Goal: Task Accomplishment & Management: Use online tool/utility

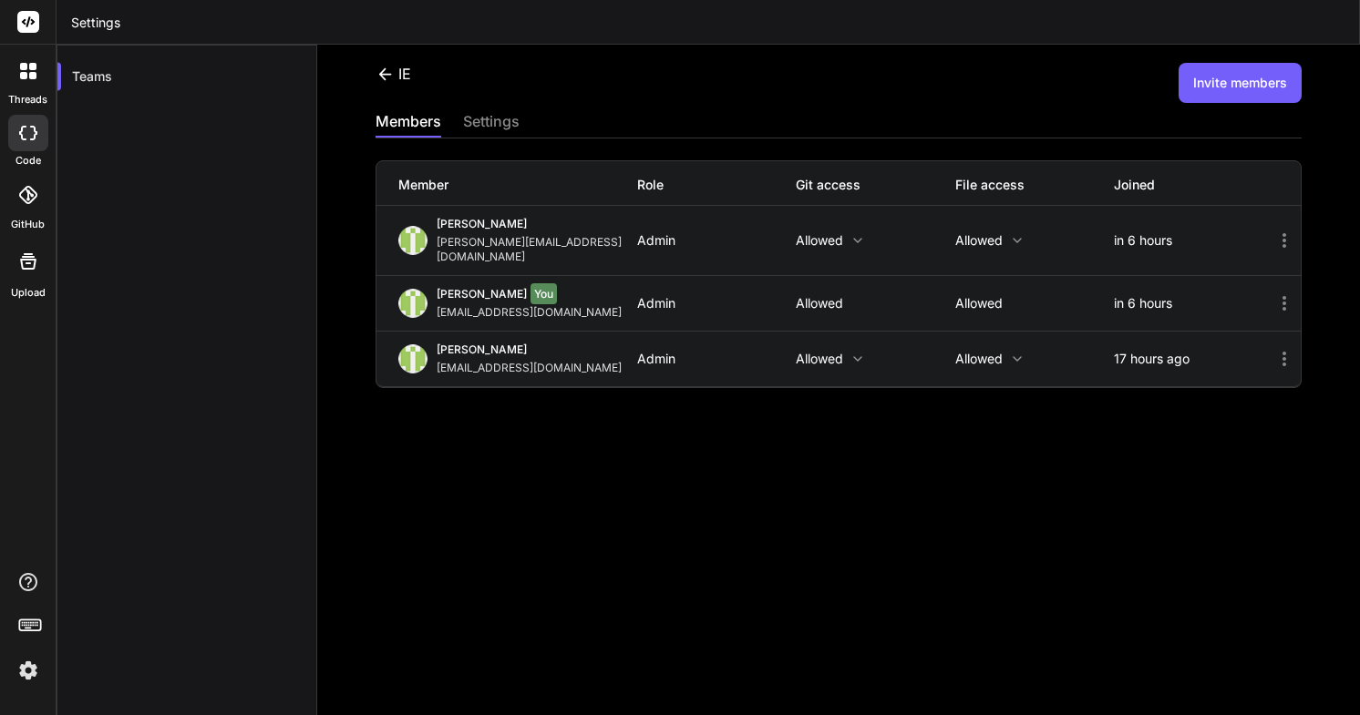
click at [29, 74] on icon at bounding box center [32, 75] width 7 height 7
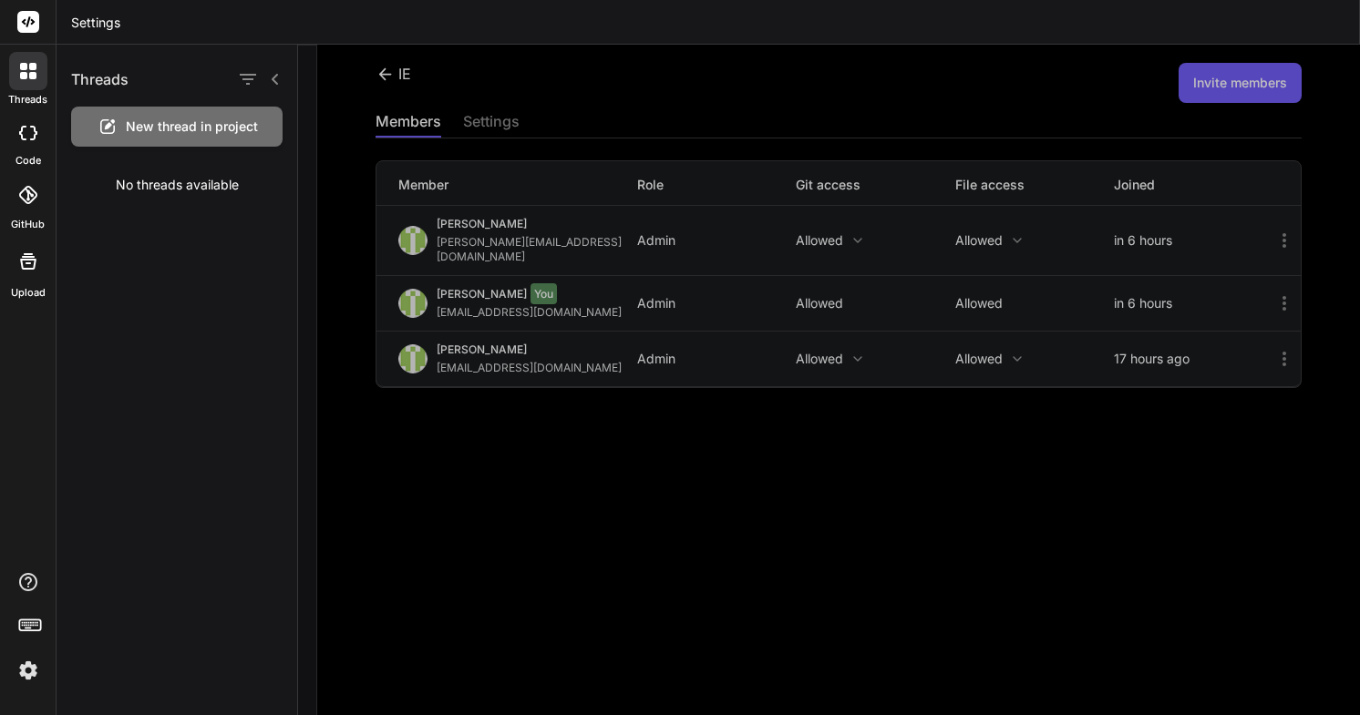
click at [40, 149] on div at bounding box center [28, 133] width 40 height 36
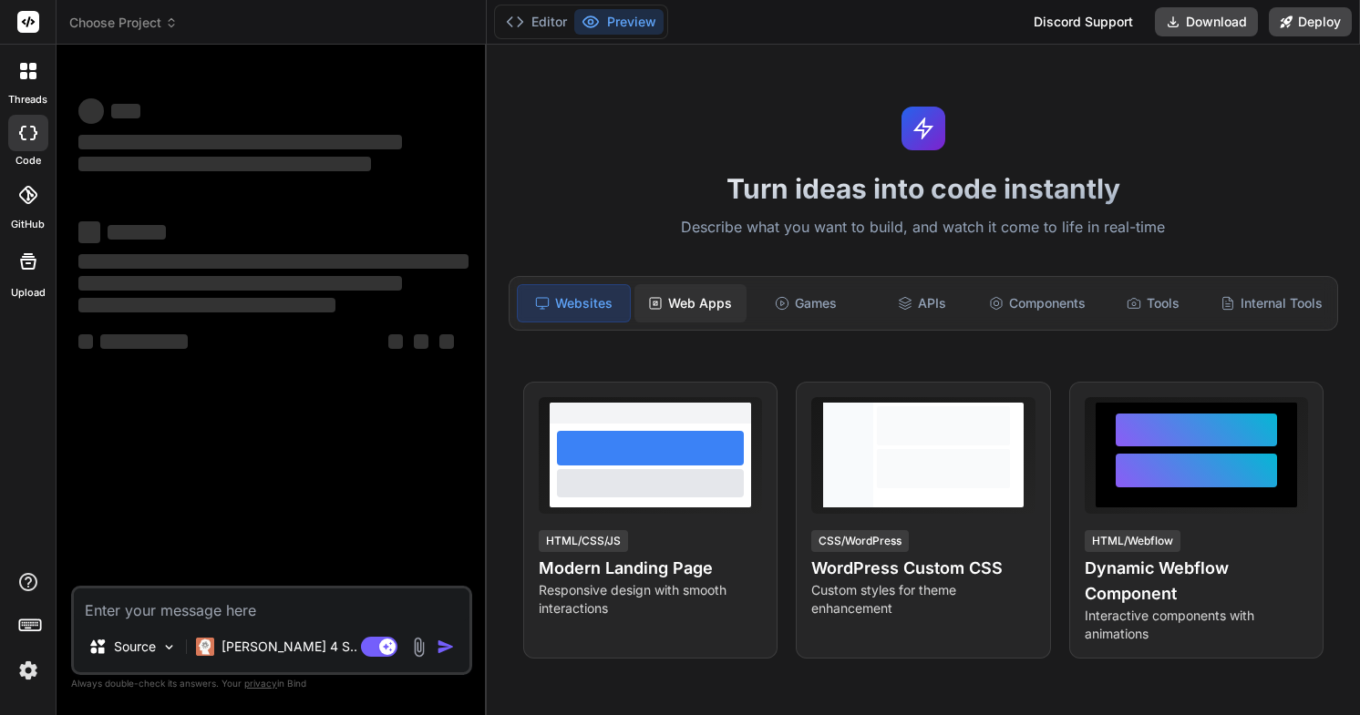
click at [690, 304] on div "Web Apps" at bounding box center [690, 303] width 112 height 38
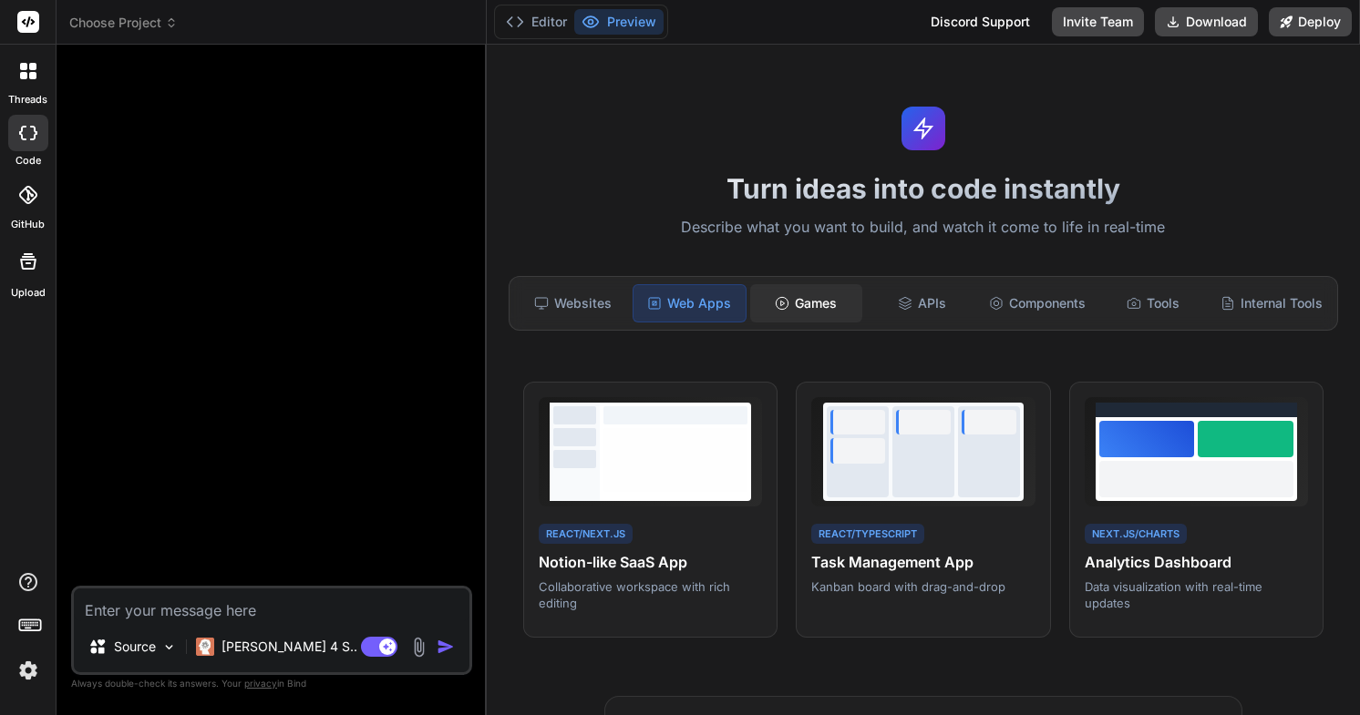
click at [798, 305] on div "Games" at bounding box center [806, 303] width 112 height 38
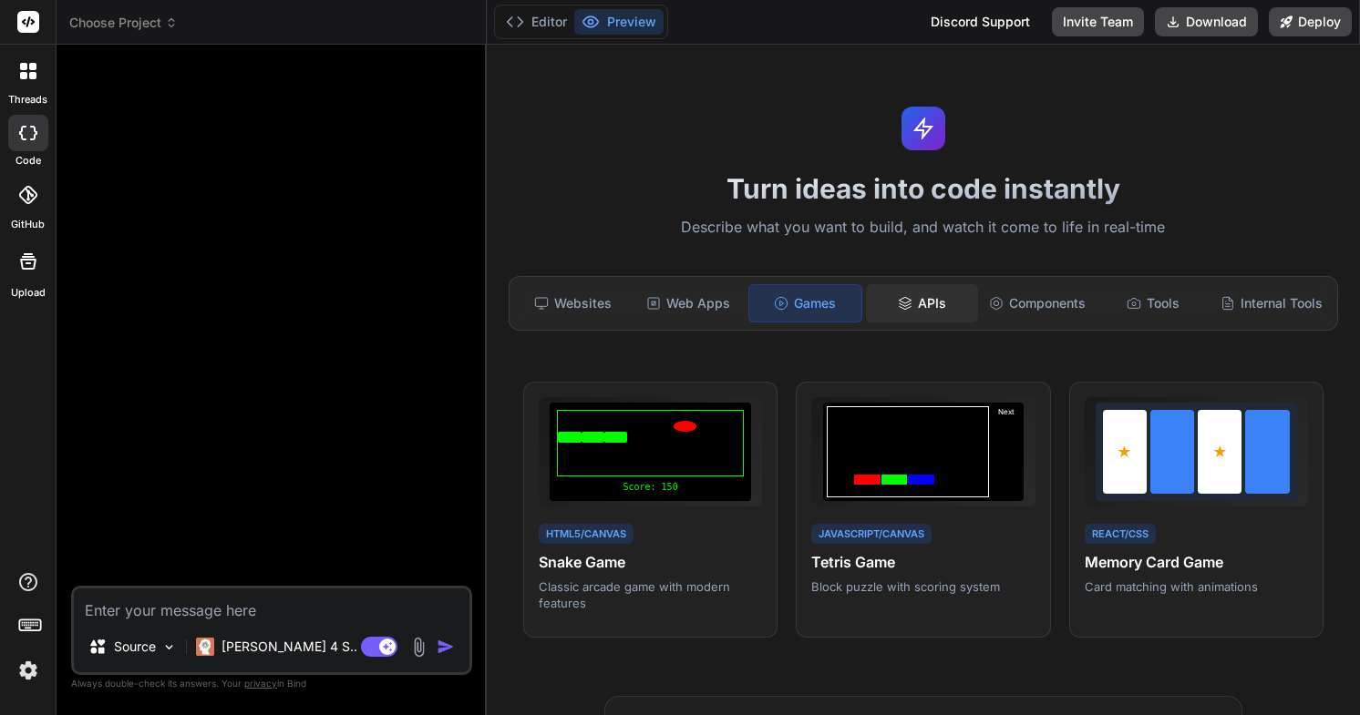
click at [919, 310] on div "APIs" at bounding box center [922, 303] width 112 height 38
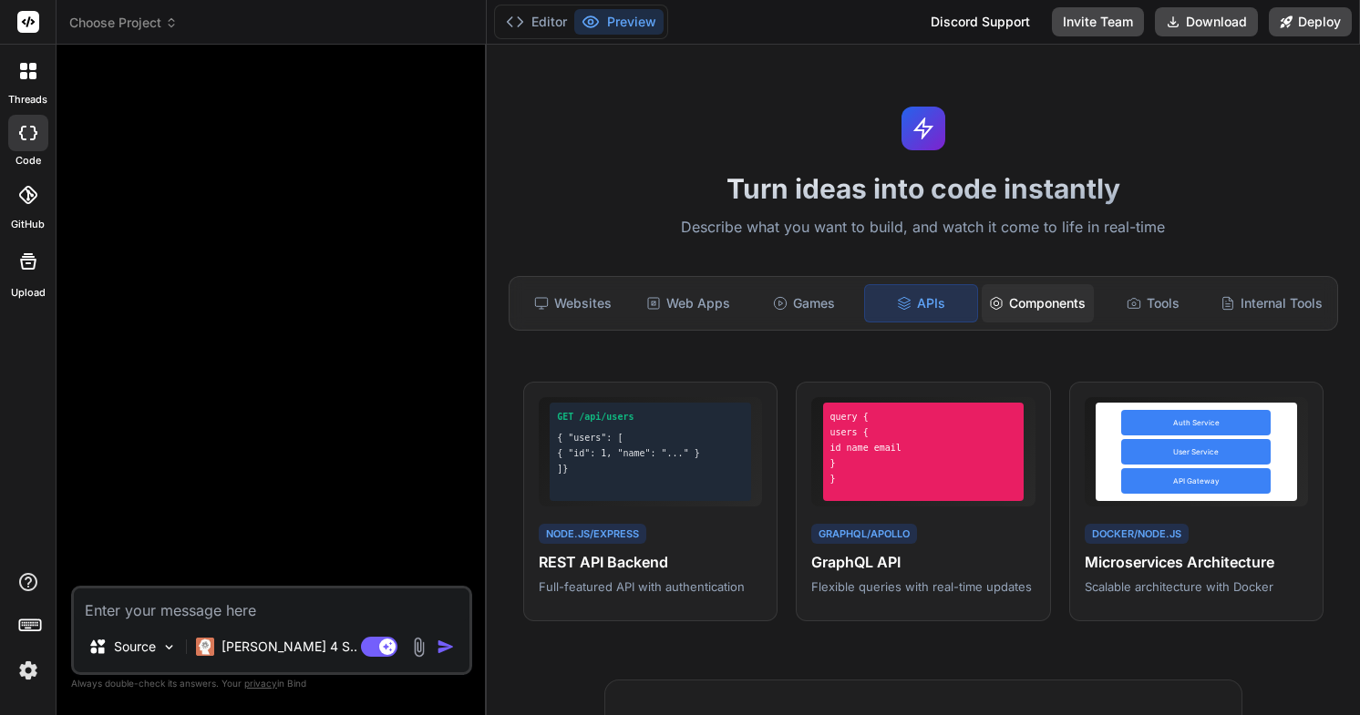
click at [1037, 311] on div "Components" at bounding box center [1037, 303] width 112 height 38
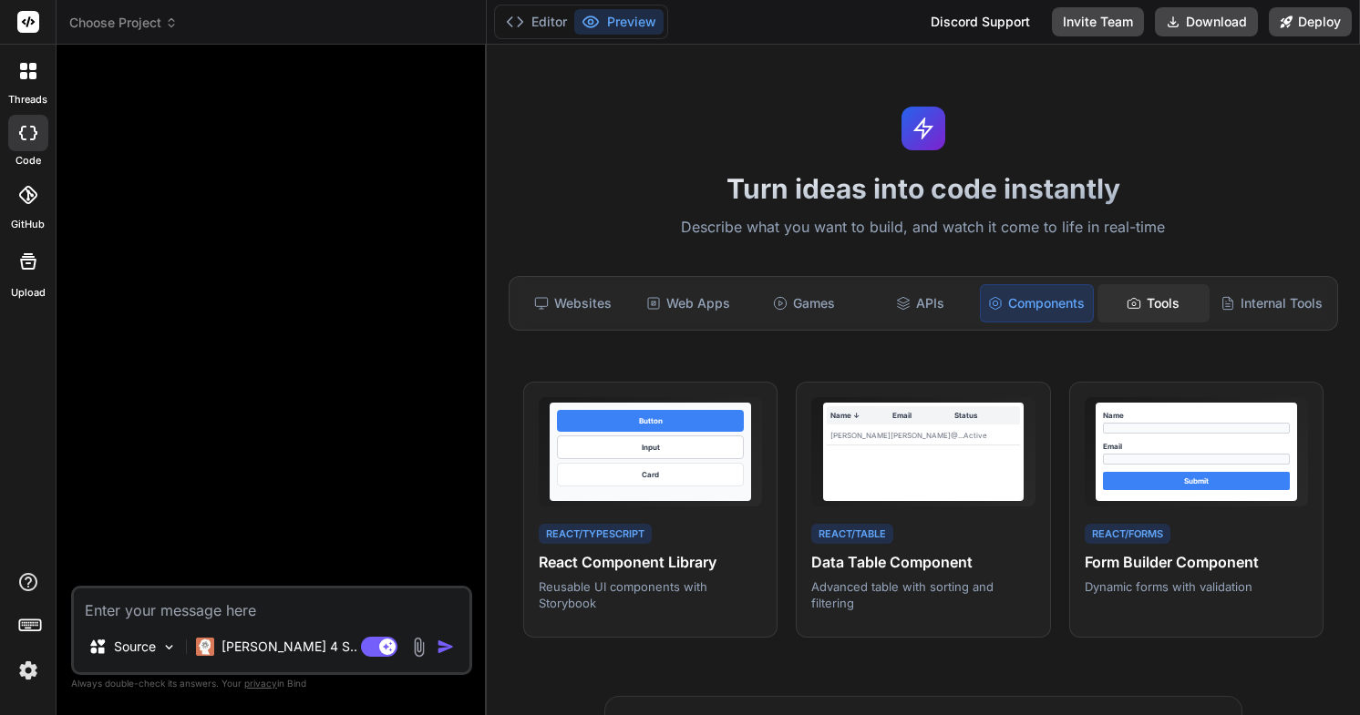
click at [1167, 298] on div "Tools" at bounding box center [1153, 303] width 112 height 38
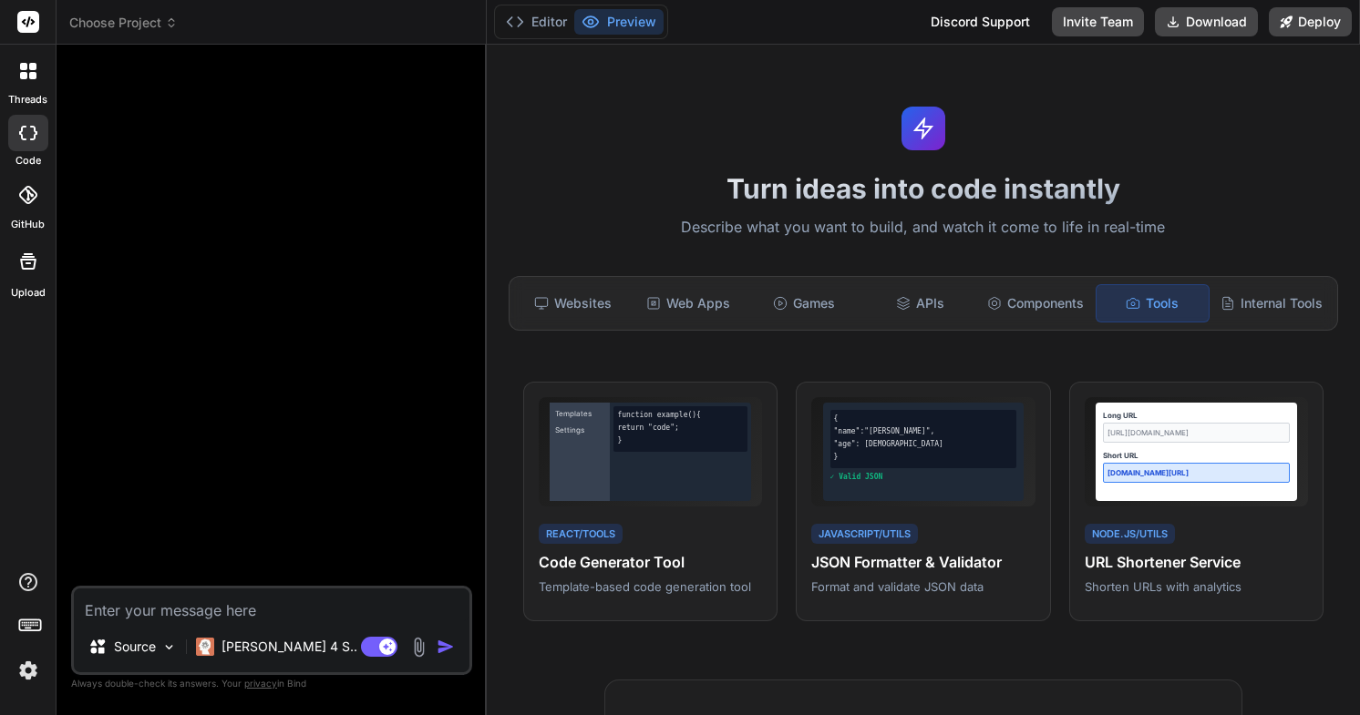
click at [251, 603] on textarea at bounding box center [272, 605] width 396 height 33
click at [214, 611] on textarea at bounding box center [272, 605] width 396 height 33
type textarea "x"
type textarea "C"
type textarea "x"
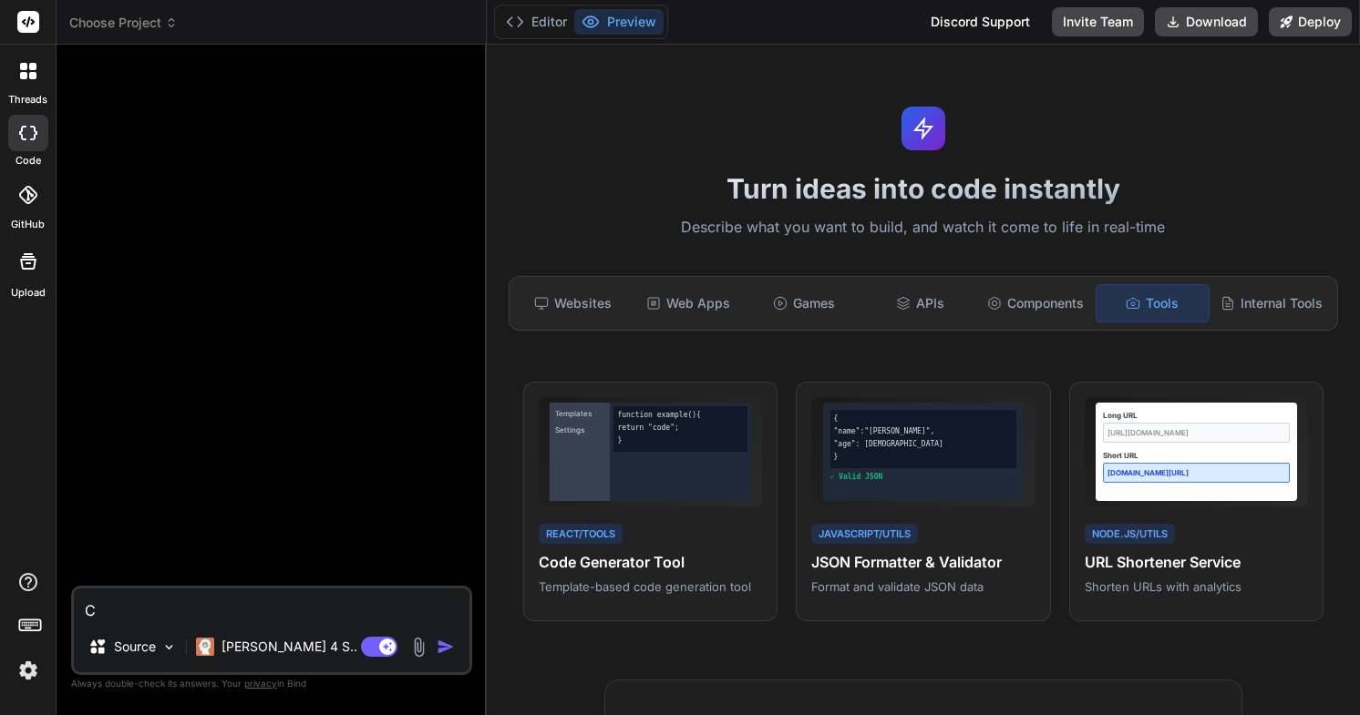
type textarea "Cr"
type textarea "x"
type textarea "Cre"
type textarea "x"
type textarea "Crea"
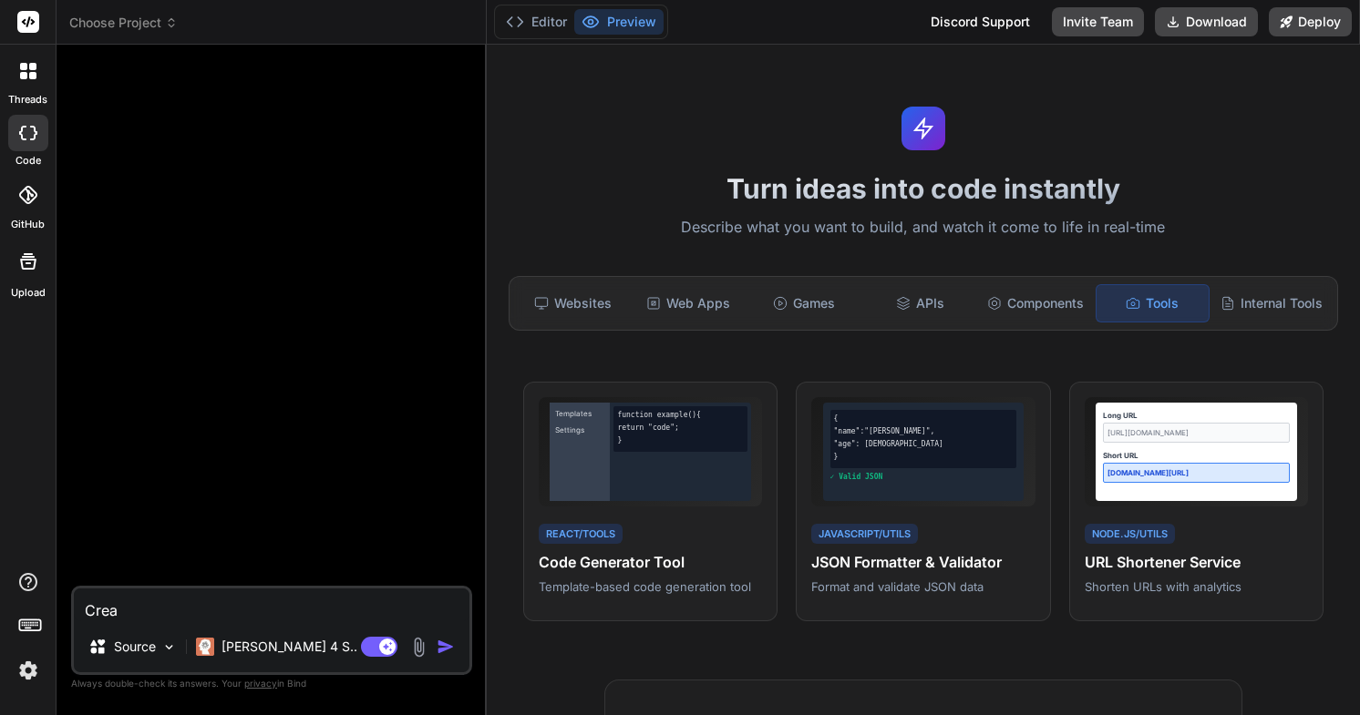
type textarea "x"
type textarea "Creat"
type textarea "x"
type textarea "Creatq"
type textarea "x"
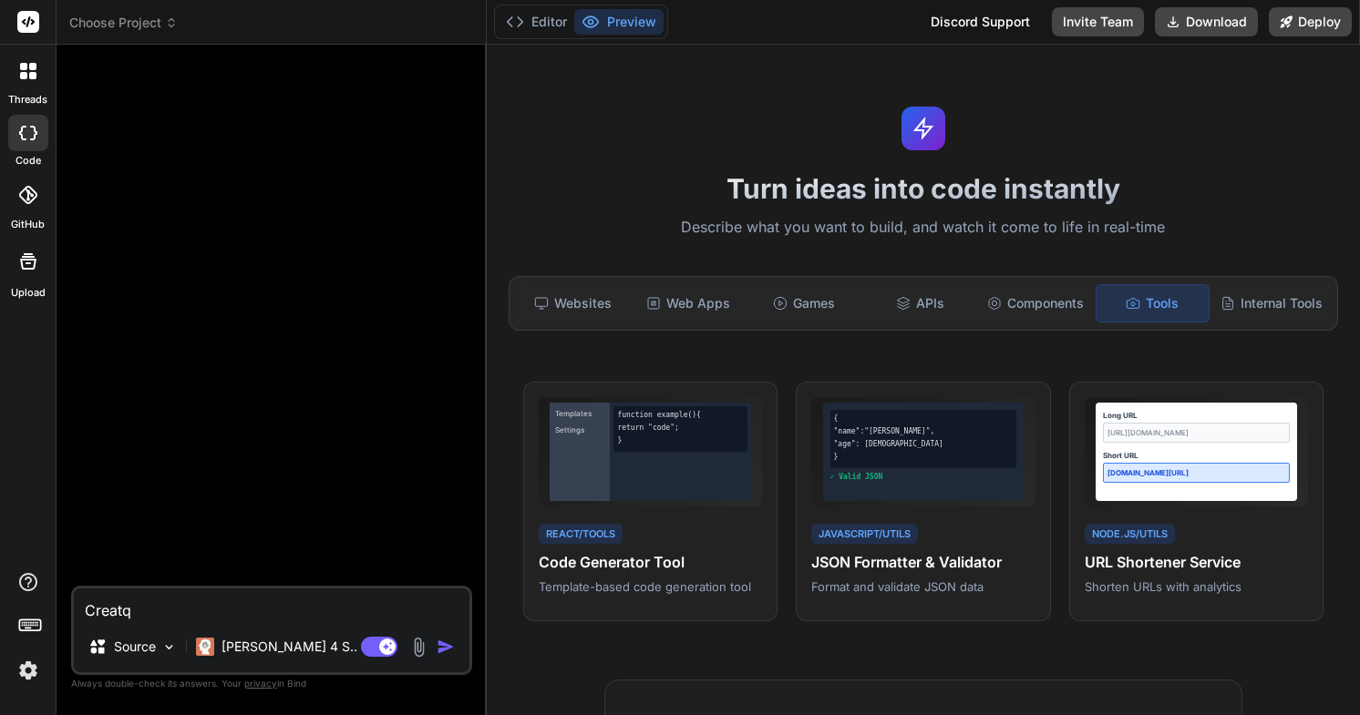
type textarea "Creat"
type textarea "x"
type textarea "Create"
type textarea "x"
type textarea "Create"
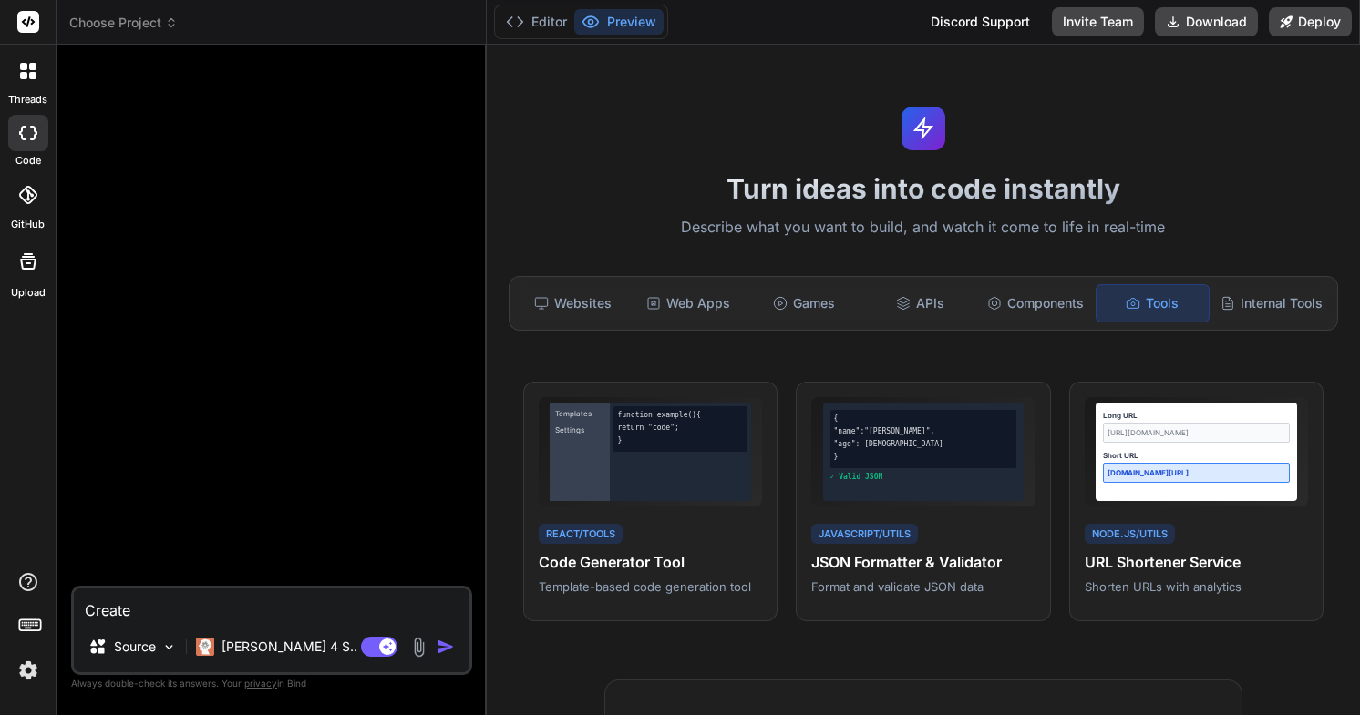
type textarea "x"
type textarea "Create a"
type textarea "x"
type textarea "Create a"
type textarea "x"
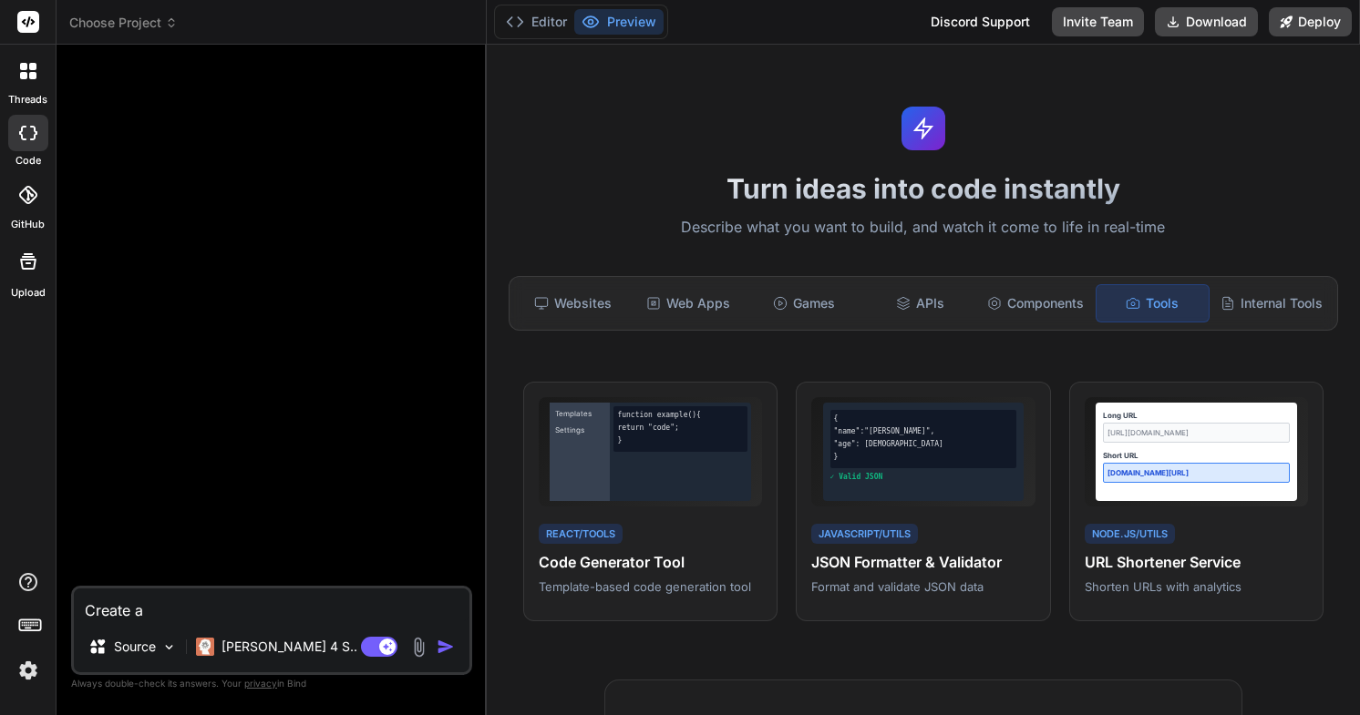
type textarea "Create a Q"
type textarea "x"
type textarea "Create a QR"
type textarea "x"
type textarea "Create a QR"
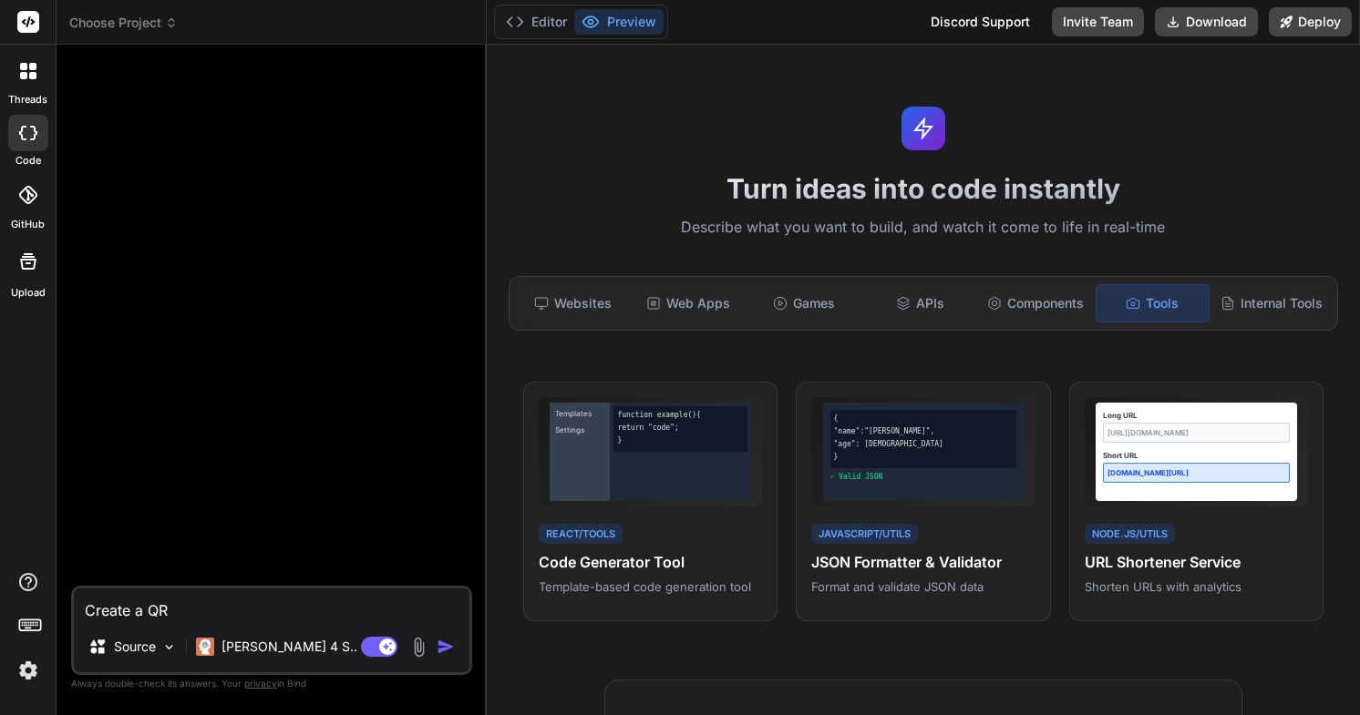
type textarea "x"
type textarea "Create a QR c"
type textarea "x"
type textarea "Create a QR co"
type textarea "x"
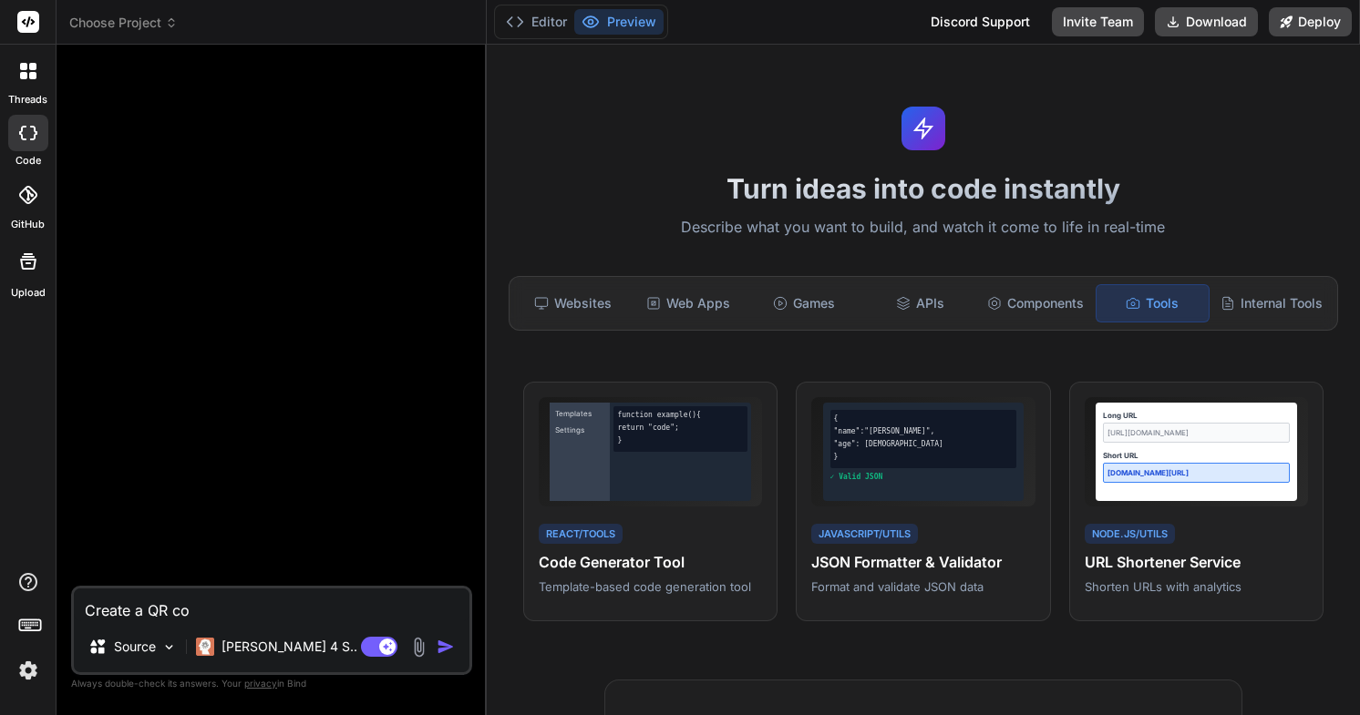
type textarea "Create a QR cod"
type textarea "x"
type textarea "Create a QR code"
type textarea "x"
type textarea "Create a QR code"
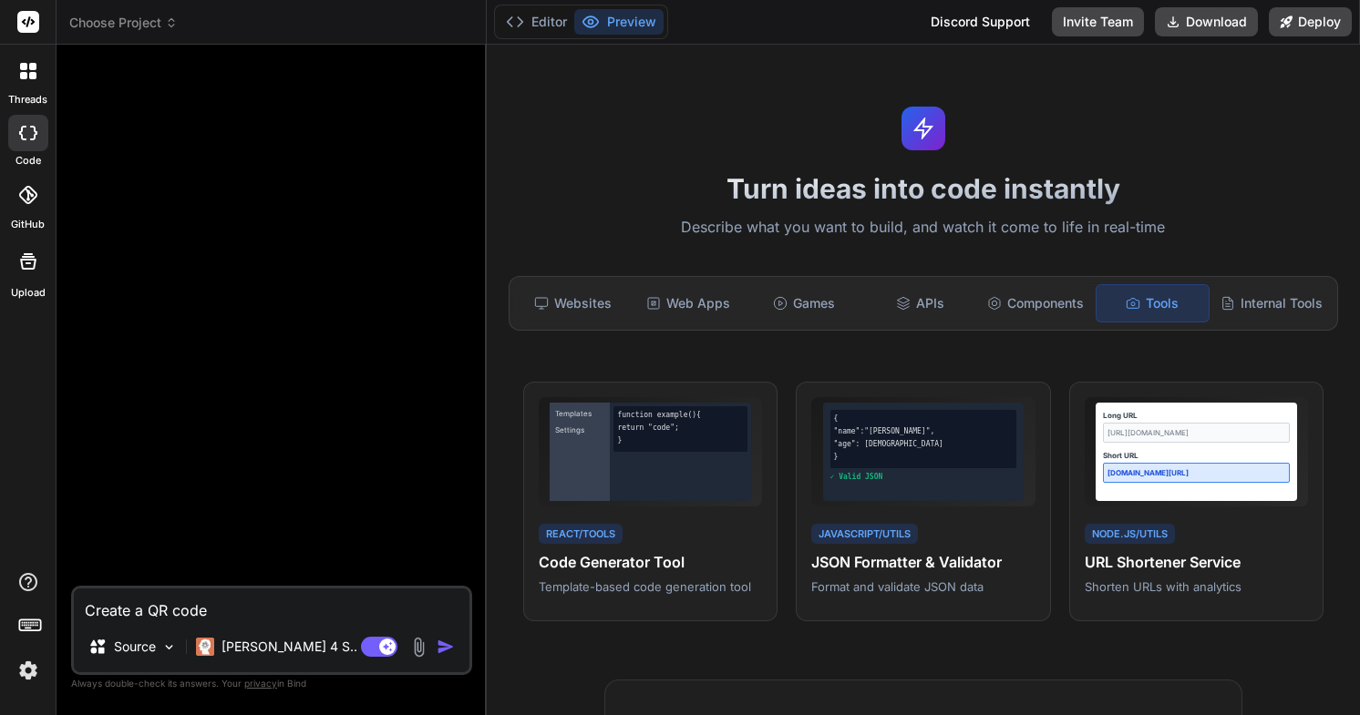
type textarea "x"
type textarea "Create a QR code g"
type textarea "x"
type textarea "Create a QR code ge"
type textarea "x"
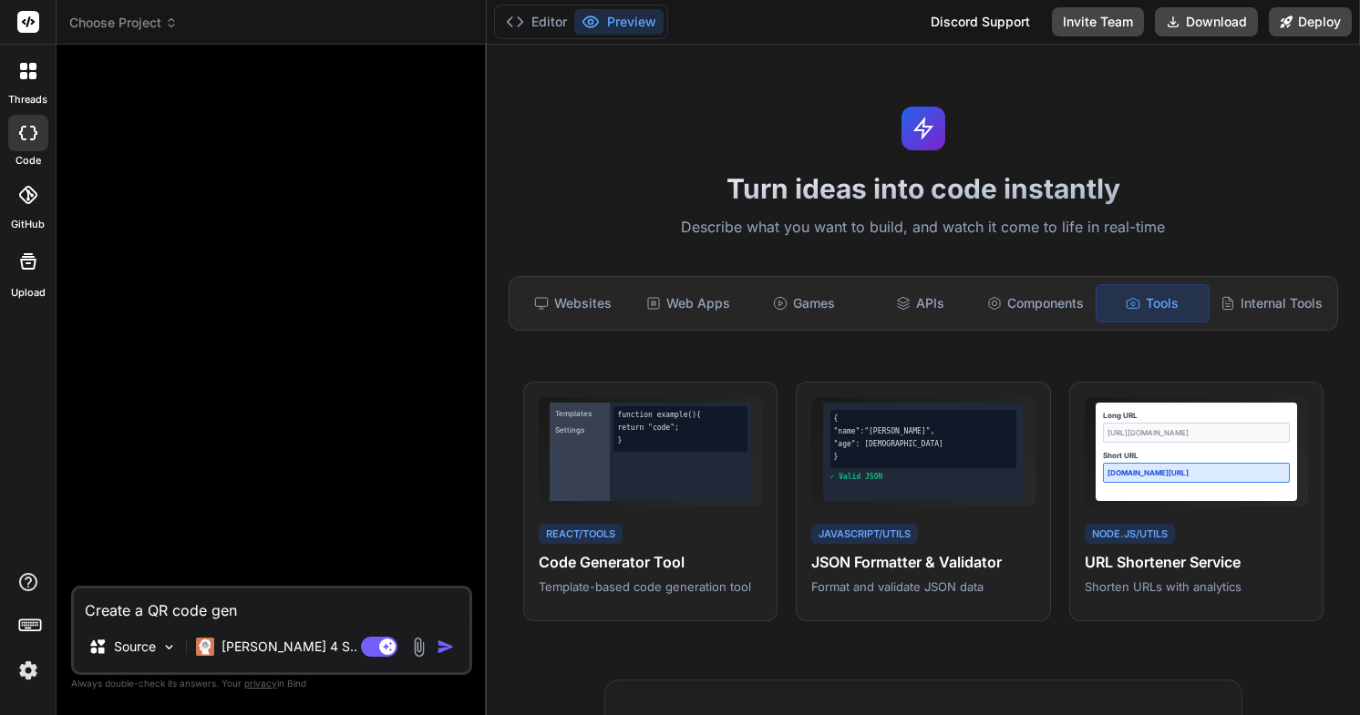
type textarea "Create a QR code gene"
type textarea "x"
type textarea "Create a QR code gener"
type textarea "x"
type textarea "Create a QR code genera"
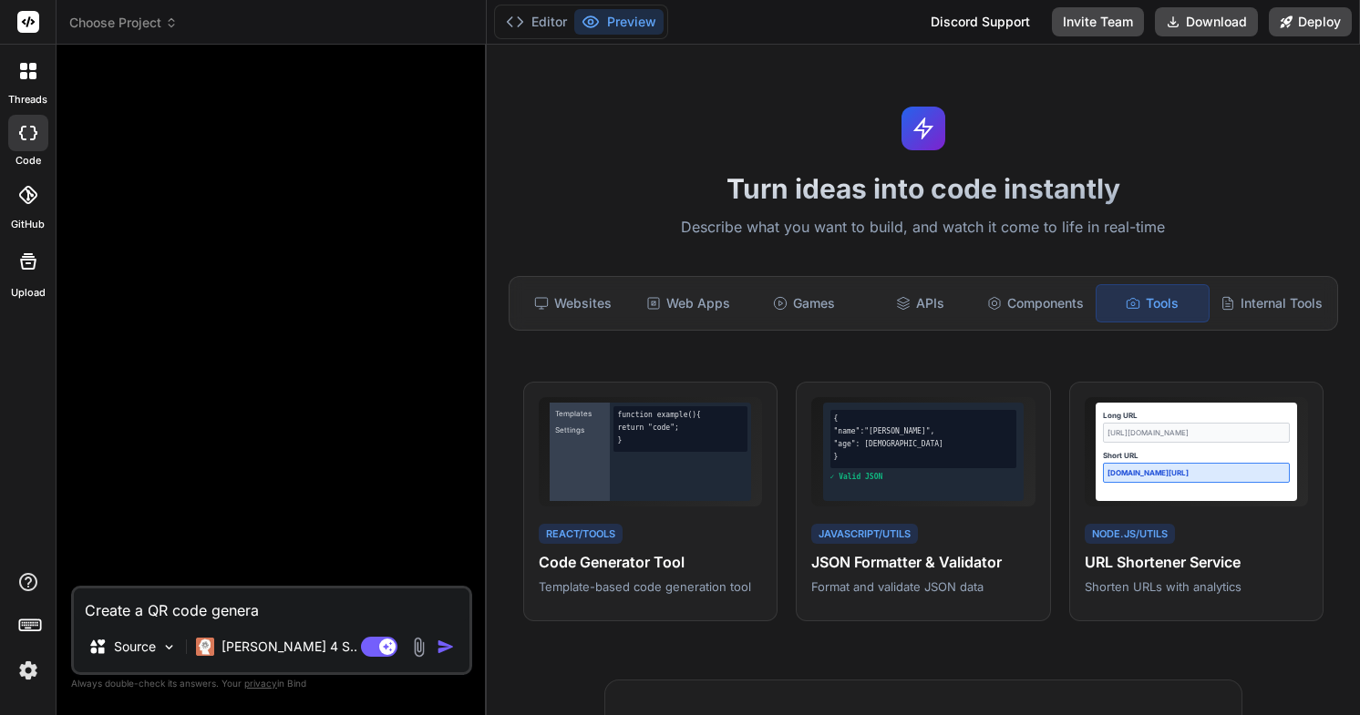
type textarea "x"
type textarea "Create a QR code generat"
type textarea "x"
type textarea "Create a QR code generato"
type textarea "x"
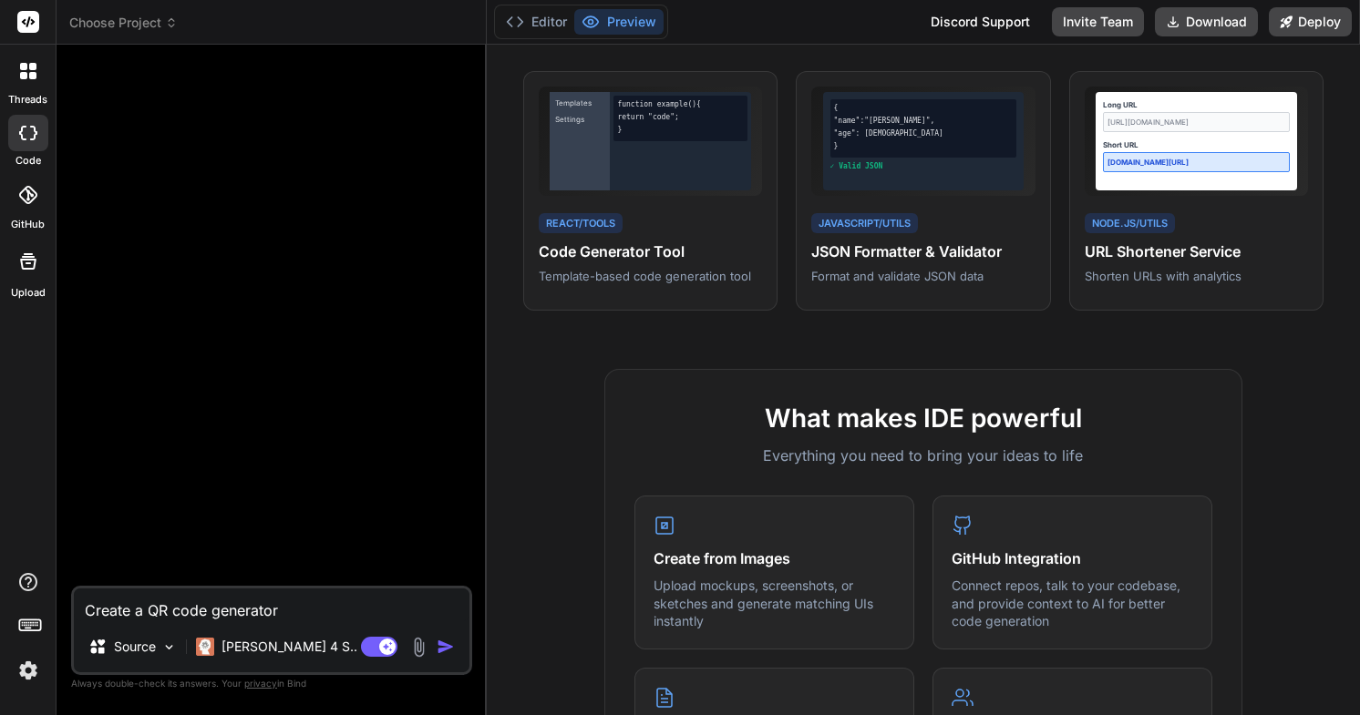
scroll to position [306, 0]
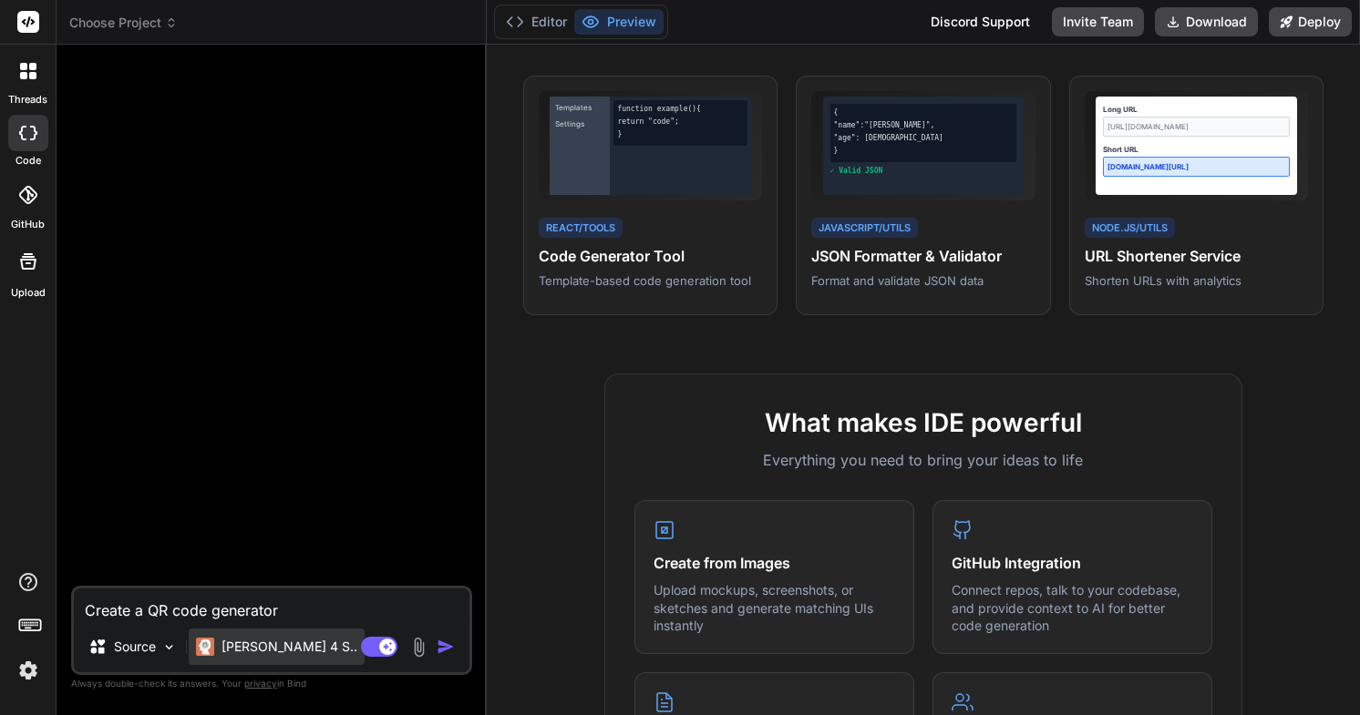
type textarea "Create a QR code generator"
click at [295, 650] on div "[PERSON_NAME] 4 S.." at bounding box center [277, 647] width 176 height 36
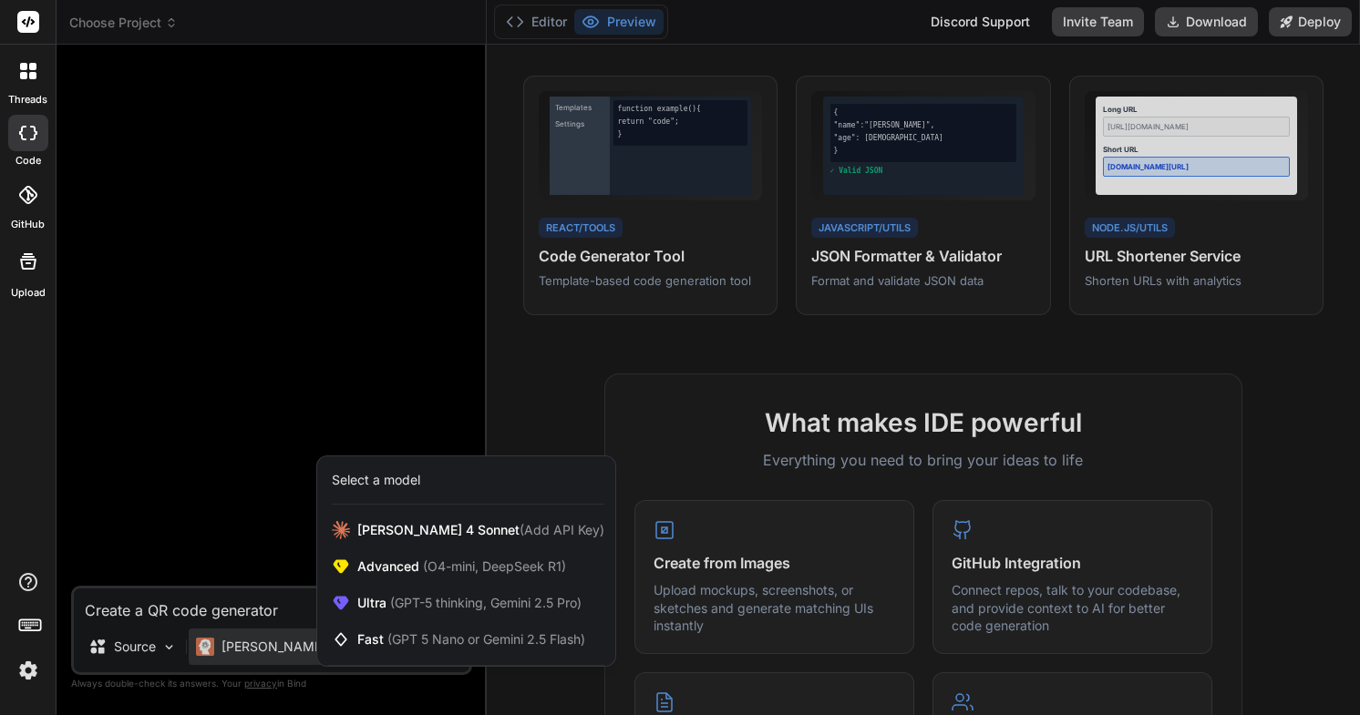
click at [266, 525] on div at bounding box center [680, 357] width 1360 height 715
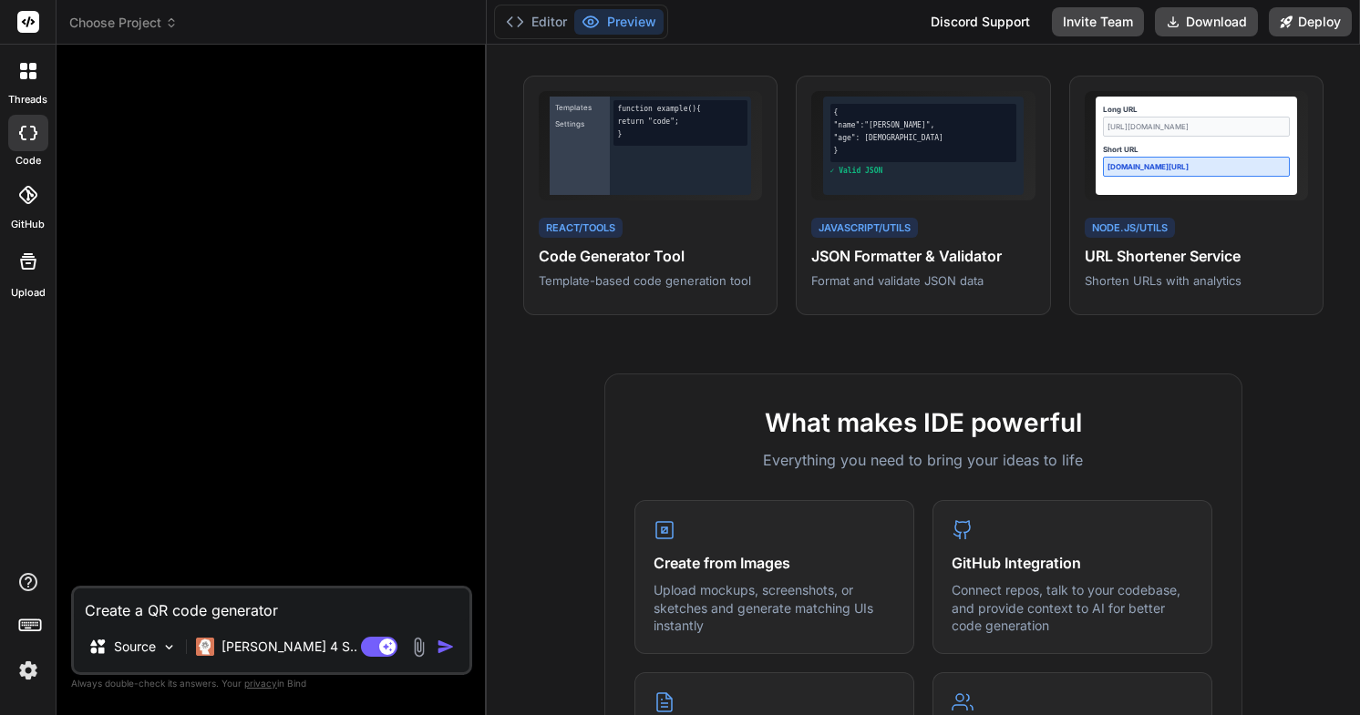
click at [15, 678] on img at bounding box center [28, 670] width 31 height 31
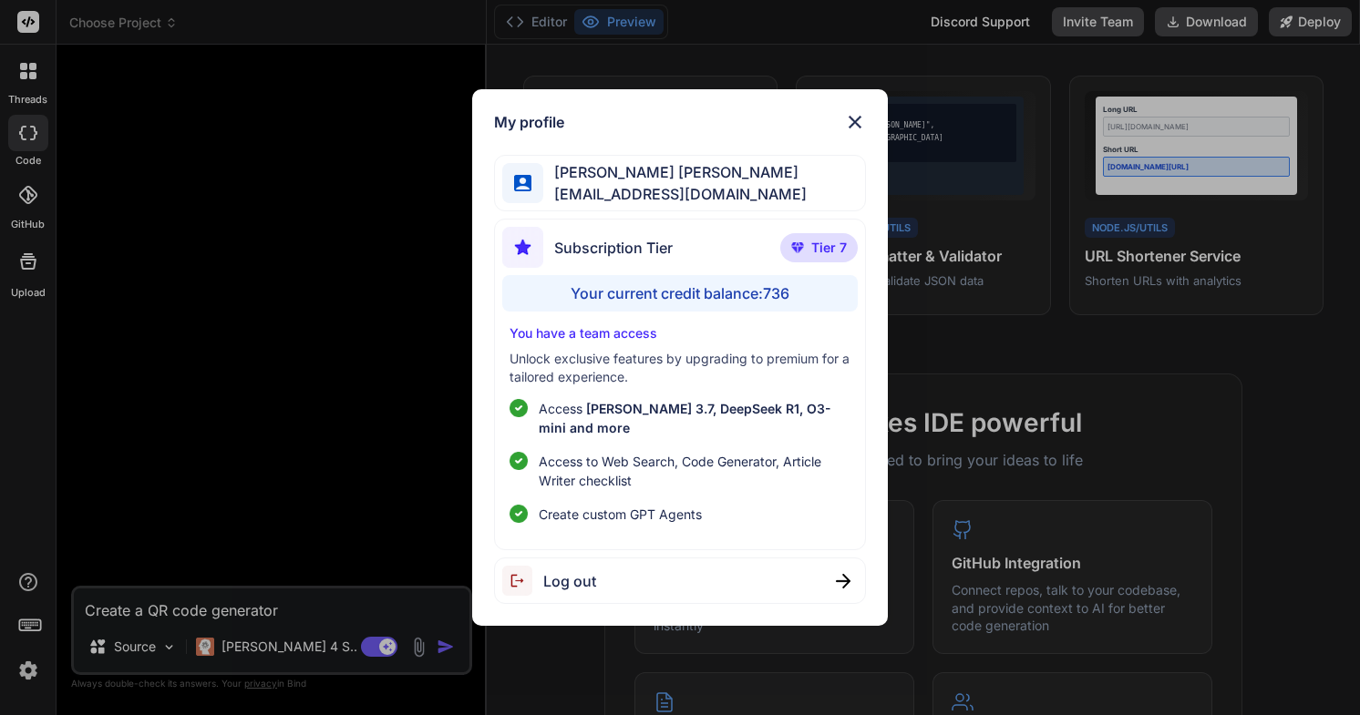
click at [271, 651] on div "My profile [PERSON_NAME] [PERSON_NAME] [EMAIL_ADDRESS][DOMAIN_NAME] Subscriptio…" at bounding box center [680, 357] width 1360 height 715
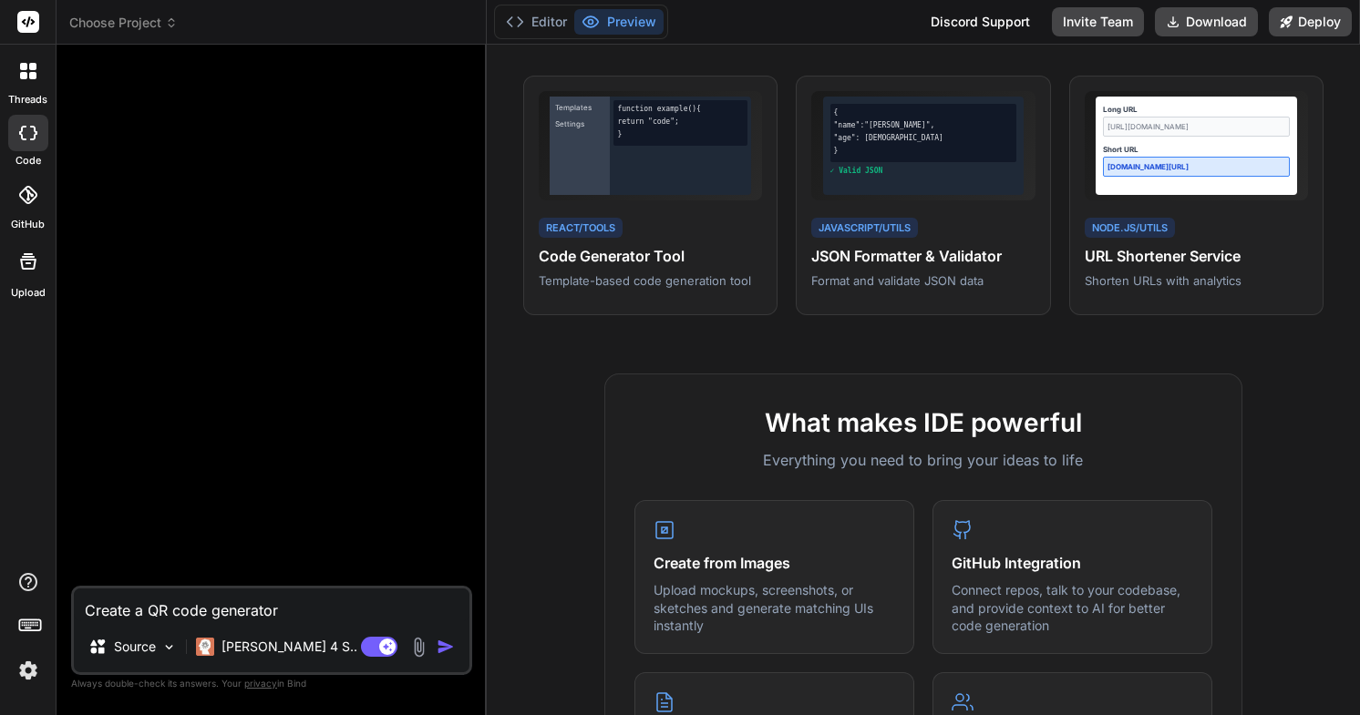
click at [271, 651] on p "[PERSON_NAME] 4 S.." at bounding box center [289, 647] width 136 height 18
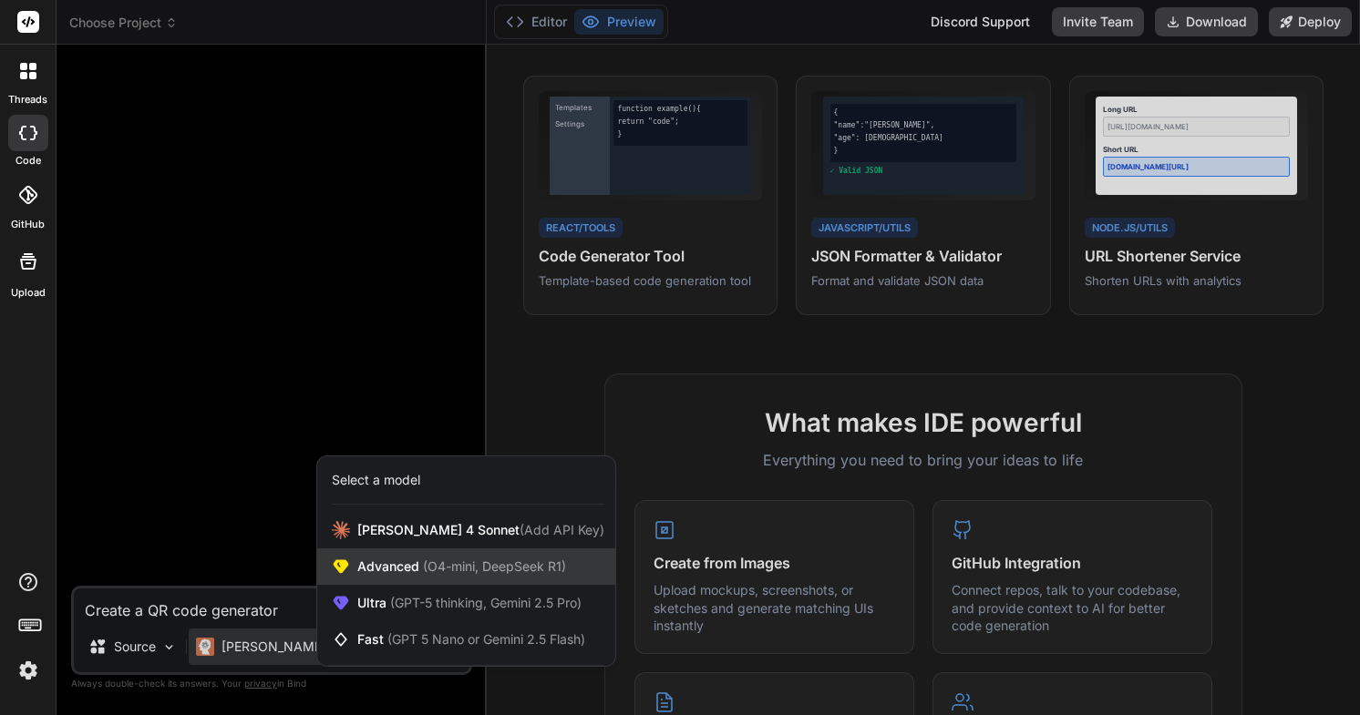
click at [544, 571] on span "(O4-mini, DeepSeek R1)" at bounding box center [492, 566] width 147 height 15
type textarea "x"
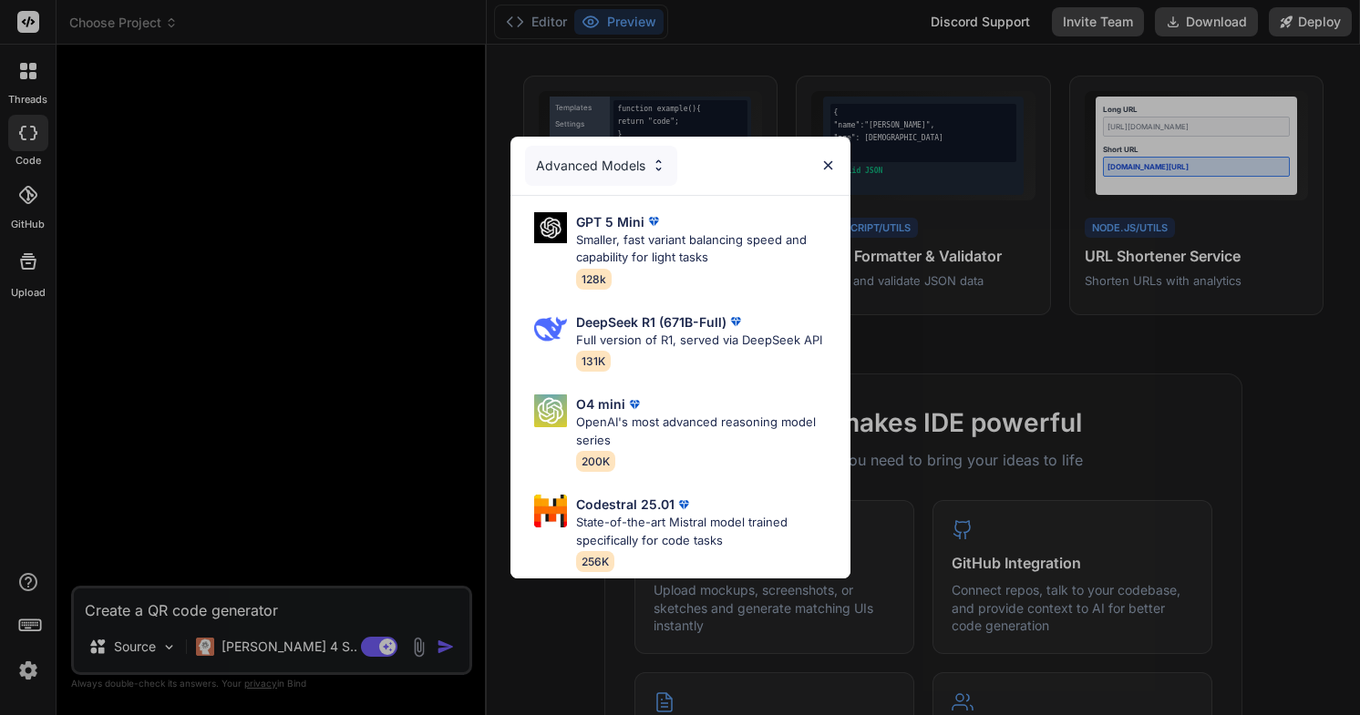
click at [606, 186] on div "Advanced Models" at bounding box center [680, 166] width 340 height 58
click at [593, 167] on div "Advanced Models" at bounding box center [601, 166] width 152 height 40
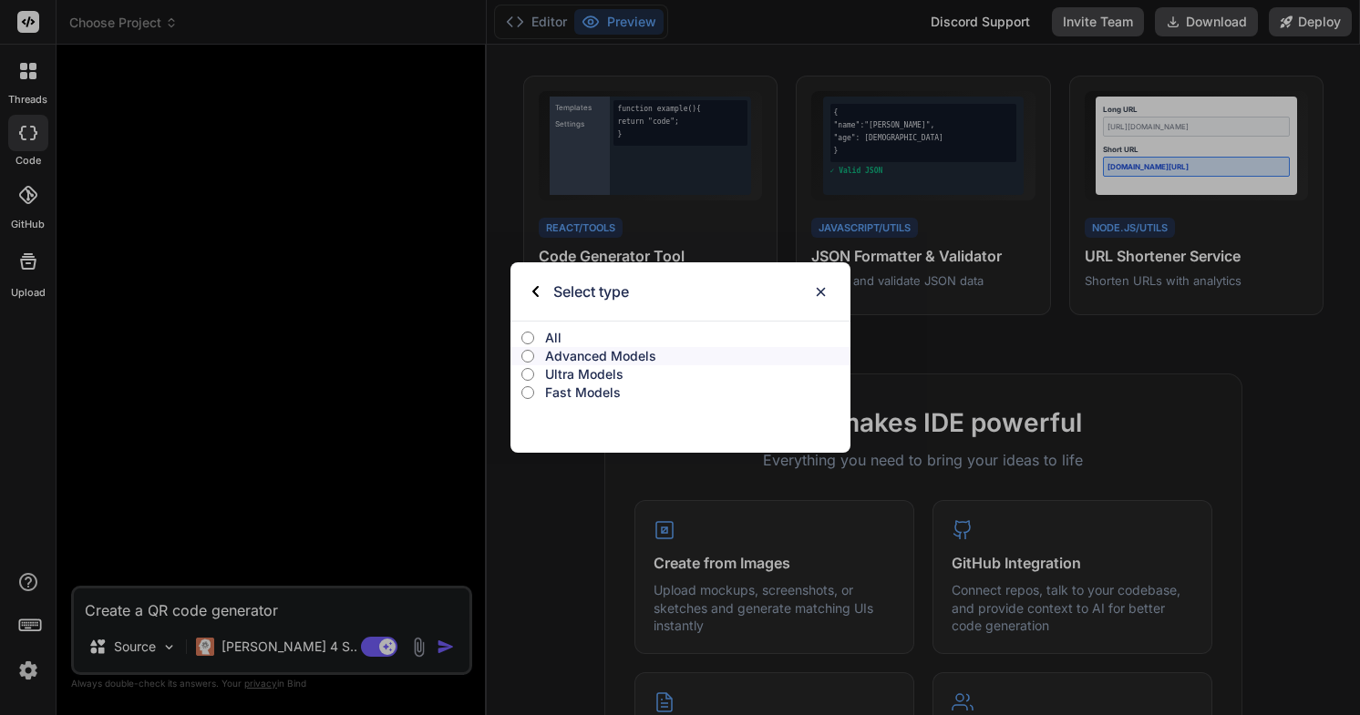
click at [536, 289] on img at bounding box center [535, 291] width 6 height 11
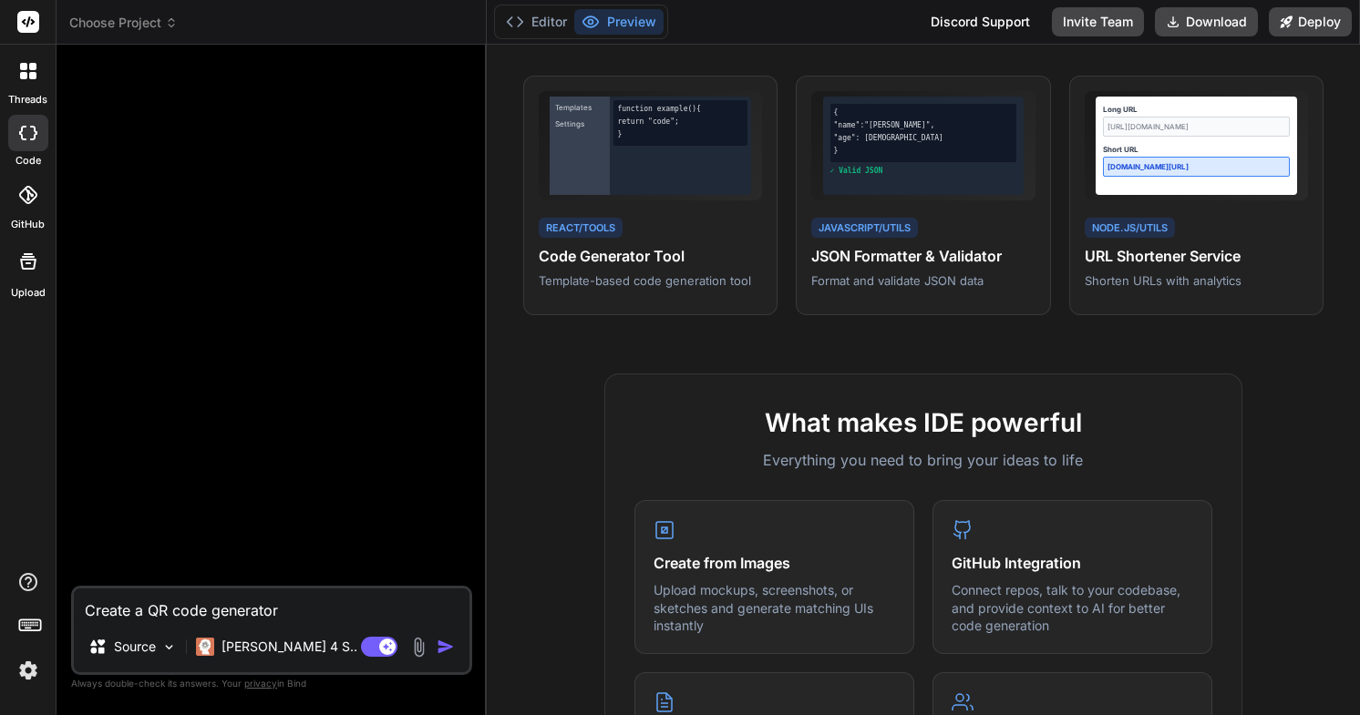
click at [35, 678] on img at bounding box center [28, 670] width 31 height 31
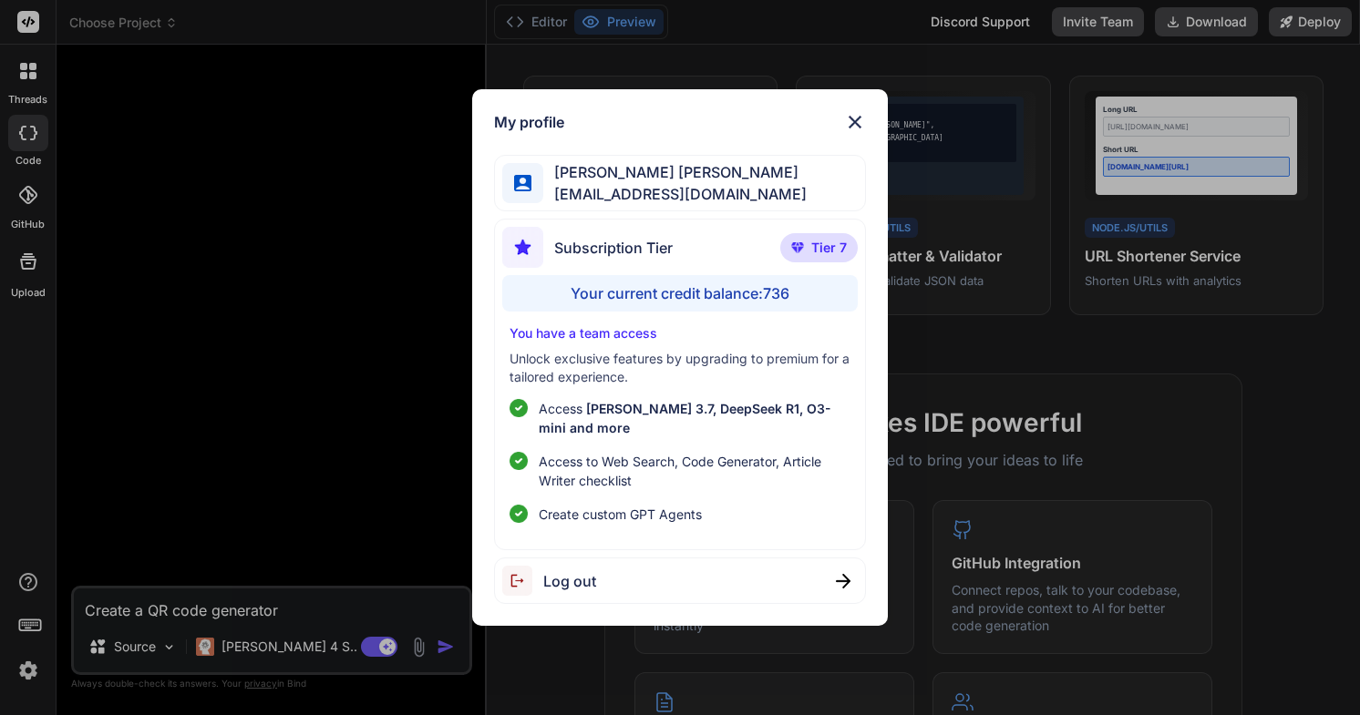
click at [696, 518] on span "Create custom GPT Agents" at bounding box center [620, 514] width 163 height 19
click at [25, 38] on div "My profile [PERSON_NAME] [PERSON_NAME] [EMAIL_ADDRESS][DOMAIN_NAME] Subscriptio…" at bounding box center [680, 357] width 1360 height 715
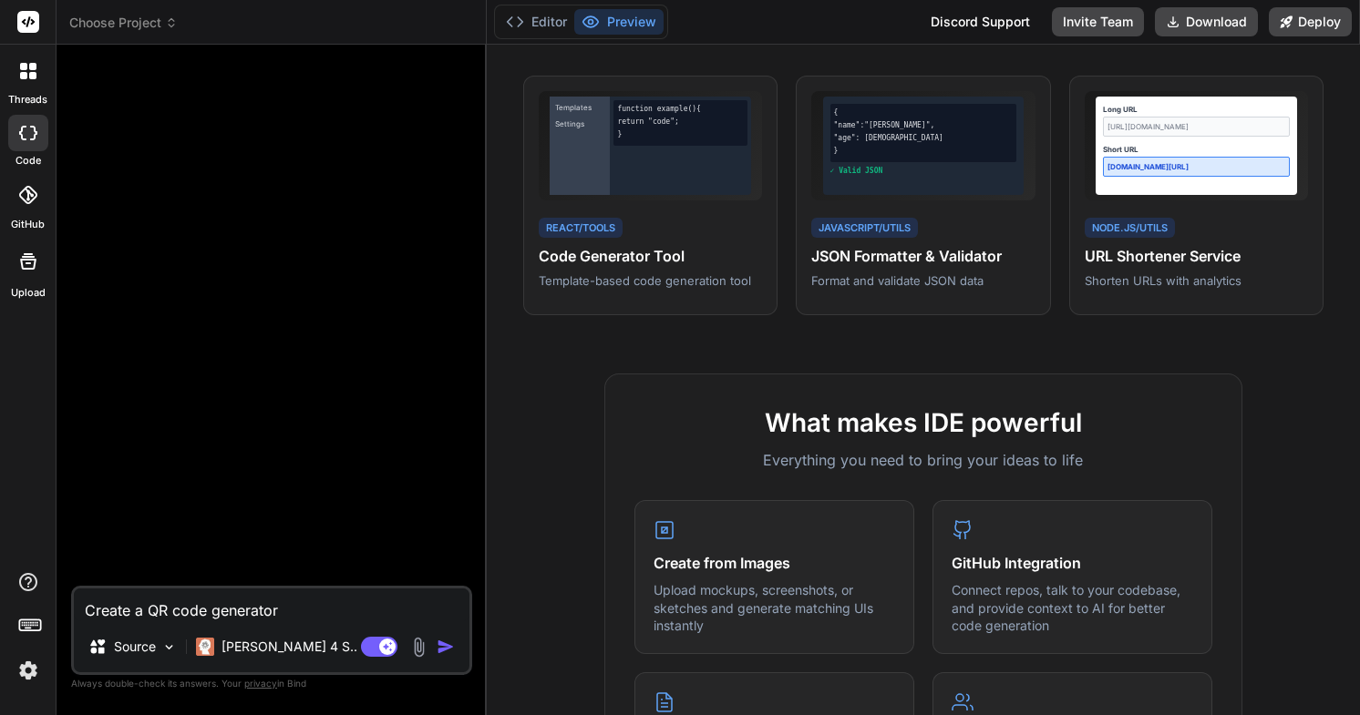
click at [30, 20] on rect at bounding box center [28, 22] width 22 height 22
click at [27, 67] on icon at bounding box center [28, 71] width 16 height 16
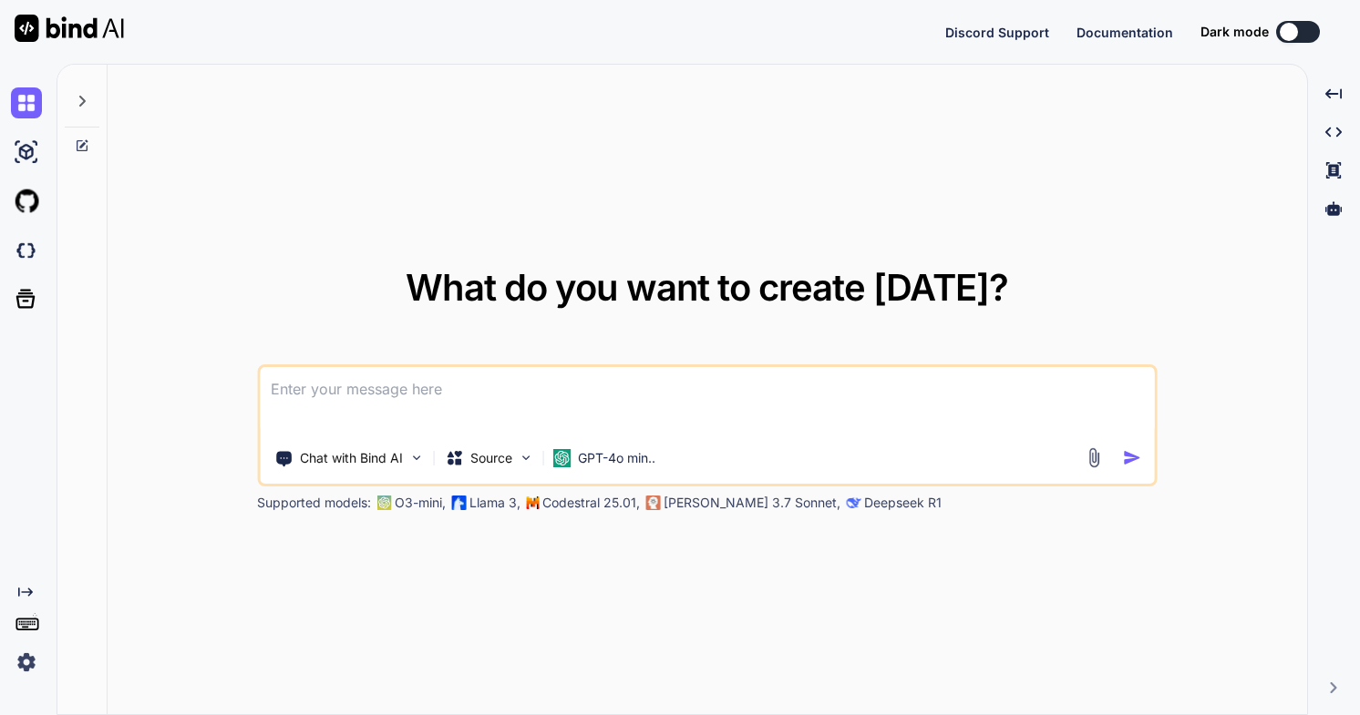
type textarea "x"
click at [1158, 38] on span "Documentation" at bounding box center [1124, 32] width 97 height 15
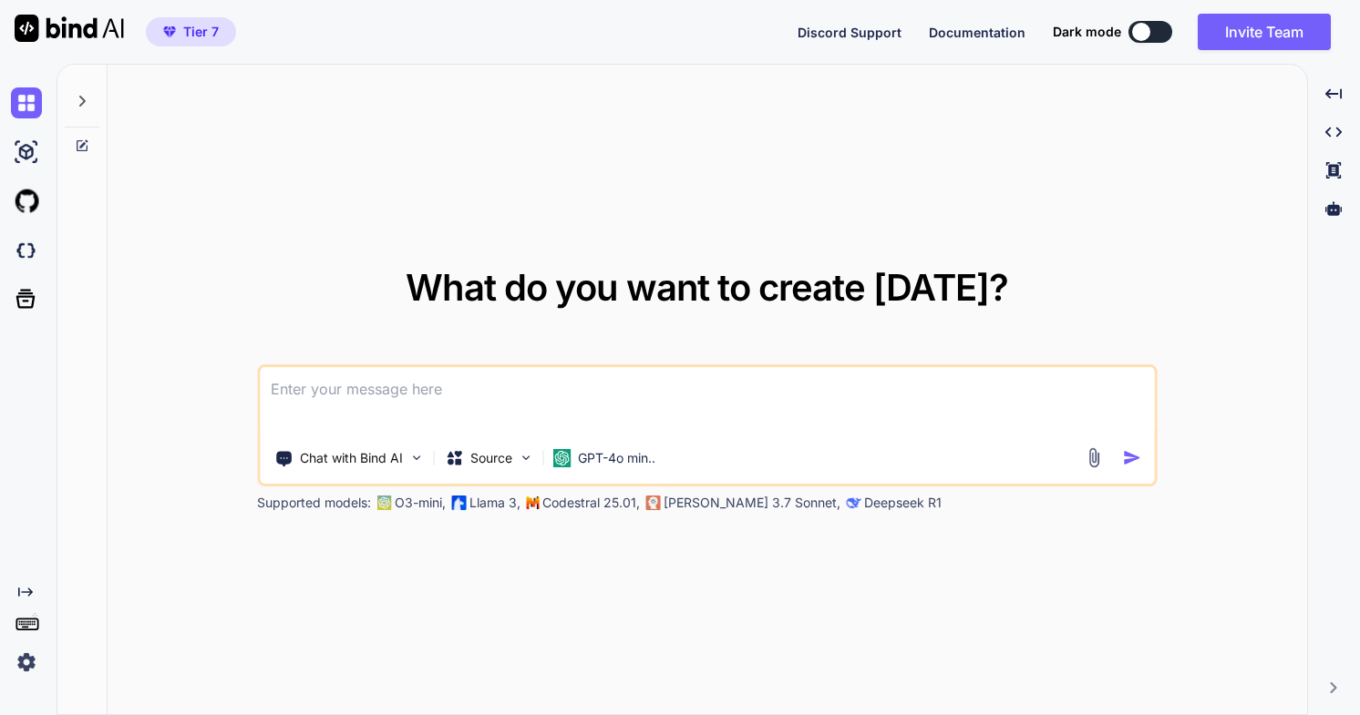
click at [40, 408] on div "Created with Pixso." at bounding box center [24, 378] width 49 height 600
click at [27, 674] on img at bounding box center [26, 662] width 31 height 31
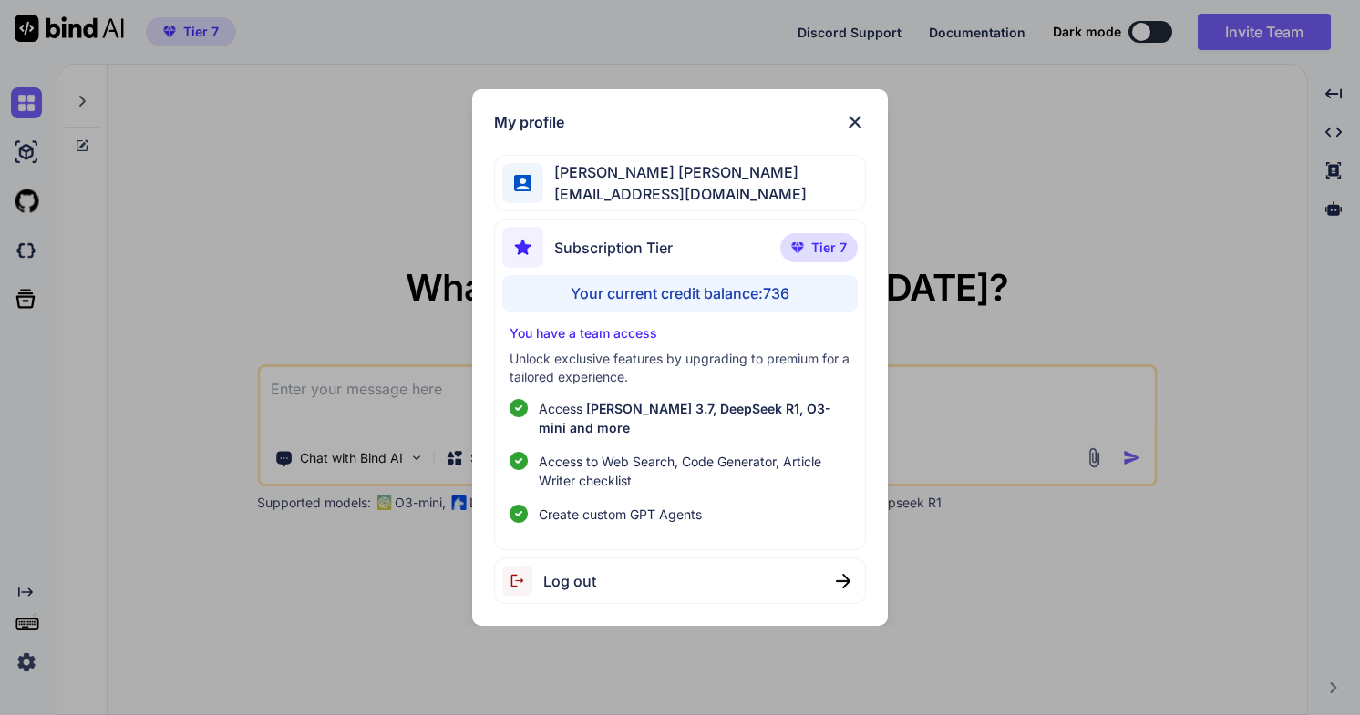
click at [864, 119] on img at bounding box center [855, 122] width 22 height 22
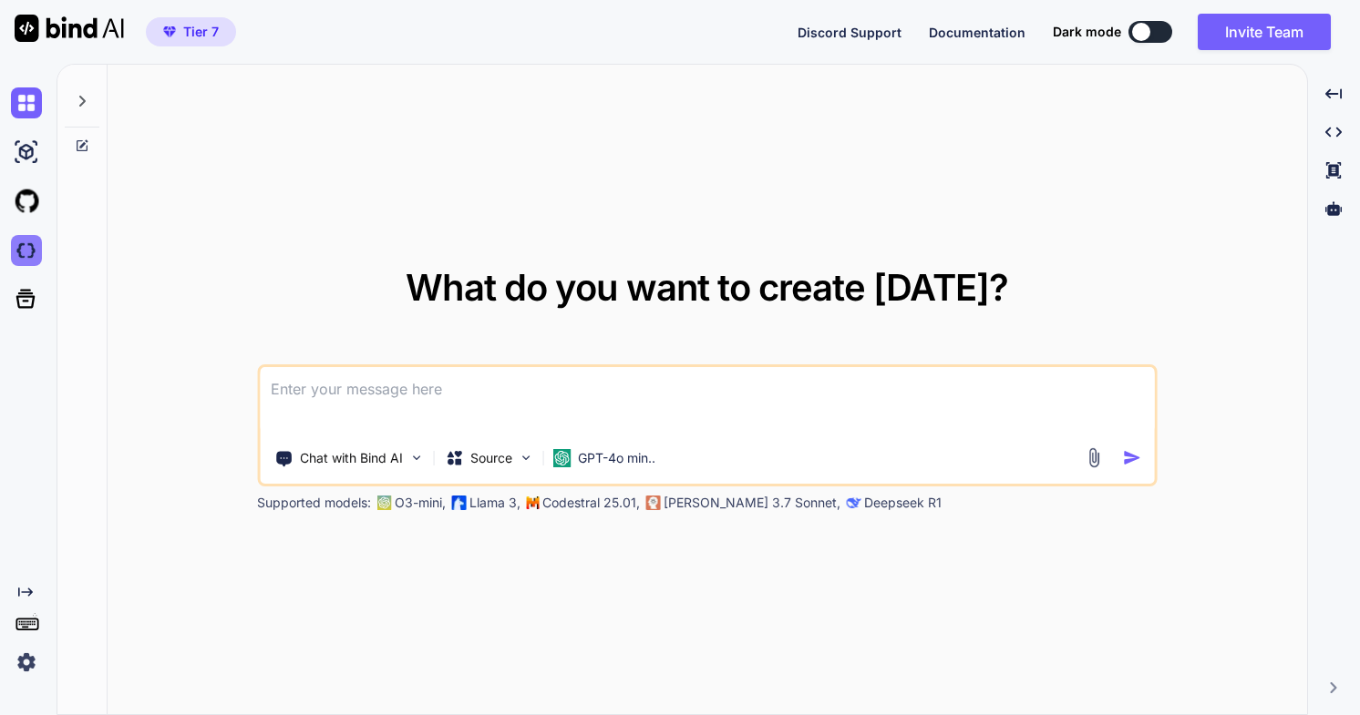
click at [24, 253] on img at bounding box center [26, 250] width 31 height 31
click at [26, 300] on icon at bounding box center [25, 299] width 19 height 19
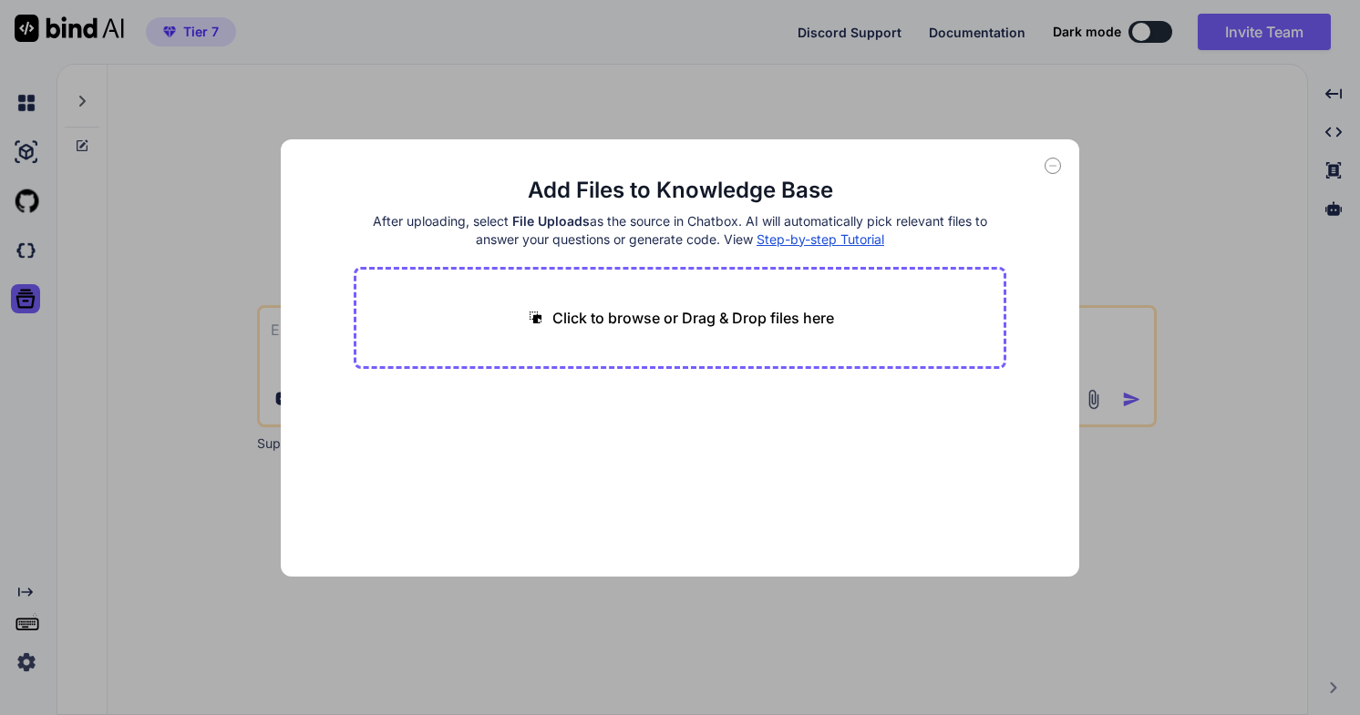
click at [555, 226] on span "File Uploads" at bounding box center [550, 220] width 77 height 15
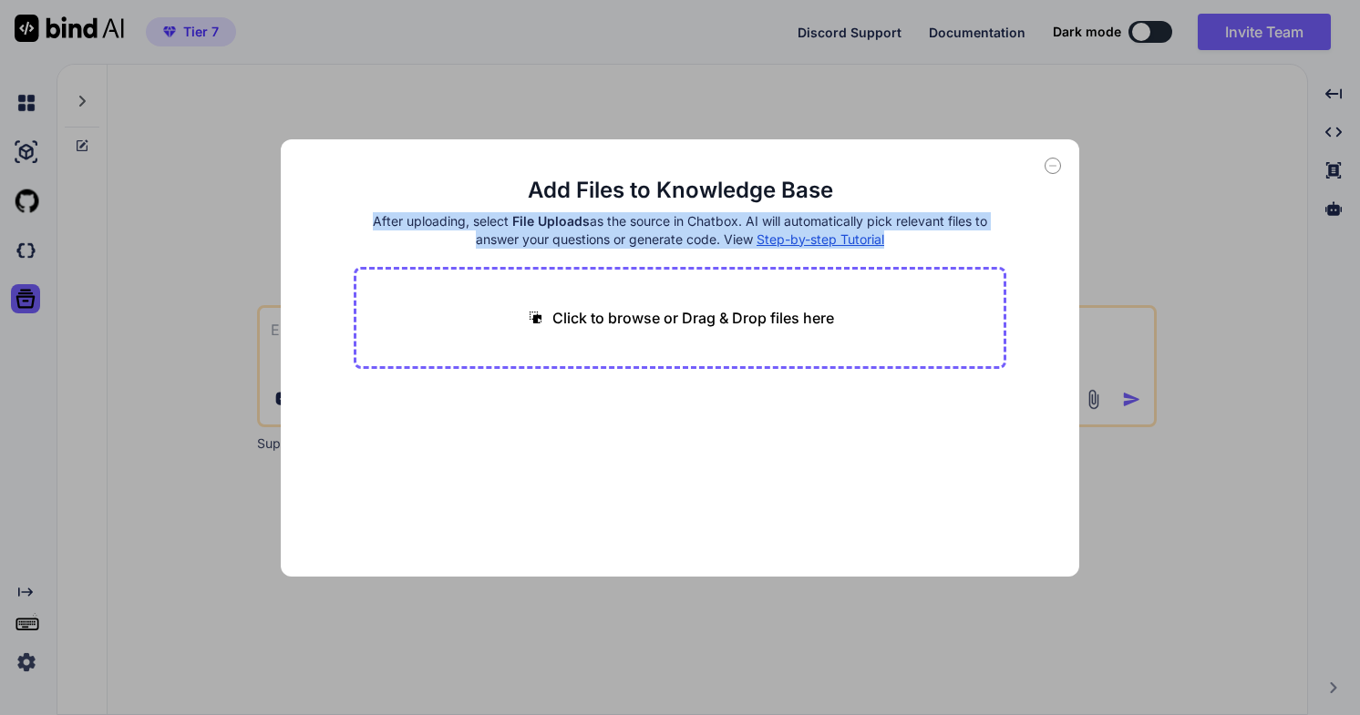
click at [591, 239] on h4 "After uploading, select File Uploads as the source in Chatbox. AI will automati…" at bounding box center [680, 230] width 653 height 36
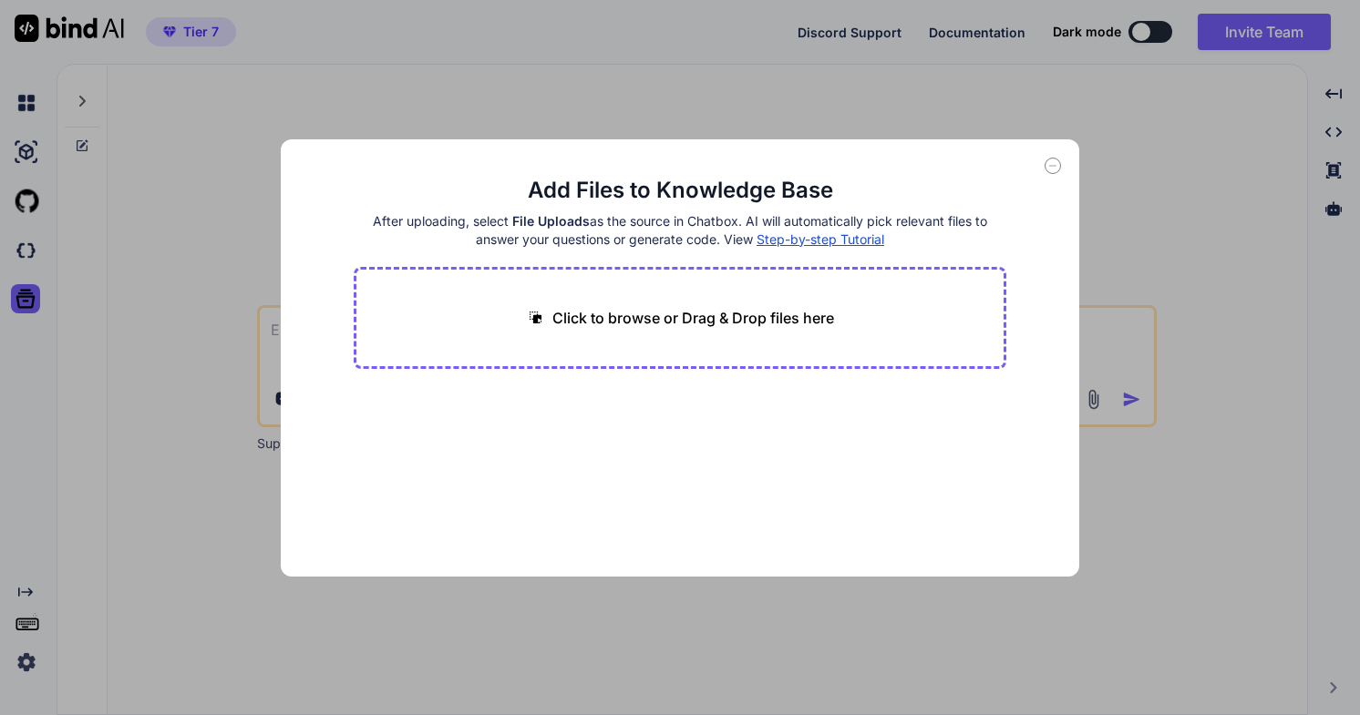
click at [591, 239] on h4 "After uploading, select File Uploads as the source in Chatbox. AI will automati…" at bounding box center [680, 230] width 653 height 36
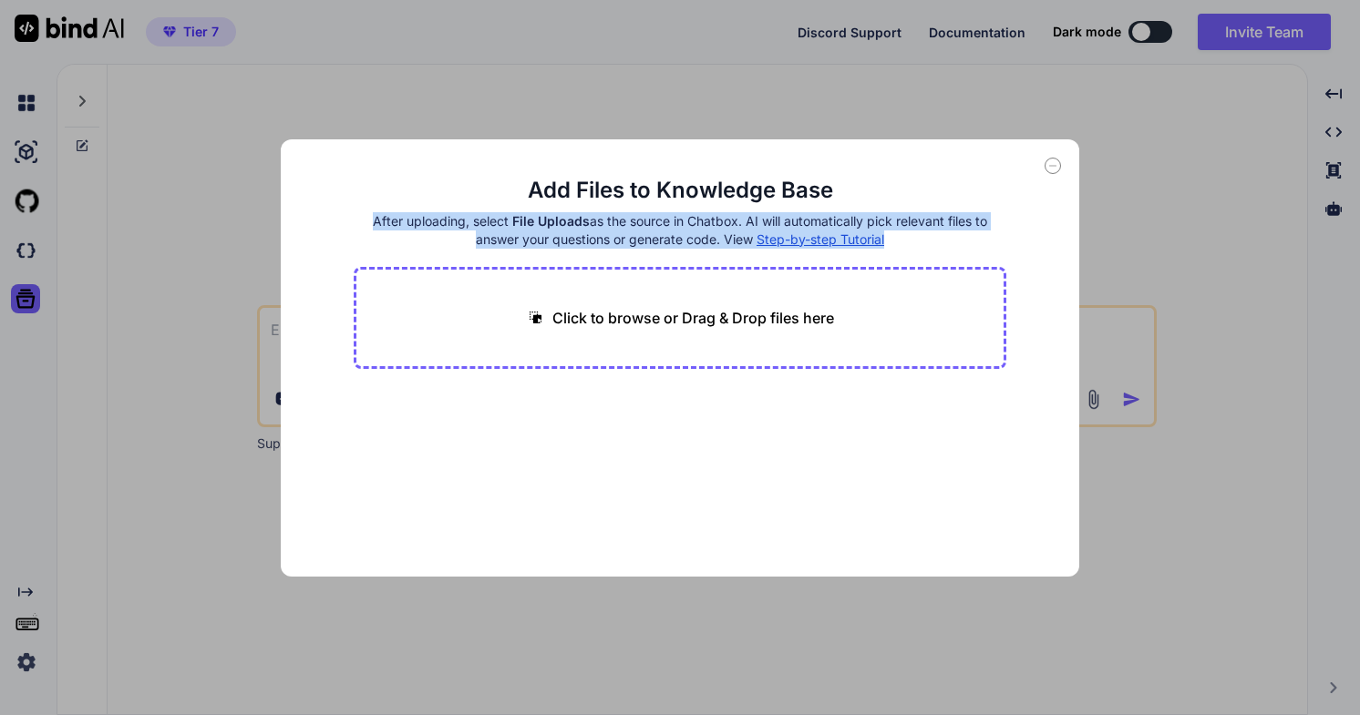
click at [591, 239] on h4 "After uploading, select File Uploads as the source in Chatbox. AI will automati…" at bounding box center [680, 230] width 653 height 36
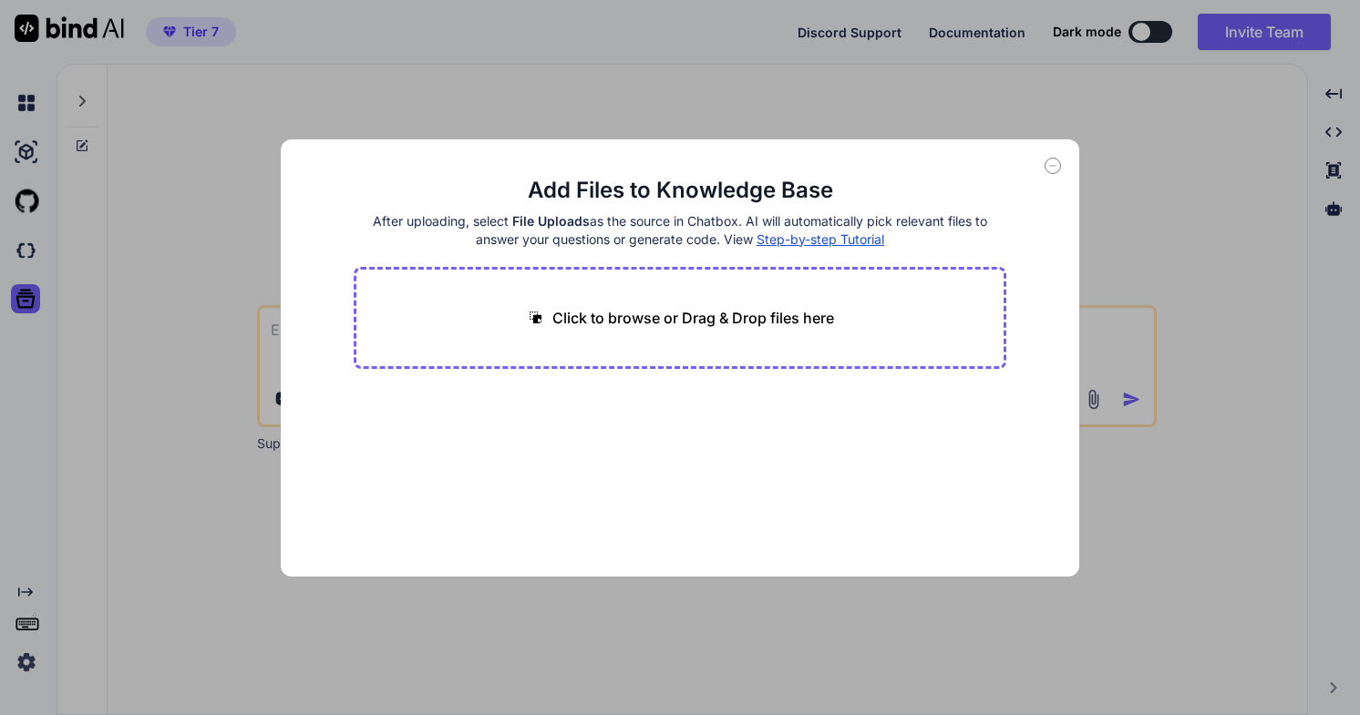
click at [591, 239] on h4 "After uploading, select File Uploads as the source in Chatbox. AI will automati…" at bounding box center [680, 230] width 653 height 36
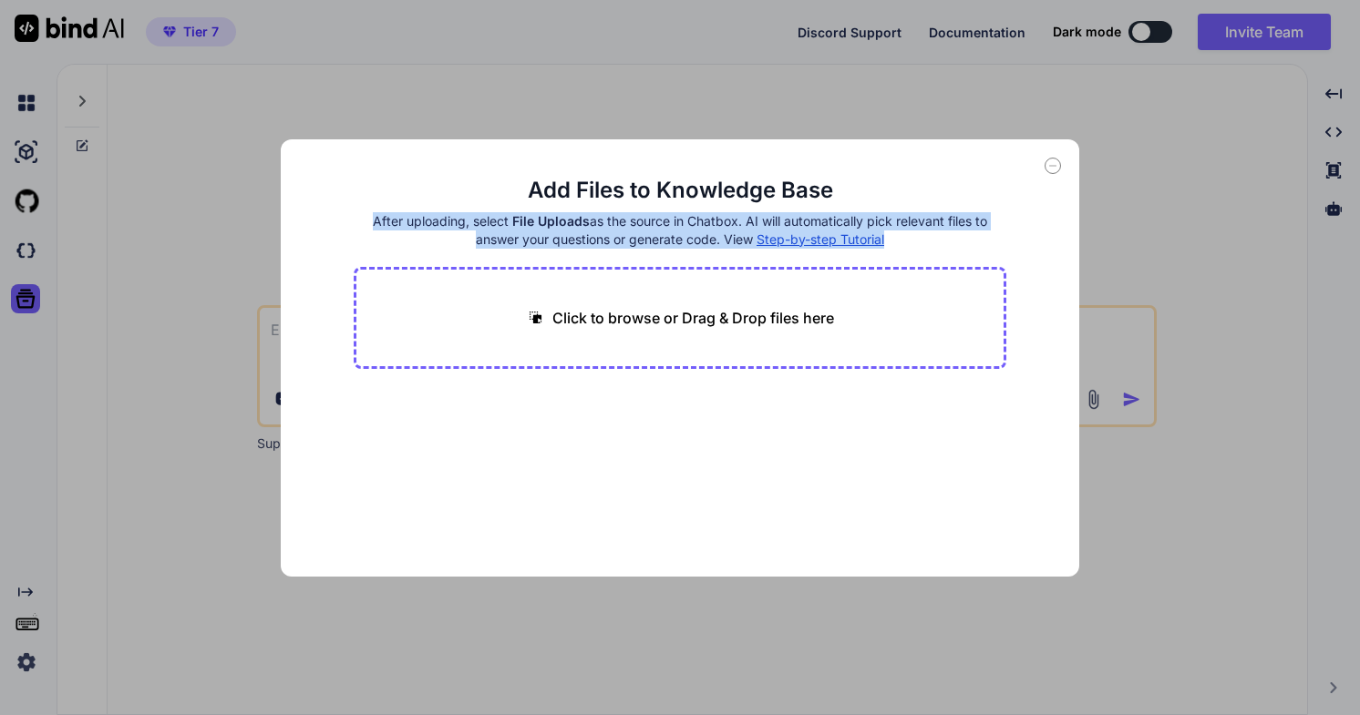
click at [810, 237] on span "Step-by-step Tutorial" at bounding box center [820, 238] width 128 height 15
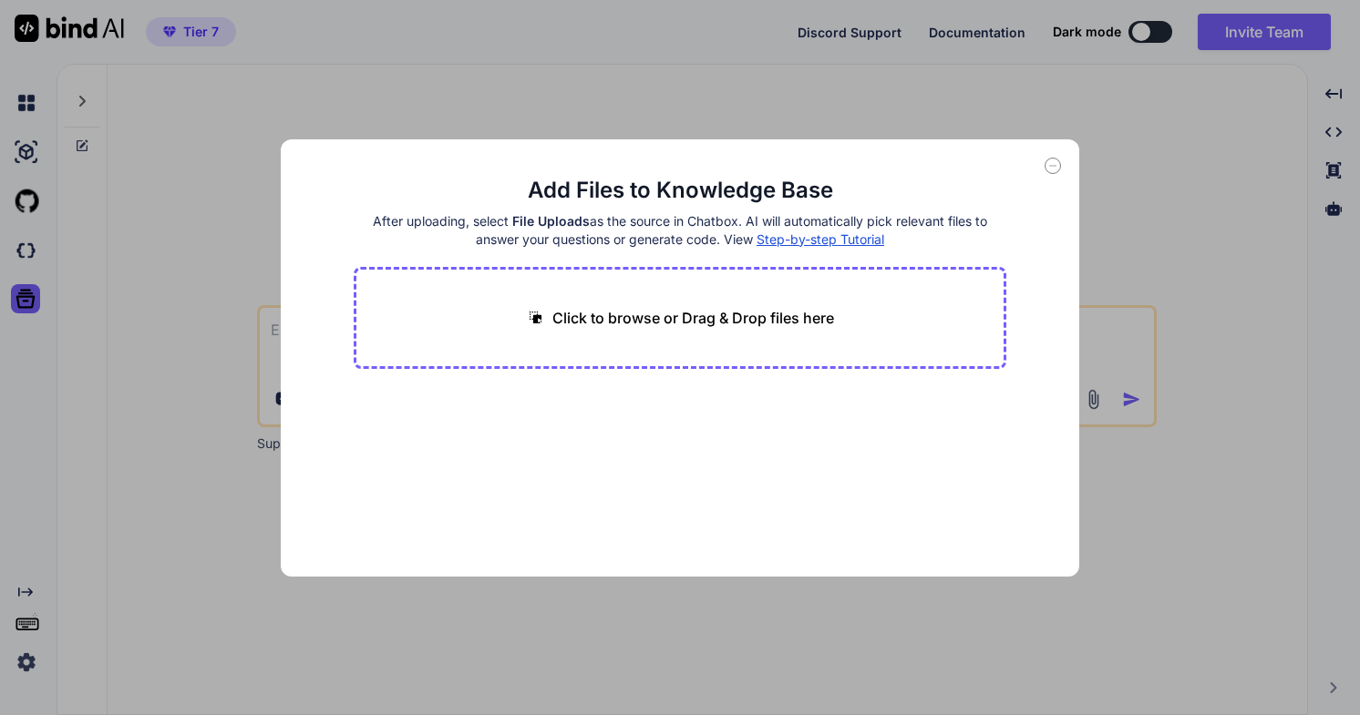
click at [1061, 162] on div "Add Files to Knowledge Base After uploading, select File Uploads as the source …" at bounding box center [680, 357] width 798 height 437
click at [1054, 166] on icon at bounding box center [1053, 166] width 6 height 0
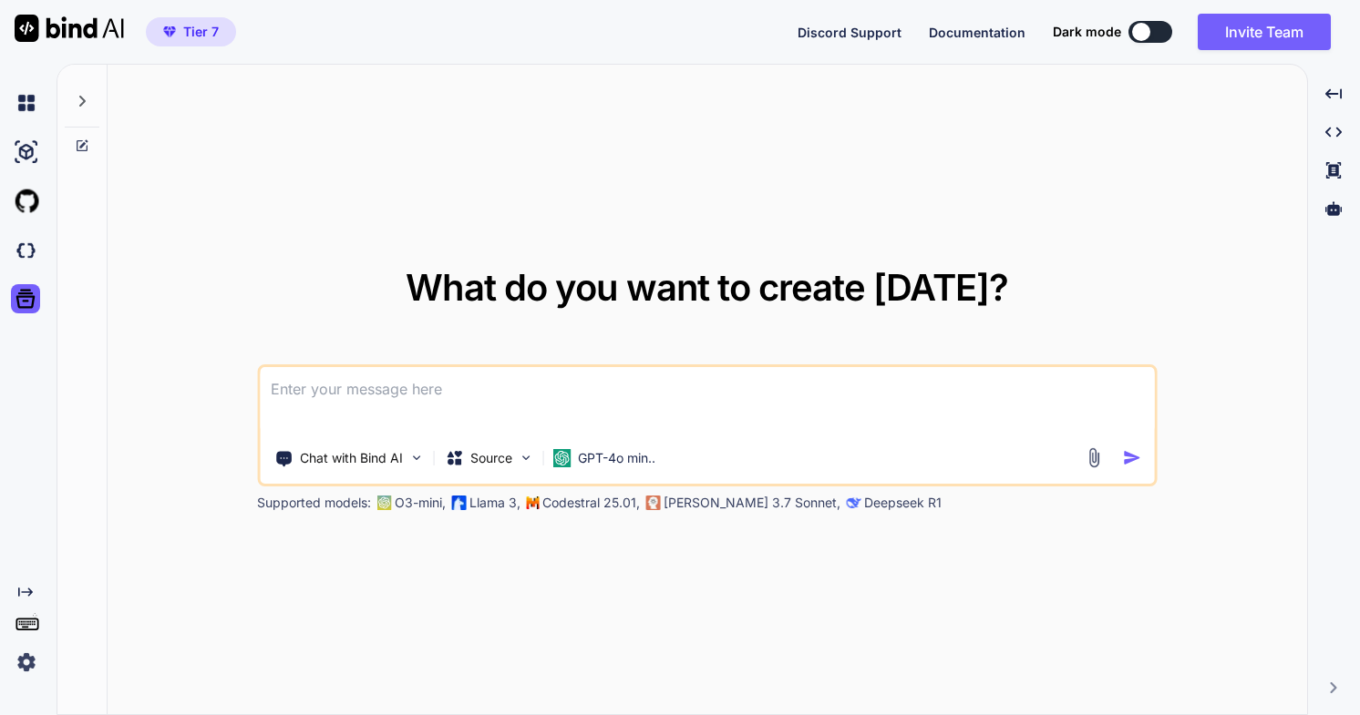
click at [28, 663] on img at bounding box center [26, 662] width 31 height 31
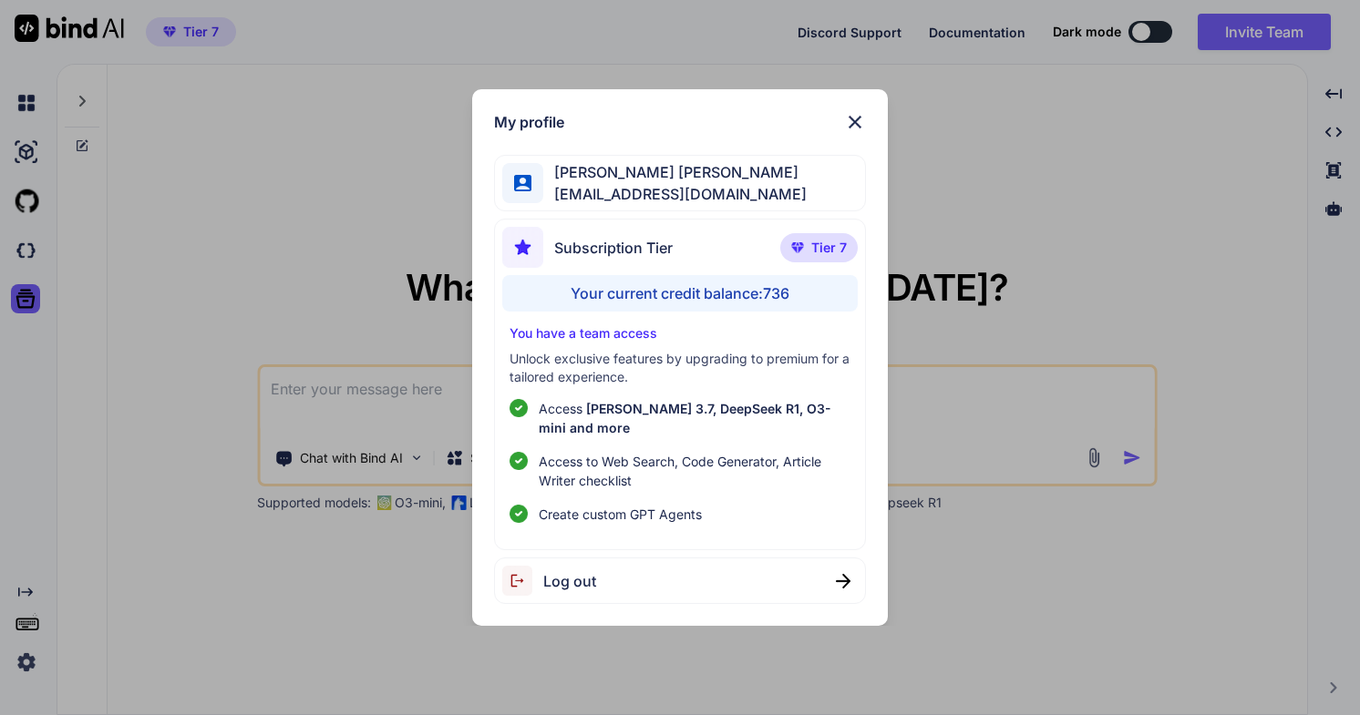
click at [724, 299] on div "Your current credit balance: 736" at bounding box center [679, 293] width 355 height 36
click at [789, 297] on div "Your current credit balance: 736" at bounding box center [679, 293] width 355 height 36
click at [856, 114] on img at bounding box center [855, 122] width 22 height 22
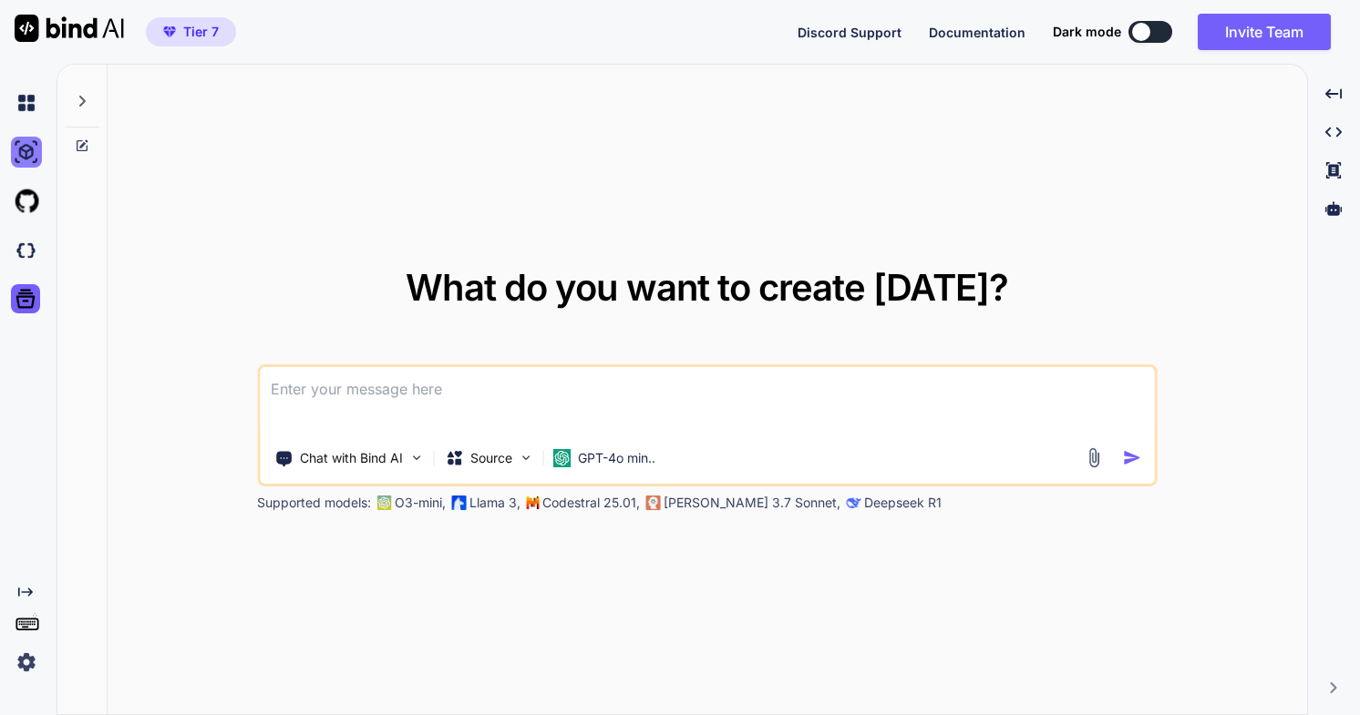
click at [26, 154] on img at bounding box center [26, 152] width 31 height 31
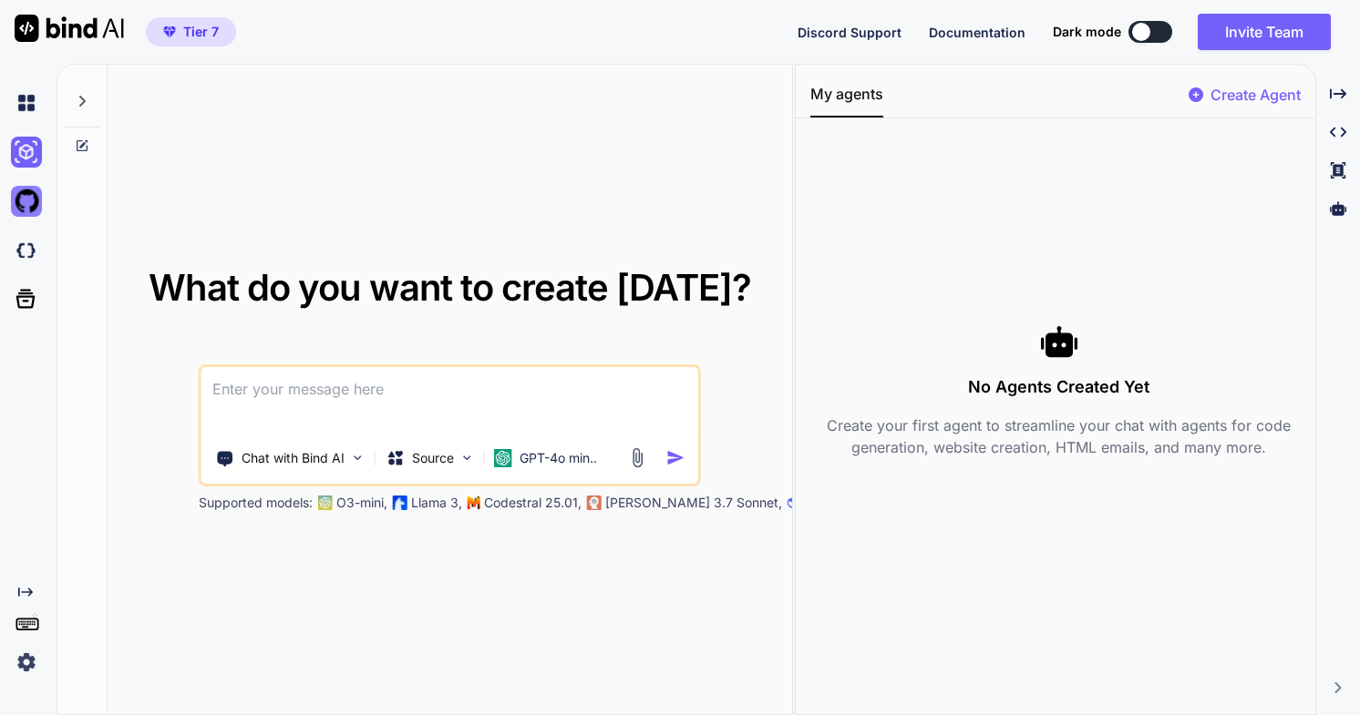
click at [19, 207] on img at bounding box center [26, 201] width 31 height 31
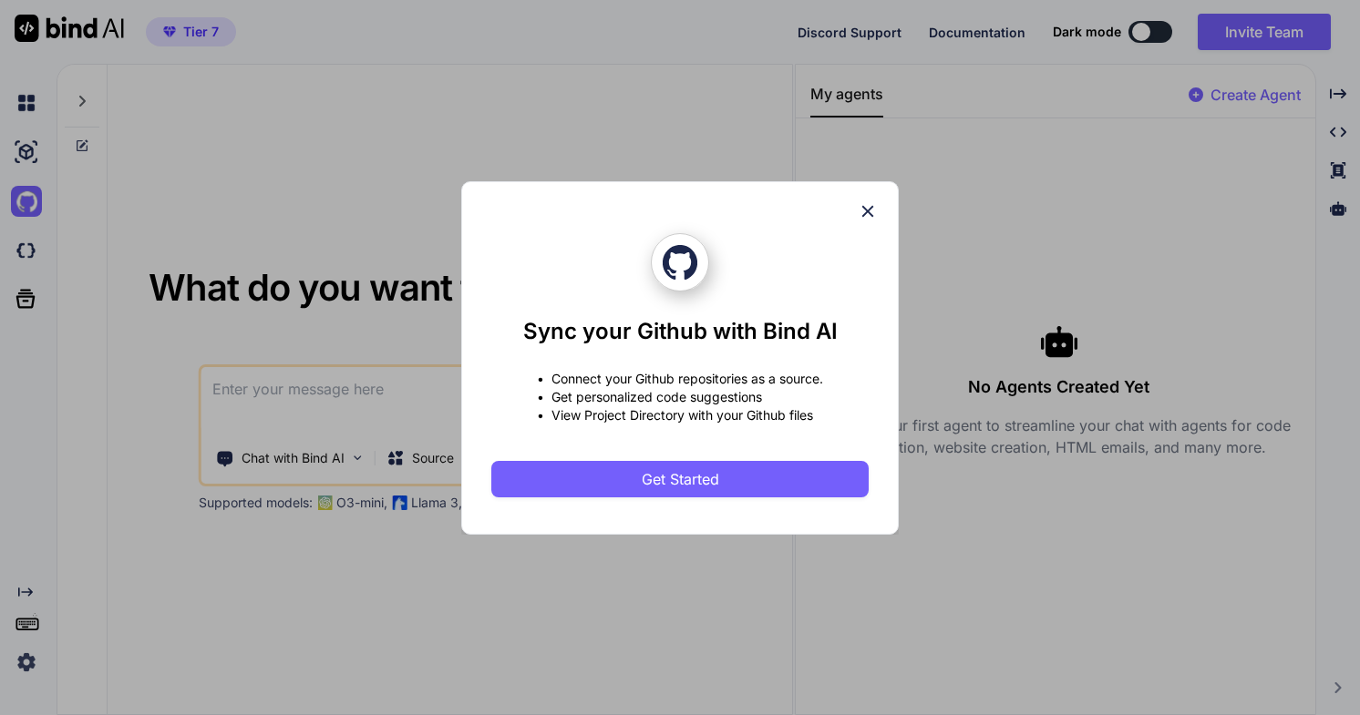
click at [857, 211] on div "Sync your Github with Bind AI • Connect your Github repositories as a source. •…" at bounding box center [679, 358] width 377 height 352
click at [868, 213] on icon at bounding box center [868, 211] width 20 height 20
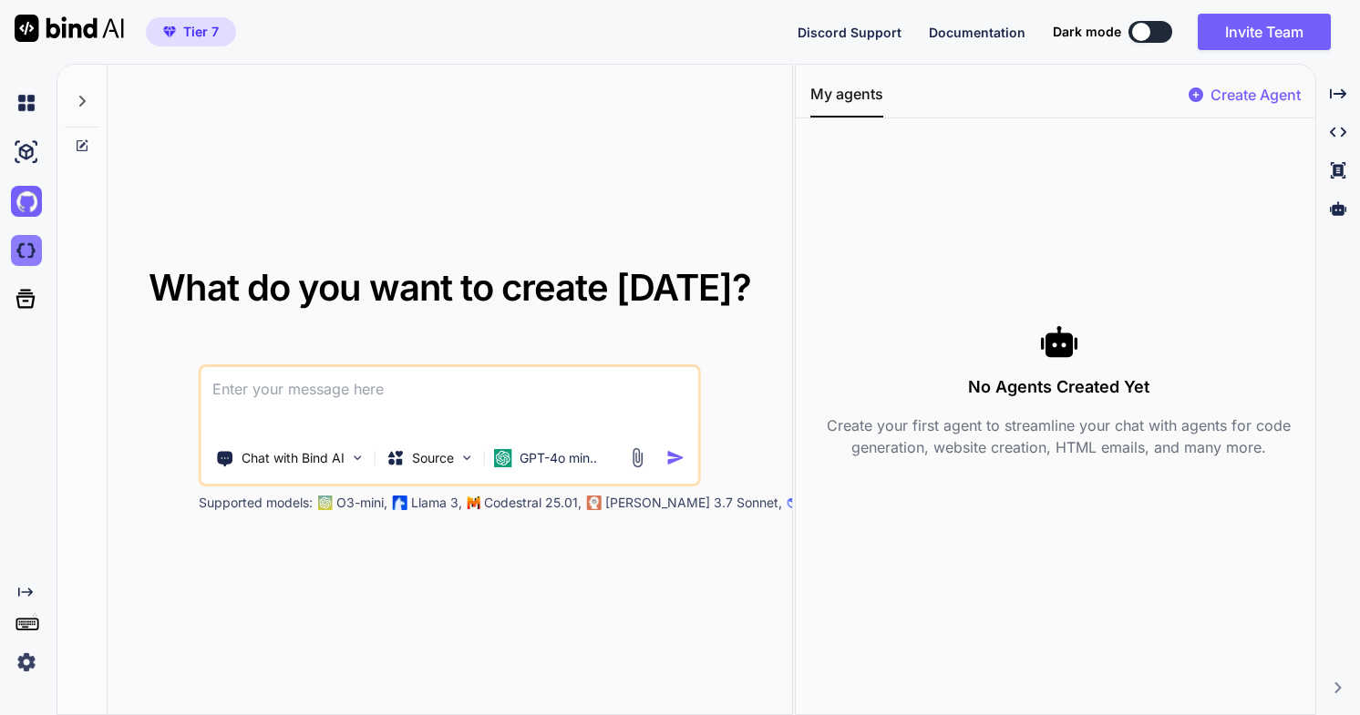
click at [16, 253] on img at bounding box center [26, 250] width 31 height 31
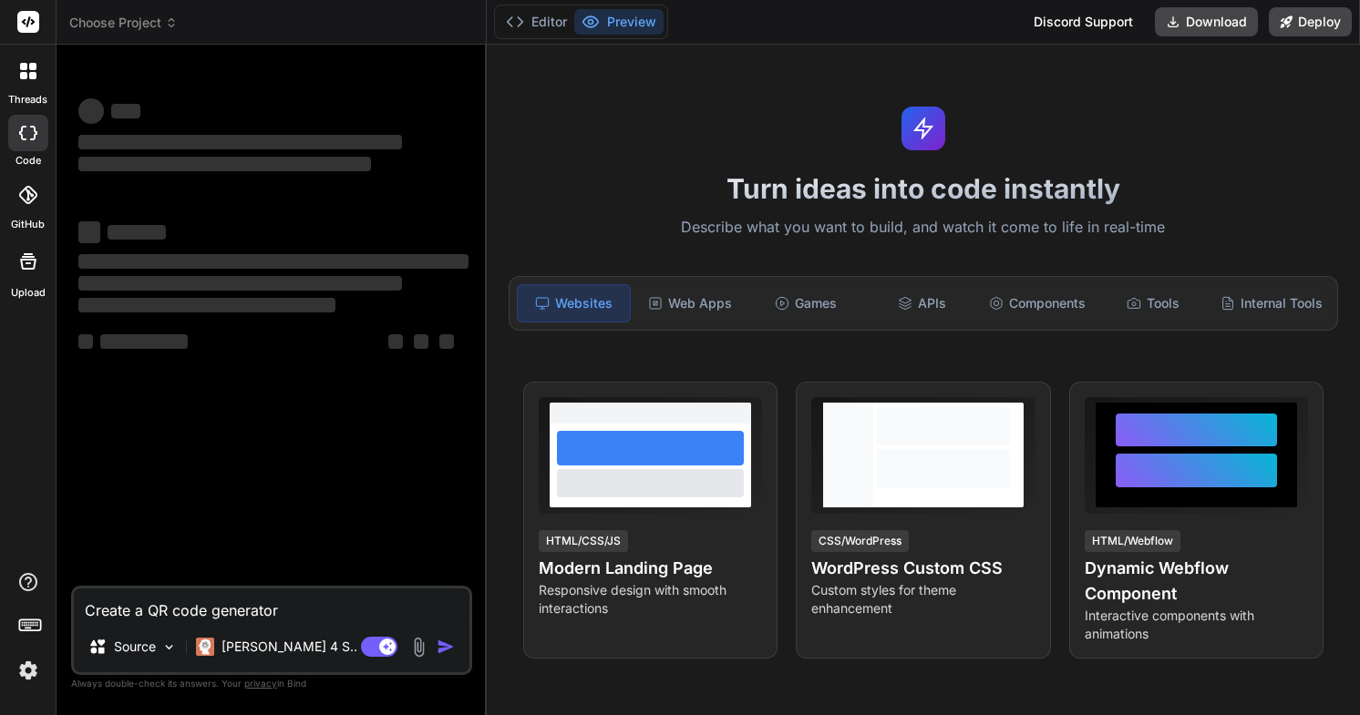
type textarea "x"
click at [293, 646] on p "[PERSON_NAME] 4 S.." at bounding box center [289, 647] width 136 height 18
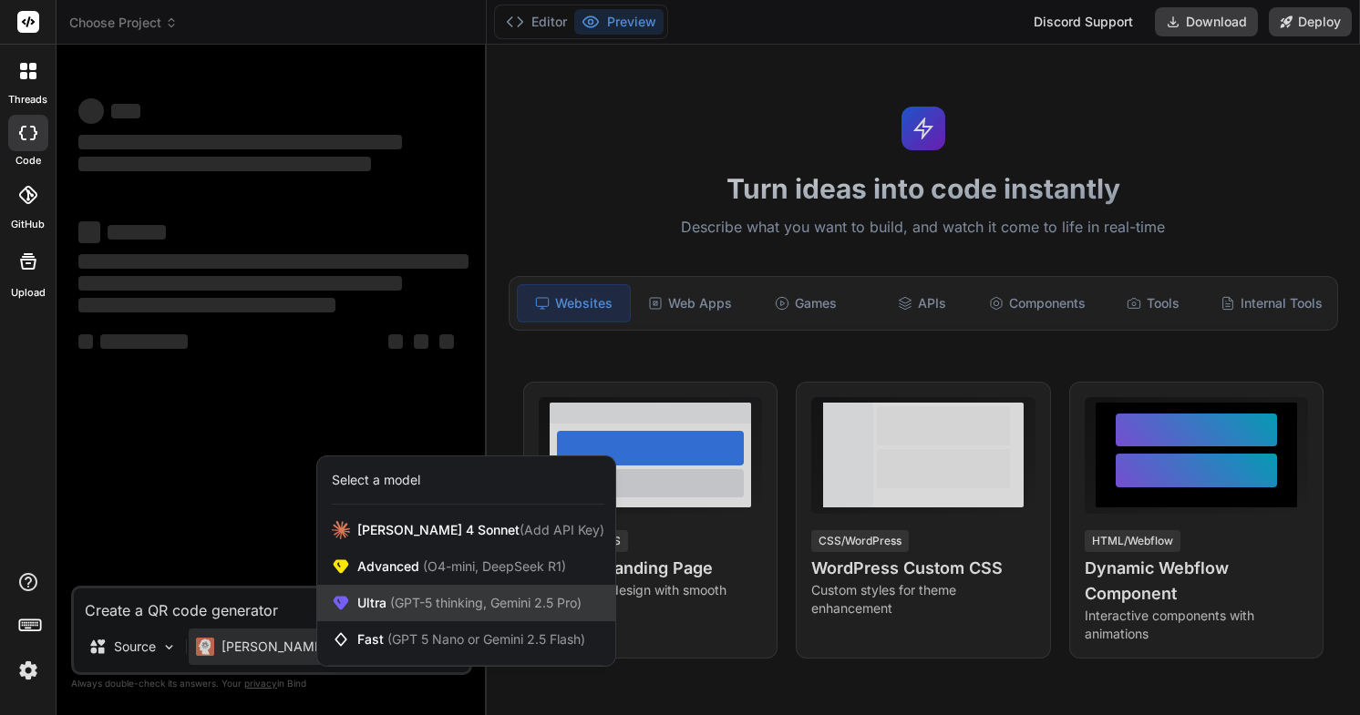
click at [417, 611] on span "(GPT-5 thinking, Gemini 2.5 Pro)" at bounding box center [483, 602] width 195 height 15
type textarea "x"
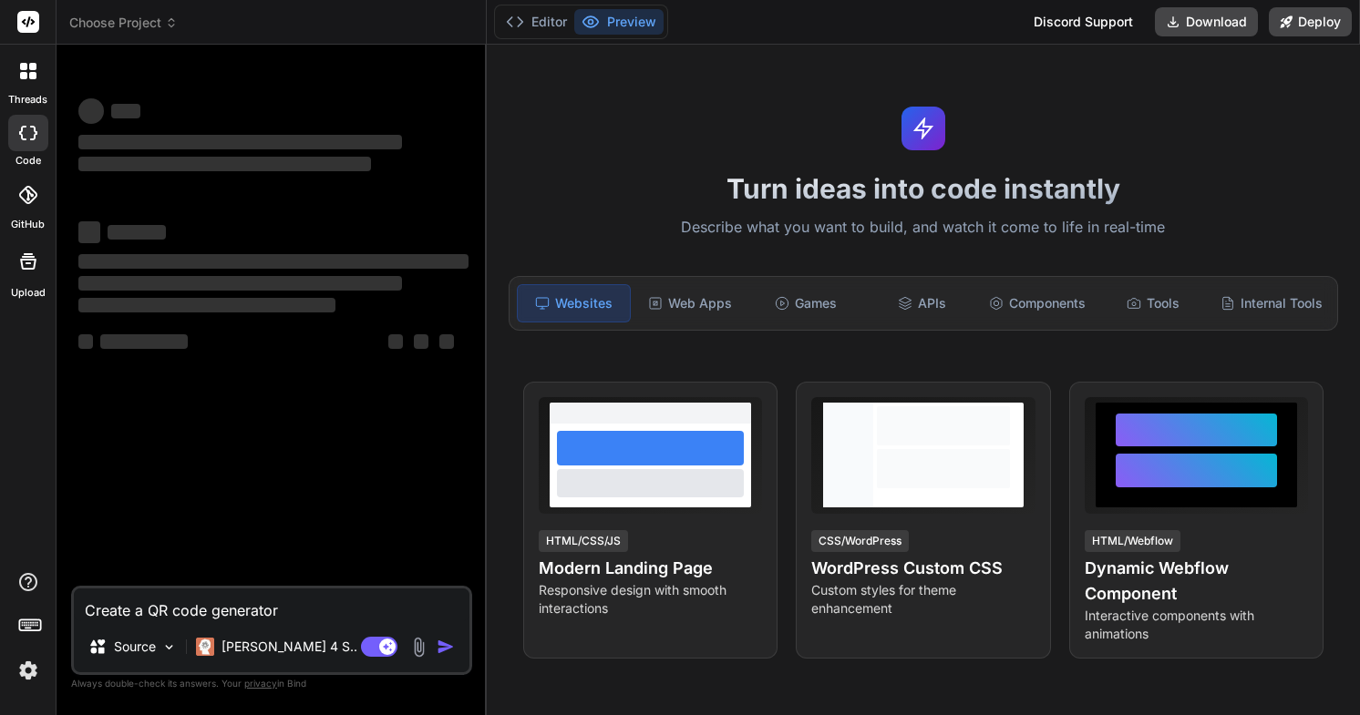
click at [327, 611] on textarea "Create a QR code generator" at bounding box center [272, 605] width 396 height 33
type textarea "Create a QR code generator"
type textarea "x"
type textarea "Create a QR code generator"
type textarea "x"
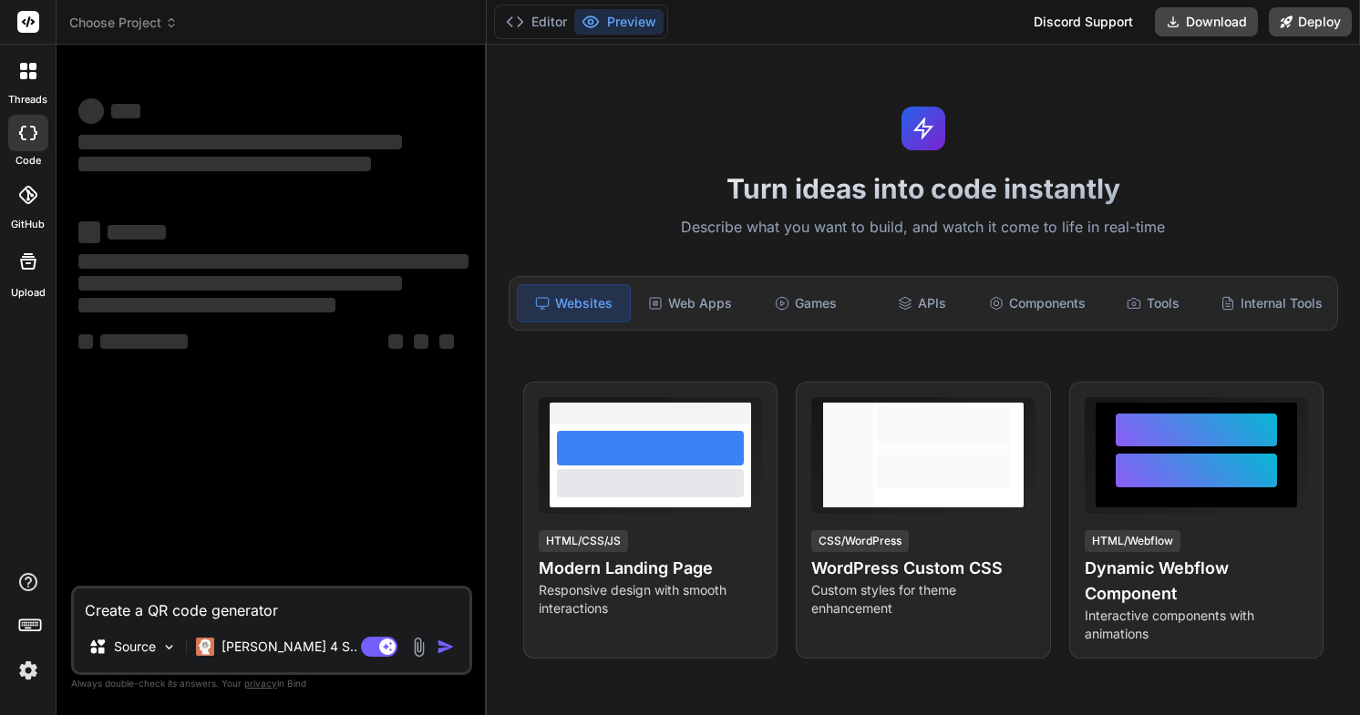
type textarea "Create a QR code generator."
type textarea "x"
type textarea "Create a QR code generator."
type textarea "x"
type textarea "Create a QR code generator. T"
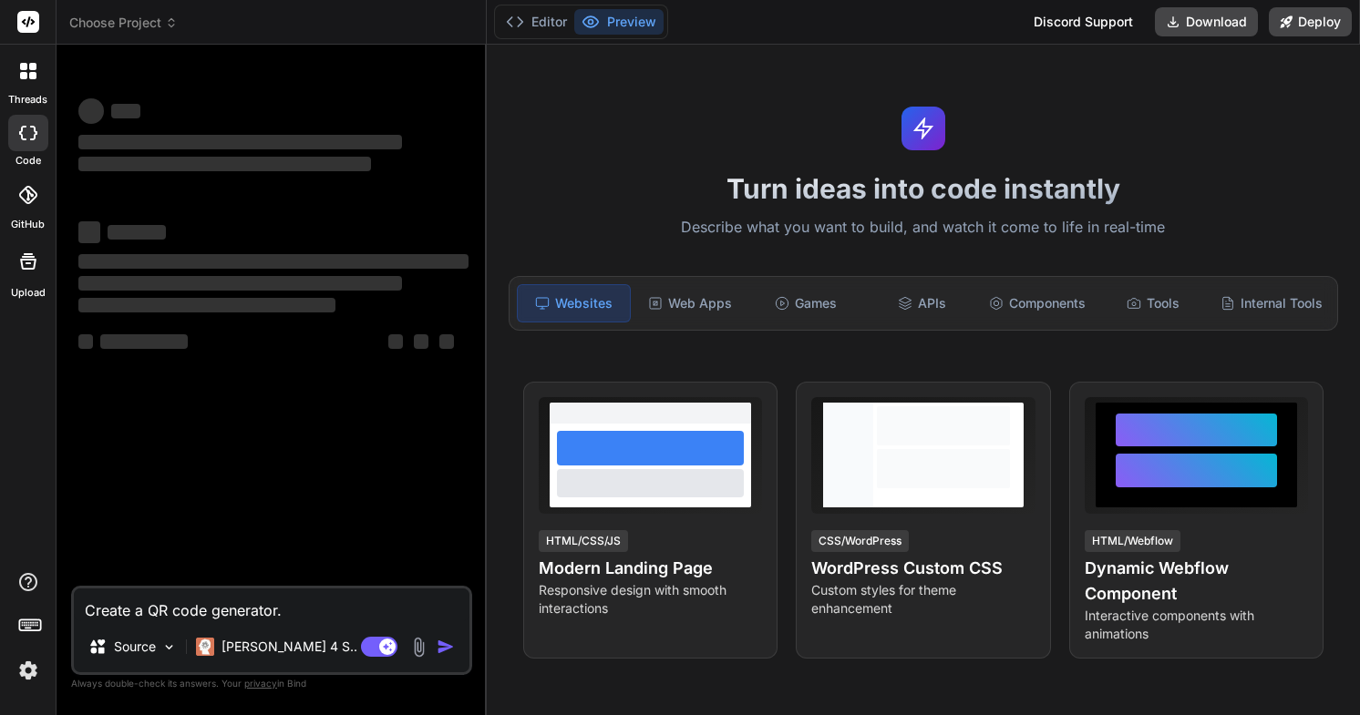
type textarea "x"
type textarea "Create a QR code generator. Th"
type textarea "x"
type textarea "Create a QR code generator. The"
type textarea "x"
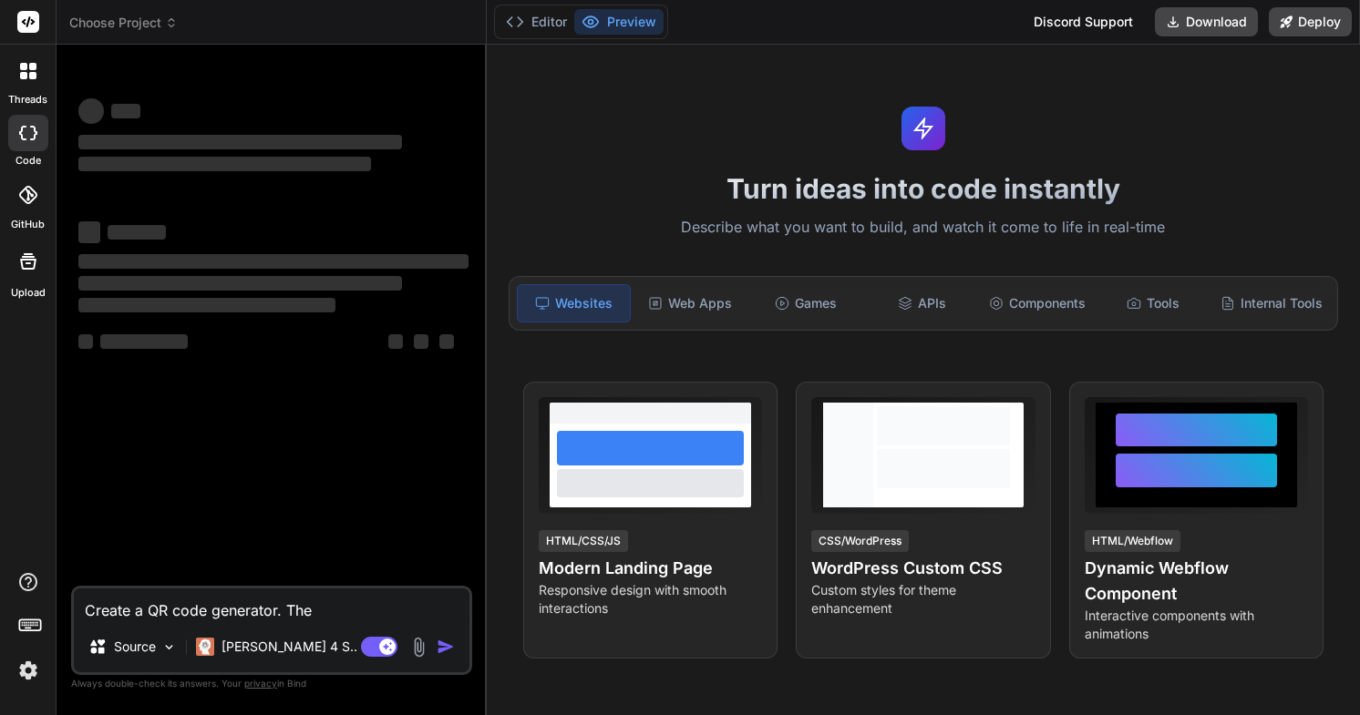
type textarea "Create a QR code generator. Th"
type textarea "x"
type textarea "Create a QR code generator. T"
type textarea "x"
type textarea "Create a QR code generator."
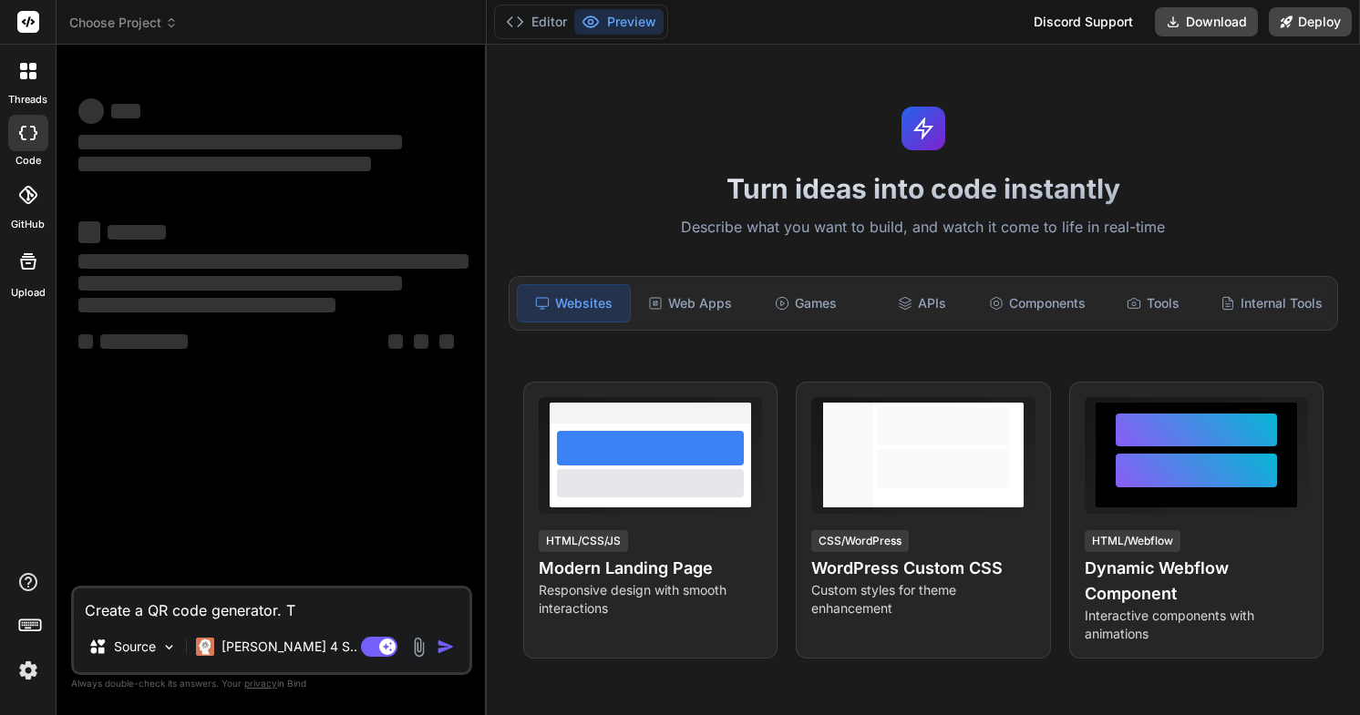
type textarea "x"
type textarea "Create a QR code generator."
type textarea "x"
type textarea "Create a QR code generator"
type textarea "x"
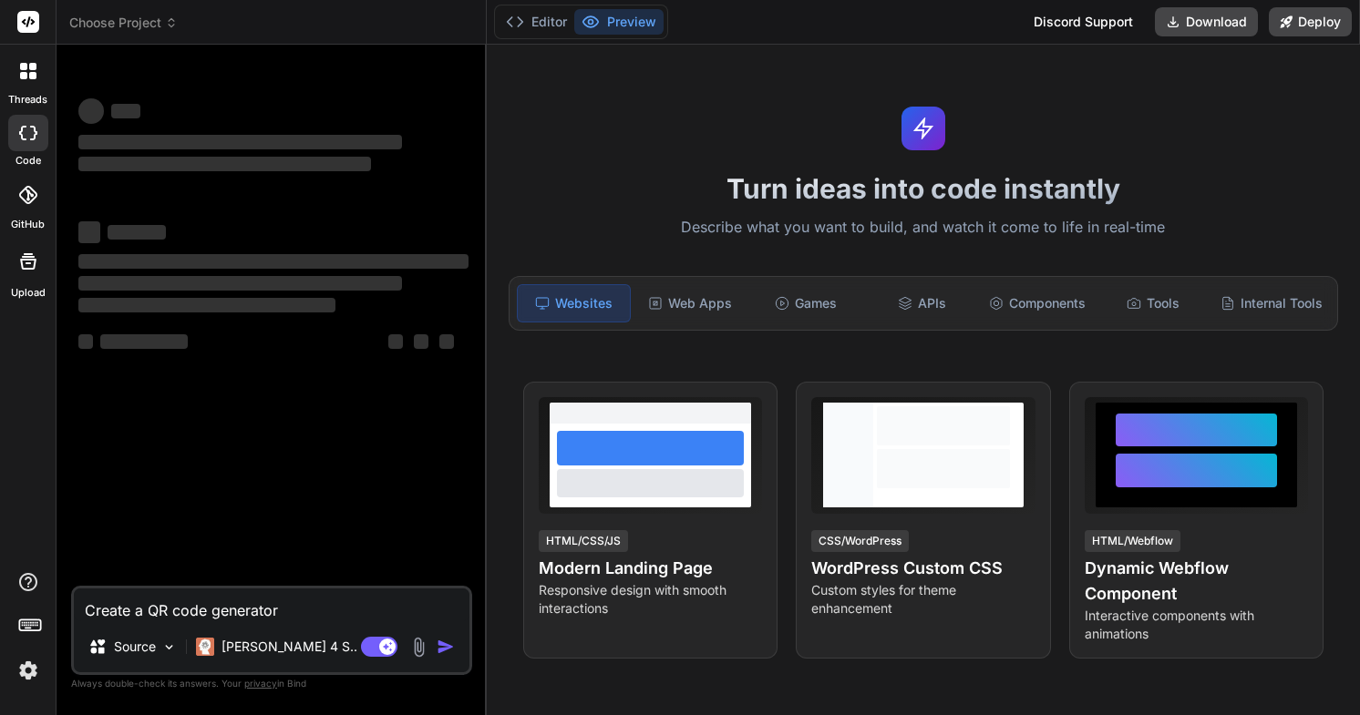
type textarea "Create a QR code generator"
type textarea "x"
type textarea "Create a QR code generator p"
type textarea "x"
type textarea "Create a QR code generator pa"
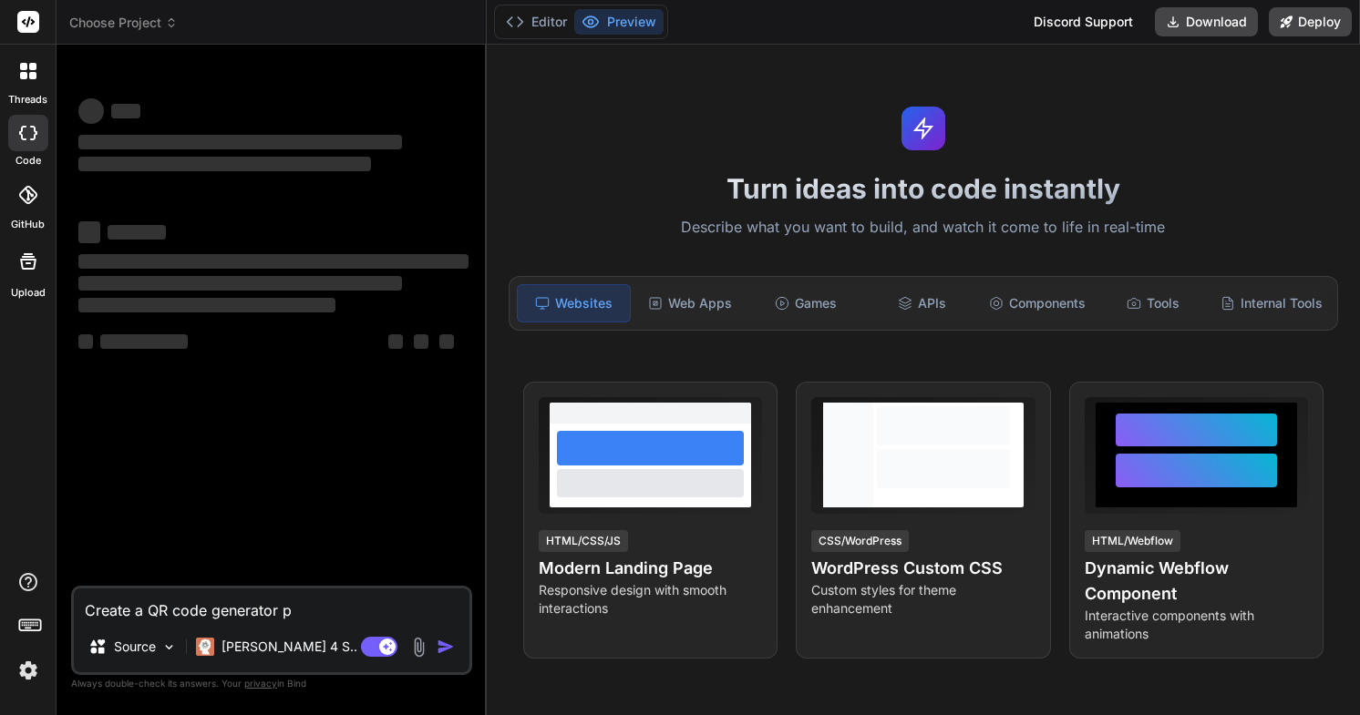
type textarea "x"
type textarea "Create a QR code generator pag"
type textarea "x"
type textarea "Create a QR code generator page"
type textarea "x"
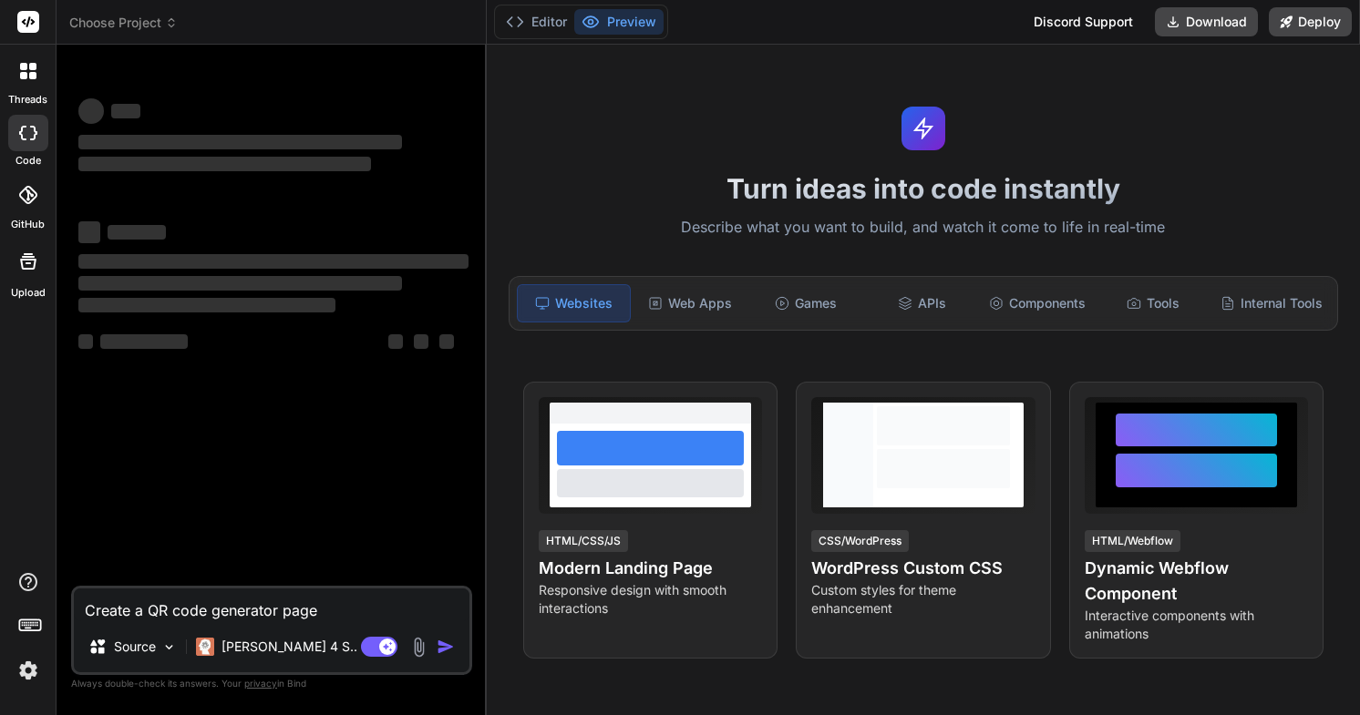
type textarea "Create a QR code generator page"
type textarea "x"
type textarea "Create a QR code generator page w"
type textarea "x"
type textarea "Create a QR code generator page wi"
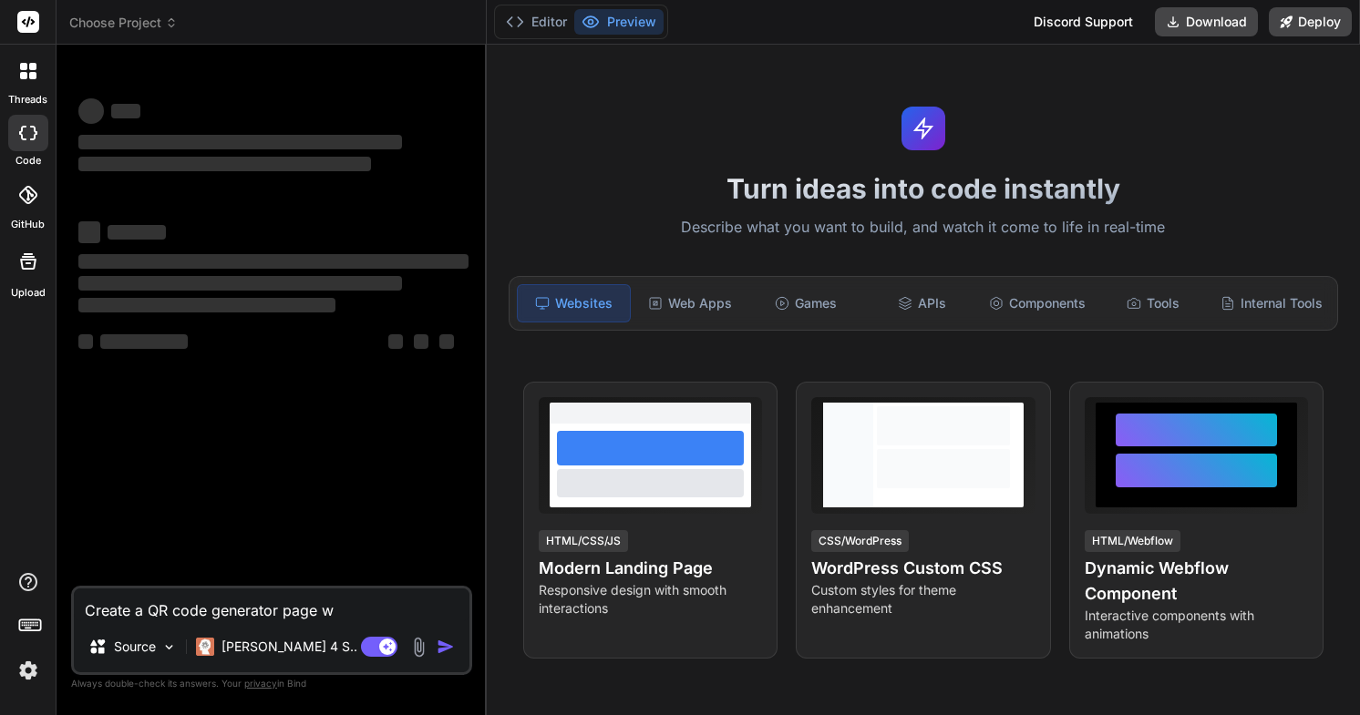
type textarea "x"
type textarea "Create a QR code generator page wit"
type textarea "x"
type textarea "Create a QR code generator page with"
type textarea "x"
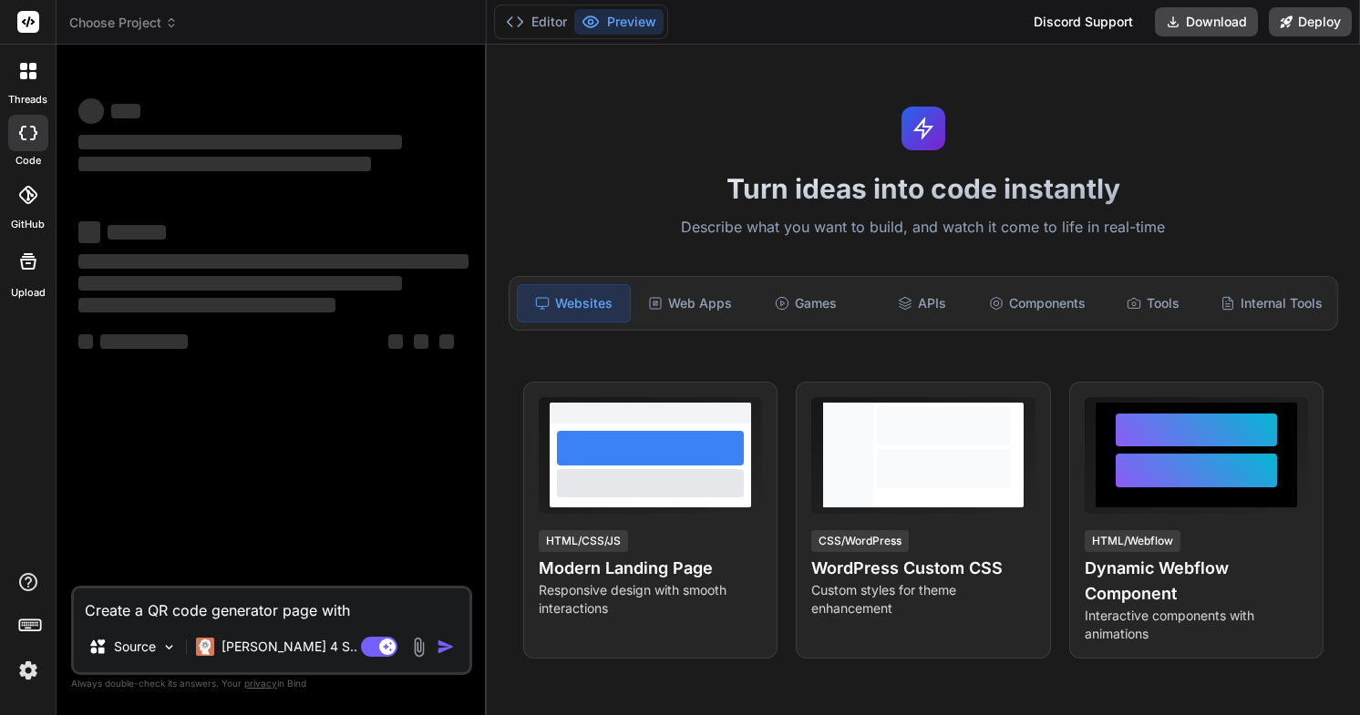
type textarea "Create a QR code generator page with"
type textarea "x"
type textarea "Create a QR code generator page with H"
type textarea "x"
type textarea "Create a QR code generator page with HT"
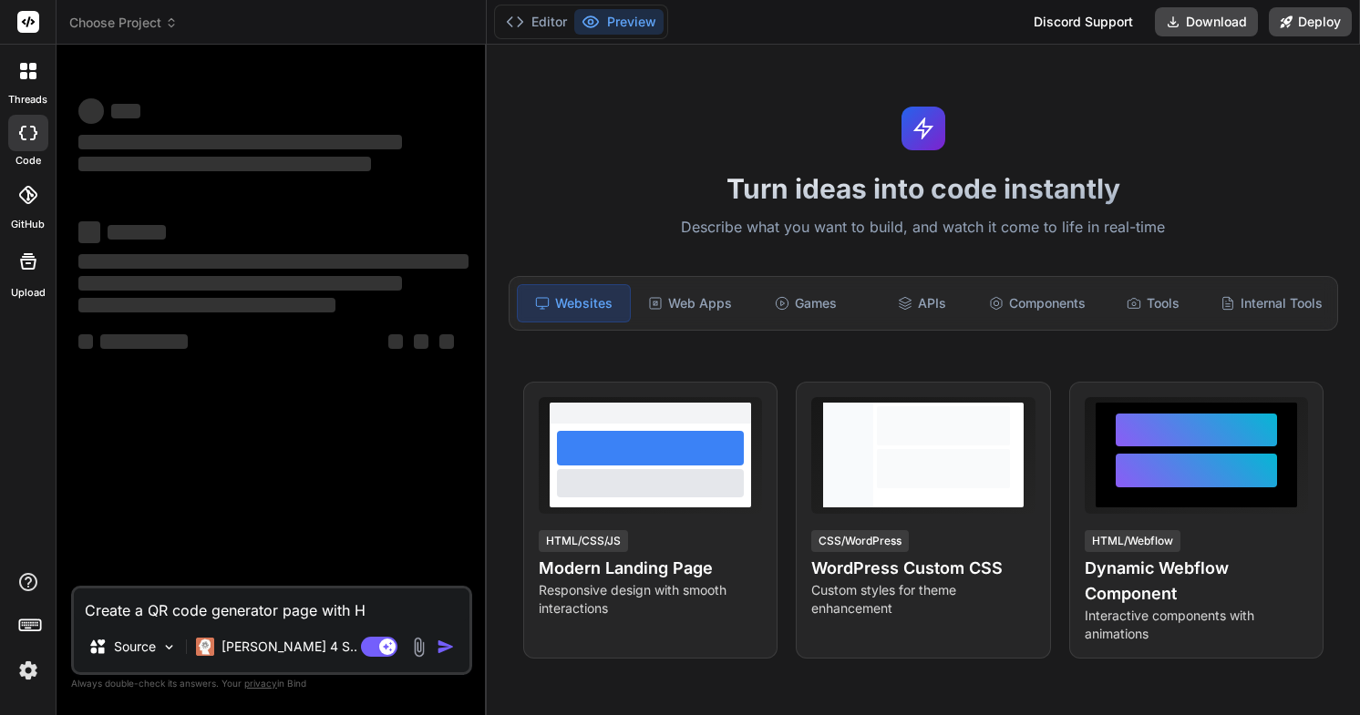
type textarea "x"
type textarea "Create a QR code generator page with HTM"
type textarea "x"
type textarea "Create a QR code generator page with HTML"
type textarea "x"
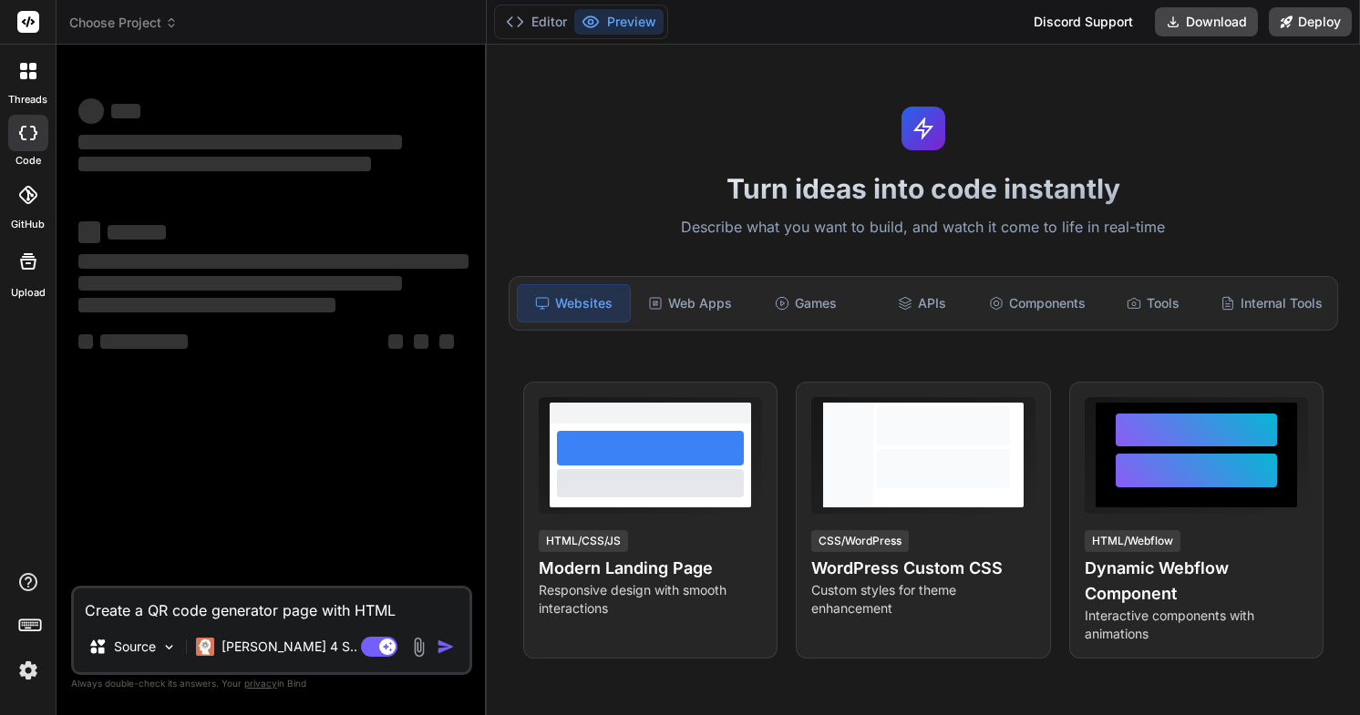
type textarea "Create a QR code generator page with HTML5"
type textarea "x"
type textarea "Create a QR code generator page with HTML5"
type textarea "x"
type textarea "Create a QR code generator page with HTML5 a"
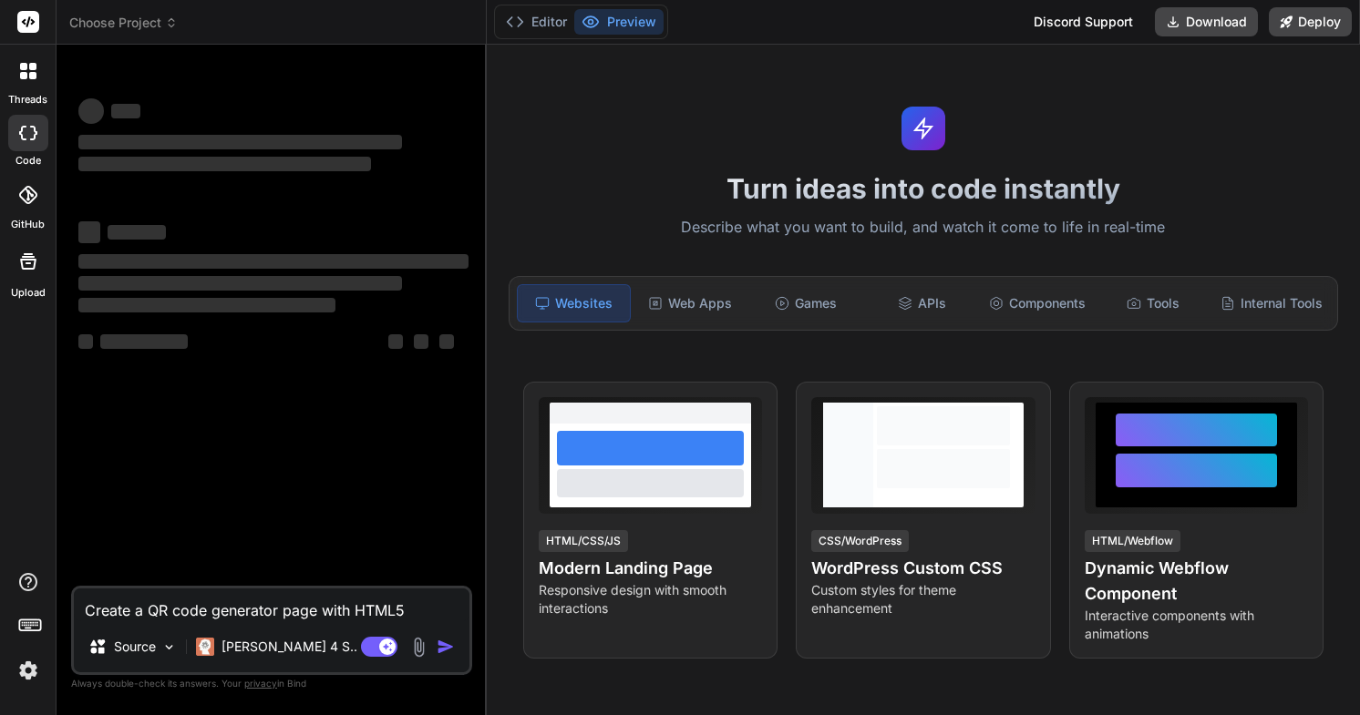
type textarea "x"
type textarea "Create a QR code generator page with HTML5 an"
type textarea "x"
type textarea "Create a QR code generator page with HTML5 and"
type textarea "x"
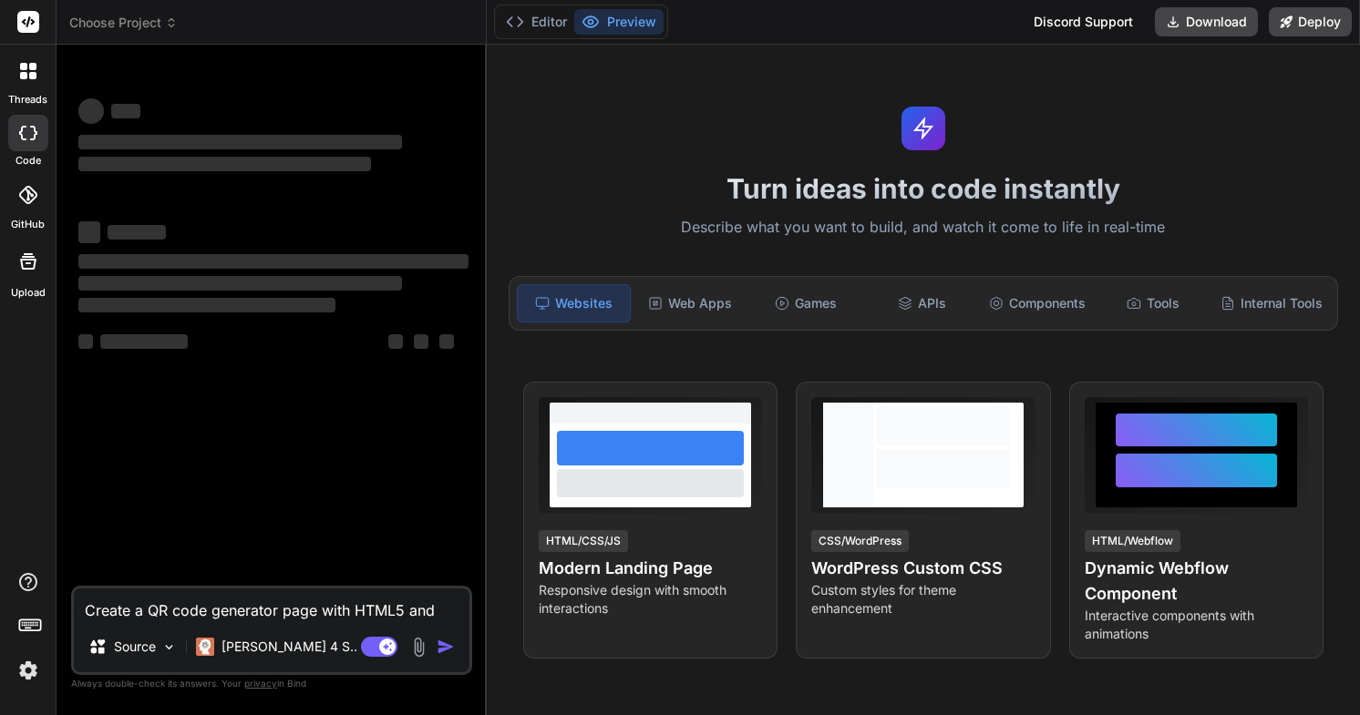
type textarea "Create a QR code generator page with HTML5 and"
type textarea "x"
type textarea "Create a QR code generator page with HTML5 and t"
type textarea "x"
type textarea "Create a QR code generator page with HTML5 and th"
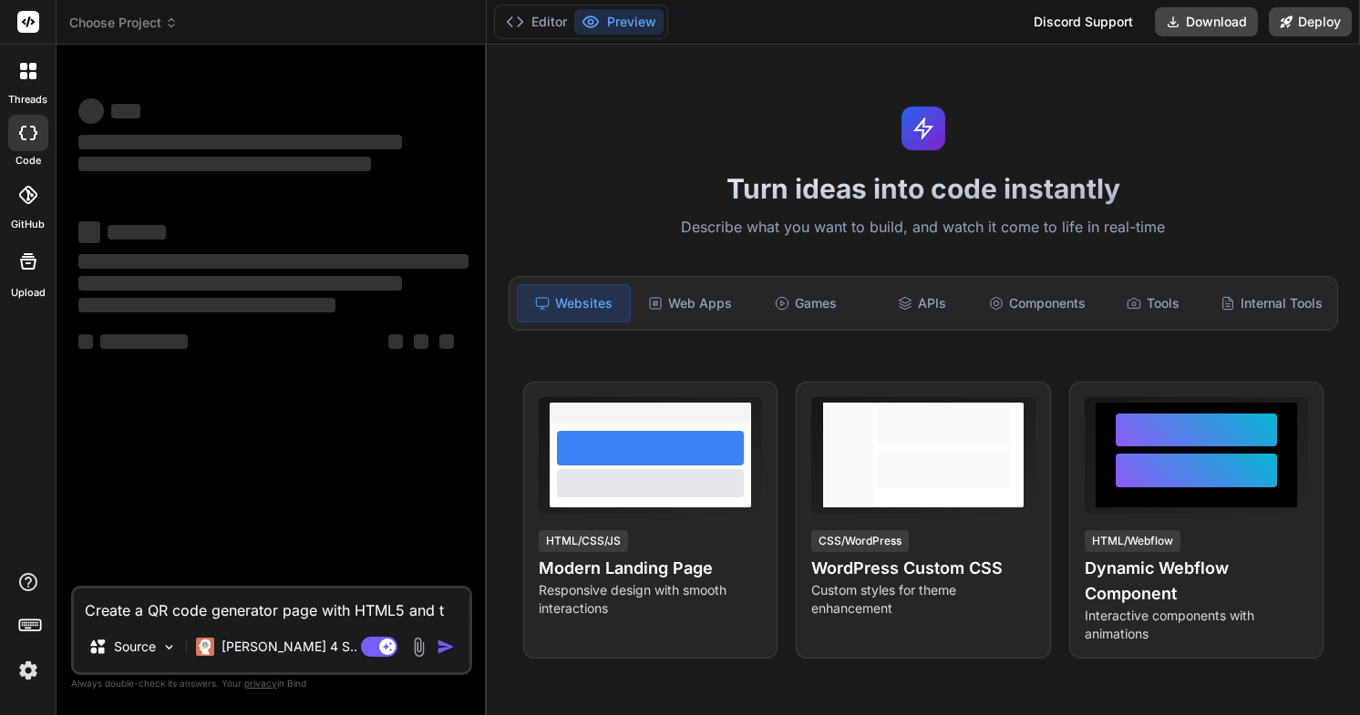
type textarea "x"
type textarea "Create a QR code generator page with HTML5 and the"
type textarea "x"
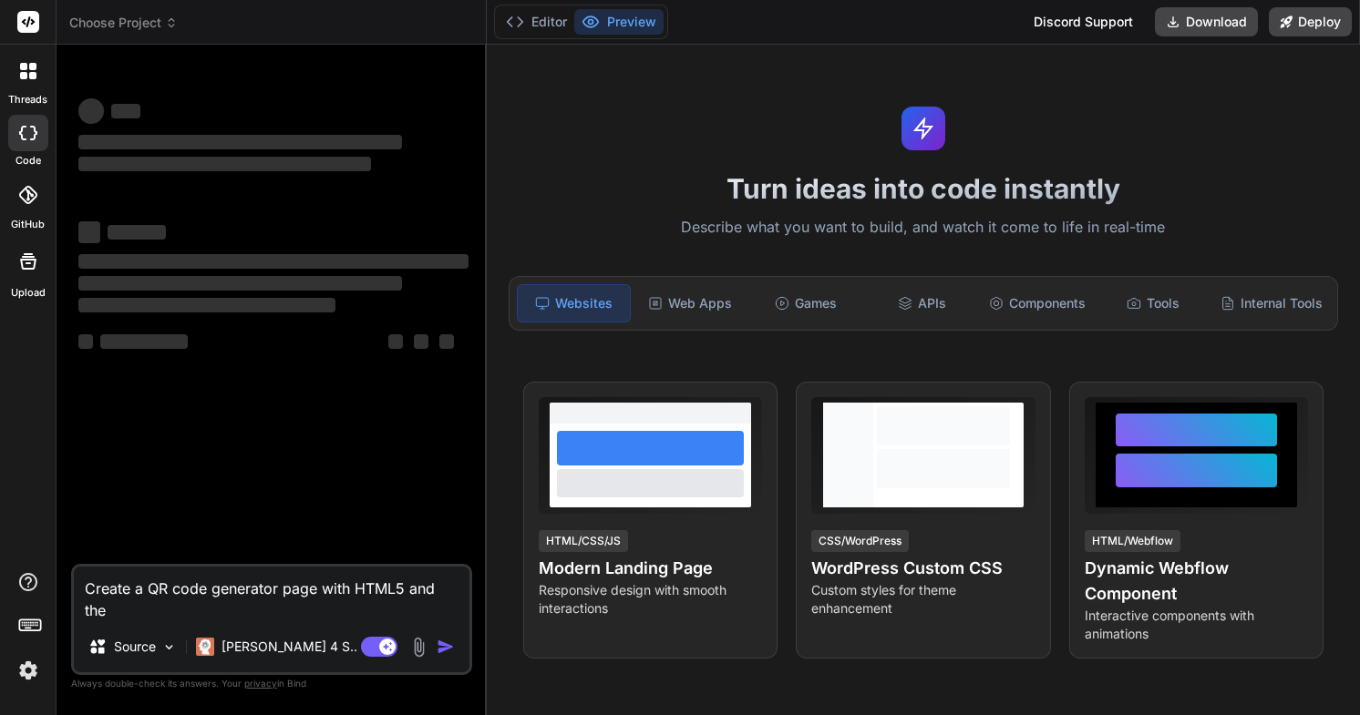
type textarea "Create a QR code generator page with HTML5 and the"
type textarea "x"
type textarea "Create a QR code generator page with HTML5 and the o"
type textarea "x"
type textarea "Create a QR code generator page with HTML5 and the op"
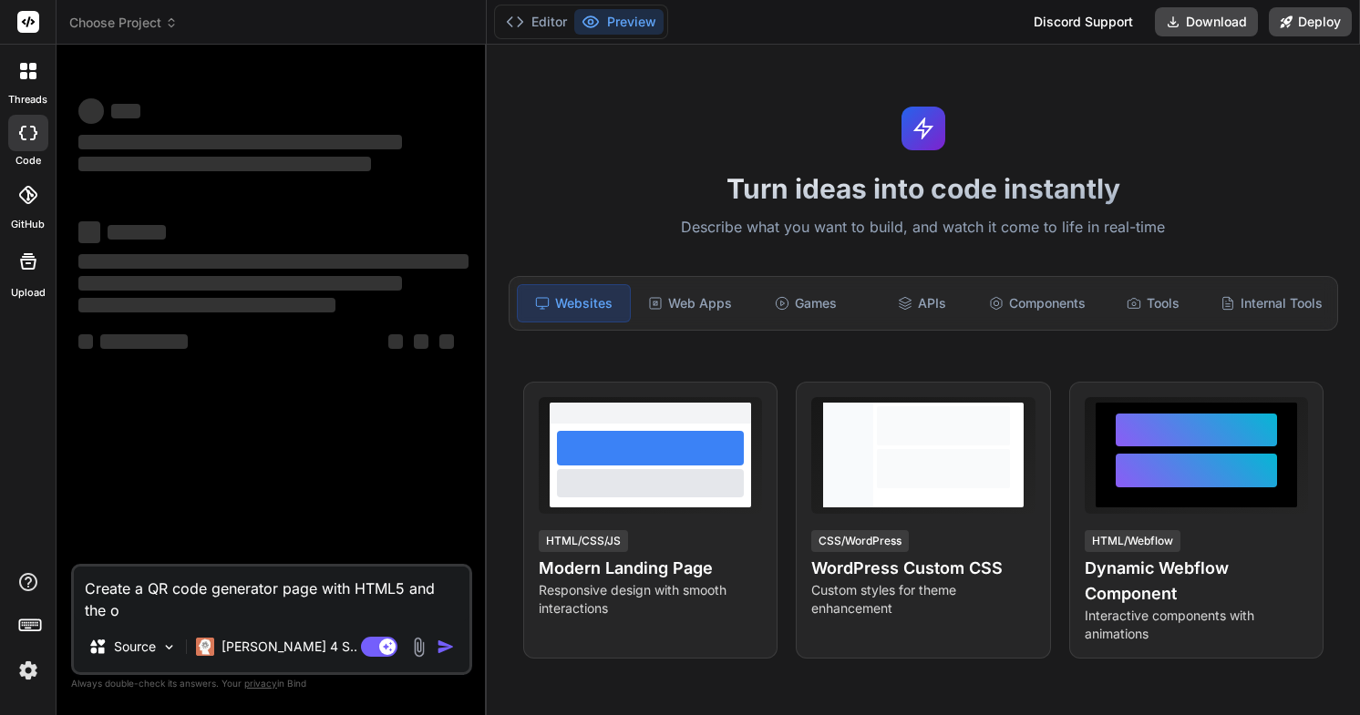
type textarea "x"
type textarea "Create a QR code generator page with HTML5 and the ope"
type textarea "x"
type textarea "Create a QR code generator page with HTML5 and the open"
type textarea "x"
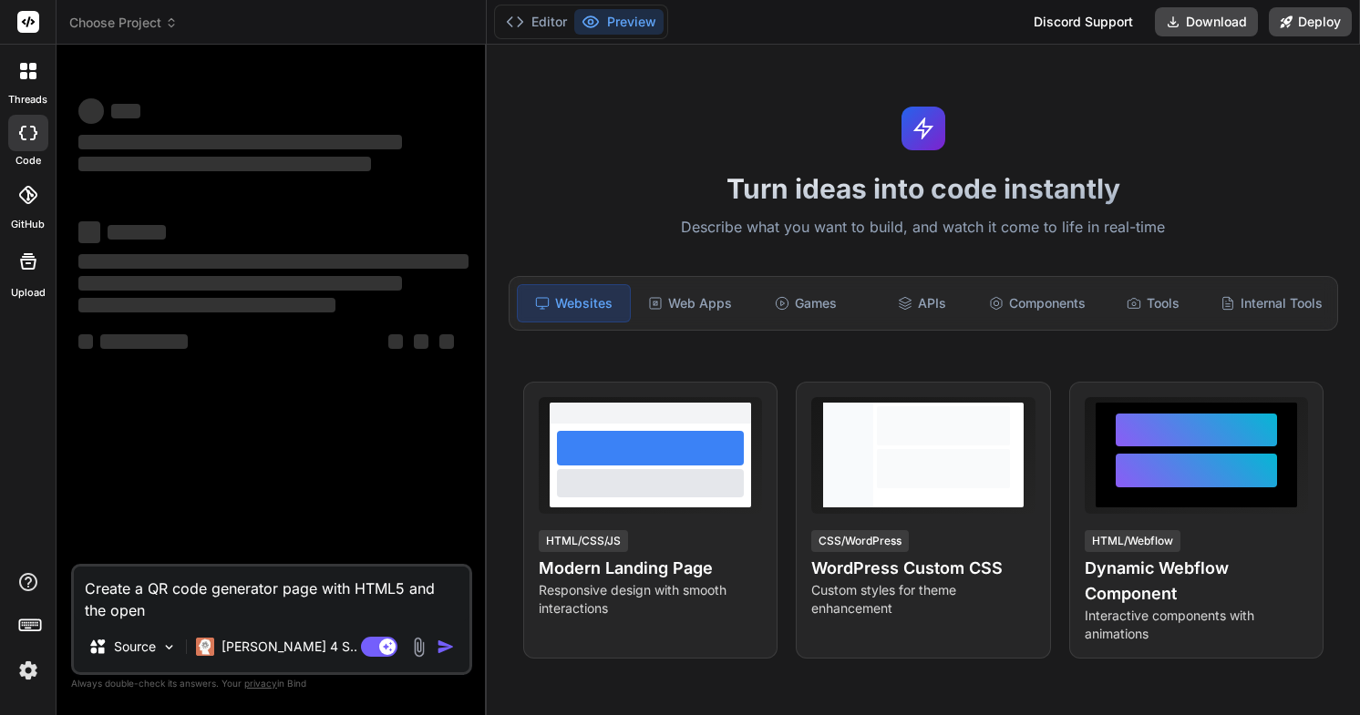
type textarea "Create a QR code generator page with HTML5 and the opens"
type textarea "x"
type textarea "Create a QR code generator page with HTML5 and the openso"
type textarea "x"
type textarea "Create a QR code generator page with HTML5 and the opensou"
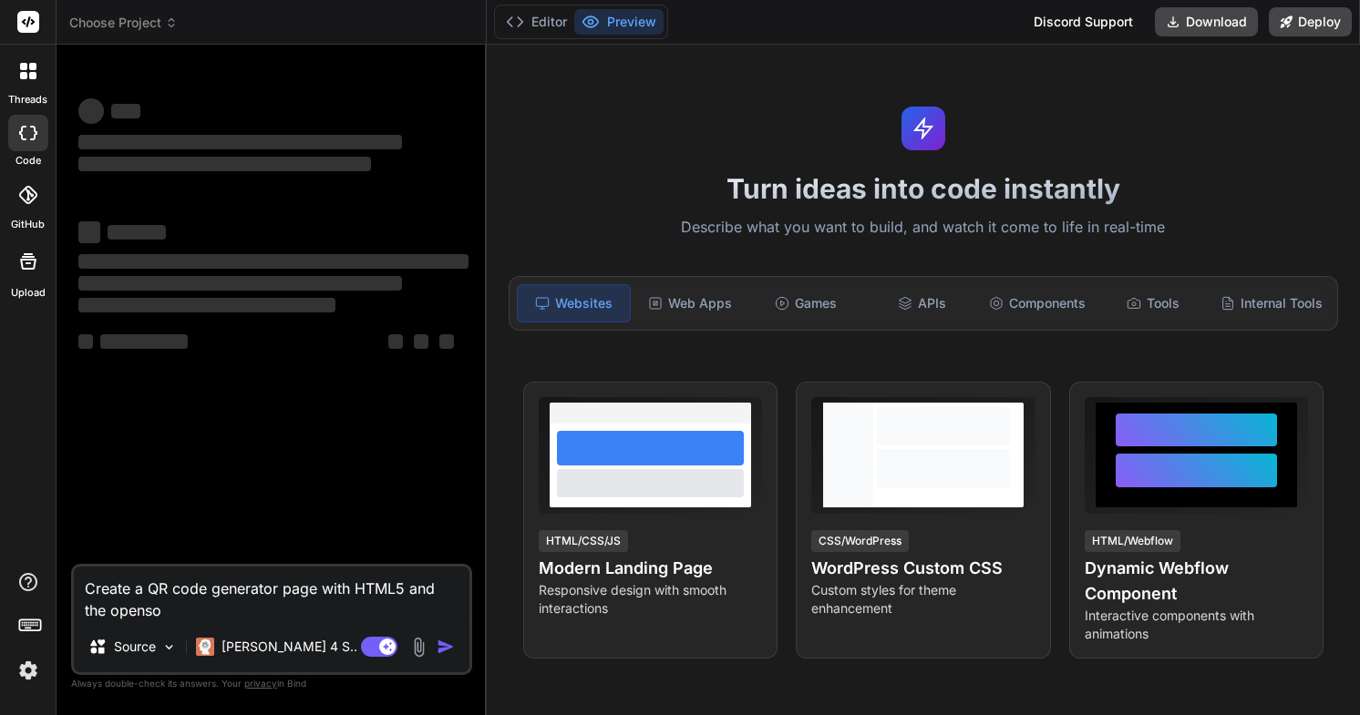
type textarea "x"
type textarea "Create a QR code generator page with HTML5 and the opensour"
type textarea "x"
type textarea "Create a QR code generator page with HTML5 and the opensours"
type textarea "x"
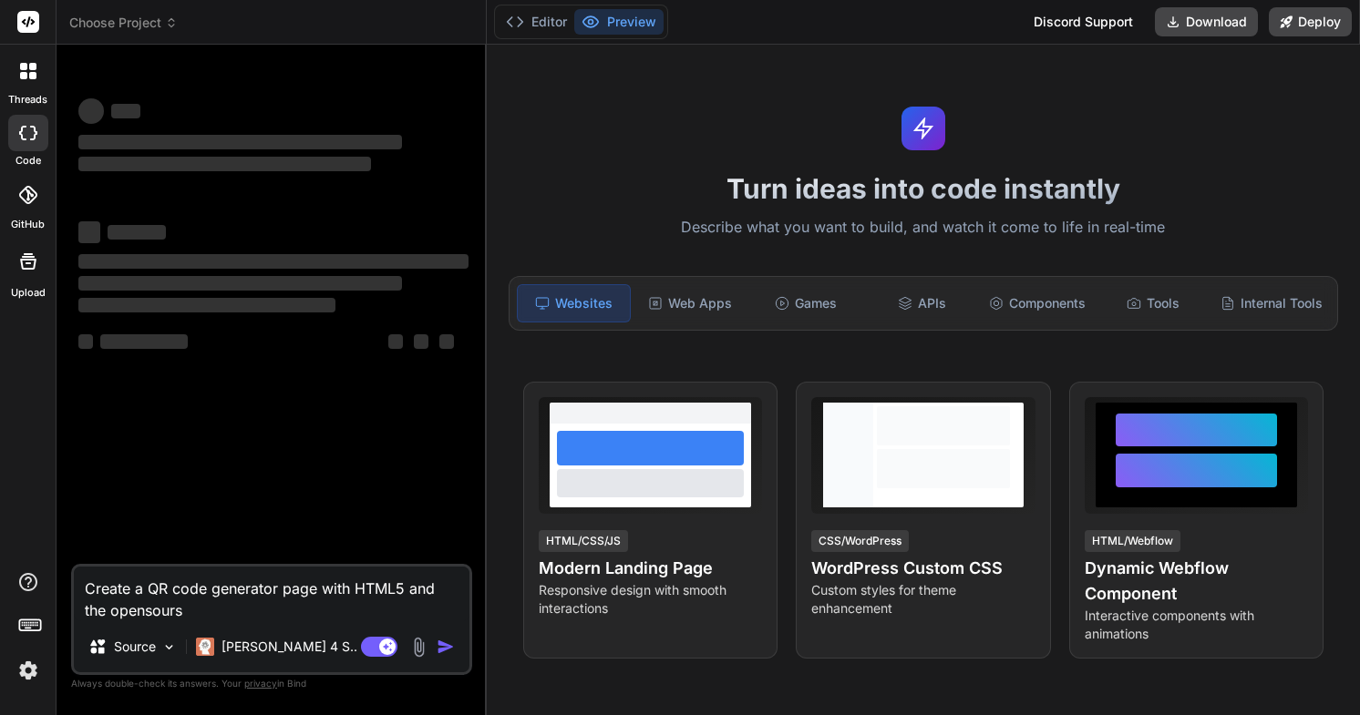
type textarea "Create a QR code generator page with HTML5 and the opensourse"
type textarea "x"
type textarea "Create a QR code generator page with HTML5 and the opensourse"
type textarea "x"
type textarea "Create a QR code generator page with HTML5 and the opensourse Q"
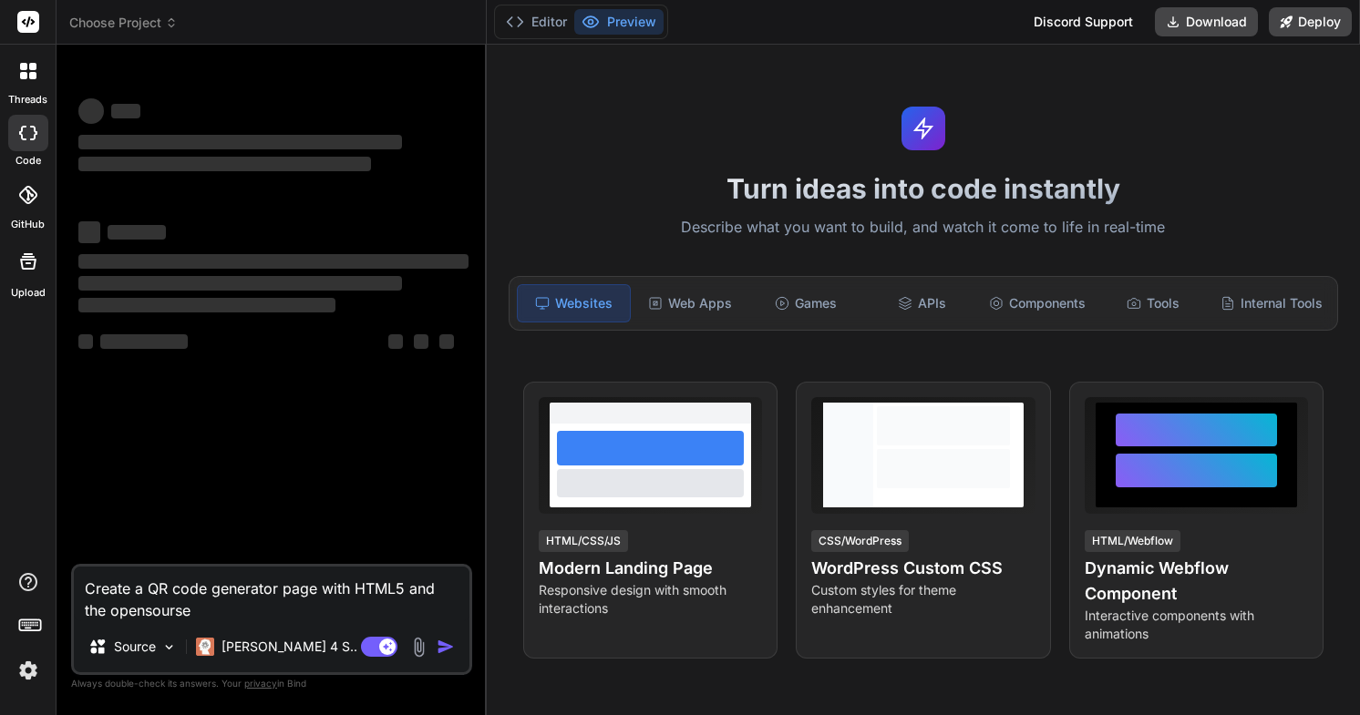
type textarea "x"
type textarea "Create a QR code generator page with HTML5 and the opensourse QR"
type textarea "x"
type textarea "Create a QR code generator page with HTML5 and the opensourse QR"
type textarea "x"
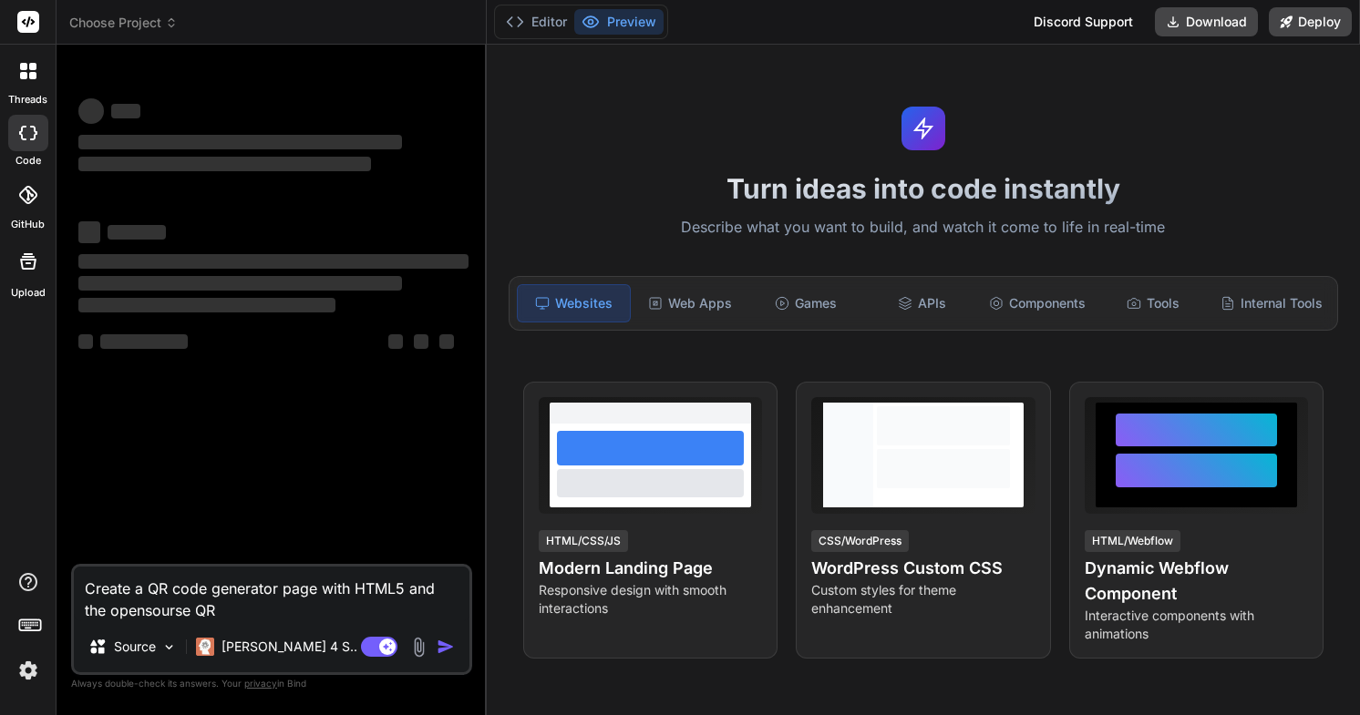
type textarea "Create a QR code generator page with HTML5 and the opensourse QR g"
type textarea "x"
type textarea "Create a QR code generator page with HTML5 and the opensourse QR ge"
type textarea "x"
type textarea "Create a QR code generator page with HTML5 and the opensourse QR gen"
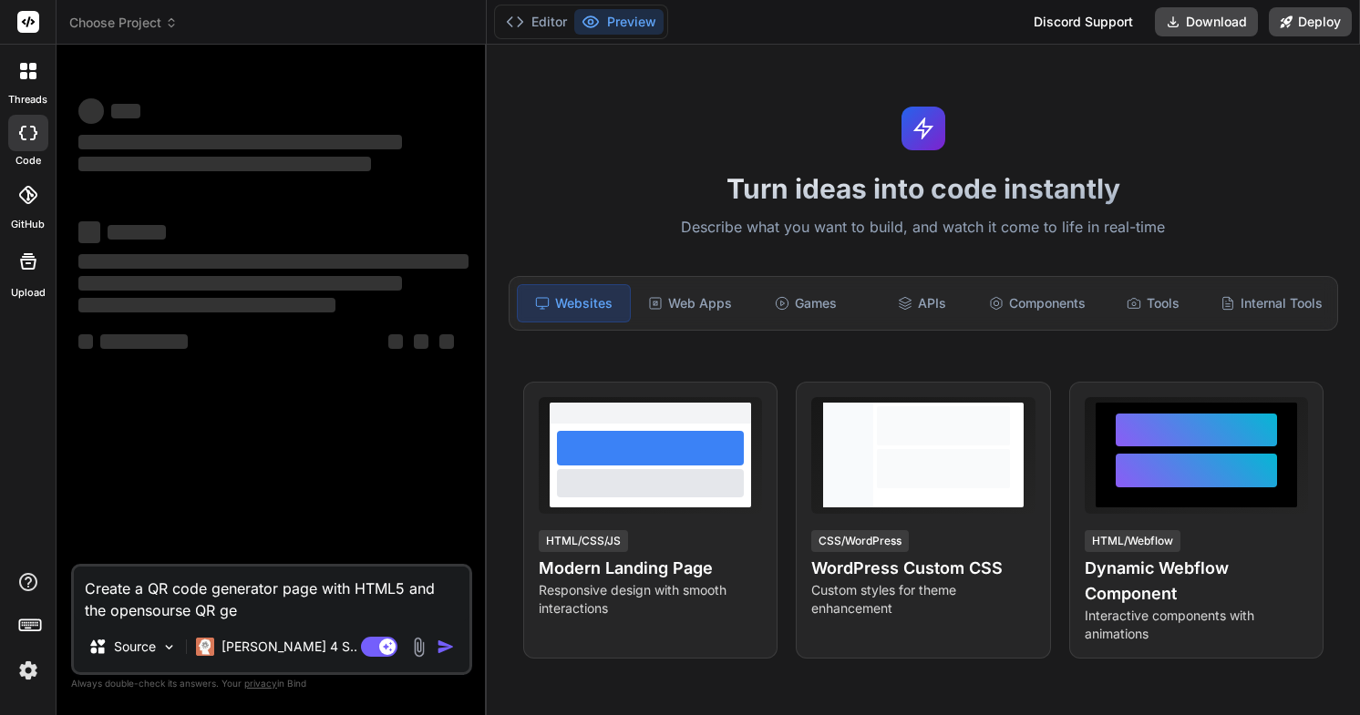
type textarea "x"
type textarea "Create a QR code generator page with HTML5 and the opensourse QR gene"
type textarea "x"
type textarea "Create a QR code generator page with HTML5 and the opensourse QR gener"
type textarea "x"
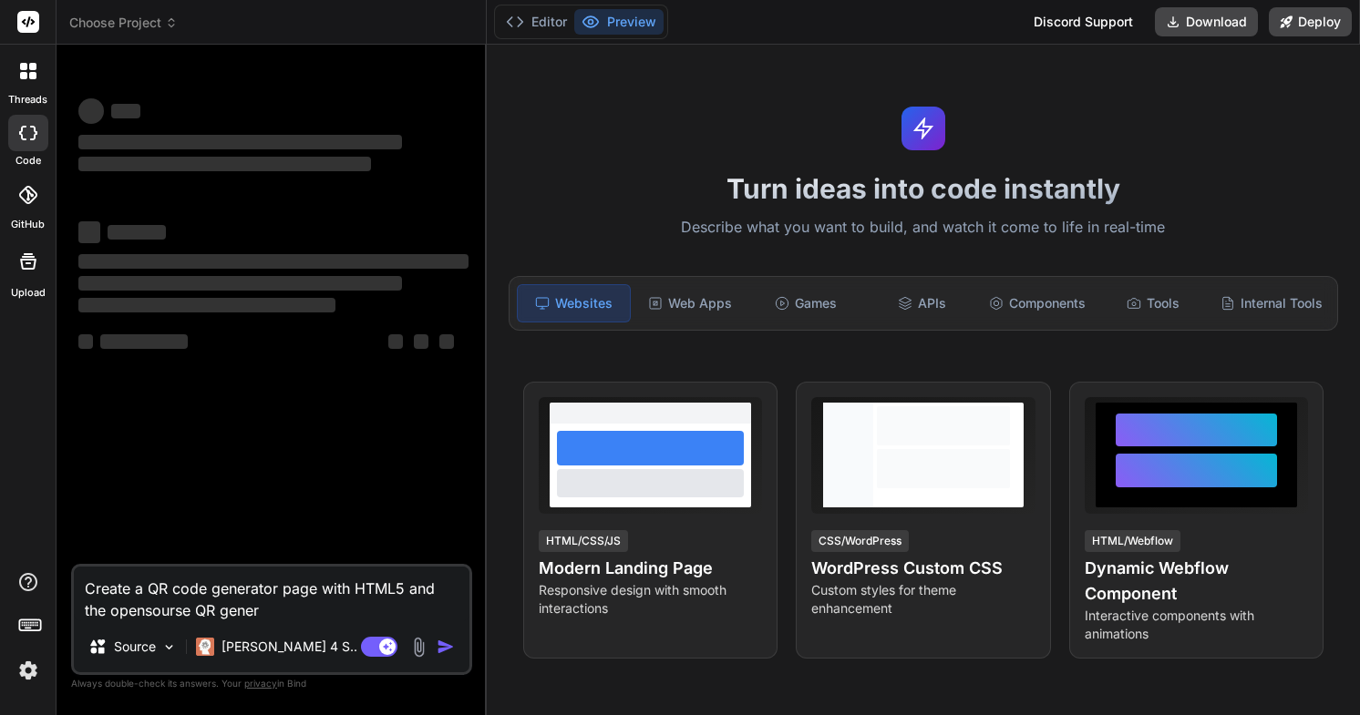
type textarea "Create a QR code generator page with HTML5 and the opensourse QR genera"
type textarea "x"
type textarea "Create a QR code generator page with HTML5 and the opensourse QR generat"
type textarea "x"
type textarea "Create a QR code generator page with HTML5 and the opensourse QR generato"
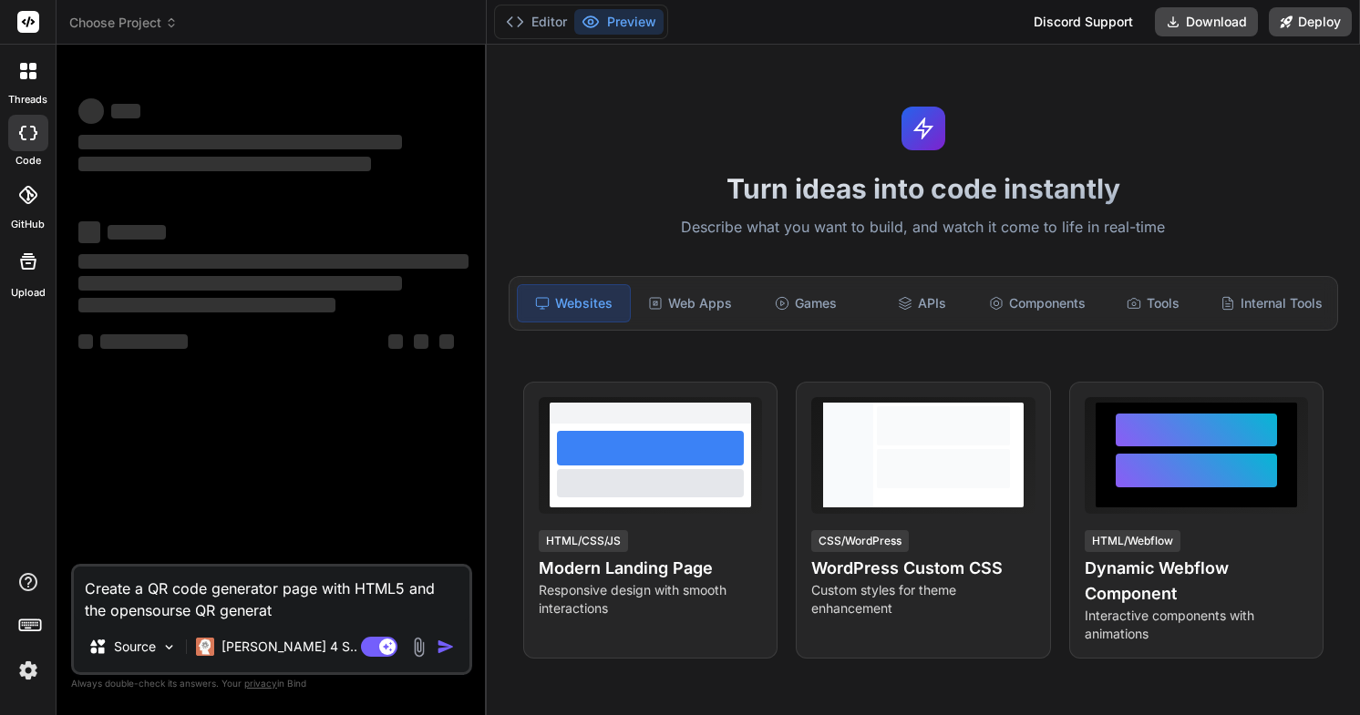
type textarea "x"
type textarea "Create a QR code generator page with HTML5 and the opensourse QR generator"
type textarea "x"
type textarea "Create a QR code generator page with HTML5 and the opensourse QR generator"
type textarea "x"
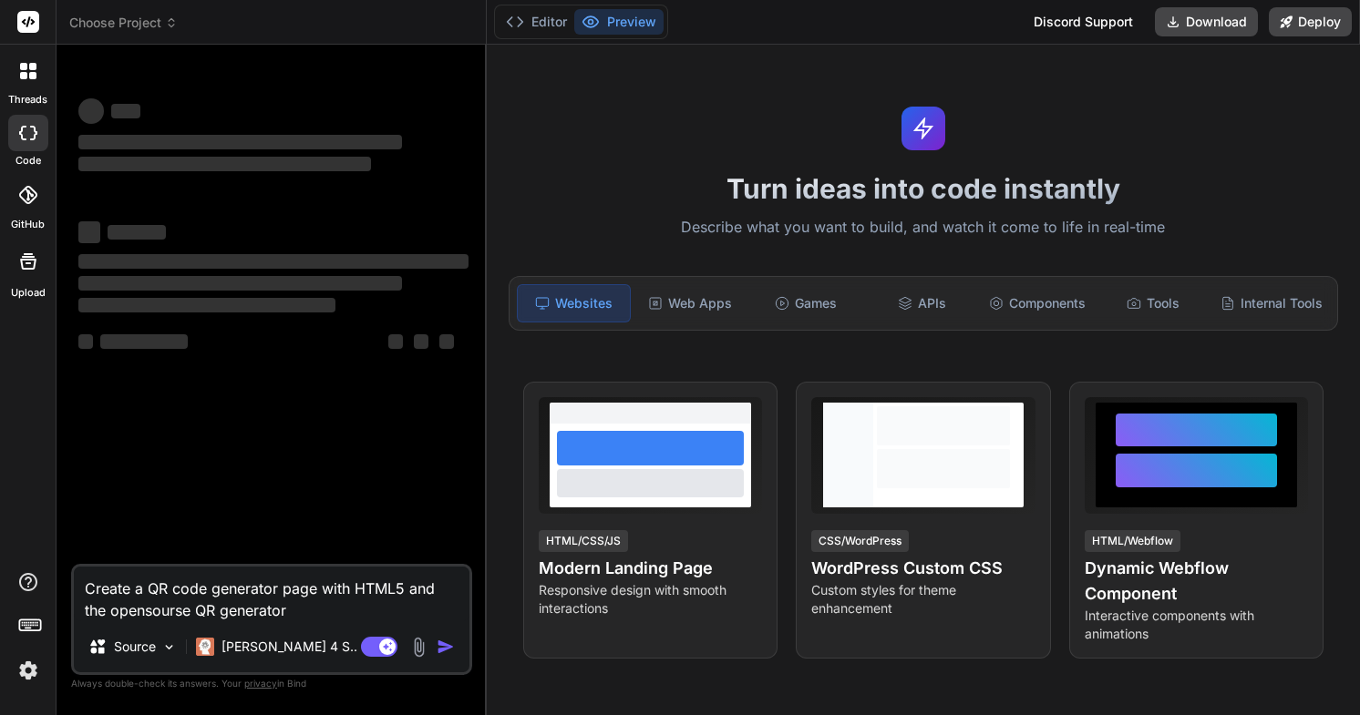
click at [148, 611] on textarea "Create a QR code generator page with HTML5 and the opensourse QR generator" at bounding box center [272, 594] width 396 height 55
type textarea "Create a QR code generator page with HTML5 and the open sourse QR generator"
type textarea "x"
click at [308, 610] on textarea "Create a QR code generator page with HTML5 and the open sourse QR generator" at bounding box center [272, 594] width 396 height 55
type textarea "Create a QR code generator page with HTML5 and the open sourse QR generator"
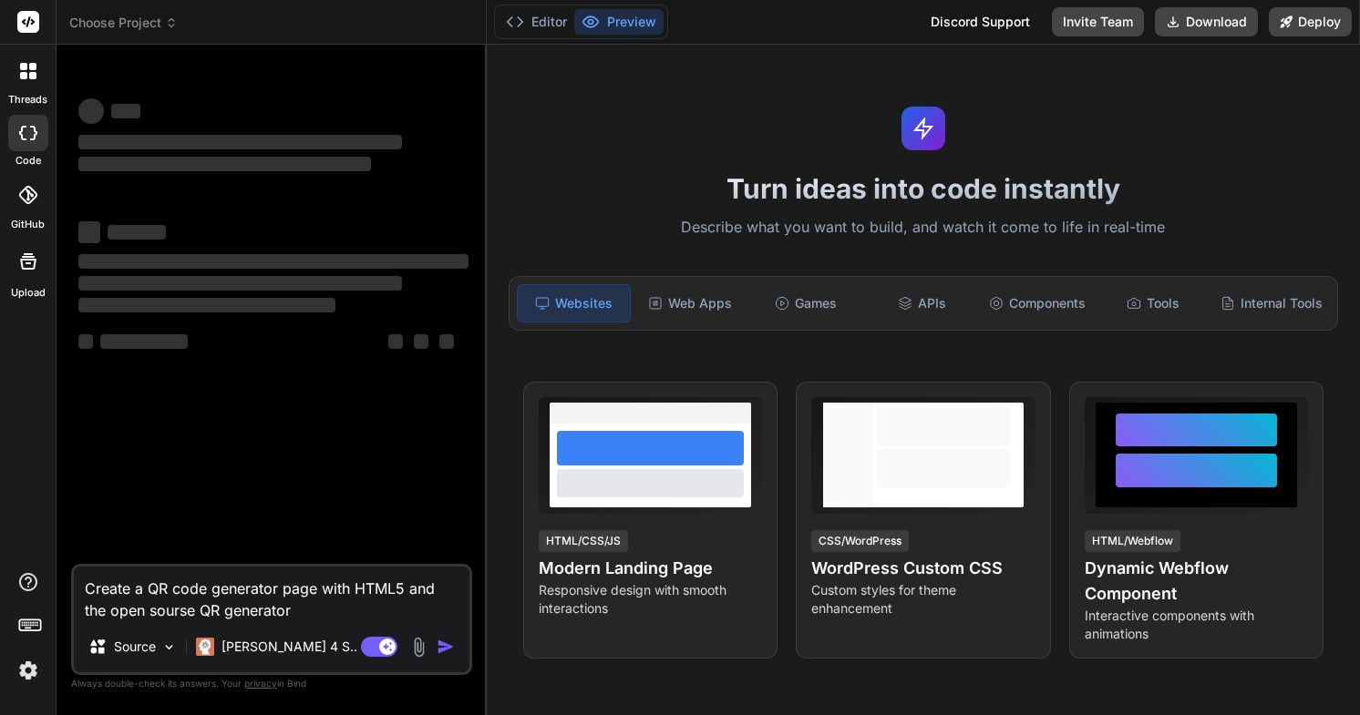
type textarea "x"
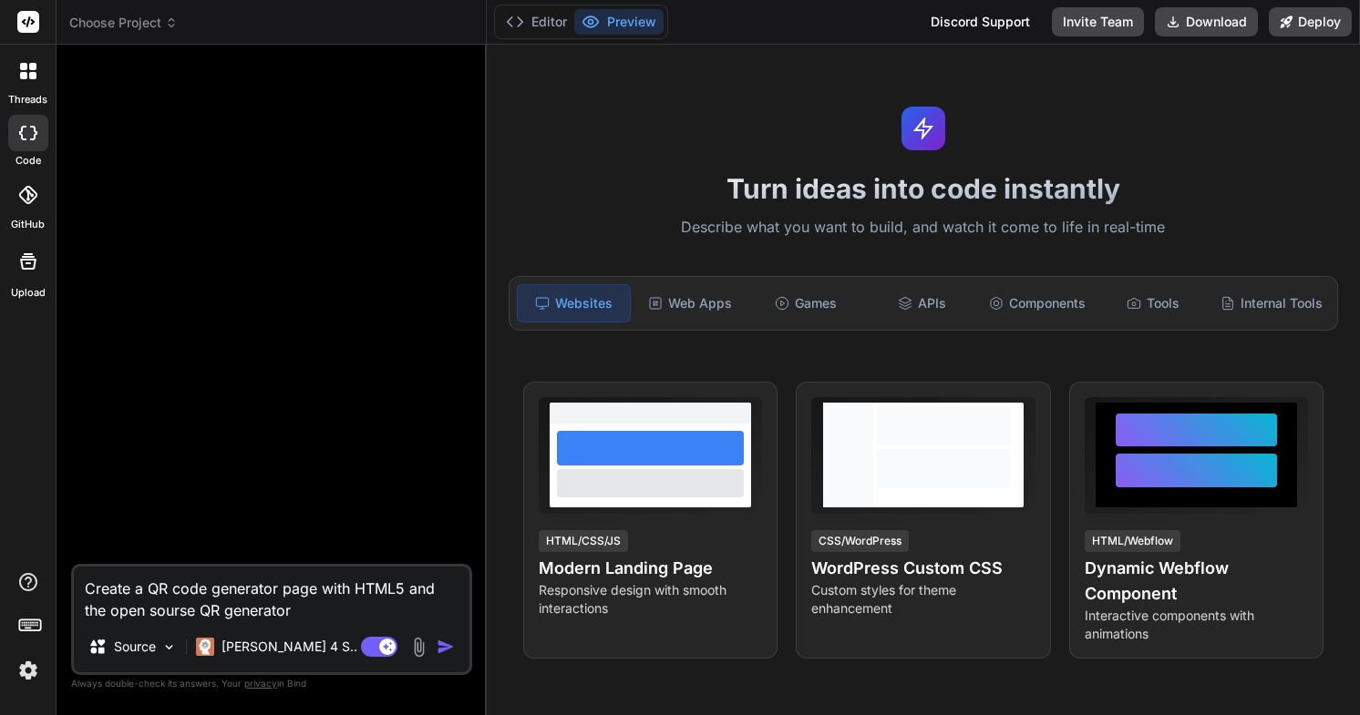
click at [170, 607] on textarea "Create a QR code generator page with HTML5 and the open sourse QR generator" at bounding box center [272, 594] width 396 height 55
type textarea "Create a QR code generator page with HTML5 and the open s QR generator"
type textarea "x"
type textarea "Create a QR code generator page with HTML5 and the open so QR generator"
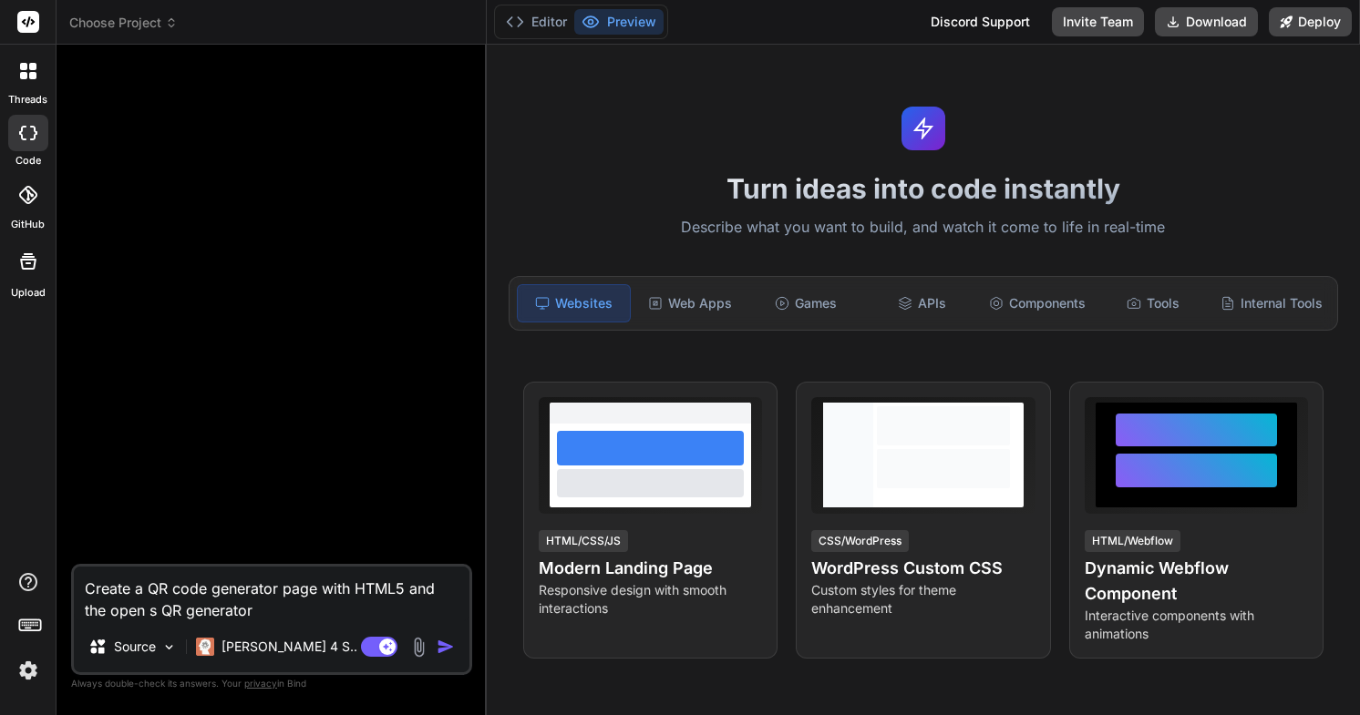
type textarea "x"
type textarea "Create a QR code generator page with HTML5 and the open sou QR generator"
type textarea "x"
type textarea "Create a QR code generator page with HTML5 and the open sour QR generator"
type textarea "x"
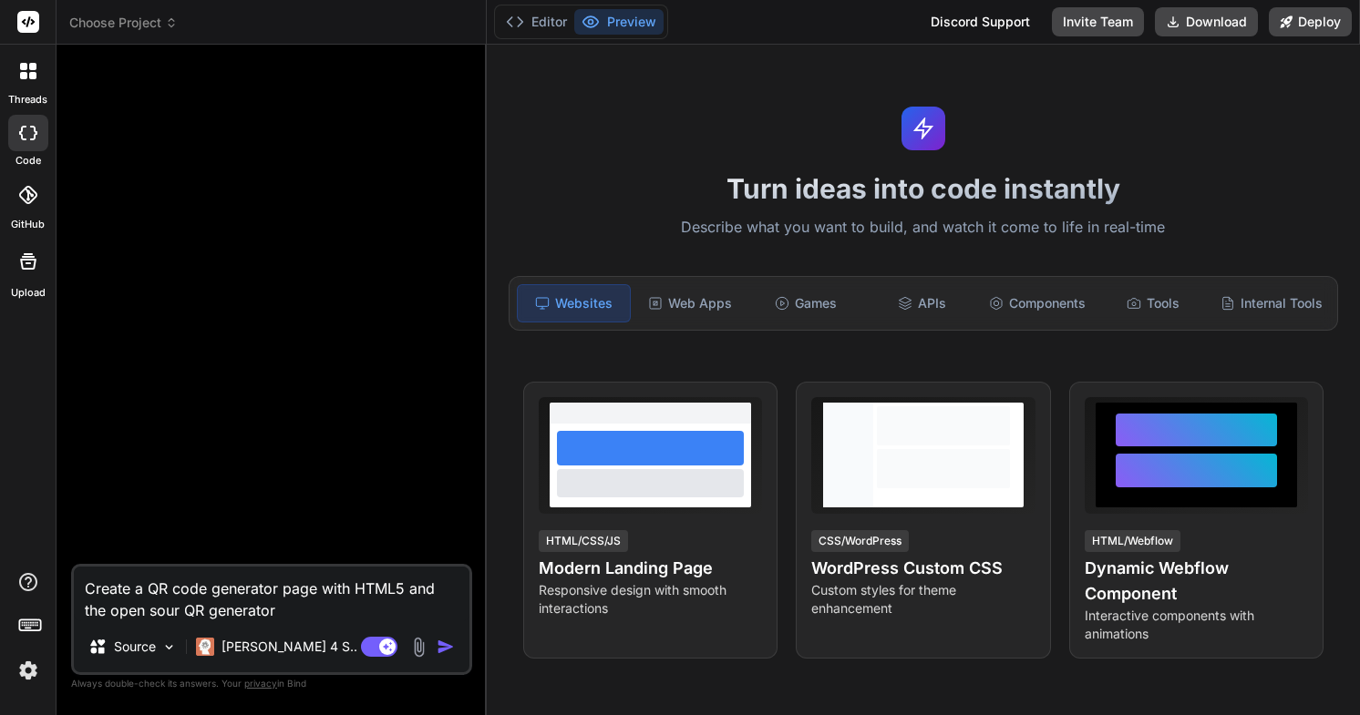
type textarea "Create a QR code generator page with HTML5 and the open sourc QR generator"
type textarea "x"
type textarea "Create a QR code generator page with HTML5 and the open source QR generator"
type textarea "x"
click at [303, 606] on textarea "Create a QR code generator page with HTML5 and the open source QR generator" at bounding box center [272, 594] width 396 height 55
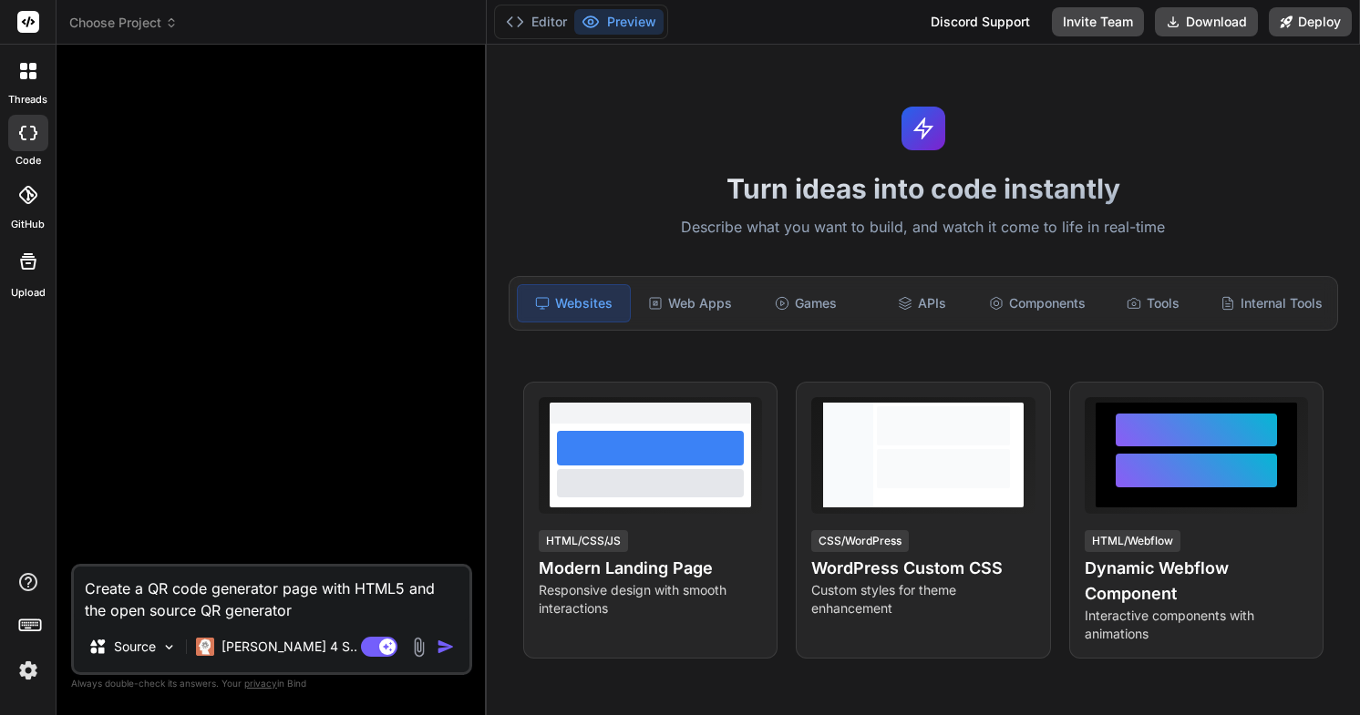
type textarea "Create a QR code generator page with HTML5 and the open source QR generator f"
type textarea "x"
type textarea "Create a QR code generator page with HTML5 and the open source QR generator fo"
type textarea "x"
type textarea "Create a QR code generator page with HTML5 and the open source QR generator for"
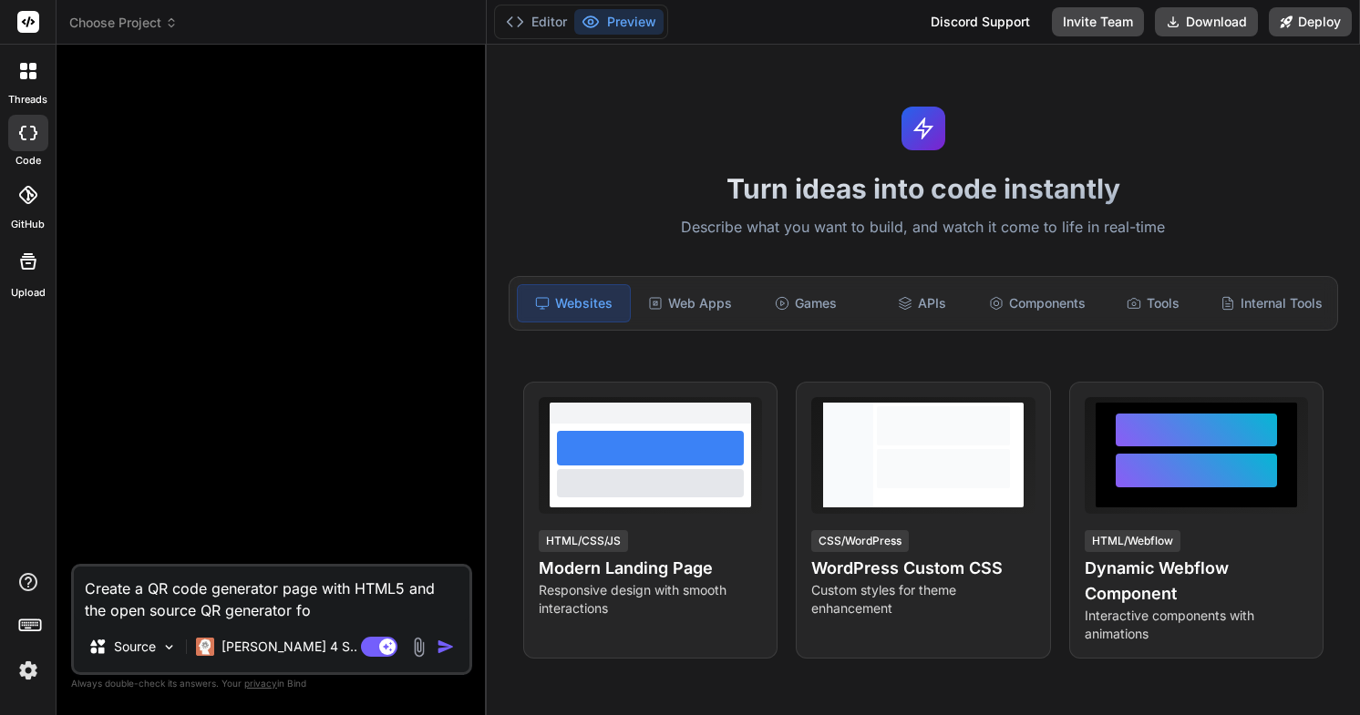
type textarea "x"
type textarea "Create a QR code generator page with HTML5 and the open source QR generator form"
type textarea "x"
type textarea "Create a QR code generator page with HTML5 and the open source QR generator form"
type textarea "x"
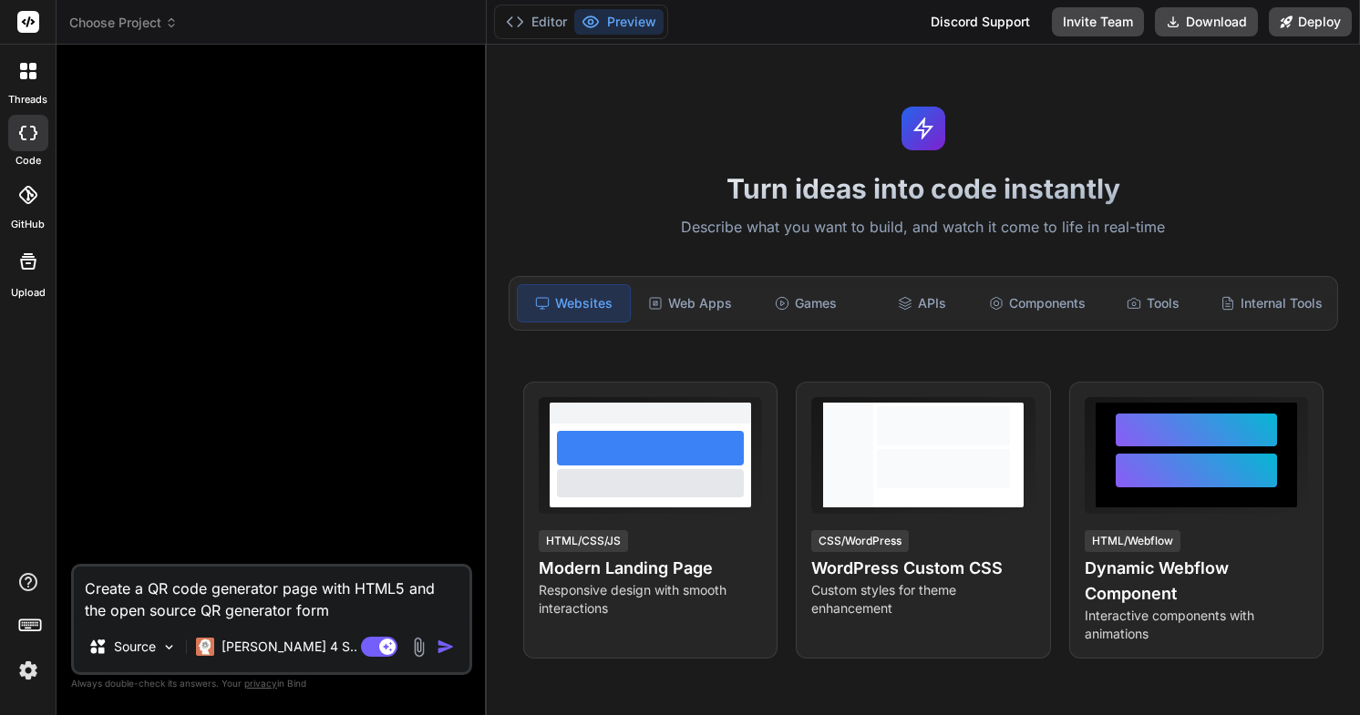
click at [319, 613] on textarea "Create a QR code generator page with HTML5 and the open source QR generator form" at bounding box center [272, 594] width 396 height 55
click at [312, 614] on textarea "Create a QR code generator page with HTML5 and the open source QR generator form" at bounding box center [272, 594] width 396 height 55
type textarea "Create a QR code generator page with HTML5 and the open source QR generator f"
type textarea "x"
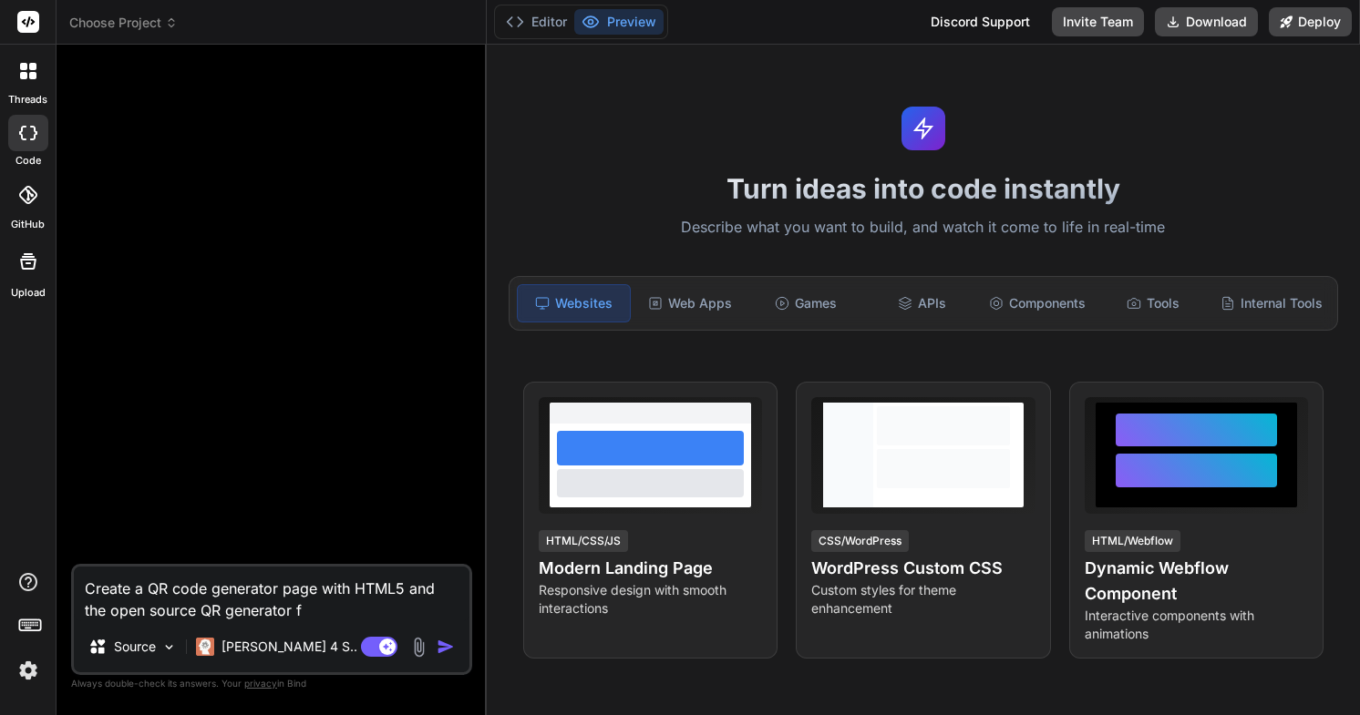
type textarea "Create a QR code generator page with HTML5 and the open source QR generator fr"
type textarea "x"
type textarea "Create a QR code generator page with HTML5 and the open source QR generator fro"
type textarea "x"
type textarea "Create a QR code generator page with HTML5 and the open source QR generator from"
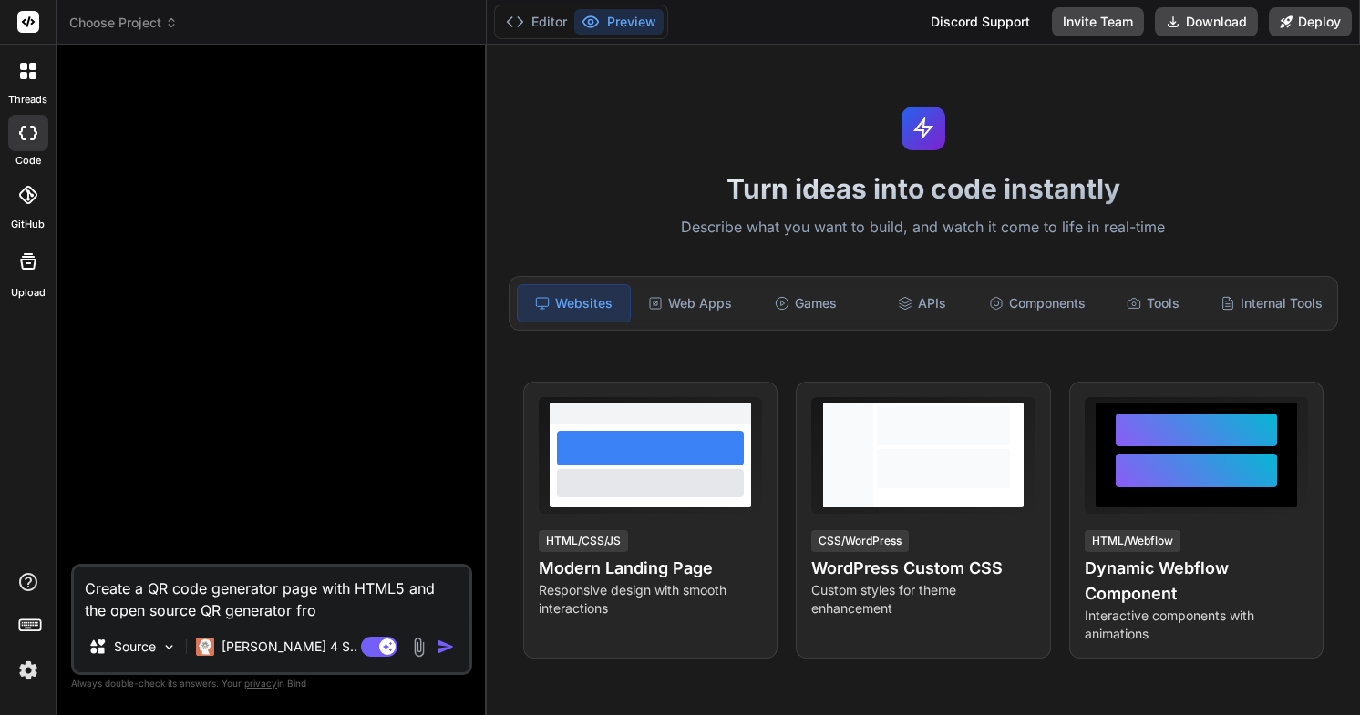
type textarea "x"
type textarea "Create a QR code generator page with HTML5 and the open source QR generator from"
type textarea "x"
paste textarea "QRCode"
type textarea "Create a QR code generator page with HTML5 and the open source QR generator fro…"
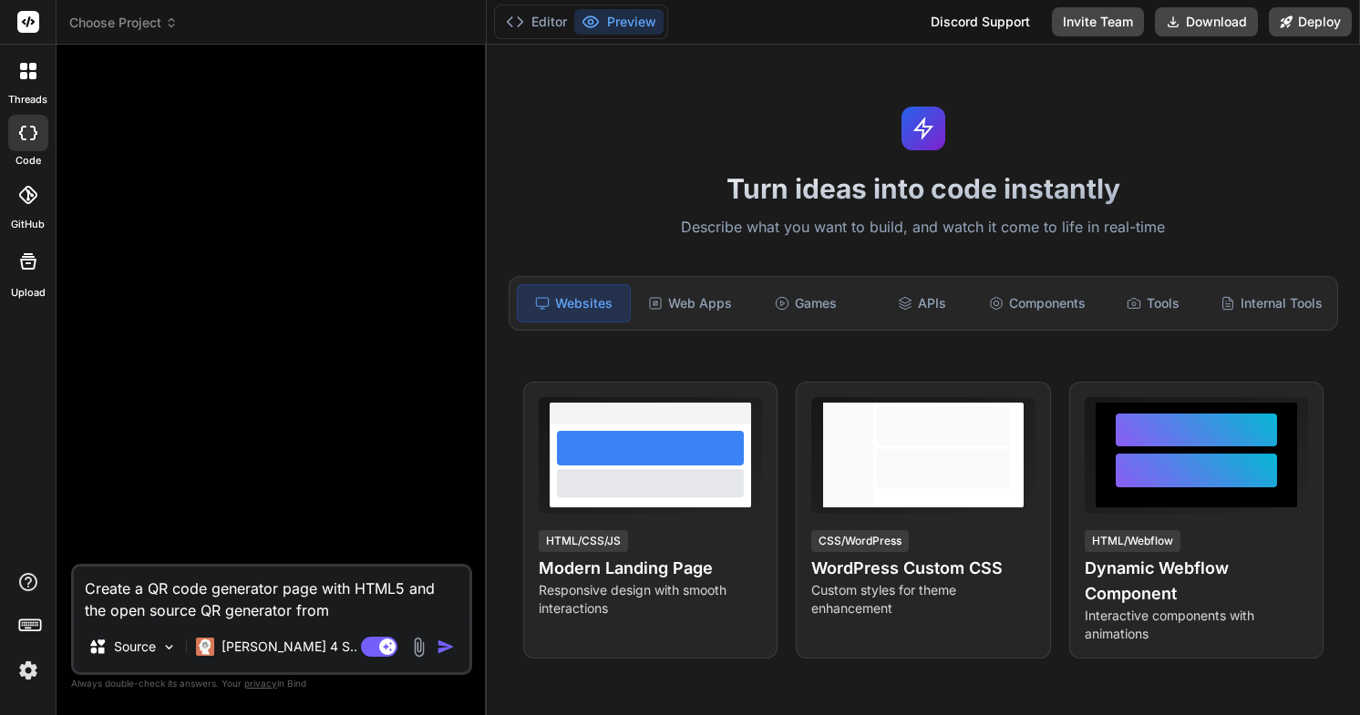
type textarea "x"
drag, startPoint x: 328, startPoint y: 614, endPoint x: 204, endPoint y: 613, distance: 123.9
click at [204, 613] on textarea "Create a QR code generator page with HTML5 and the open source QR generator fro…" at bounding box center [272, 594] width 396 height 55
type textarea "Create a QR code generator page with HTML5 and the open source QRCode"
type textarea "x"
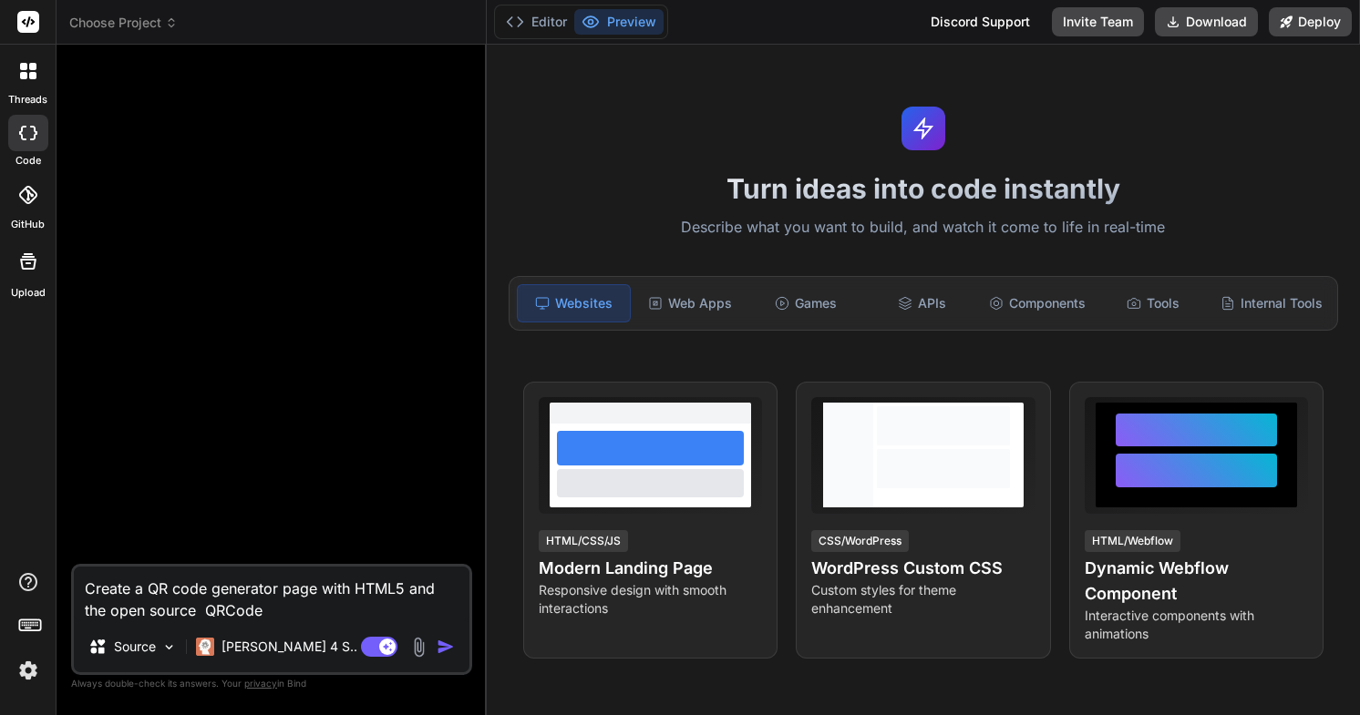
type textarea "Create a QR code generator page with HTML5 and the open source QRCode"
type textarea "x"
click at [270, 611] on textarea "Create a QR code generator page with HTML5 and the open source QRCode" at bounding box center [272, 594] width 396 height 55
type textarea "Create a QR code generator page with HTML5 and the open source QRCode f"
type textarea "x"
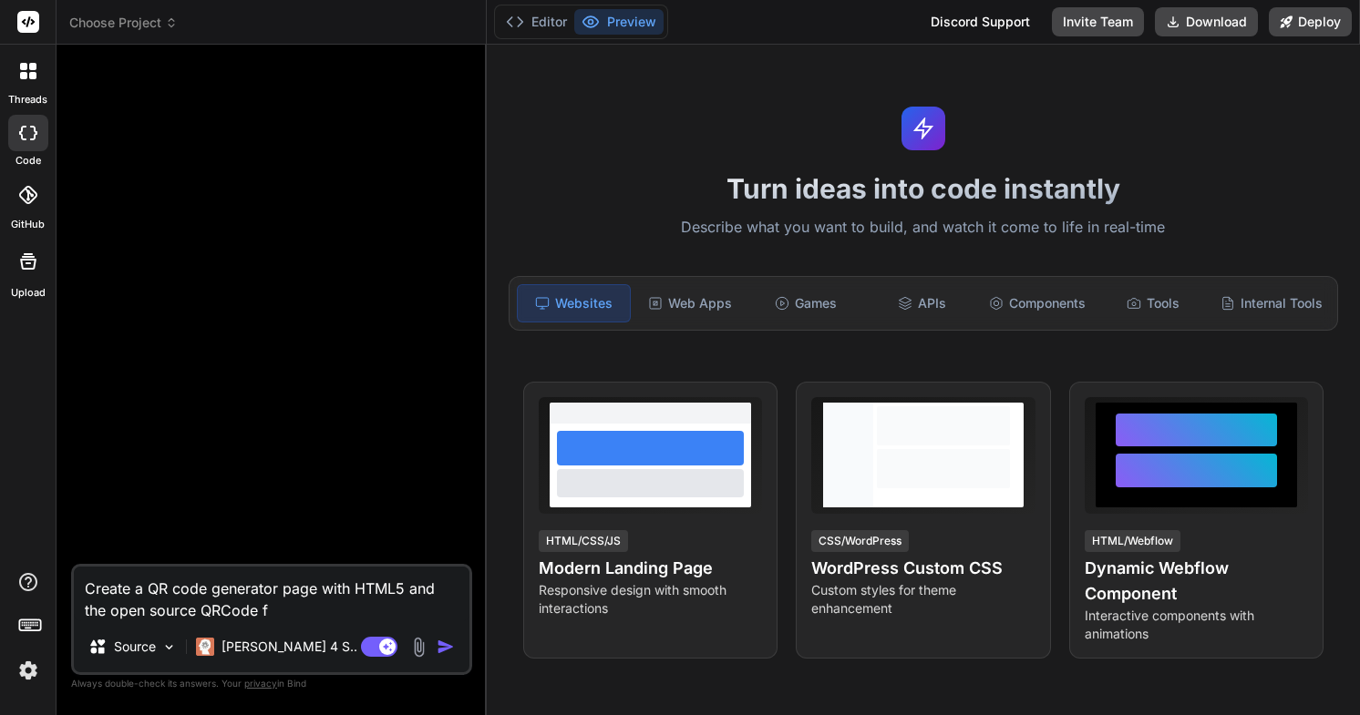
type textarea "Create a QR code generator page with HTML5 and the open source QRCode fr"
type textarea "x"
type textarea "Create a QR code generator page with HTML5 and the open source QRCode fro"
type textarea "x"
type textarea "Create a QR code generator page with HTML5 and the open source QRCode from"
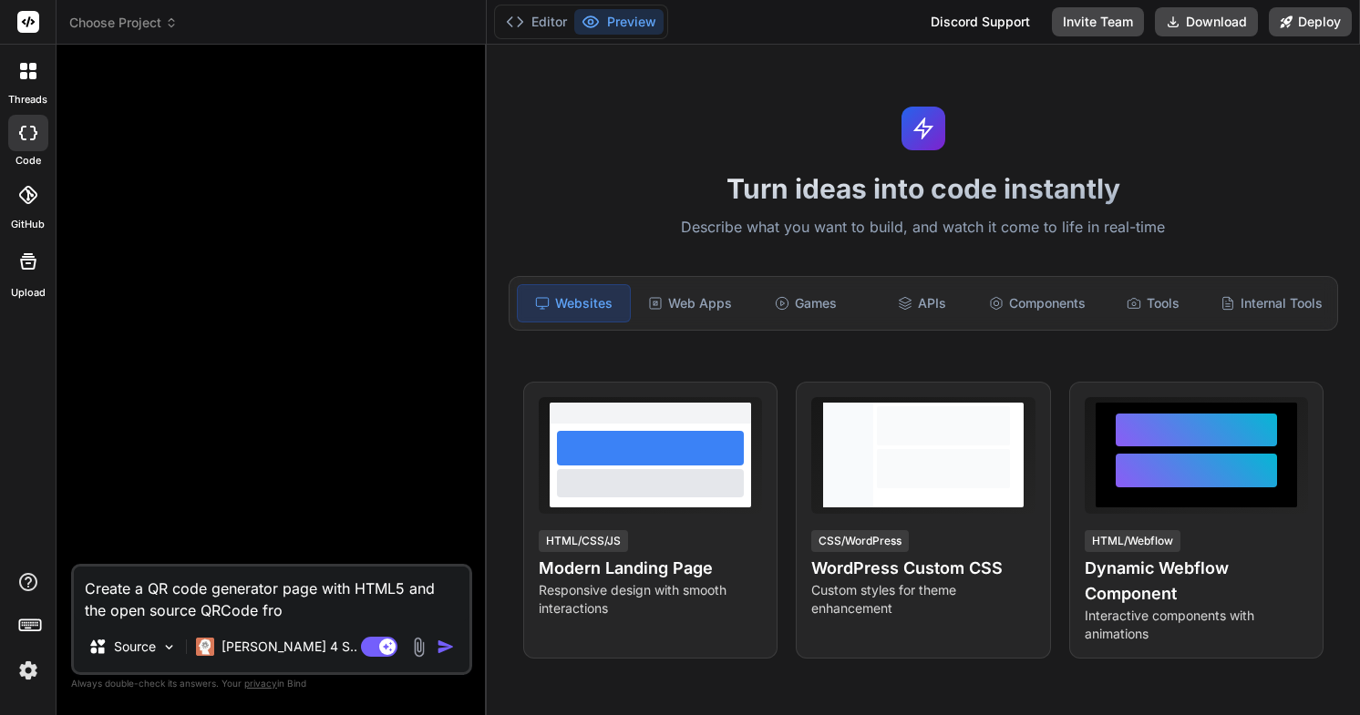
type textarea "x"
type textarea "Create a QR code generator page with HTML5 and the open source QRCode from"
type textarea "x"
type textarea "Create a QR code generator page with HTML5 and the open source QRCode from c"
type textarea "x"
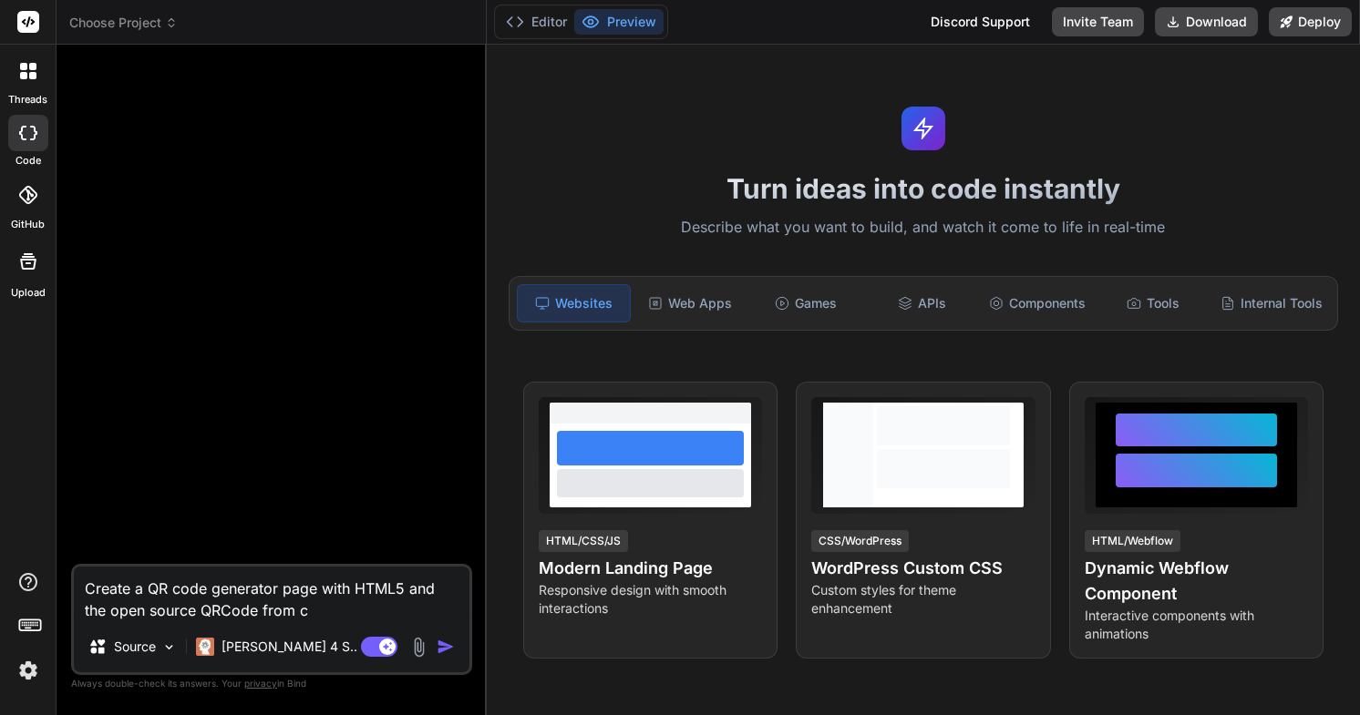
type textarea "Create a QR code generator page with HTML5 and the open source QRCode from cl"
type textarea "x"
type textarea "Create a QR code generator page with HTML5 and the open source QRCode from clo"
type textarea "x"
type textarea "Create a QR code generator page with HTML5 and the open source QRCode from clou"
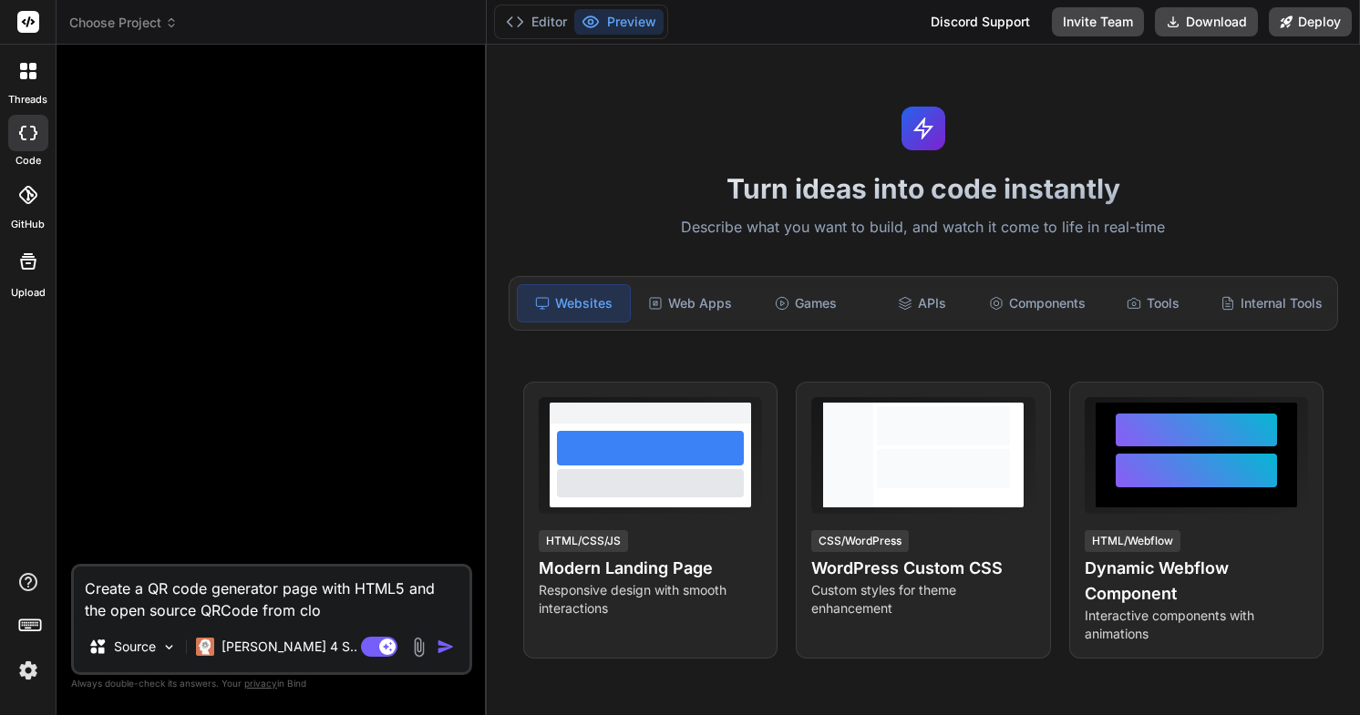
type textarea "x"
type textarea "Create a QR code generator page with HTML5 and the open source QRCode from cloud"
type textarea "x"
type textarea "Create a QR code generator page with HTML5 and the open source QRCode from clou…"
type textarea "x"
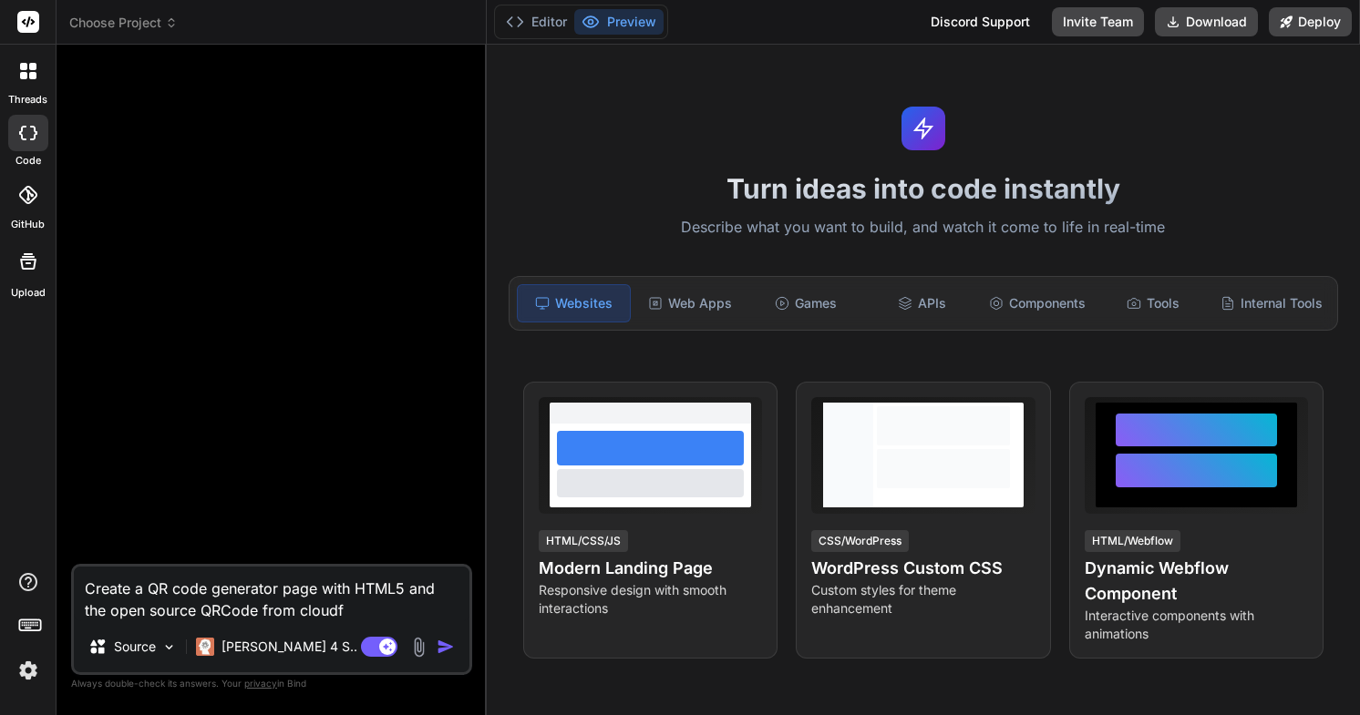
type textarea "Create a QR code generator page with HTML5 and the open source QRCode from clou…"
type textarea "x"
type textarea "Create a QR code generator page with HTML5 and the open source QRCode from clou…"
type textarea "x"
type textarea "Create a QR code generator page with HTML5 and the open source QRCode from clou…"
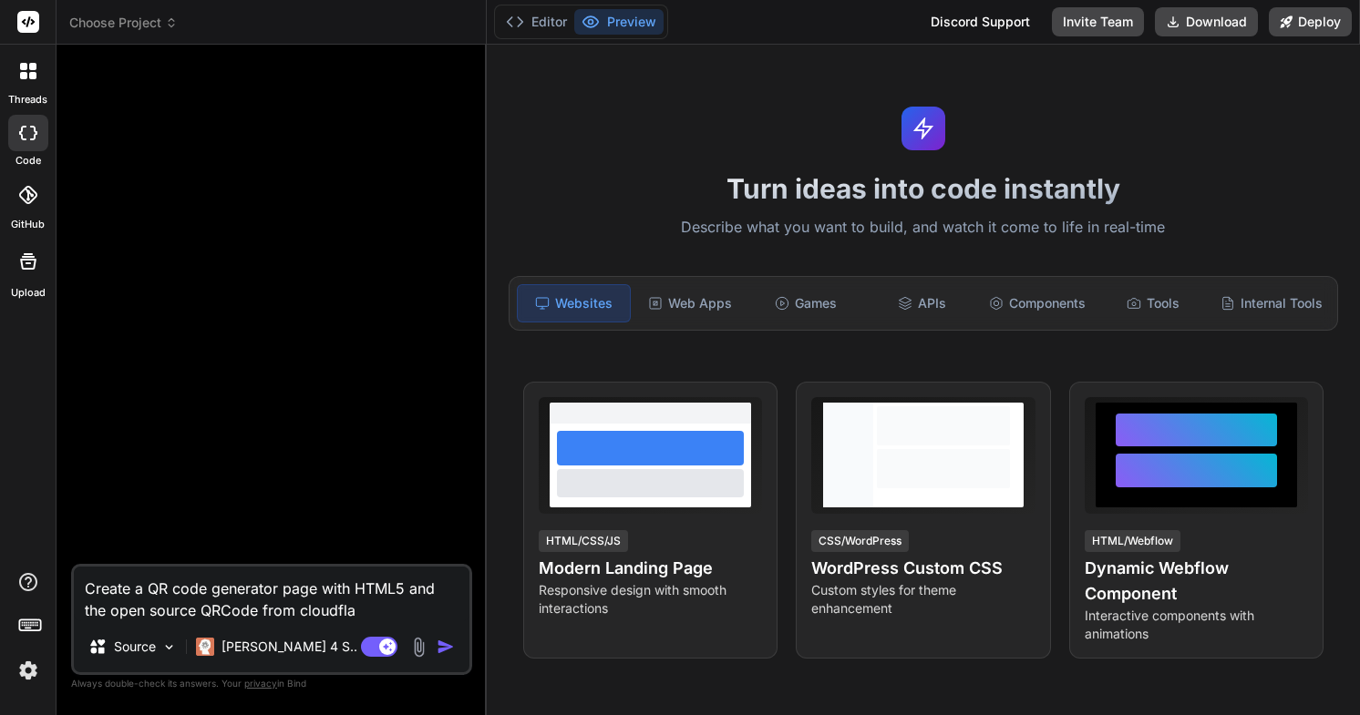
type textarea "x"
type textarea "Create a QR code generator page with HTML5 and the open source QRCode from clou…"
type textarea "x"
type textarea "Create a QR code generator page with HTML5 and the open source QRCode from clou…"
type textarea "x"
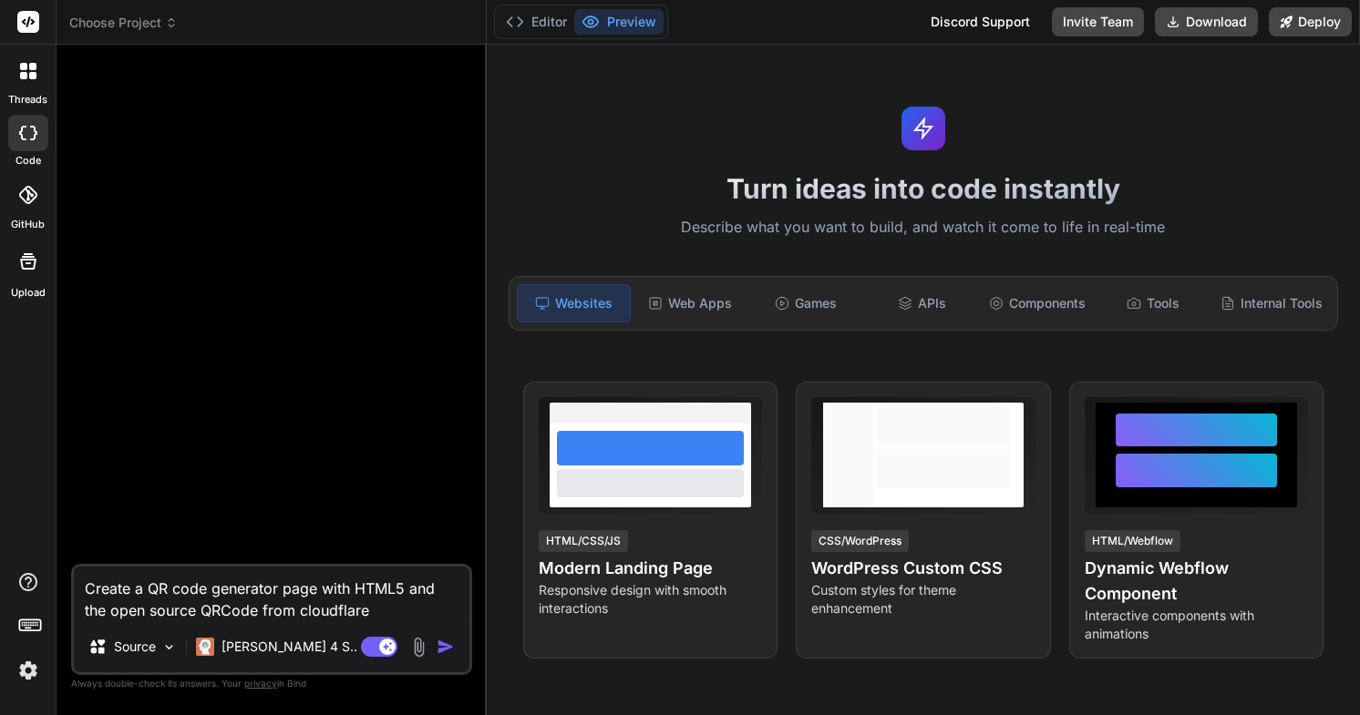
type textarea "Create a QR code generator page with HTML5 and the open source QRCode from clou…"
type textarea "x"
type textarea "Create a QR code generator page with HTML5 and the open source QRCode from clou…"
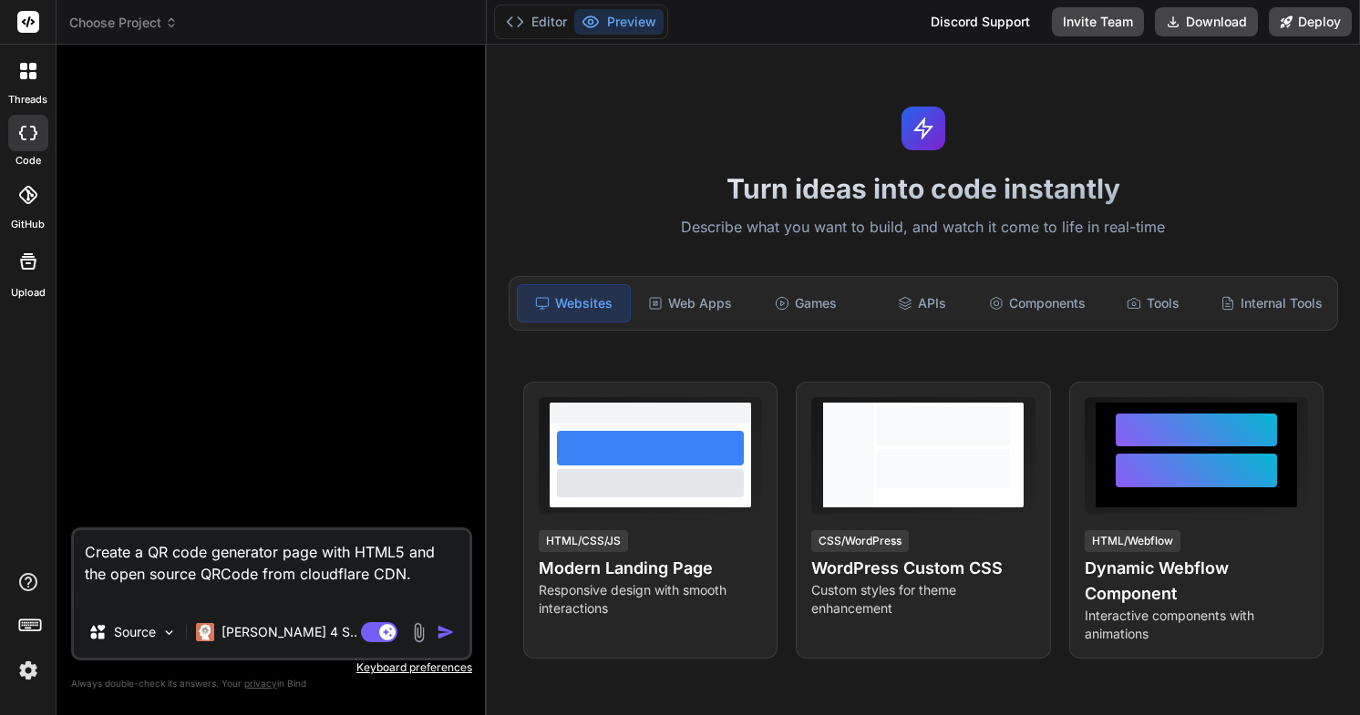
click at [309, 578] on textarea "Create a QR code generator page with HTML5 and the open source QRCode from clou…" at bounding box center [272, 568] width 396 height 77
click at [323, 594] on textarea "Create a QR code generator page with HTML5 and the open source QRCode from Clou…" at bounding box center [272, 568] width 396 height 77
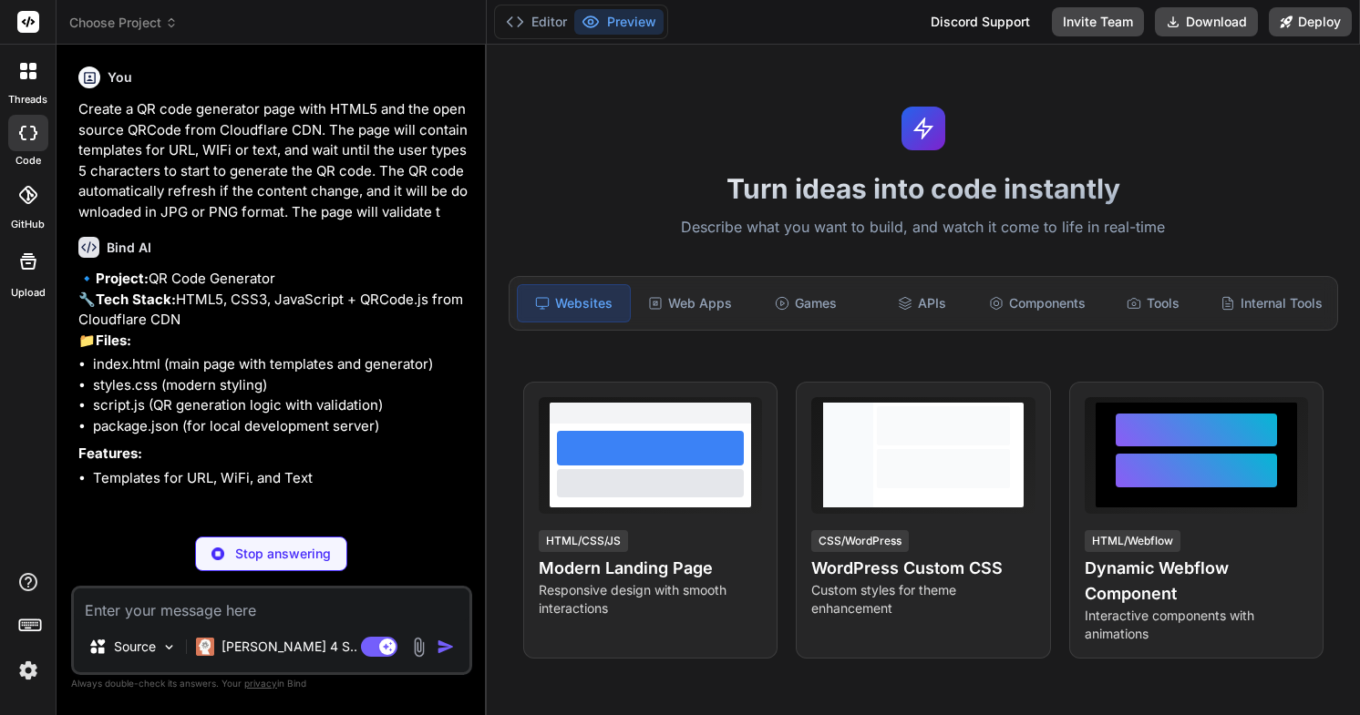
click at [279, 558] on p "Stop answering" at bounding box center [283, 554] width 96 height 18
click at [263, 213] on p "Create a QR code generator page with HTML5 and the open source QRCode from Clou…" at bounding box center [273, 160] width 390 height 123
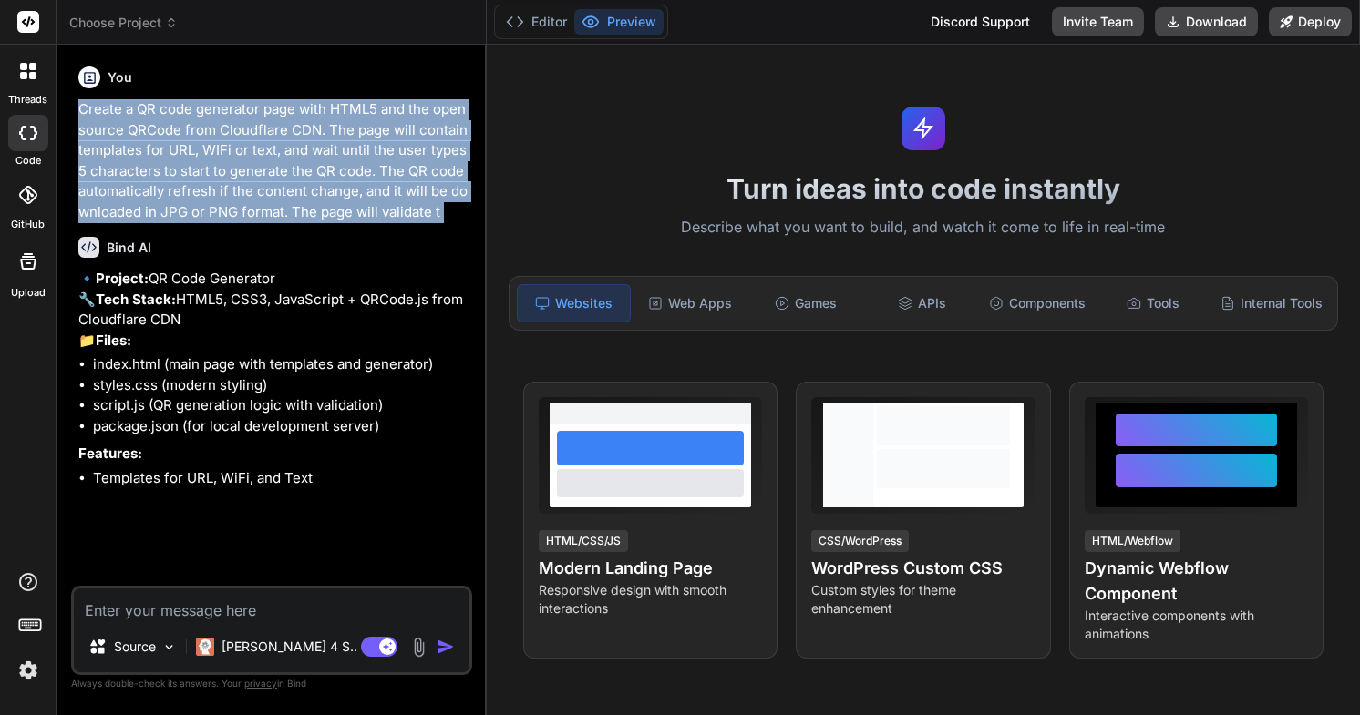
copy div "Create a QR code generator page with HTML5 and the open source QRCode from Clou…"
click at [248, 612] on textarea at bounding box center [272, 605] width 396 height 33
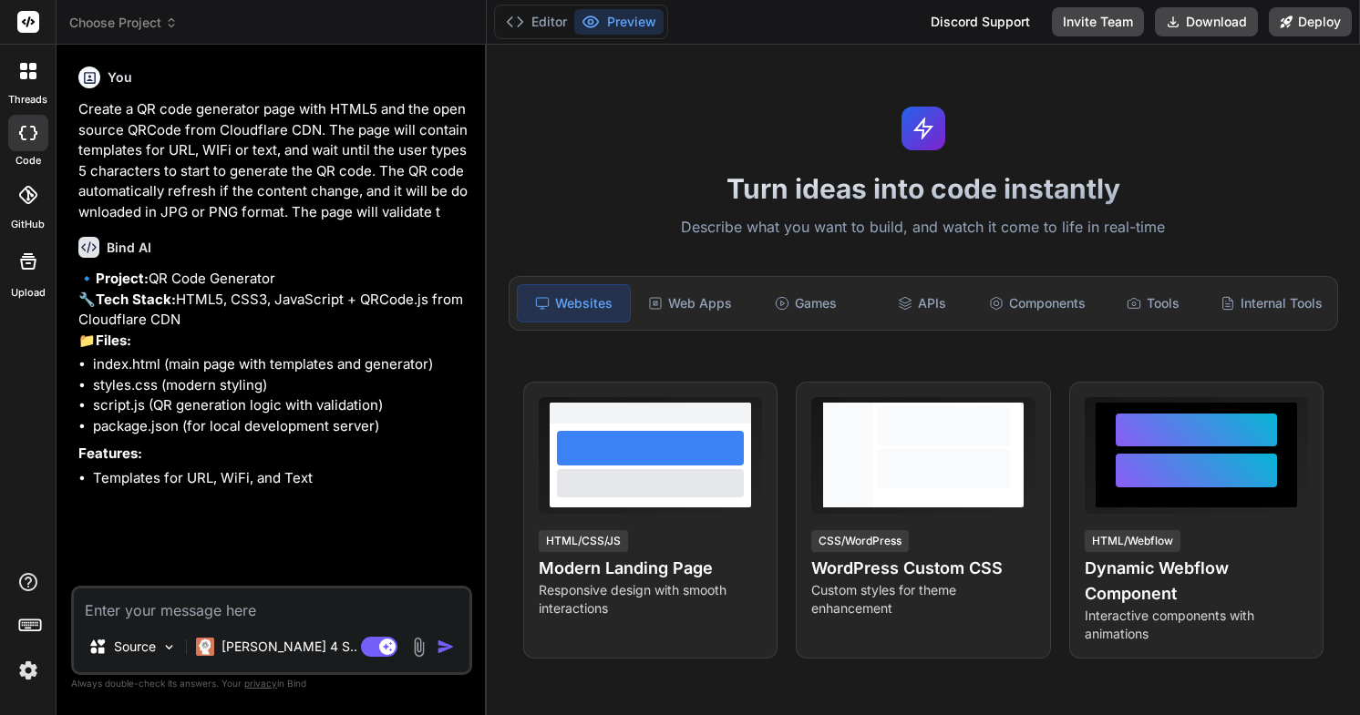
paste textarea "Create a QR code generator page with HTML5 and the open source QRCode from Clou…"
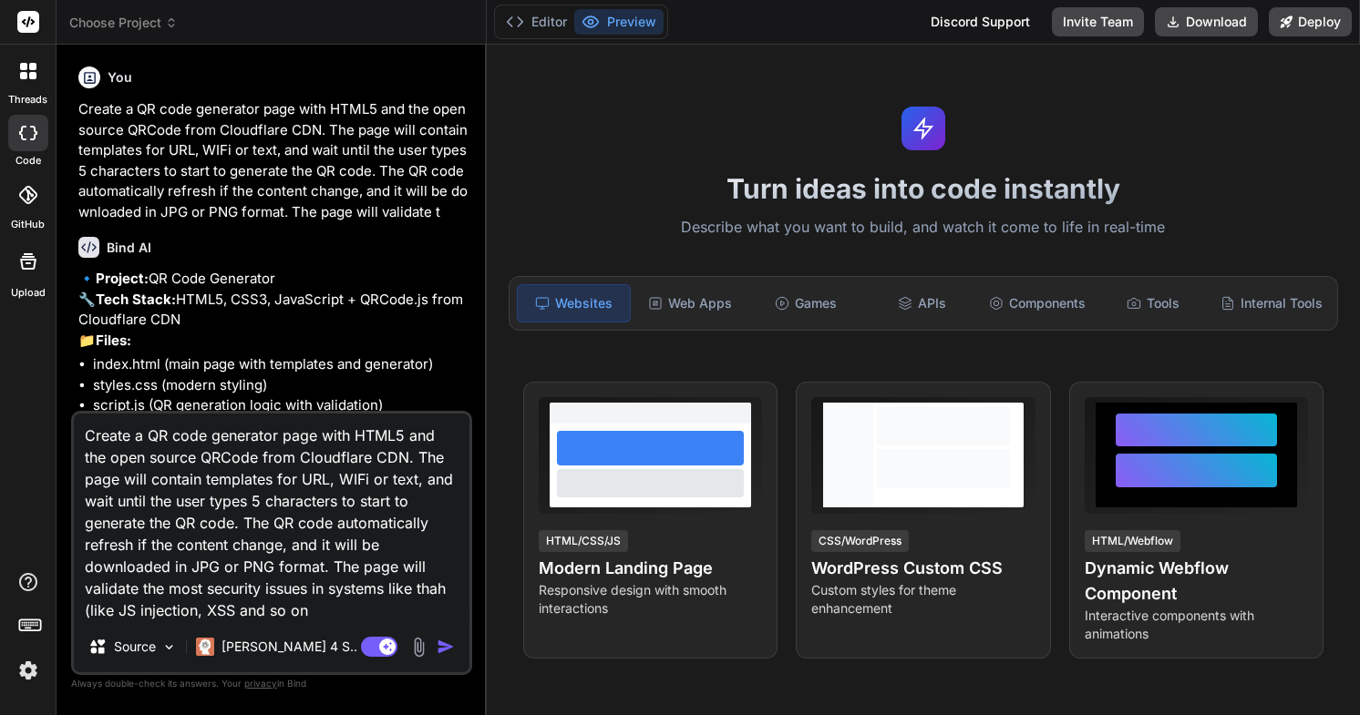
click at [417, 583] on textarea "Create a QR code generator page with HTML5 and the open source QRCode from Clou…" at bounding box center [272, 518] width 396 height 208
click at [426, 586] on textarea "Create a QR code generator page with HTML5 and the open source QRCode from Clou…" at bounding box center [272, 518] width 396 height 208
click at [364, 609] on textarea "Create a QR code generator page with HTML5 and the open source QRCode from Clou…" at bounding box center [272, 518] width 396 height 208
click at [404, 434] on textarea "Create a QR code generator page with HTML5 and the open source QRCode from Clou…" at bounding box center [272, 518] width 396 height 208
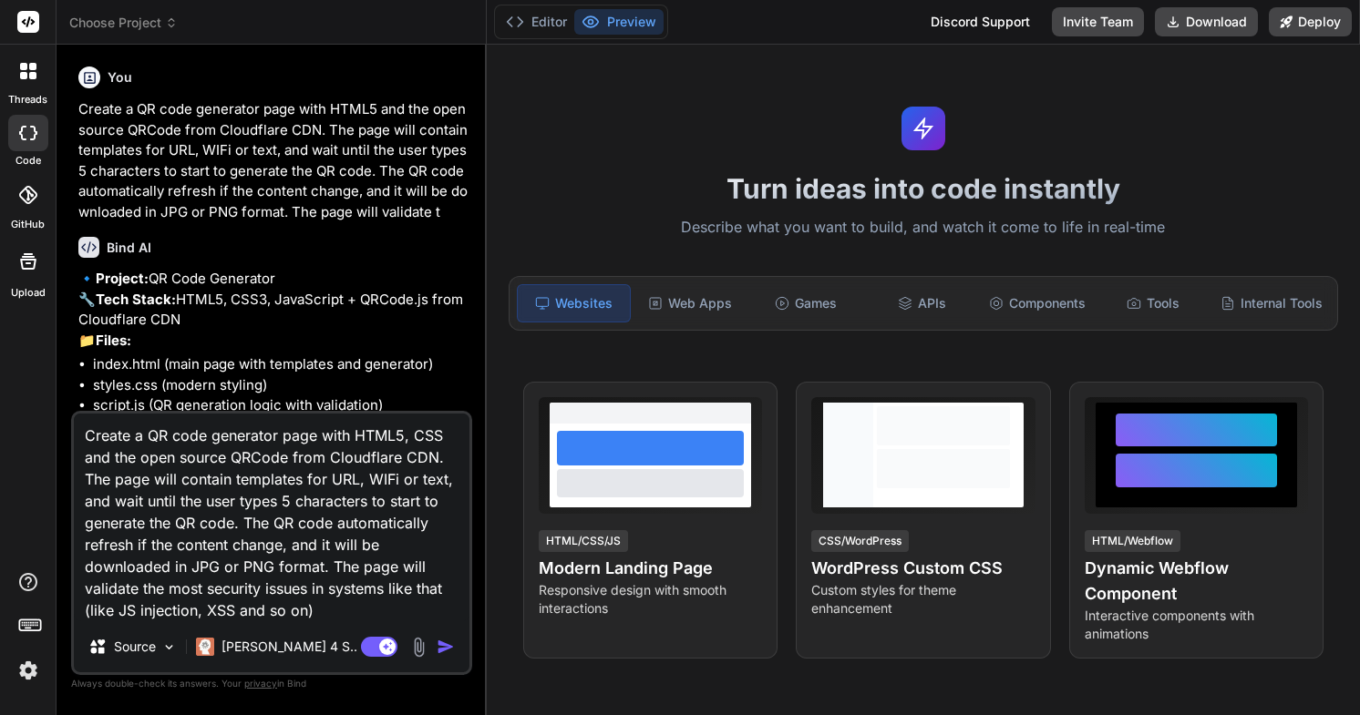
click at [352, 612] on textarea "Create a QR code generator page with HTML5, CSS and the open source QRCode from…" at bounding box center [272, 518] width 396 height 208
click at [260, 656] on div "[PERSON_NAME] 4 S.." at bounding box center [277, 647] width 176 height 36
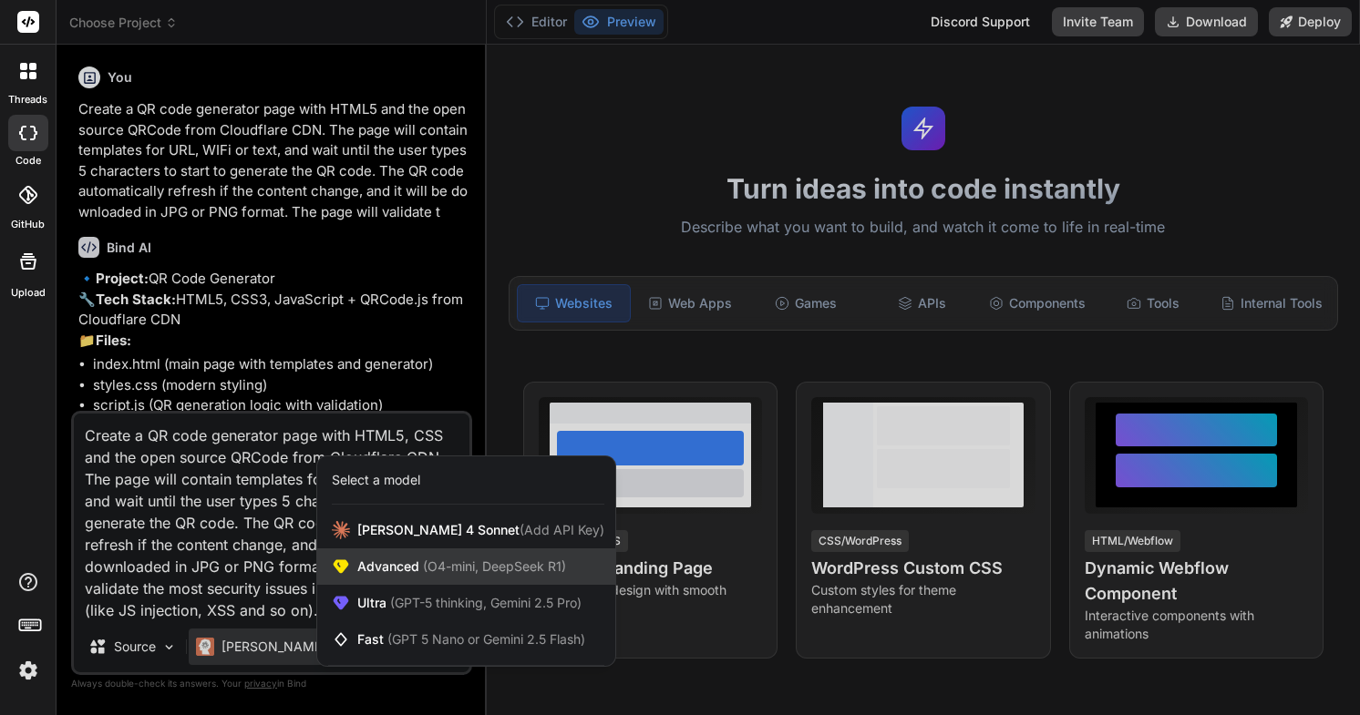
click at [384, 580] on div "Advanced (O4-mini, DeepSeek R1)" at bounding box center [466, 567] width 298 height 36
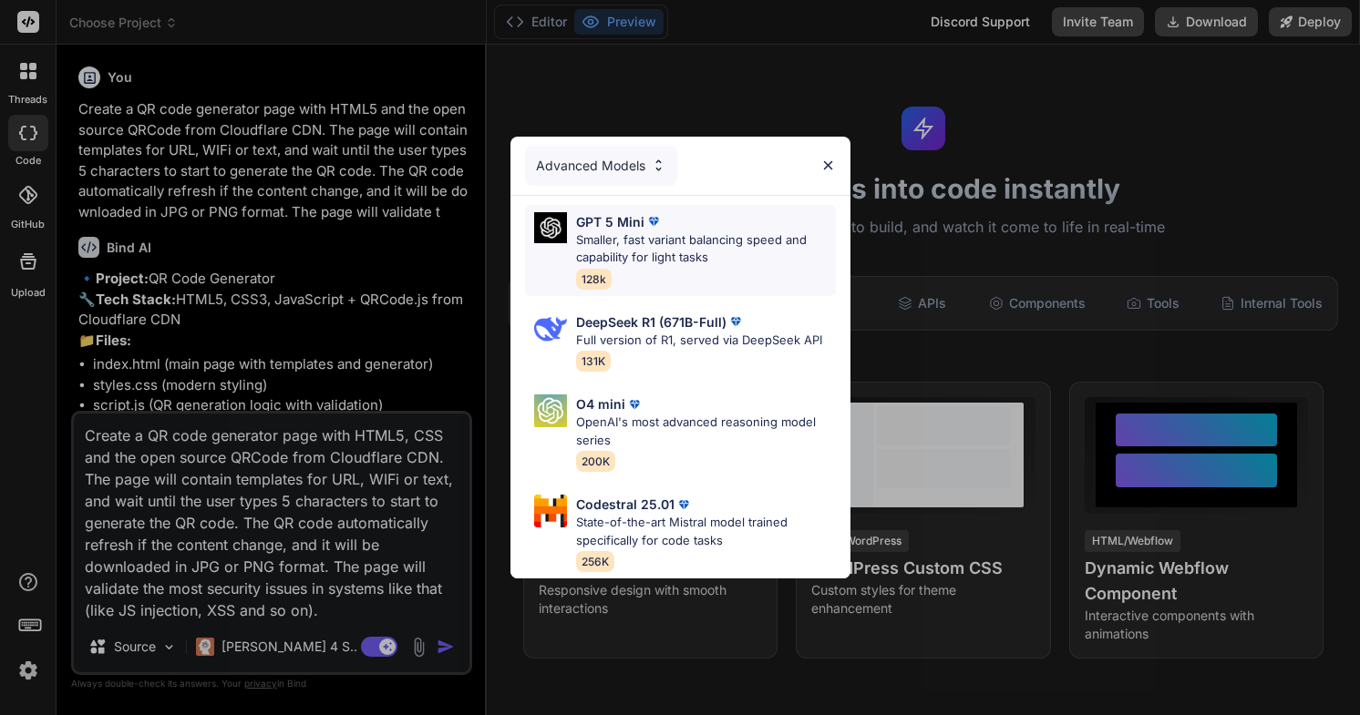
click at [673, 255] on p "Smaller, fast variant balancing speed and capability for light tasks" at bounding box center [706, 249] width 260 height 36
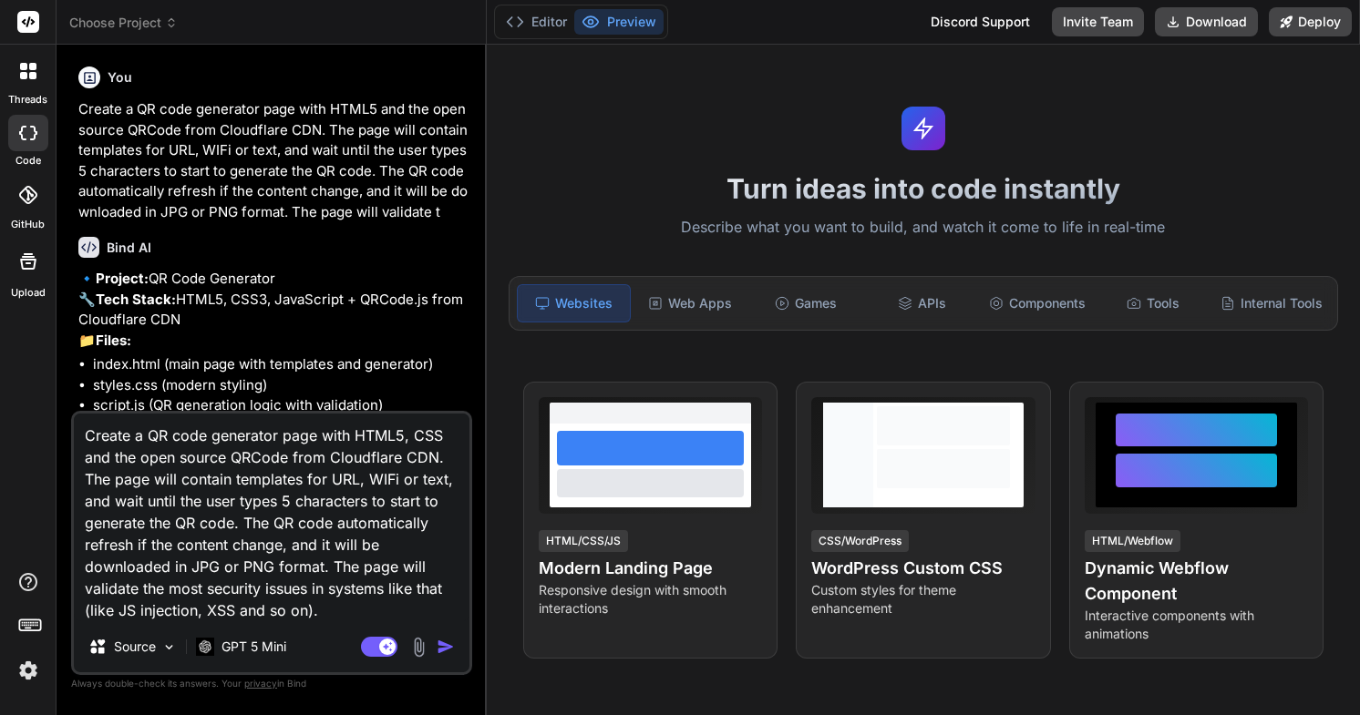
click at [453, 648] on img "button" at bounding box center [446, 647] width 18 height 18
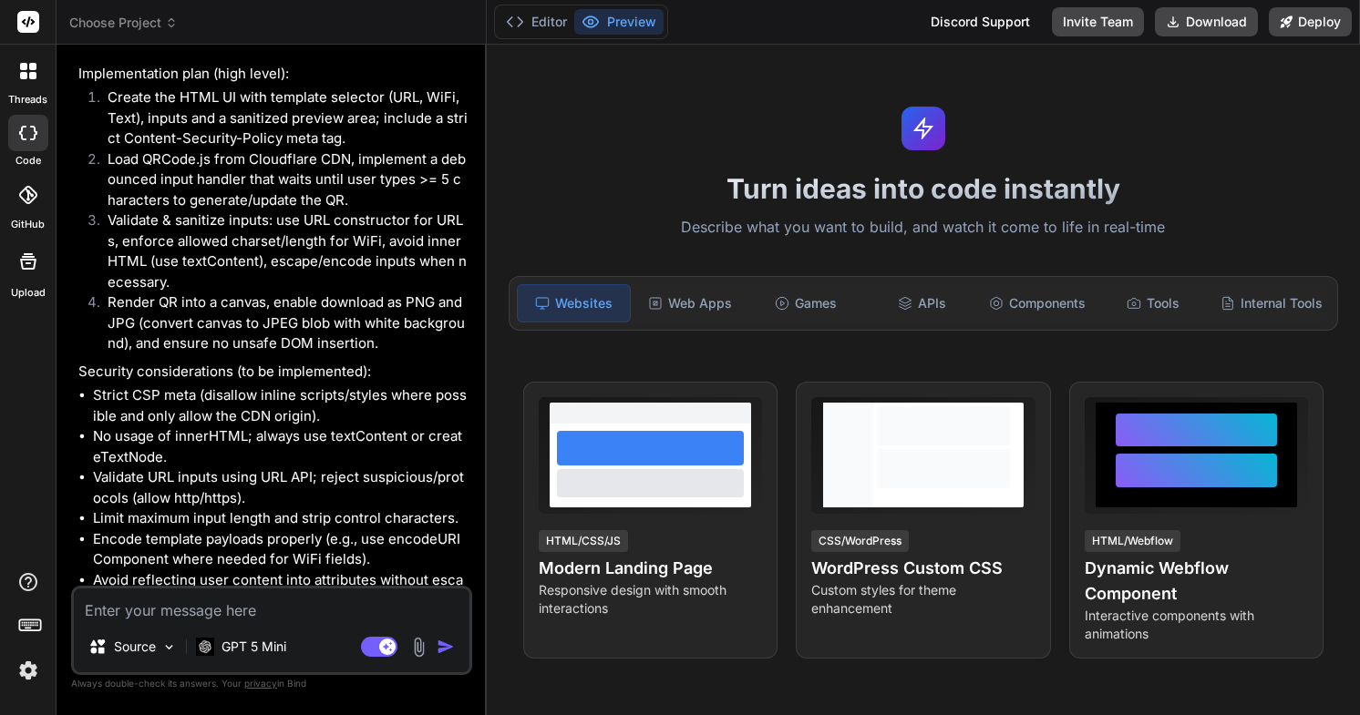
scroll to position [1010, 0]
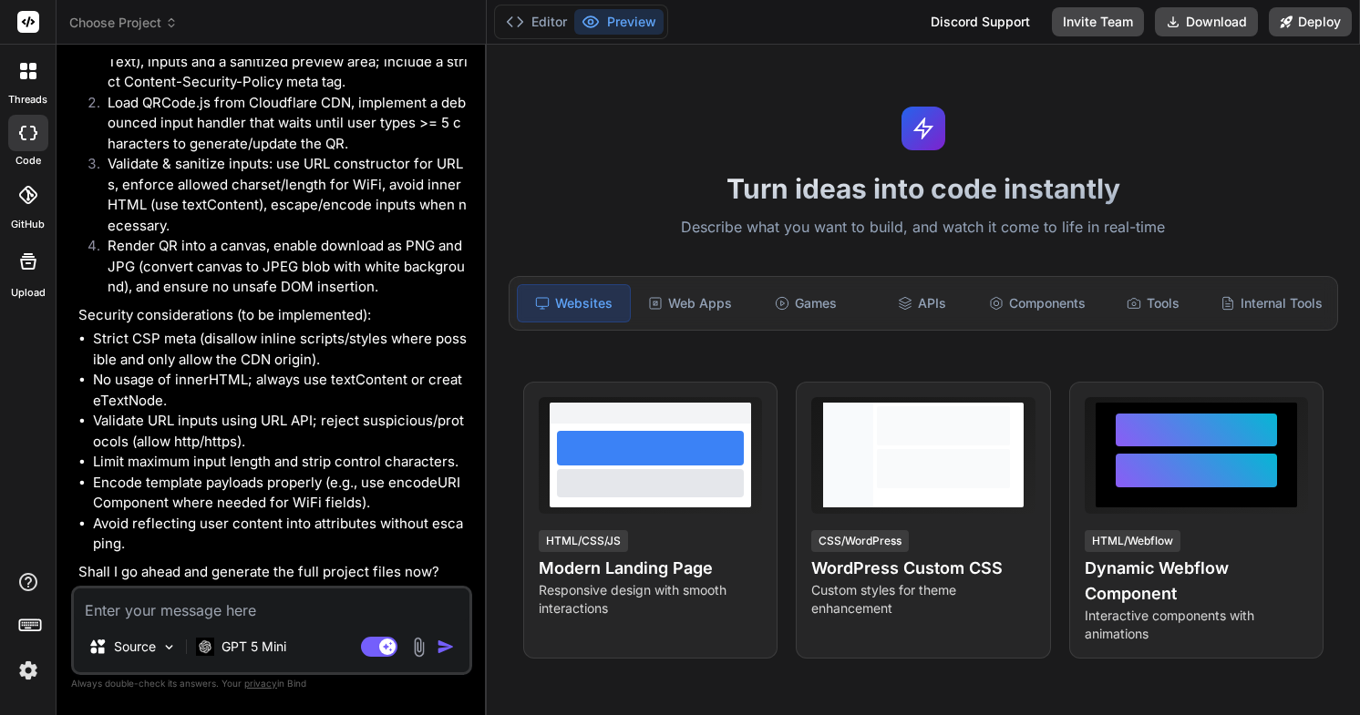
click at [299, 608] on textarea at bounding box center [272, 605] width 396 height 33
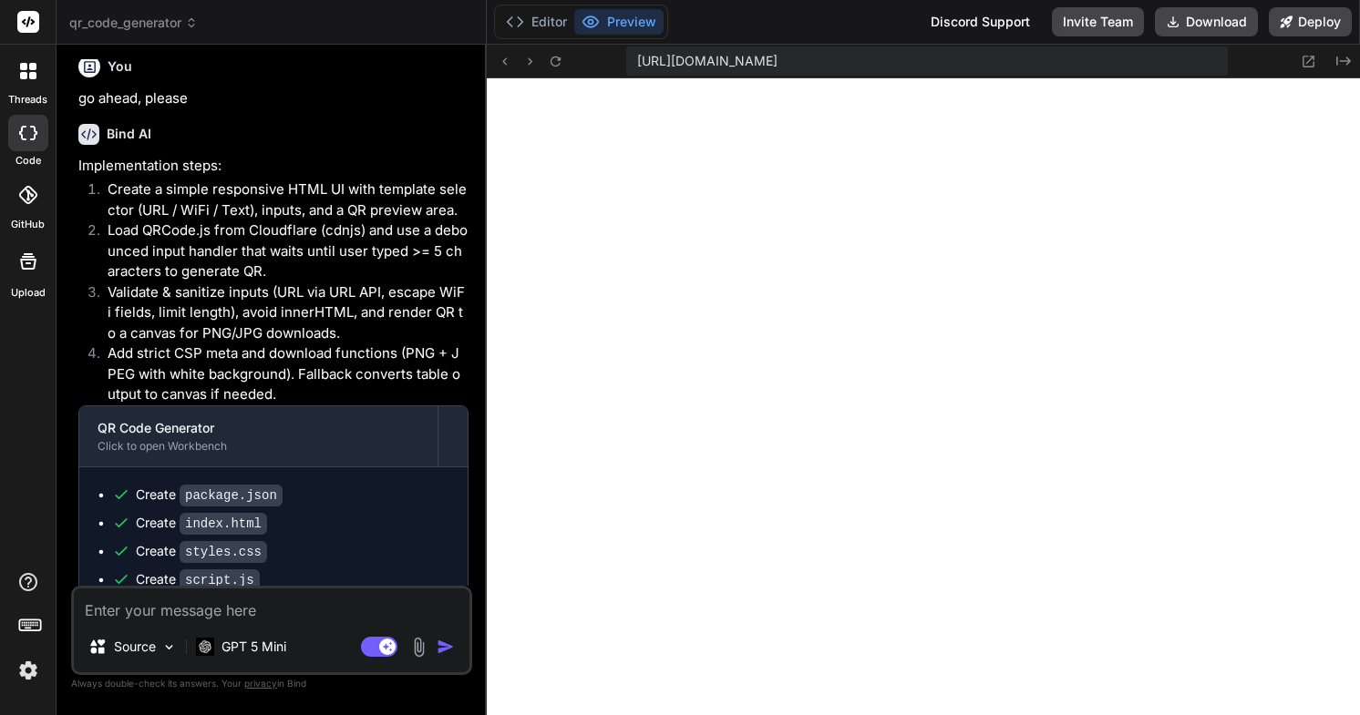
scroll to position [1702, 0]
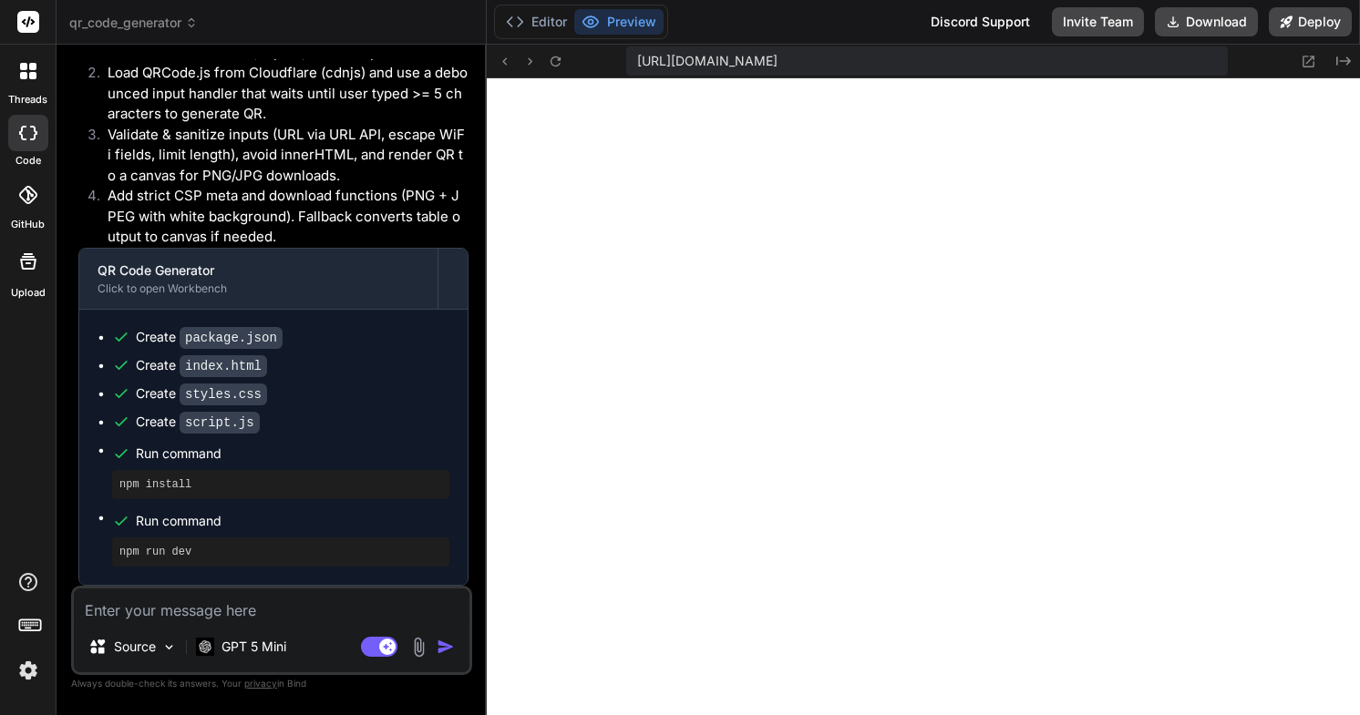
click at [272, 613] on textarea at bounding box center [272, 605] width 396 height 33
click at [314, 611] on textarea "use a" at bounding box center [272, 605] width 396 height 33
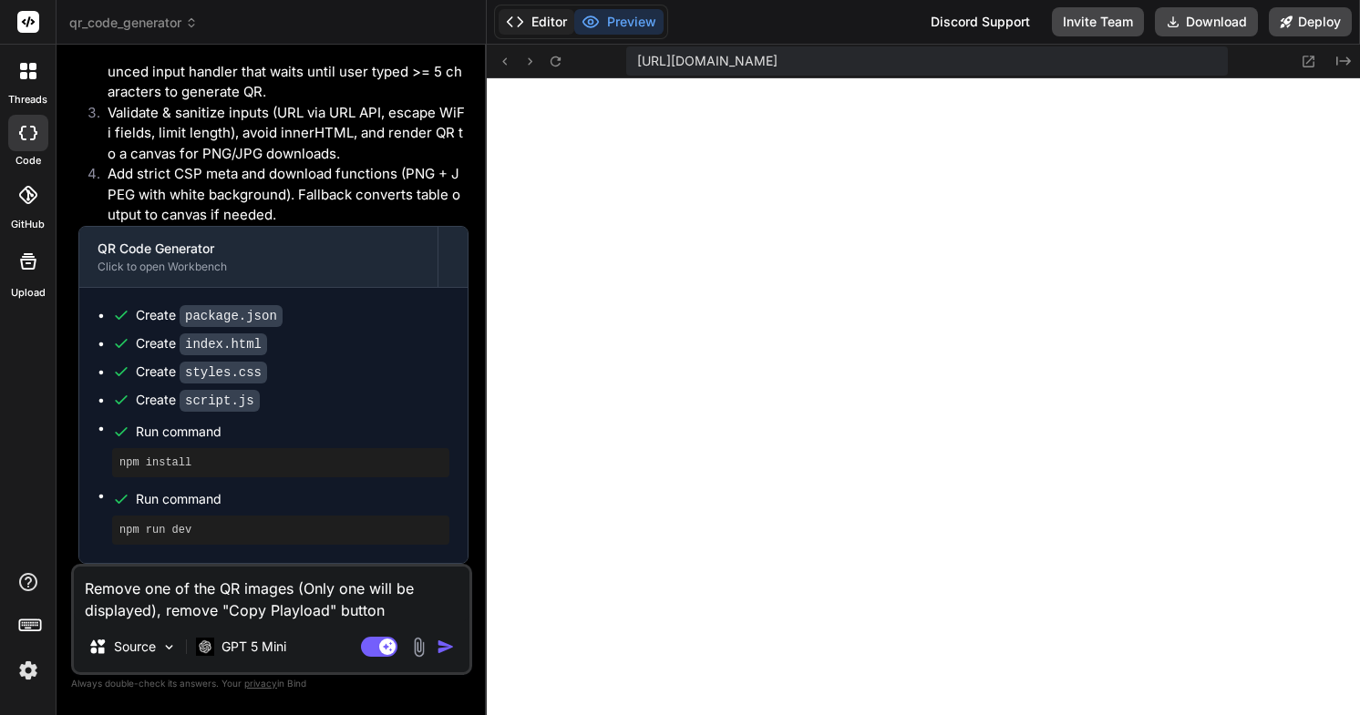
click at [543, 30] on button "Editor" at bounding box center [536, 22] width 76 height 26
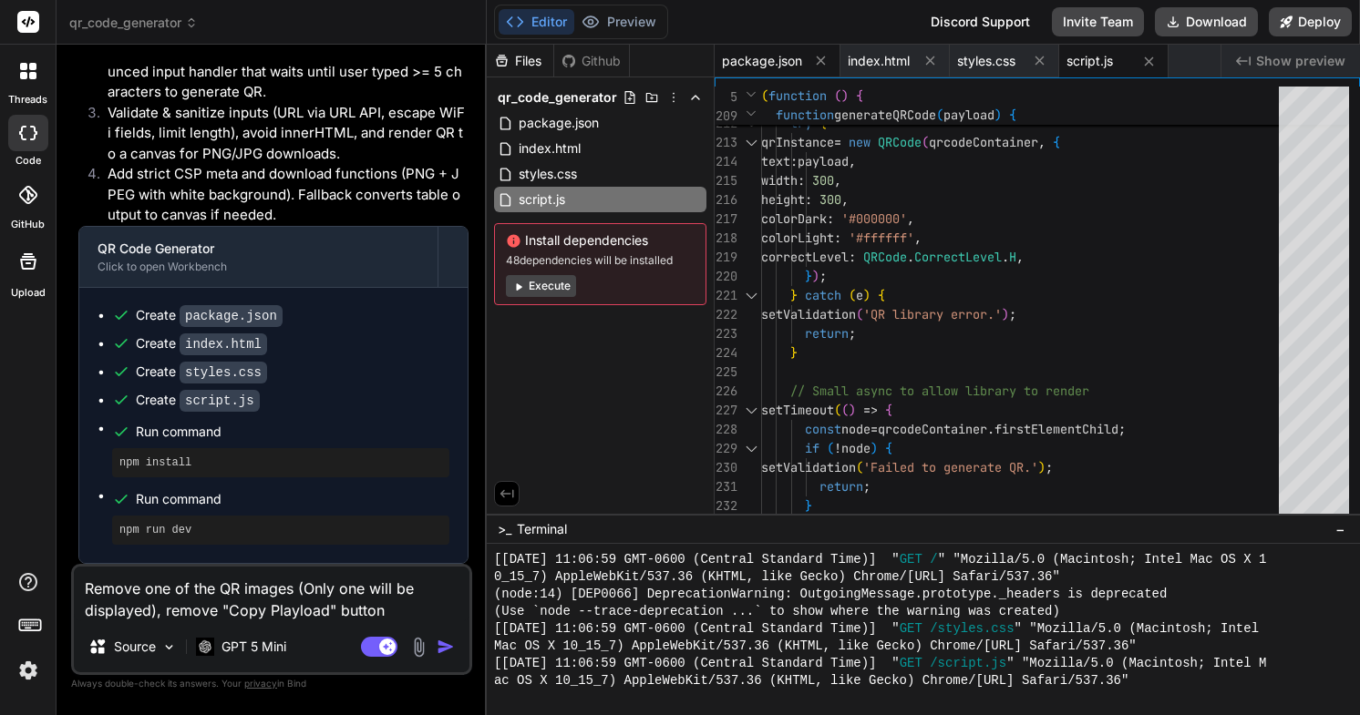
click at [751, 59] on span "package.json" at bounding box center [762, 61] width 80 height 18
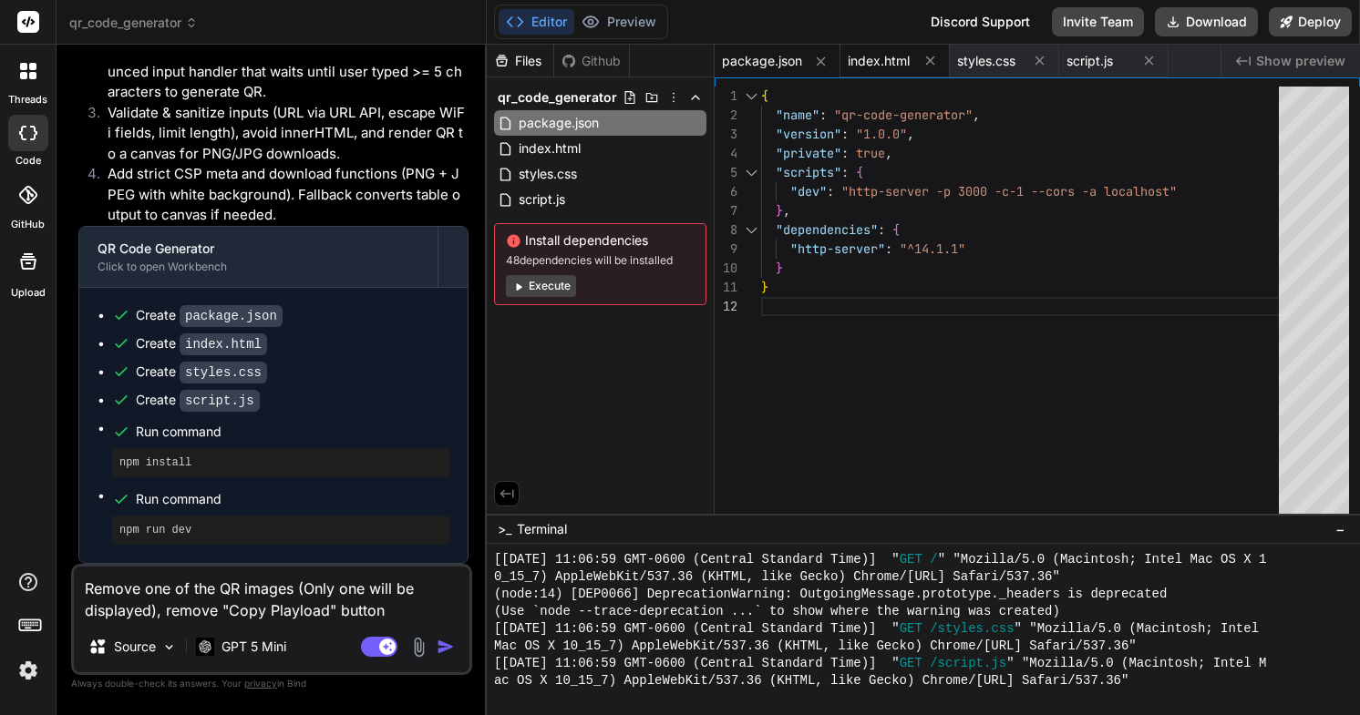
click at [876, 62] on span "index.html" at bounding box center [879, 61] width 62 height 18
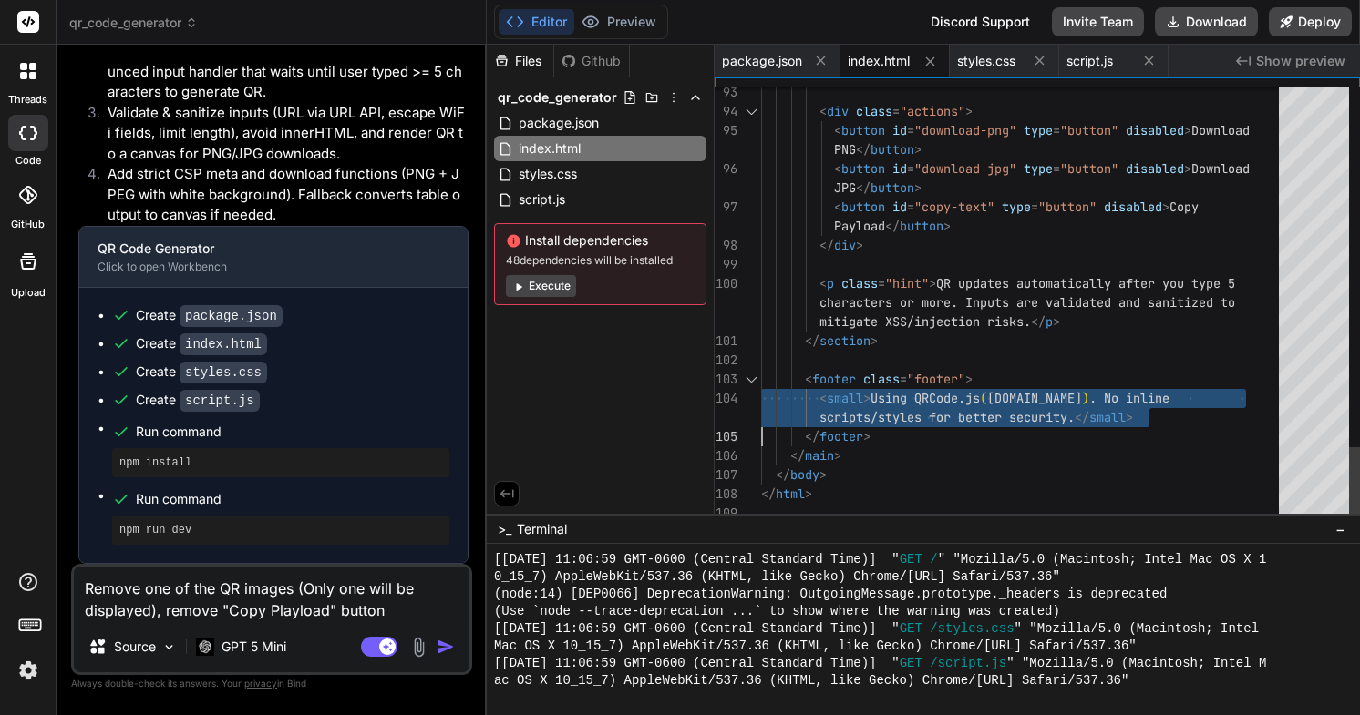
scroll to position [77, 0]
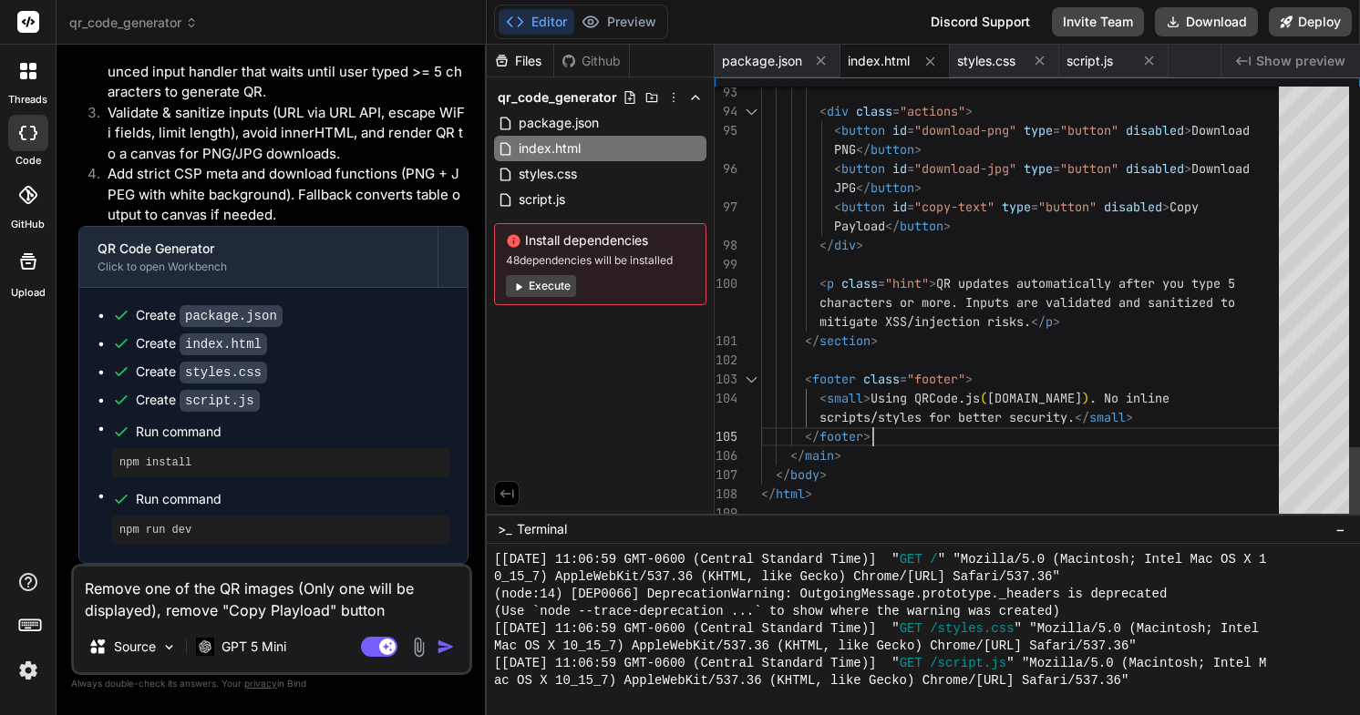
scroll to position [115, 0]
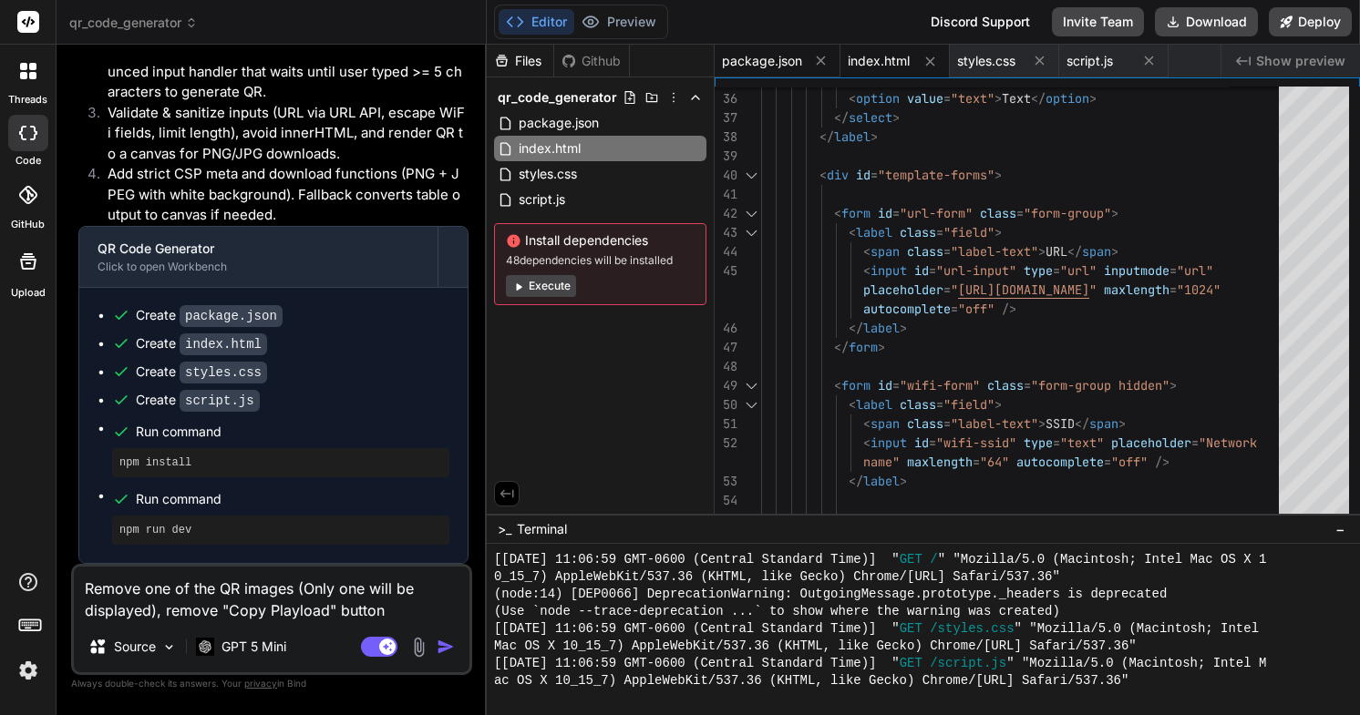
click at [775, 70] on div "package.json" at bounding box center [777, 61] width 126 height 33
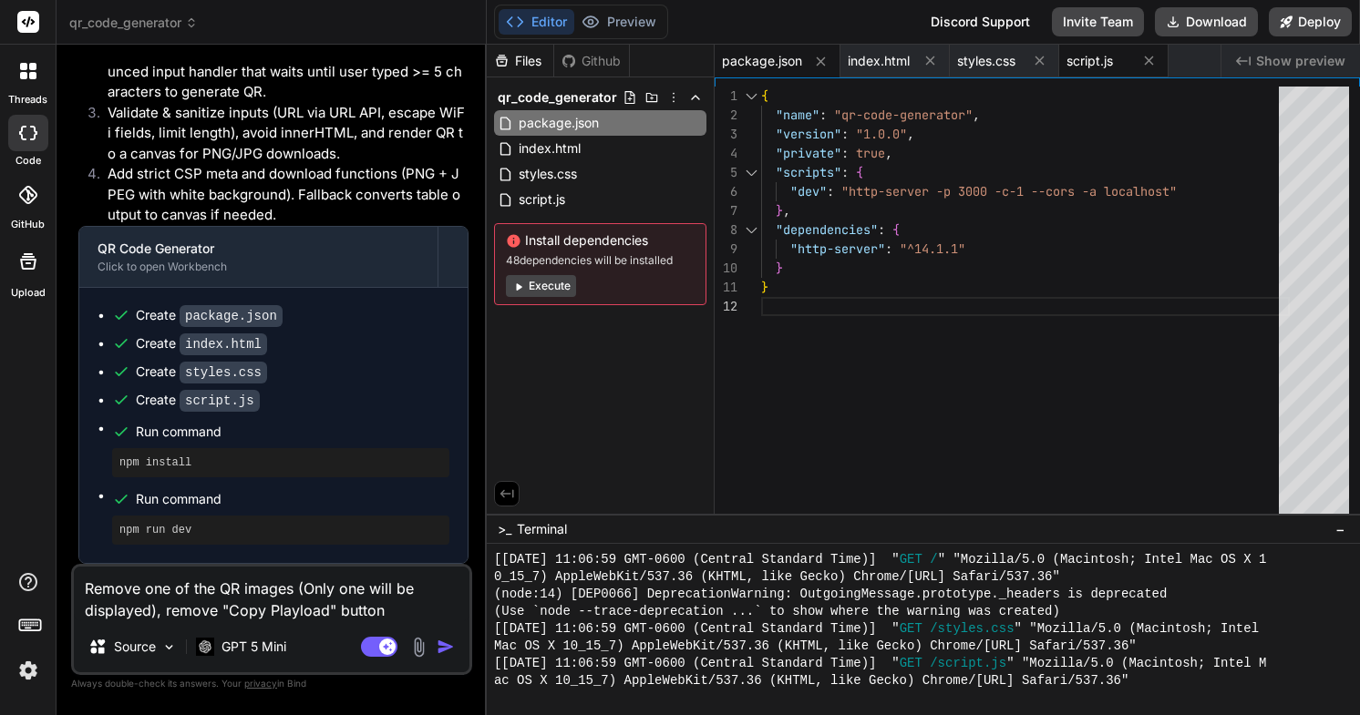
click at [1076, 59] on span "script.js" at bounding box center [1089, 61] width 46 height 18
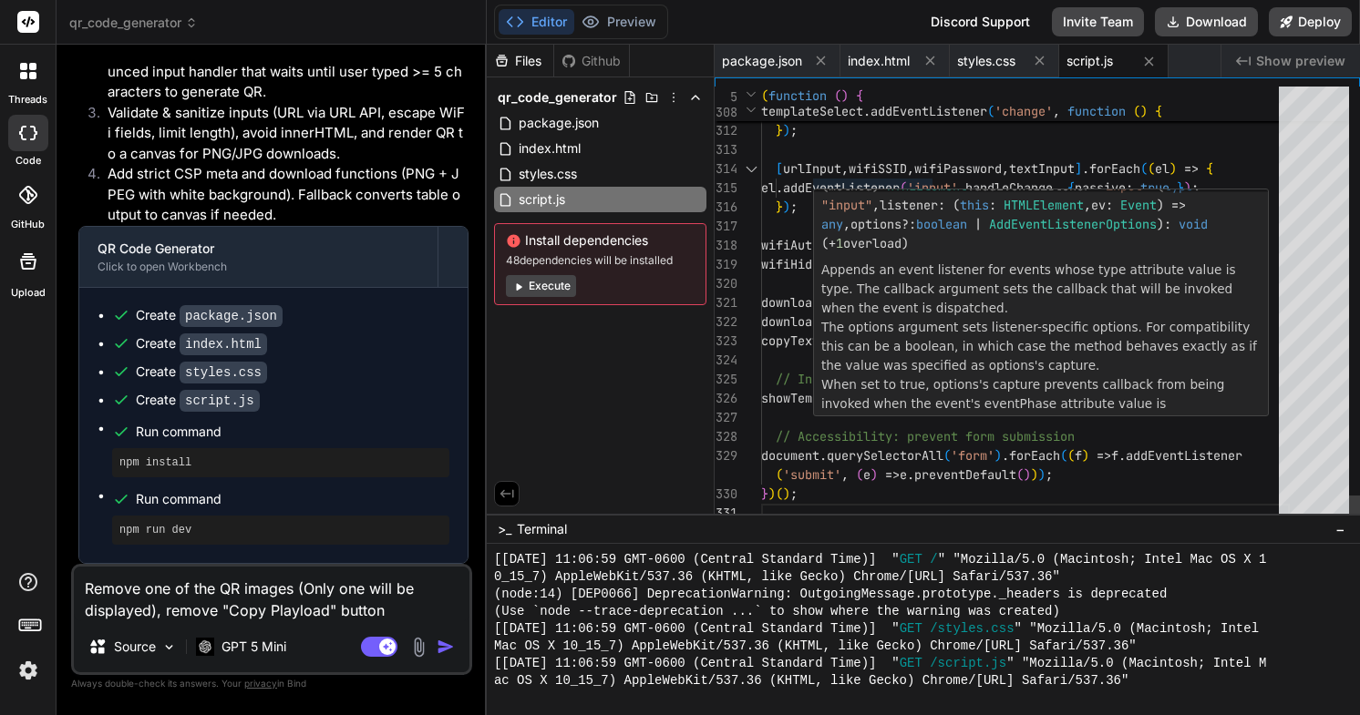
scroll to position [0, 0]
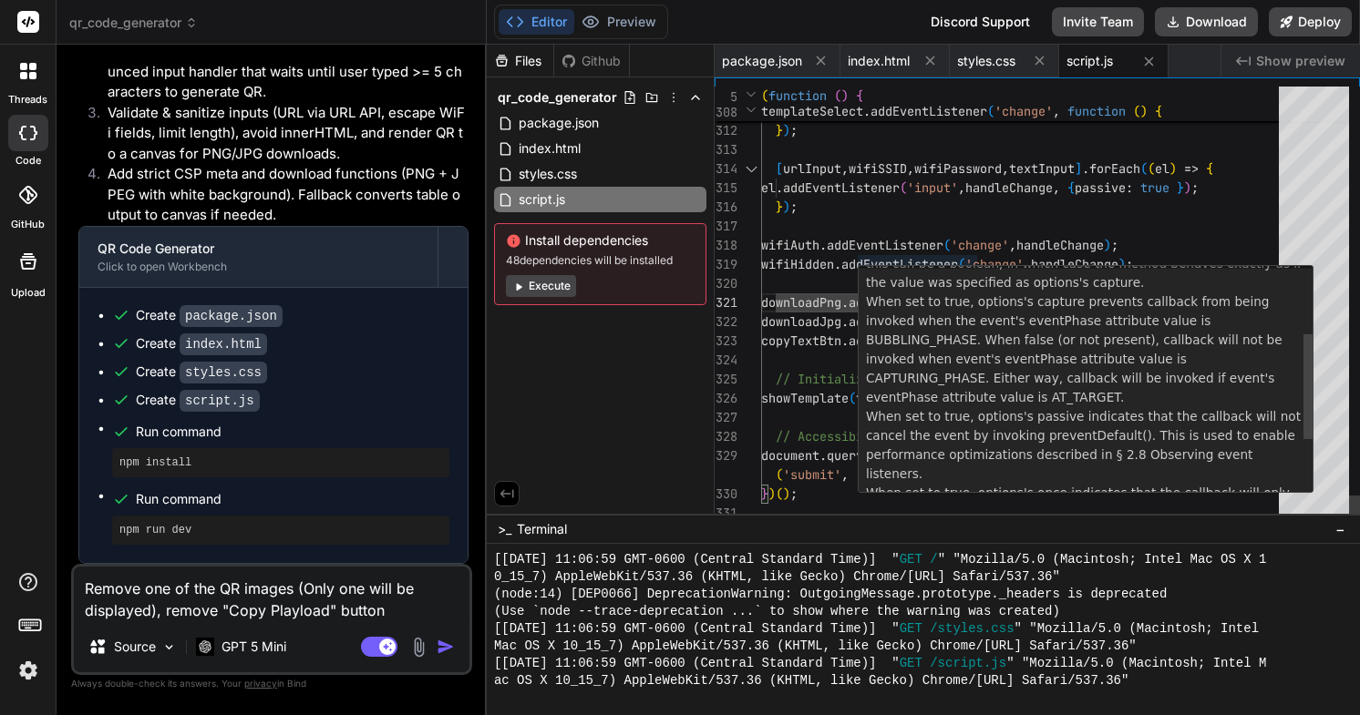
scroll to position [267, 0]
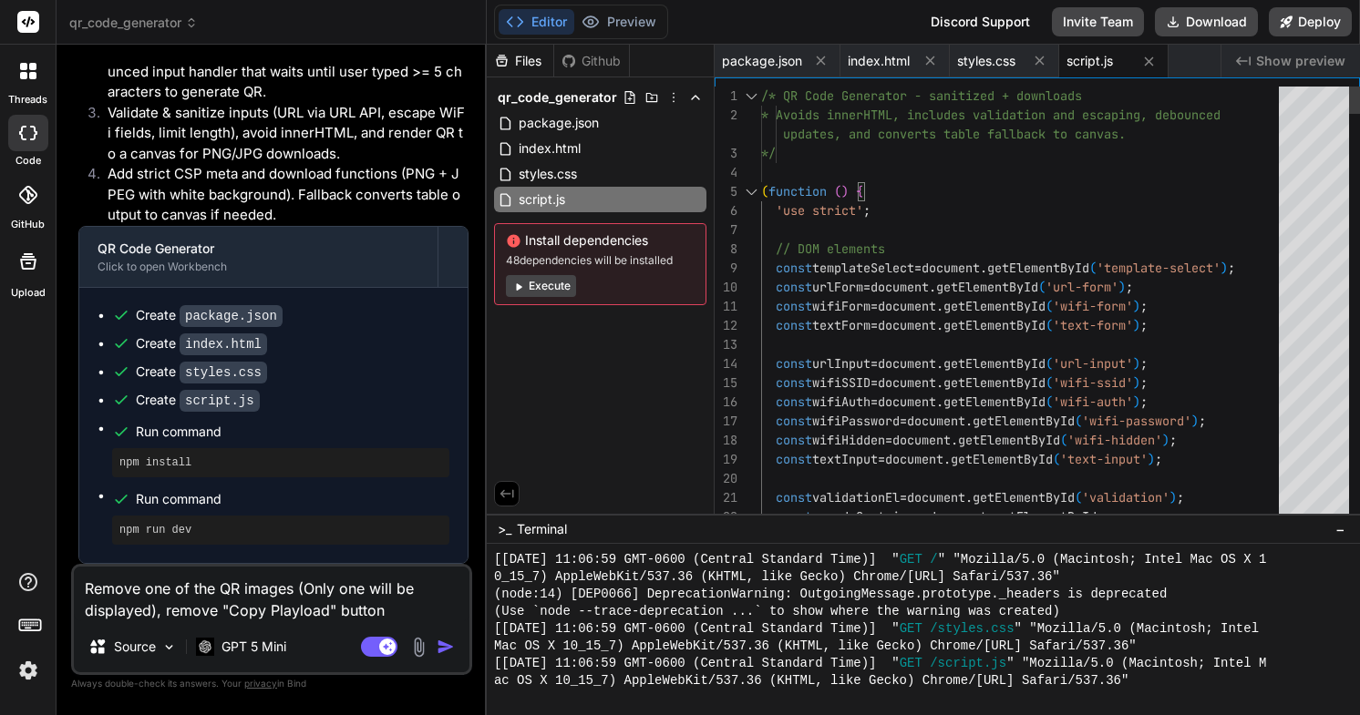
scroll to position [0, 0]
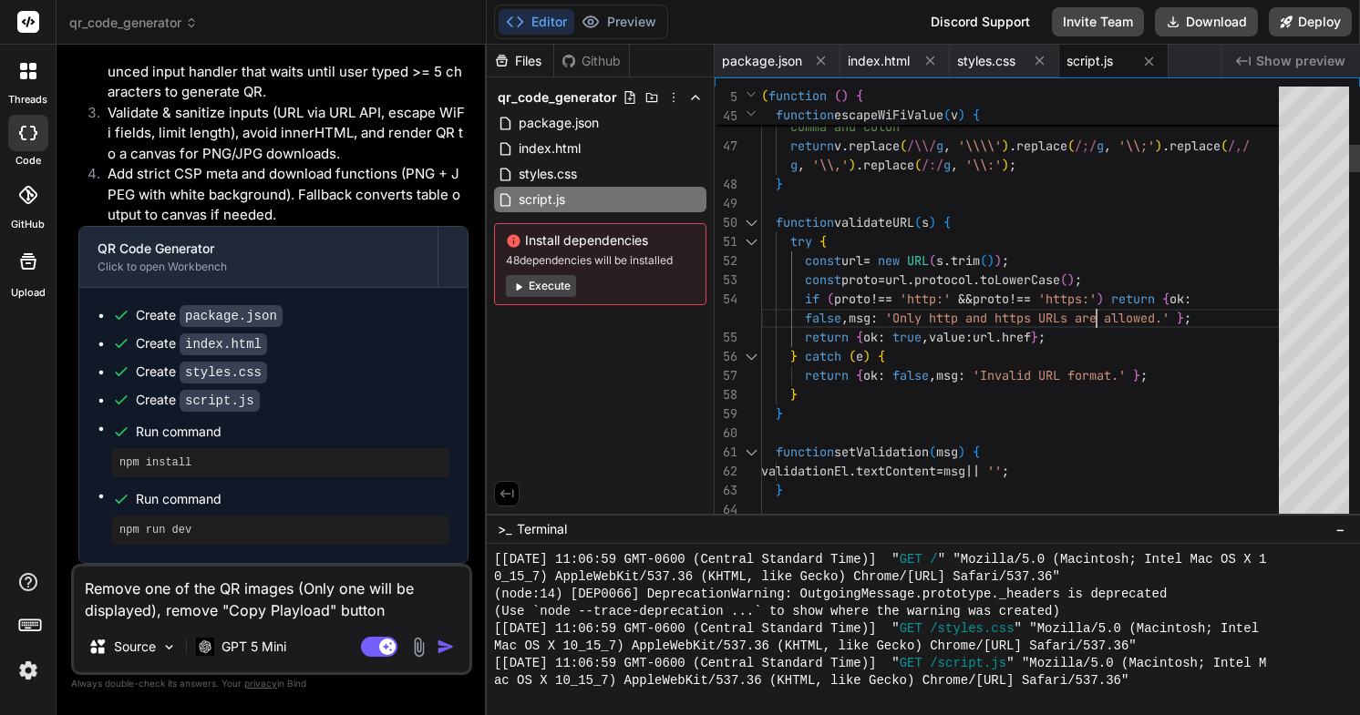
scroll to position [172, 0]
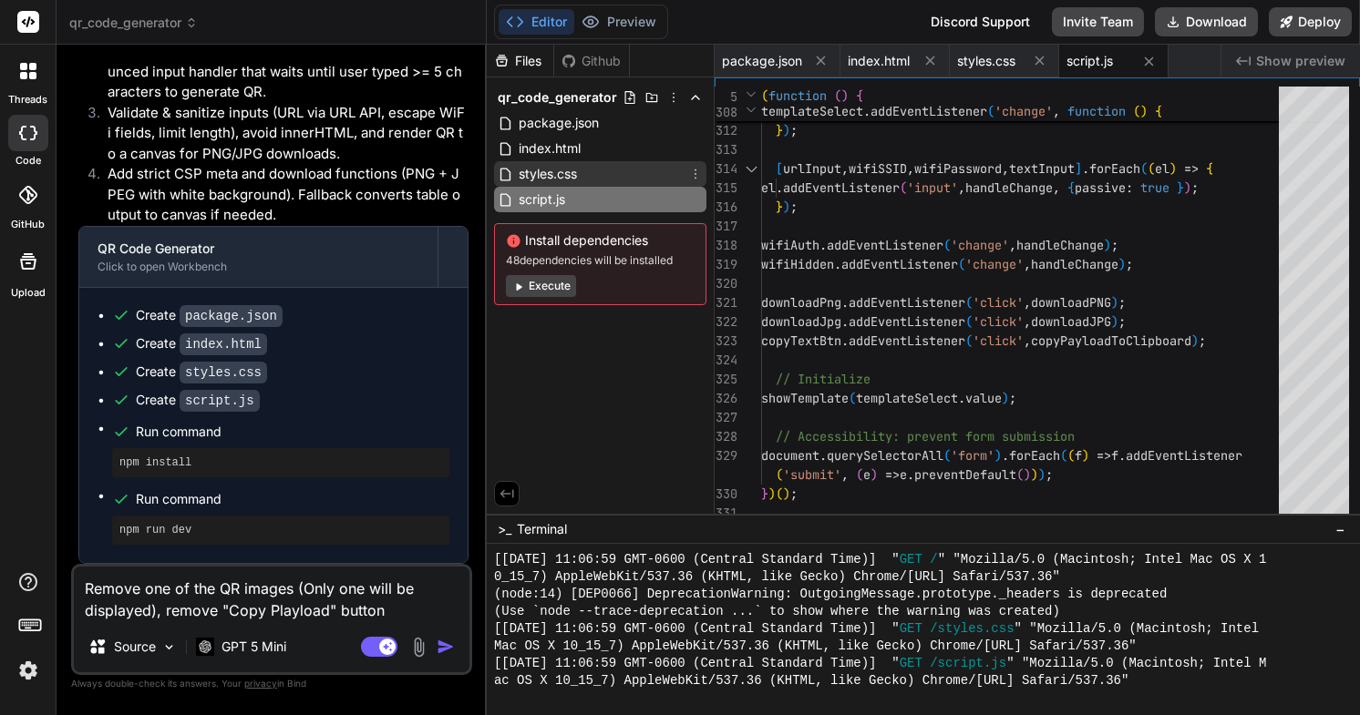
click at [541, 170] on span "styles.css" at bounding box center [548, 174] width 62 height 22
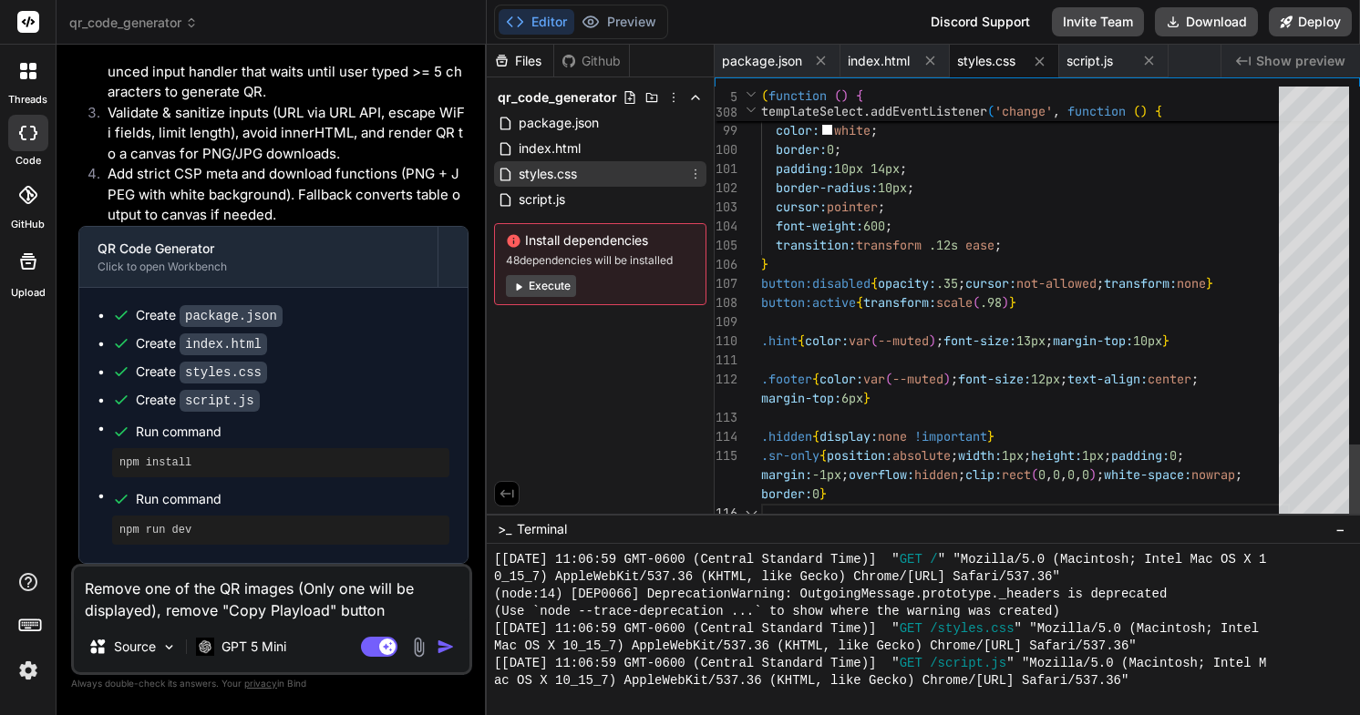
scroll to position [96, 0]
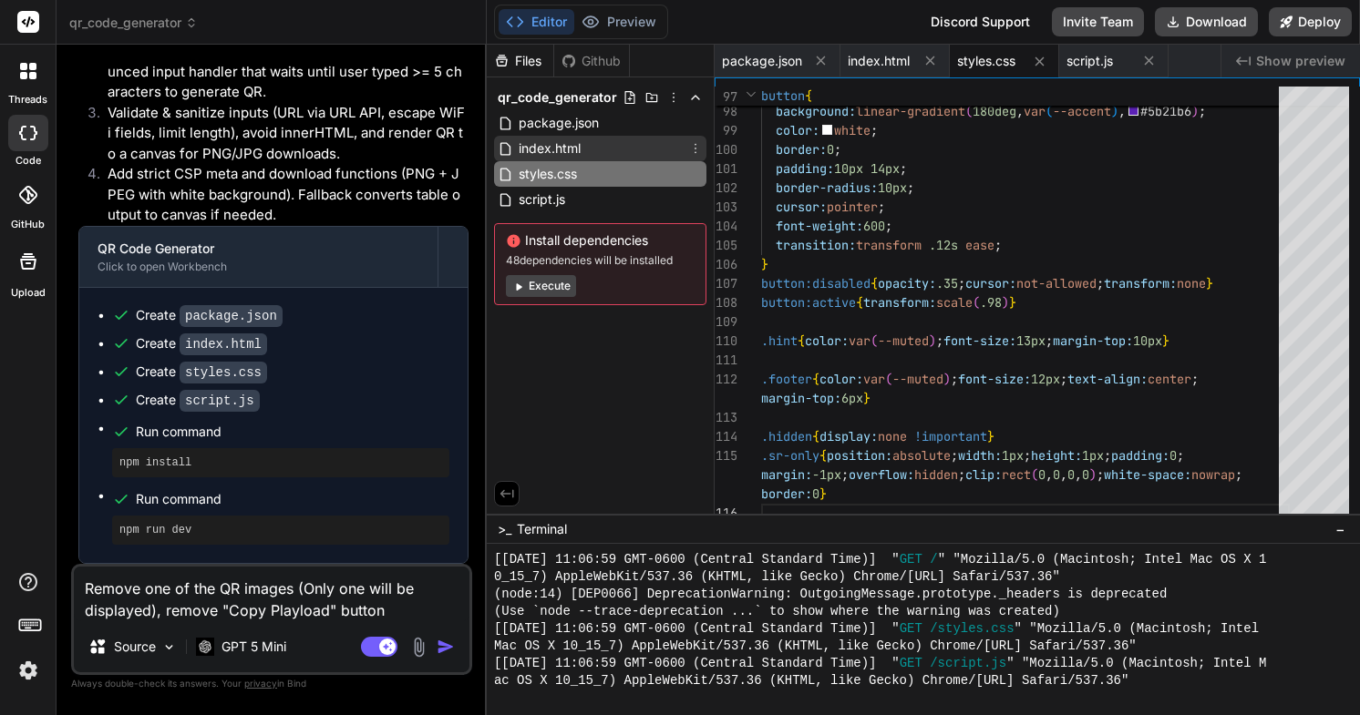
click at [552, 143] on span "index.html" at bounding box center [550, 149] width 66 height 22
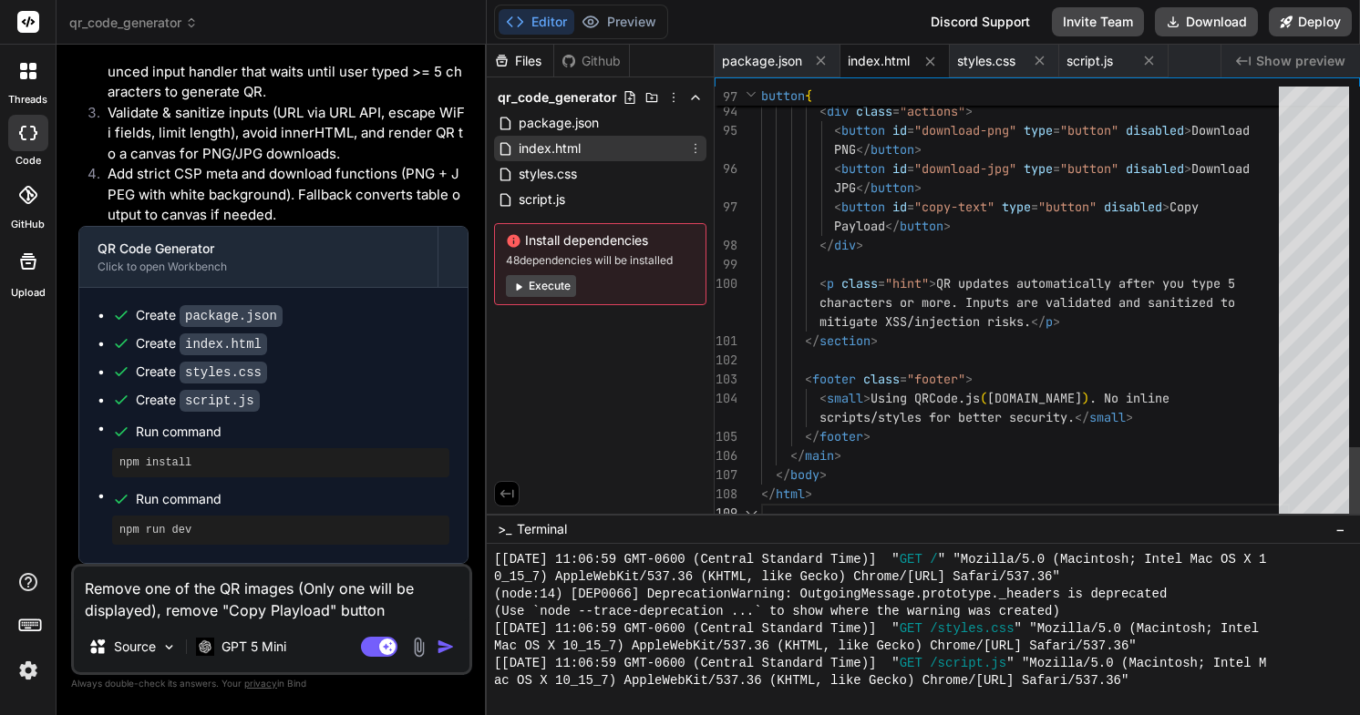
scroll to position [0, 0]
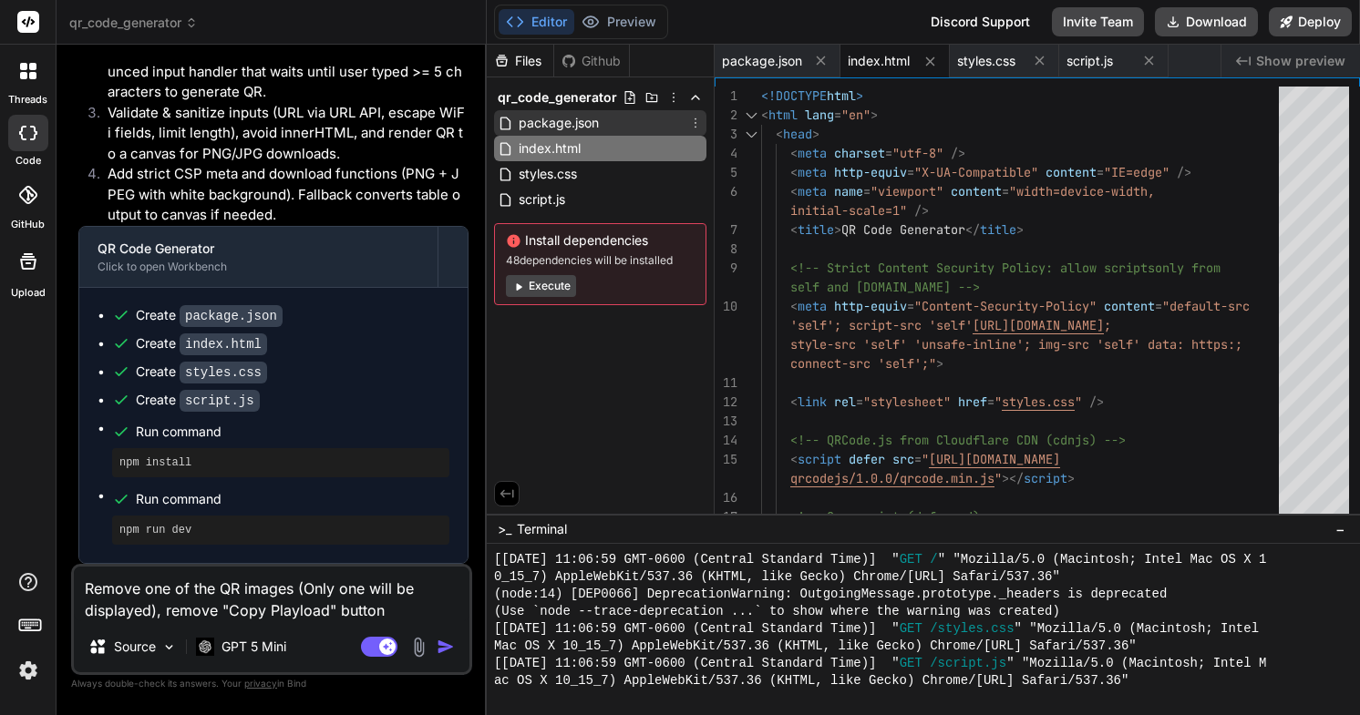
click at [588, 125] on span "package.json" at bounding box center [559, 123] width 84 height 22
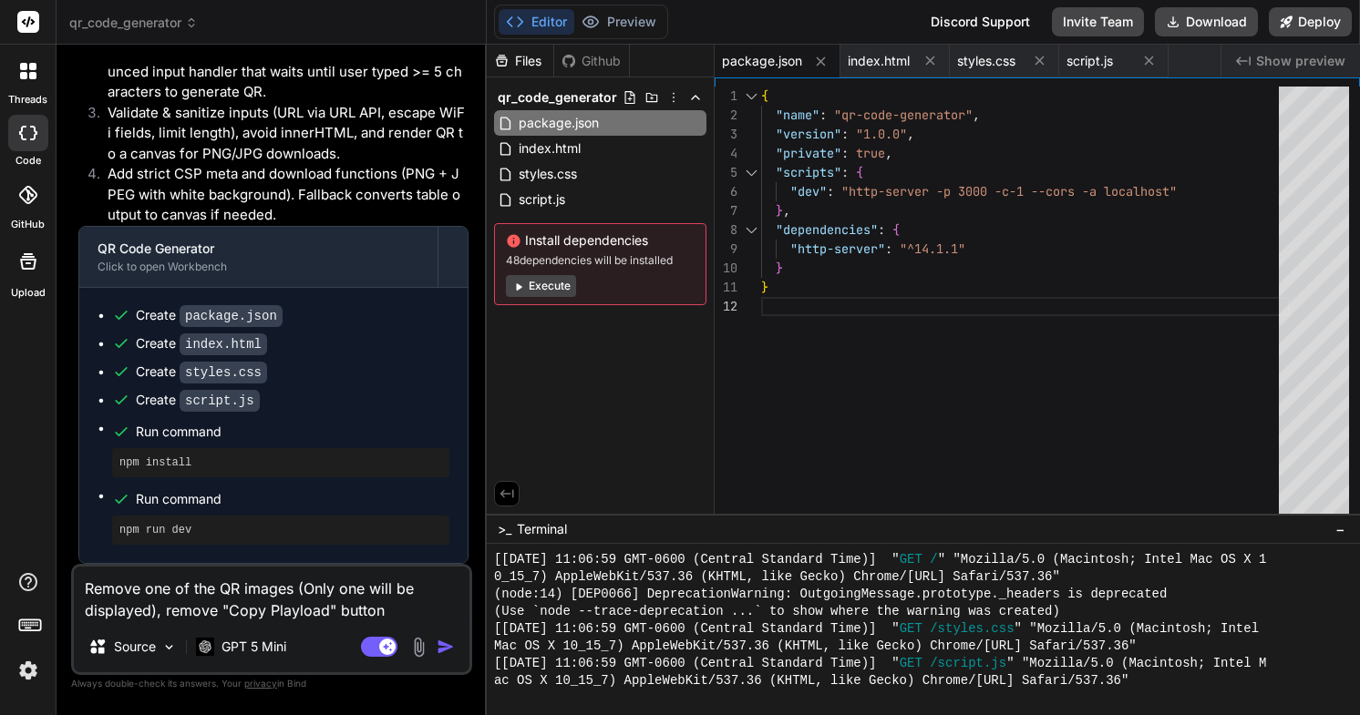
scroll to position [1724, 0]
click at [341, 597] on textarea "Remove one of the QR images (Only one will be displayed), remove "Copy Playload…" at bounding box center [272, 594] width 396 height 55
click at [396, 617] on textarea "Remove one of the QR images (Only one will be displayed), remove "Copy Playload…" at bounding box center [272, 594] width 396 height 55
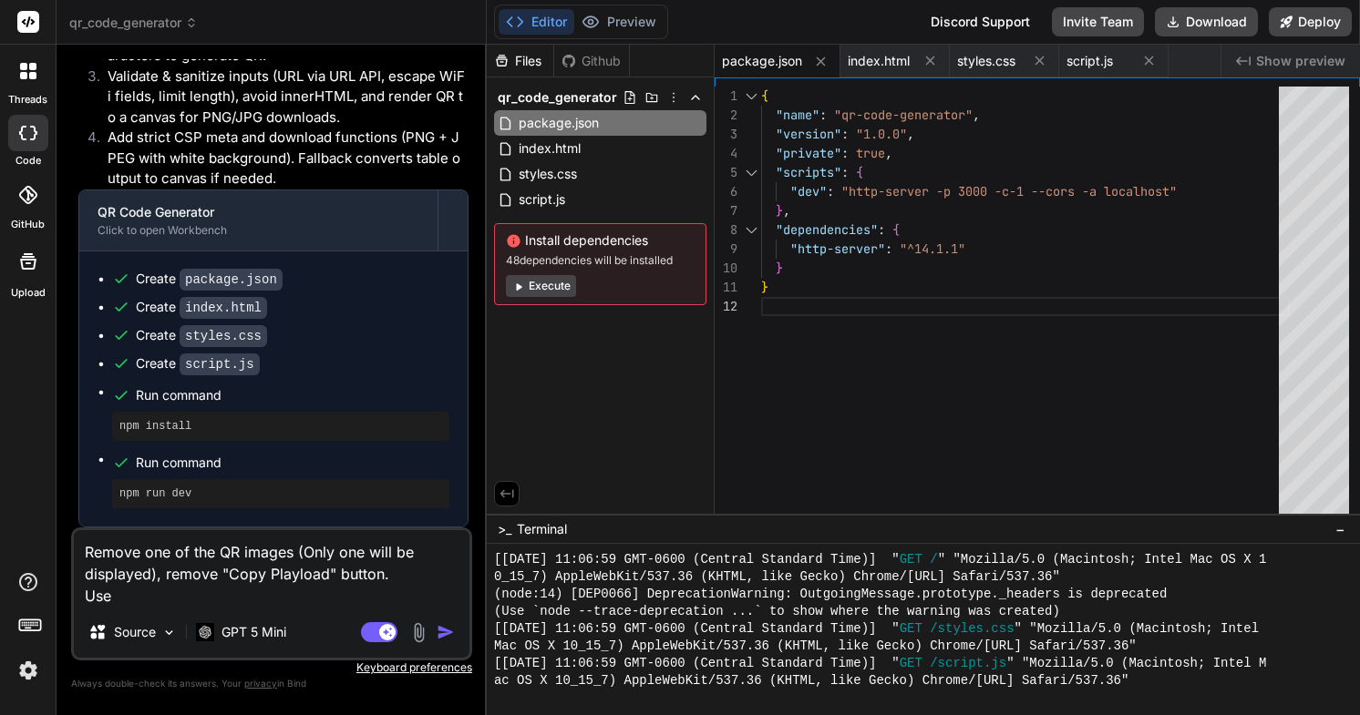
paste textarea "tailwindcss"
click at [782, 72] on div "package.json" at bounding box center [777, 61] width 126 height 33
click at [985, 66] on span "styles.css" at bounding box center [986, 61] width 58 height 18
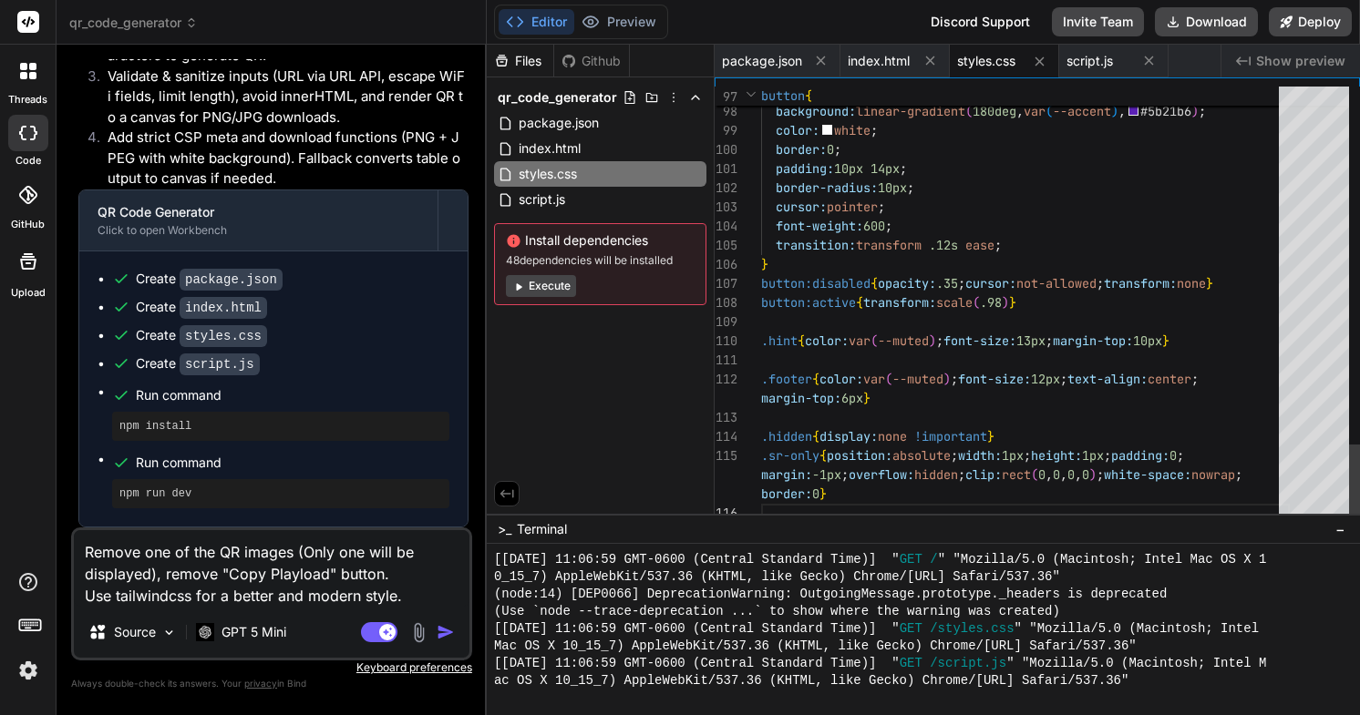
scroll to position [96, 0]
click at [1099, 63] on span "script.js" at bounding box center [1089, 61] width 46 height 18
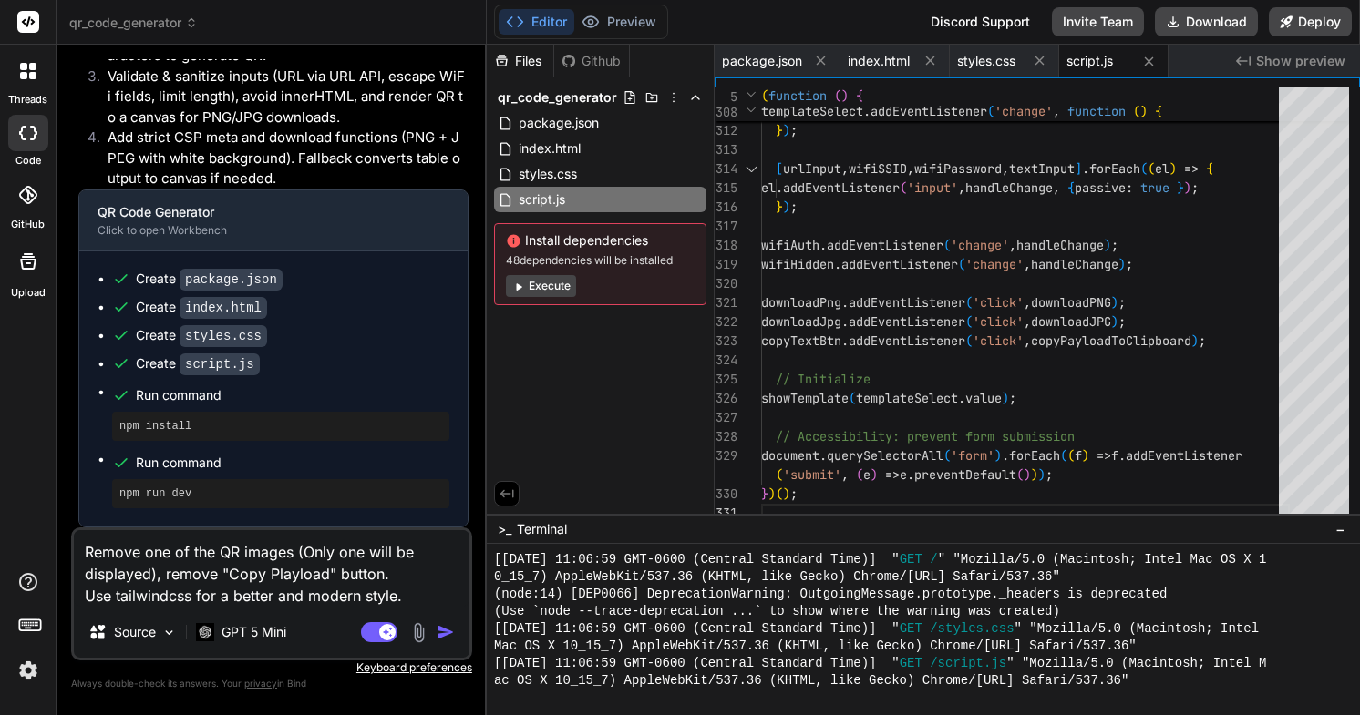
click at [155, 577] on textarea "Remove one of the QR images (Only one will be displayed), remove "Copy Playload…" at bounding box center [272, 568] width 396 height 77
click at [441, 639] on img "button" at bounding box center [446, 632] width 18 height 18
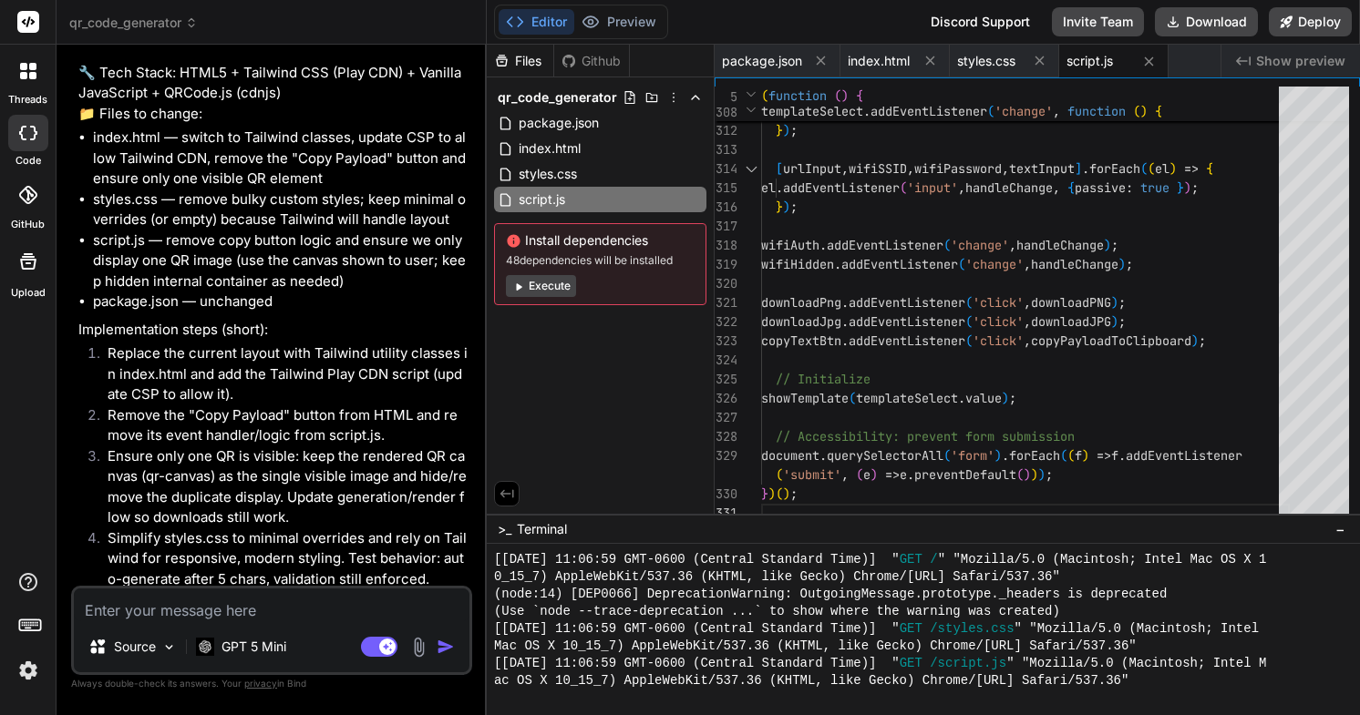
scroll to position [2310, 0]
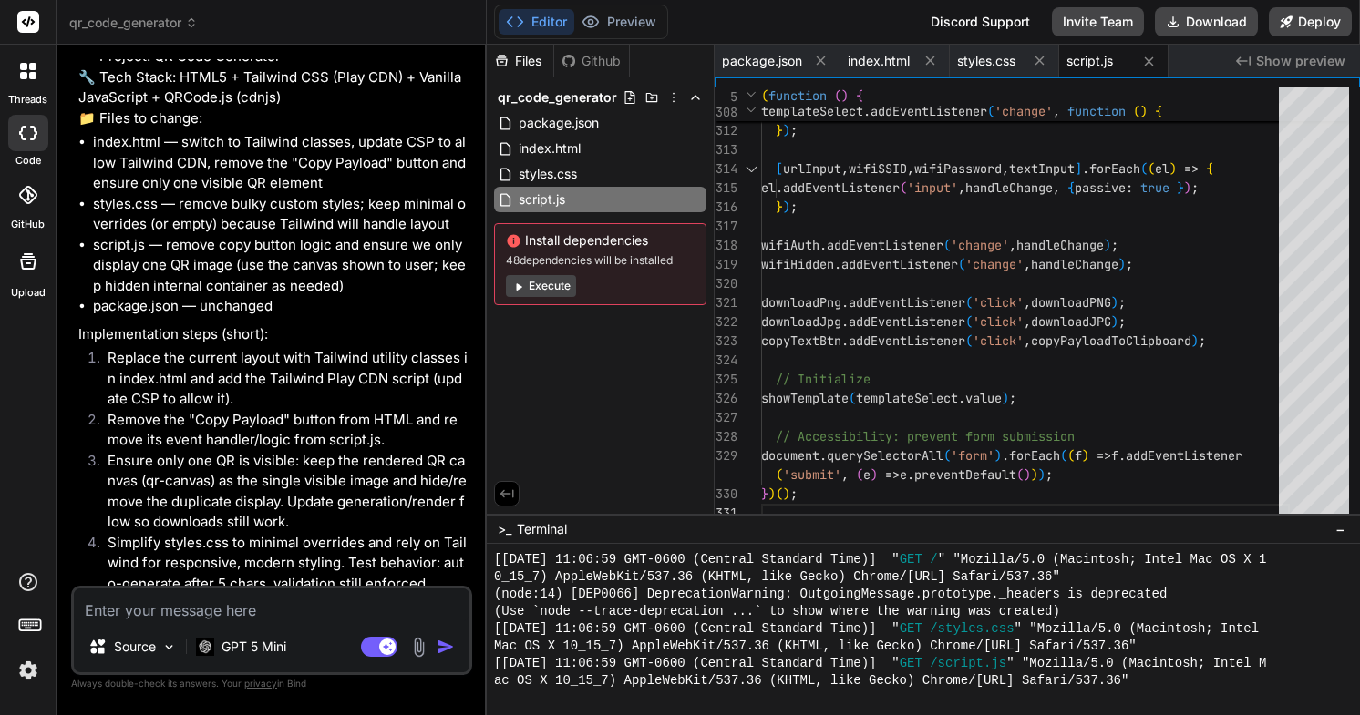
click at [336, 194] on li "index.html — switch to Tailwind classes, update CSP to allow Tailwind CDN, remo…" at bounding box center [280, 163] width 375 height 62
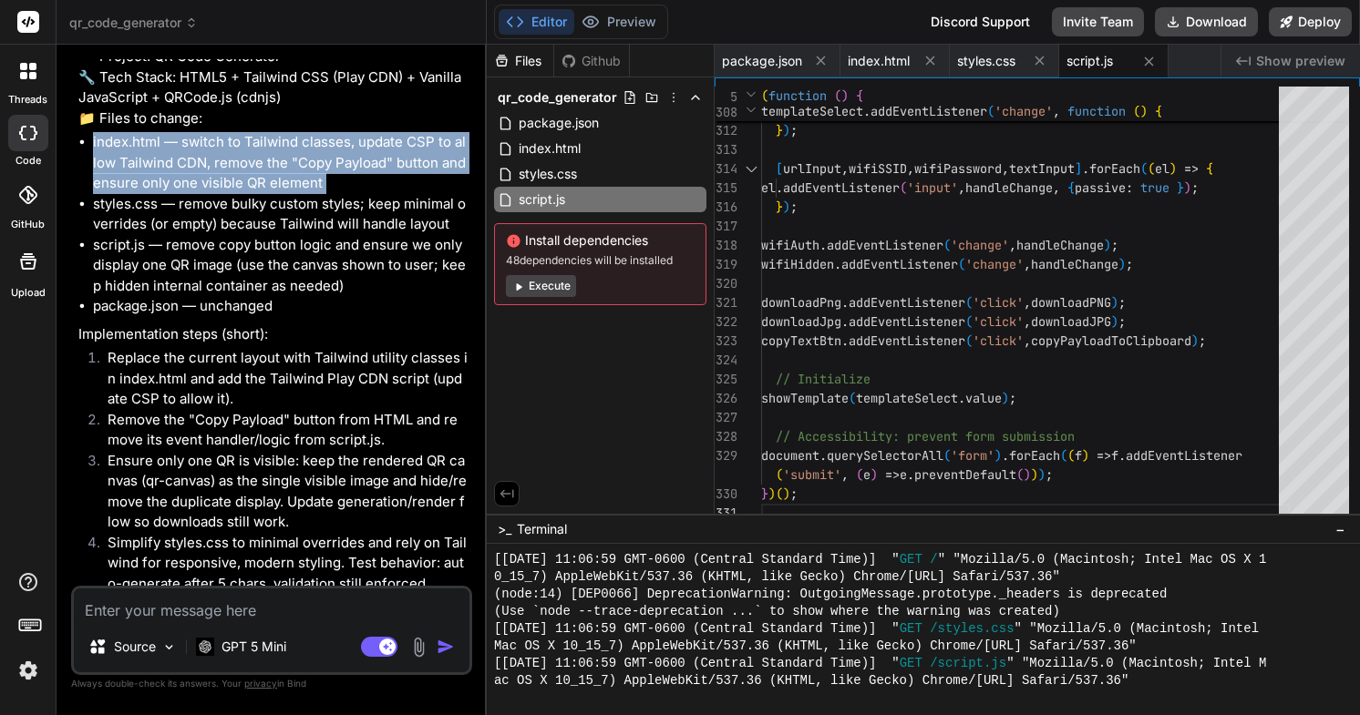
click at [325, 194] on li "index.html — switch to Tailwind classes, update CSP to allow Tailwind CDN, remo…" at bounding box center [280, 163] width 375 height 62
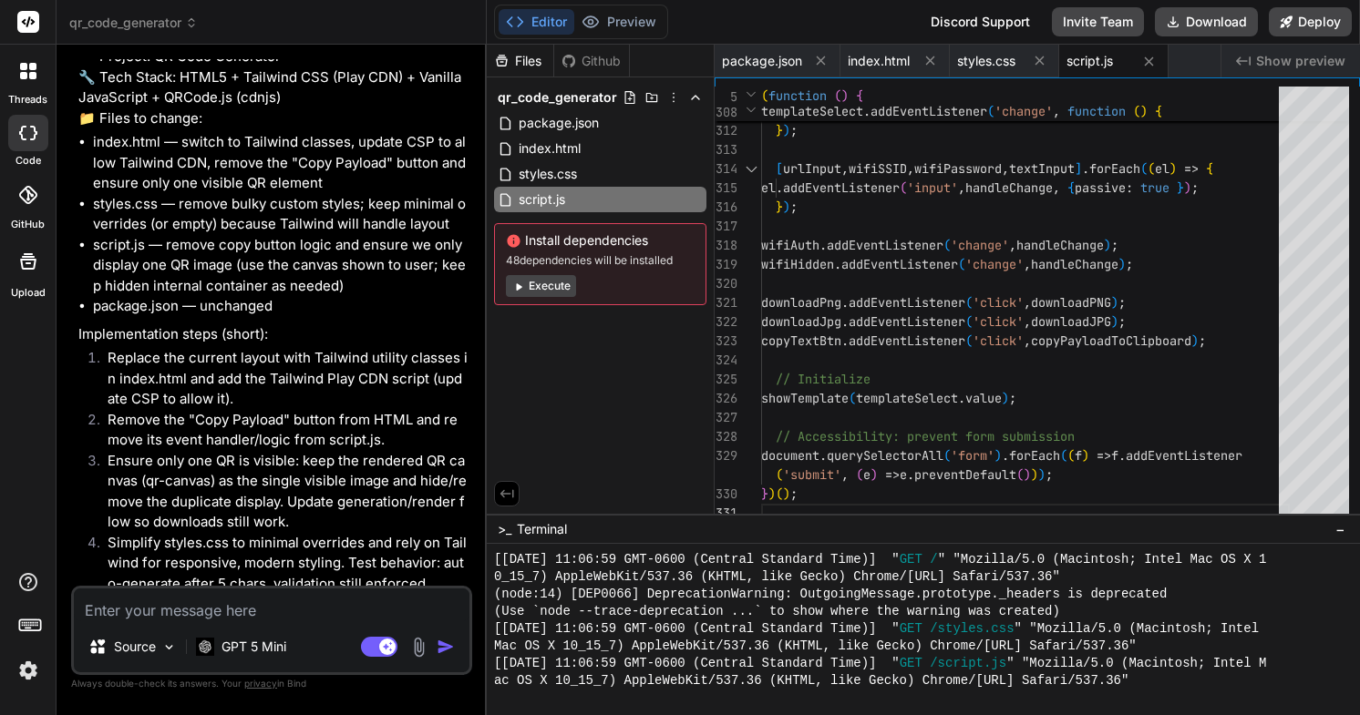
click at [325, 194] on li "index.html — switch to Tailwind classes, update CSP to allow Tailwind CDN, remo…" at bounding box center [280, 163] width 375 height 62
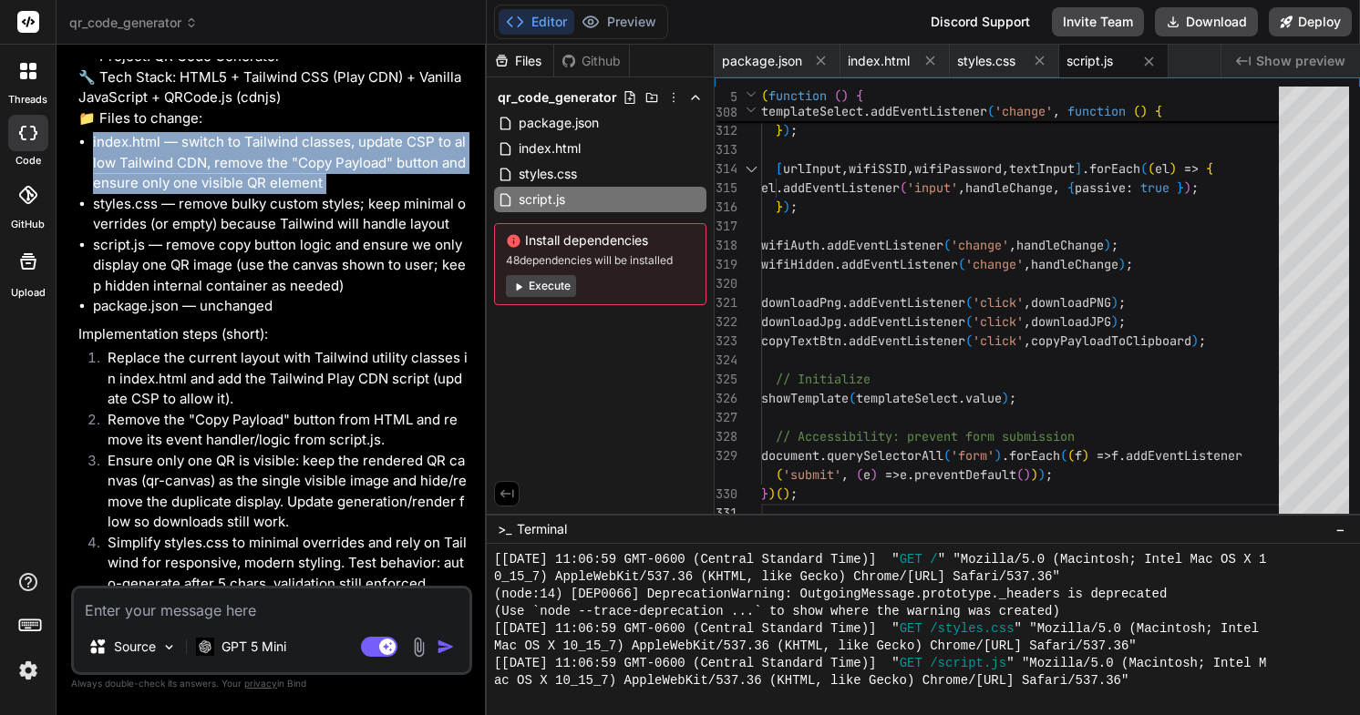
click at [325, 194] on li "index.html — switch to Tailwind classes, update CSP to allow Tailwind CDN, remo…" at bounding box center [280, 163] width 375 height 62
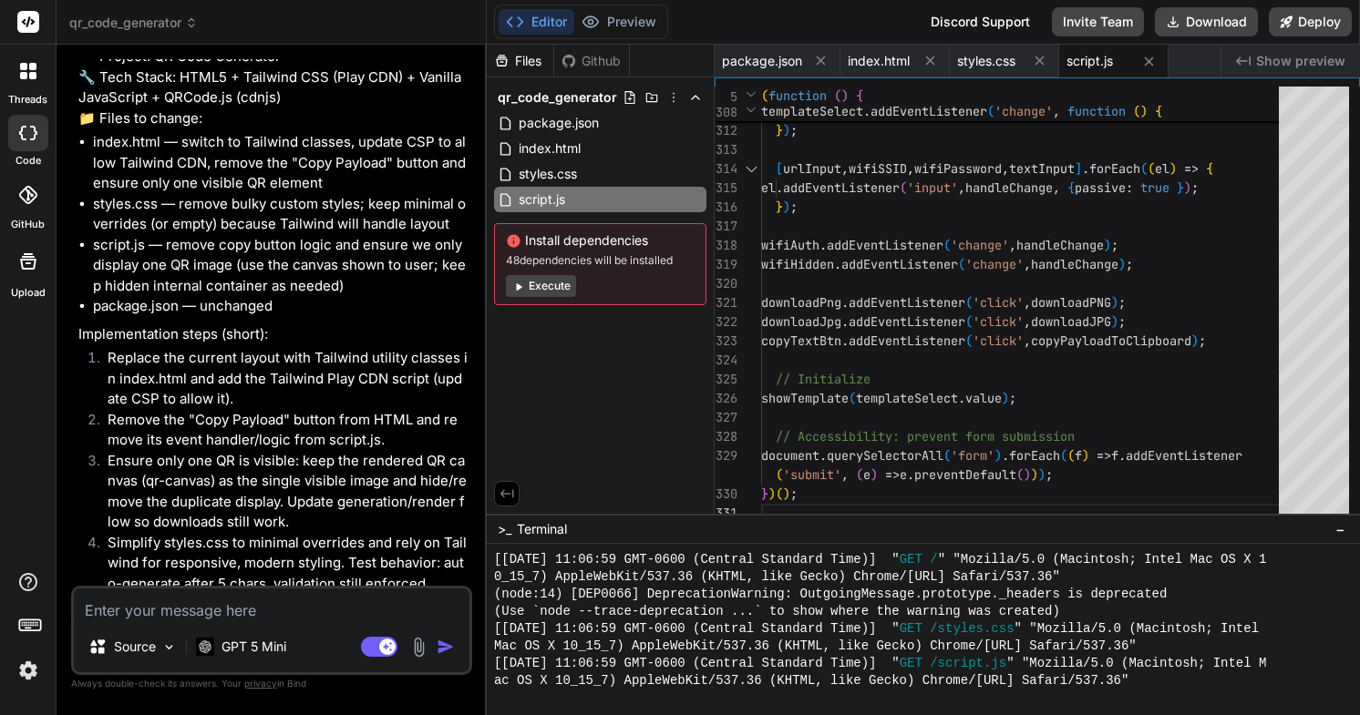
click at [325, 194] on li "index.html — switch to Tailwind classes, update CSP to allow Tailwind CDN, remo…" at bounding box center [280, 163] width 375 height 62
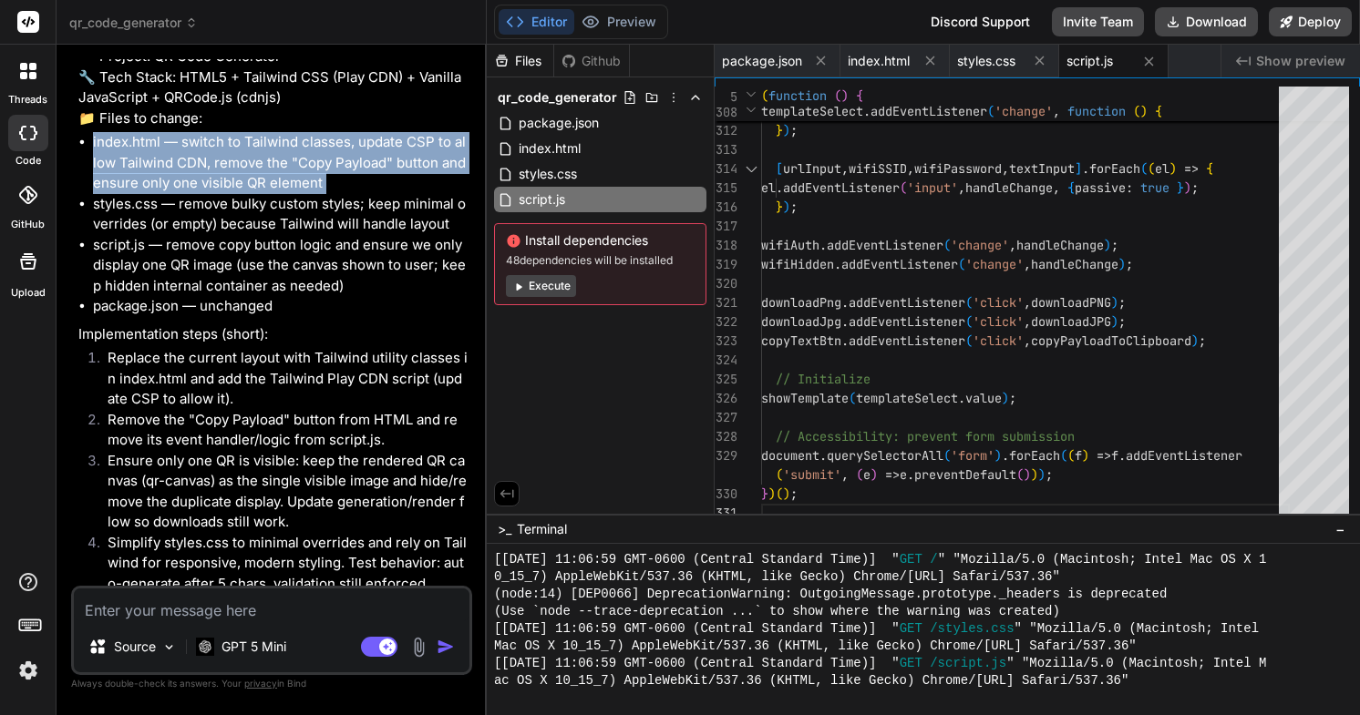
click at [340, 235] on li "styles.css — remove bulky custom styles; keep minimal overrides (or empty) beca…" at bounding box center [280, 214] width 375 height 41
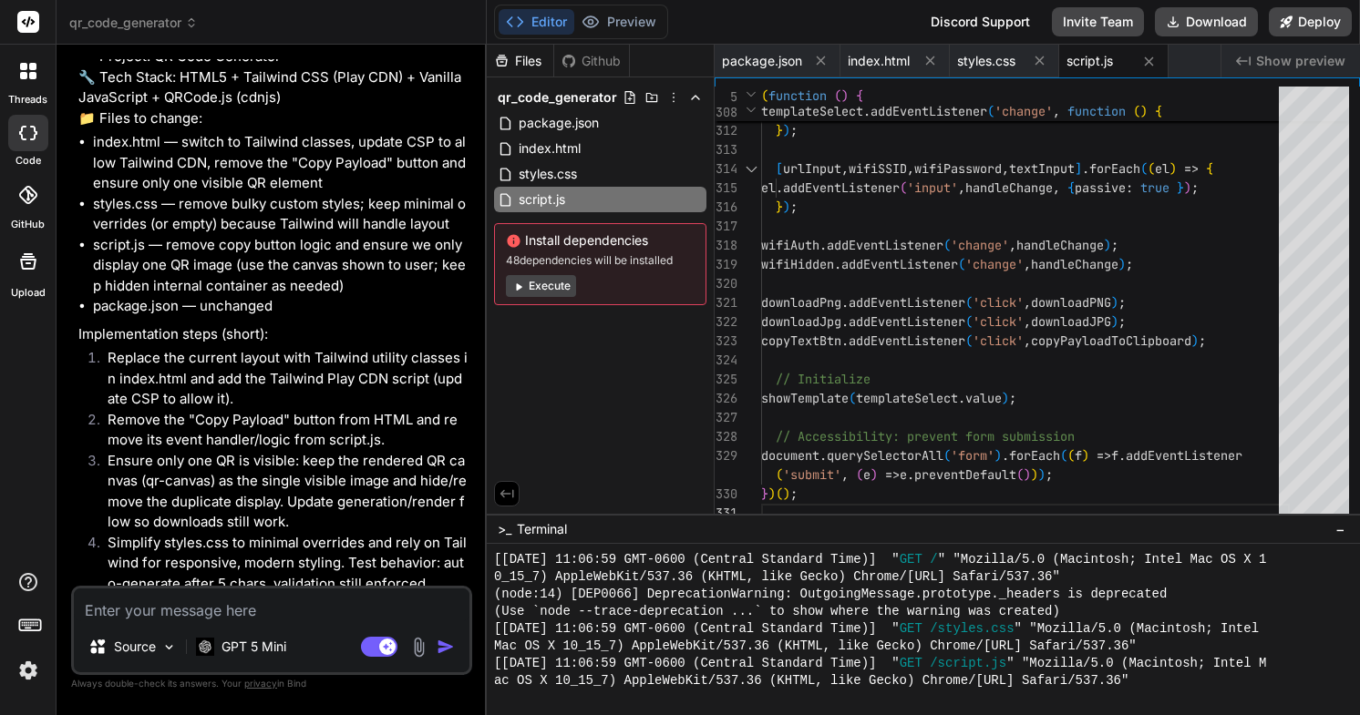
click at [340, 235] on li "styles.css — remove bulky custom styles; keep minimal overrides (or empty) beca…" at bounding box center [280, 214] width 375 height 41
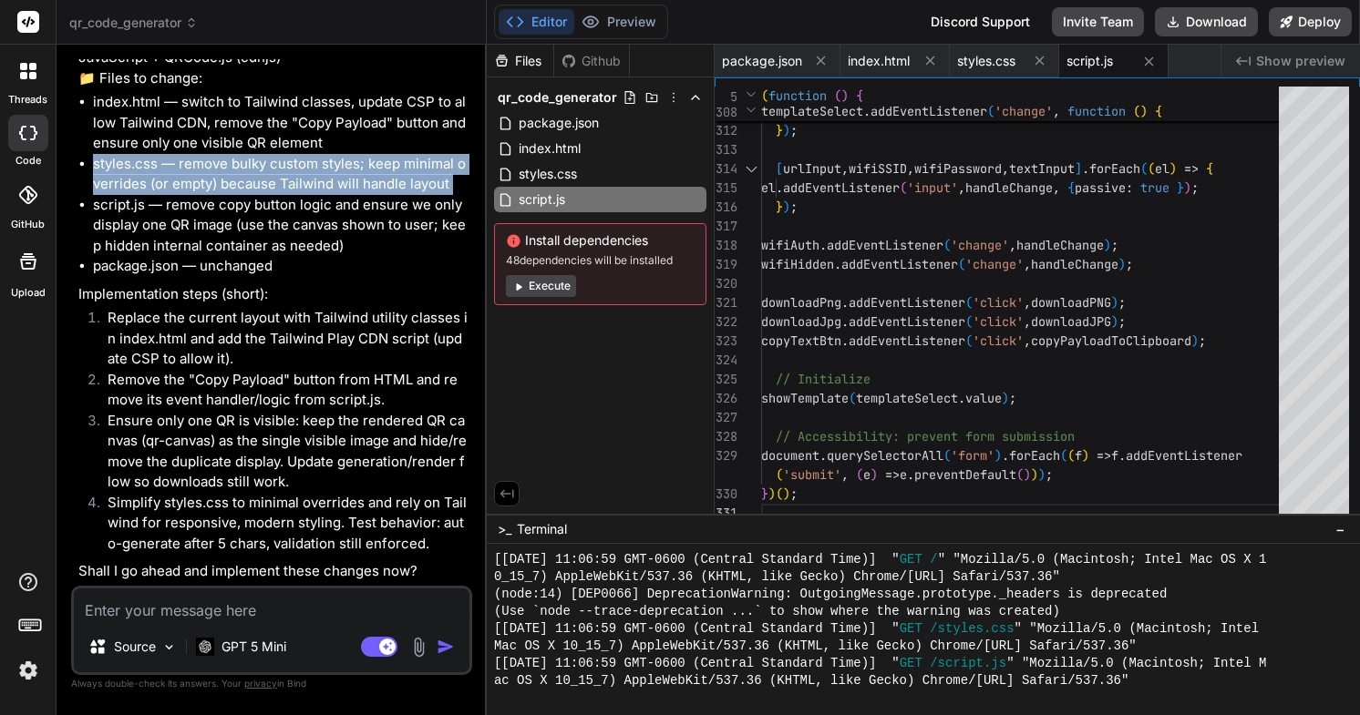
scroll to position [2397, 0]
click at [315, 257] on li "script.js — remove copy button logic and ensure we only display one QR image (u…" at bounding box center [280, 226] width 375 height 62
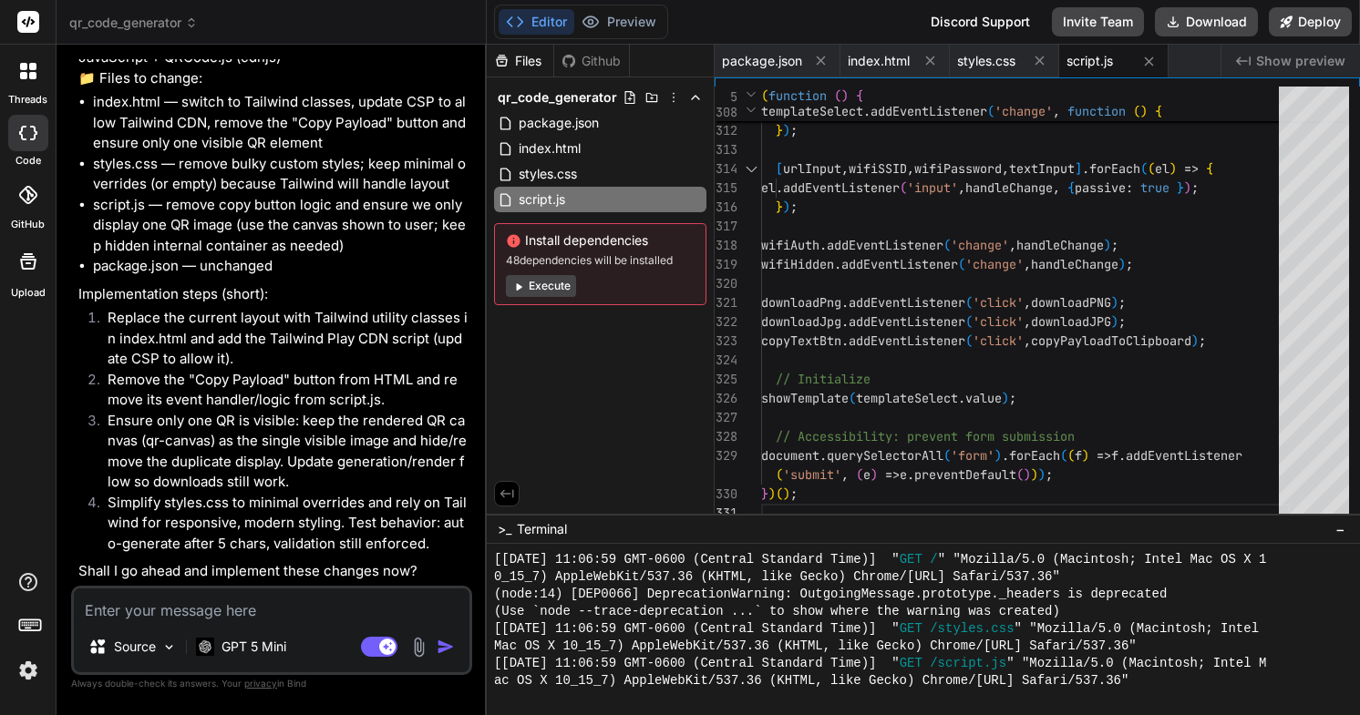
click at [315, 257] on li "script.js — remove copy button logic and ensure we only display one QR image (u…" at bounding box center [280, 226] width 375 height 62
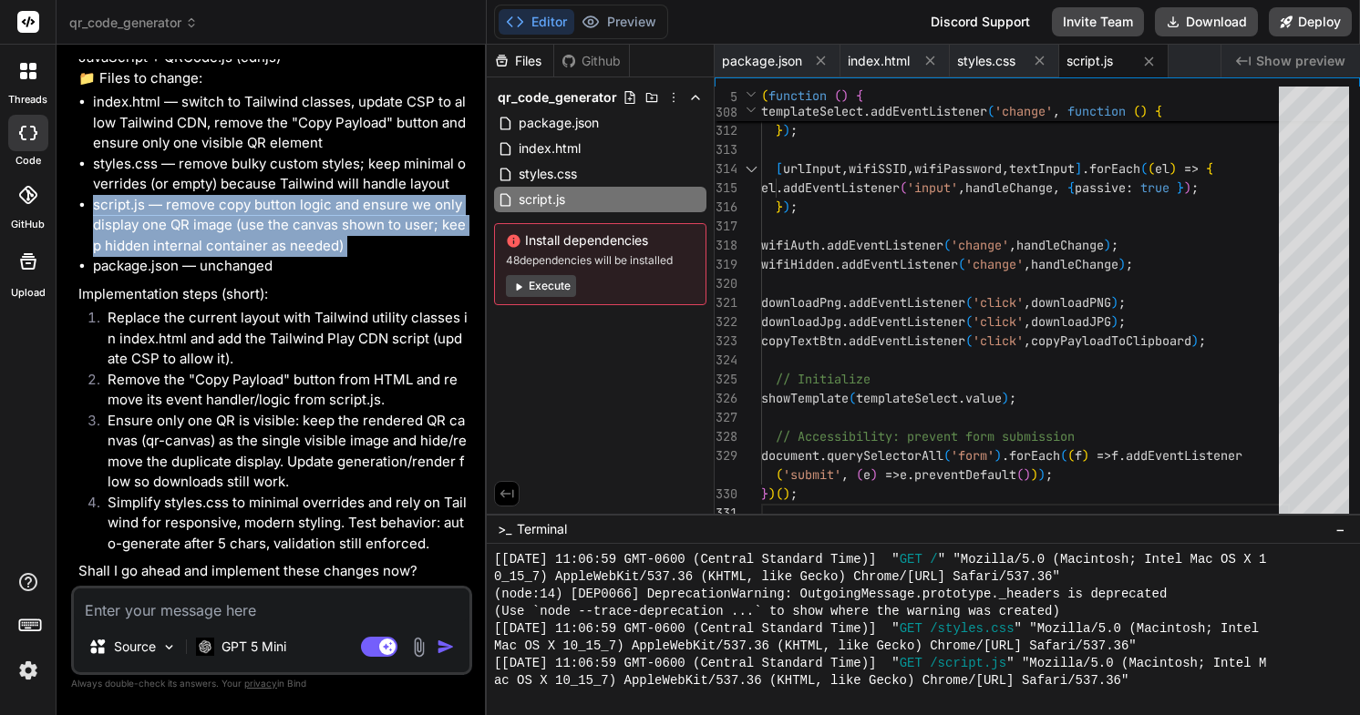
click at [325, 351] on div "🔹 Project: QR Code Generator 🔧 Tech Stack: HTML5 + Tailwind CSS (Play CDN) + Va…" at bounding box center [273, 294] width 390 height 576
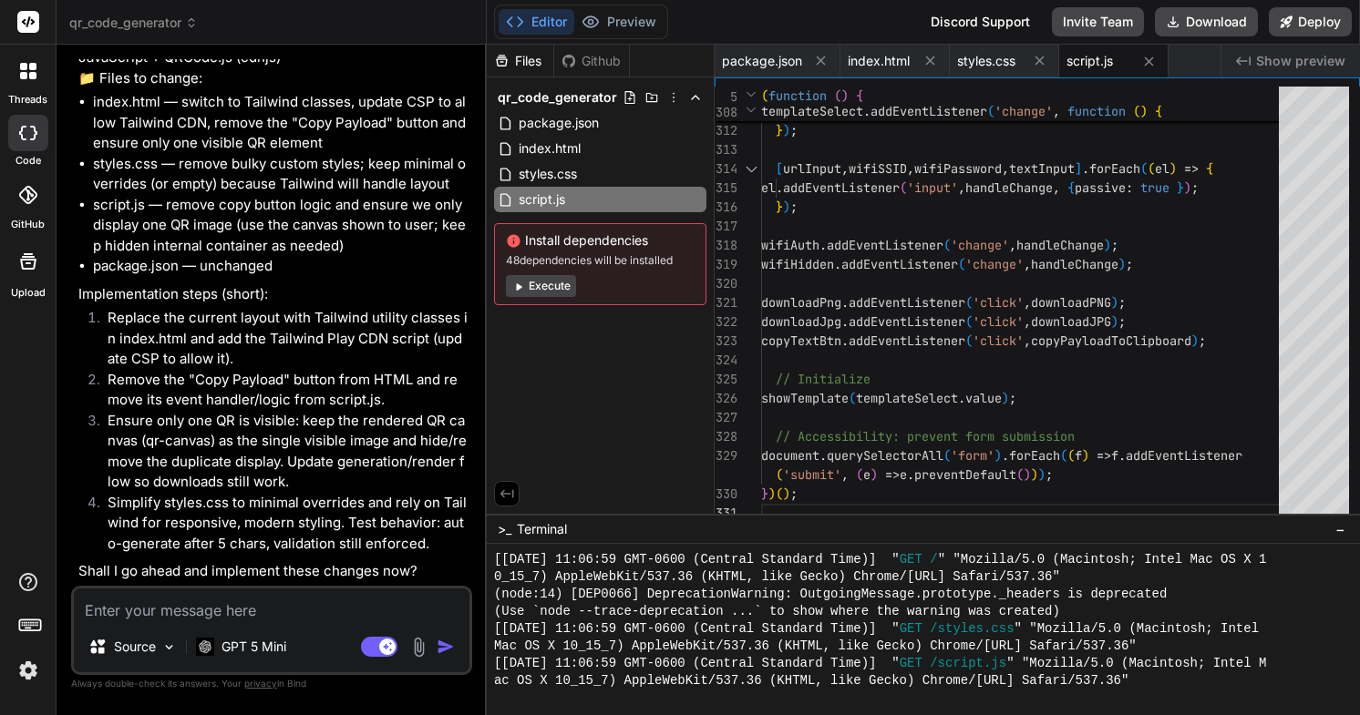
click at [325, 351] on div "🔹 Project: QR Code Generator 🔧 Tech Stack: HTML5 + Tailwind CSS (Play CDN) + Va…" at bounding box center [273, 294] width 390 height 576
click at [307, 277] on li "package.json — unchanged" at bounding box center [280, 266] width 375 height 21
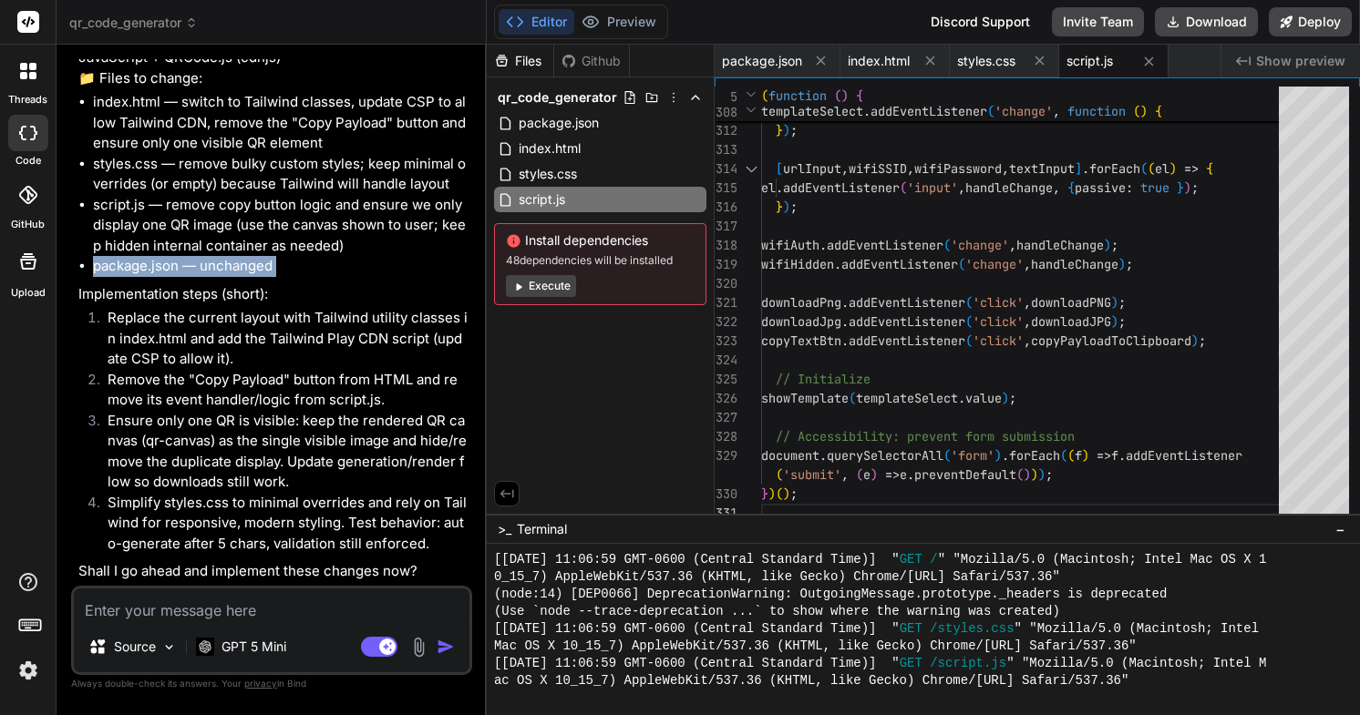
scroll to position [2471, 0]
click at [353, 607] on textarea at bounding box center [272, 605] width 396 height 33
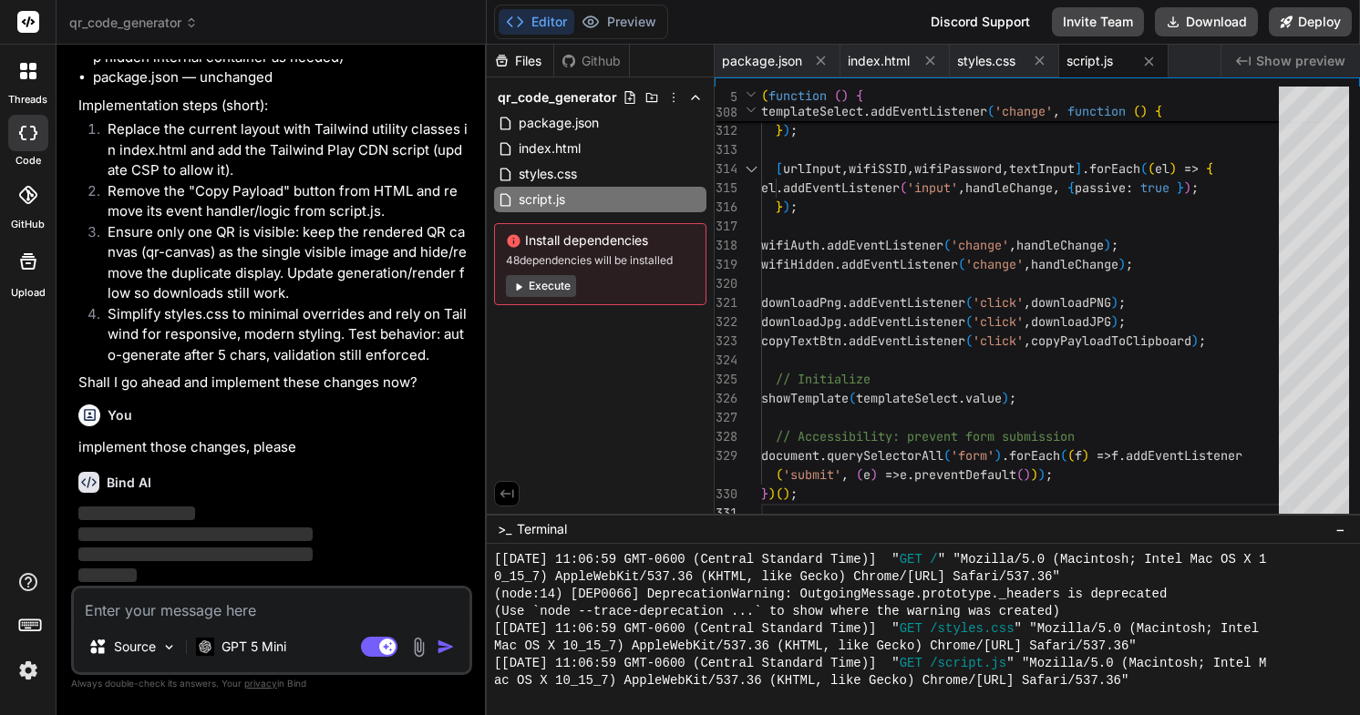
scroll to position [2660, 0]
click at [13, 497] on div "threads code GitHub Upload Documentation Blog" at bounding box center [28, 357] width 57 height 715
click at [25, 674] on img at bounding box center [28, 670] width 31 height 31
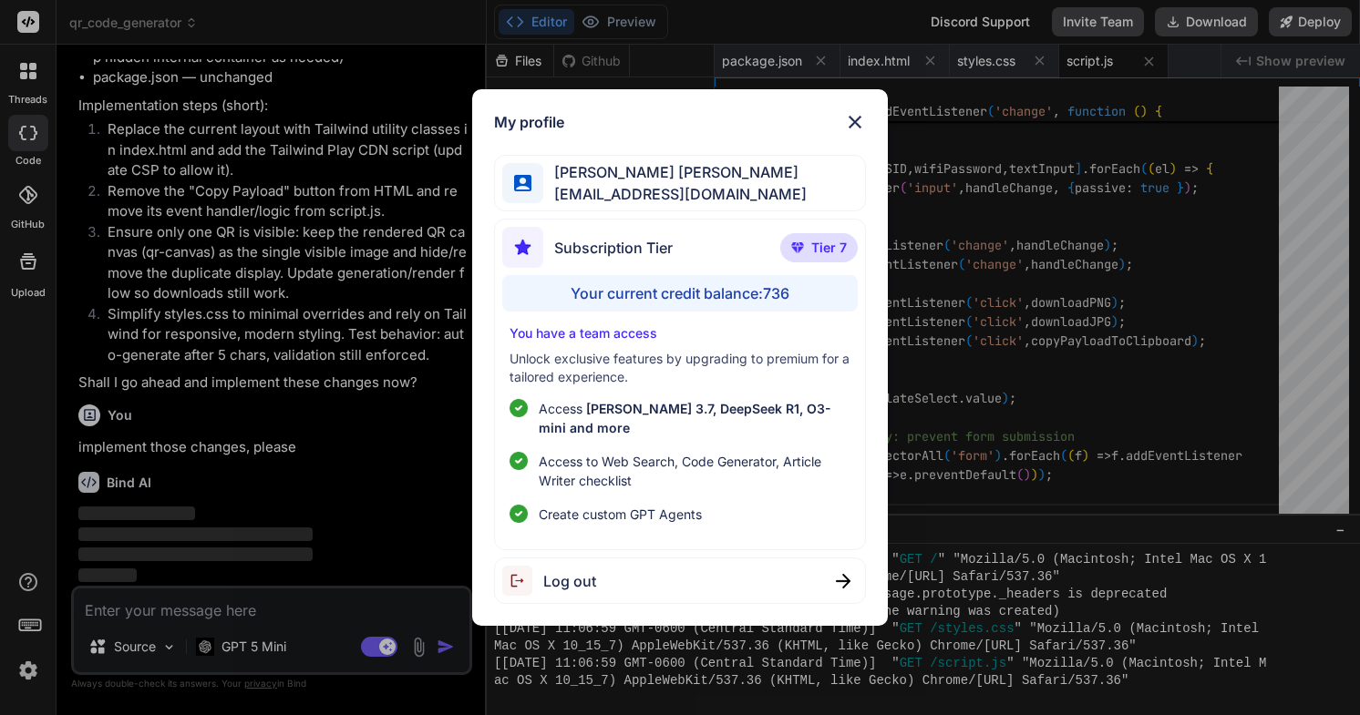
click at [376, 284] on div "My profile [PERSON_NAME] [PERSON_NAME] [EMAIL_ADDRESS][DOMAIN_NAME] Subscriptio…" at bounding box center [680, 357] width 1360 height 715
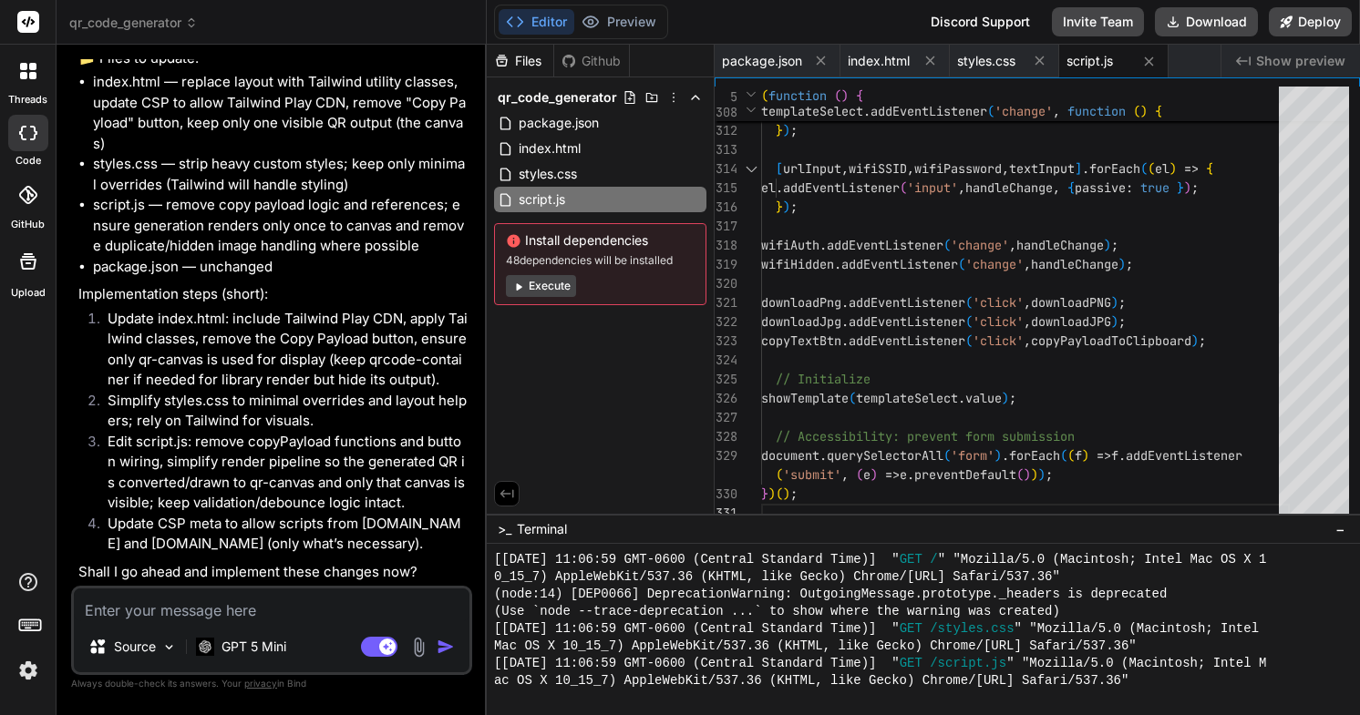
scroll to position [3174, 0]
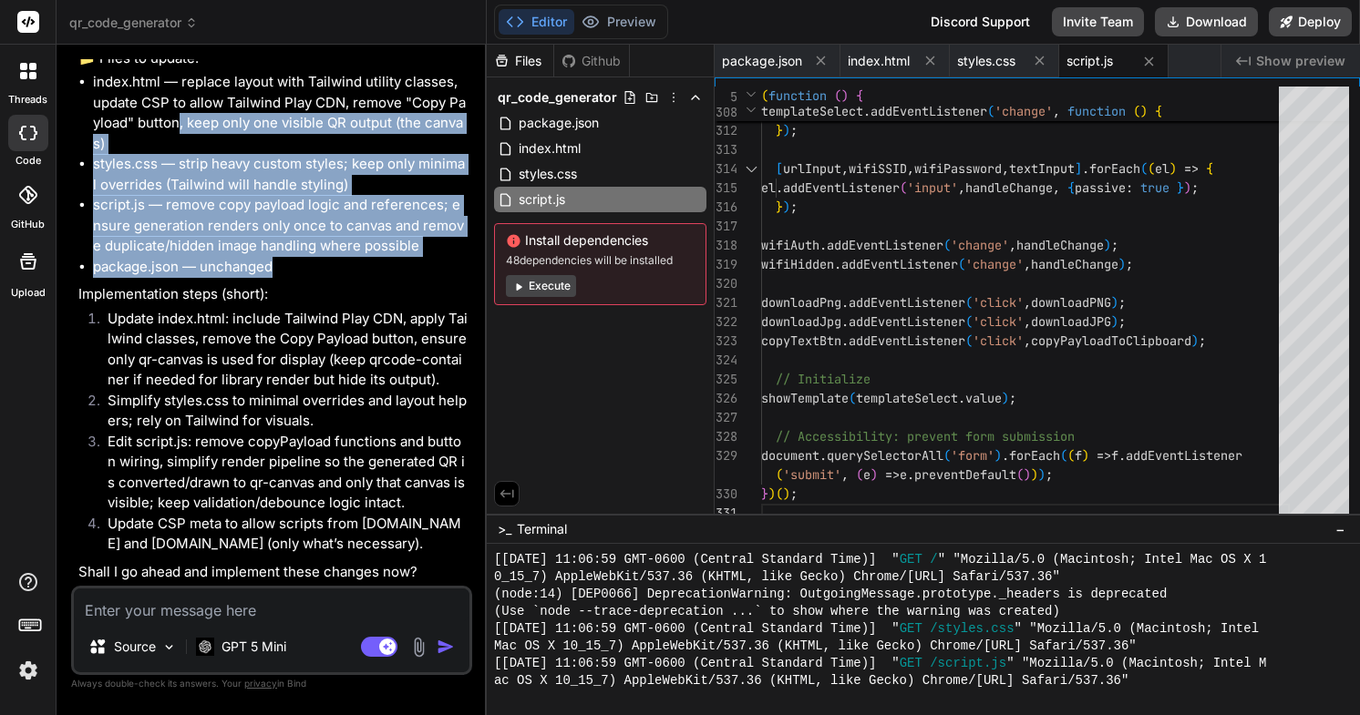
drag, startPoint x: 166, startPoint y: 164, endPoint x: 308, endPoint y: 297, distance: 194.7
click at [307, 277] on ul "index.html — replace layout with Tailwind utility classes, update CSP to allow …" at bounding box center [273, 174] width 390 height 205
click at [262, 616] on textarea at bounding box center [272, 605] width 396 height 33
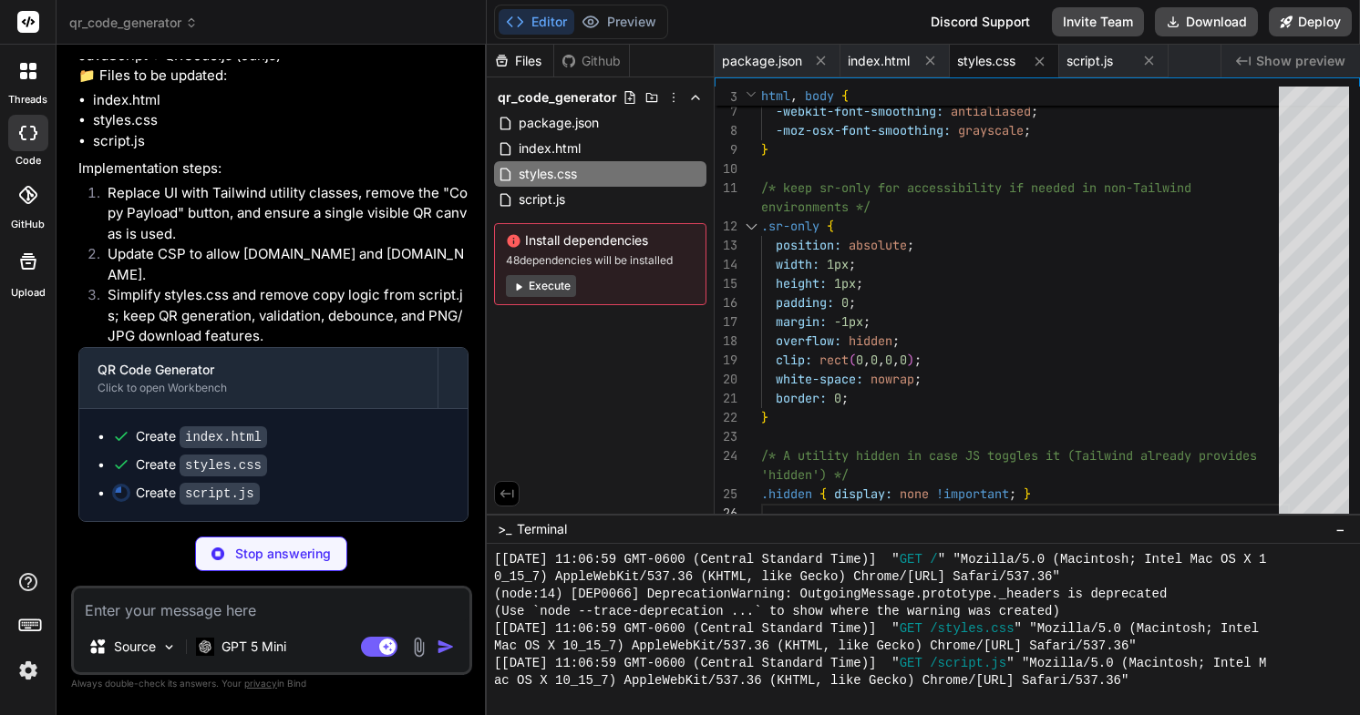
scroll to position [3926, 0]
click at [26, 670] on img at bounding box center [28, 670] width 31 height 31
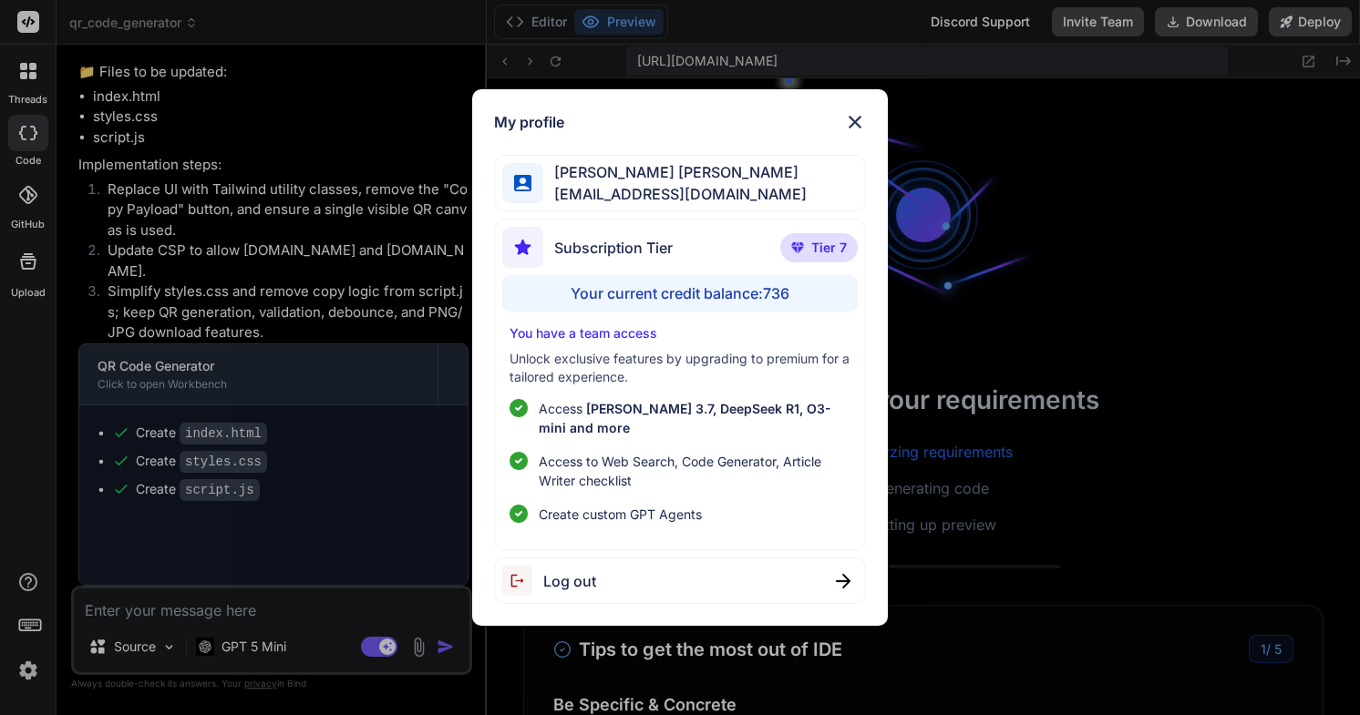
scroll to position [1576, 0]
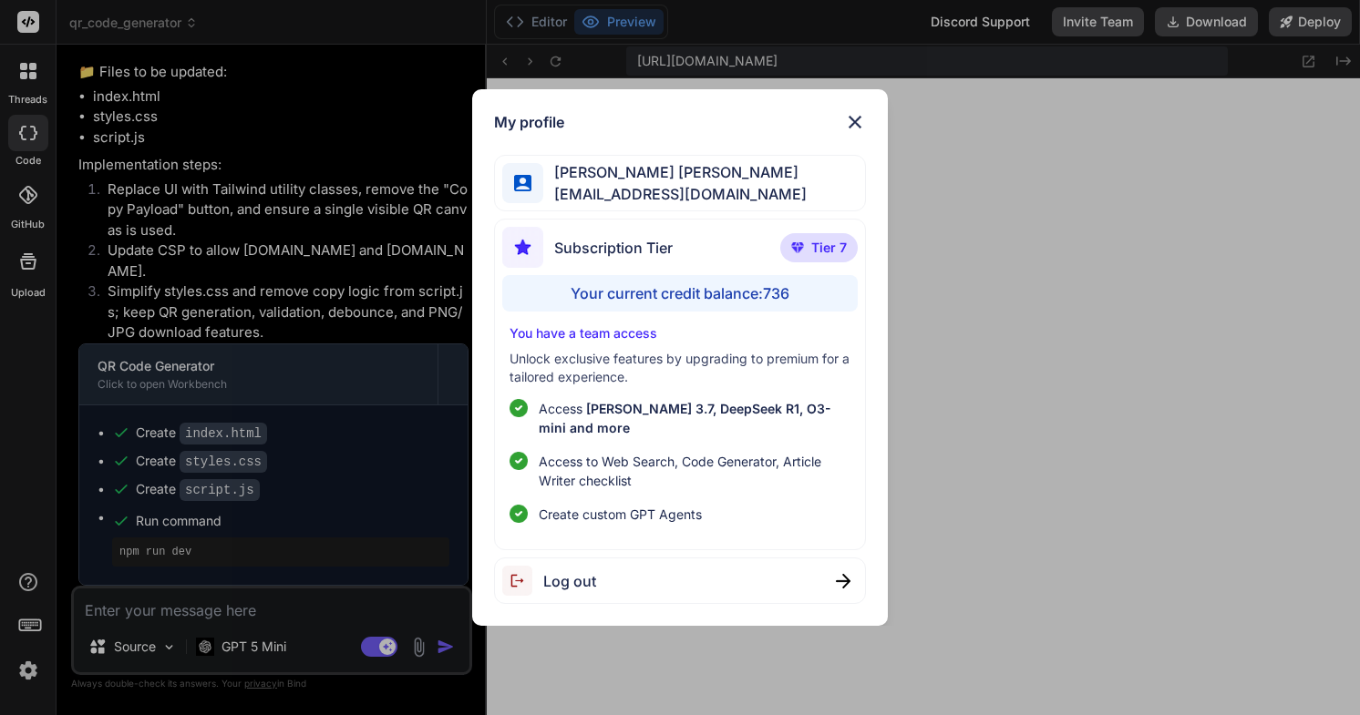
drag, startPoint x: 648, startPoint y: 97, endPoint x: 500, endPoint y: 103, distance: 147.8
click at [500, 103] on div "My profile [PERSON_NAME] [PERSON_NAME] [EMAIL_ADDRESS][DOMAIN_NAME] Subscriptio…" at bounding box center [680, 358] width 416 height 538
click at [851, 123] on img at bounding box center [855, 122] width 22 height 22
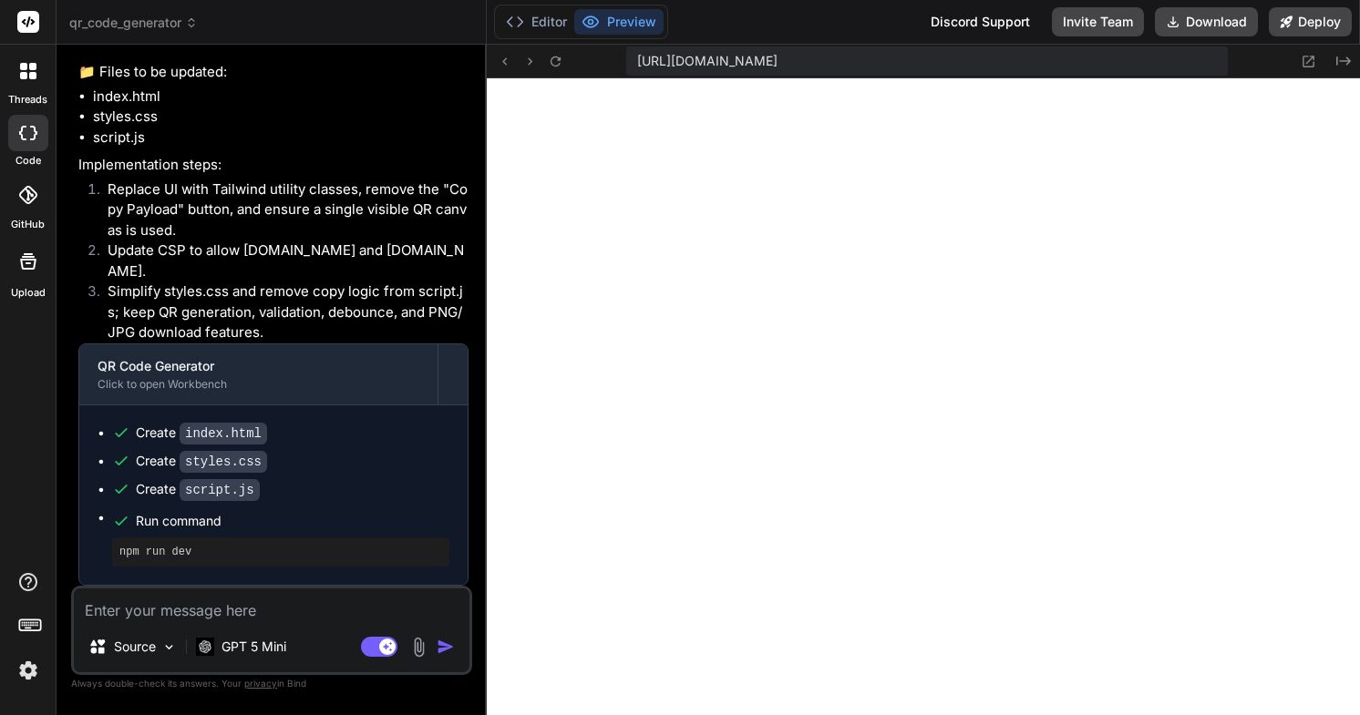
scroll to position [3930, 0]
click at [252, 607] on textarea at bounding box center [272, 605] width 396 height 33
paste textarea "[URL][DOMAIN_NAME][PERSON_NAME]"
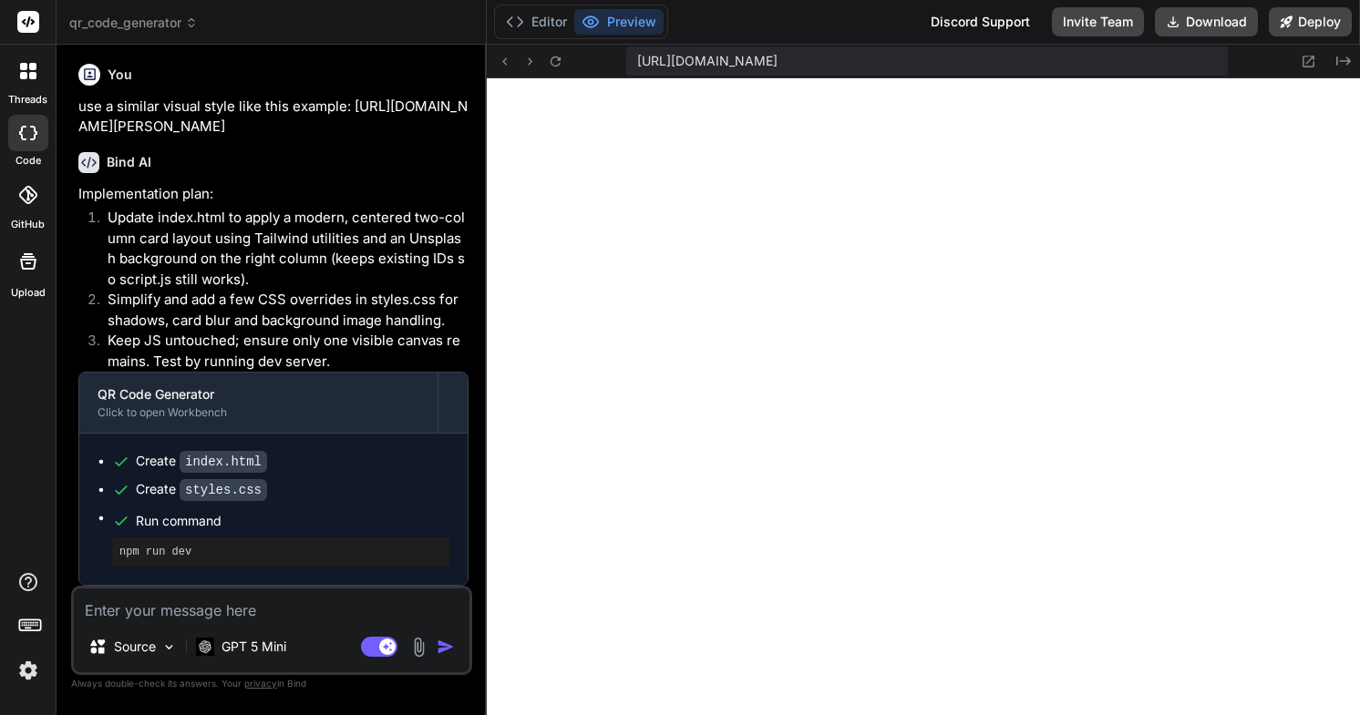
scroll to position [4459, 0]
click at [254, 616] on textarea at bounding box center [272, 605] width 396 height 33
click at [238, 622] on div "follow this style Source GPT 5 Mini Agent Mode. When this toggle is activated, …" at bounding box center [271, 630] width 401 height 89
click at [211, 614] on textarea "follow this style" at bounding box center [272, 605] width 396 height 33
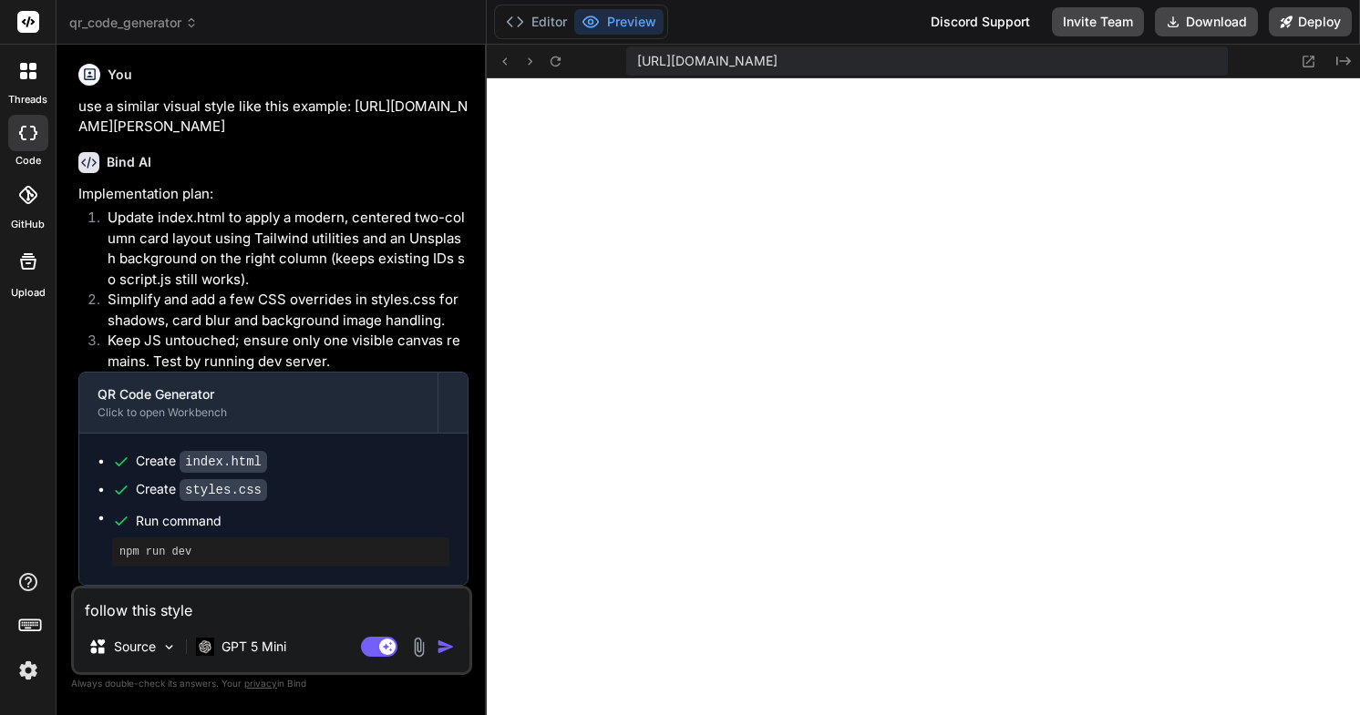
click at [211, 614] on textarea "follow this style" at bounding box center [272, 605] width 396 height 33
paste textarea "[URL][DOMAIN_NAME]"
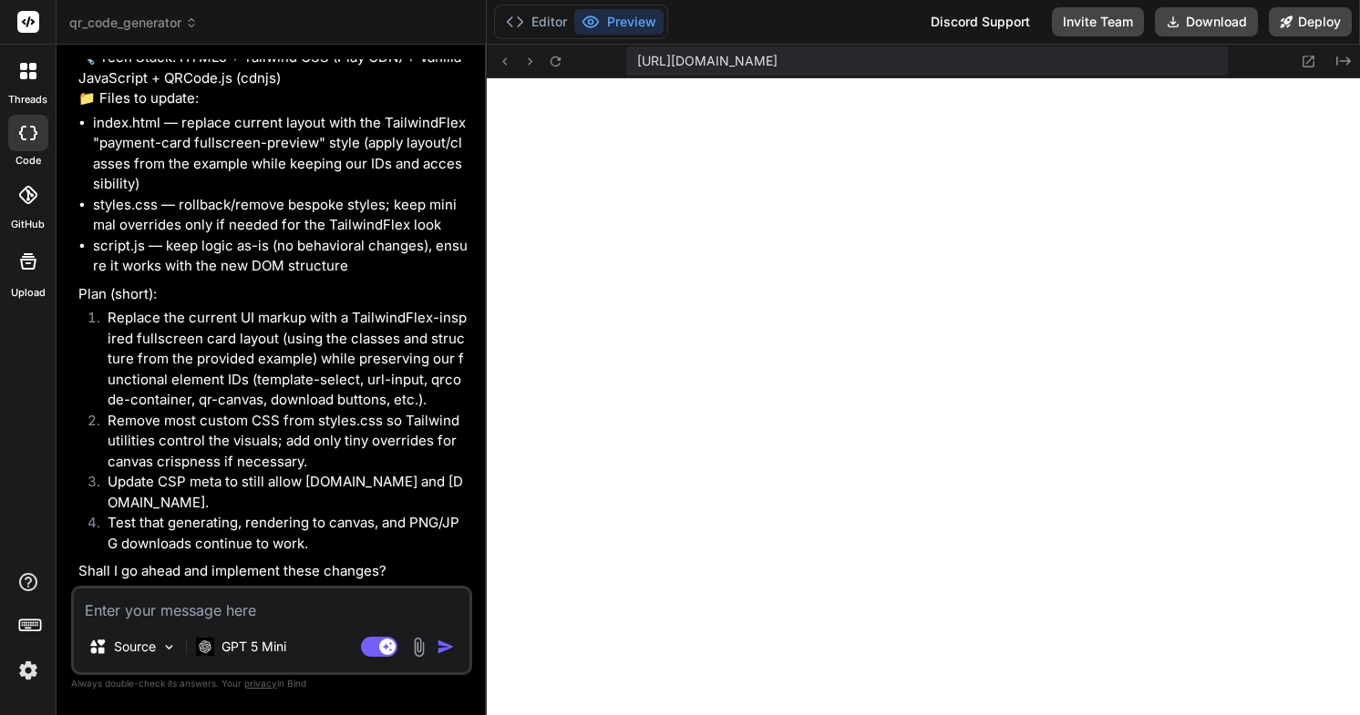
scroll to position [5028, 0]
click at [293, 109] on p "🔹 Project: QR Code Generator 🔧 Tech Stack: HTML5 + Tailwind CSS (Play CDN) + Va…" at bounding box center [273, 68] width 390 height 82
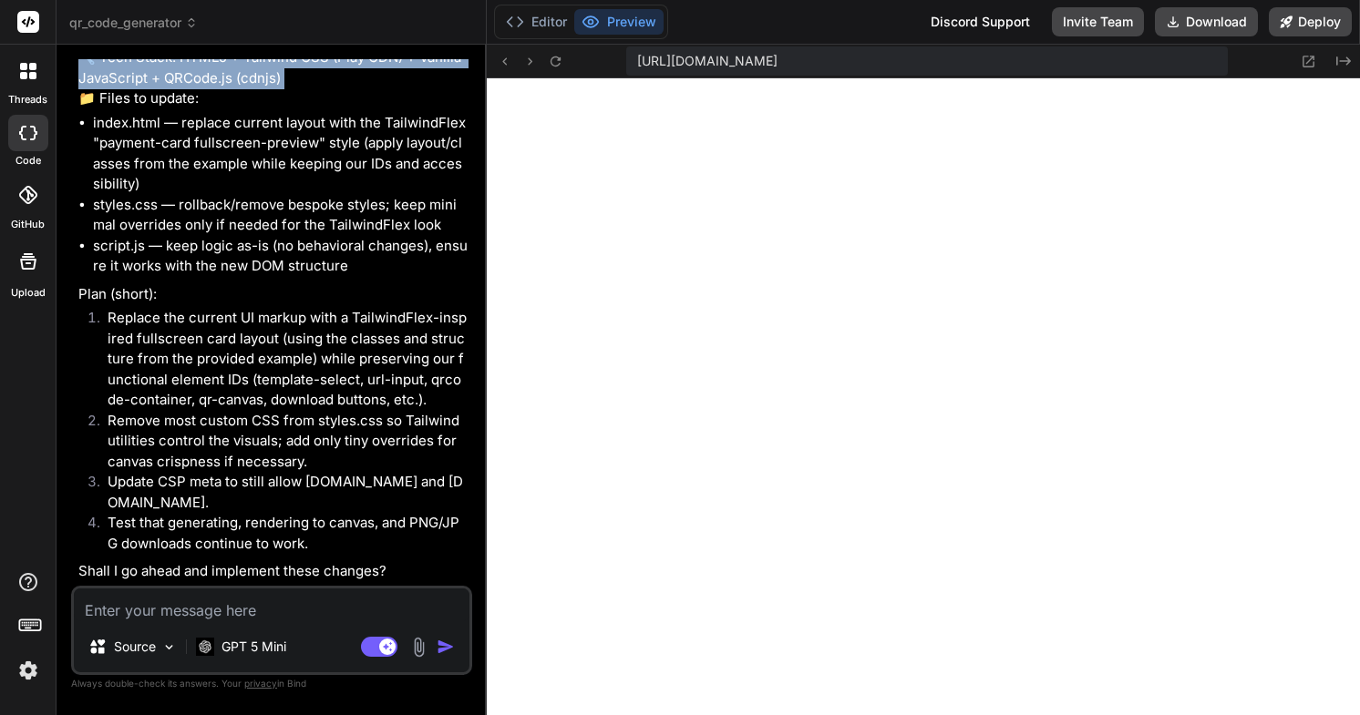
scroll to position [5162, 0]
click at [253, 148] on li "index.html — replace current layout with the TailwindFlex "payment-card fullscr…" at bounding box center [280, 154] width 375 height 82
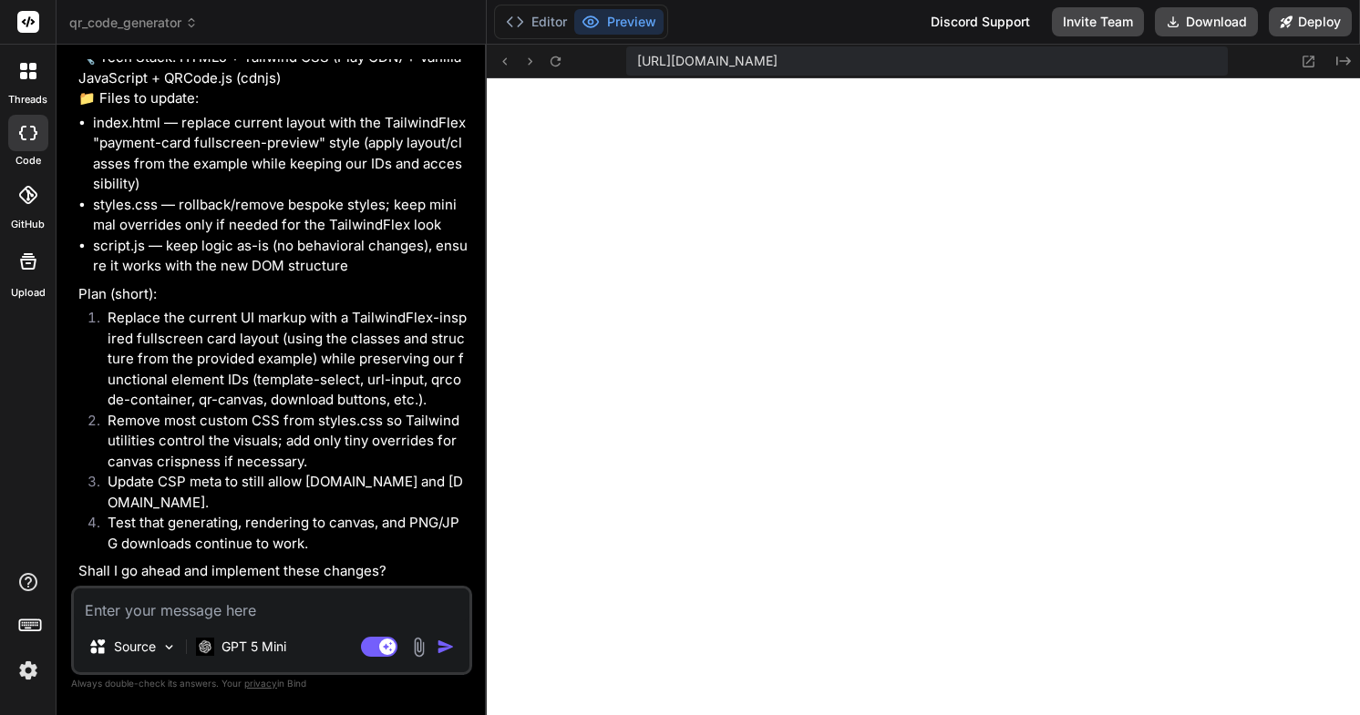
click at [253, 148] on li "index.html — replace current layout with the TailwindFlex "payment-card fullscr…" at bounding box center [280, 154] width 375 height 82
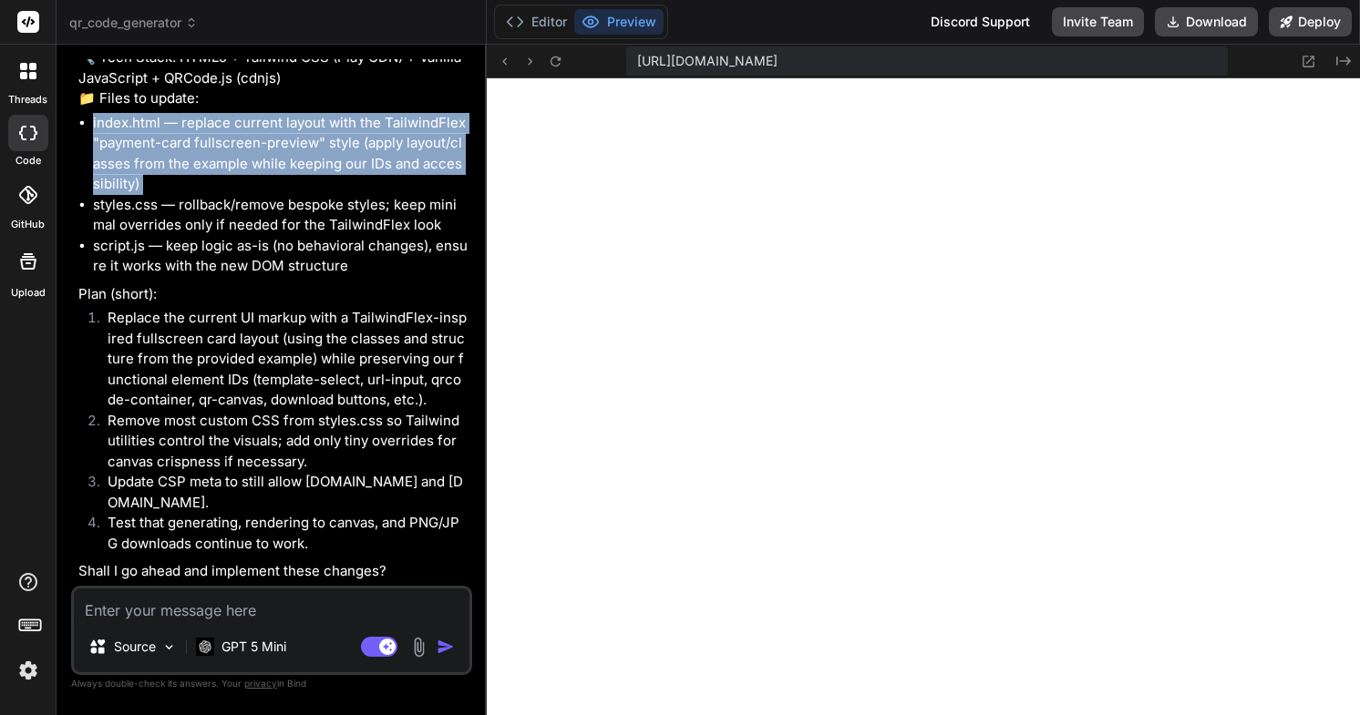
click at [273, 188] on li "index.html — replace current layout with the TailwindFlex "payment-card fullscr…" at bounding box center [280, 154] width 375 height 82
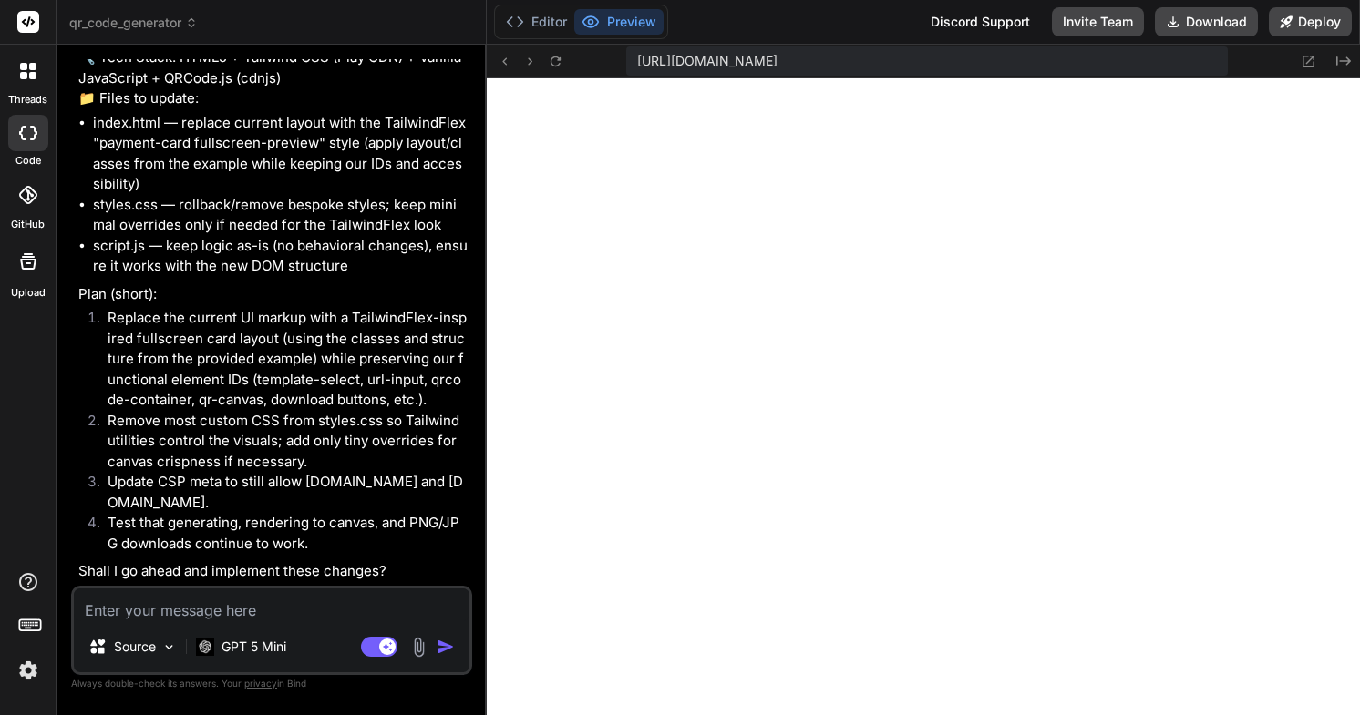
click at [273, 188] on li "index.html — replace current layout with the TailwindFlex "payment-card fullscr…" at bounding box center [280, 154] width 375 height 82
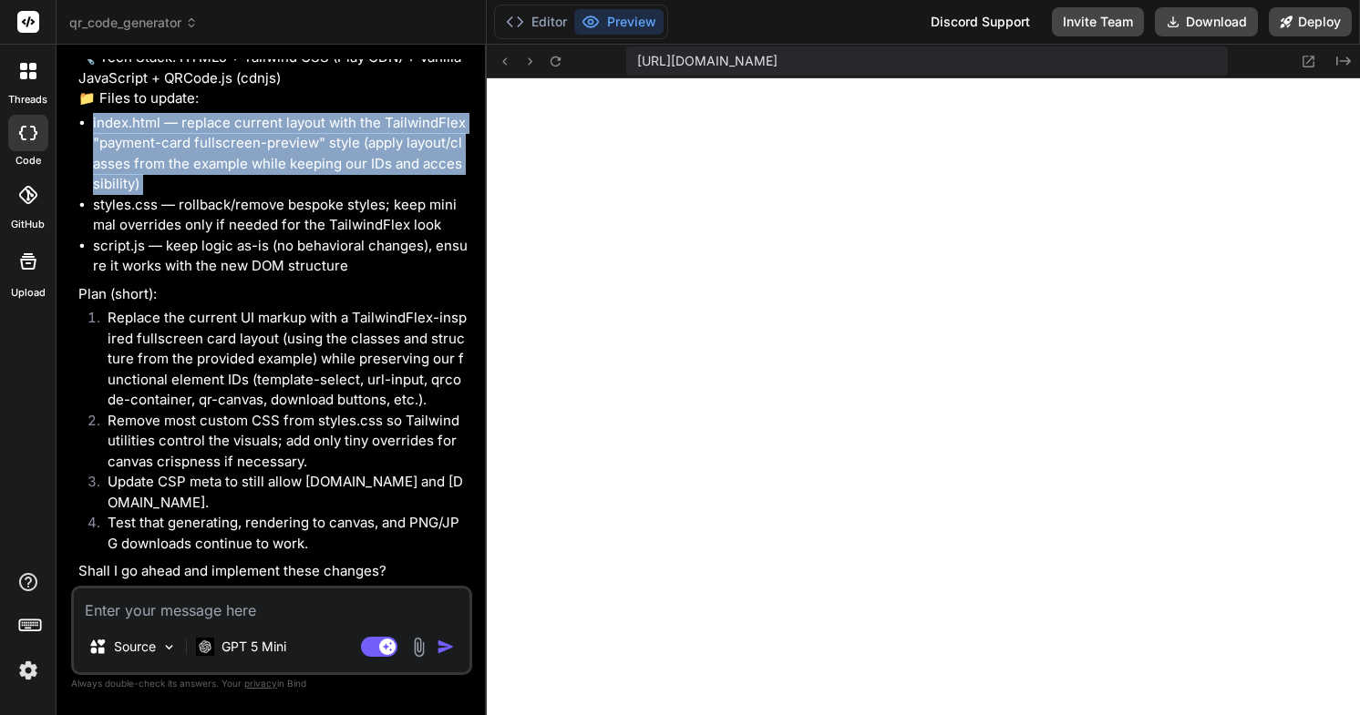
click at [231, 168] on li "index.html — replace current layout with the TailwindFlex "payment-card fullscr…" at bounding box center [280, 154] width 375 height 82
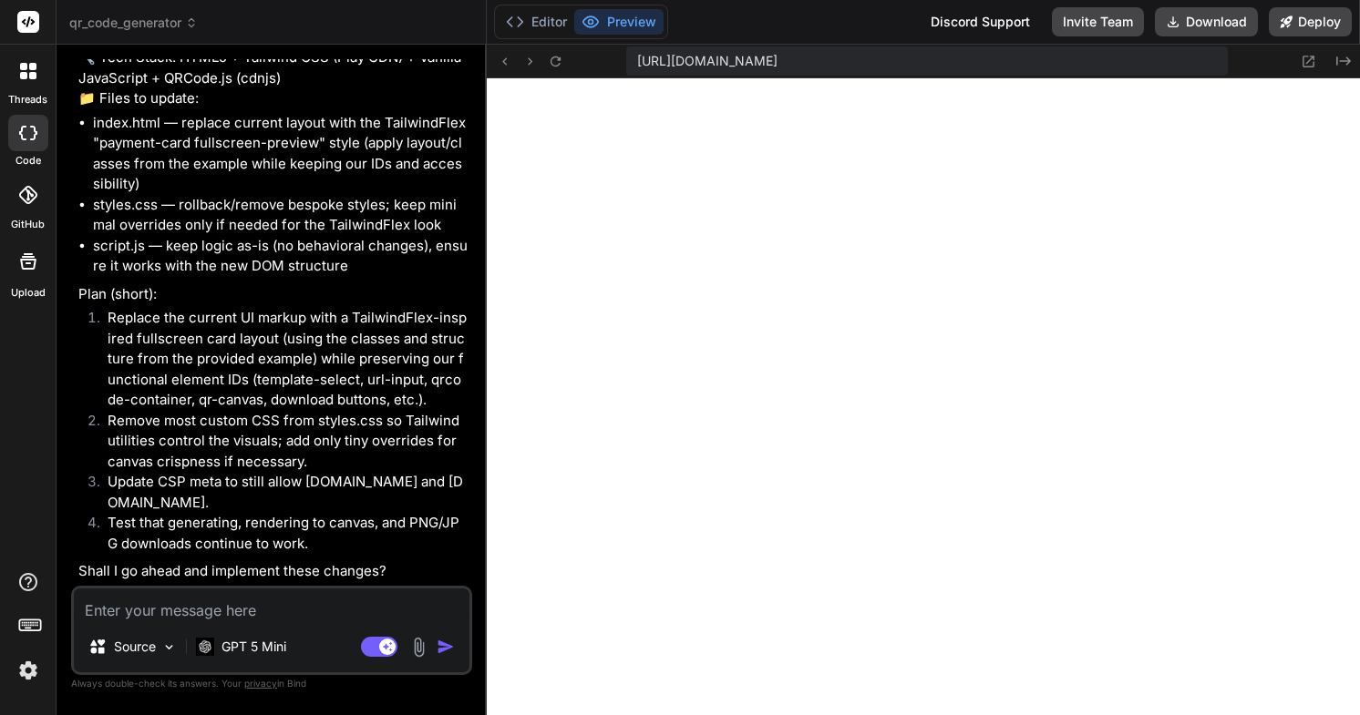
click at [231, 168] on li "index.html — replace current layout with the TailwindFlex "payment-card fullscr…" at bounding box center [280, 154] width 375 height 82
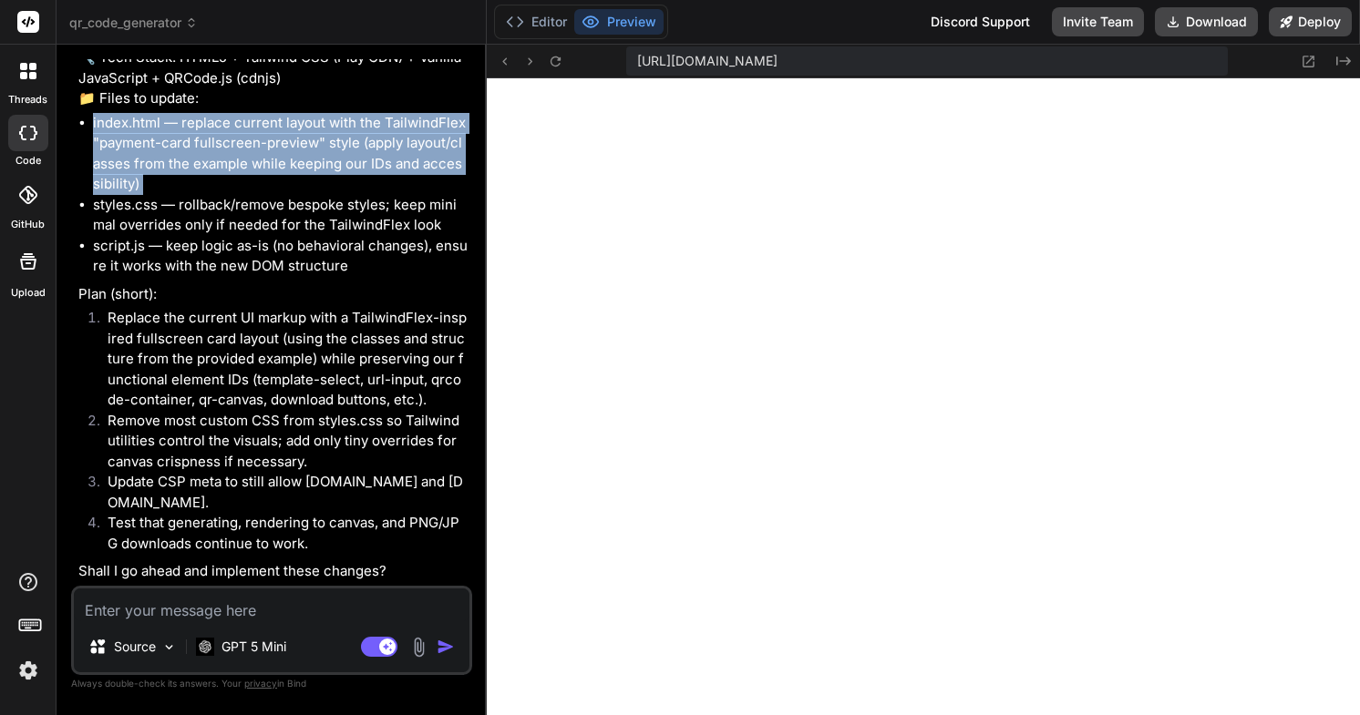
click at [252, 193] on li "index.html — replace current layout with the TailwindFlex "payment-card fullscr…" at bounding box center [280, 154] width 375 height 82
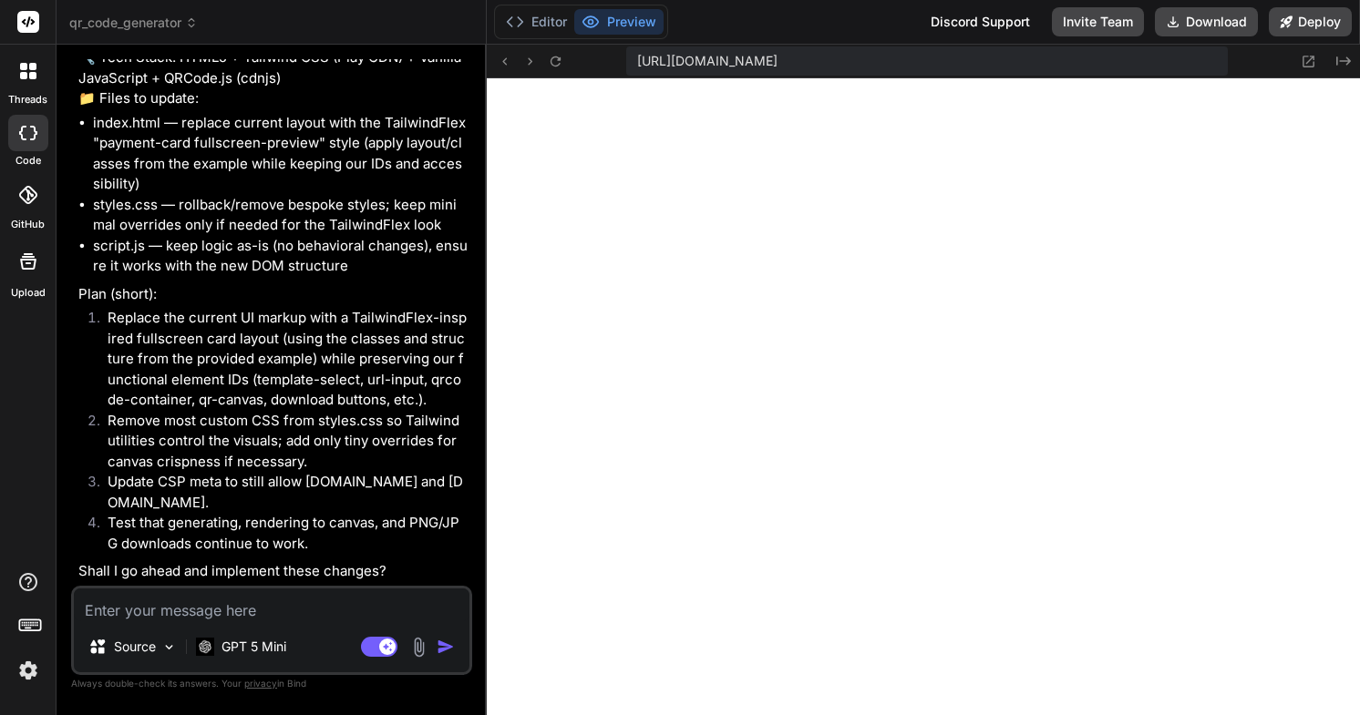
click at [252, 193] on li "index.html — replace current layout with the TailwindFlex "payment-card fullscr…" at bounding box center [280, 154] width 375 height 82
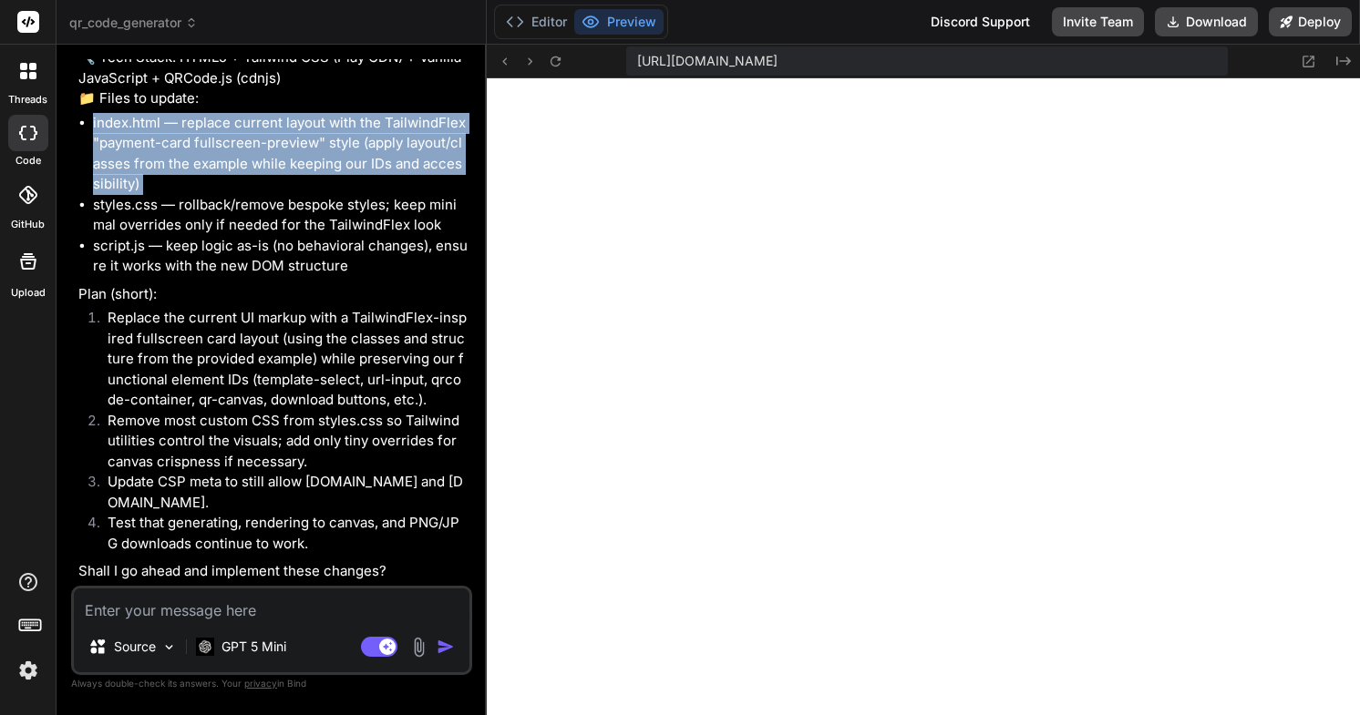
scroll to position [5186, 0]
click at [243, 221] on li "styles.css — rollback/remove bespoke styles; keep minimal overrides only if nee…" at bounding box center [280, 215] width 375 height 41
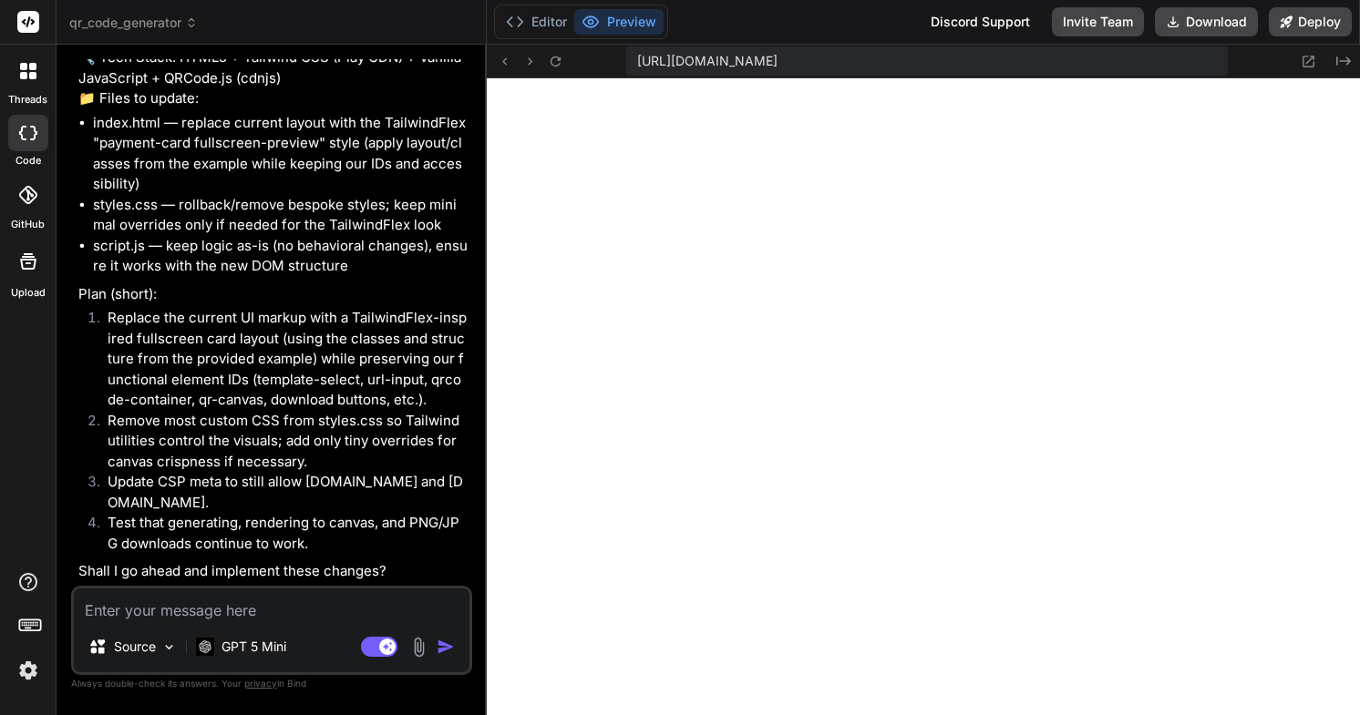
click at [243, 221] on li "styles.css — rollback/remove bespoke styles; keep minimal overrides only if nee…" at bounding box center [280, 215] width 375 height 41
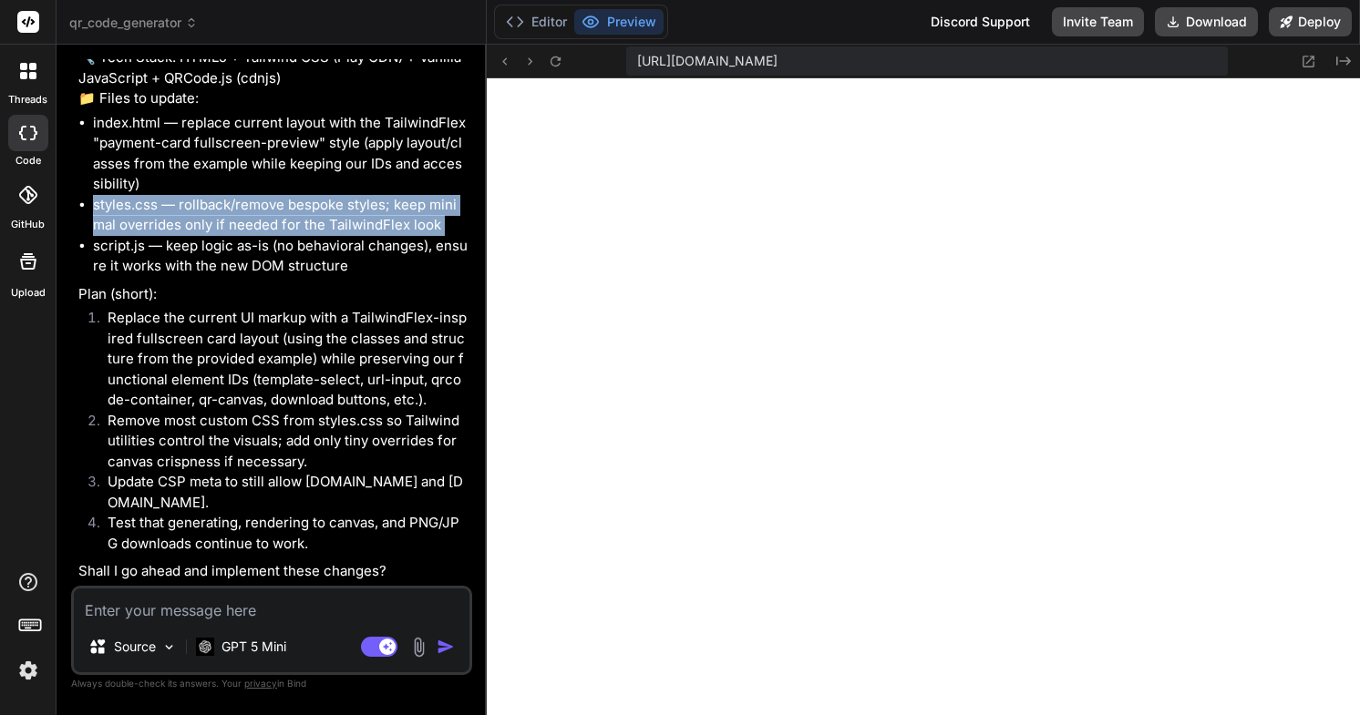
click at [254, 258] on li "script.js — keep logic as-is (no behavioral changes), ensure it works with the …" at bounding box center [280, 256] width 375 height 41
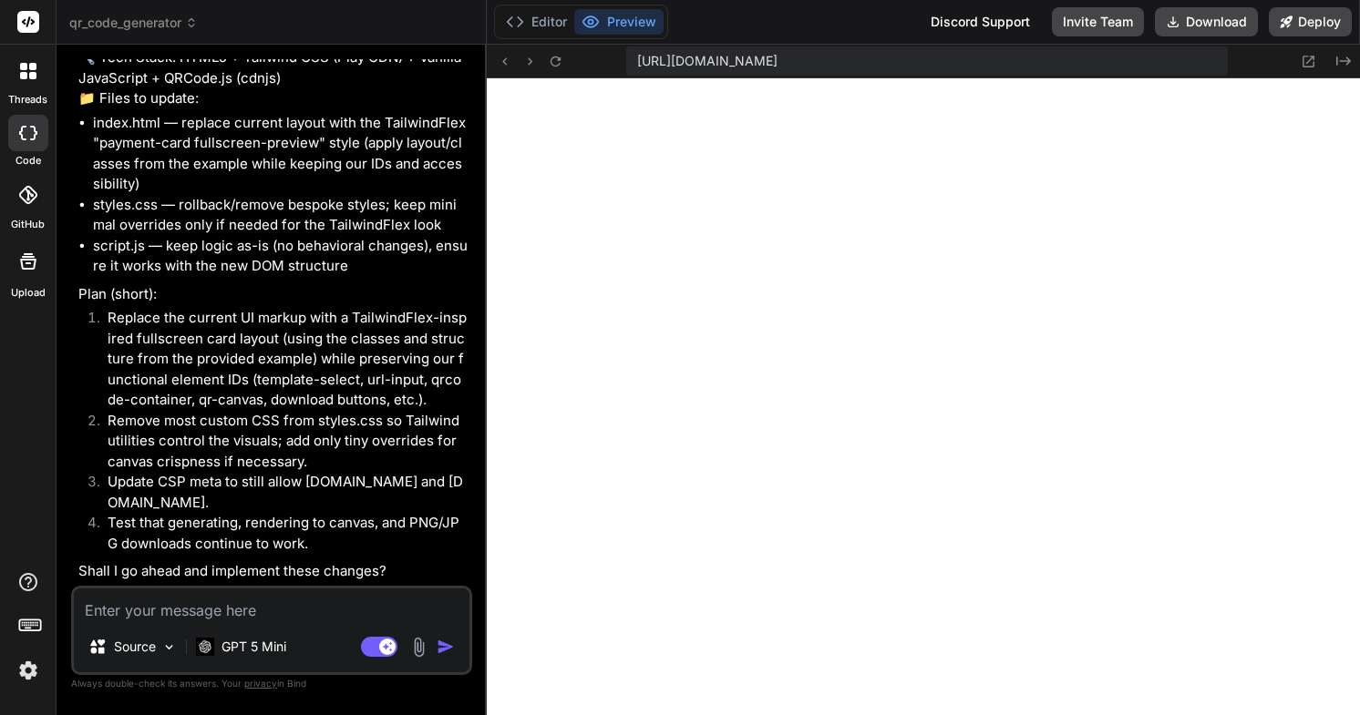
click at [254, 258] on li "script.js — keep logic as-is (no behavioral changes), ensure it works with the …" at bounding box center [280, 256] width 375 height 41
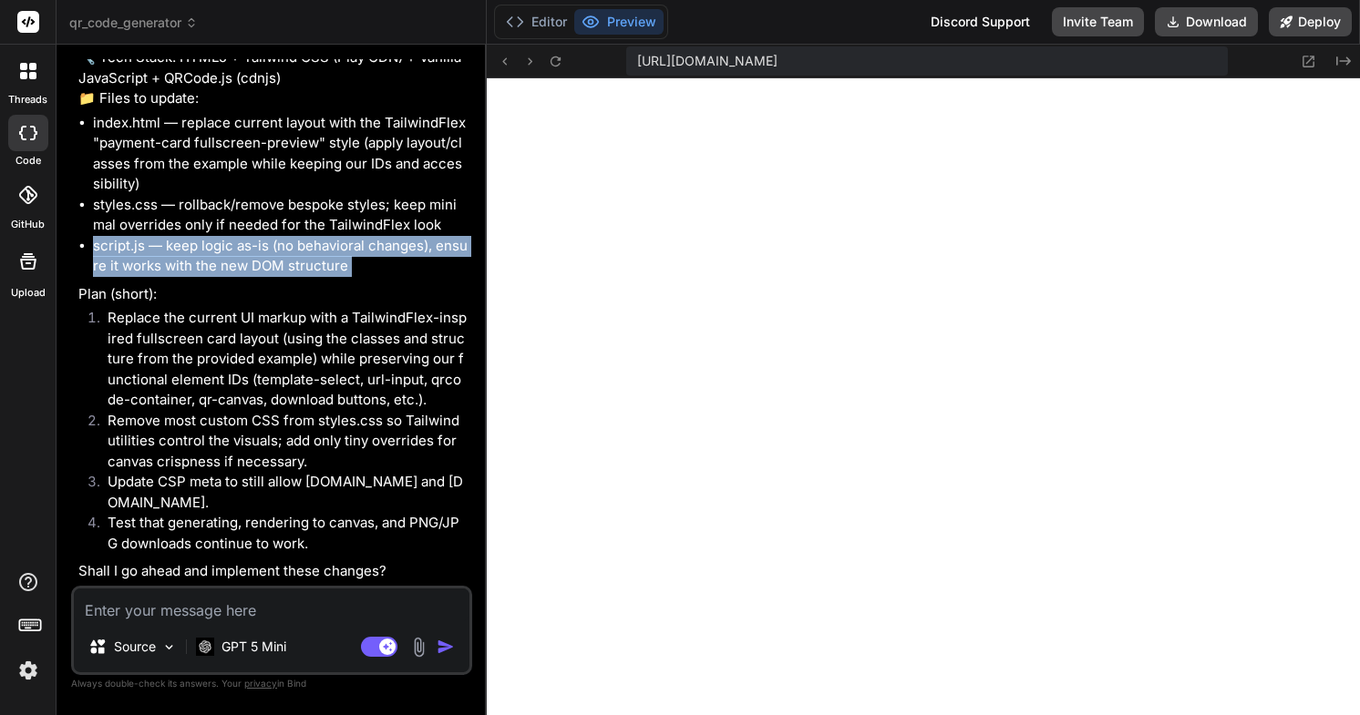
click at [247, 345] on li "Replace the current UI markup with a TailwindFlex-inspired fullscreen card layo…" at bounding box center [280, 359] width 375 height 103
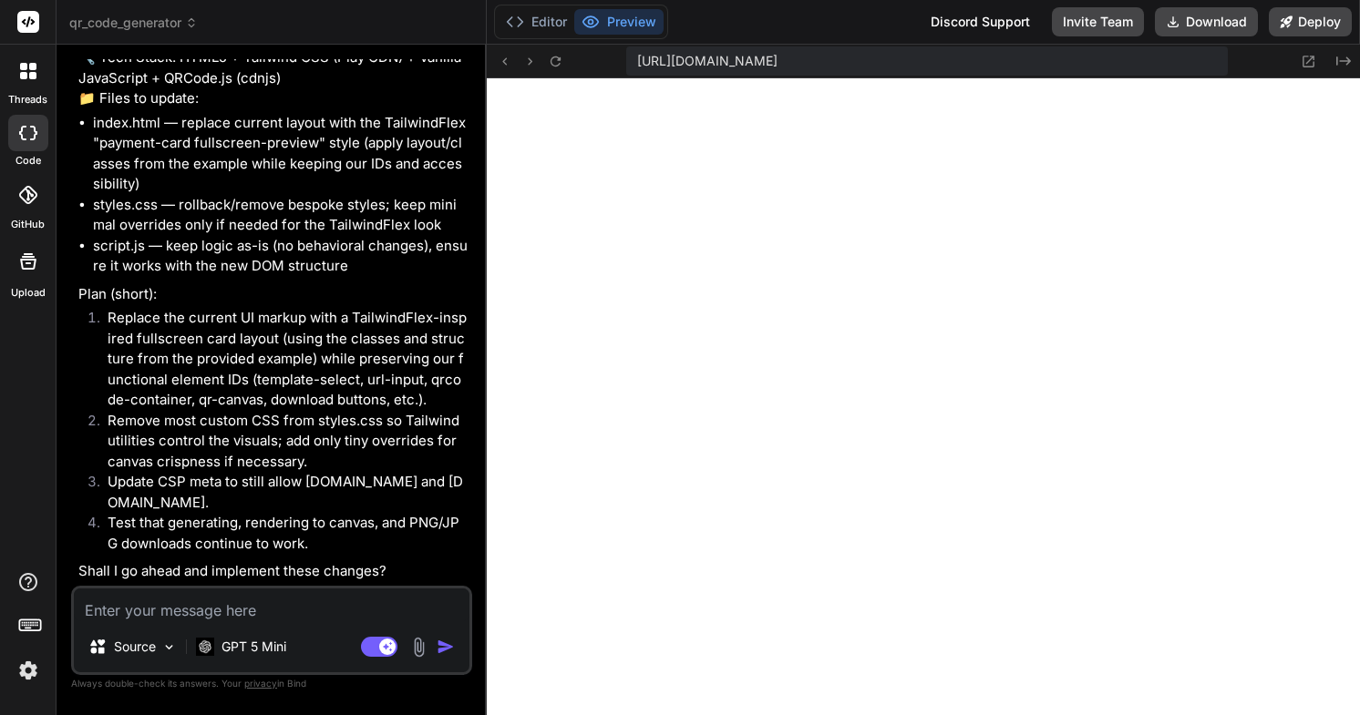
click at [247, 345] on li "Replace the current UI markup with a TailwindFlex-inspired fullscreen card layo…" at bounding box center [280, 359] width 375 height 103
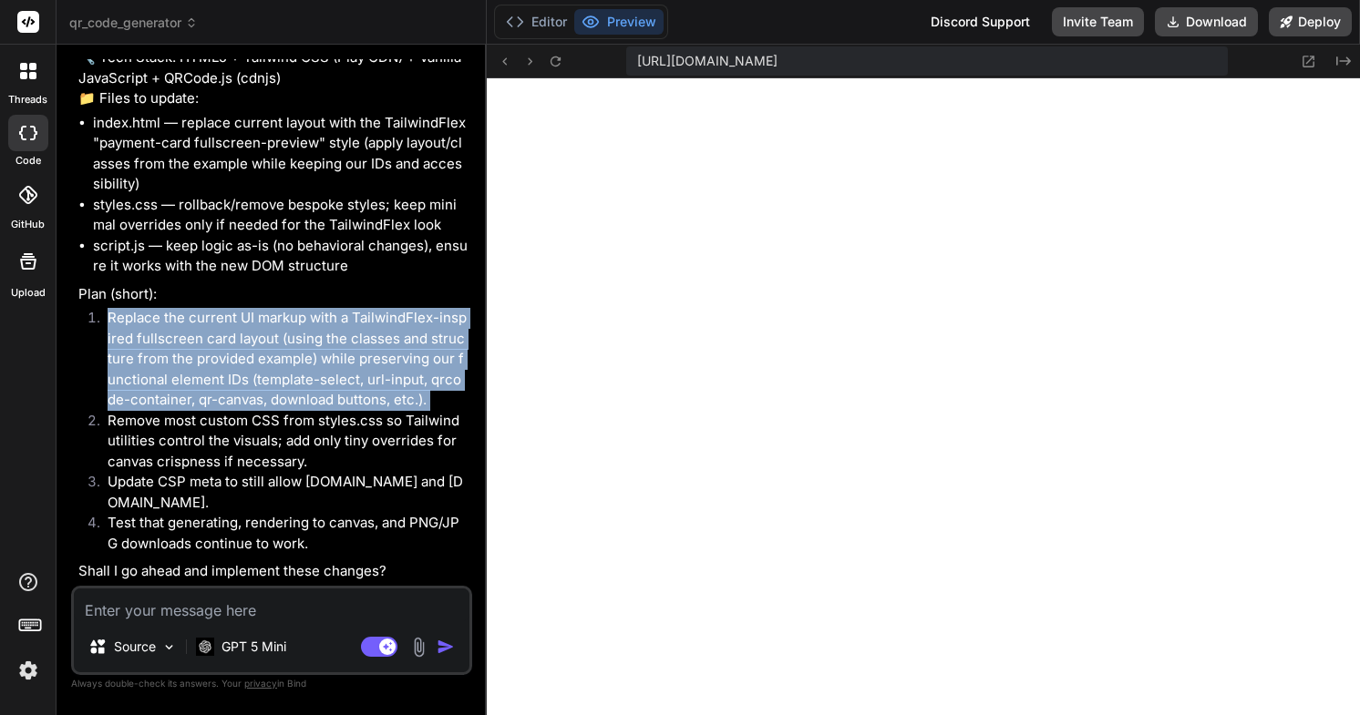
click at [269, 442] on li "Remove most custom CSS from styles.css so Tailwind utilities control the visual…" at bounding box center [280, 442] width 375 height 62
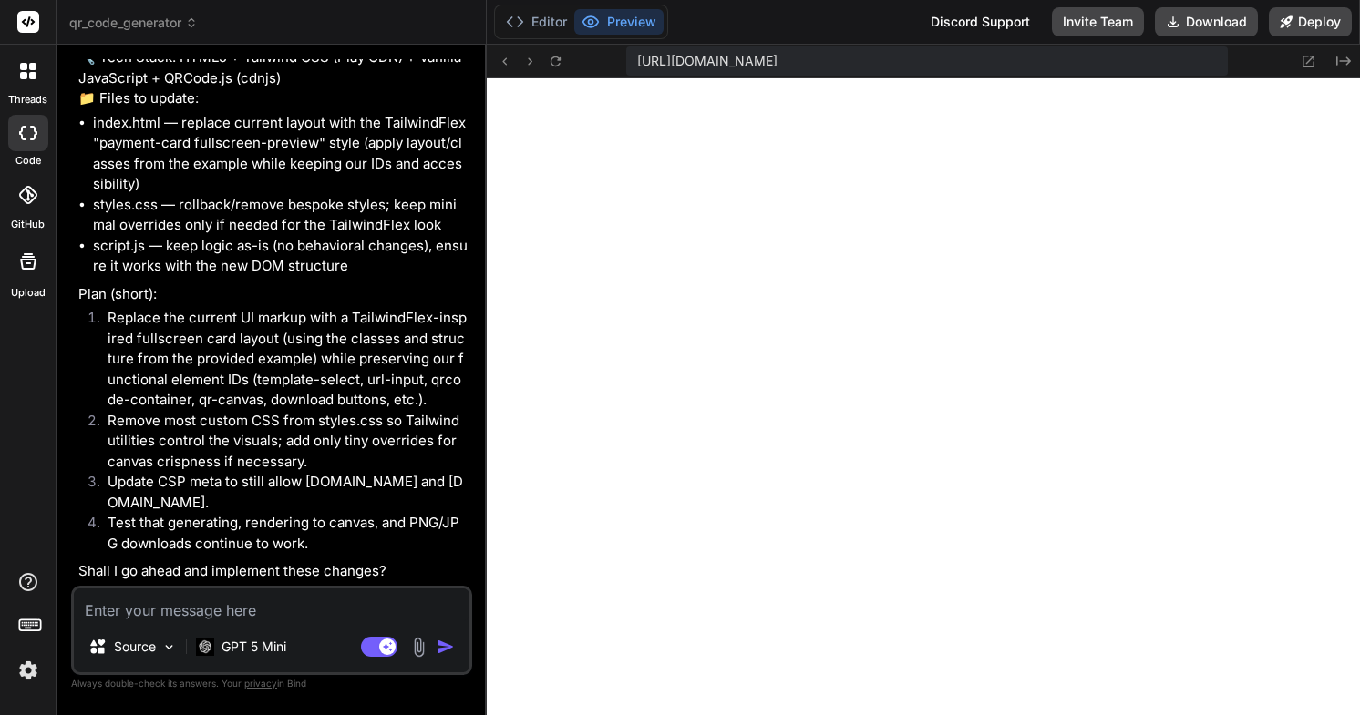
click at [269, 442] on li "Remove most custom CSS from styles.css so Tailwind utilities control the visual…" at bounding box center [280, 442] width 375 height 62
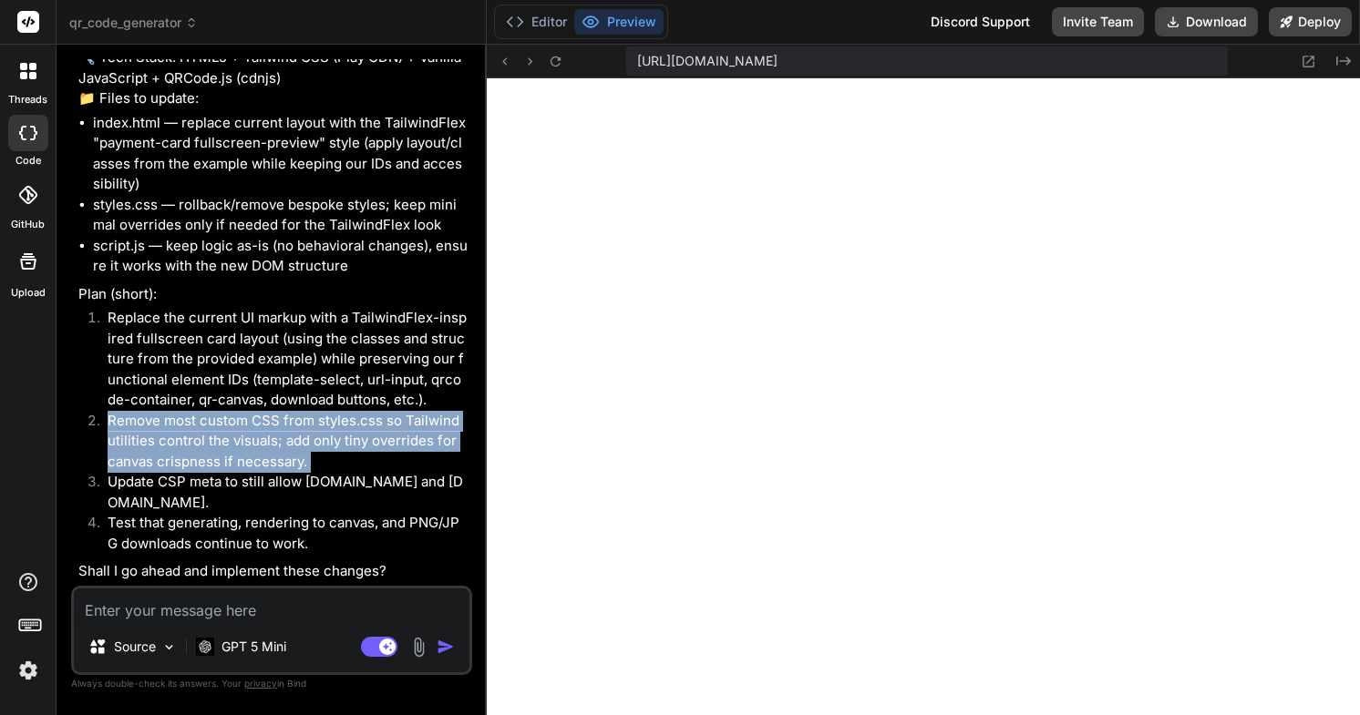
click at [268, 612] on textarea at bounding box center [272, 605] width 396 height 33
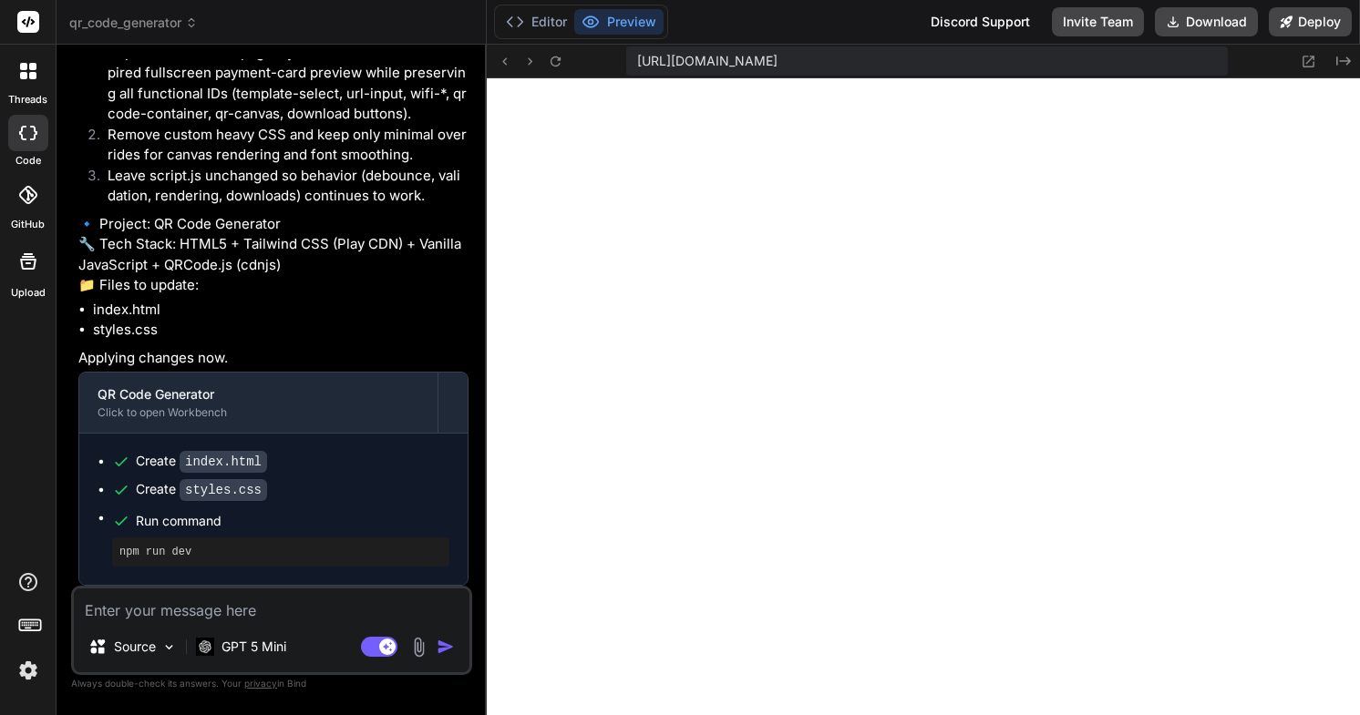
scroll to position [5901, 0]
click at [303, 618] on textarea at bounding box center [272, 605] width 396 height 33
click at [160, 644] on div "Source" at bounding box center [132, 647] width 103 height 36
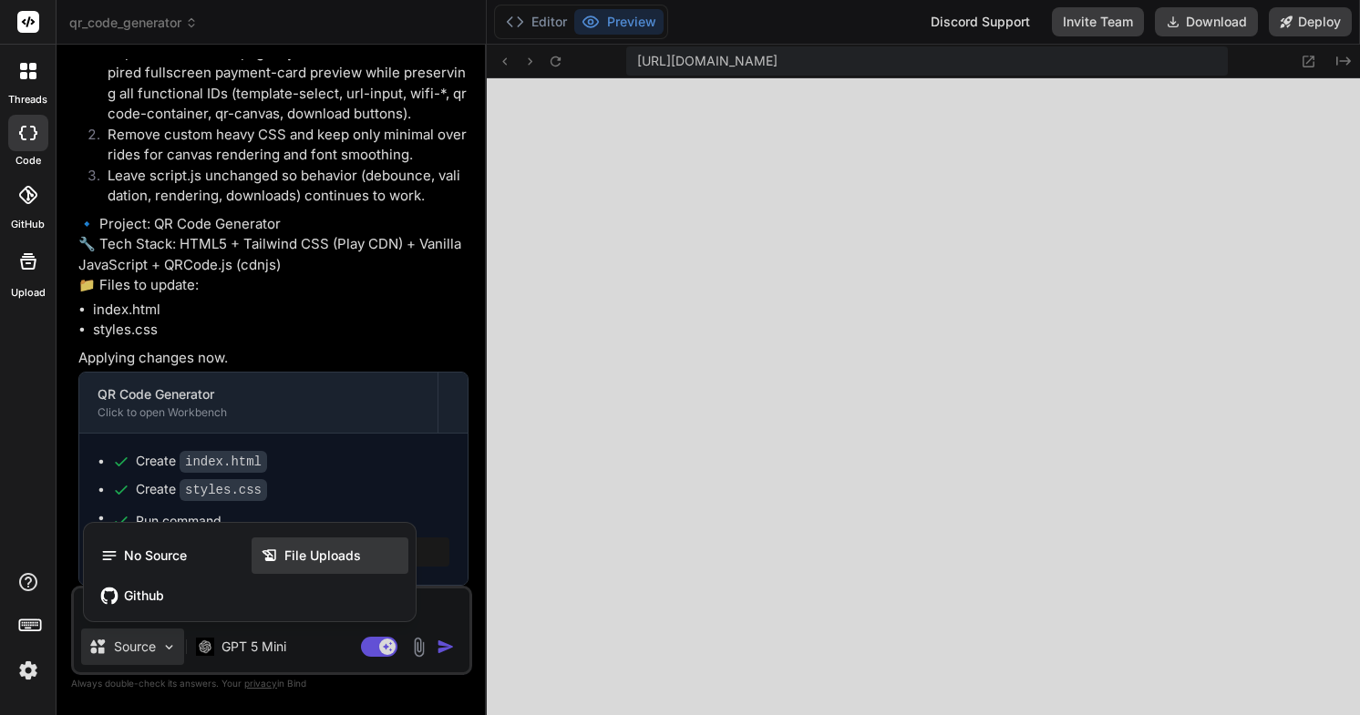
click at [296, 552] on span "File Uploads" at bounding box center [322, 556] width 77 height 18
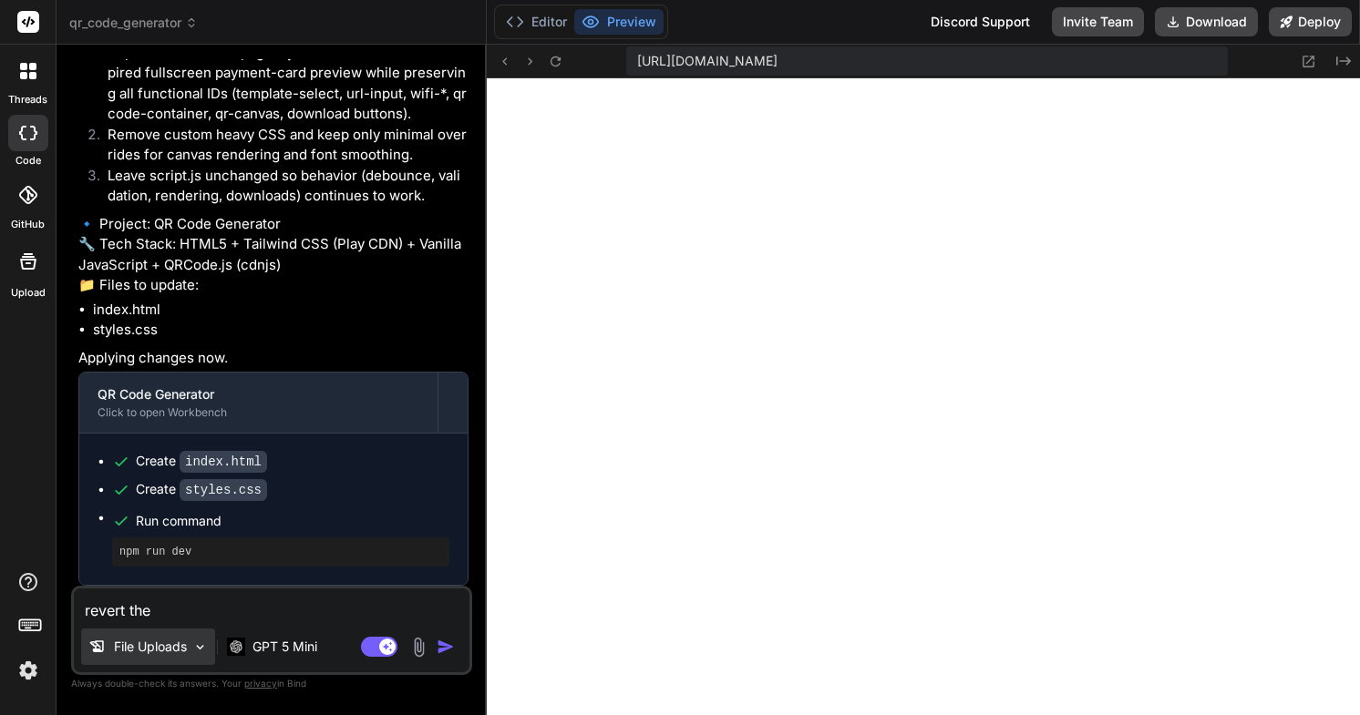
click at [163, 647] on p "File Uploads" at bounding box center [150, 647] width 73 height 18
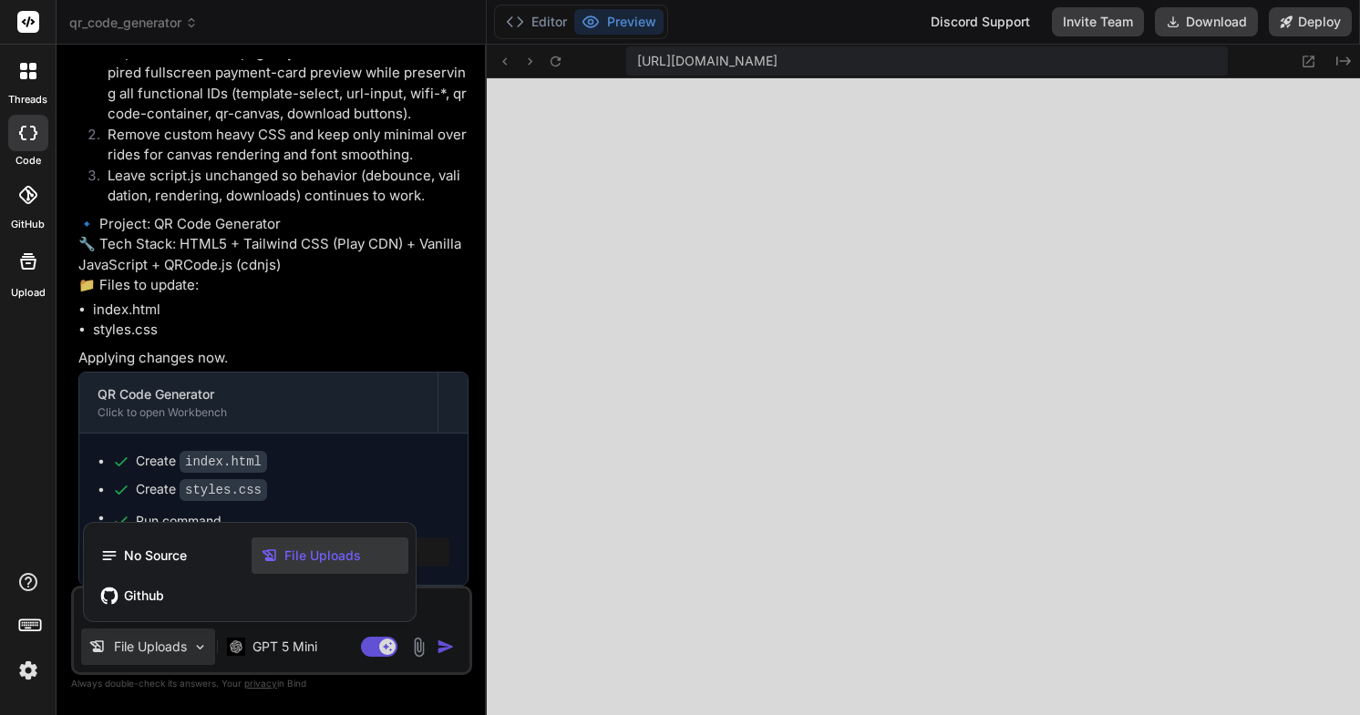
click at [314, 555] on span "File Uploads" at bounding box center [322, 556] width 77 height 18
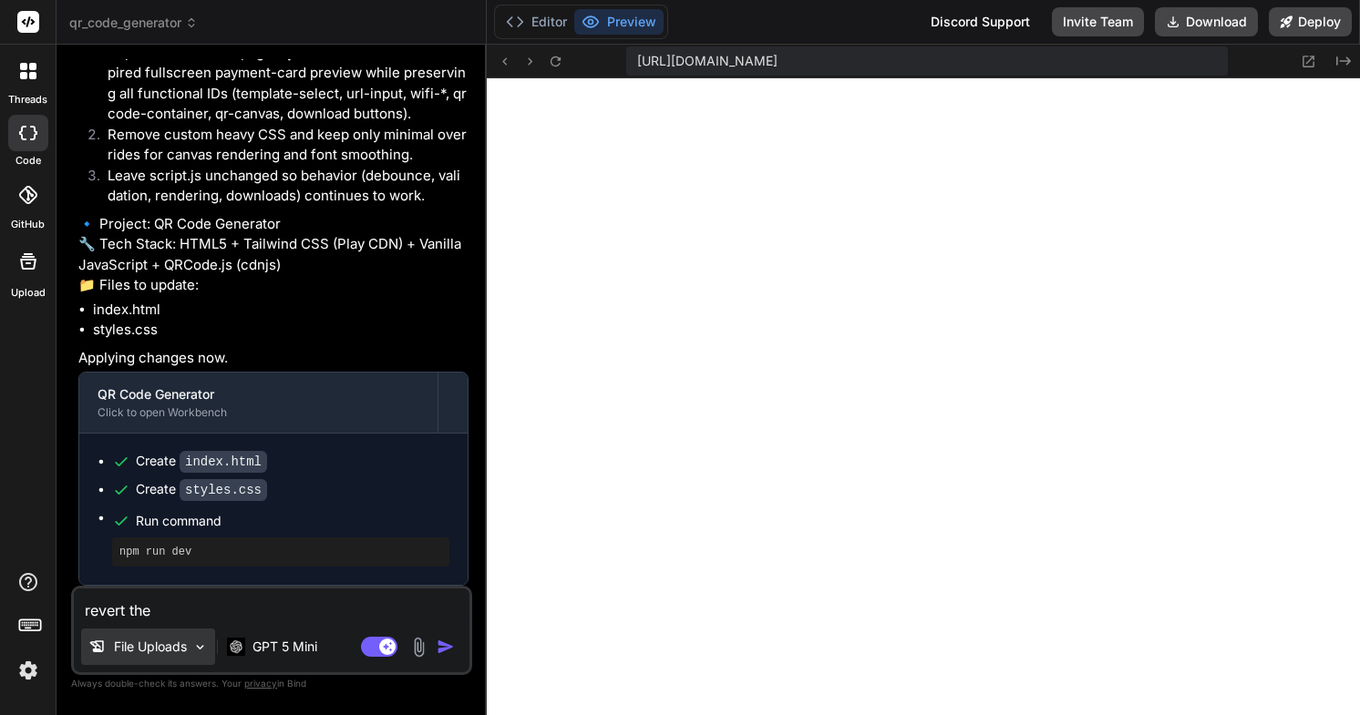
click at [161, 640] on p "File Uploads" at bounding box center [150, 647] width 73 height 18
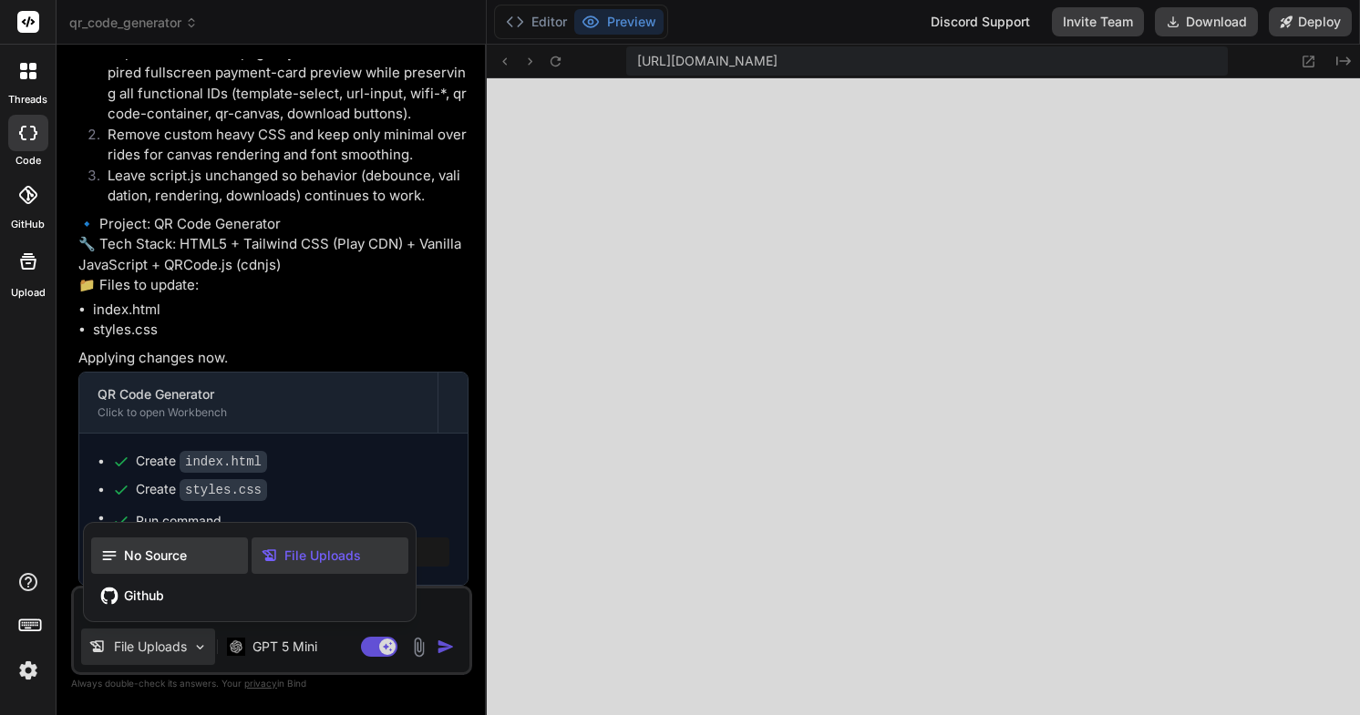
click at [153, 565] on div "No Source" at bounding box center [169, 556] width 157 height 36
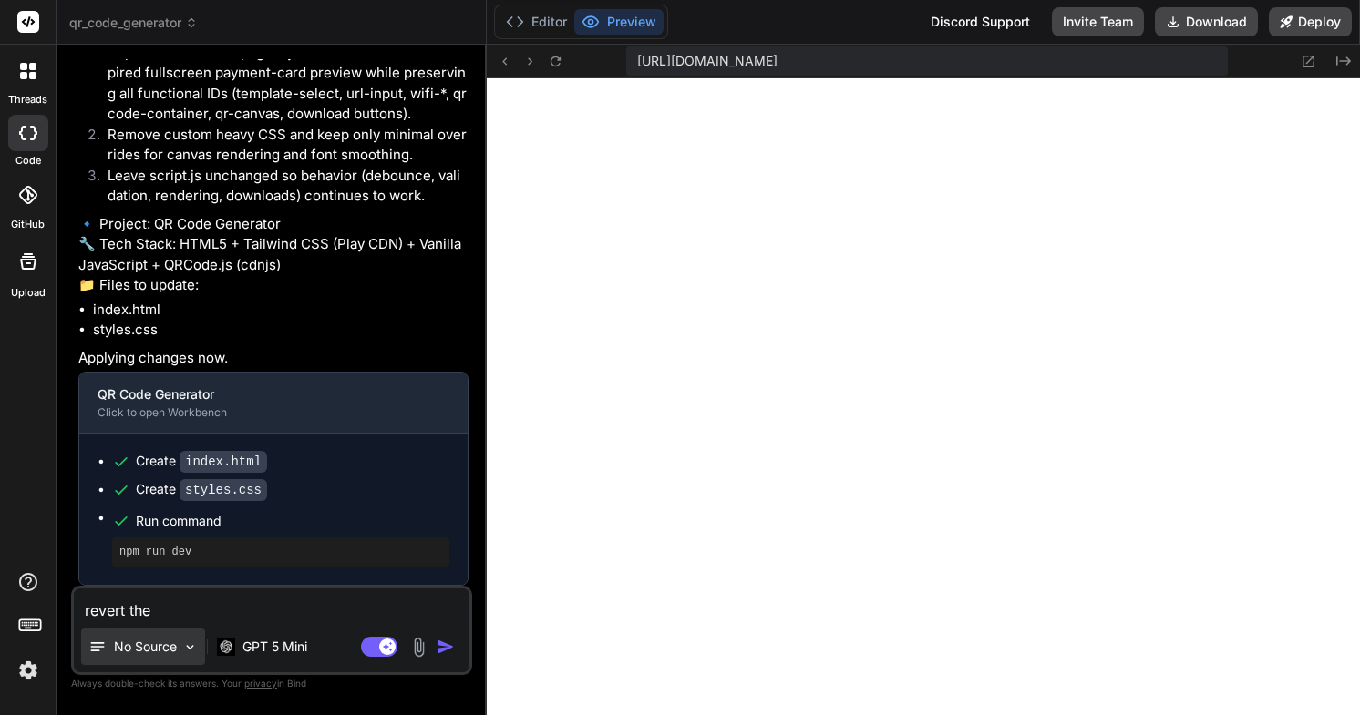
click at [127, 650] on p "No Source" at bounding box center [145, 647] width 63 height 18
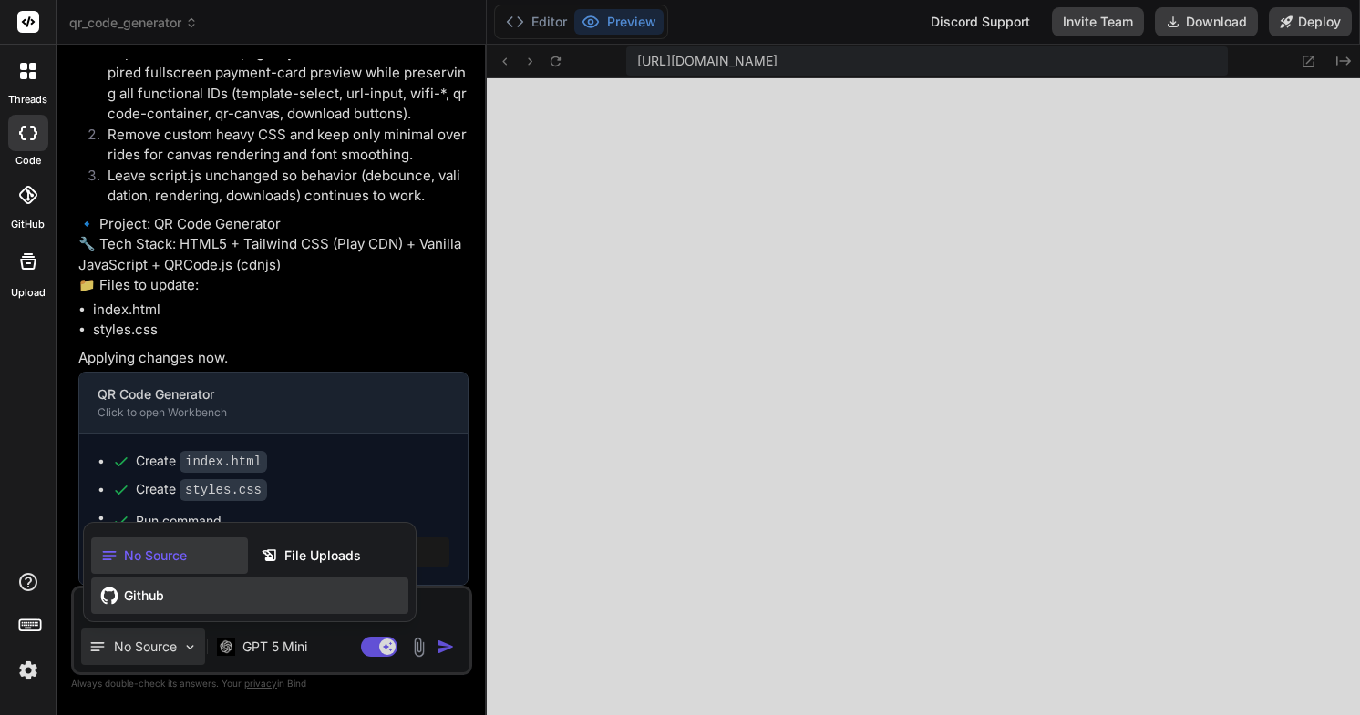
click at [140, 600] on span "Github" at bounding box center [144, 596] width 40 height 18
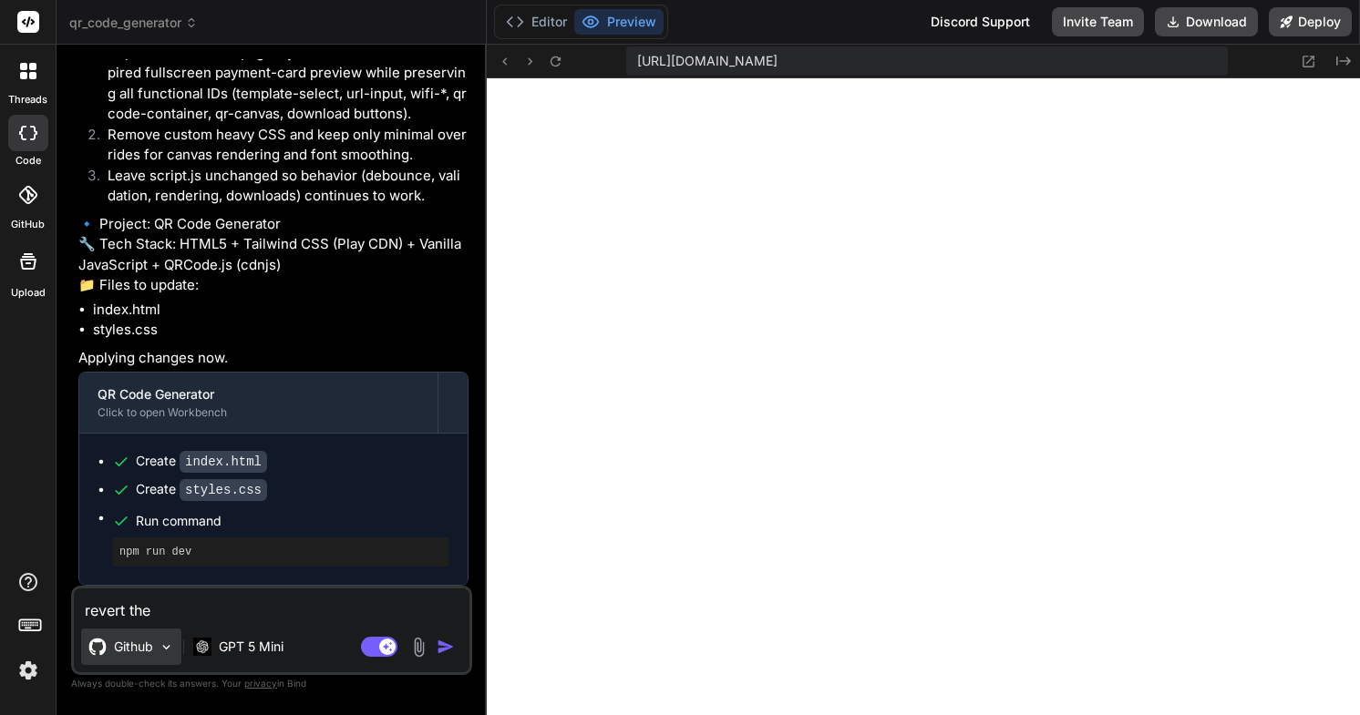
click at [138, 648] on p "Github" at bounding box center [133, 647] width 39 height 18
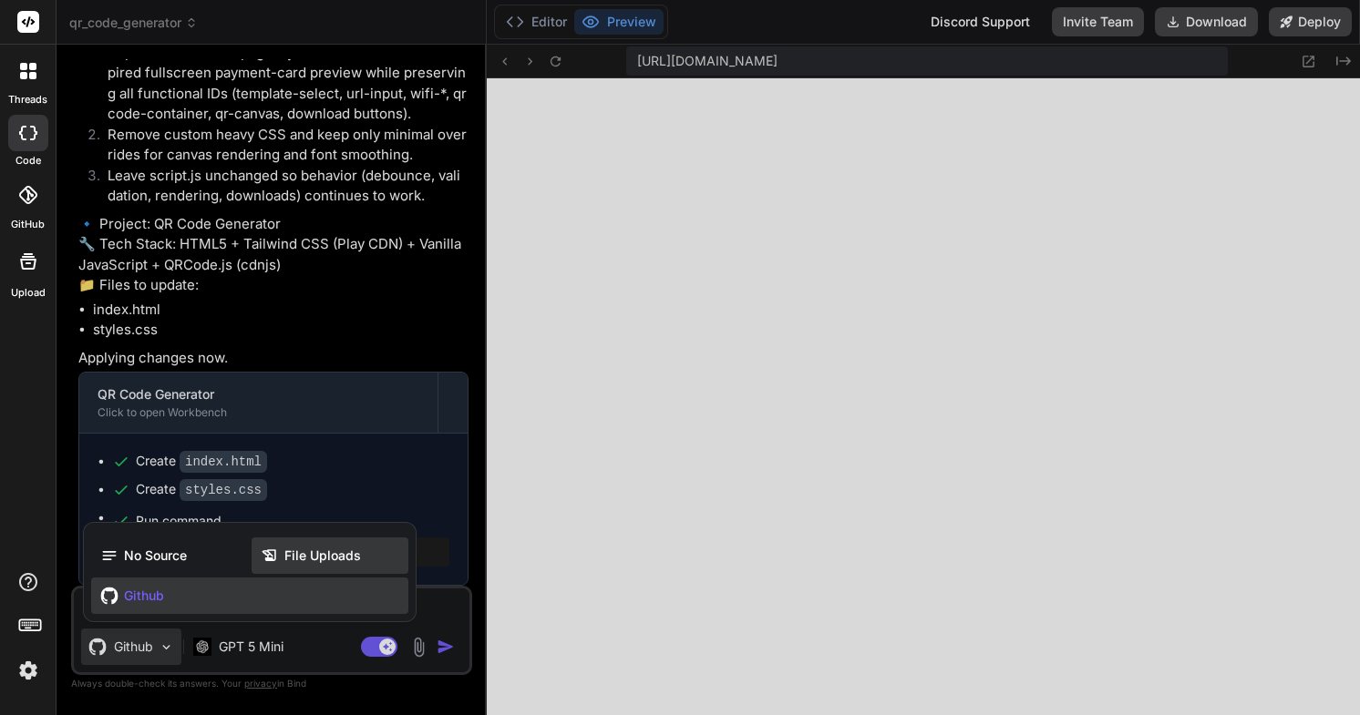
click at [325, 555] on span "File Uploads" at bounding box center [322, 556] width 77 height 18
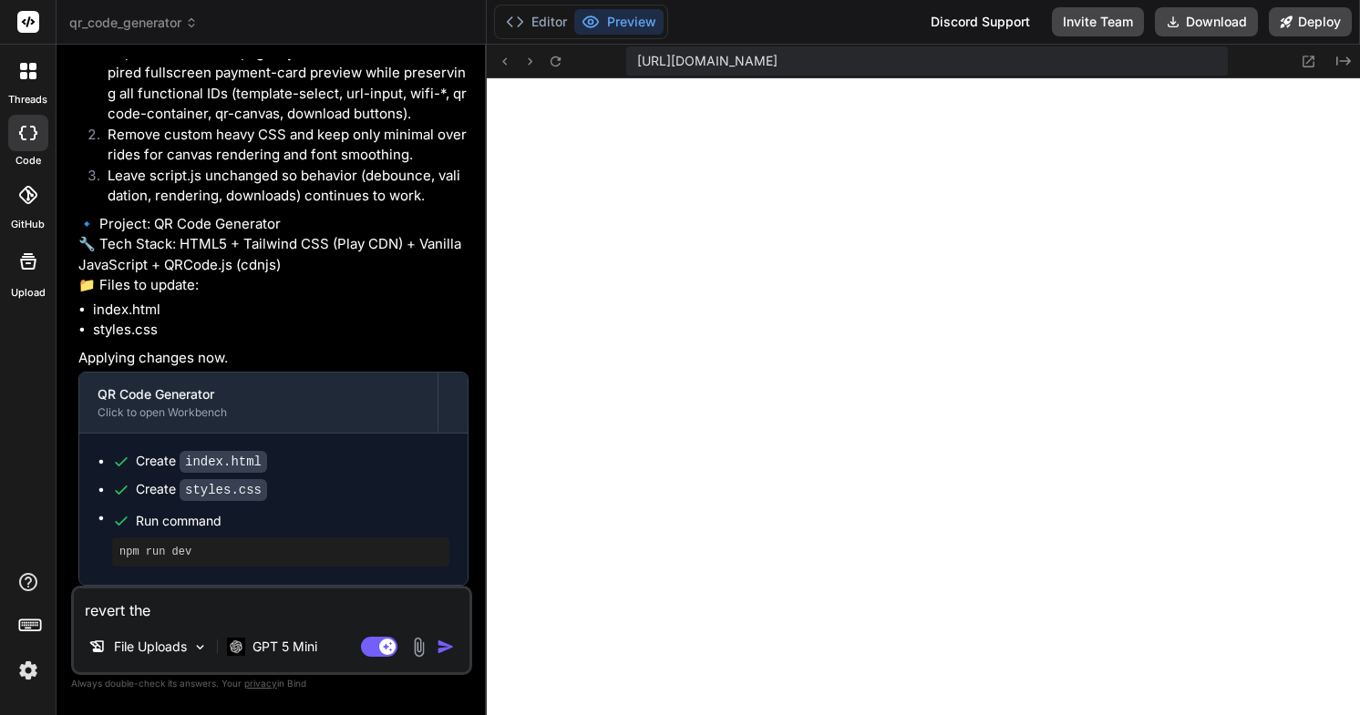
click at [342, 610] on textarea "revert the" at bounding box center [272, 605] width 396 height 33
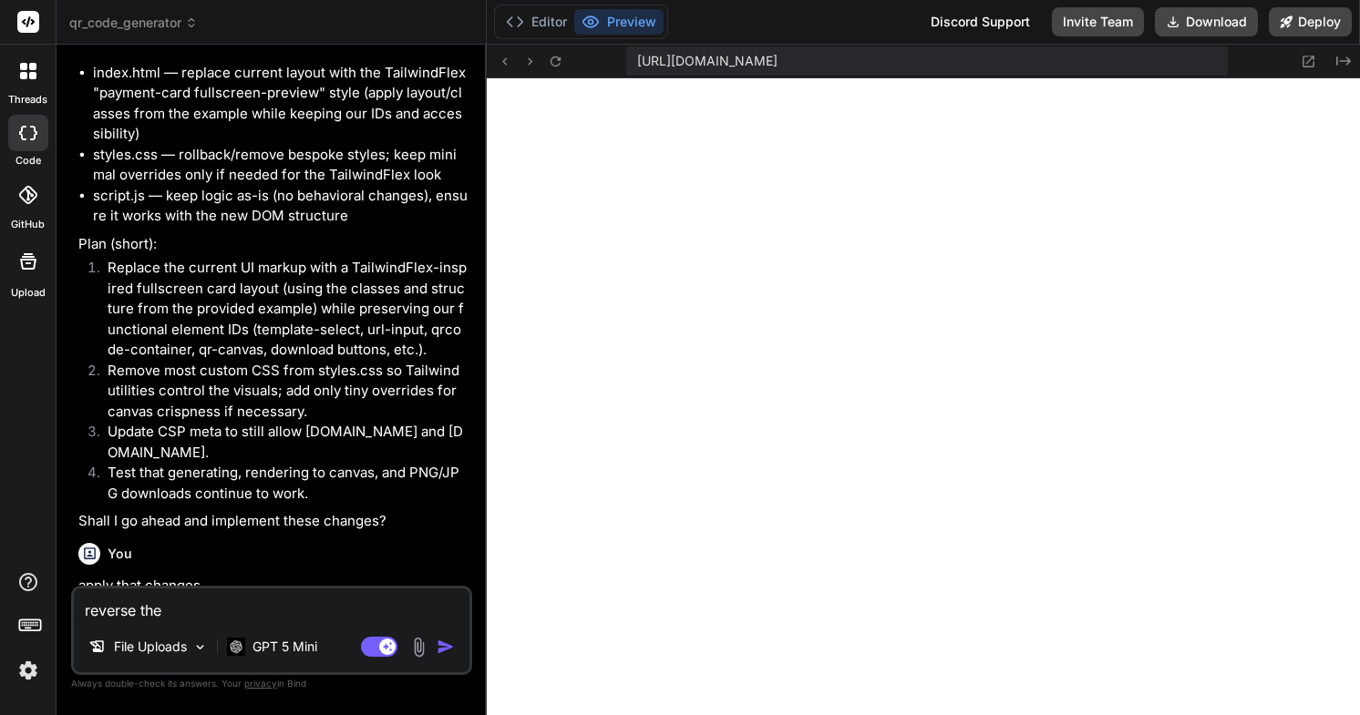
scroll to position [4980, 0]
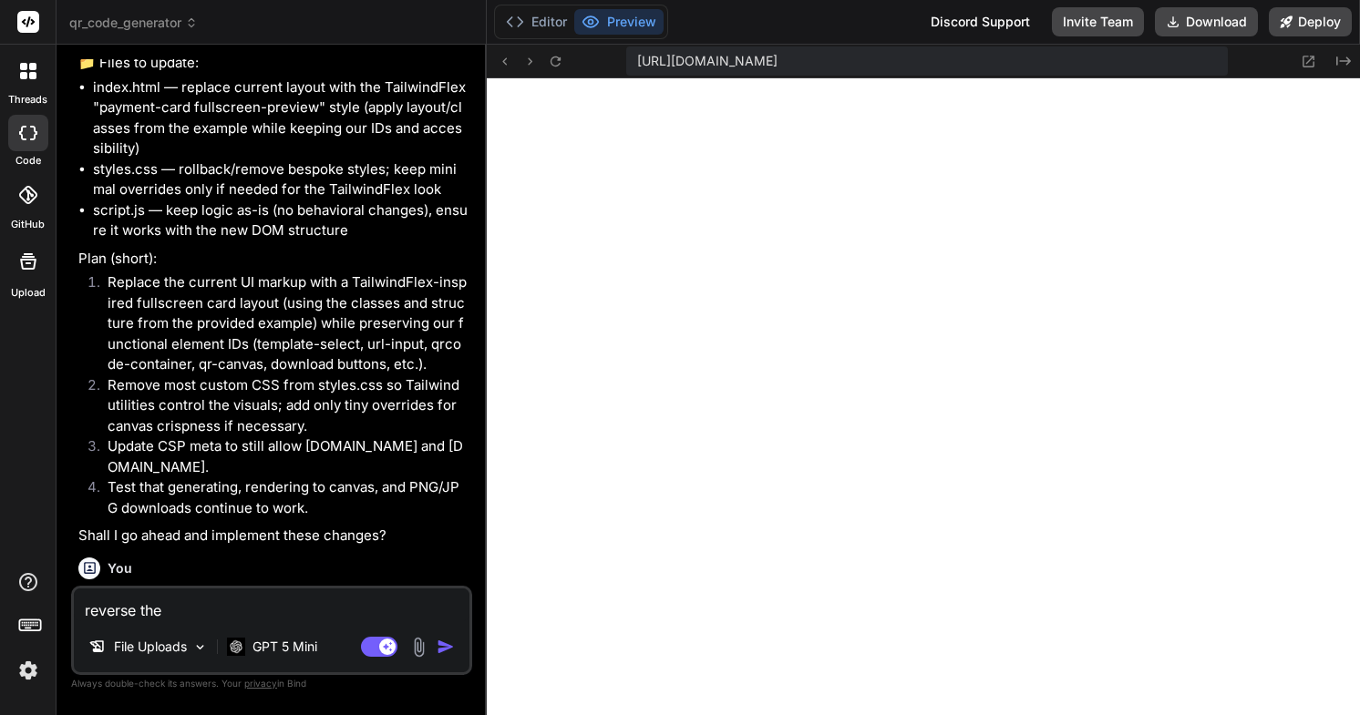
click at [258, 74] on p "🔹 Project: QR Code Generator 🔧 Tech Stack: HTML5 + Tailwind CSS (Play CDN) + Va…" at bounding box center [273, 33] width 390 height 82
copy p "ailwind"
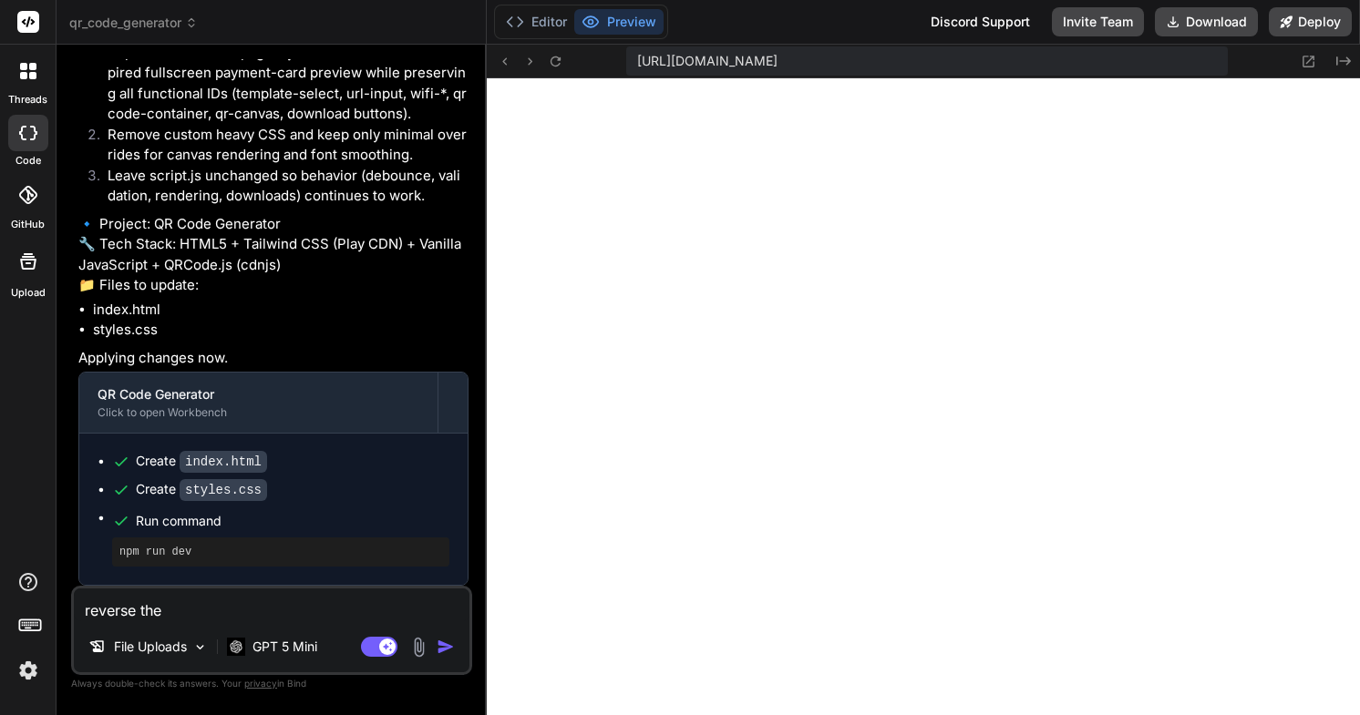
scroll to position [5766, 0]
click at [237, 615] on textarea "reverse the" at bounding box center [272, 605] width 396 height 33
paste textarea "Tailwind"
click at [438, 647] on img "button" at bounding box center [446, 647] width 18 height 18
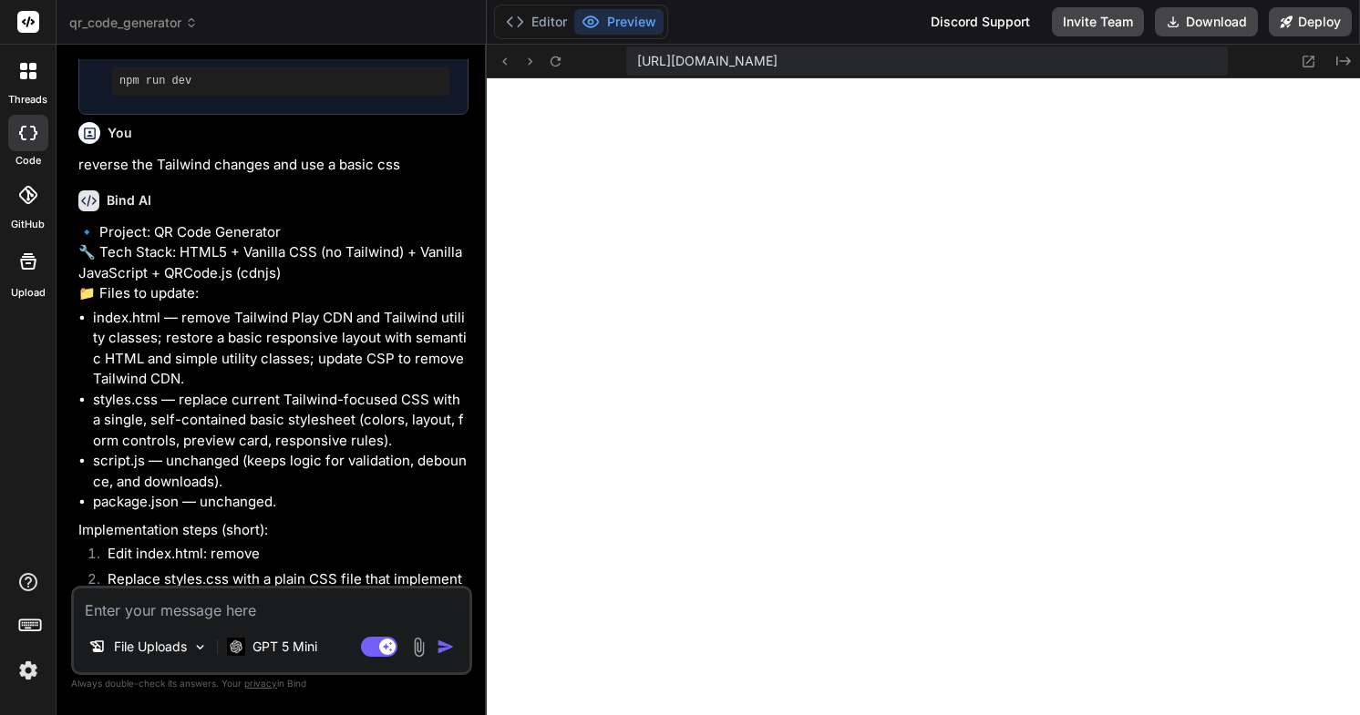
scroll to position [6556, 0]
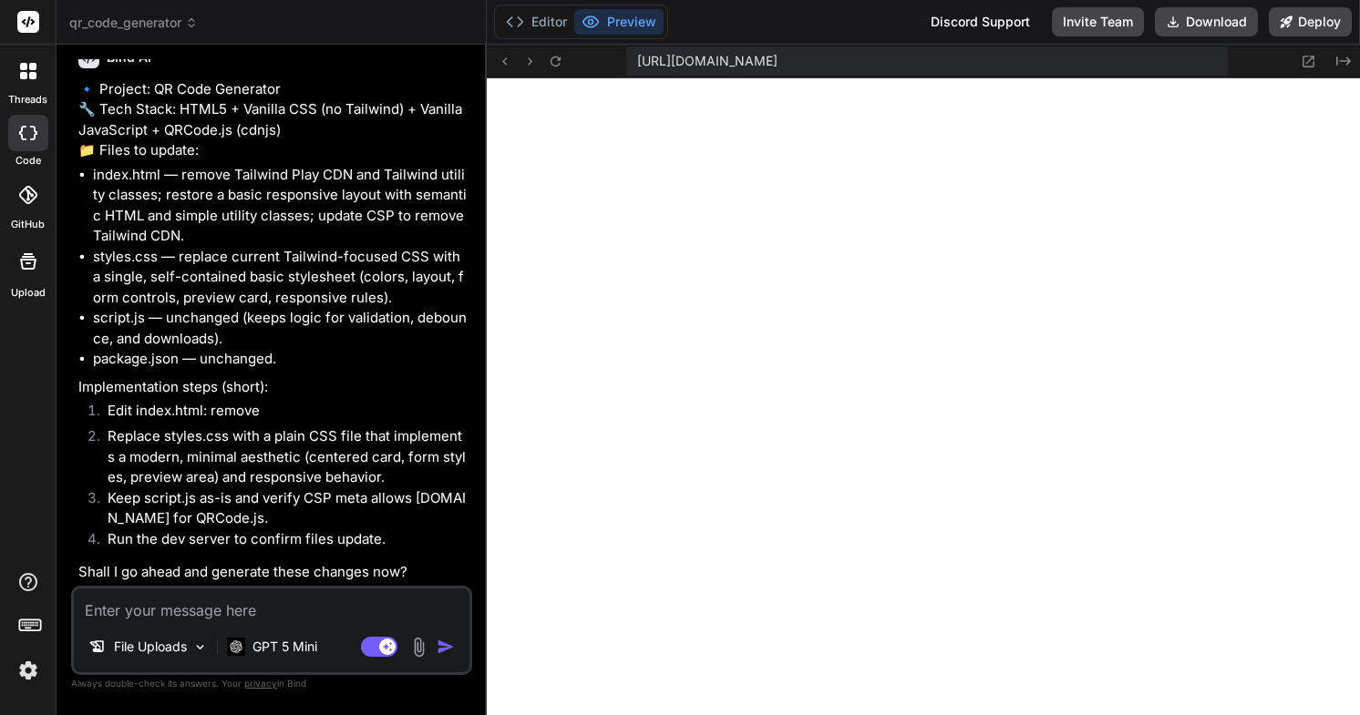
click at [225, 622] on div "File Uploads GPT 5 Mini Agent Mode. When this toggle is activated, AI automatic…" at bounding box center [271, 630] width 401 height 89
click at [223, 616] on textarea at bounding box center [272, 605] width 396 height 33
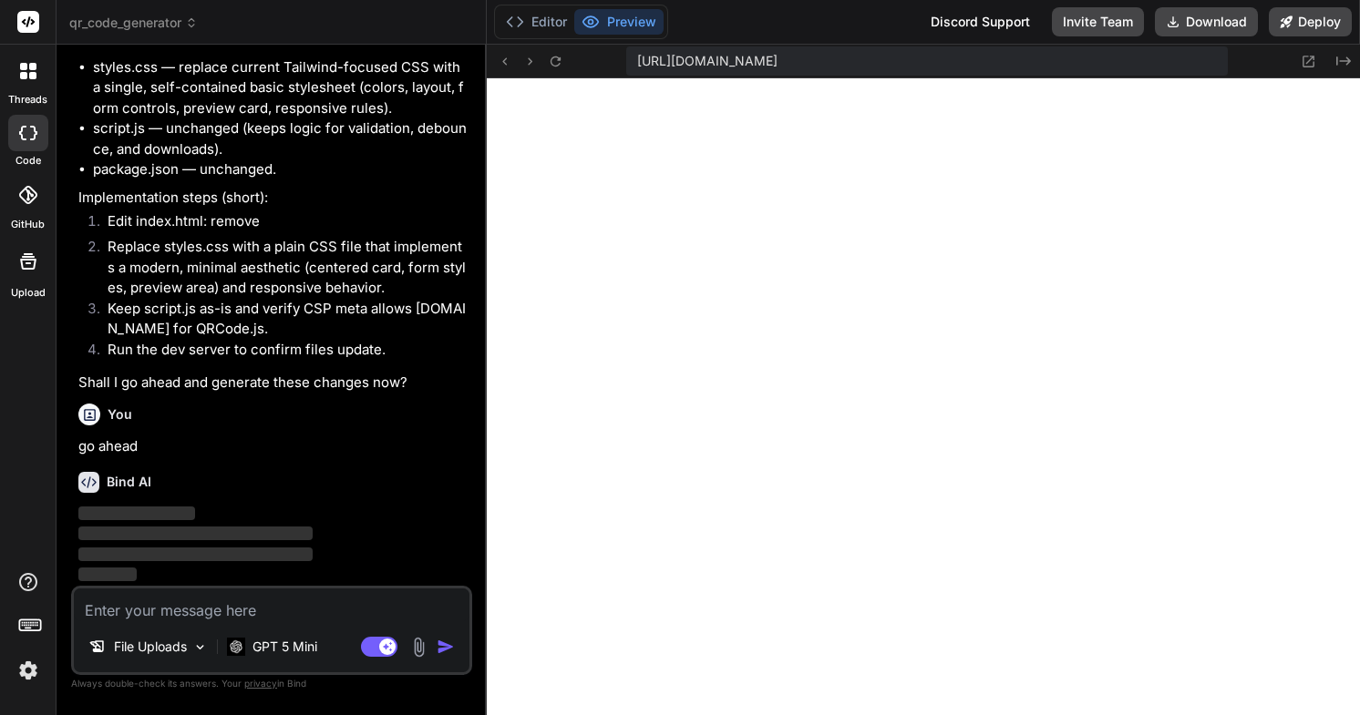
scroll to position [6745, 0]
click at [184, 646] on p "File Uploads" at bounding box center [150, 647] width 73 height 18
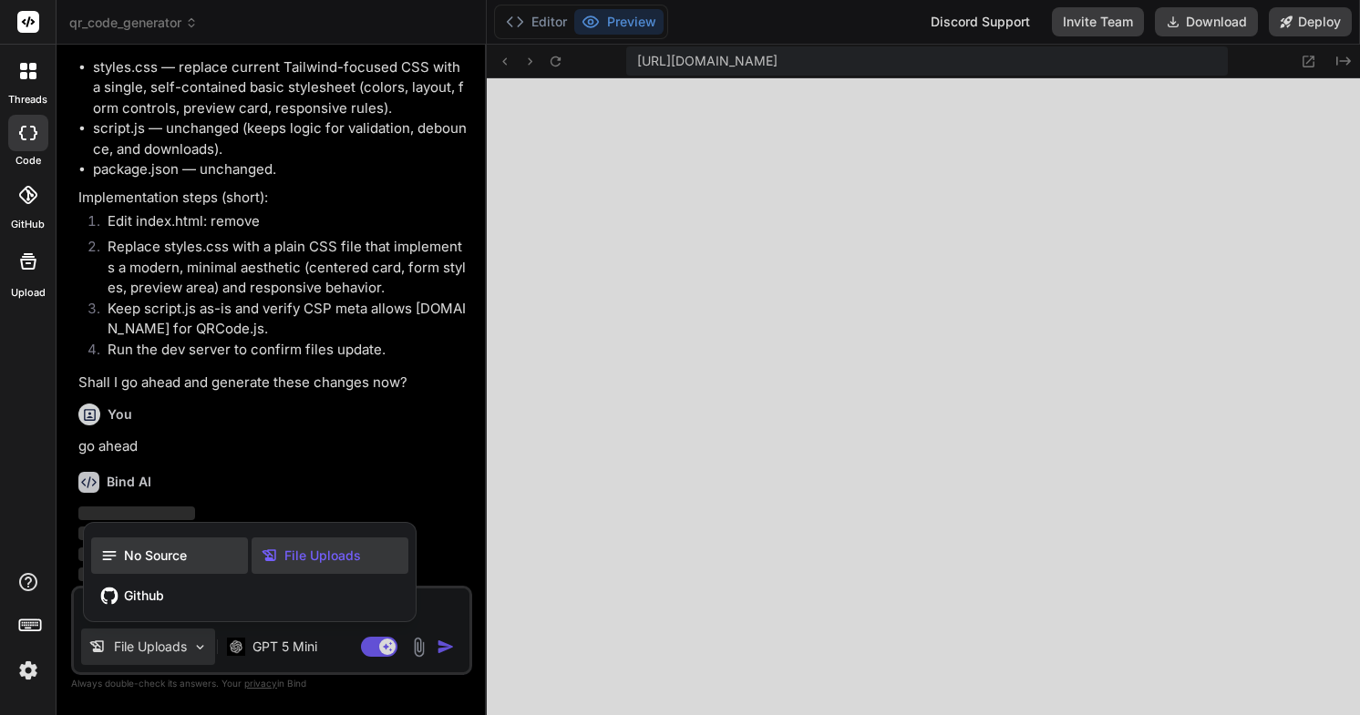
click at [150, 559] on span "No Source" at bounding box center [155, 556] width 63 height 18
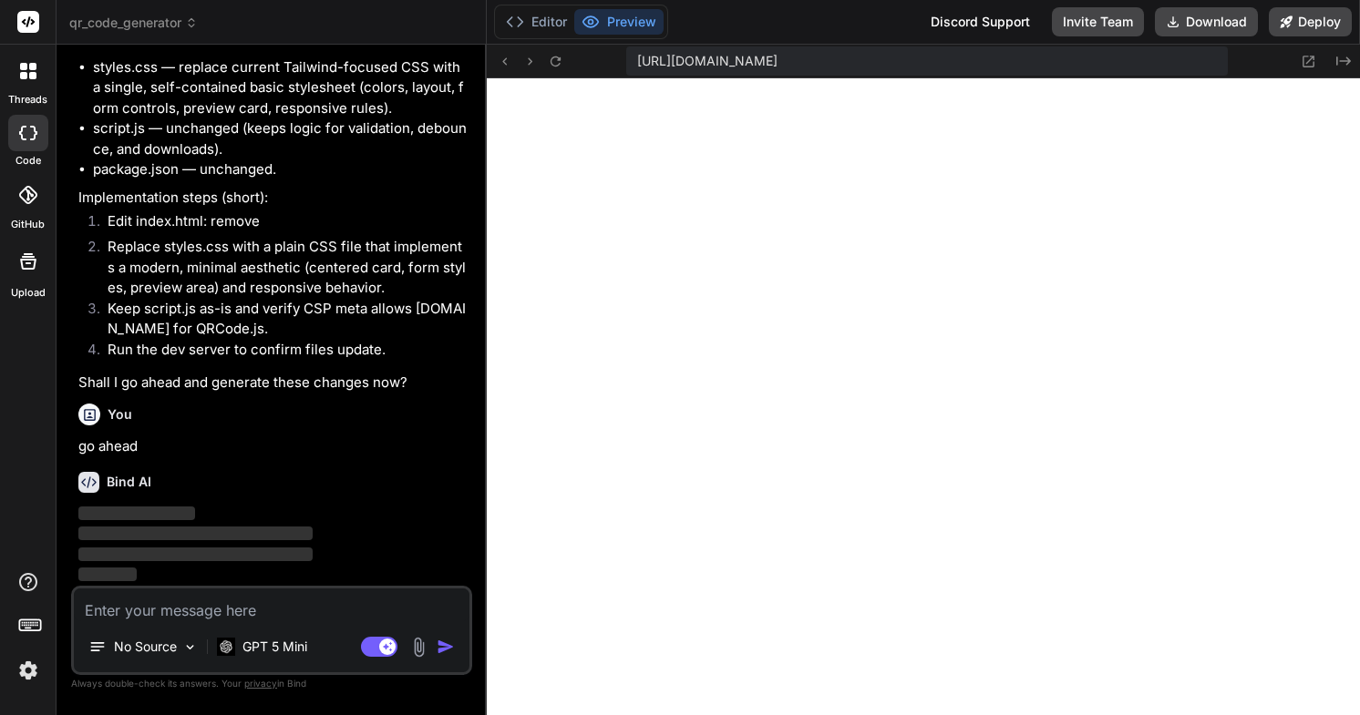
click at [312, 322] on li "Keep script.js as-is and verify CSP meta allows [DOMAIN_NAME] for QRCode.js." at bounding box center [280, 319] width 375 height 41
click at [304, 613] on textarea at bounding box center [272, 605] width 396 height 33
paste textarea "[URL][DOMAIN_NAME]"
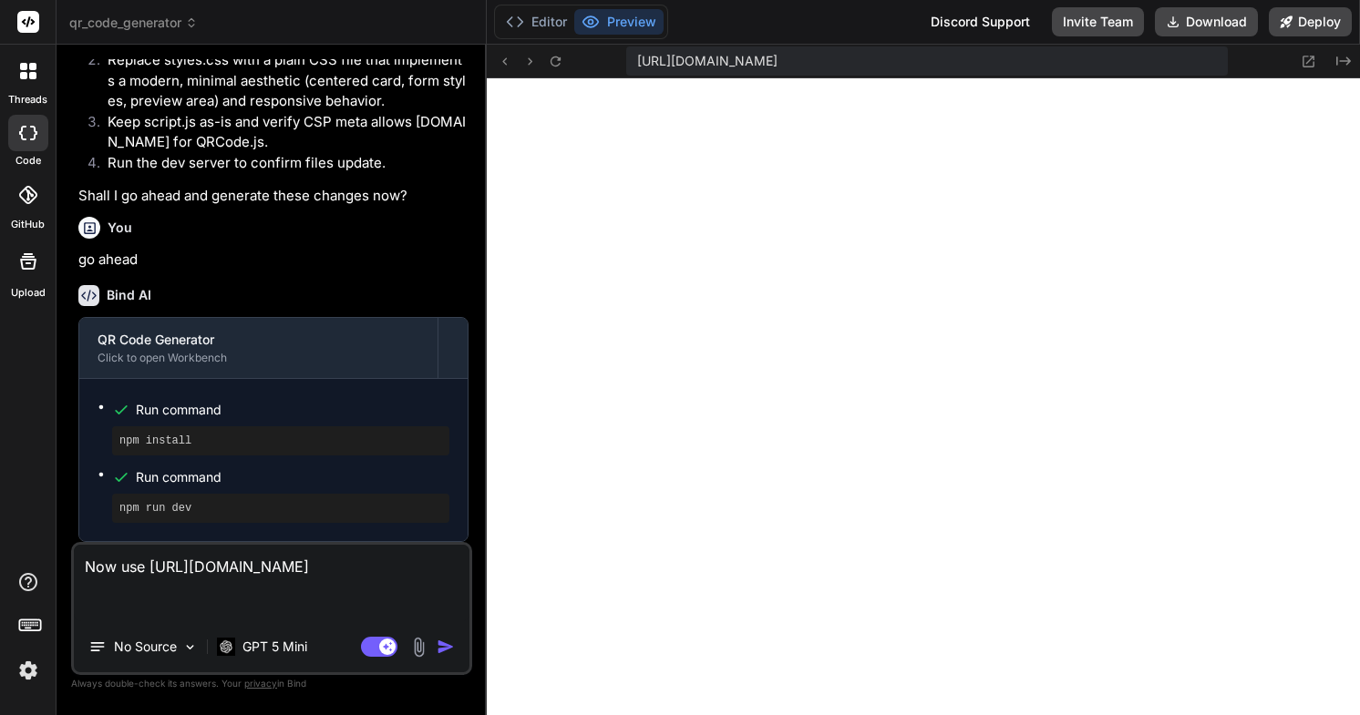
scroll to position [6932, 0]
click at [195, 559] on textarea "Now use [URL][DOMAIN_NAME]" at bounding box center [272, 583] width 396 height 77
paste textarea "tailwindflex"
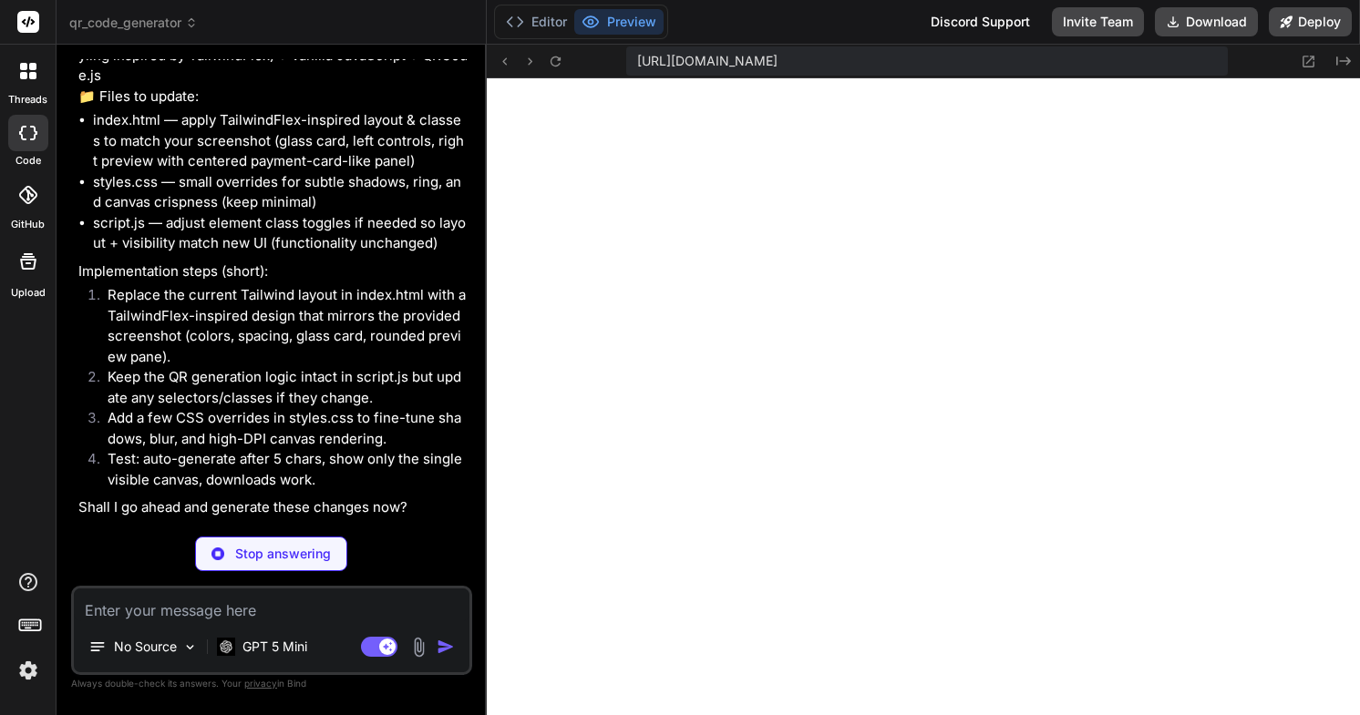
scroll to position [7595, 0]
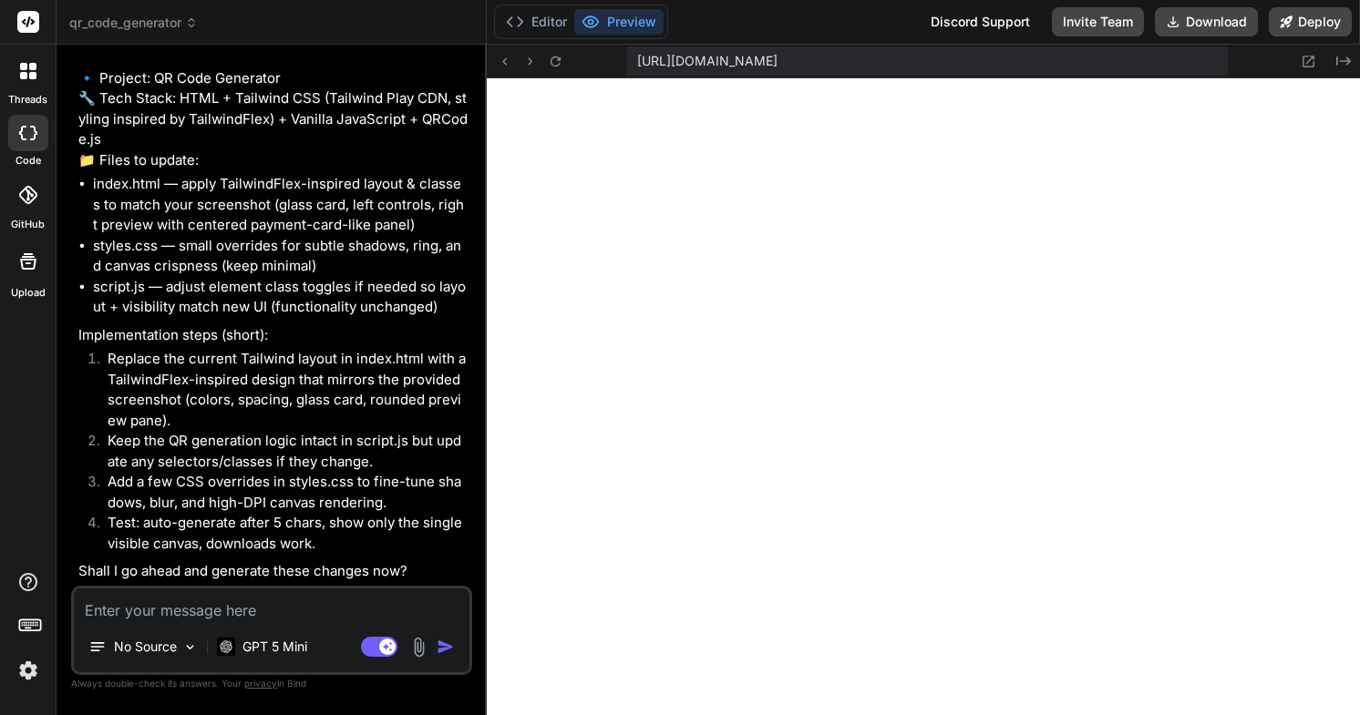
click at [298, 610] on textarea at bounding box center [272, 605] width 396 height 33
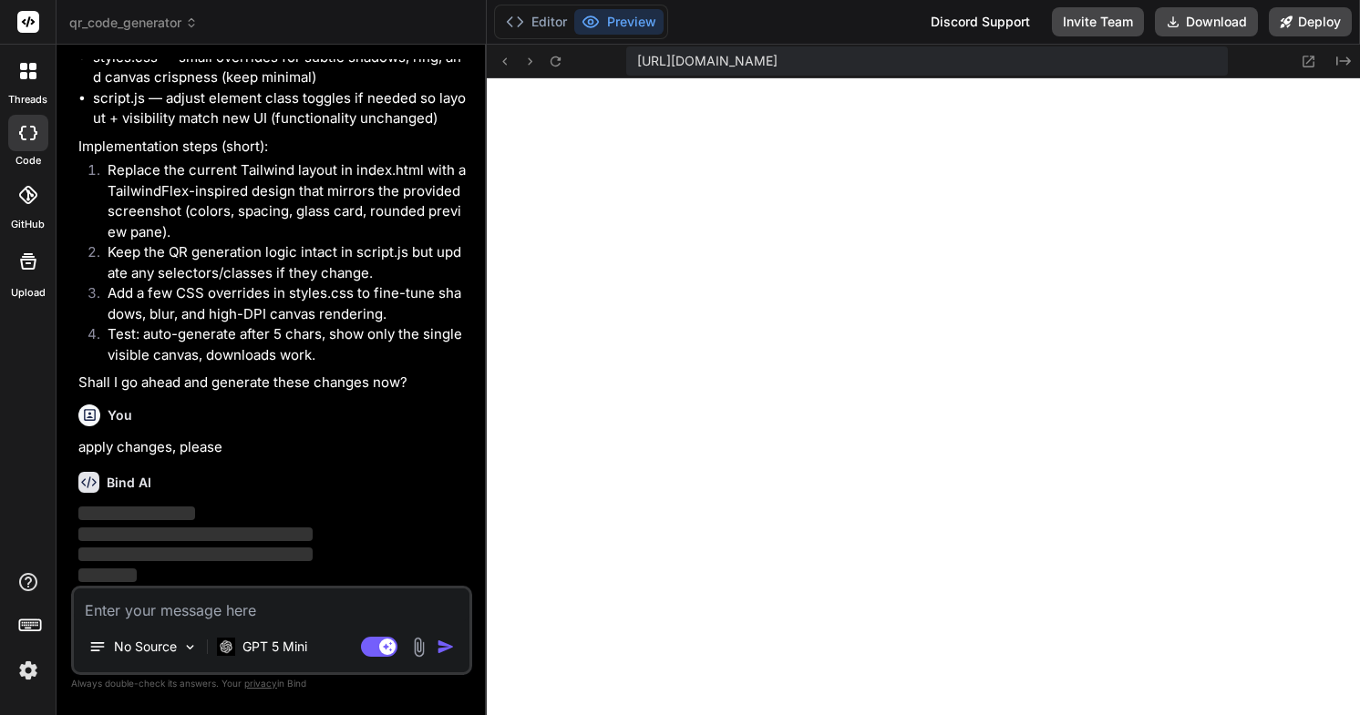
scroll to position [7784, 0]
click at [22, 673] on img at bounding box center [28, 670] width 31 height 31
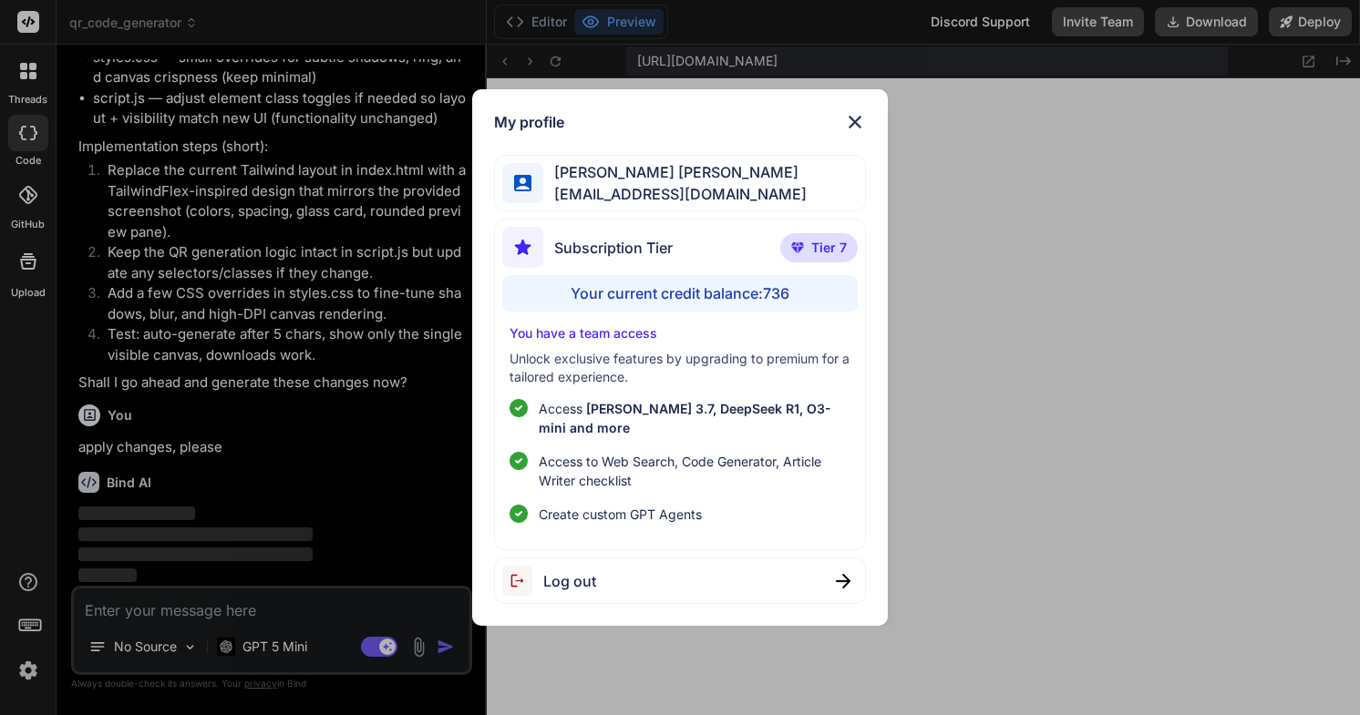
click at [853, 117] on img at bounding box center [855, 122] width 22 height 22
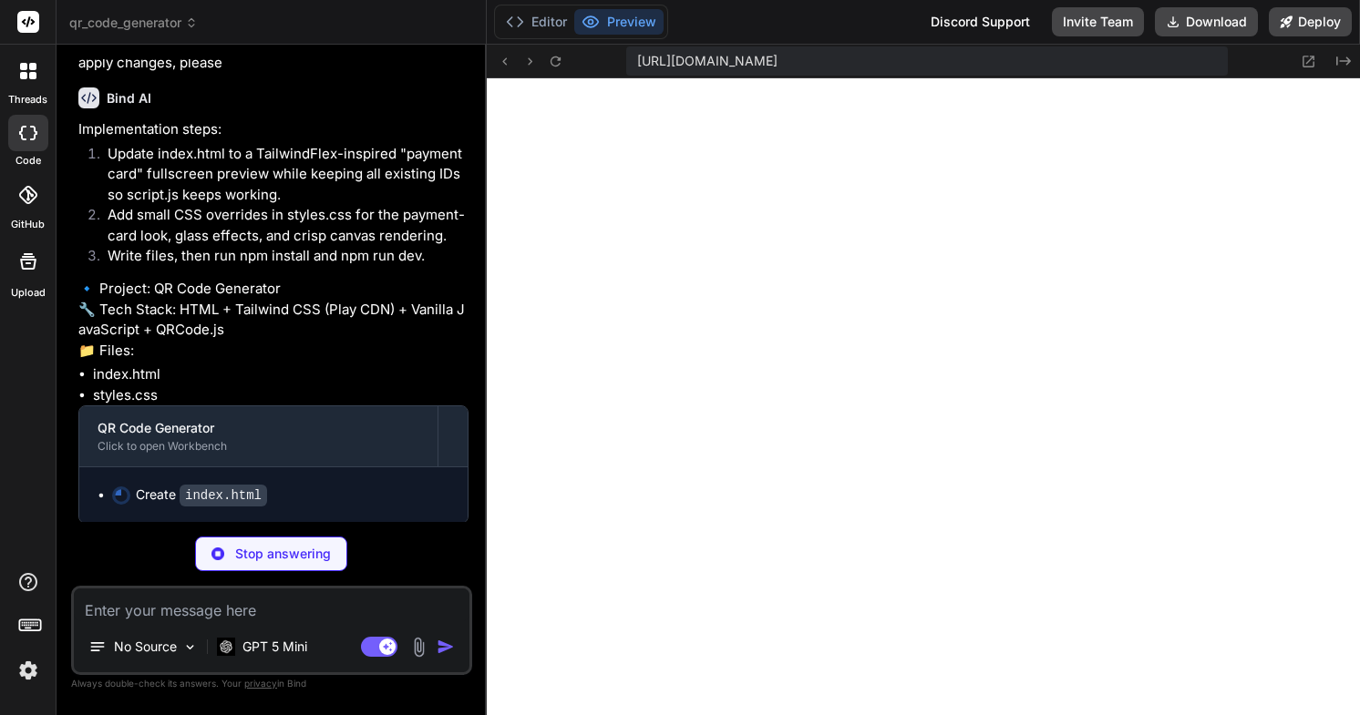
scroll to position [8211, 0]
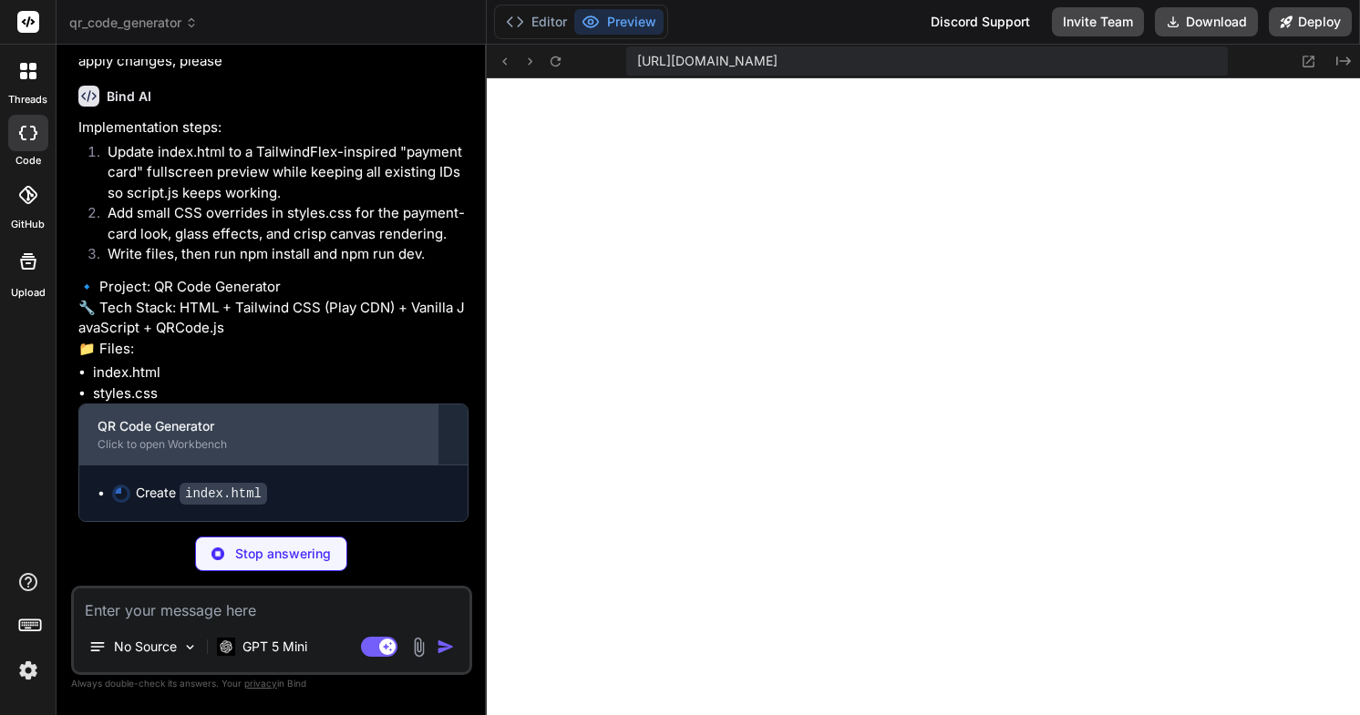
click at [304, 446] on div "Click to open Workbench" at bounding box center [259, 444] width 322 height 15
click at [187, 437] on div "Click to open Workbench" at bounding box center [259, 444] width 322 height 15
click at [195, 434] on div "QR Code Generator" at bounding box center [259, 426] width 322 height 18
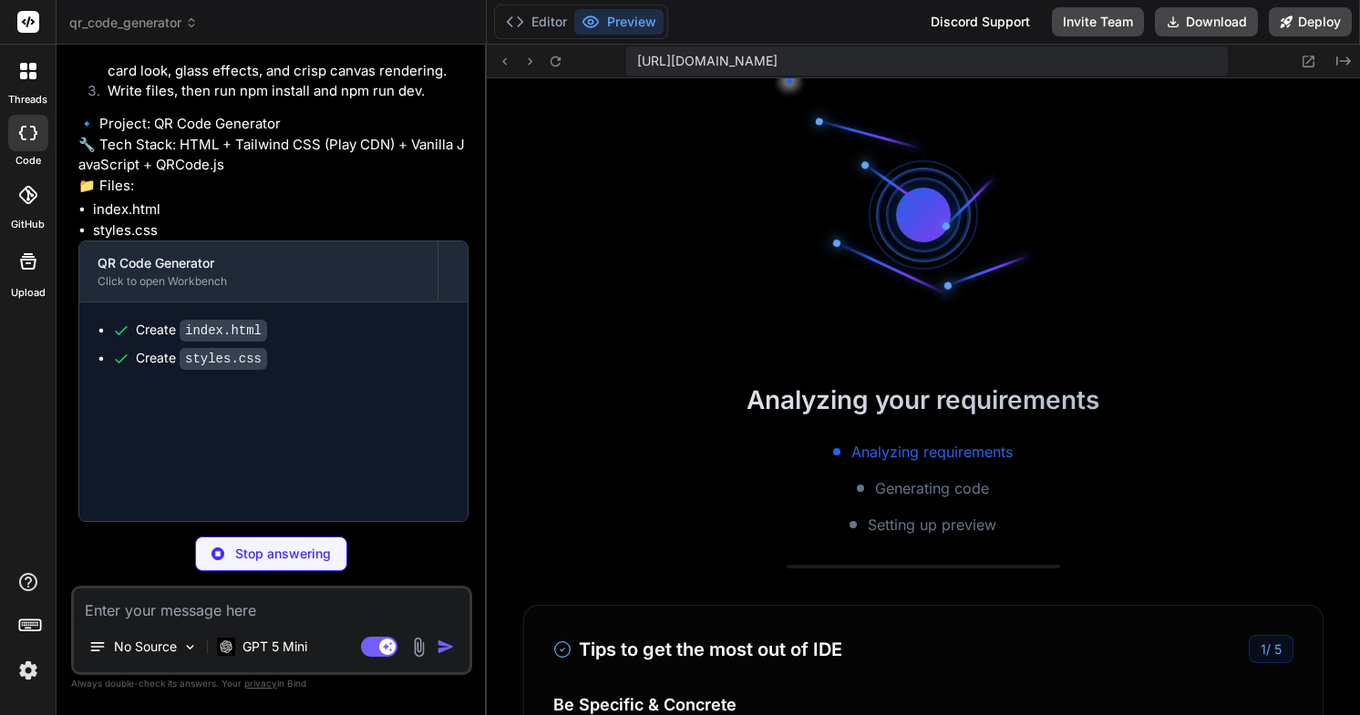
scroll to position [4831, 0]
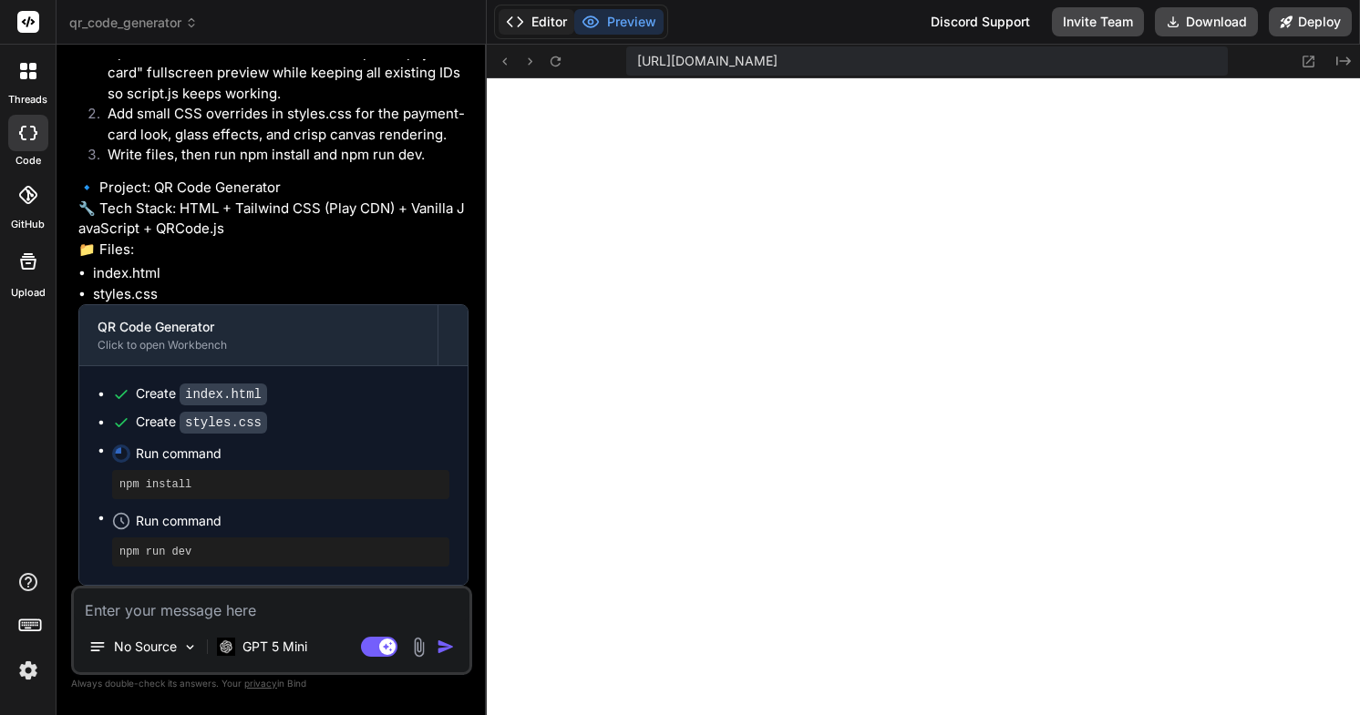
click at [534, 22] on button "Editor" at bounding box center [536, 22] width 76 height 26
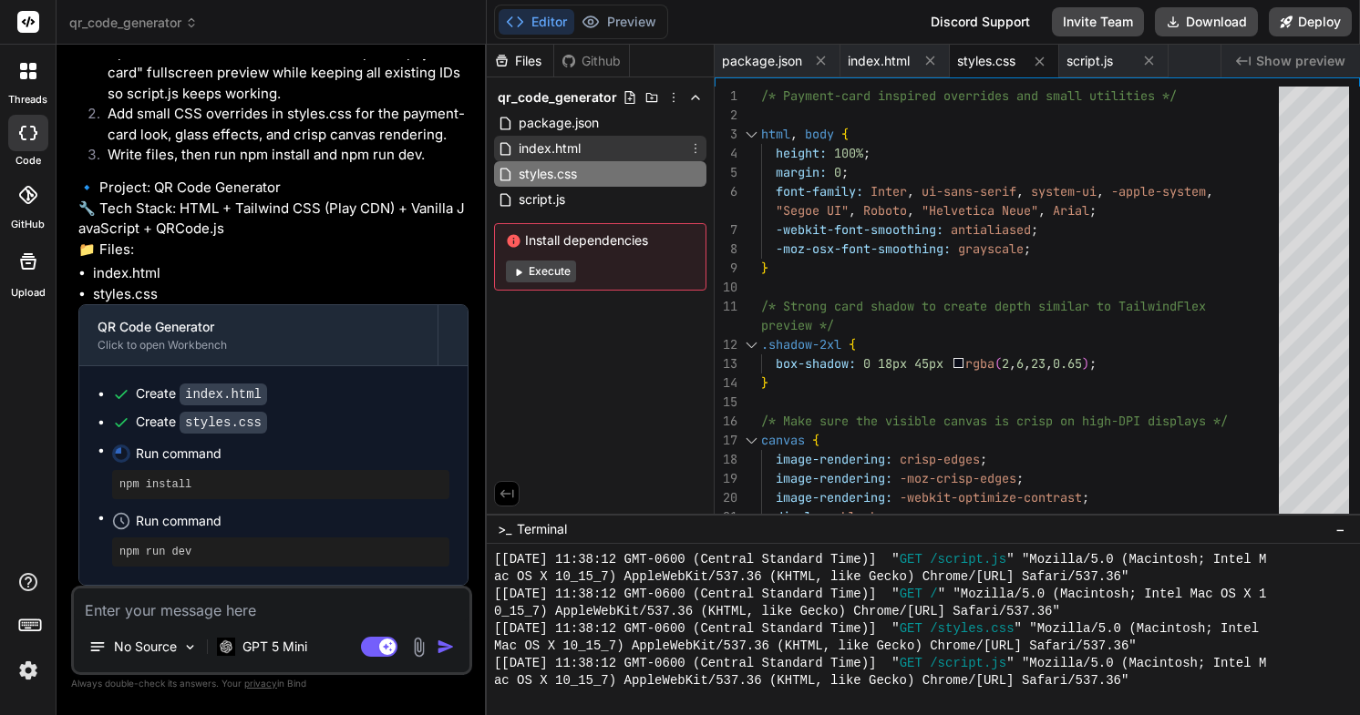
click at [564, 149] on span "index.html" at bounding box center [550, 149] width 66 height 22
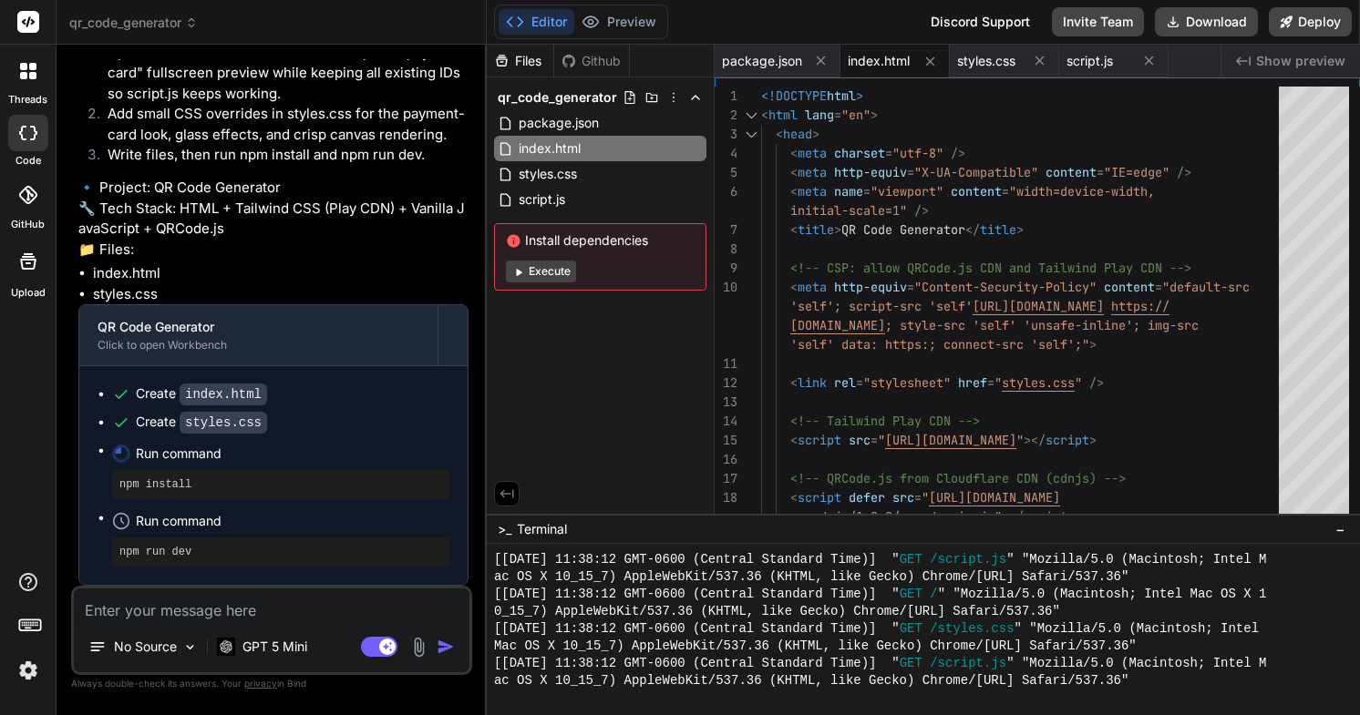
scroll to position [8310, 0]
click at [891, 57] on span "index.html" at bounding box center [879, 61] width 62 height 18
click at [882, 58] on span "index.html" at bounding box center [879, 61] width 62 height 18
click at [992, 67] on span "styles.css" at bounding box center [986, 61] width 58 height 18
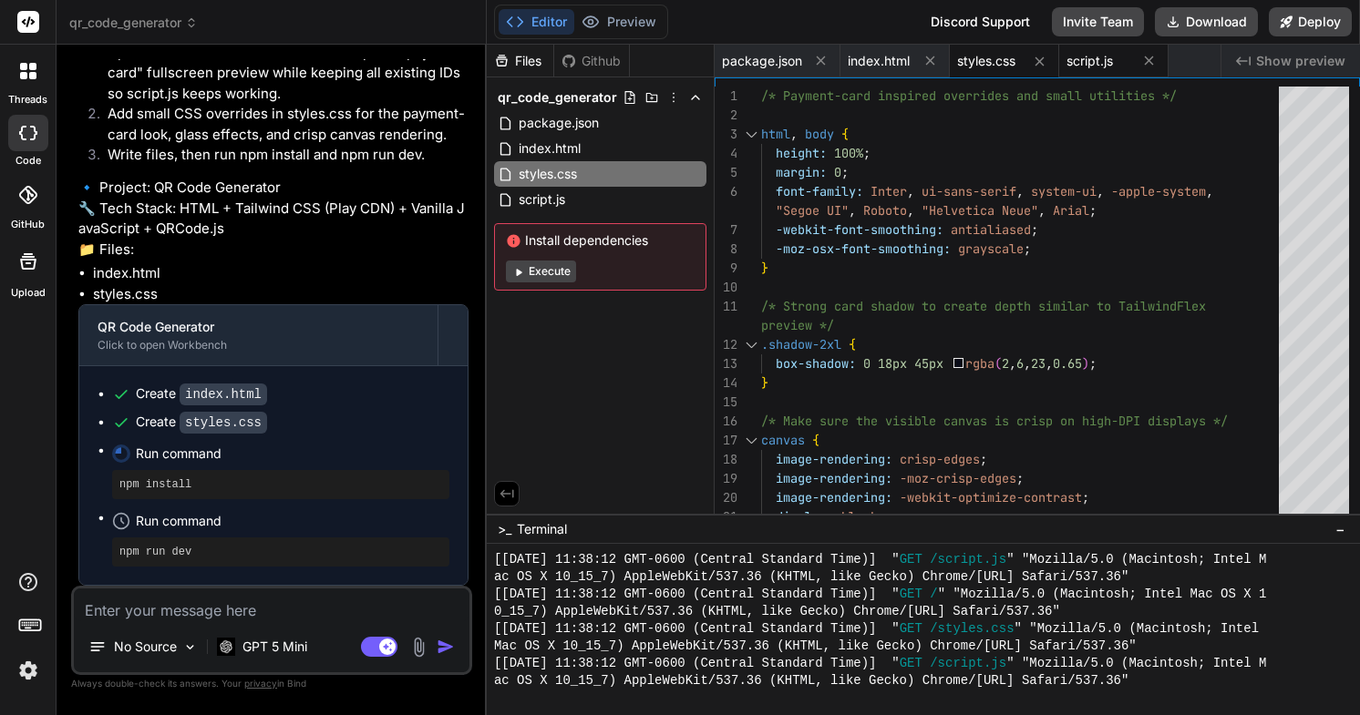
click at [1111, 66] on span "script.js" at bounding box center [1089, 61] width 46 height 18
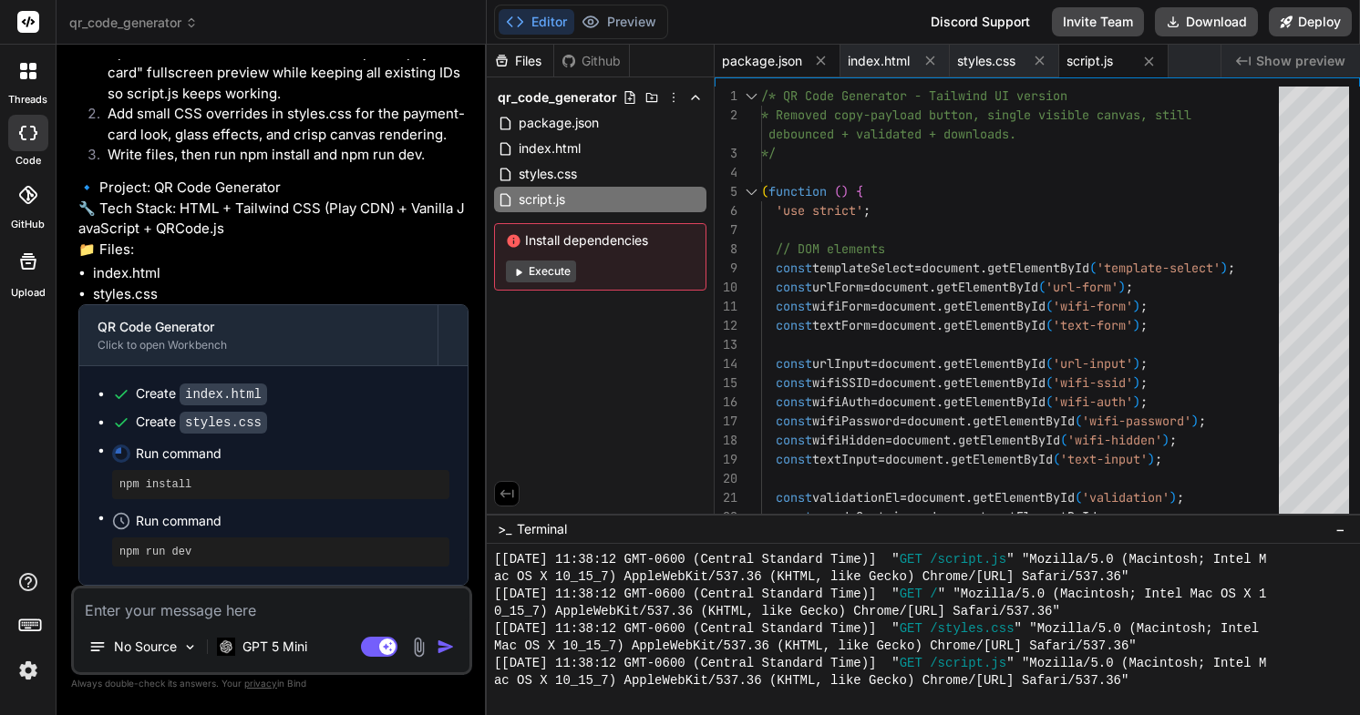
click at [779, 67] on span "package.json" at bounding box center [762, 61] width 80 height 18
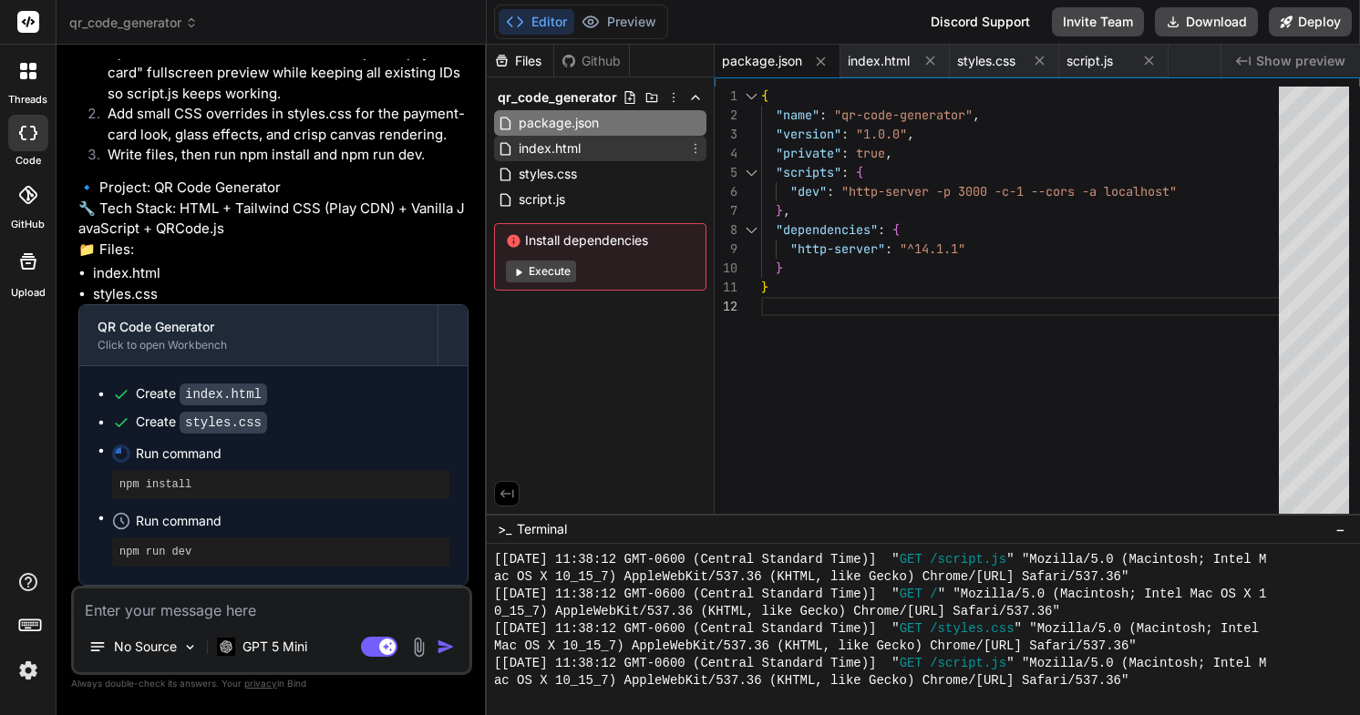
click at [556, 155] on span "index.html" at bounding box center [550, 149] width 66 height 22
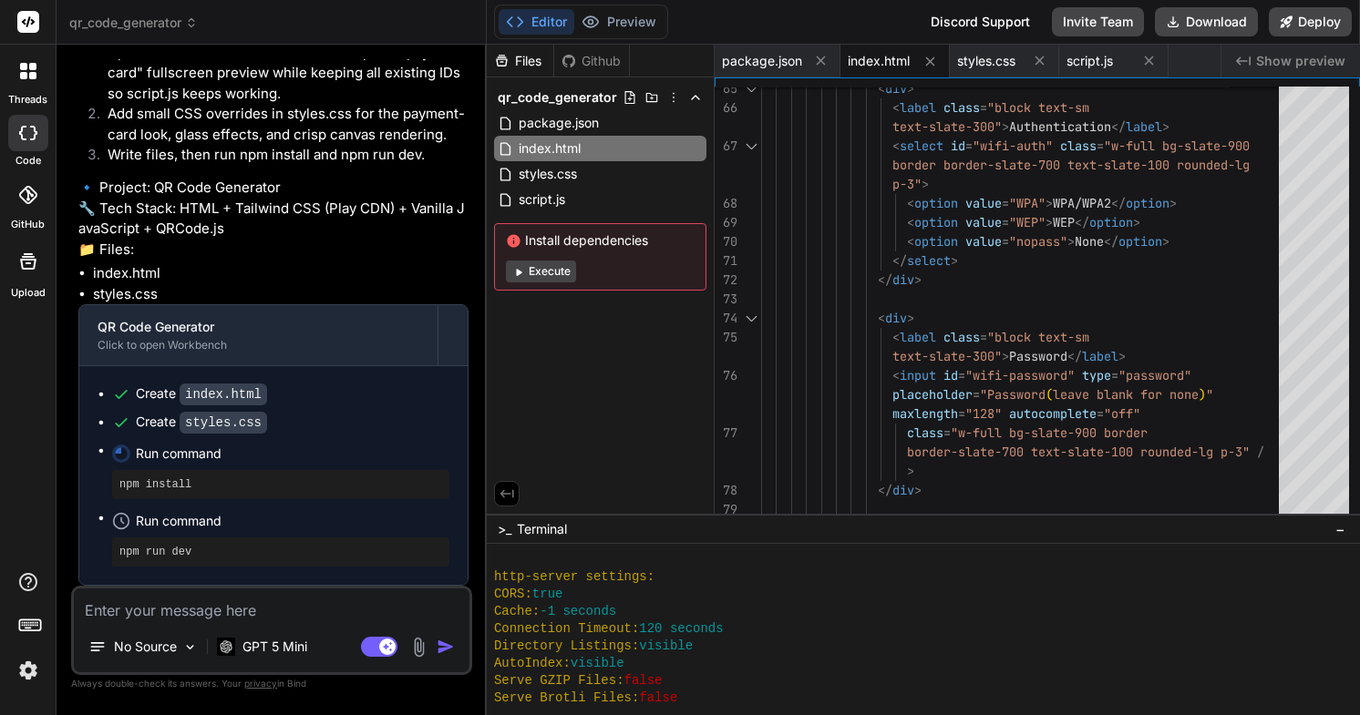
scroll to position [4831, 0]
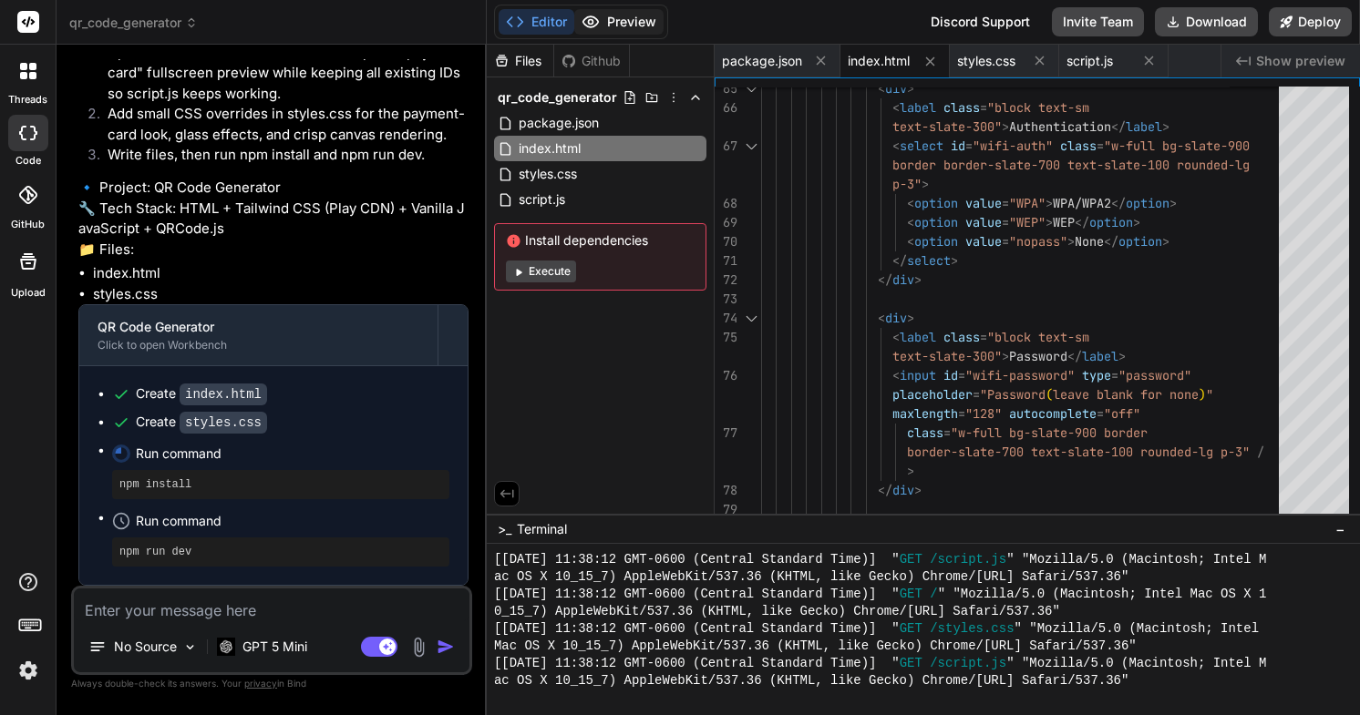
click at [615, 18] on button "Preview" at bounding box center [618, 22] width 89 height 26
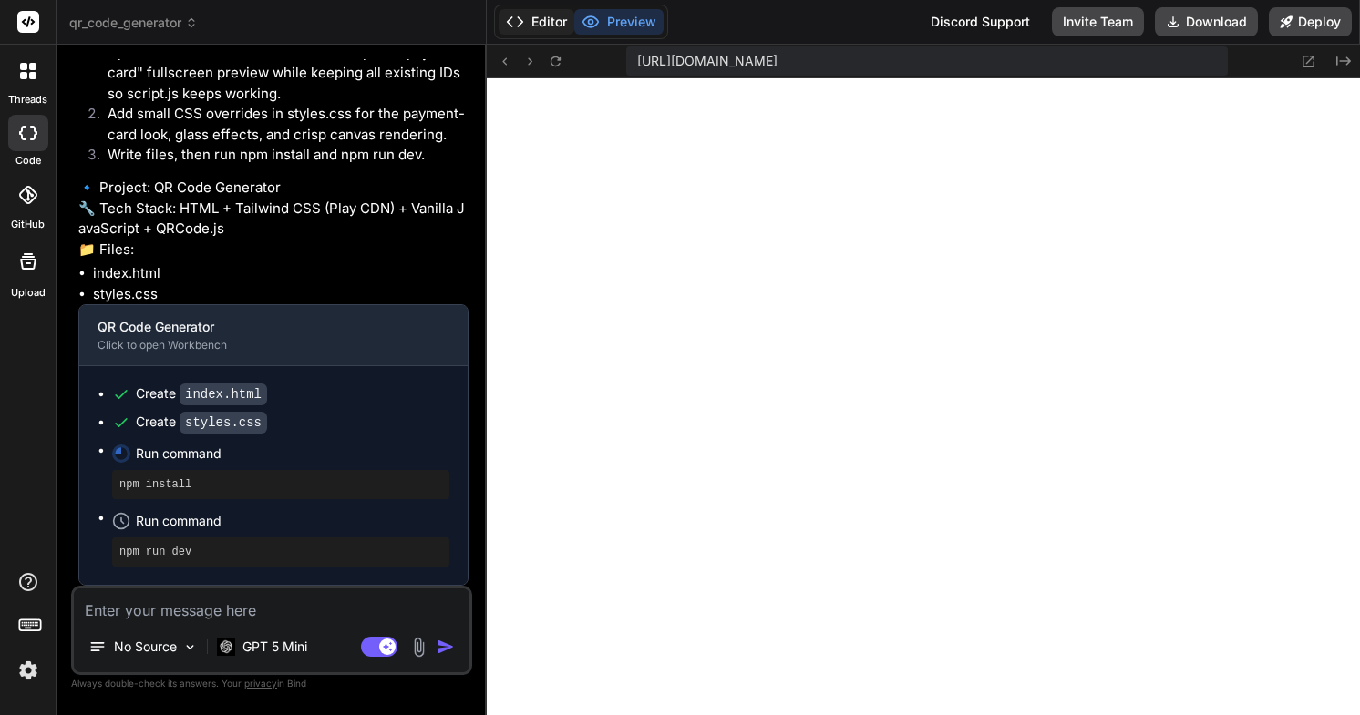
click at [536, 15] on button "Editor" at bounding box center [536, 22] width 76 height 26
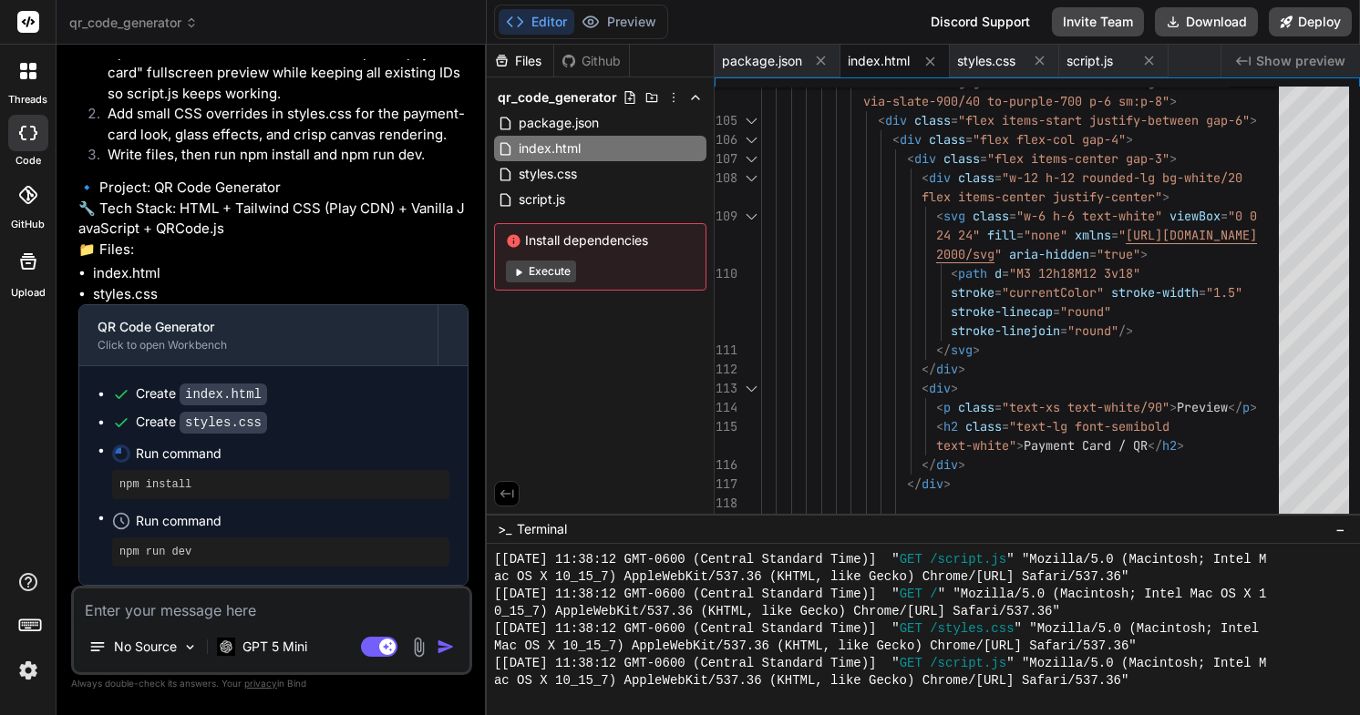
click at [195, 486] on pre "npm install" at bounding box center [280, 485] width 323 height 15
click at [149, 491] on pre "npm install" at bounding box center [280, 485] width 323 height 15
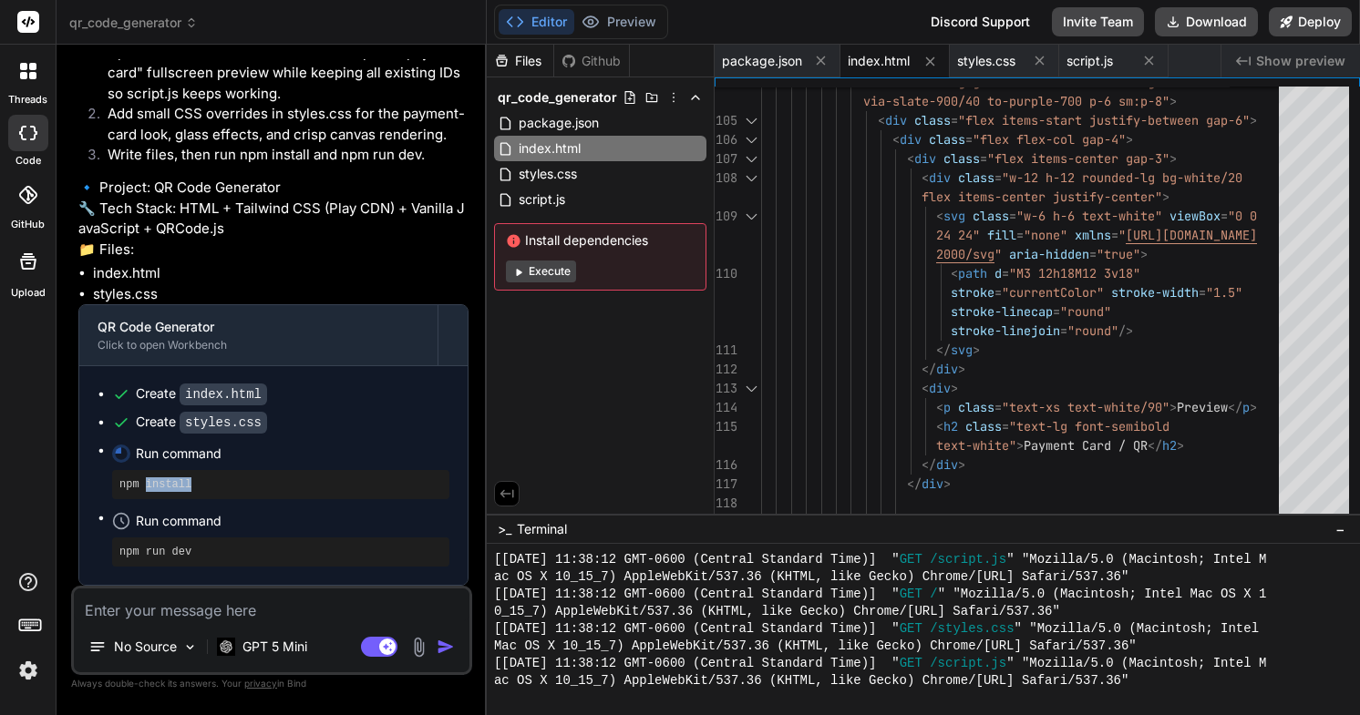
click at [149, 491] on pre "npm install" at bounding box center [280, 485] width 323 height 15
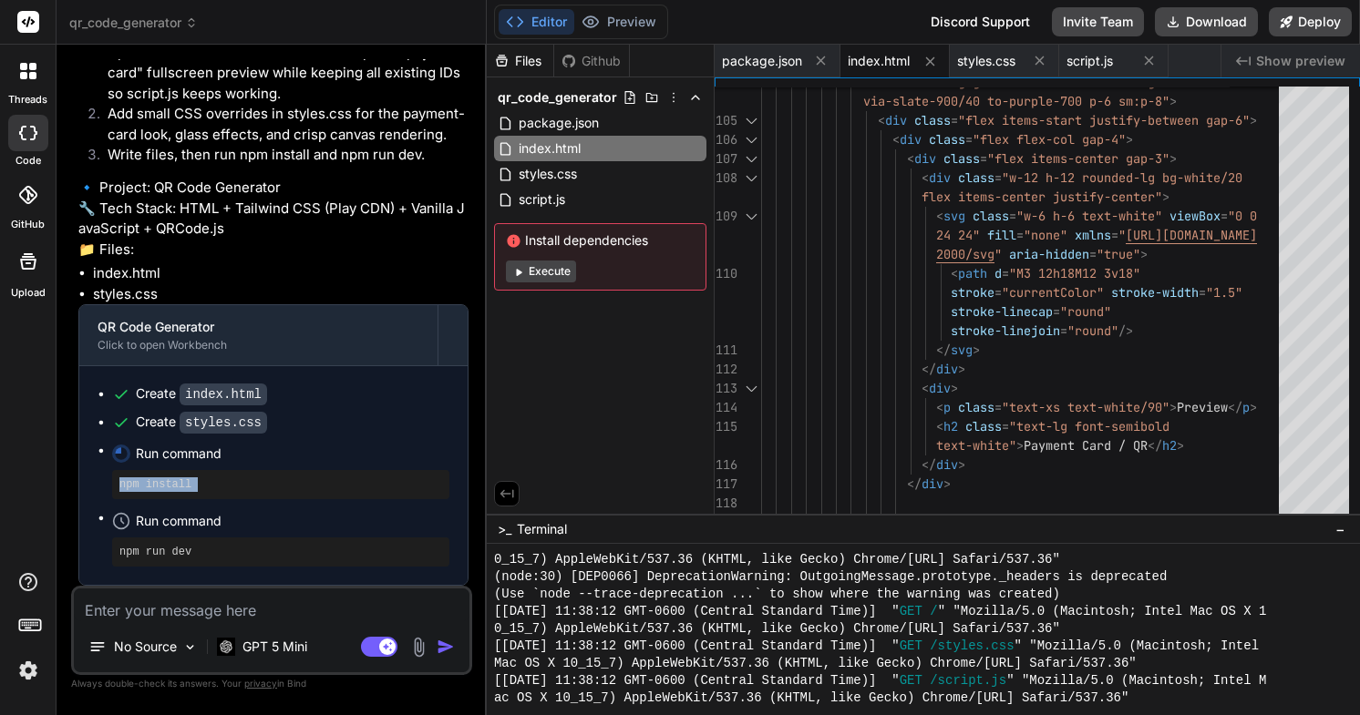
scroll to position [4831, 0]
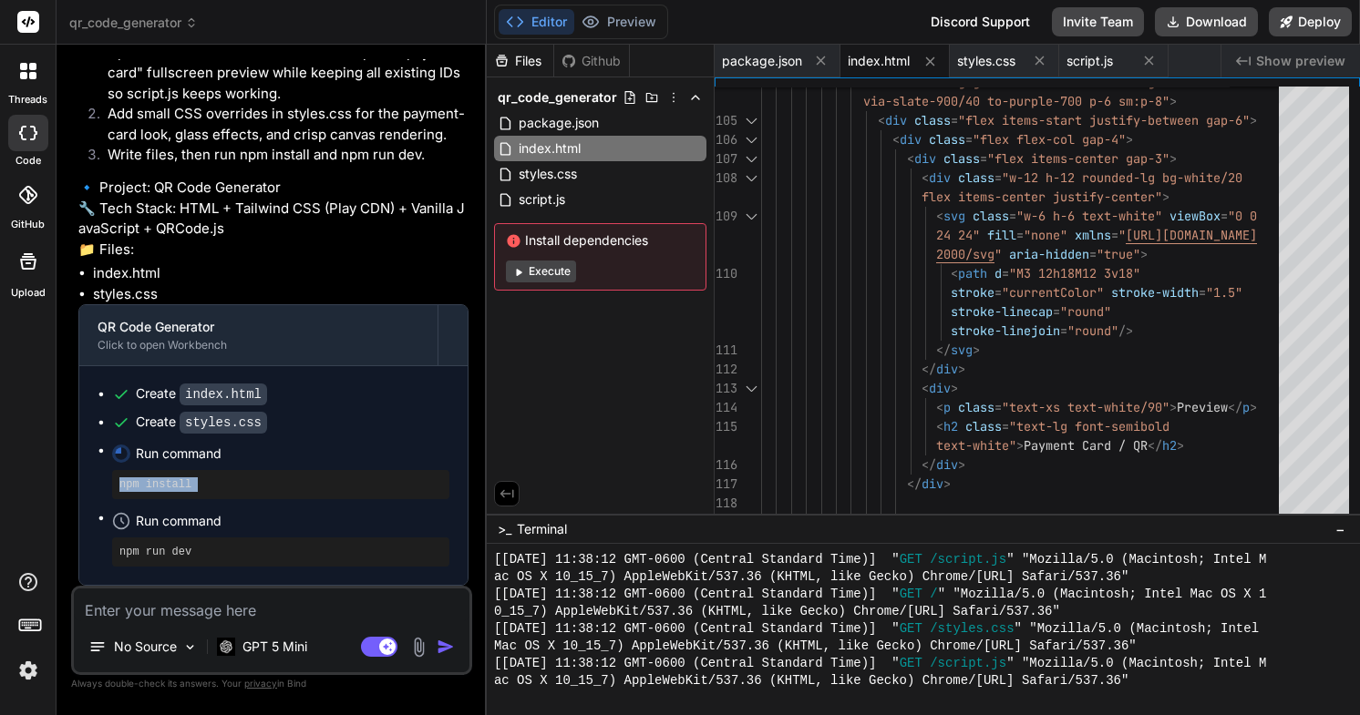
click at [827, 687] on span "ac OS X 10_15_7) AppleWebKit/537.36 (KHTML, like Gecko) Chrome/[URL] Safari/537…" at bounding box center [811, 681] width 634 height 17
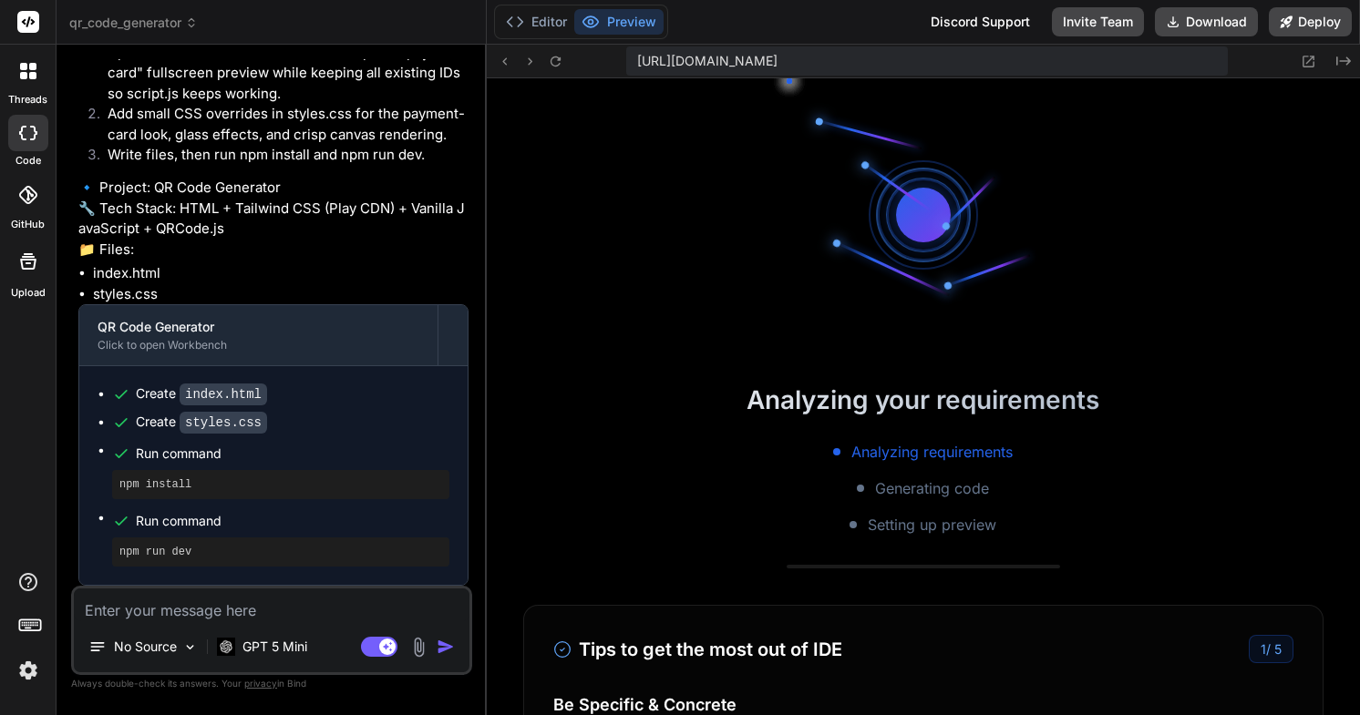
scroll to position [5887, 0]
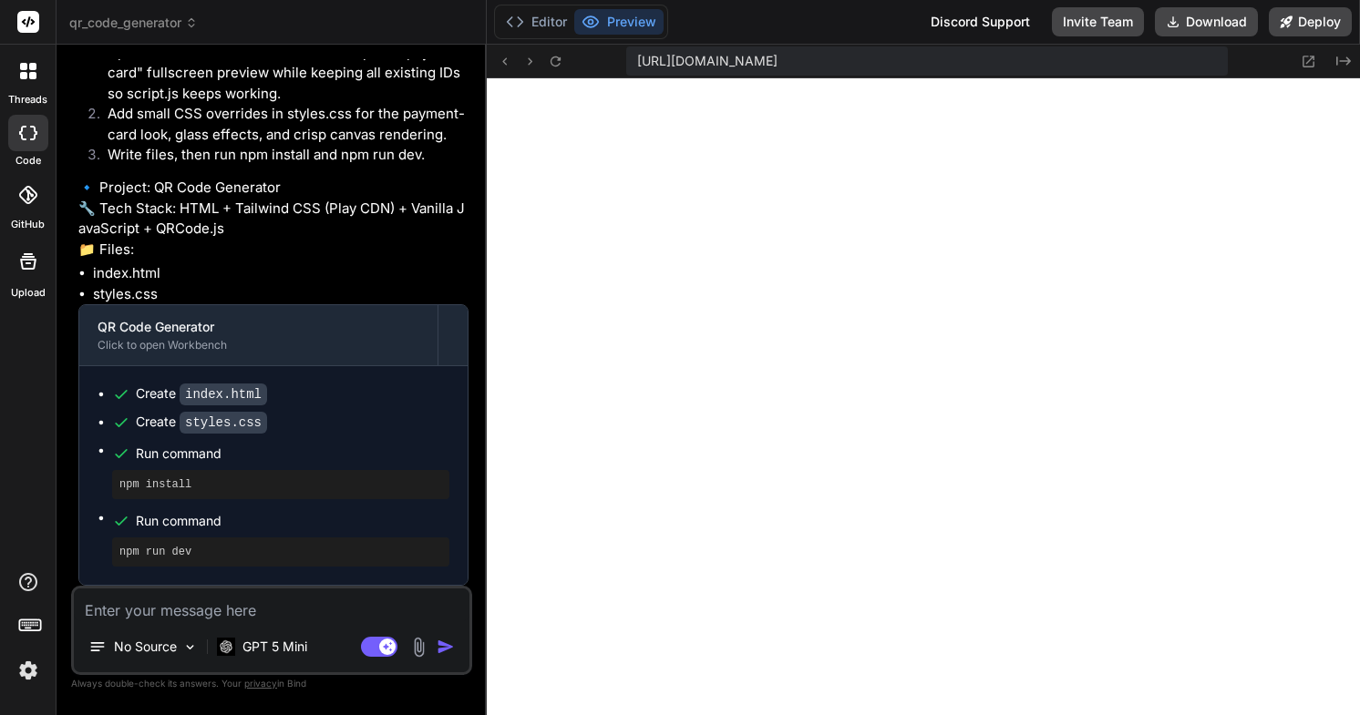
click at [187, 26] on icon at bounding box center [191, 22] width 13 height 13
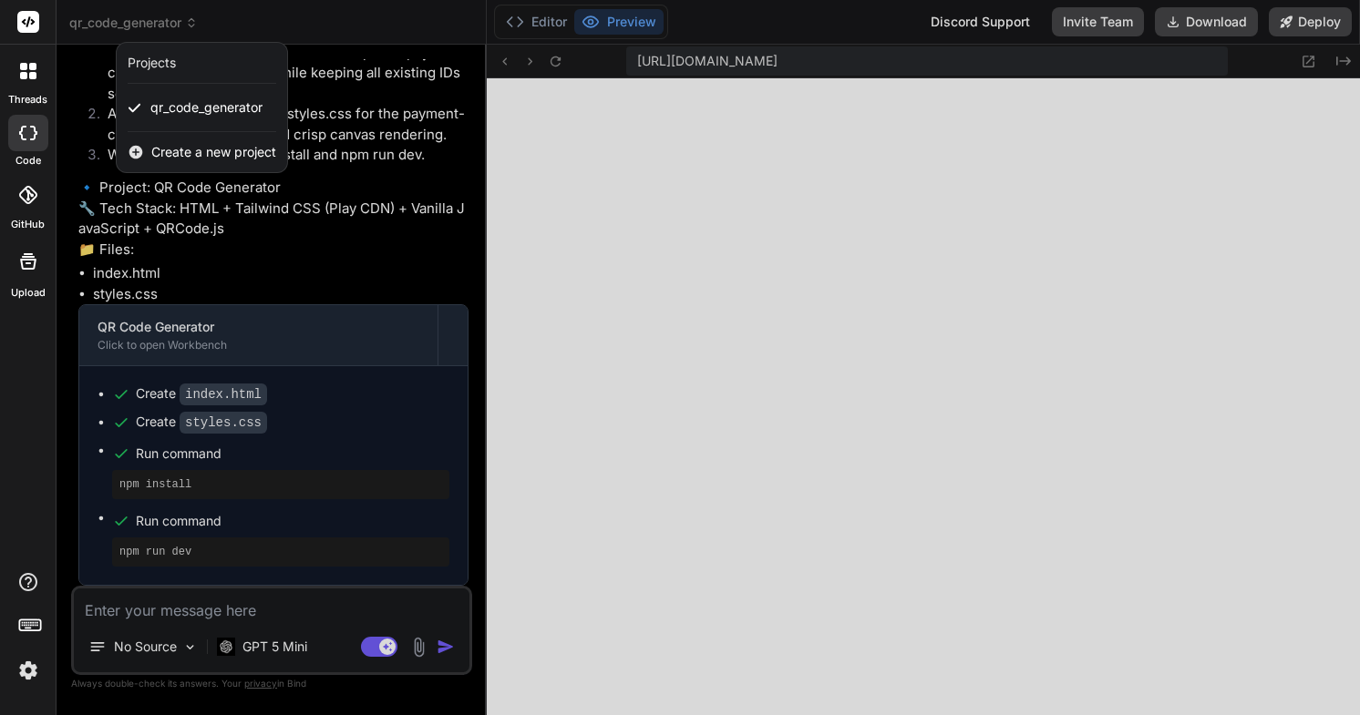
click at [164, 67] on div "Projects" at bounding box center [152, 63] width 48 height 18
click at [308, 148] on div at bounding box center [680, 357] width 1360 height 715
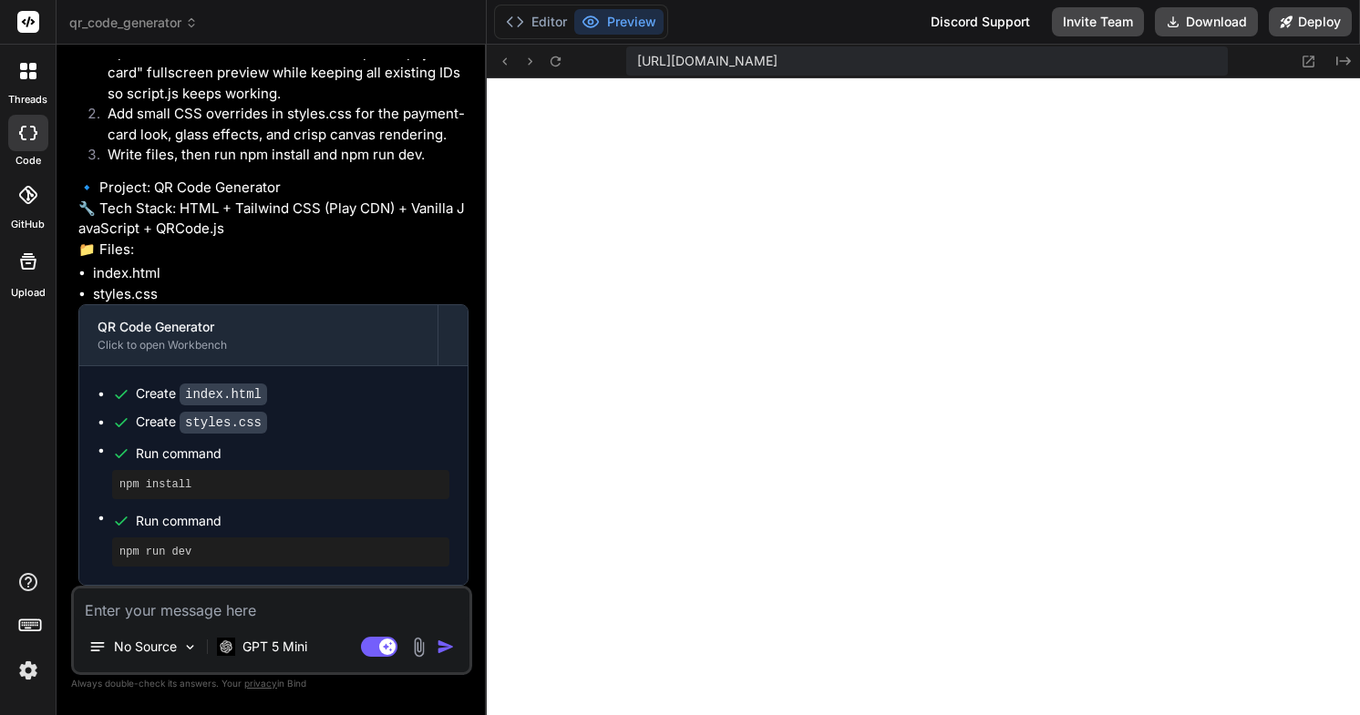
click at [169, 16] on span "qr_code_generator" at bounding box center [133, 23] width 128 height 18
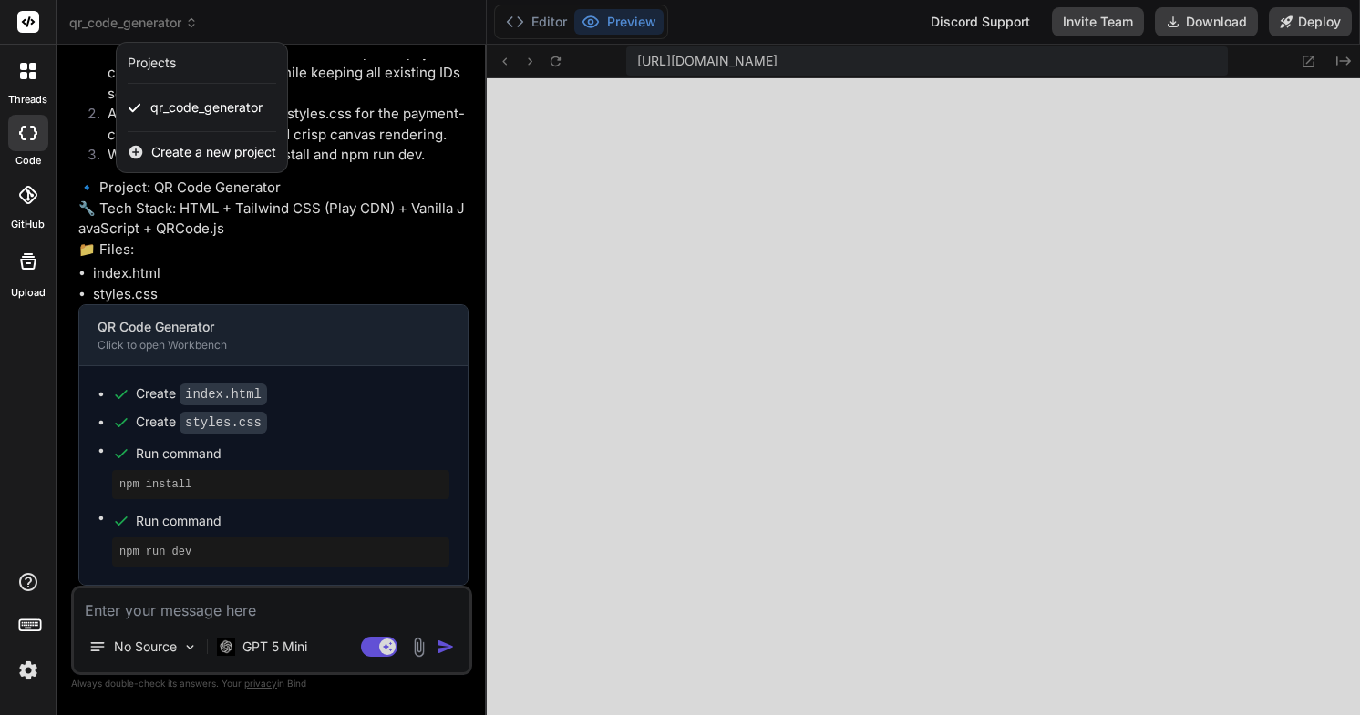
click at [180, 154] on span "Create a new project" at bounding box center [213, 152] width 125 height 18
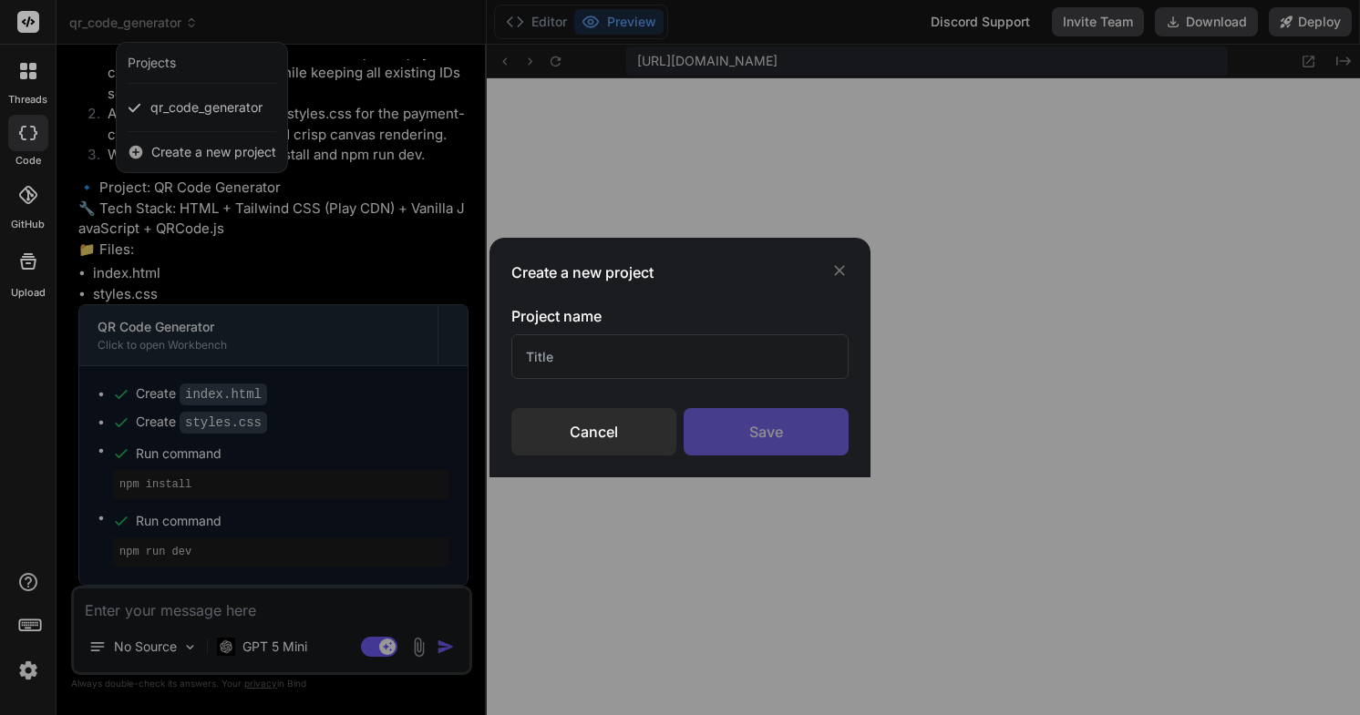
click at [528, 363] on input "text" at bounding box center [679, 356] width 337 height 45
click at [780, 426] on div "Save" at bounding box center [765, 431] width 165 height 47
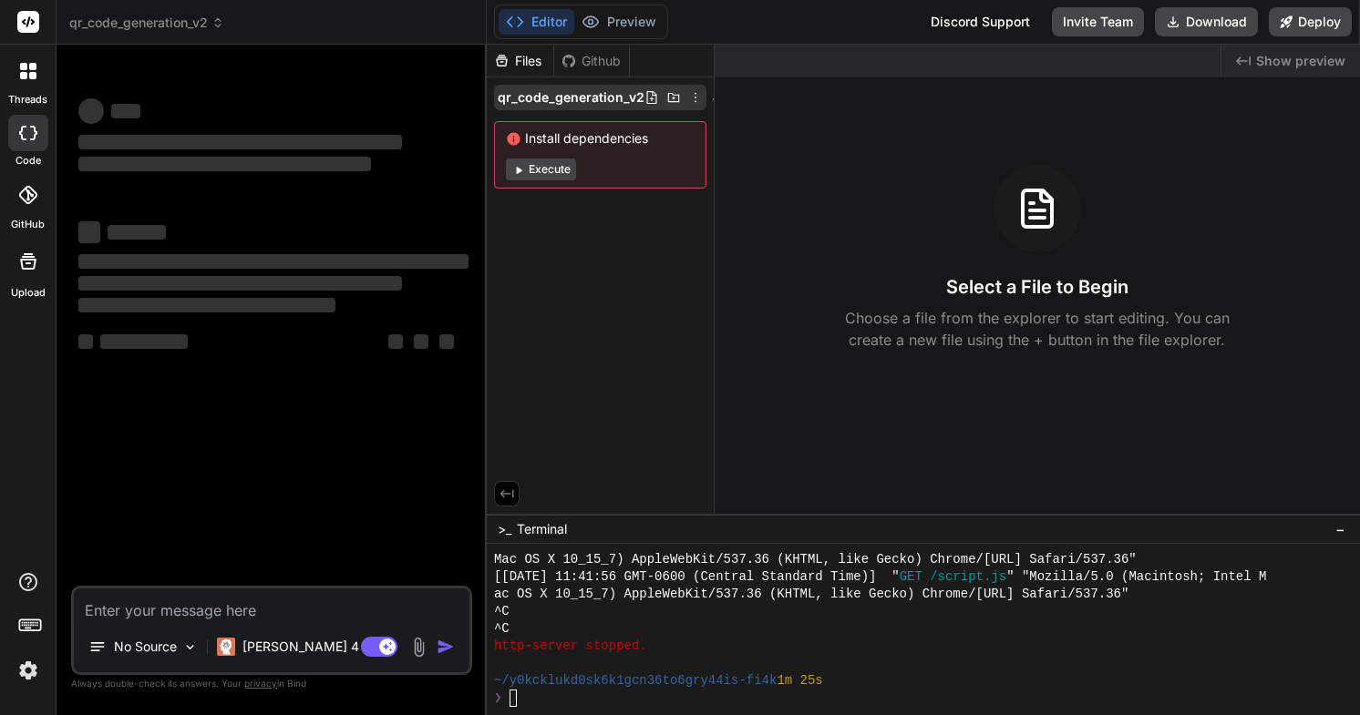
click at [689, 98] on icon at bounding box center [695, 97] width 15 height 15
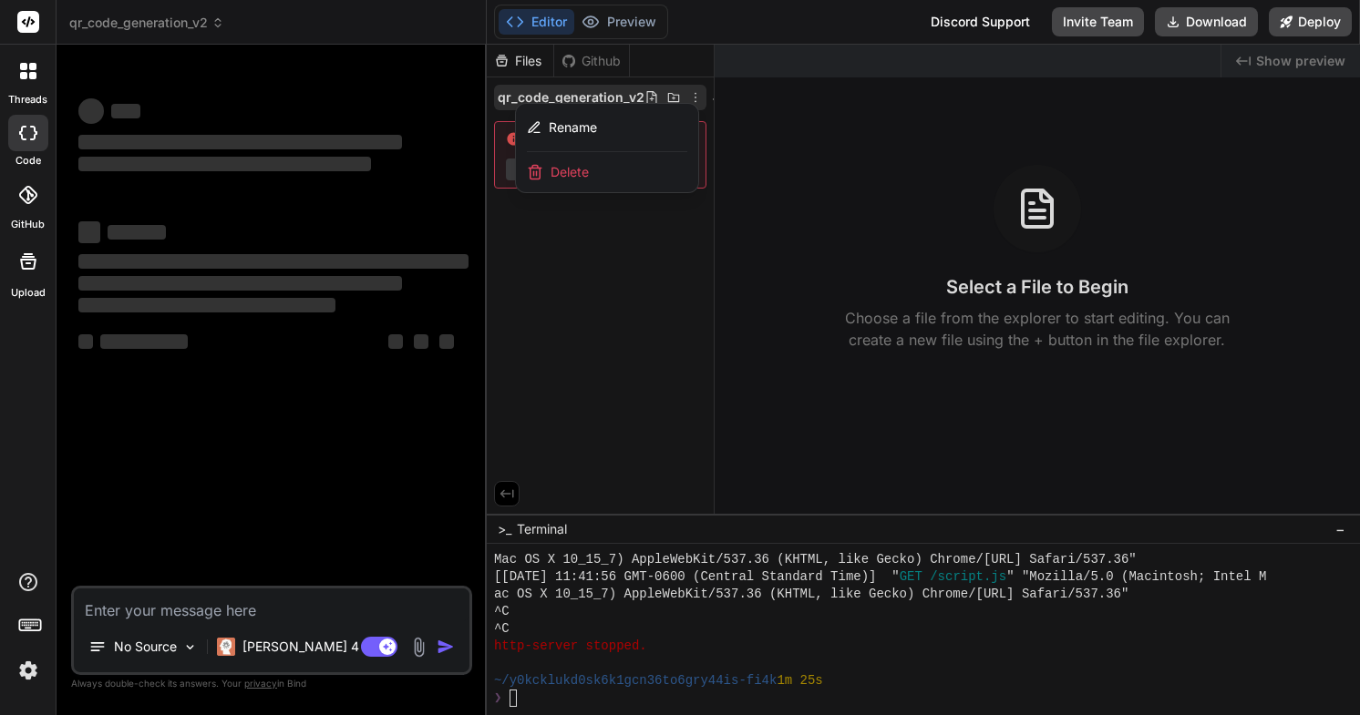
click at [663, 384] on div at bounding box center [923, 380] width 873 height 671
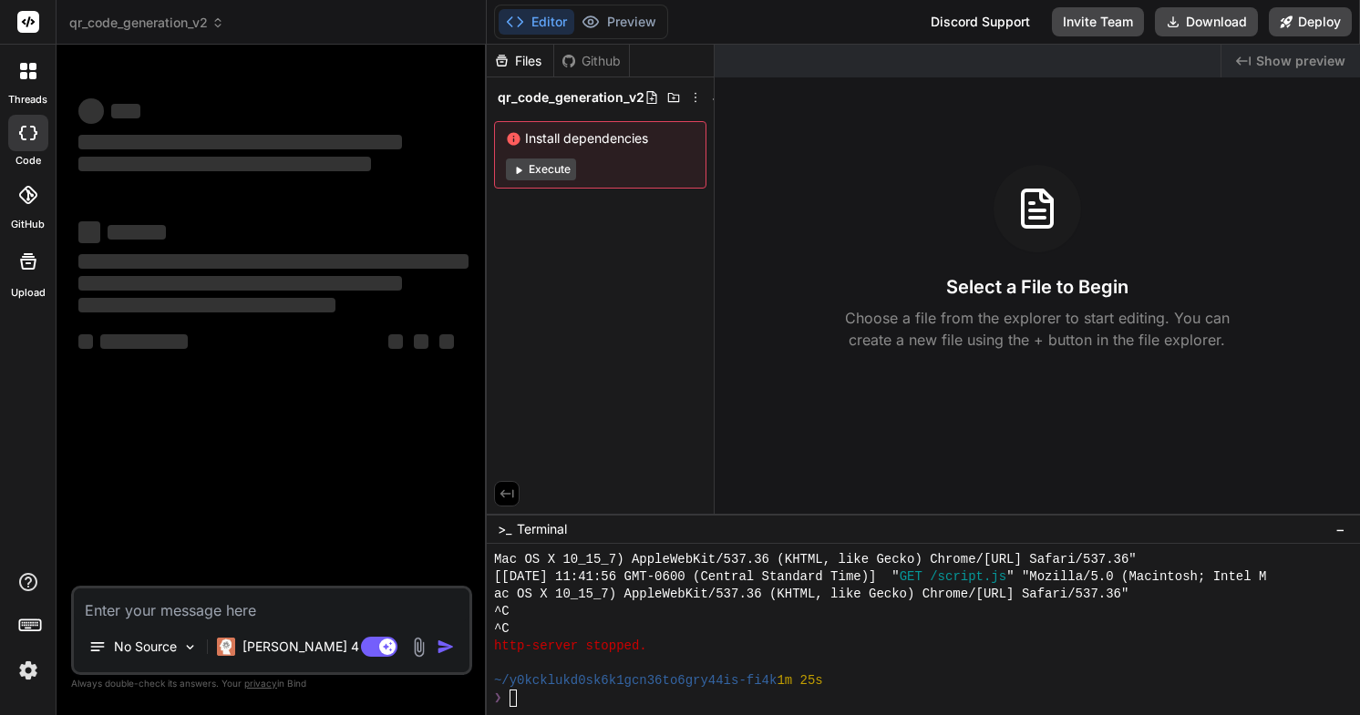
click at [339, 597] on textarea at bounding box center [272, 605] width 396 height 33
paste textarea "[URL][DOMAIN_NAME]"
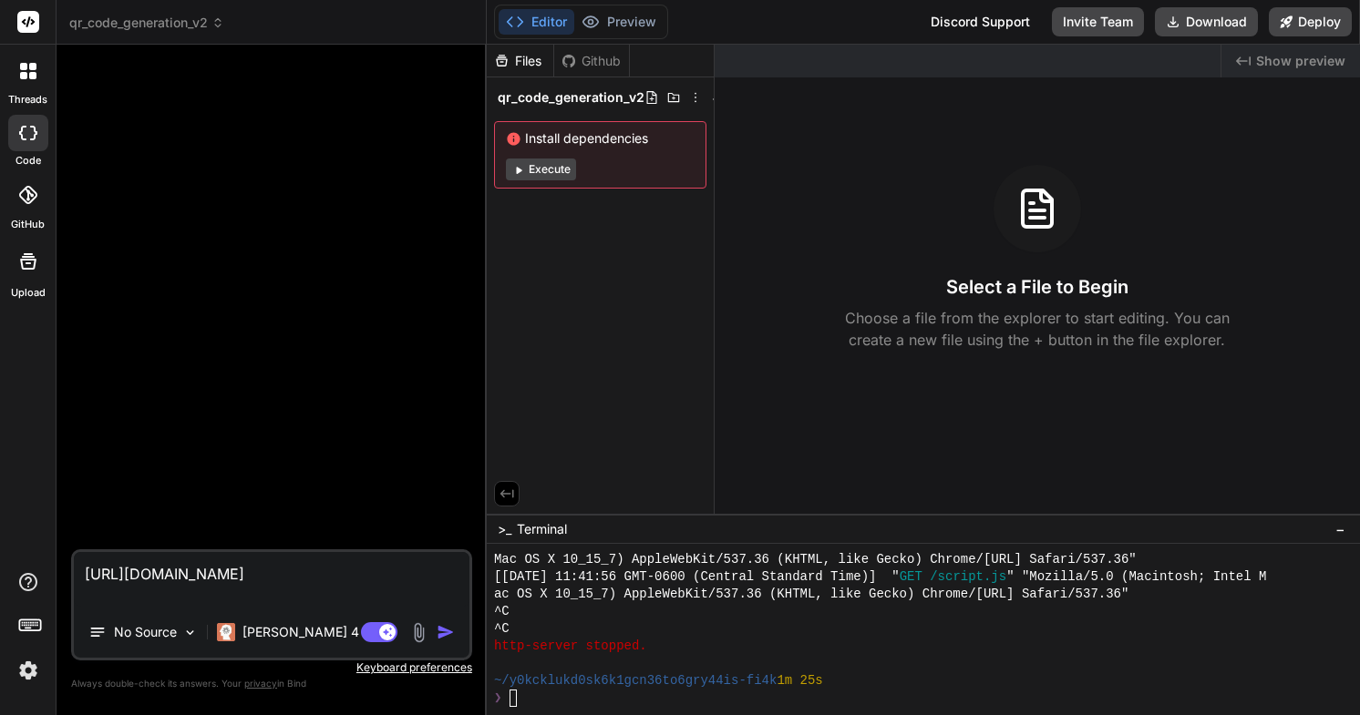
paste textarea "Build an Instagram-inspired photo sharing app with a responsive grid layout for…"
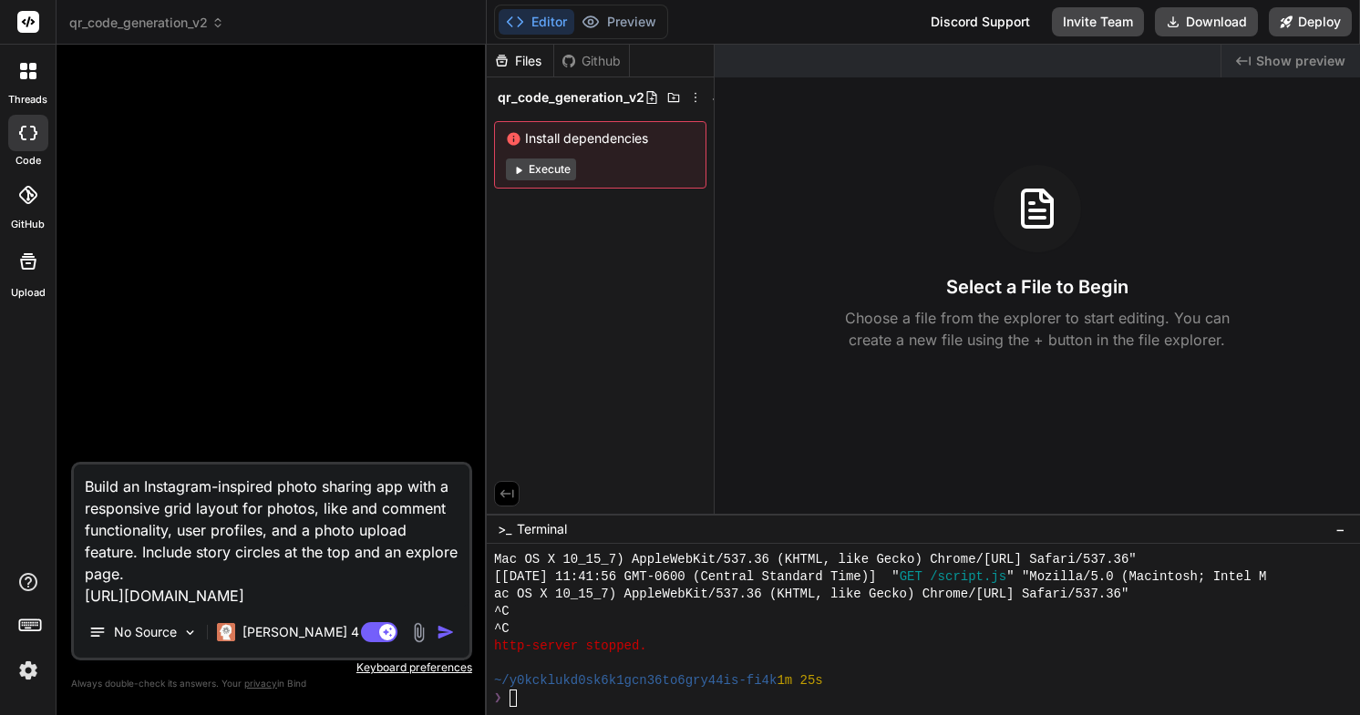
drag, startPoint x: 129, startPoint y: 487, endPoint x: 400, endPoint y: 486, distance: 270.7
click at [400, 486] on textarea "Build an Instagram-inspired photo sharing app with a responsive grid layout for…" at bounding box center [272, 536] width 396 height 142
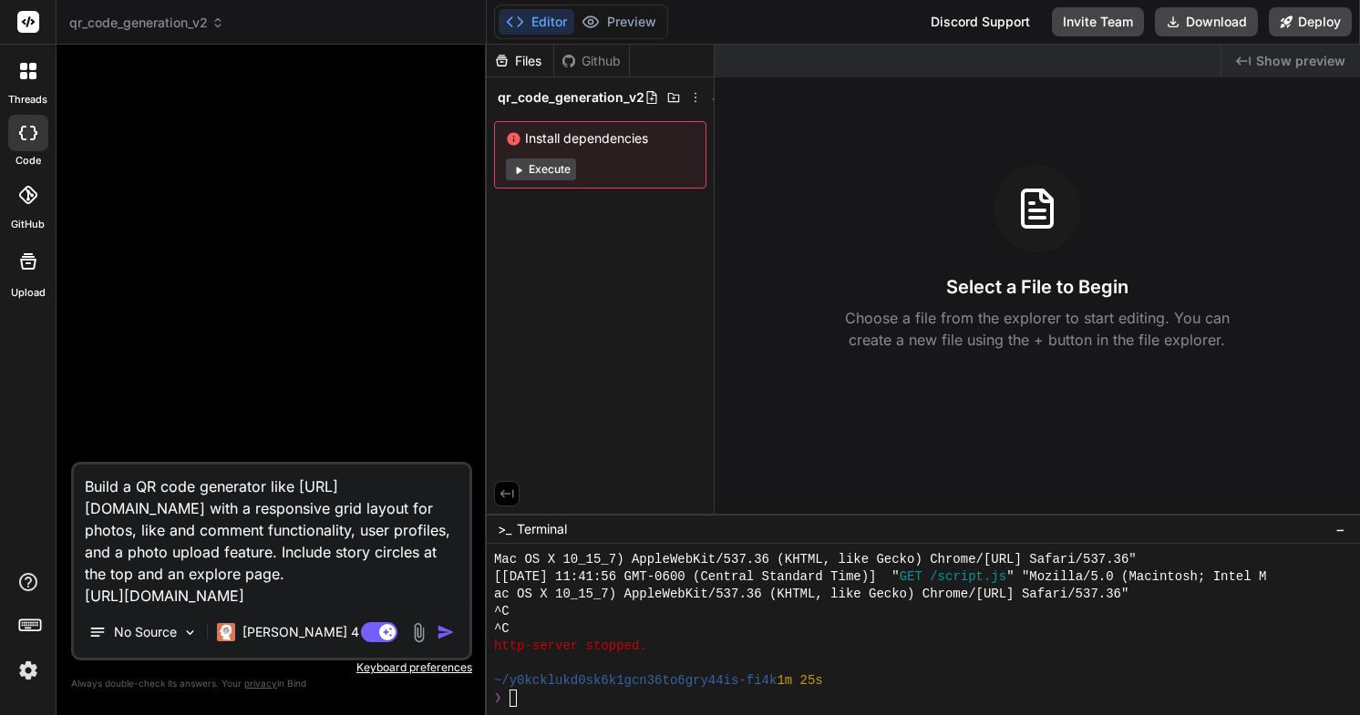
click at [324, 517] on textarea "Build a QR code generator like [URL][DOMAIN_NAME] with a responsive grid layout…" at bounding box center [272, 536] width 396 height 142
click at [296, 517] on textarea "Build a QR code generator like [URL][DOMAIN_NAME] with a responsive grid layout…" at bounding box center [272, 536] width 396 height 142
click at [282, 509] on textarea "Build a QR code generator like [URL][DOMAIN_NAME] with a responsive grid layout…" at bounding box center [272, 536] width 396 height 142
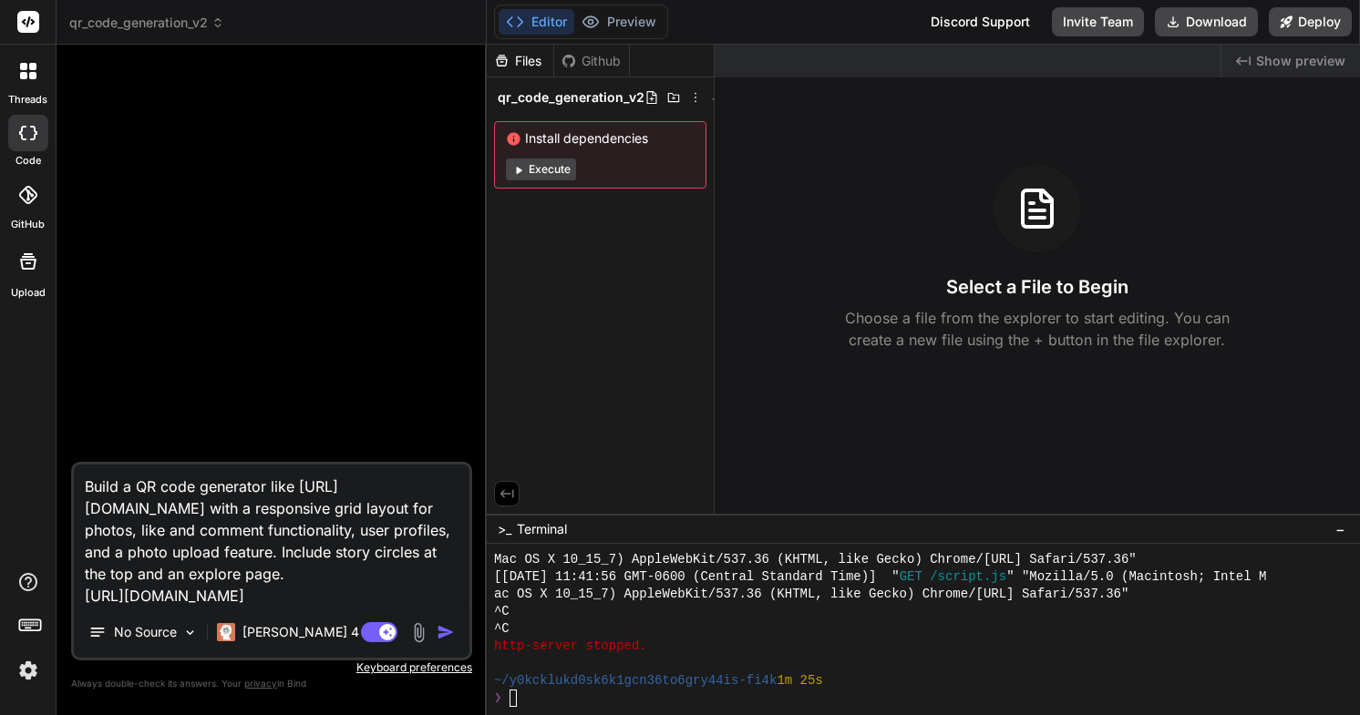
click at [282, 509] on textarea "Build a QR code generator like [URL][DOMAIN_NAME] with a responsive grid layout…" at bounding box center [272, 536] width 396 height 142
click at [241, 510] on textarea "Build a QR code generator like [URL][DOMAIN_NAME] with a responsive grid layout…" at bounding box center [272, 536] width 396 height 142
drag, startPoint x: 313, startPoint y: 511, endPoint x: 239, endPoint y: 511, distance: 73.8
click at [239, 511] on textarea "Build a QR code generator like [URL][DOMAIN_NAME] with a responsive grid layout…" at bounding box center [272, 536] width 396 height 142
drag, startPoint x: 245, startPoint y: 509, endPoint x: 142, endPoint y: 557, distance: 113.4
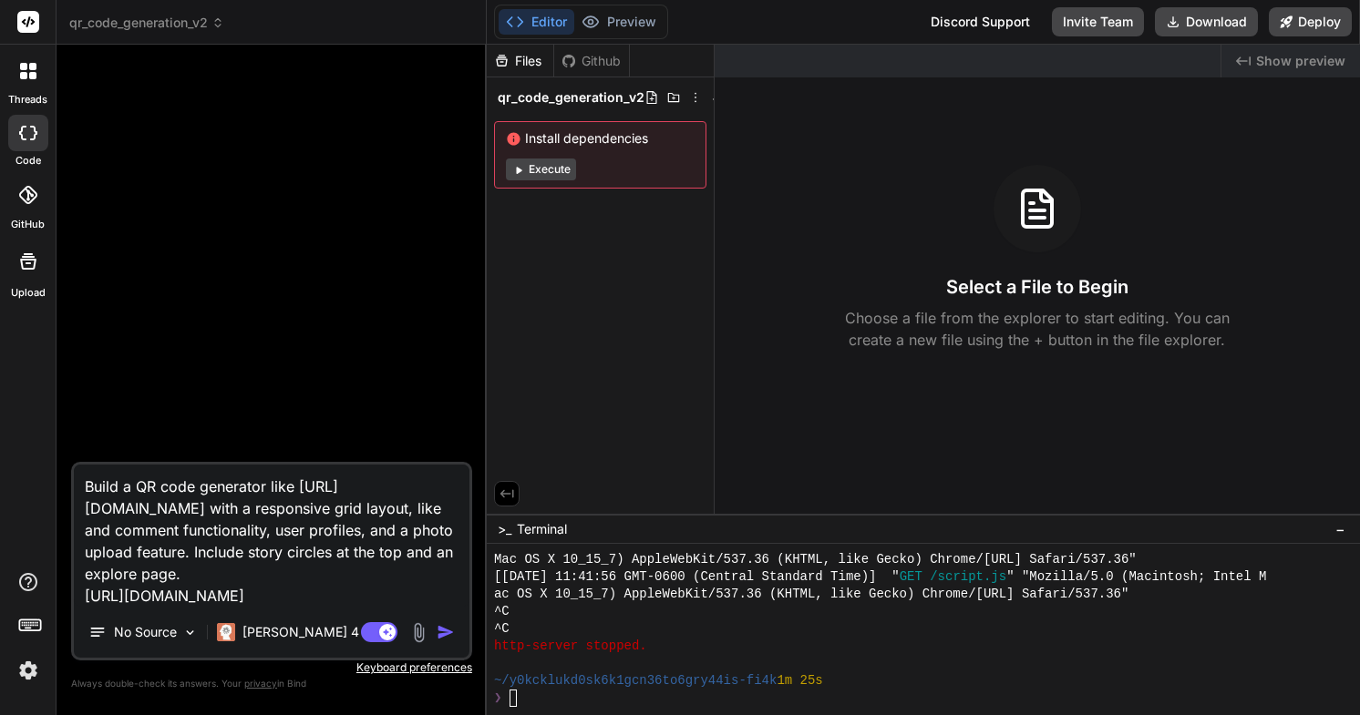
click at [142, 557] on textarea "Build a QR code generator like [URL][DOMAIN_NAME] with a responsive grid layout…" at bounding box center [272, 536] width 396 height 142
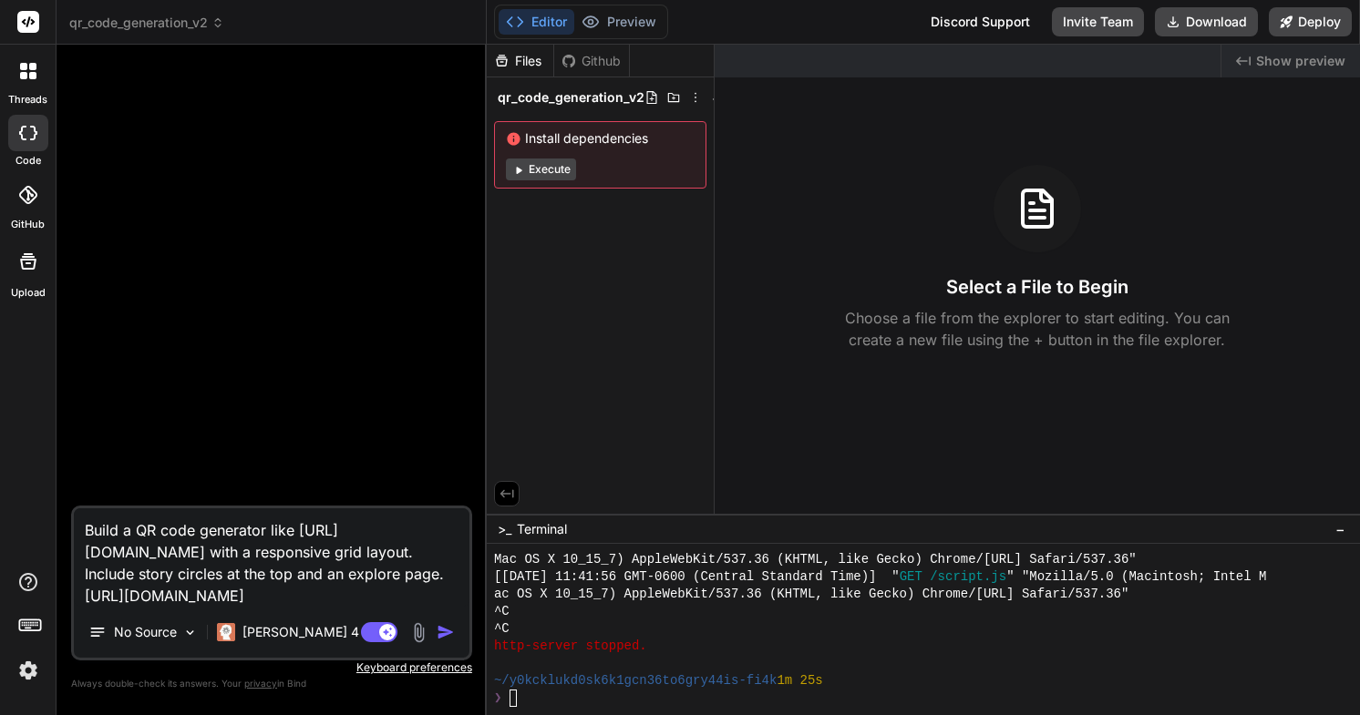
drag, startPoint x: 245, startPoint y: 552, endPoint x: 270, endPoint y: 570, distance: 30.1
click at [270, 570] on textarea "Build a QR code generator like [URL][DOMAIN_NAME] with a responsive grid layout…" at bounding box center [272, 558] width 396 height 98
click at [272, 626] on p "[PERSON_NAME] 4 S.." at bounding box center [310, 632] width 136 height 18
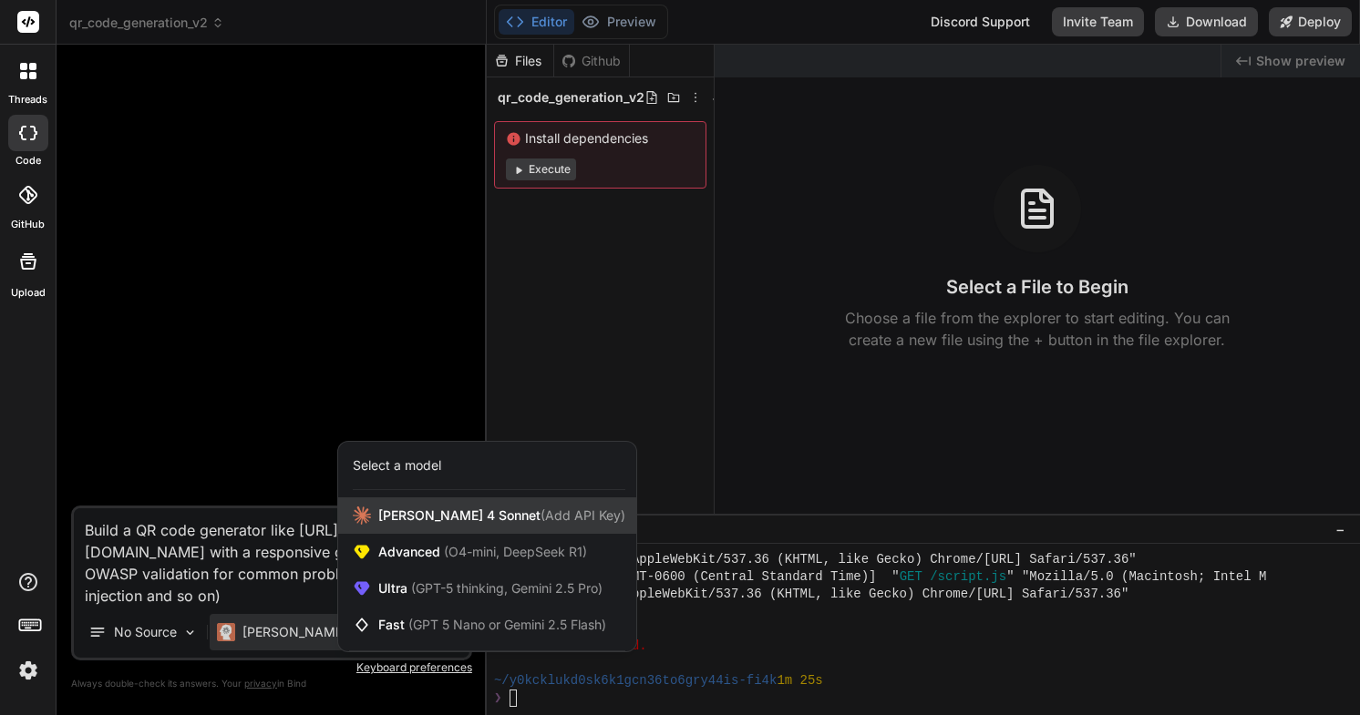
click at [413, 515] on span "[PERSON_NAME] 4 Sonnet (Add API Key)" at bounding box center [501, 516] width 247 height 18
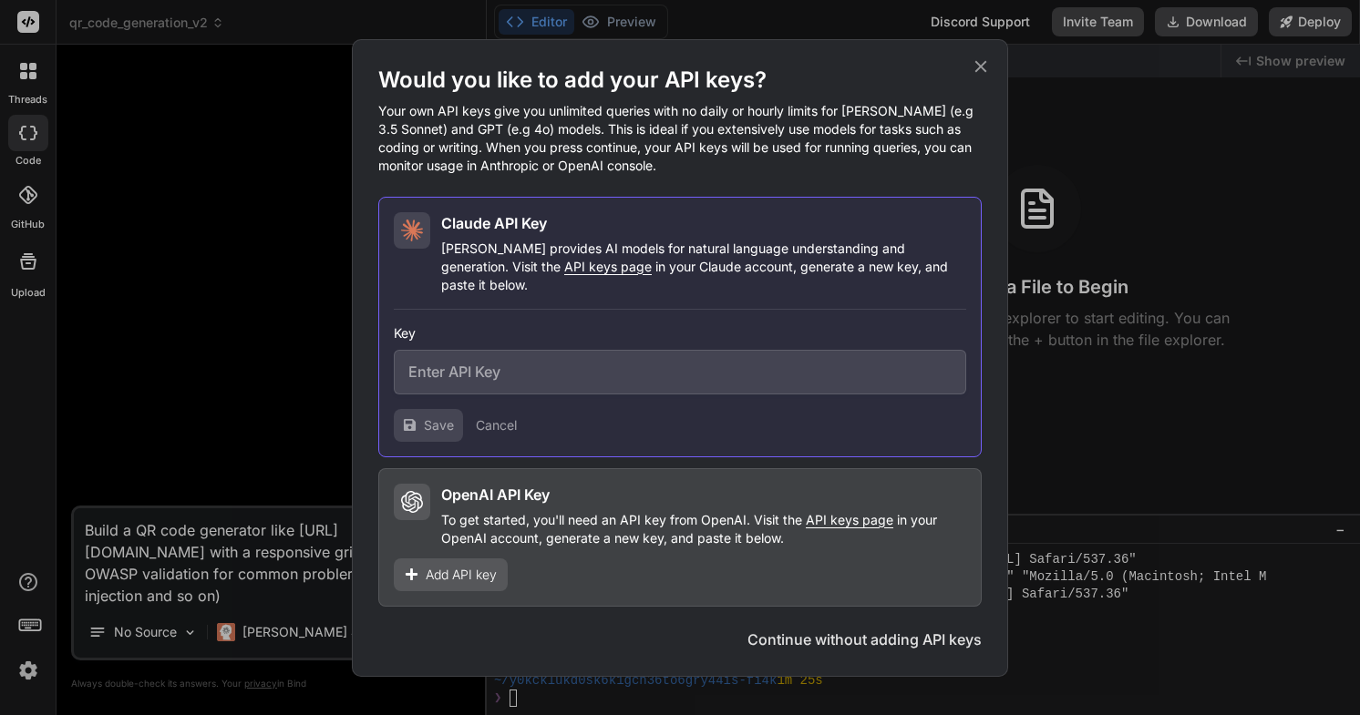
click at [982, 72] on icon at bounding box center [981, 66] width 12 height 12
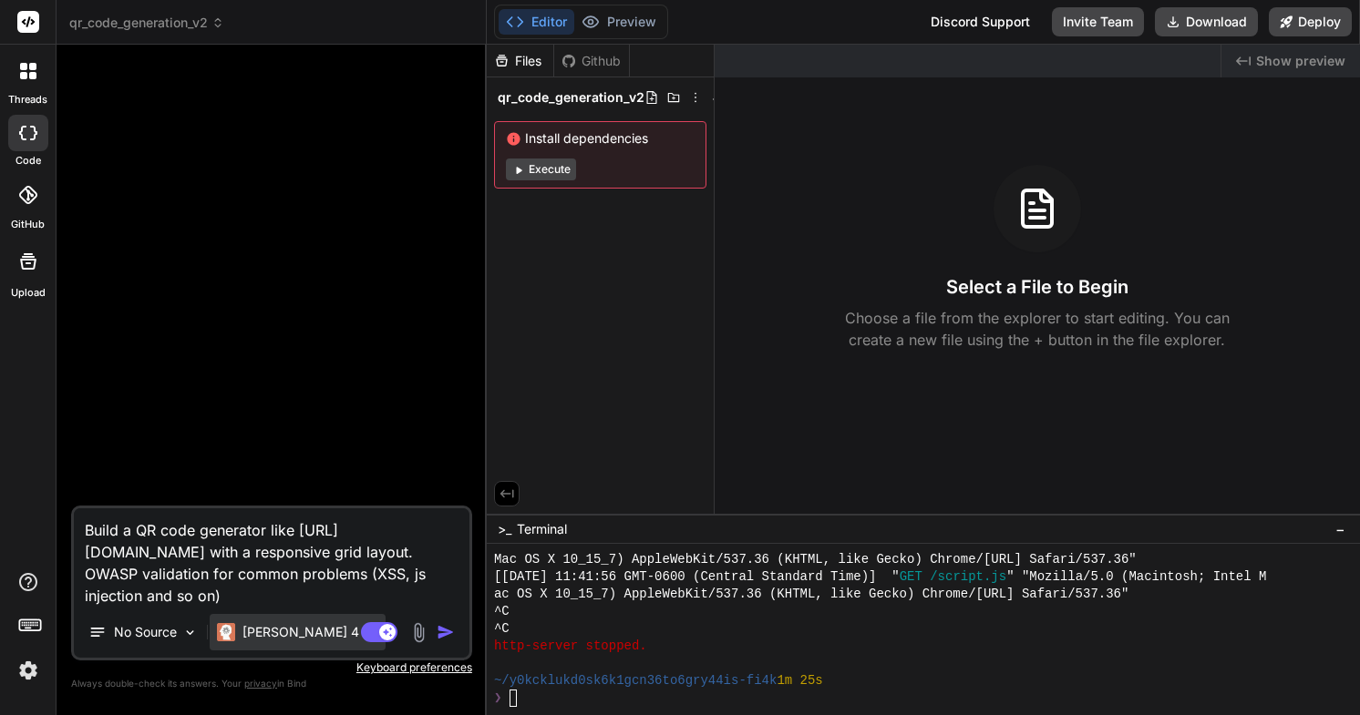
click at [268, 636] on p "[PERSON_NAME] 4 S.." at bounding box center [310, 632] width 136 height 18
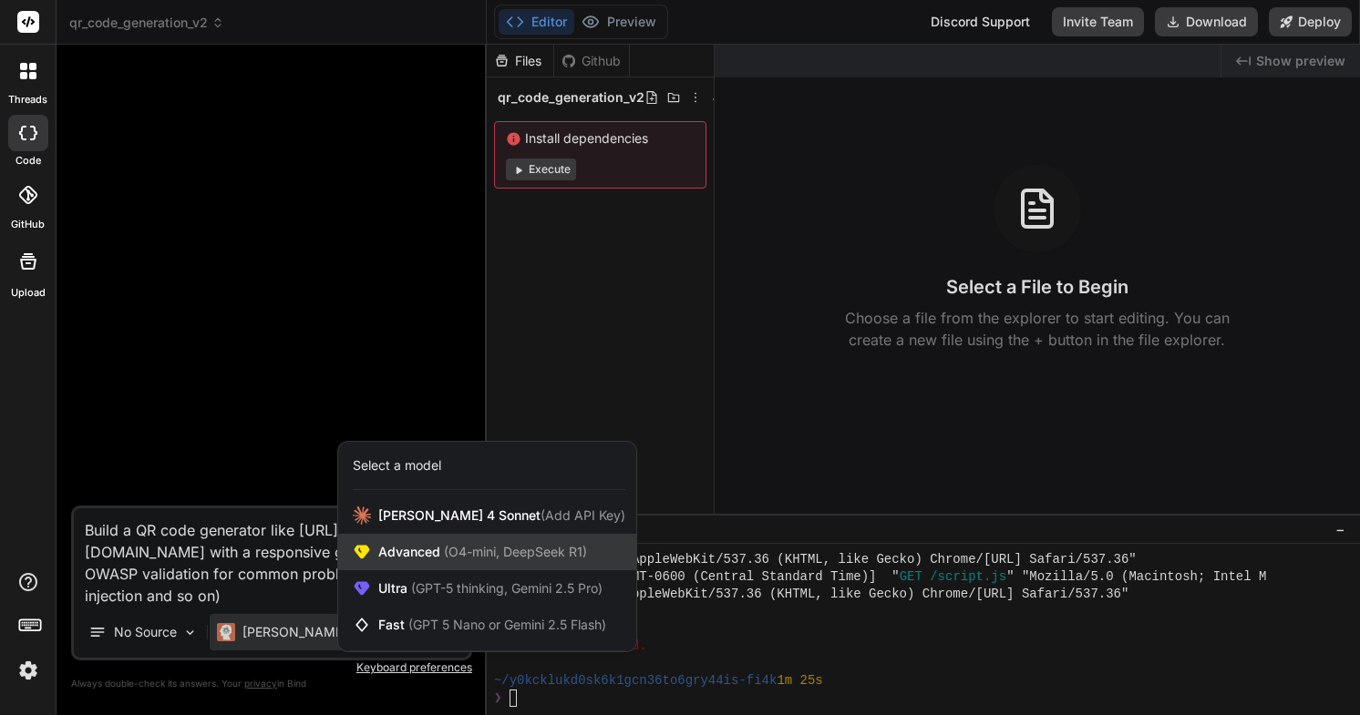
click at [419, 554] on span "Advanced (O4-mini, DeepSeek R1)" at bounding box center [482, 552] width 209 height 18
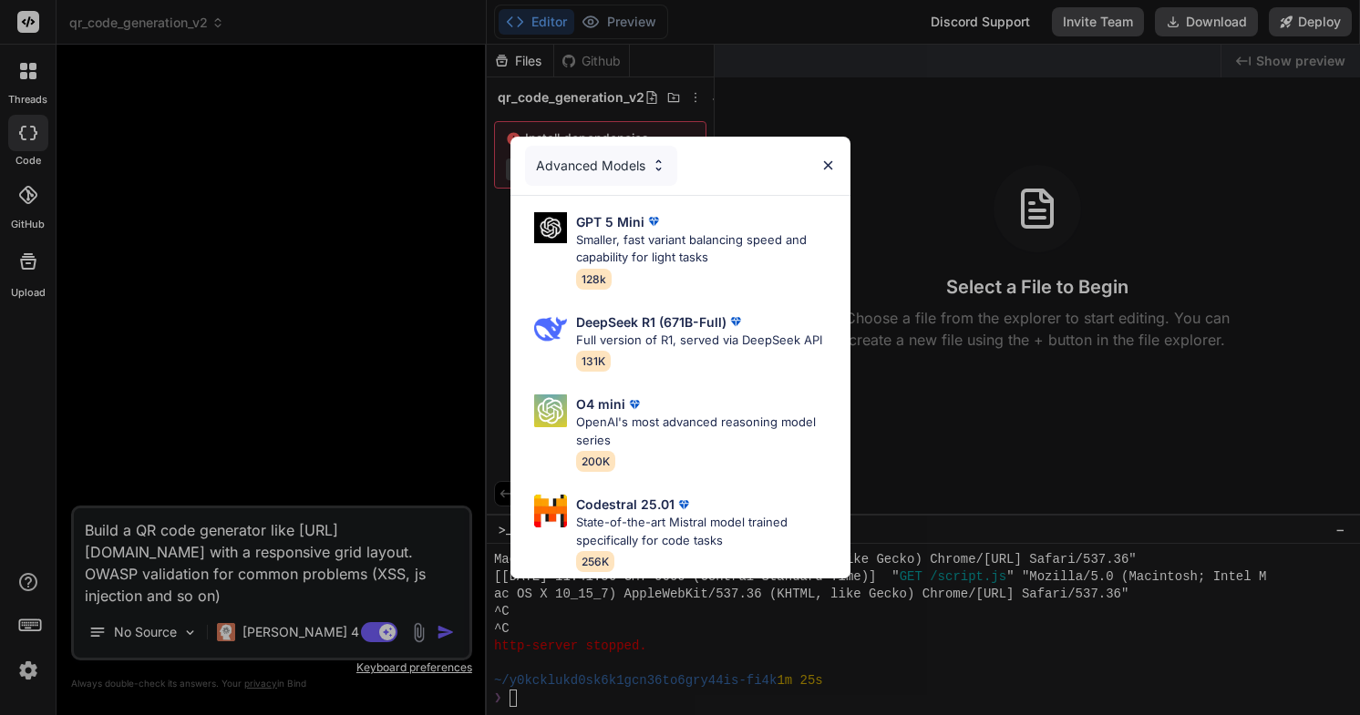
click at [823, 167] on img at bounding box center [827, 165] width 15 height 15
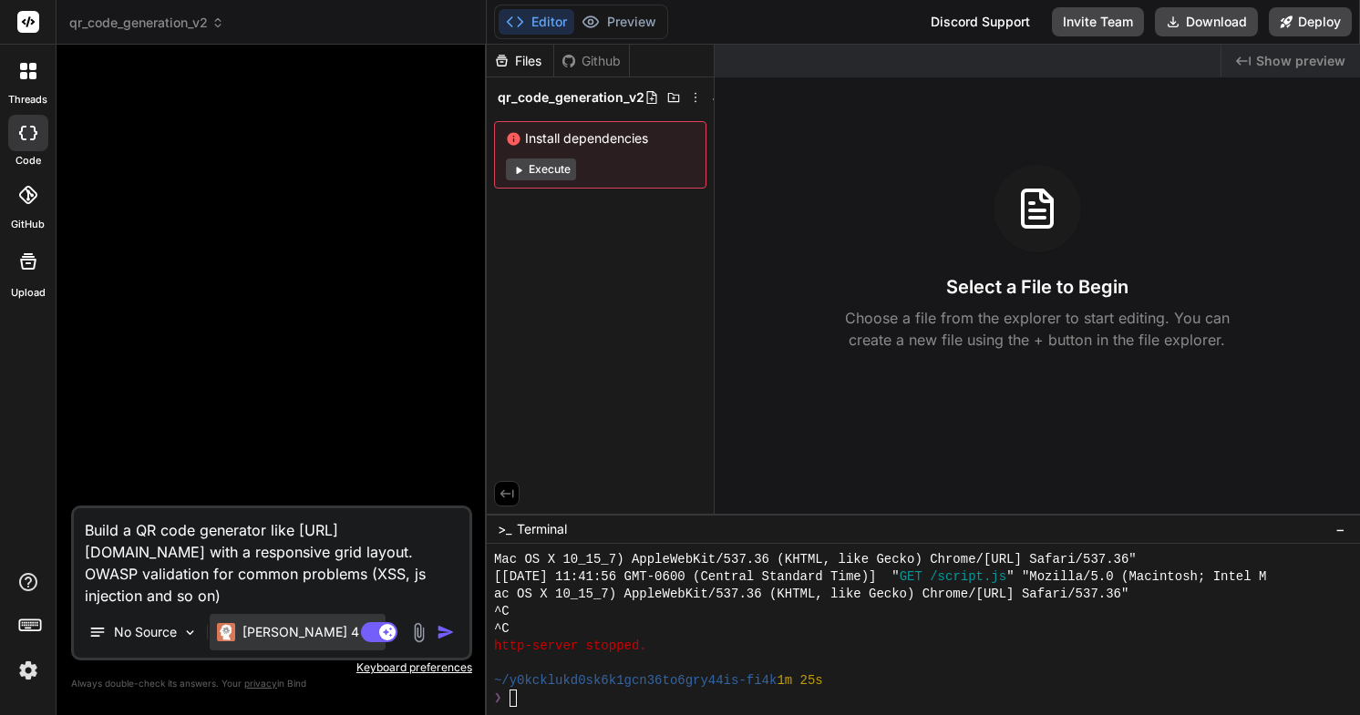
click at [243, 632] on p "[PERSON_NAME] 4 S.." at bounding box center [310, 632] width 136 height 18
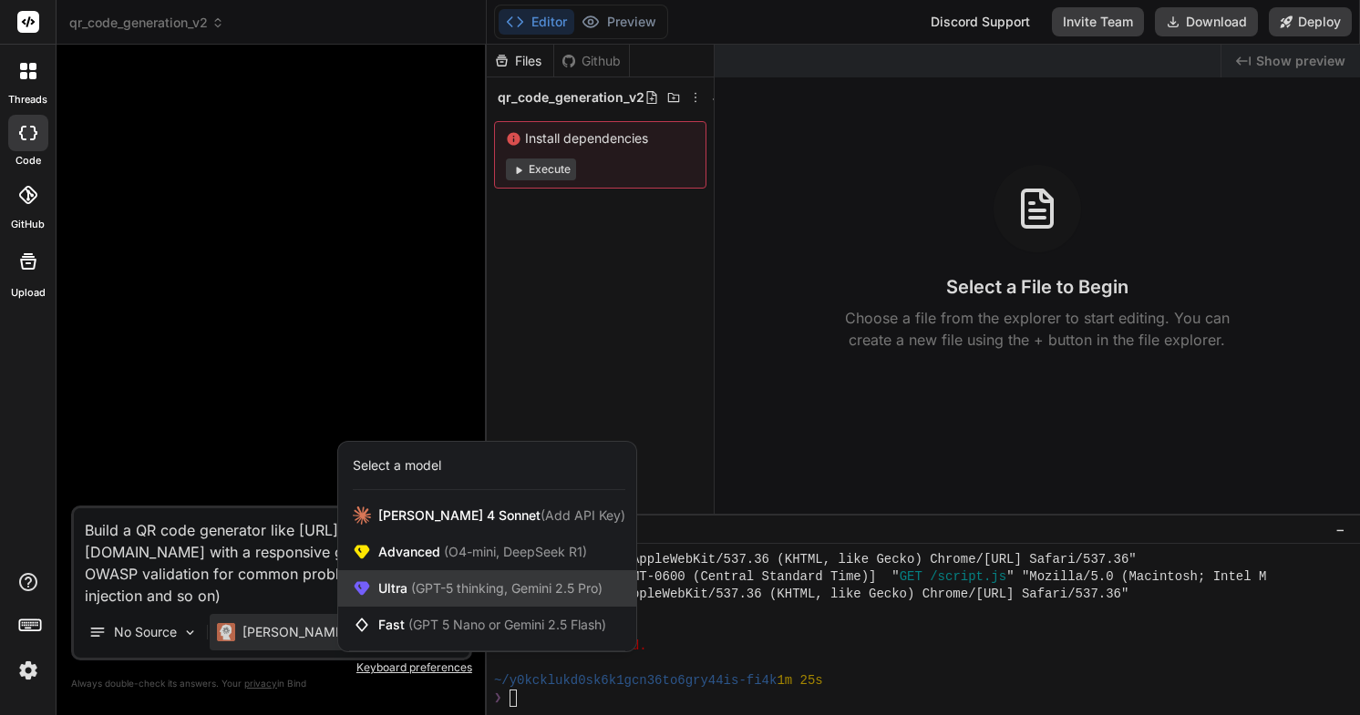
click at [396, 576] on div "Ultra (GPT-5 thinking, Gemini 2.5 Pro)" at bounding box center [487, 588] width 298 height 36
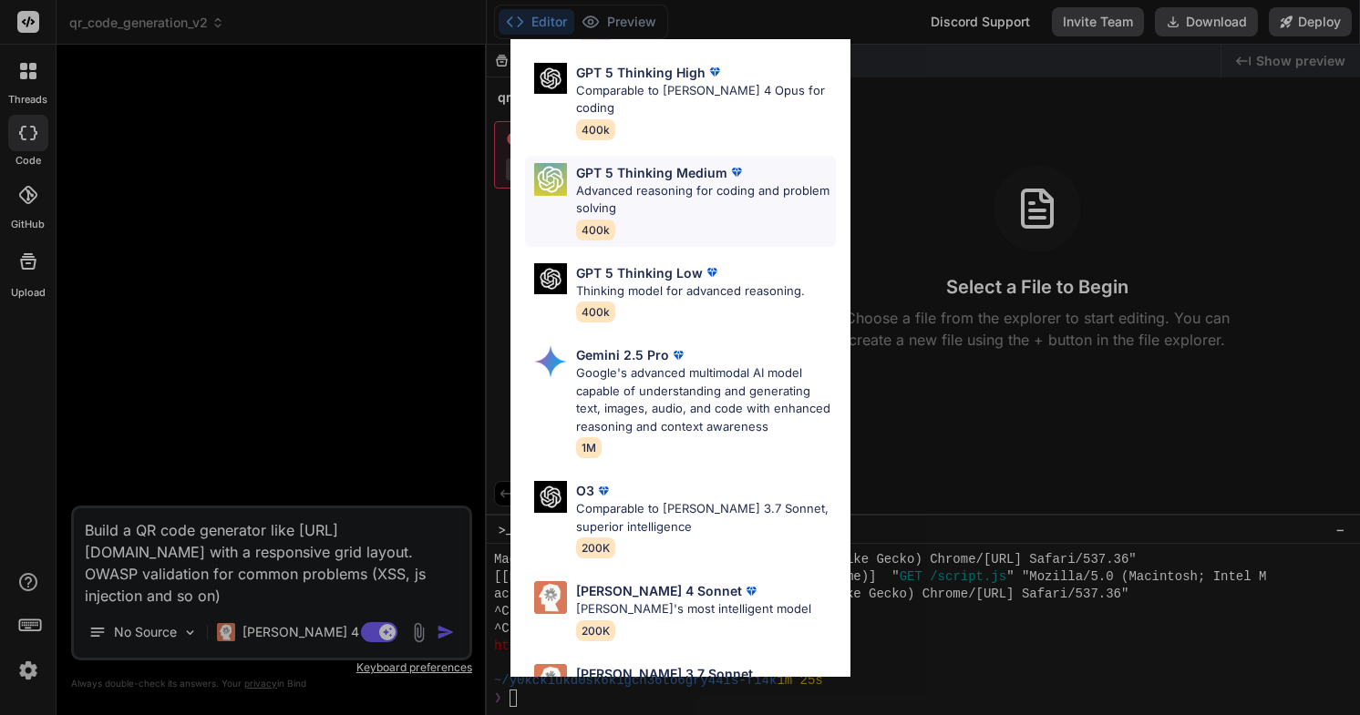
scroll to position [188, 0]
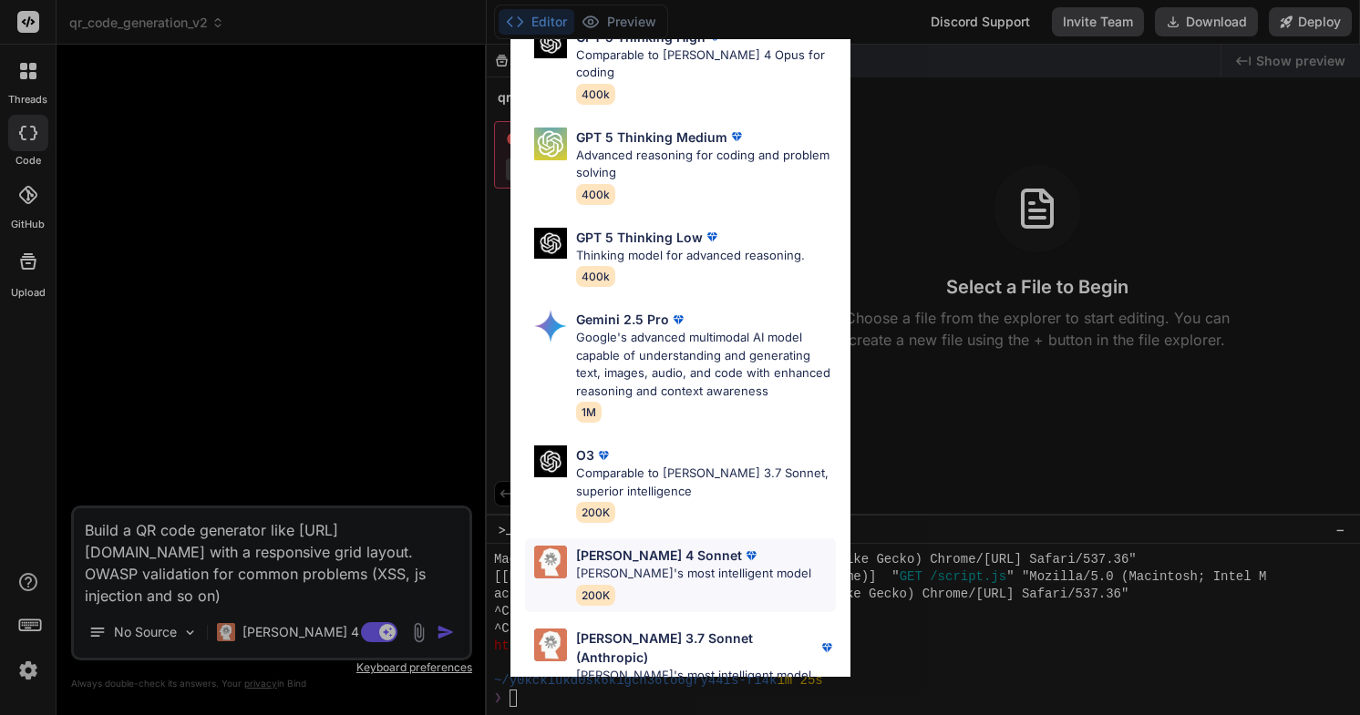
click at [680, 565] on p "[PERSON_NAME]'s most intelligent model" at bounding box center [693, 574] width 235 height 18
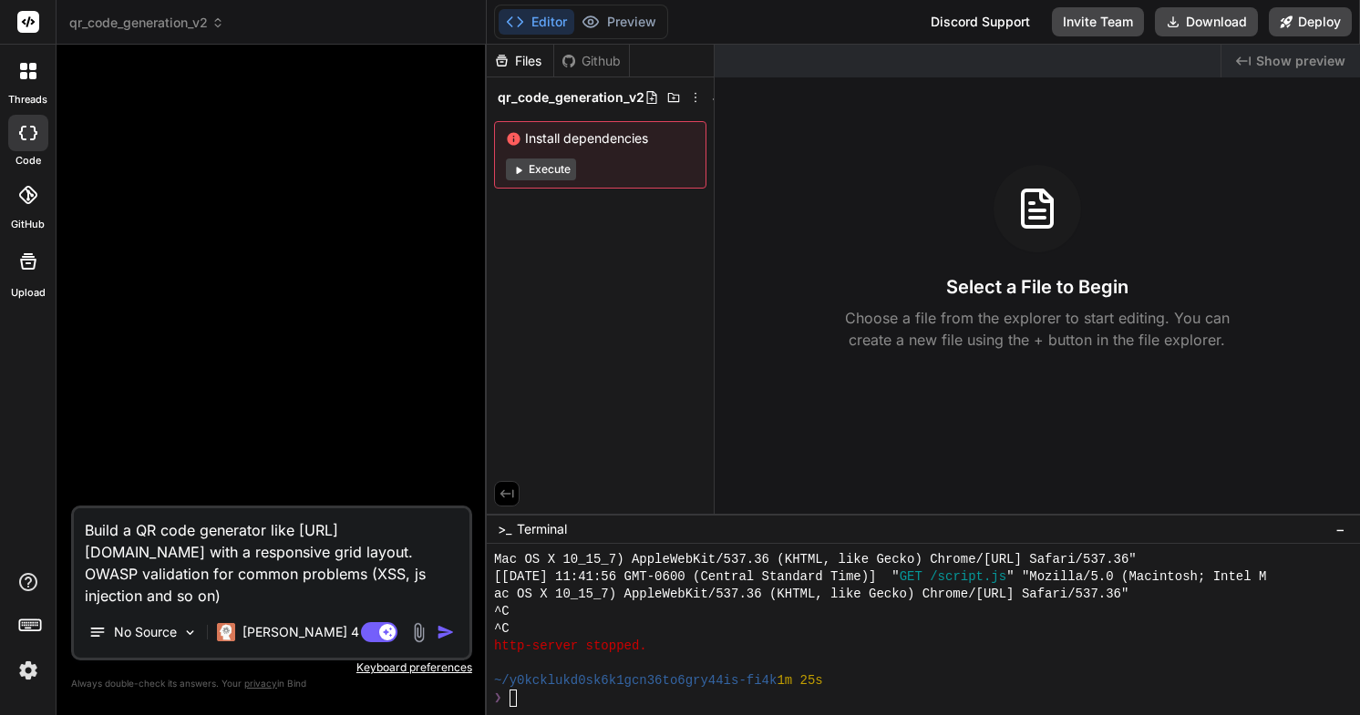
click at [319, 596] on textarea "Build a QR code generator like [URL][DOMAIN_NAME] with a responsive grid layout…" at bounding box center [272, 558] width 396 height 98
click at [383, 566] on textarea "Build a QR code generator like [URL][DOMAIN_NAME] with a responsive grid layout…" at bounding box center [272, 558] width 396 height 98
click at [287, 590] on textarea "Build a QR code generator like [URL][DOMAIN_NAME] with a responsive grid layout…" at bounding box center [272, 558] width 396 height 98
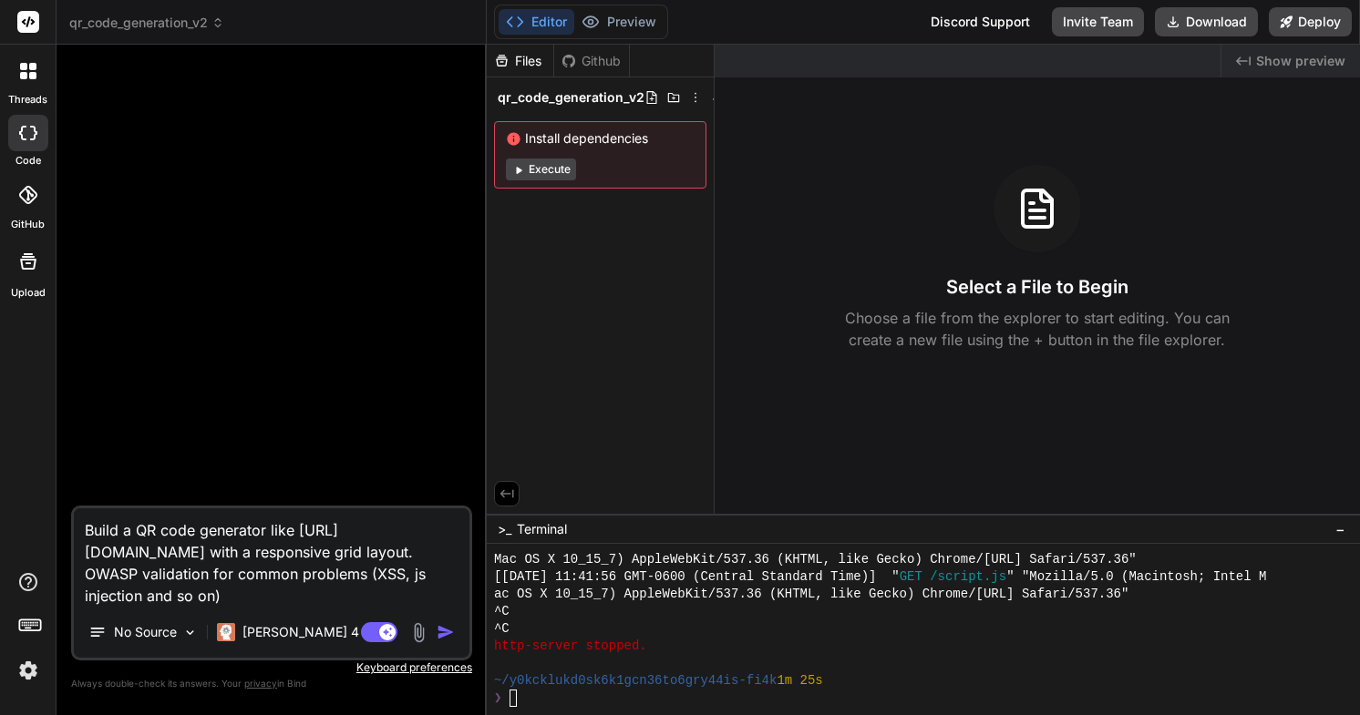
click at [128, 588] on textarea "Build a QR code generator like [URL][DOMAIN_NAME] with a responsive grid layout…" at bounding box center [272, 558] width 396 height 98
paste textarea "Logo dark QR Codes Static QR Codes Looking for answers? Ask us! Dynamic QR Code…"
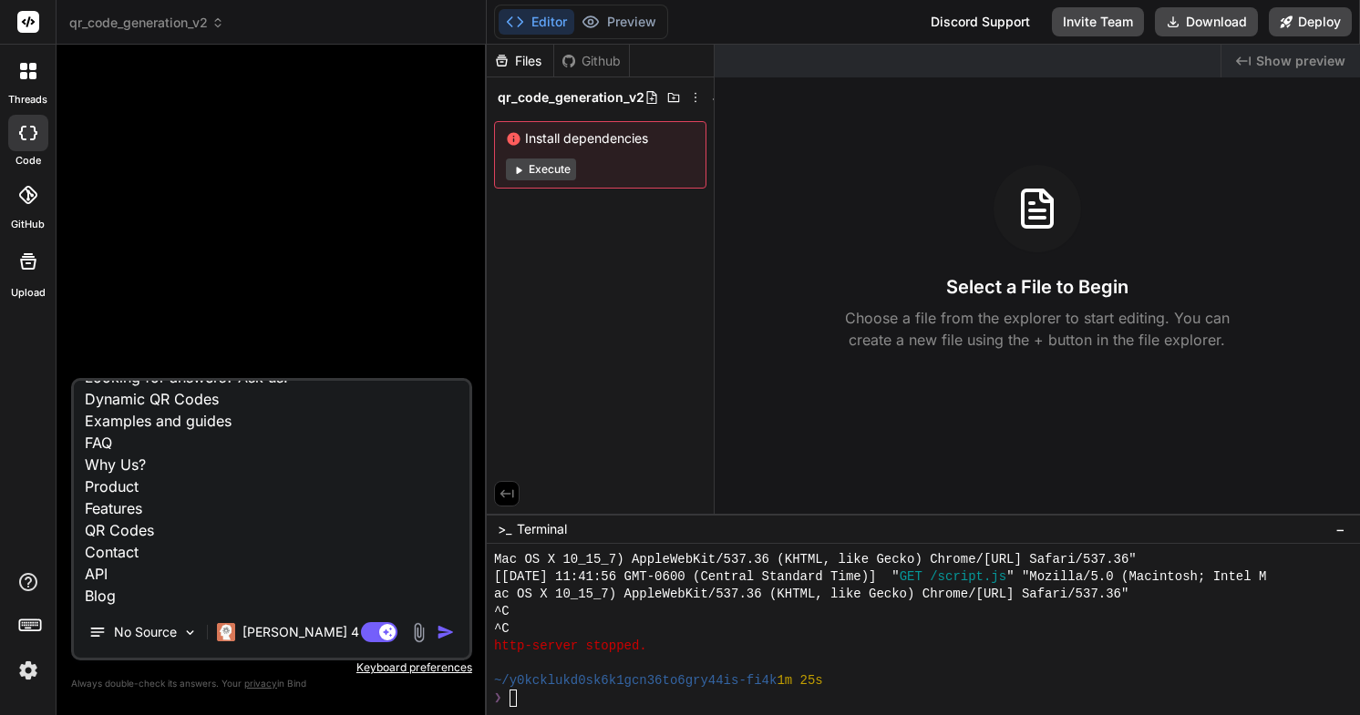
scroll to position [200, 0]
drag, startPoint x: 176, startPoint y: 467, endPoint x: 252, endPoint y: 583, distance: 138.8
click at [252, 583] on textarea "Build a QR code generator like [URL][DOMAIN_NAME] with a responsive grid layout…" at bounding box center [272, 494] width 396 height 226
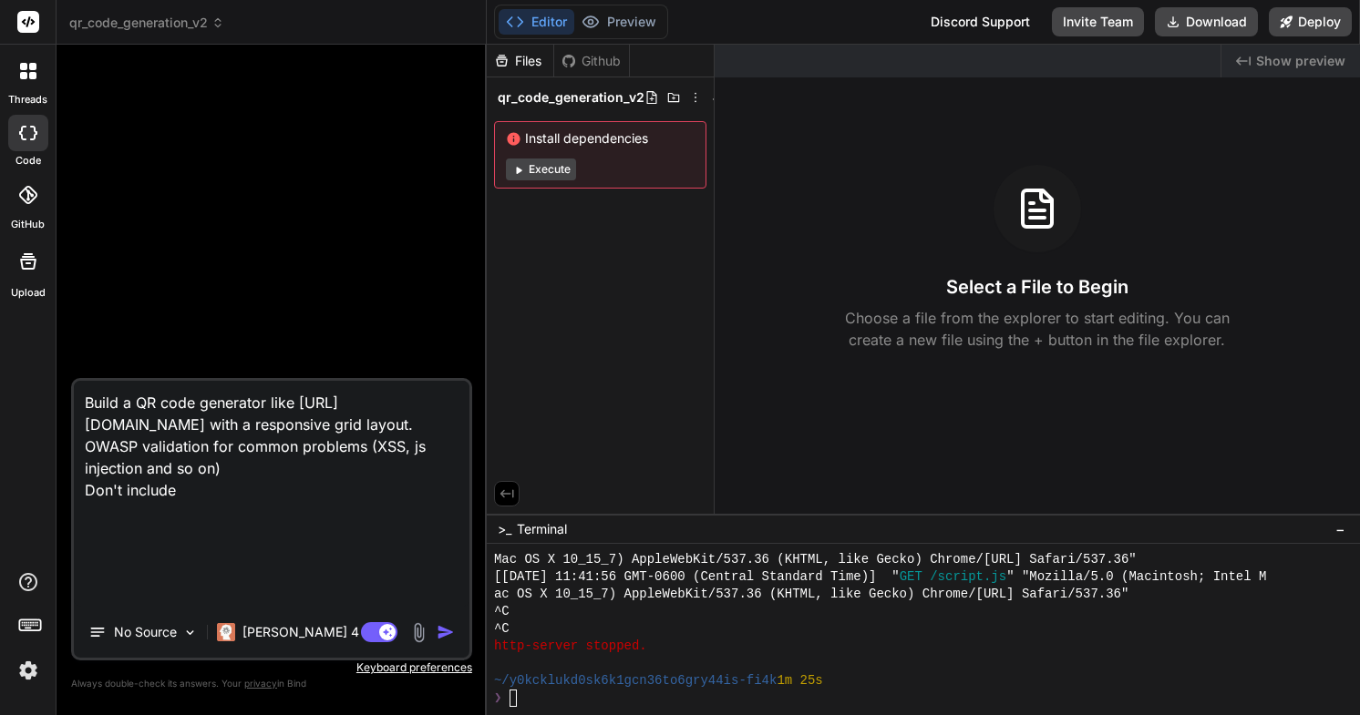
scroll to position [0, 0]
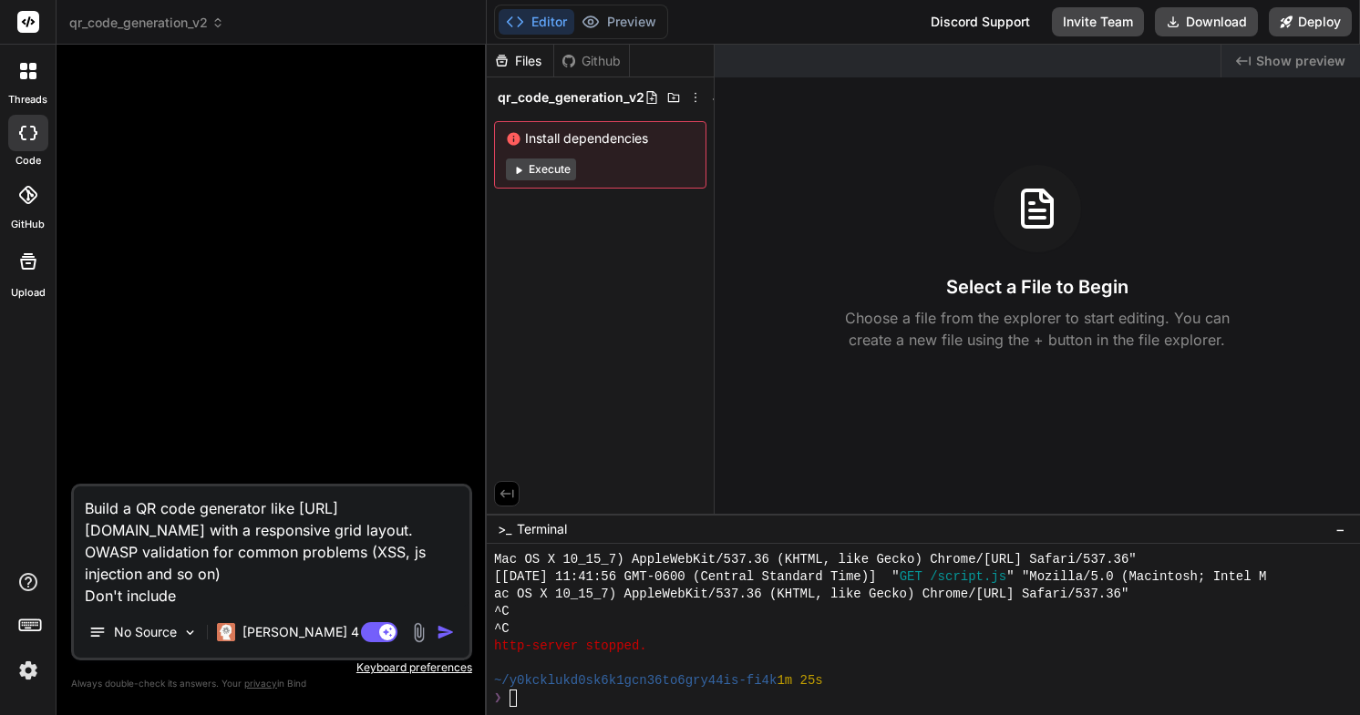
click at [223, 579] on textarea "Build a QR code generator like [URL][DOMAIN_NAME] with a responsive grid layout…" at bounding box center [272, 547] width 396 height 120
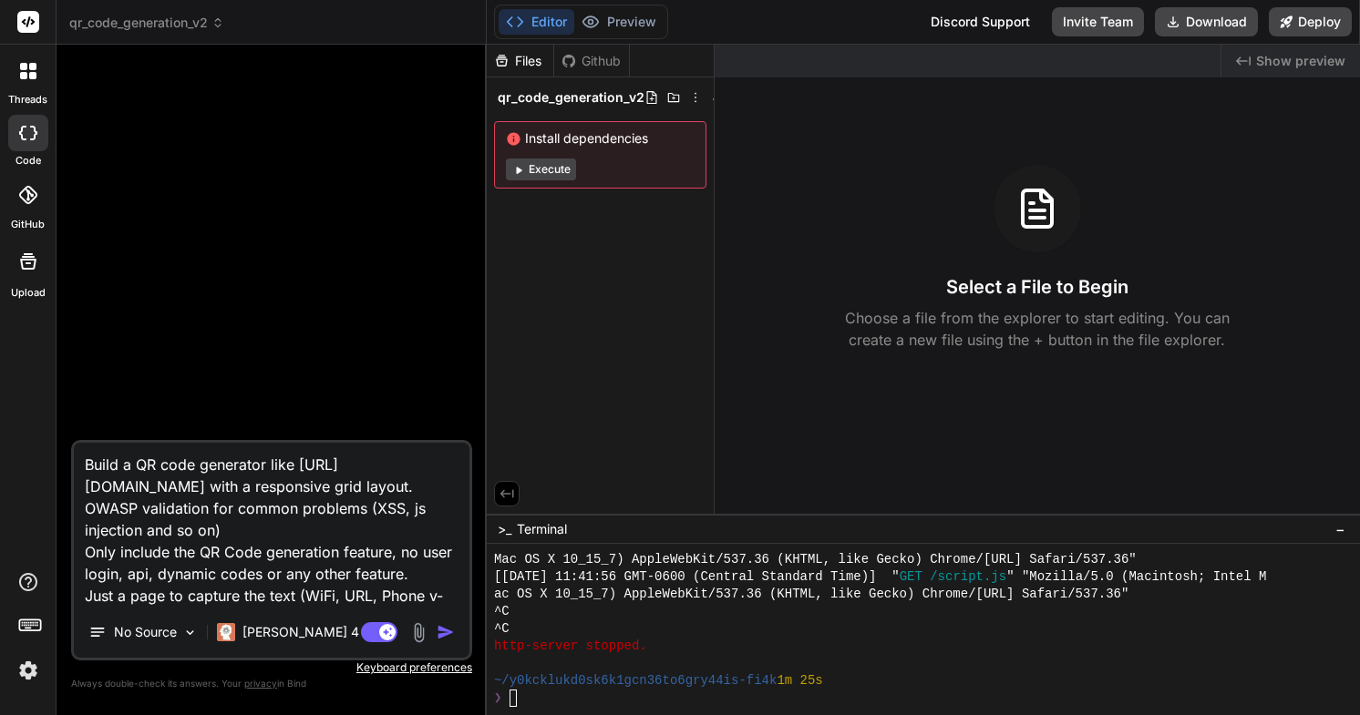
click at [447, 635] on img "button" at bounding box center [446, 632] width 18 height 18
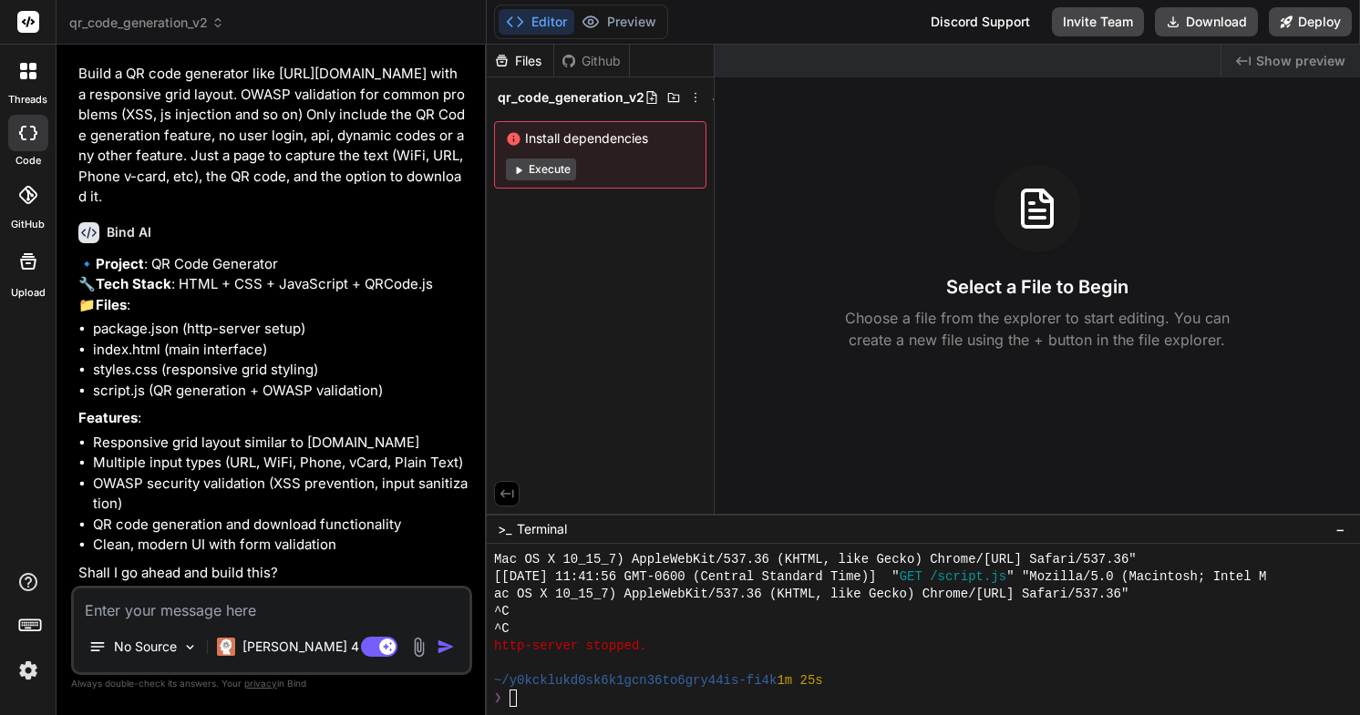
scroll to position [57, 0]
click at [269, 451] on li "Responsive grid layout similar to [DOMAIN_NAME]" at bounding box center [280, 442] width 375 height 21
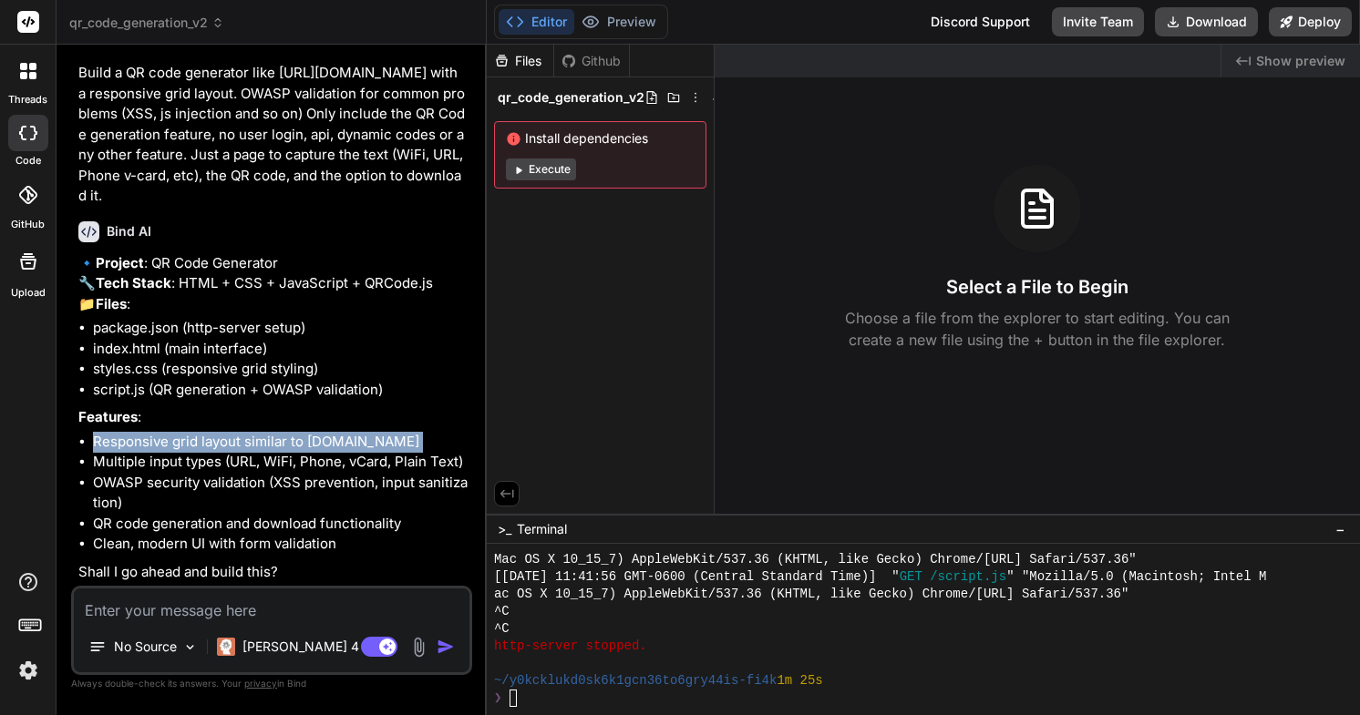
click at [208, 619] on textarea at bounding box center [272, 605] width 396 height 33
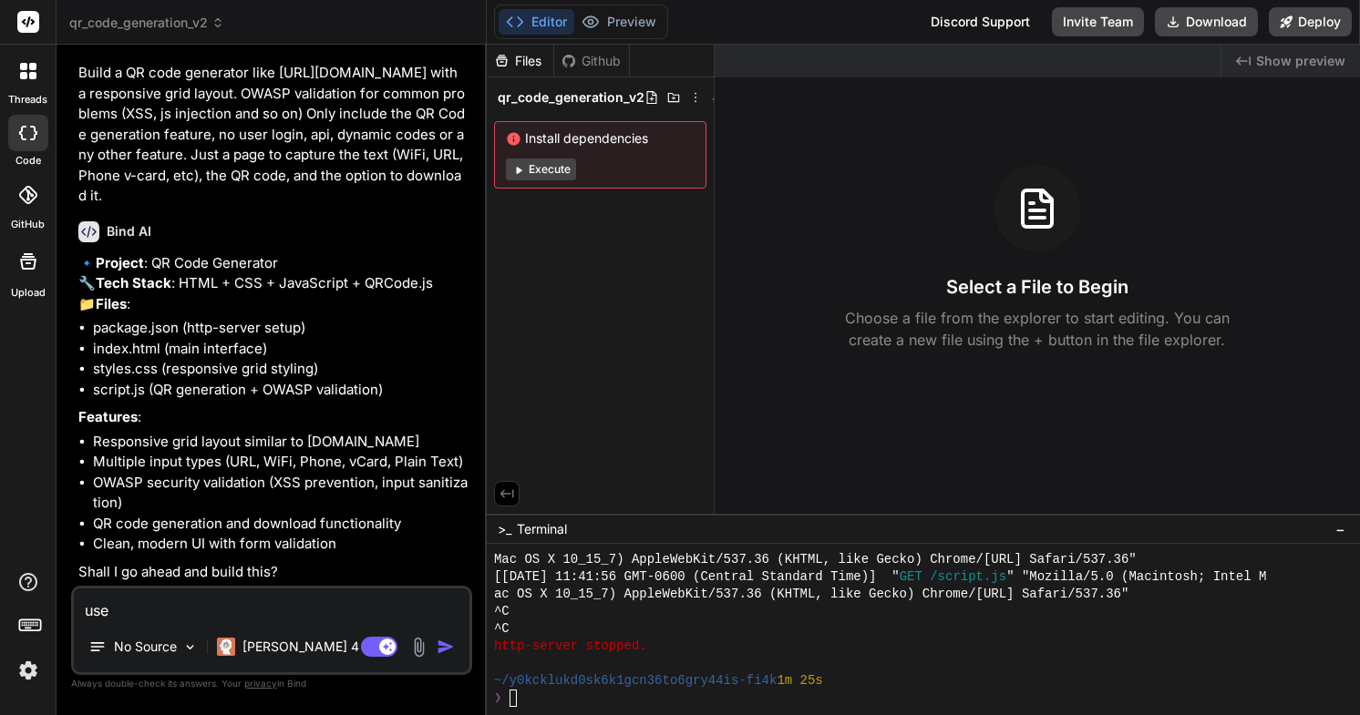
paste textarea "qrcode-generator"
click at [231, 610] on textarea "use qrcode-generator from cloudflare CDN" at bounding box center [272, 605] width 396 height 33
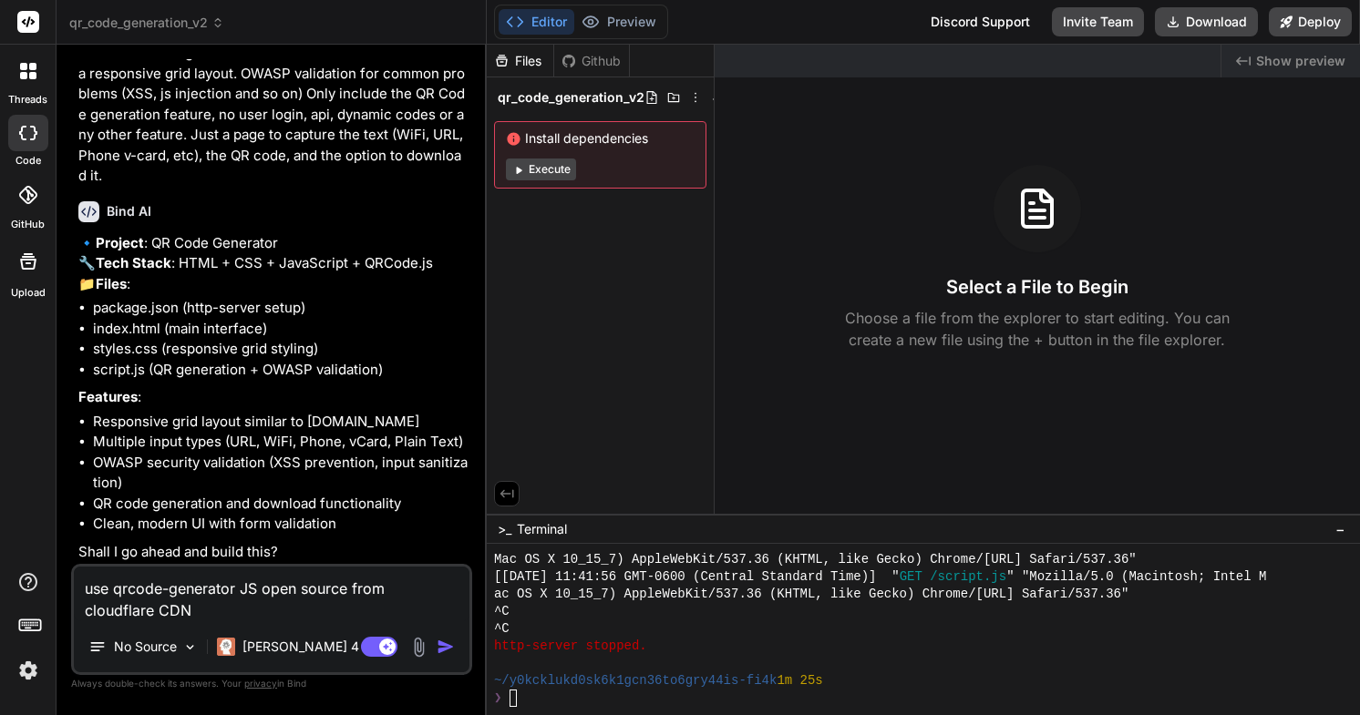
click at [158, 608] on textarea "use qrcode-generator JS open source from cloudflare CDN" at bounding box center [272, 594] width 396 height 55
paste textarea "tailwindcss"
click at [211, 612] on textarea "use qrcode-generator JS open source from cloudflare CDN, and tailwindcss" at bounding box center [272, 594] width 396 height 55
paste textarea "Tailwind CSS"
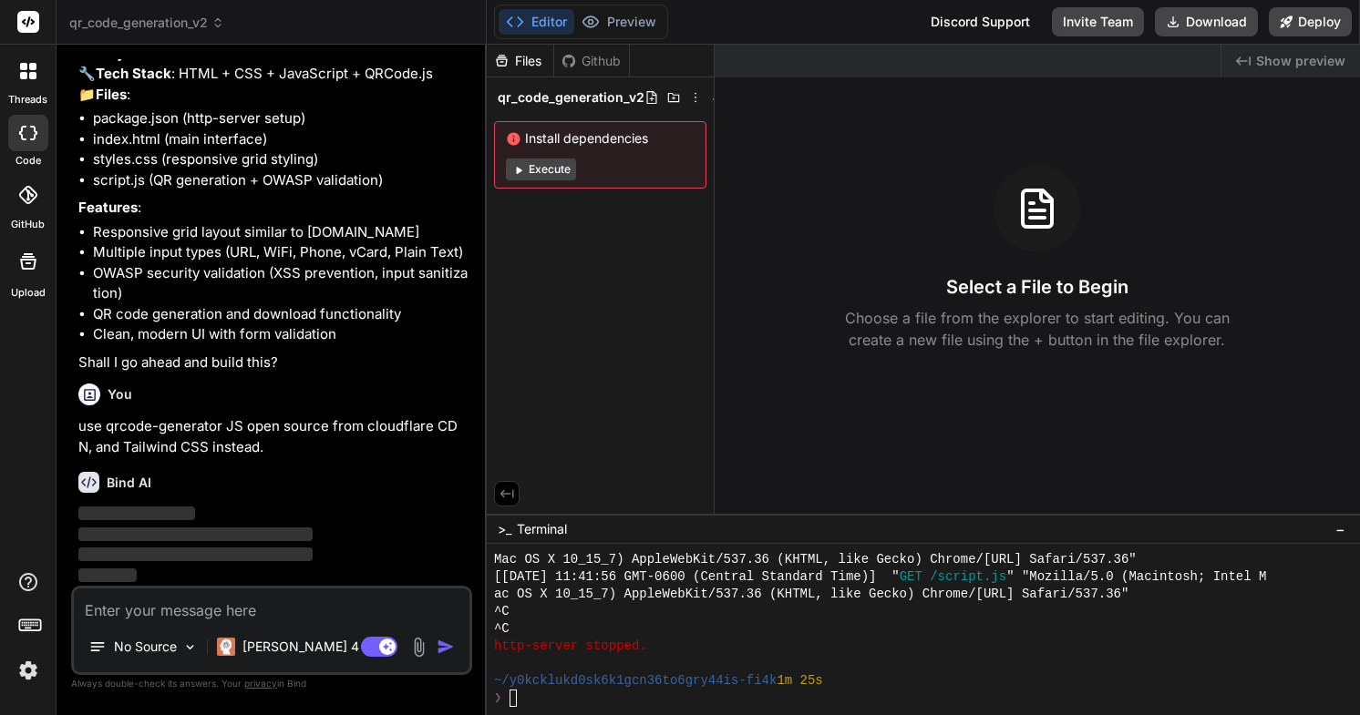
scroll to position [266, 0]
click at [311, 437] on p "use qrcode-generator JS open source from cloudflare CDN, and Tailwind CSS inste…" at bounding box center [273, 436] width 390 height 41
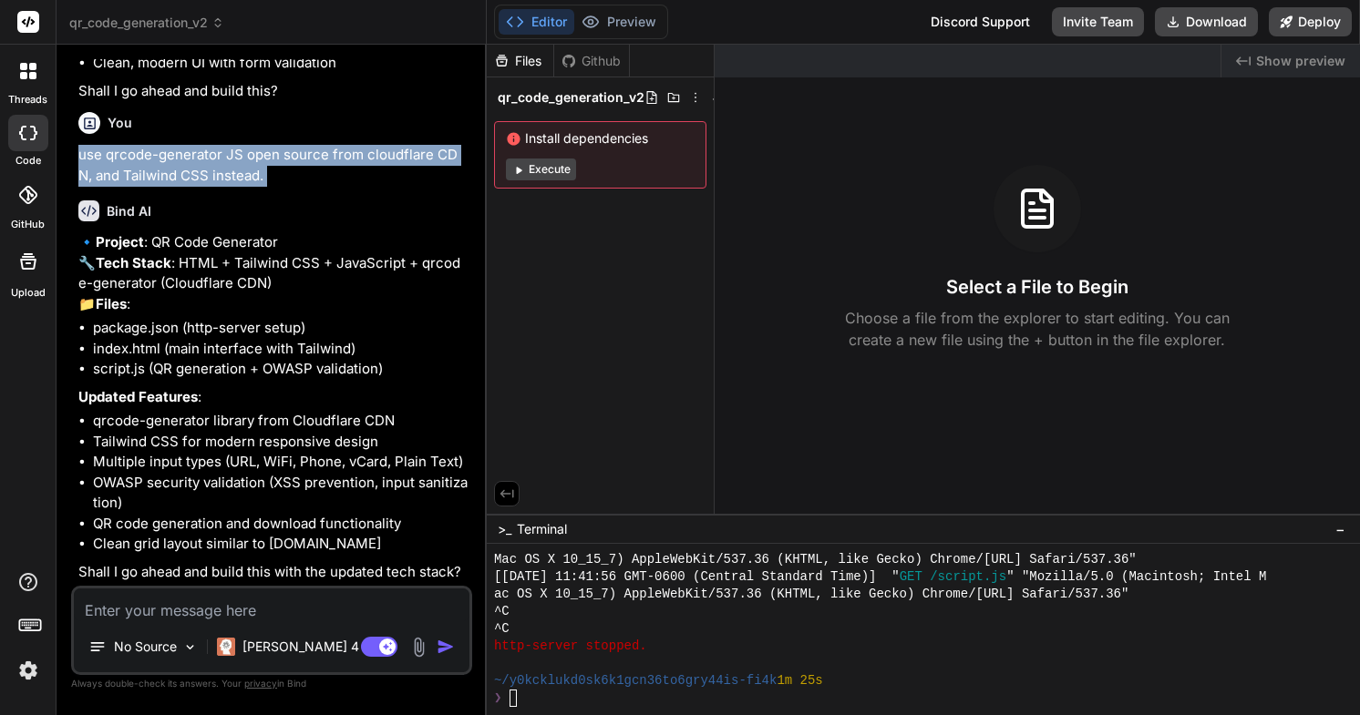
scroll to position [579, 0]
click at [240, 607] on textarea at bounding box center [272, 605] width 396 height 33
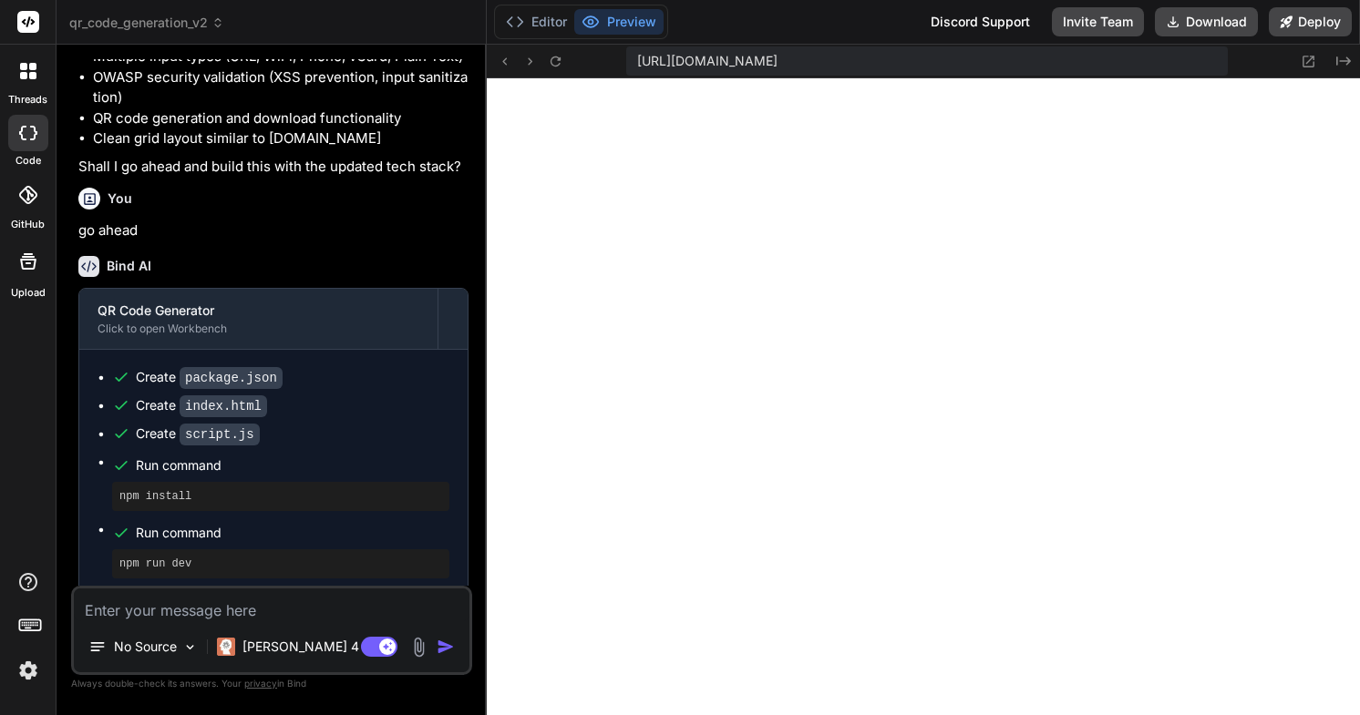
scroll to position [994, 0]
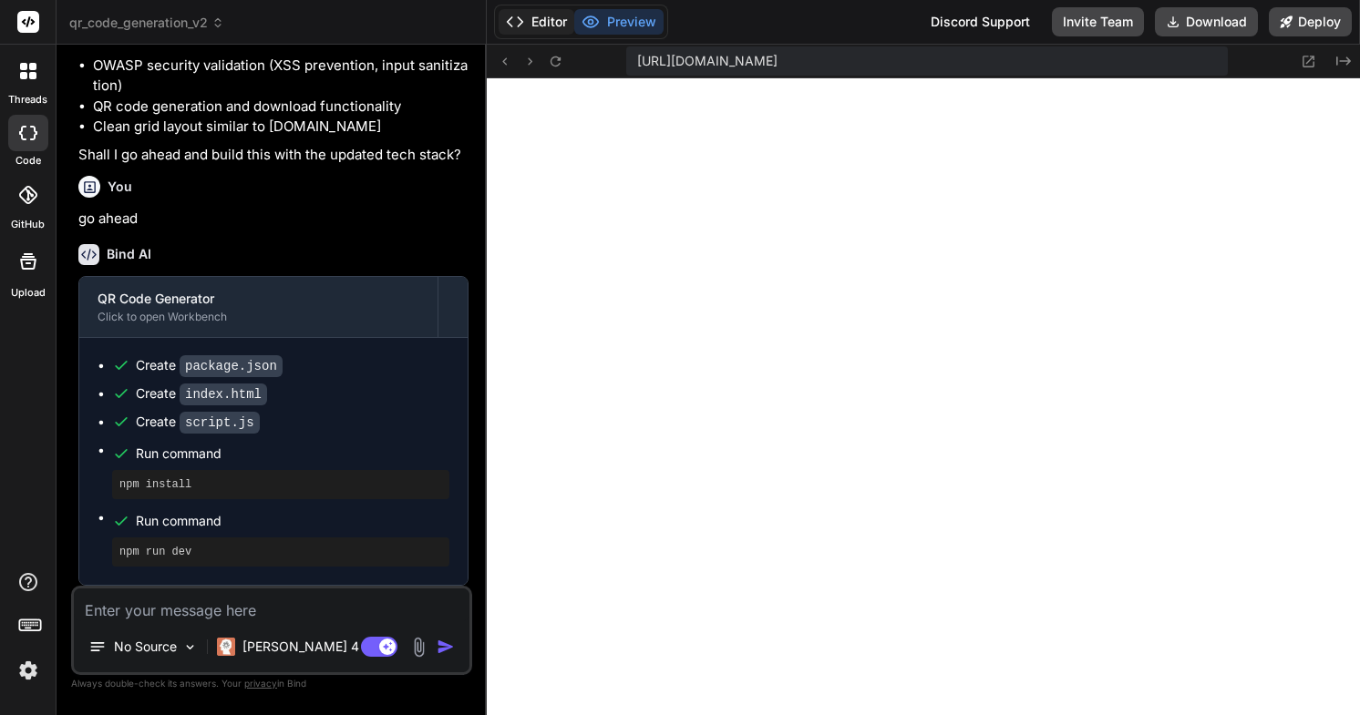
click at [540, 29] on button "Editor" at bounding box center [536, 22] width 76 height 26
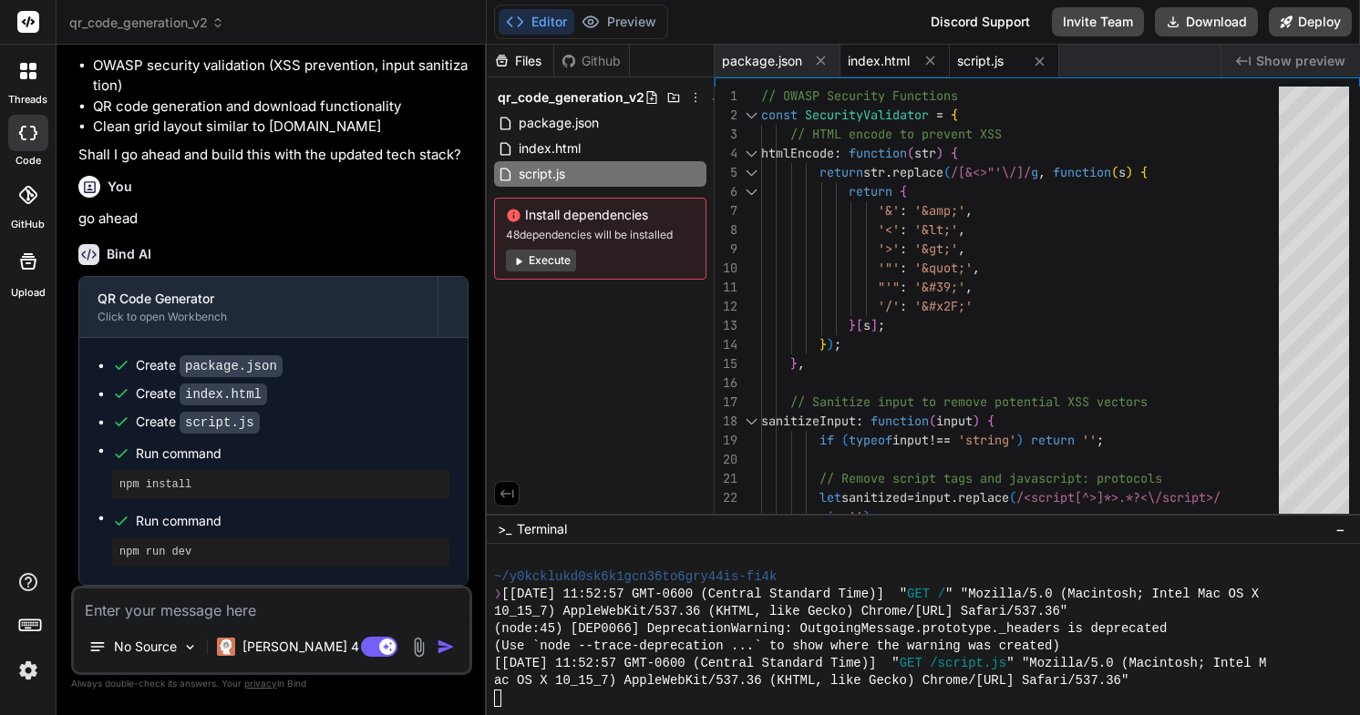
click at [888, 63] on span "index.html" at bounding box center [879, 61] width 62 height 18
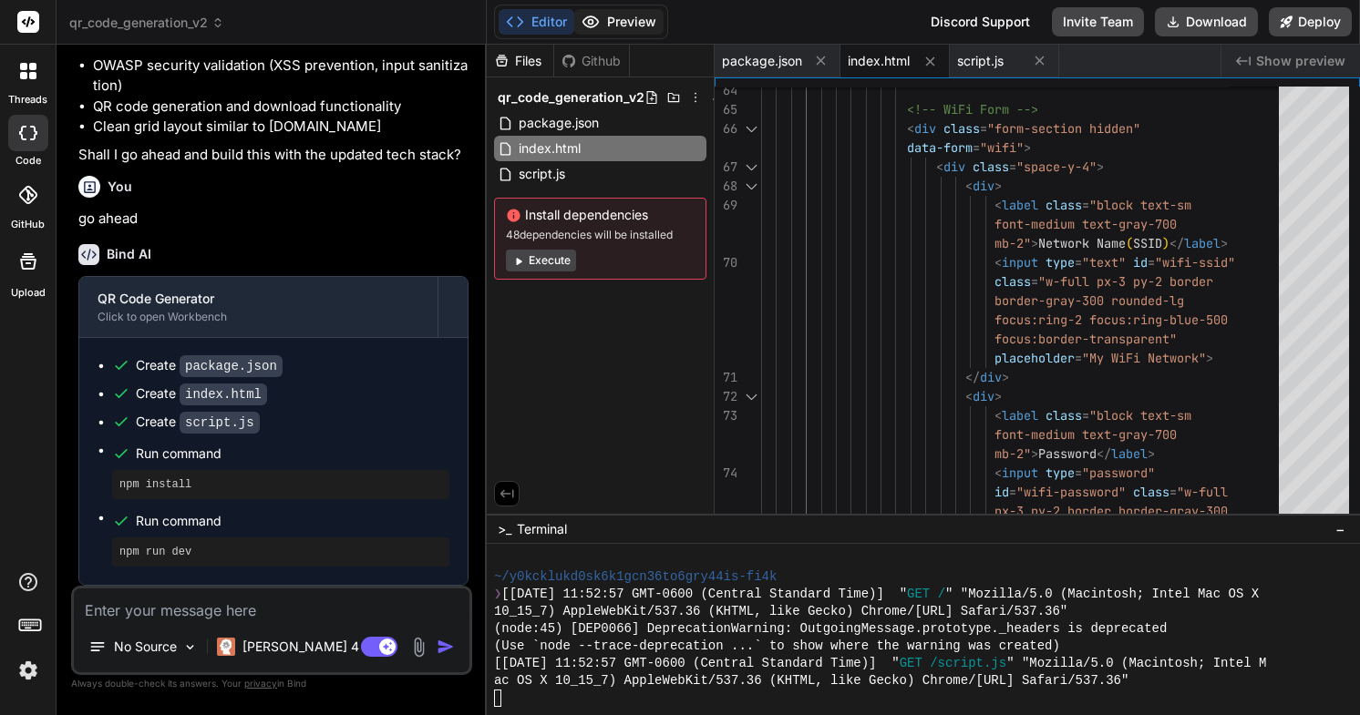
click at [612, 10] on button "Preview" at bounding box center [618, 22] width 89 height 26
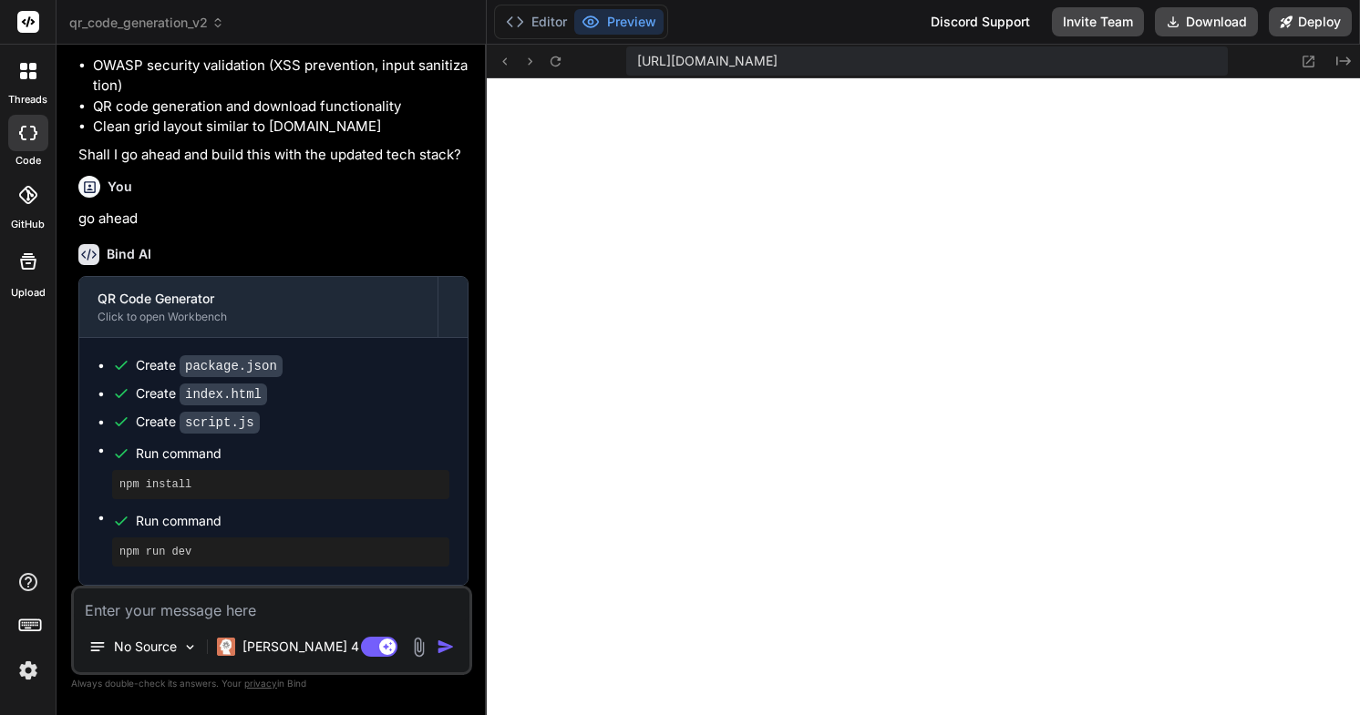
click at [304, 619] on textarea at bounding box center [272, 605] width 396 height 33
click at [286, 610] on textarea at bounding box center [272, 605] width 396 height 33
click at [571, 23] on button "Editor" at bounding box center [536, 22] width 76 height 26
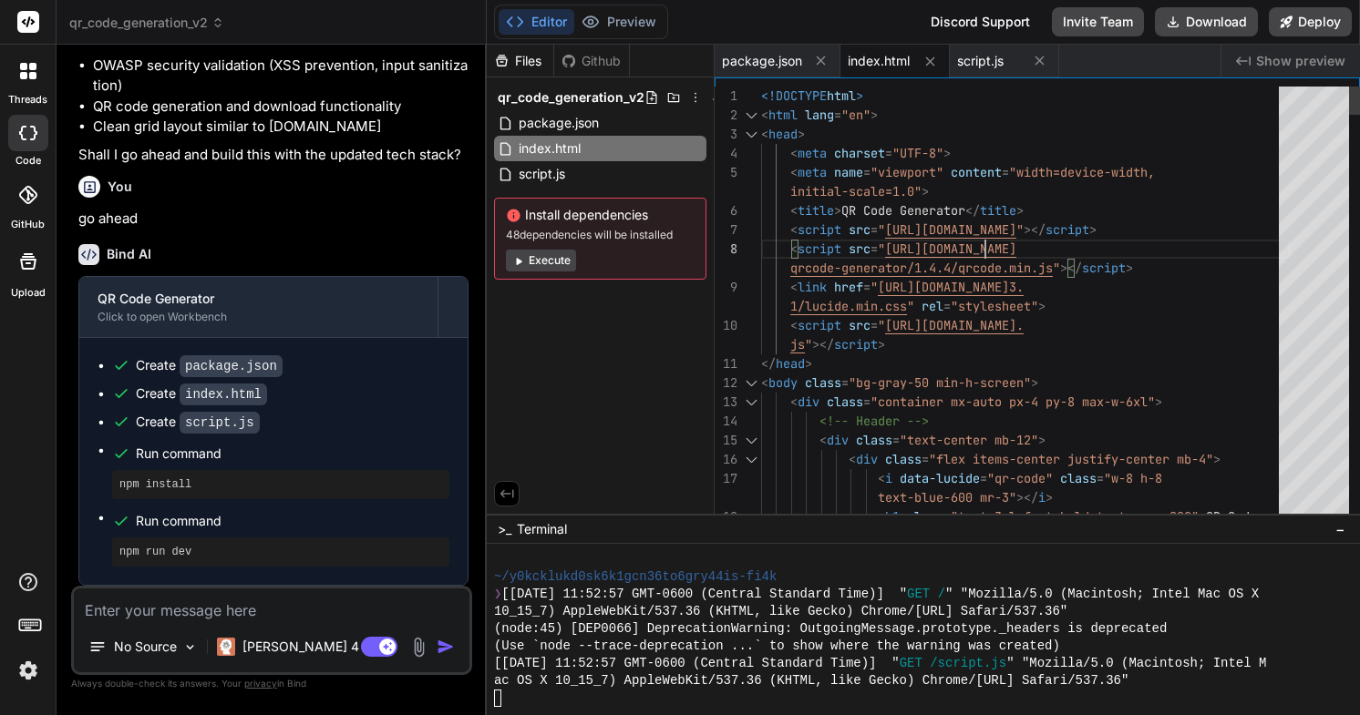
click at [609, 20] on button "Preview" at bounding box center [618, 22] width 89 height 26
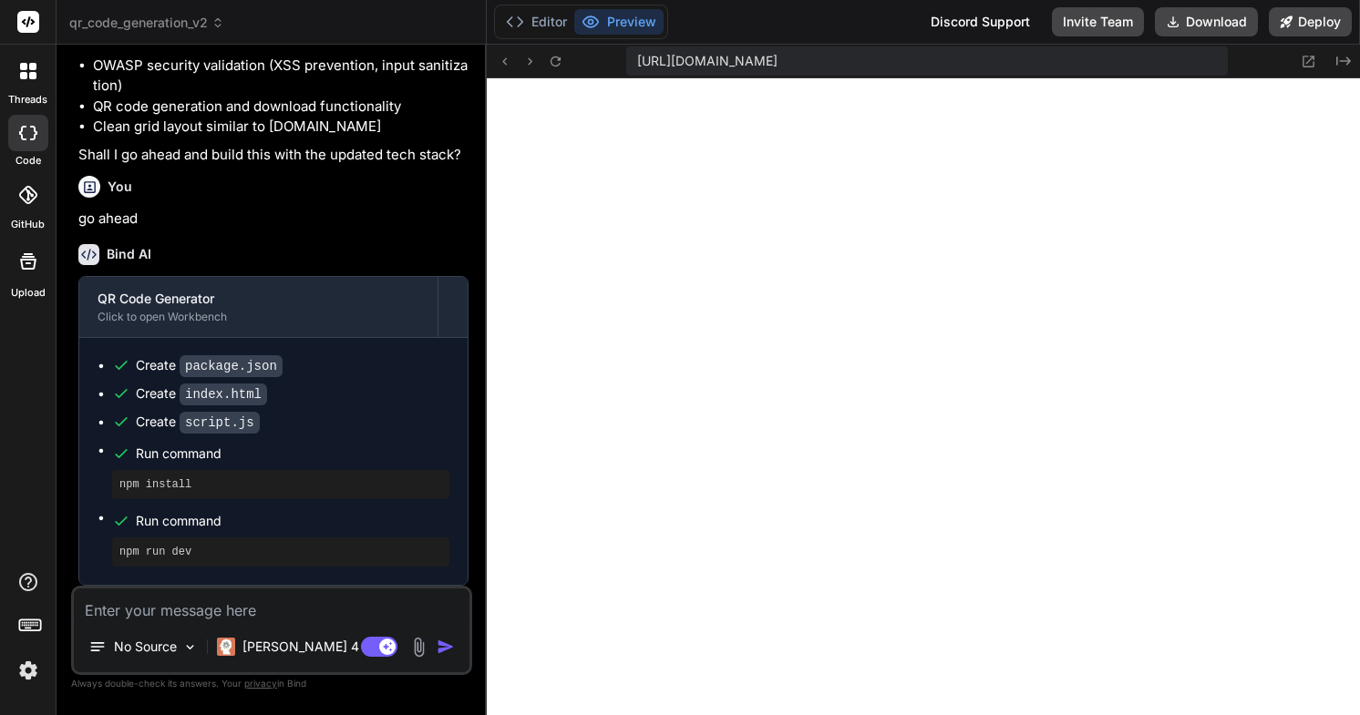
click at [229, 550] on pre "npm run dev" at bounding box center [280, 552] width 323 height 15
click at [1292, 25] on button "Deploy" at bounding box center [1310, 21] width 83 height 29
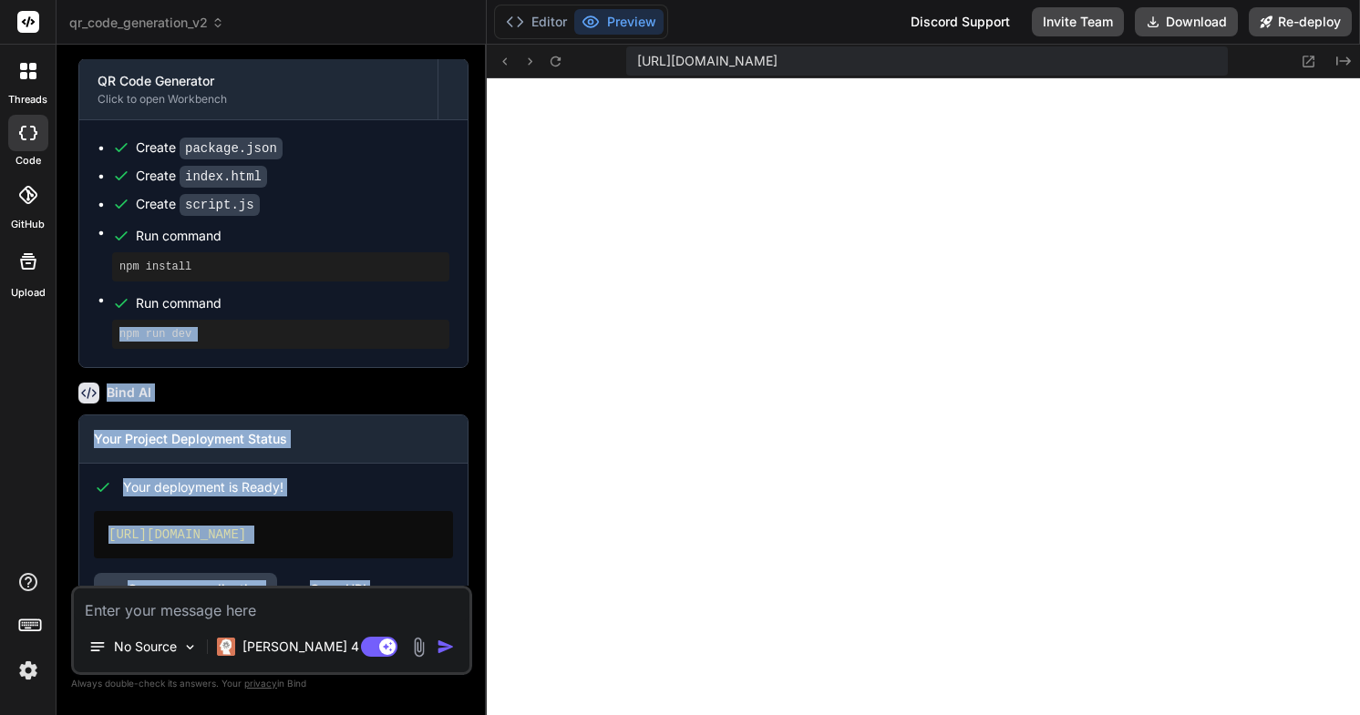
scroll to position [1262, 0]
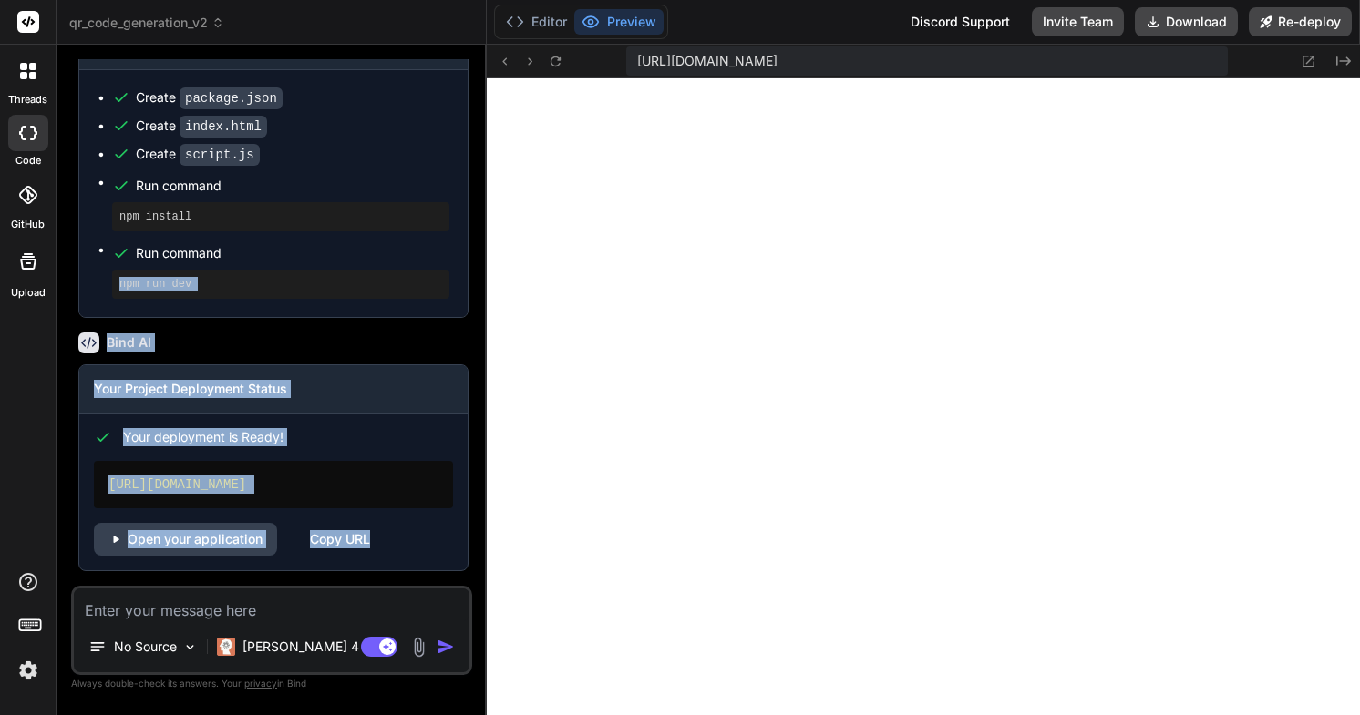
click at [413, 528] on div "Open your application Copy URL" at bounding box center [273, 539] width 359 height 33
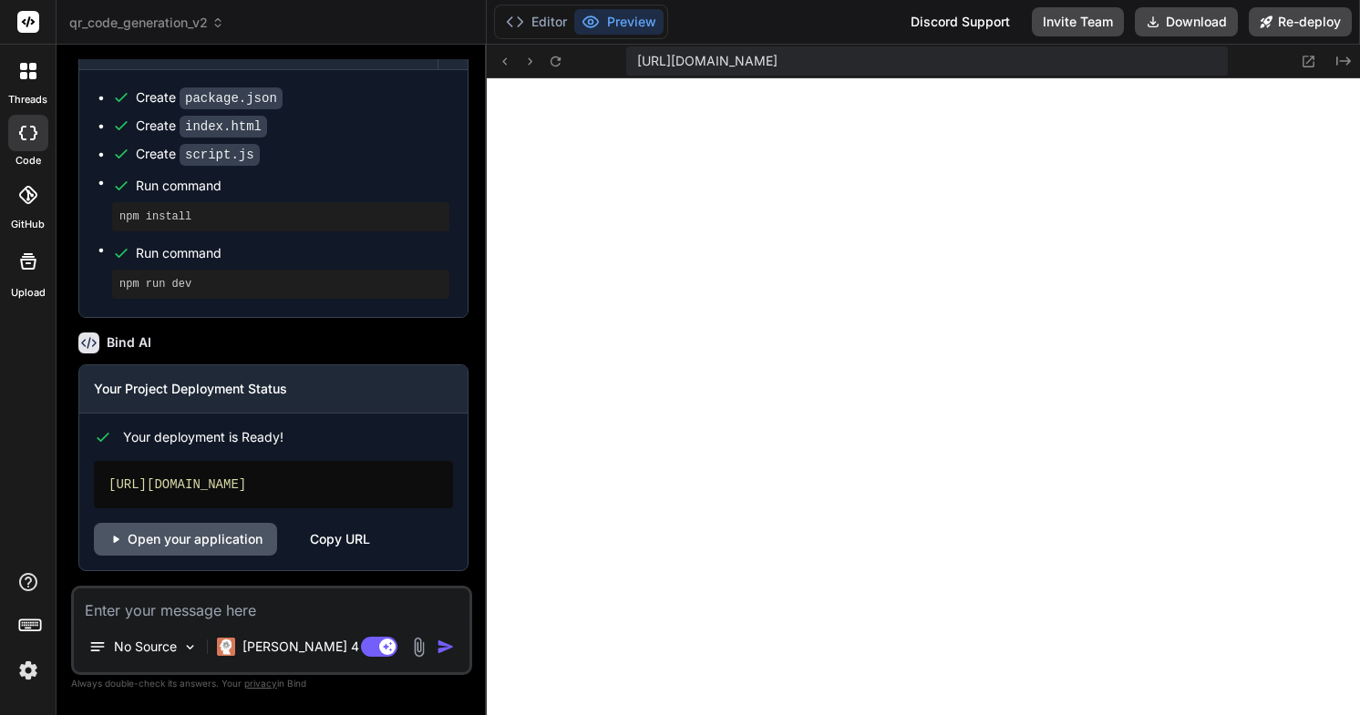
click at [200, 536] on link "Open your application" at bounding box center [185, 539] width 183 height 33
click at [304, 614] on textarea at bounding box center [272, 605] width 396 height 33
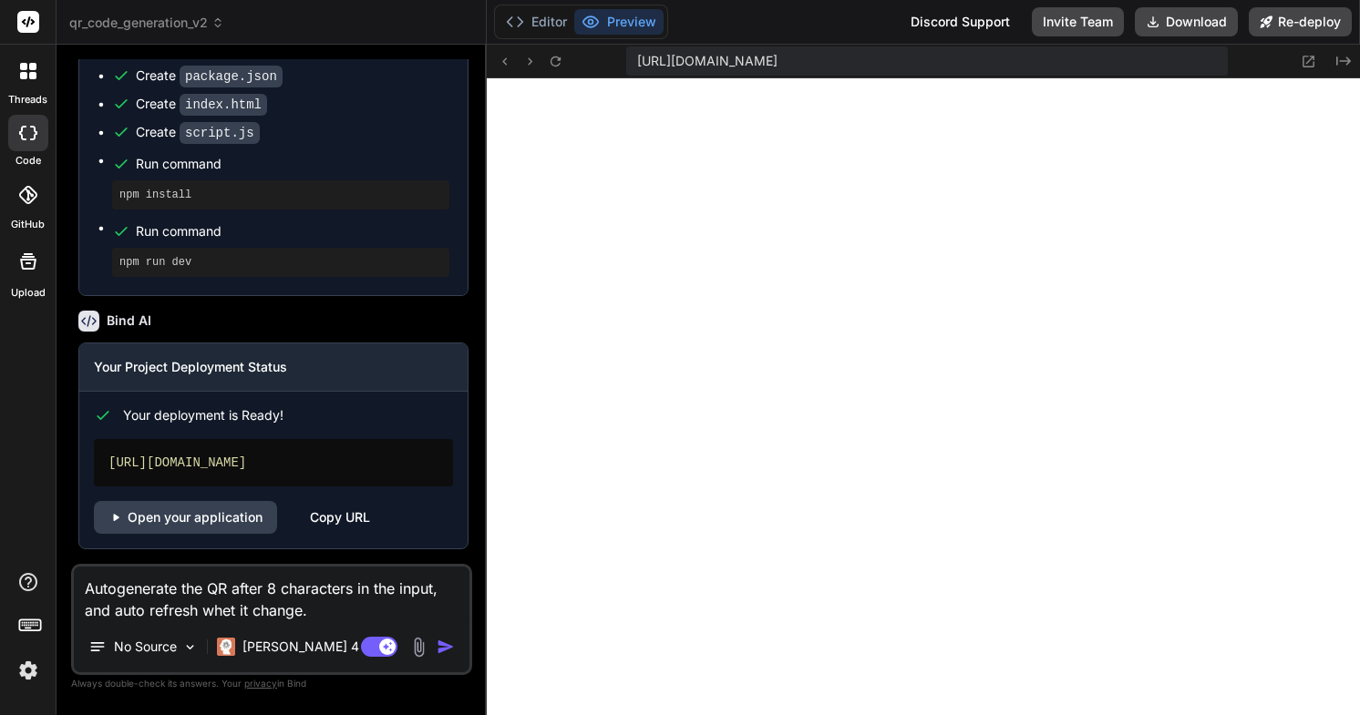
click at [441, 654] on img "button" at bounding box center [446, 647] width 18 height 18
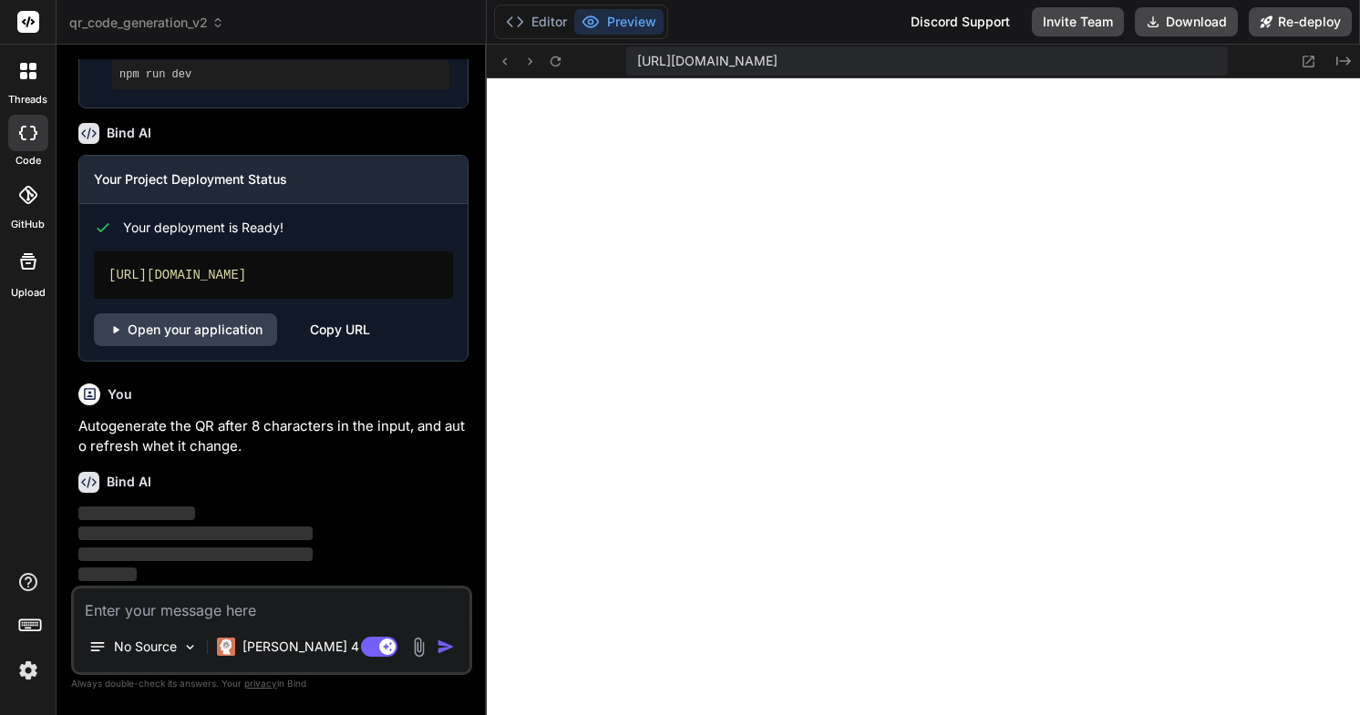
scroll to position [1472, 0]
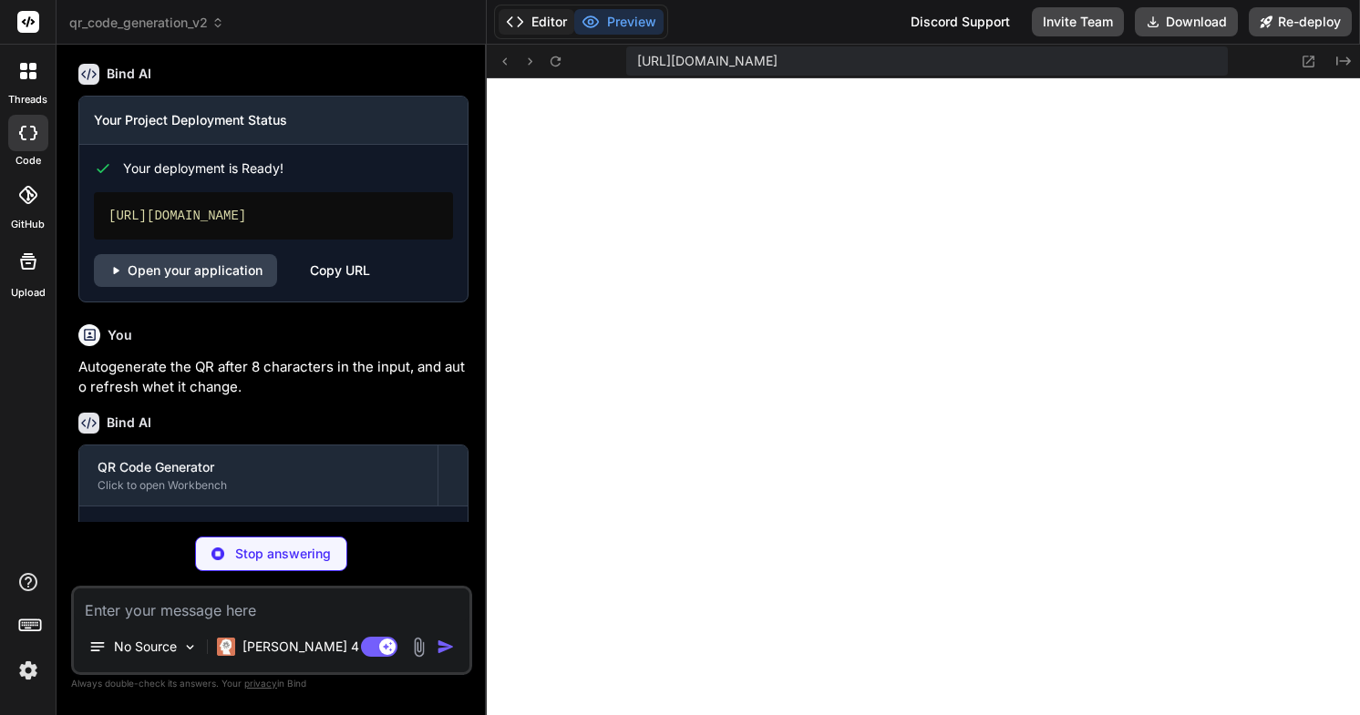
click at [547, 26] on button "Editor" at bounding box center [536, 22] width 76 height 26
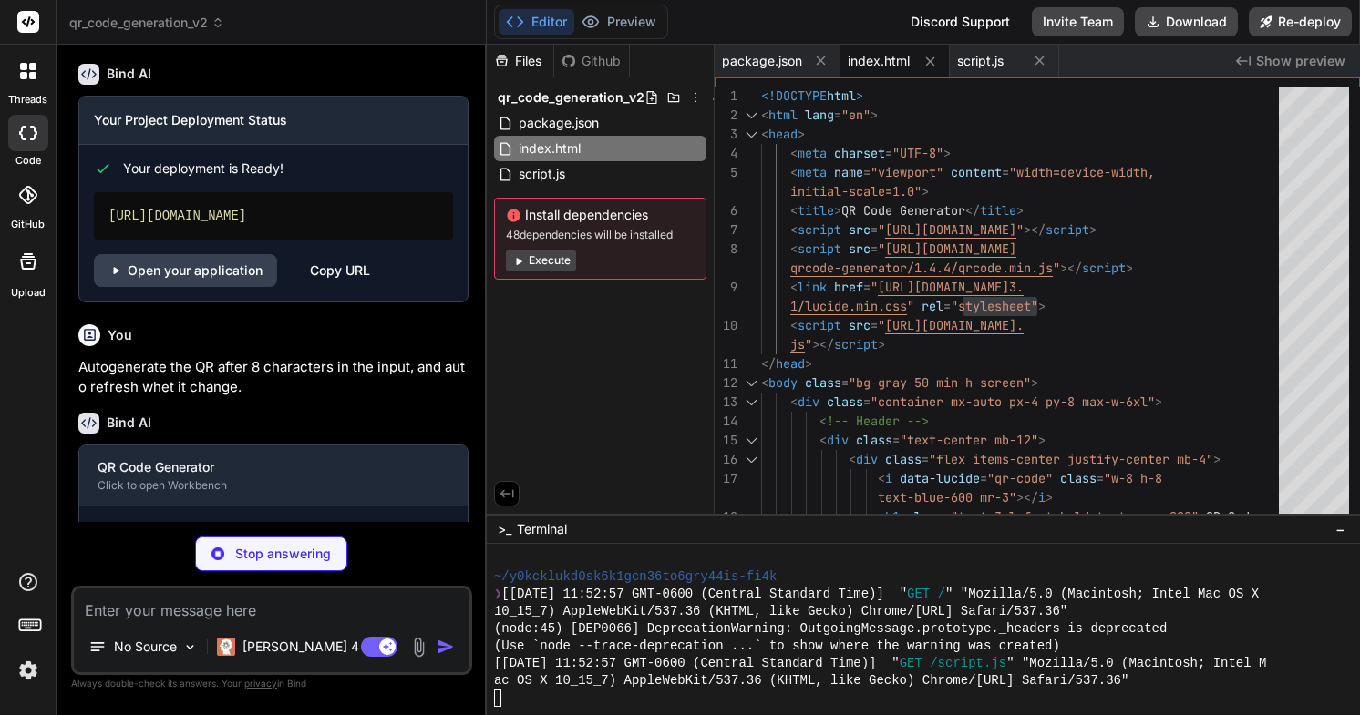
click at [889, 69] on span "index.html" at bounding box center [879, 61] width 62 height 18
click at [881, 64] on span "index.html" at bounding box center [879, 61] width 62 height 18
click at [985, 65] on span "script.js" at bounding box center [980, 61] width 46 height 18
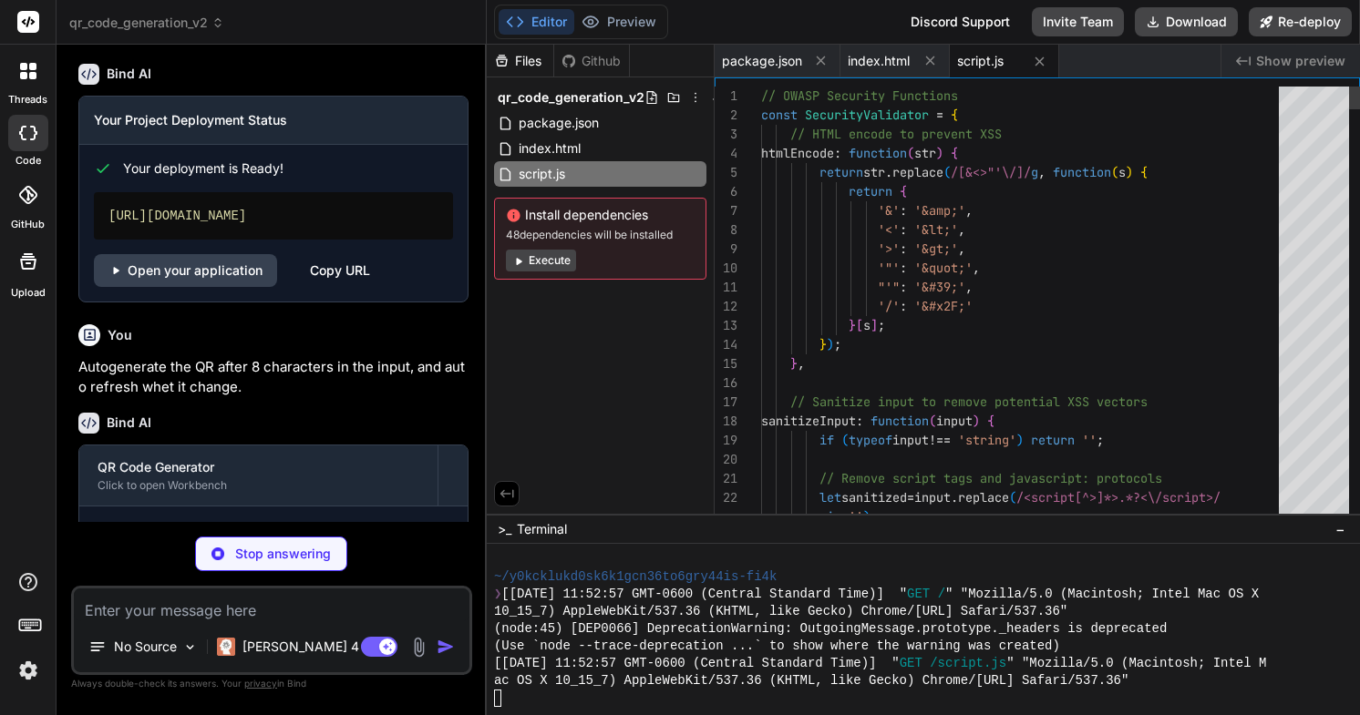
scroll to position [0, 0]
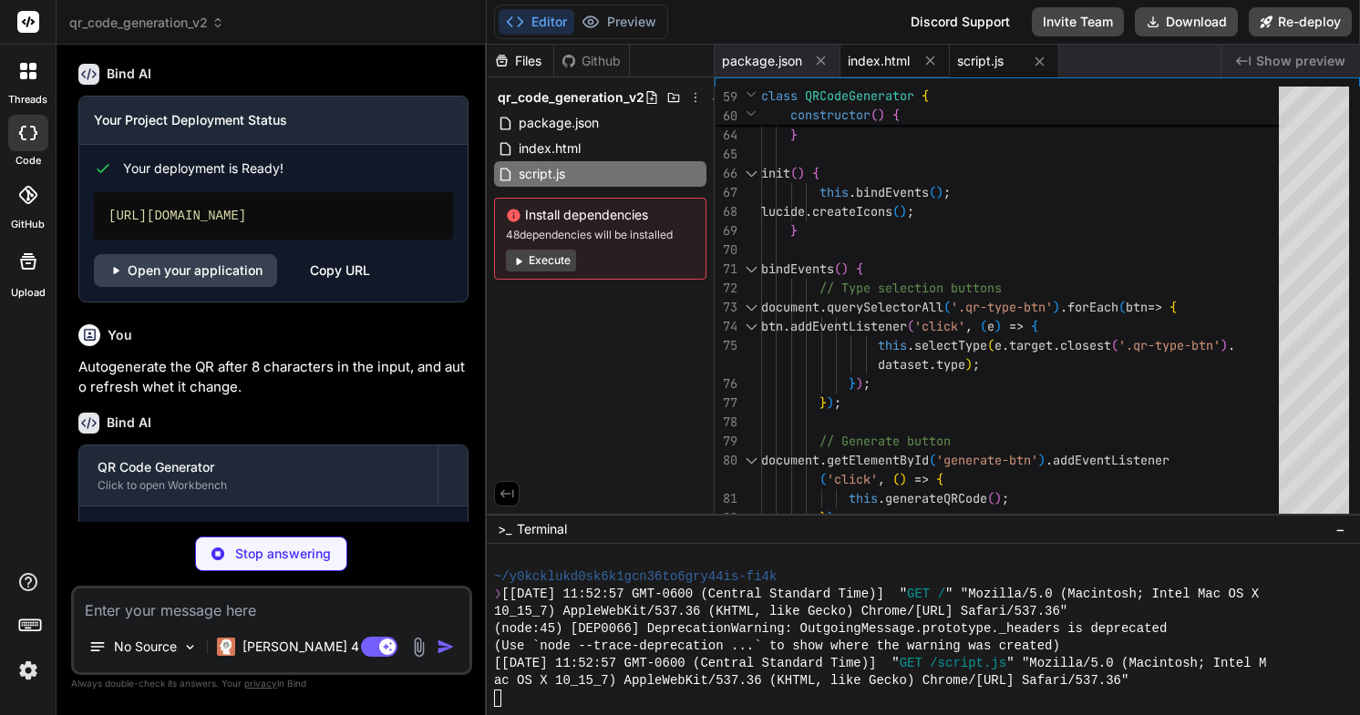
click at [882, 53] on span "index.html" at bounding box center [879, 61] width 62 height 18
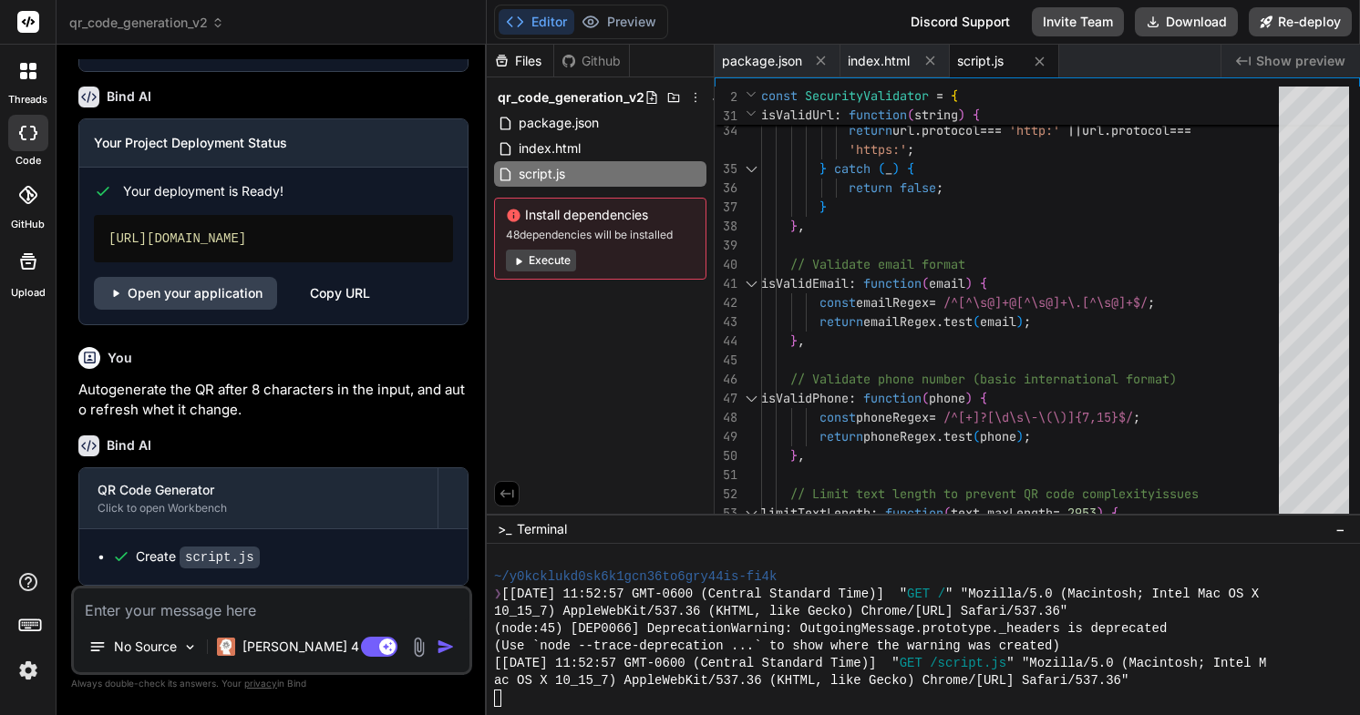
scroll to position [1508, 0]
click at [999, 67] on span "script.js" at bounding box center [980, 61] width 46 height 18
click at [982, 61] on span "script.js" at bounding box center [980, 61] width 46 height 18
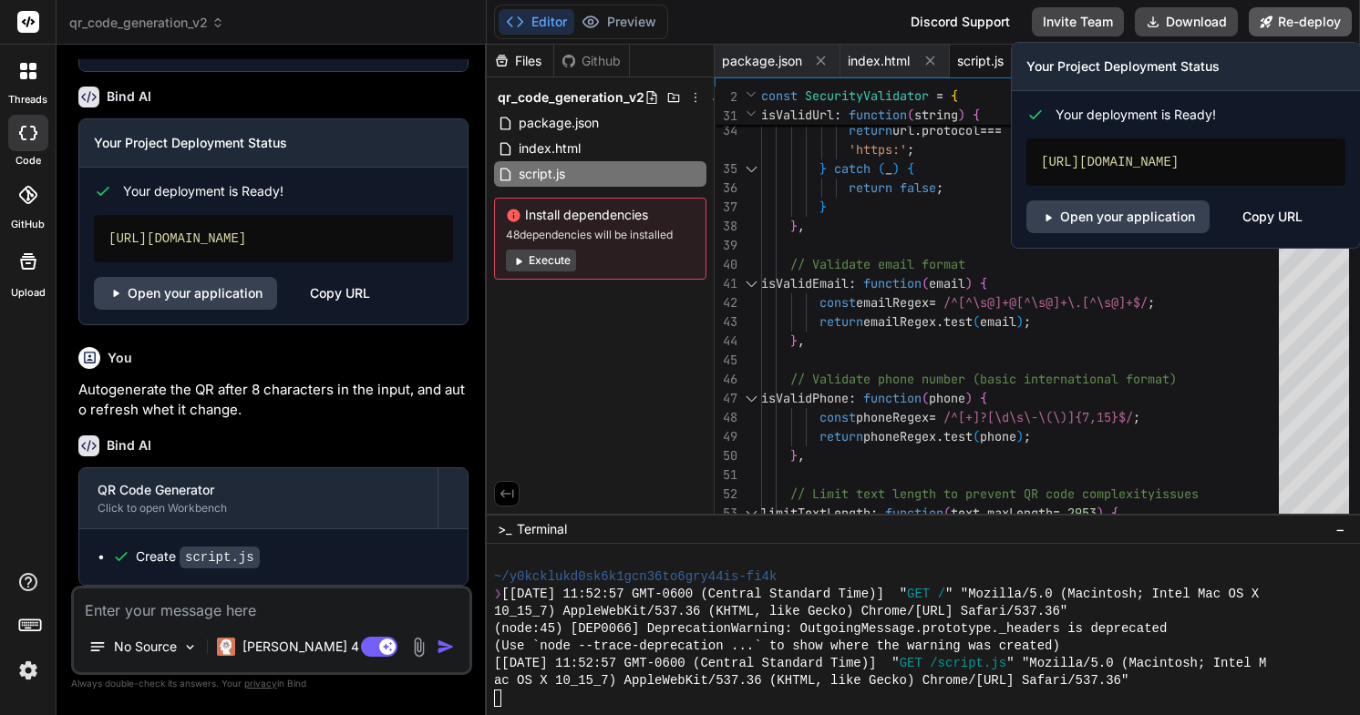
click at [1292, 19] on button "Re-deploy" at bounding box center [1299, 21] width 103 height 29
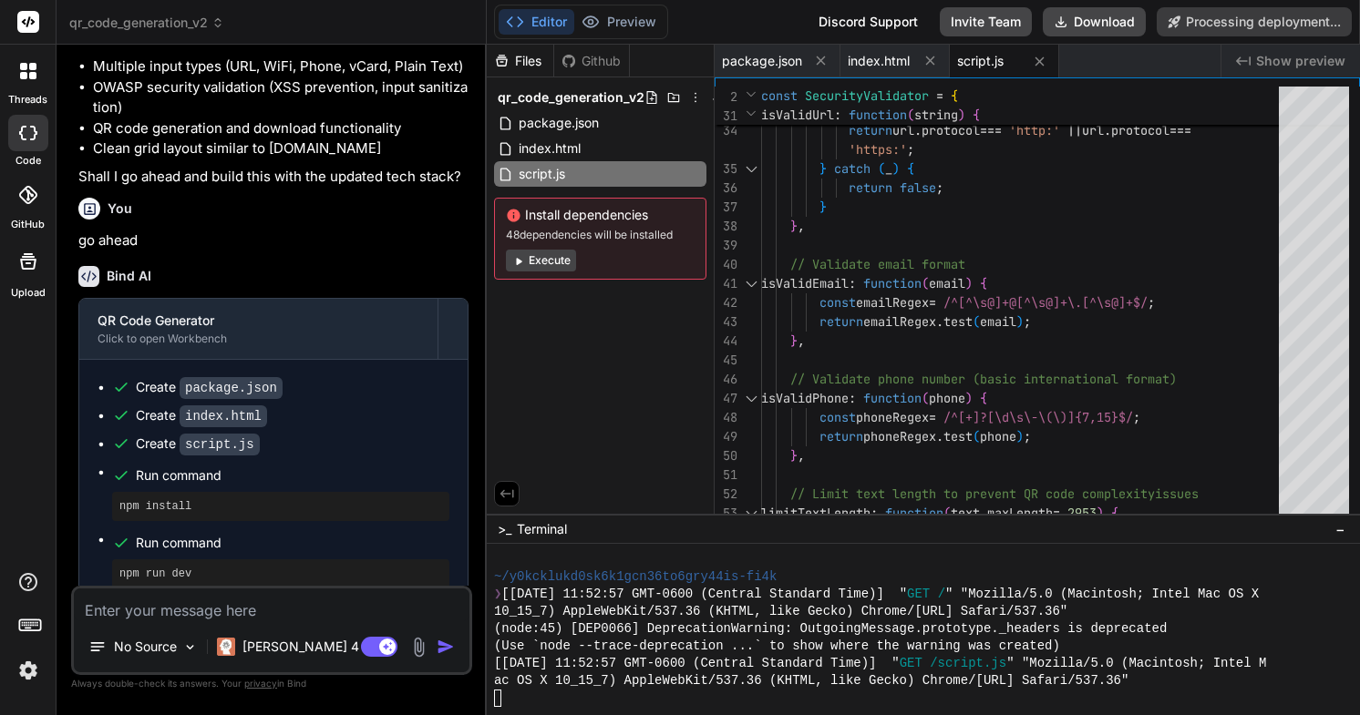
scroll to position [1399, 0]
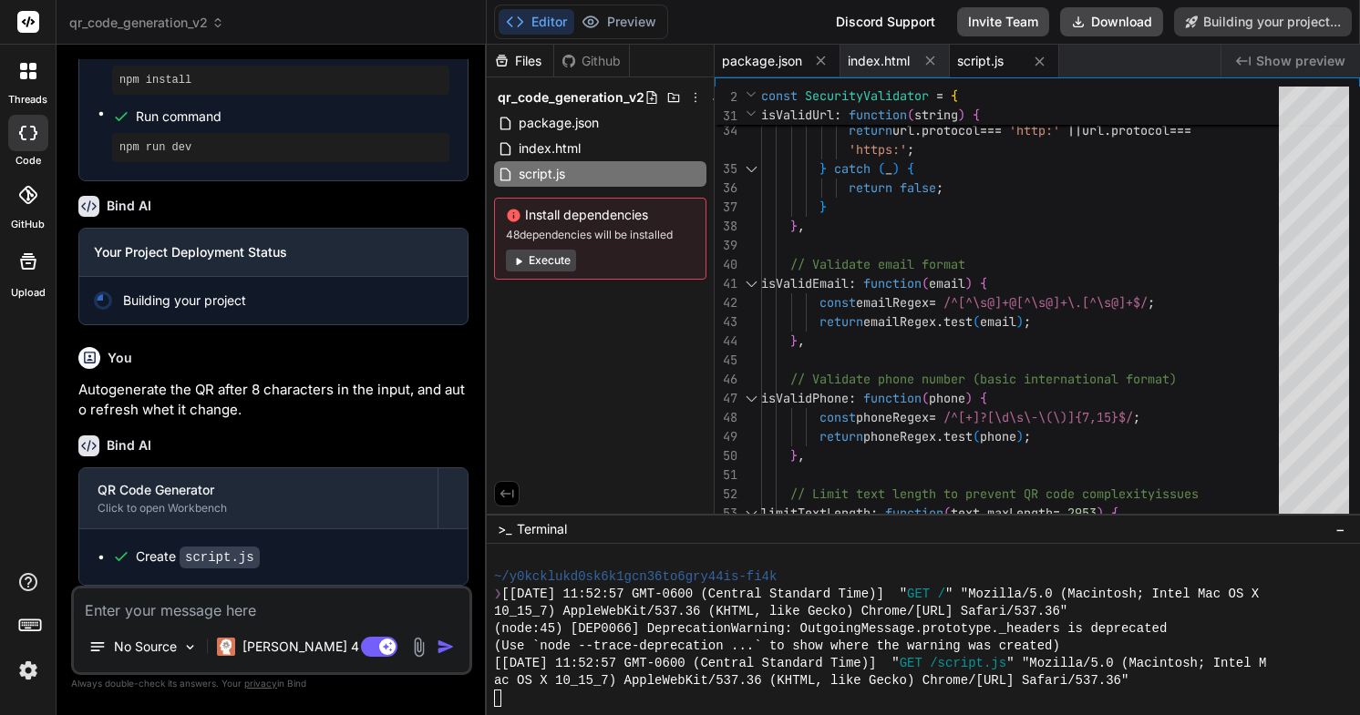
click at [773, 62] on span "package.json" at bounding box center [762, 61] width 80 height 18
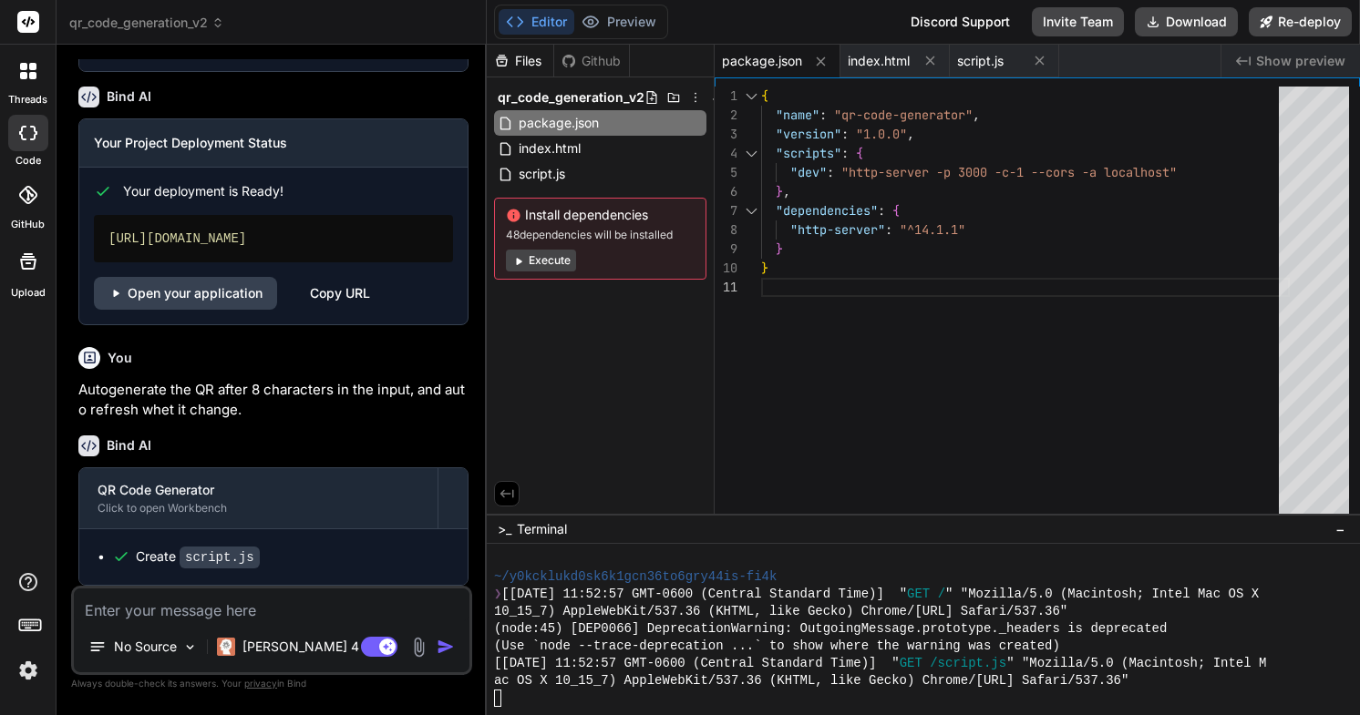
scroll to position [1508, 0]
click at [212, 298] on link "Open your application" at bounding box center [185, 293] width 183 height 33
click at [210, 612] on textarea at bounding box center [272, 605] width 396 height 33
click at [304, 607] on textarea "center the text and the icon (WiFi," at bounding box center [272, 605] width 396 height 33
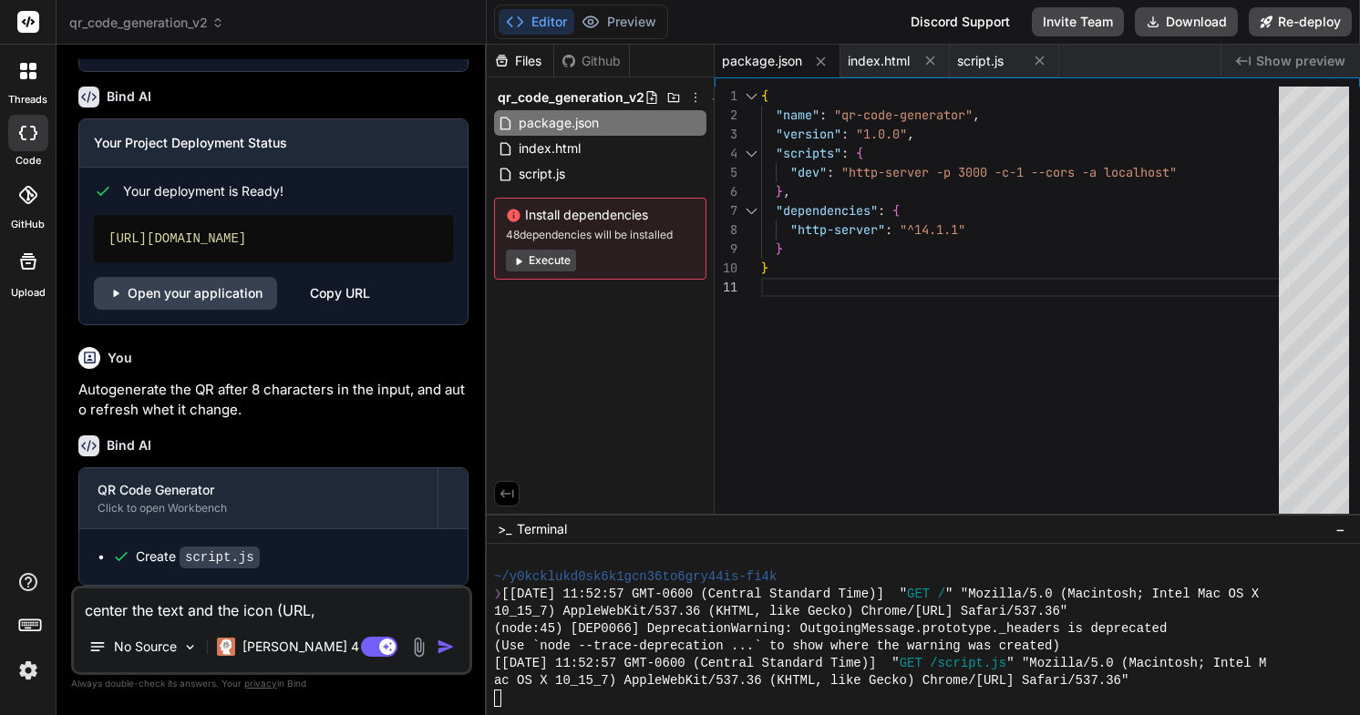
click at [344, 607] on textarea "center the text and the icon (URL," at bounding box center [272, 605] width 396 height 33
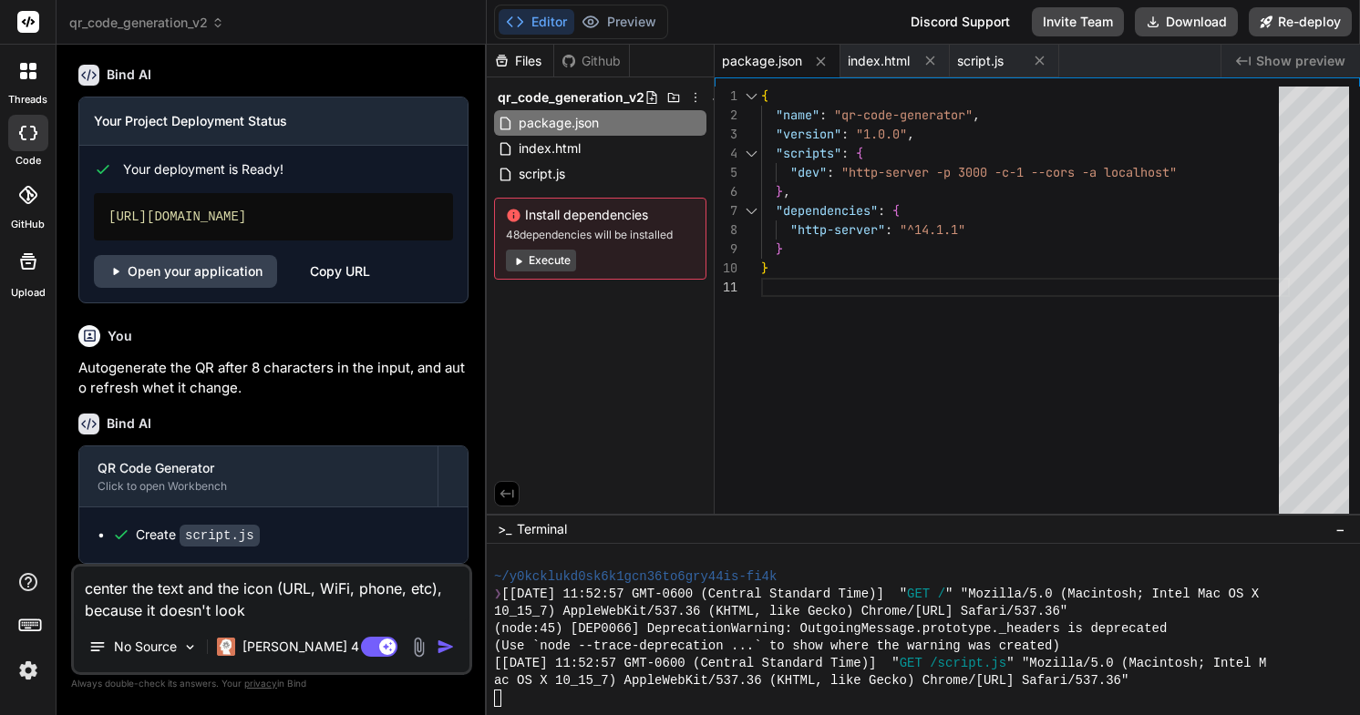
click at [114, 588] on textarea "center the text and the icon (URL, WiFi, phone, etc), because it doesn't look" at bounding box center [272, 594] width 396 height 55
click at [160, 590] on textarea "Align the text and the icon (URL, WiFi, phone, etc), because it doesn't look" at bounding box center [272, 594] width 396 height 55
click at [242, 590] on textarea "Align the icon and the icon (URL, WiFi, phone, etc), because it doesn't look" at bounding box center [272, 594] width 396 height 55
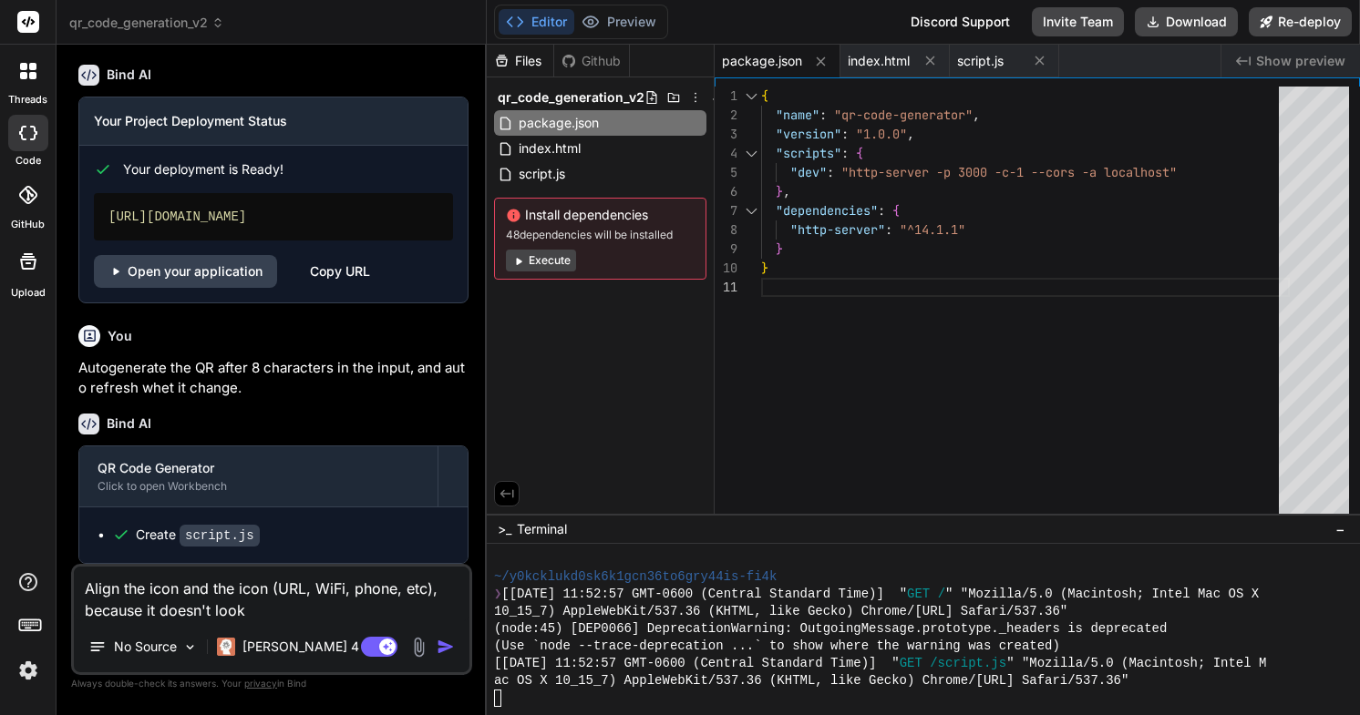
click at [242, 590] on textarea "Align the icon and the icon (URL, WiFi, phone, etc), because it doesn't look" at bounding box center [272, 594] width 396 height 55
click at [260, 609] on textarea "Align the icon and the text (URL, WiFi, phone, etc), because it doesn't look" at bounding box center [272, 594] width 396 height 55
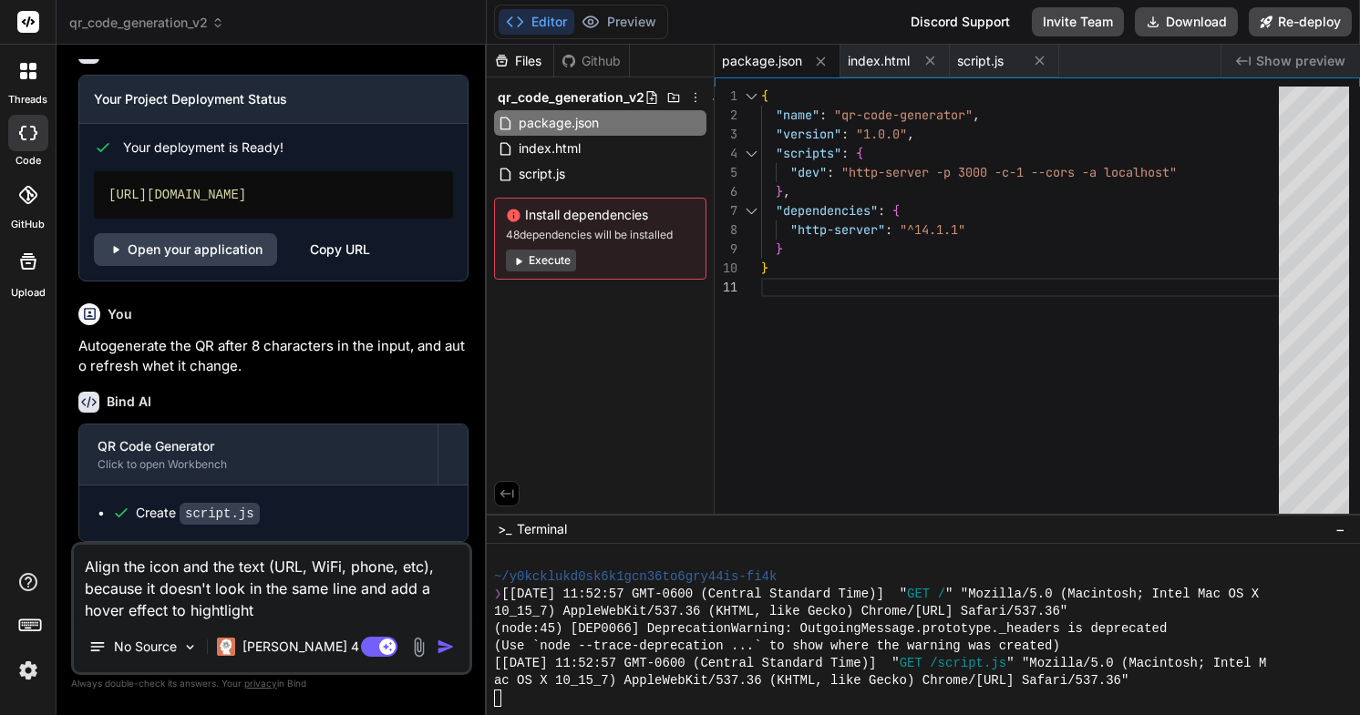
click at [232, 611] on textarea "Align the icon and the text (URL, WiFi, phone, etc), because it doesn't look in…" at bounding box center [272, 583] width 396 height 77
click at [295, 613] on textarea "Align the icon and the text (URL, WiFi, phone, etc), because it doesn't look in…" at bounding box center [272, 583] width 396 height 77
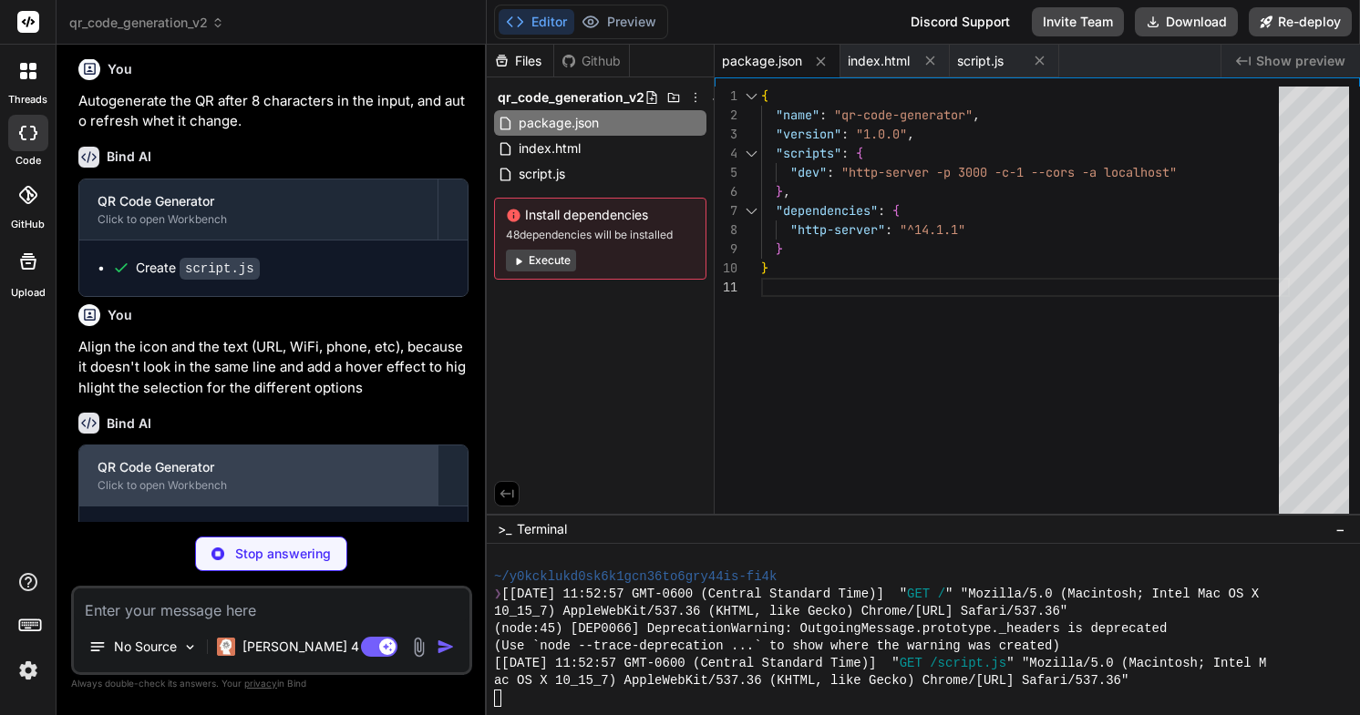
scroll to position [1838, 0]
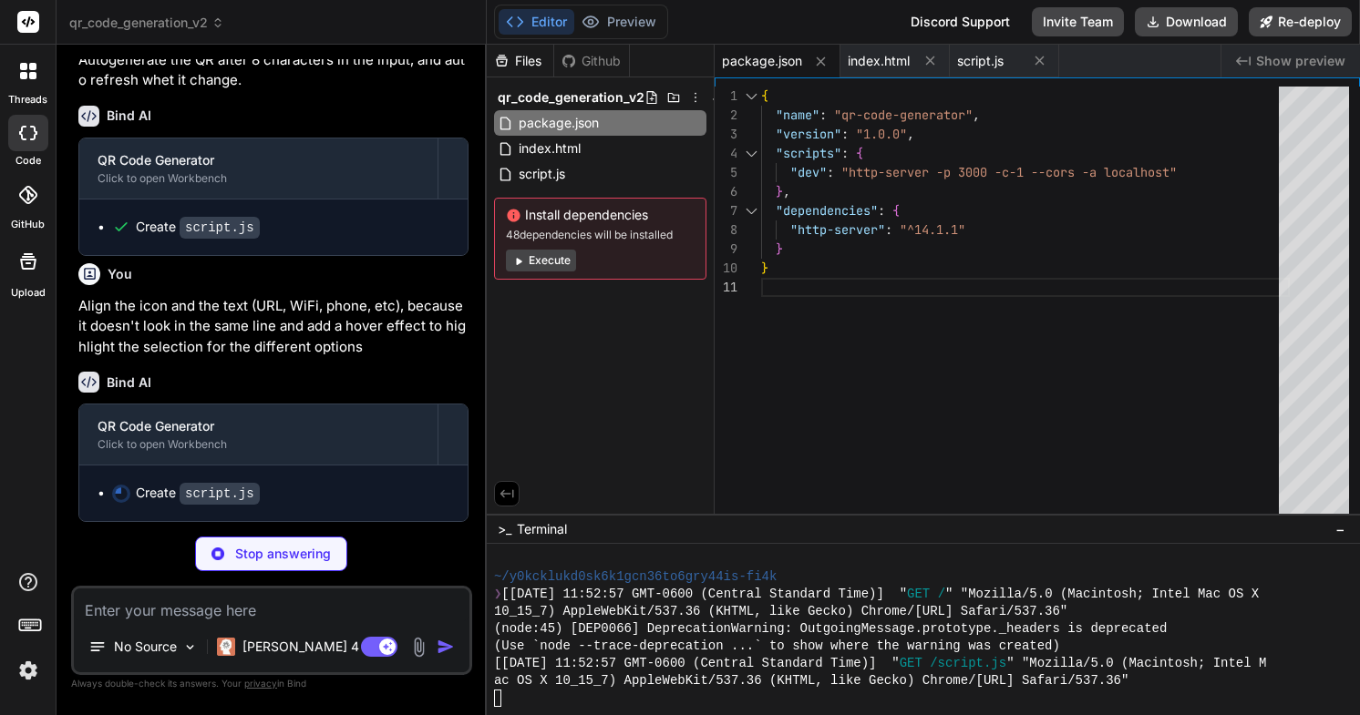
click at [257, 325] on p "Align the icon and the text (URL, WiFi, phone, etc), because it doesn't look in…" at bounding box center [273, 327] width 390 height 62
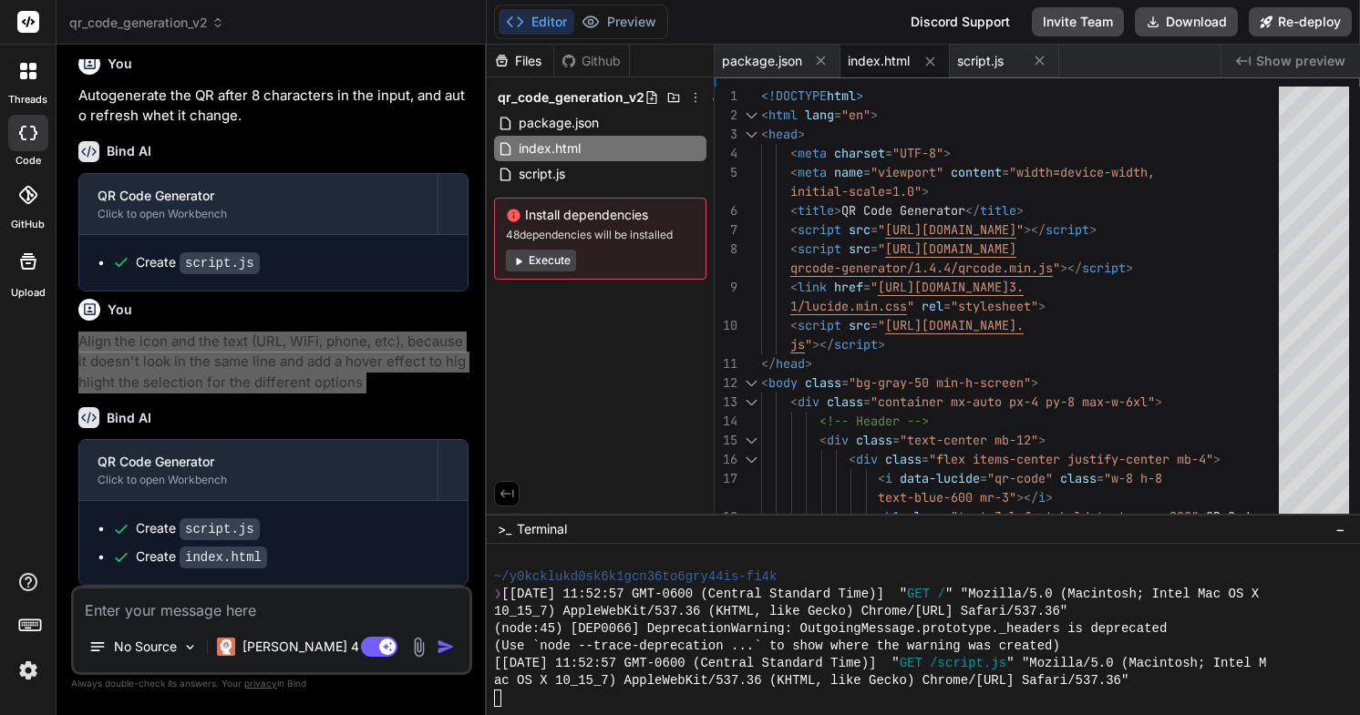
scroll to position [1802, 0]
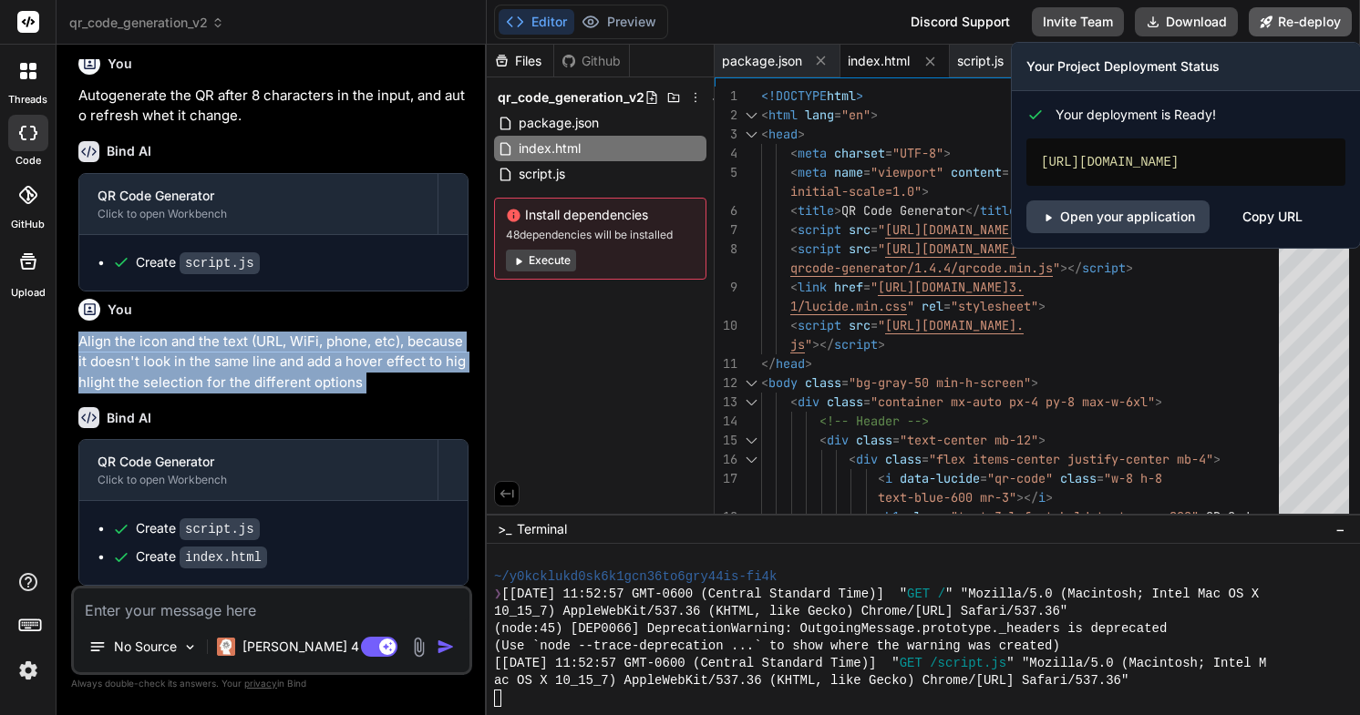
click at [1290, 24] on button "Re-deploy" at bounding box center [1299, 21] width 103 height 29
click at [1133, 217] on link "Open your application" at bounding box center [1117, 216] width 183 height 33
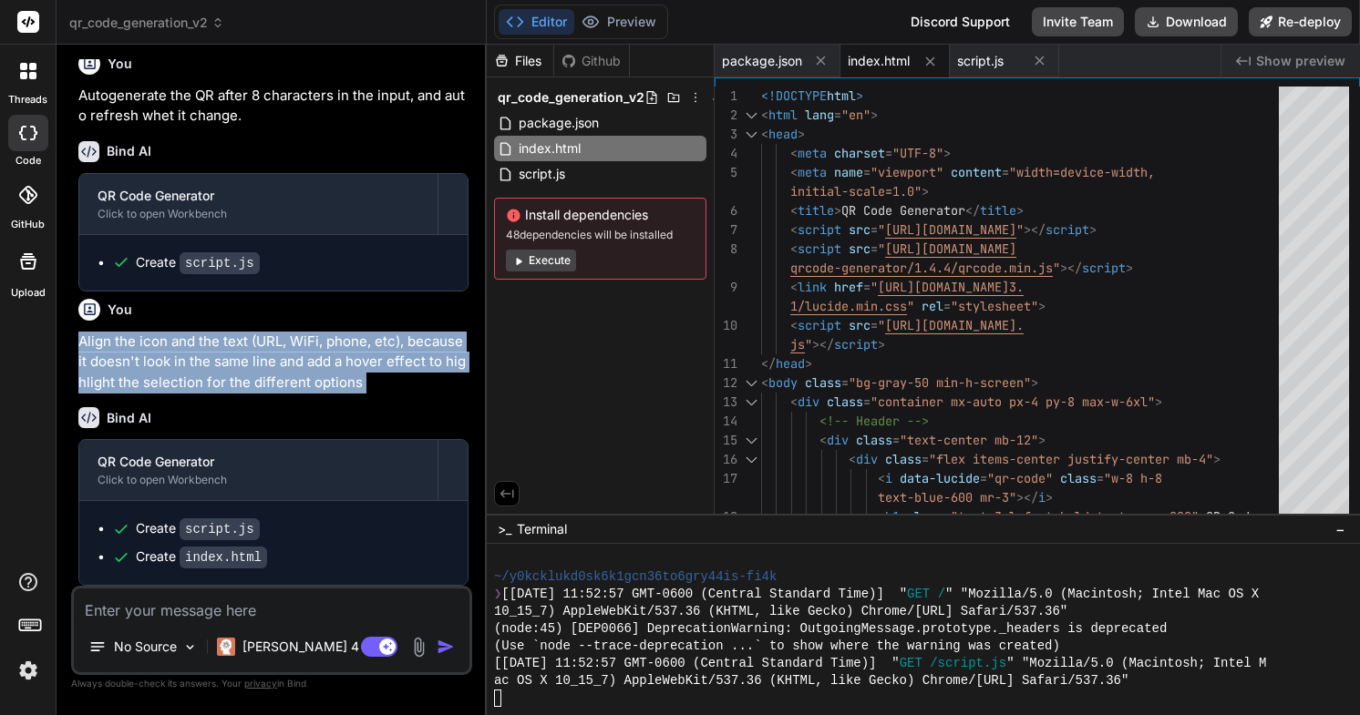
click at [257, 601] on textarea at bounding box center [272, 605] width 396 height 33
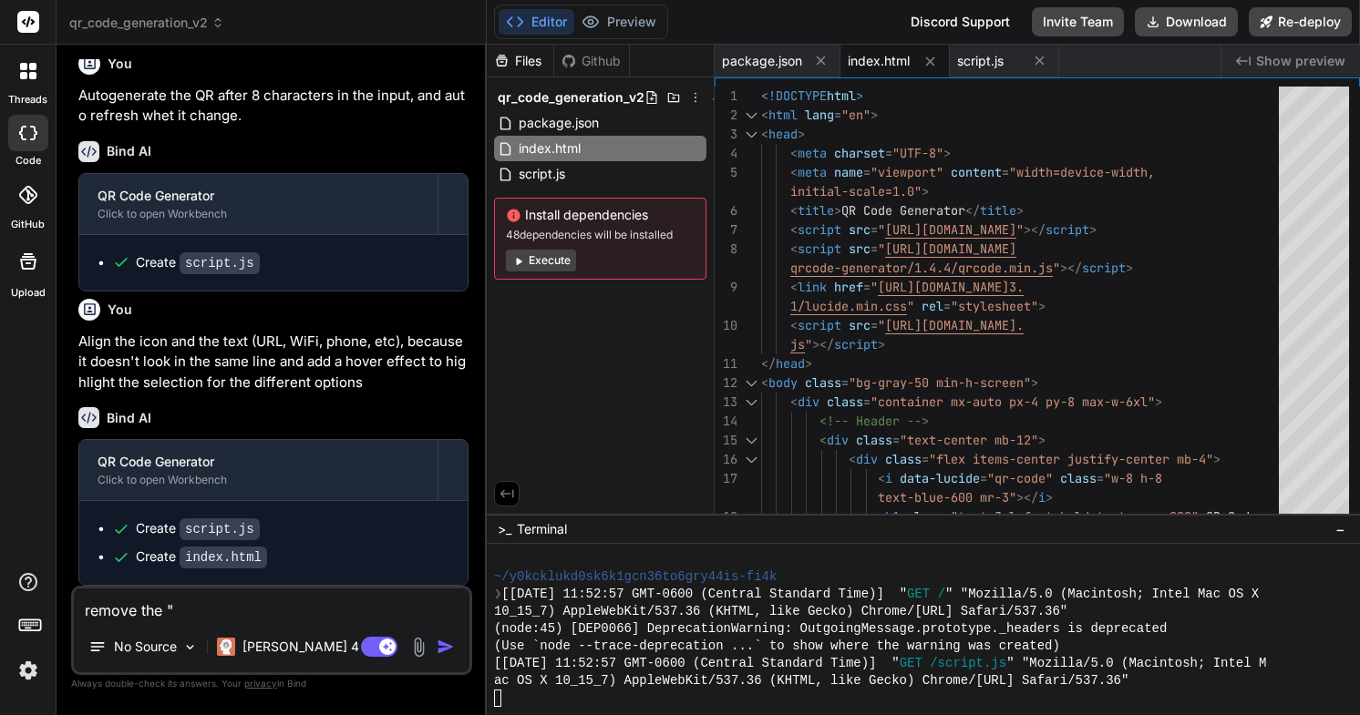
paste textarea "Generate QR Code"
click at [179, 605] on textarea "remove the " Generate QR Code" button" at bounding box center [272, 605] width 396 height 33
click at [1213, 22] on button "Download" at bounding box center [1186, 21] width 103 height 29
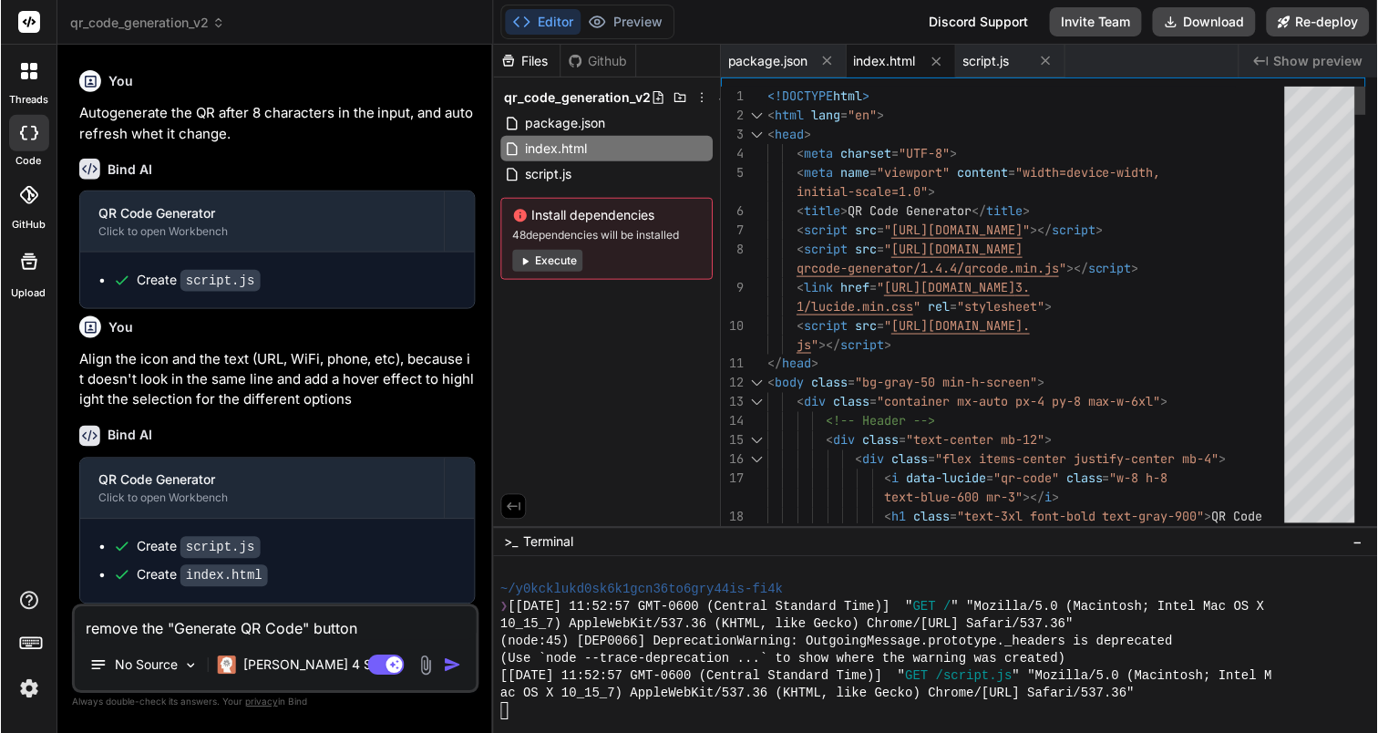
scroll to position [7618, 0]
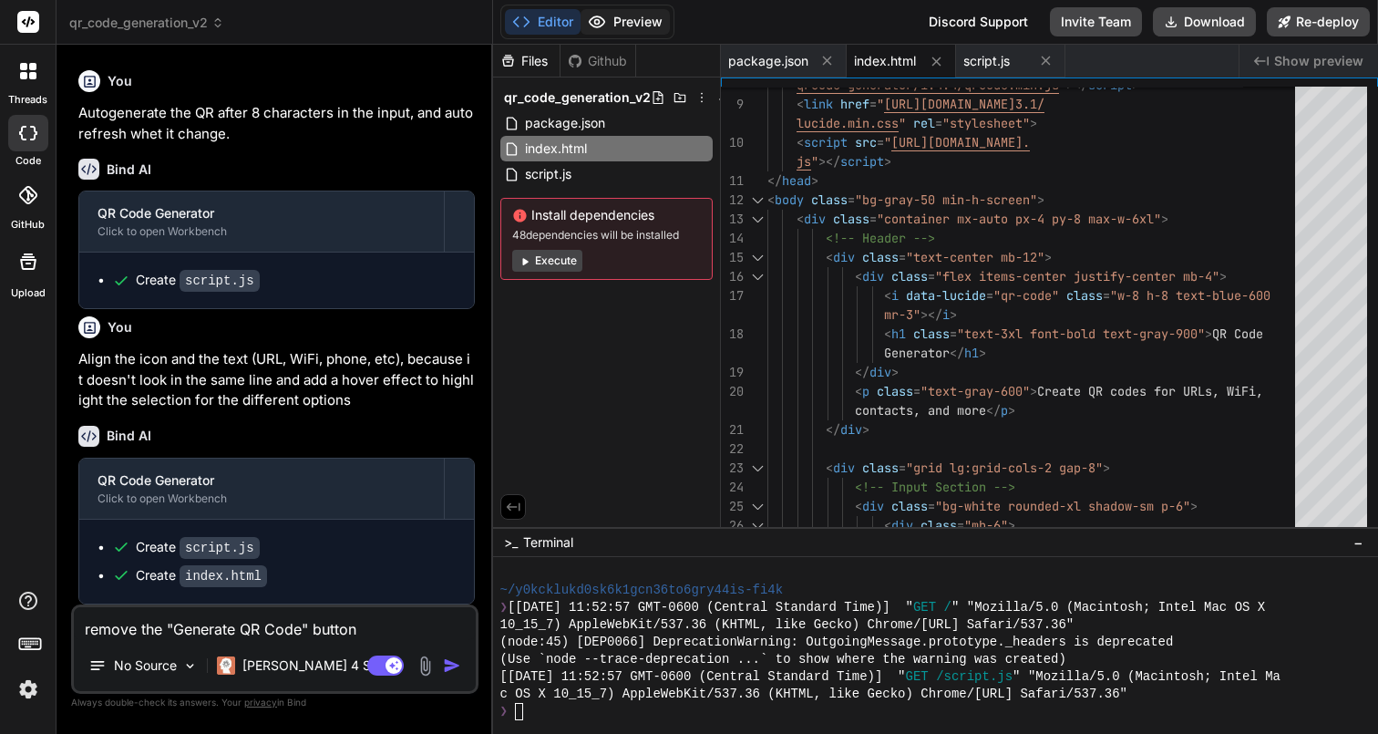
click at [654, 32] on button "Preview" at bounding box center [624, 22] width 89 height 26
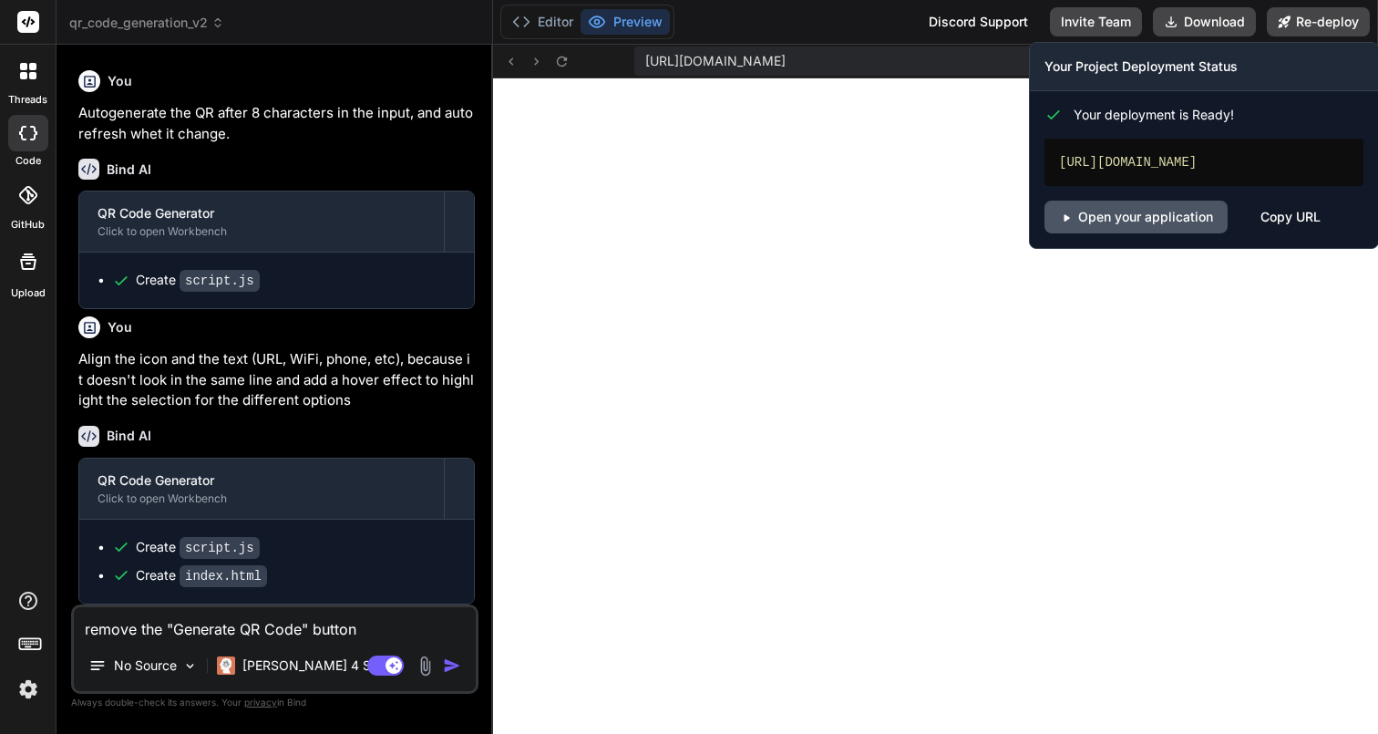
click at [1120, 214] on link "Open your application" at bounding box center [1135, 216] width 183 height 33
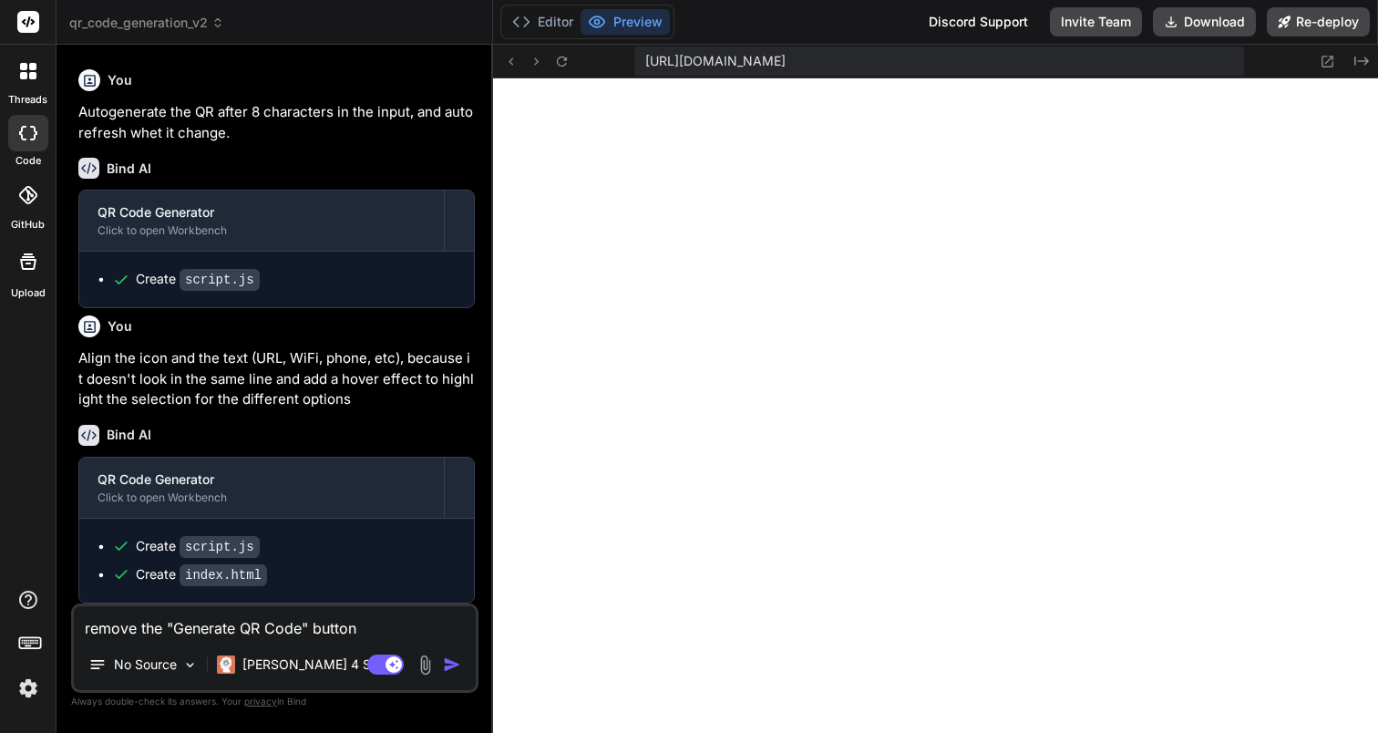
click at [186, 23] on span "qr_code_generation_v2" at bounding box center [146, 23] width 155 height 18
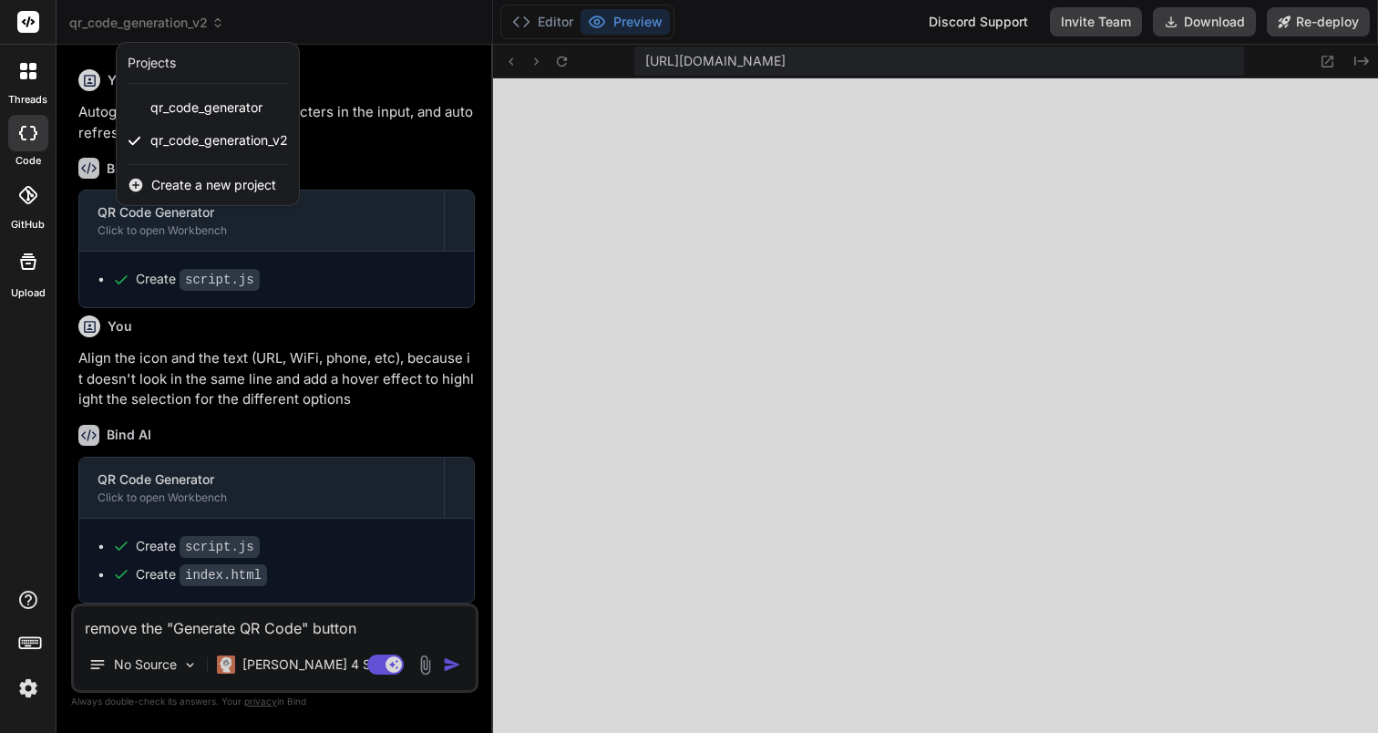
click at [162, 66] on div "Projects" at bounding box center [152, 63] width 48 height 18
click at [341, 444] on div at bounding box center [689, 366] width 1378 height 733
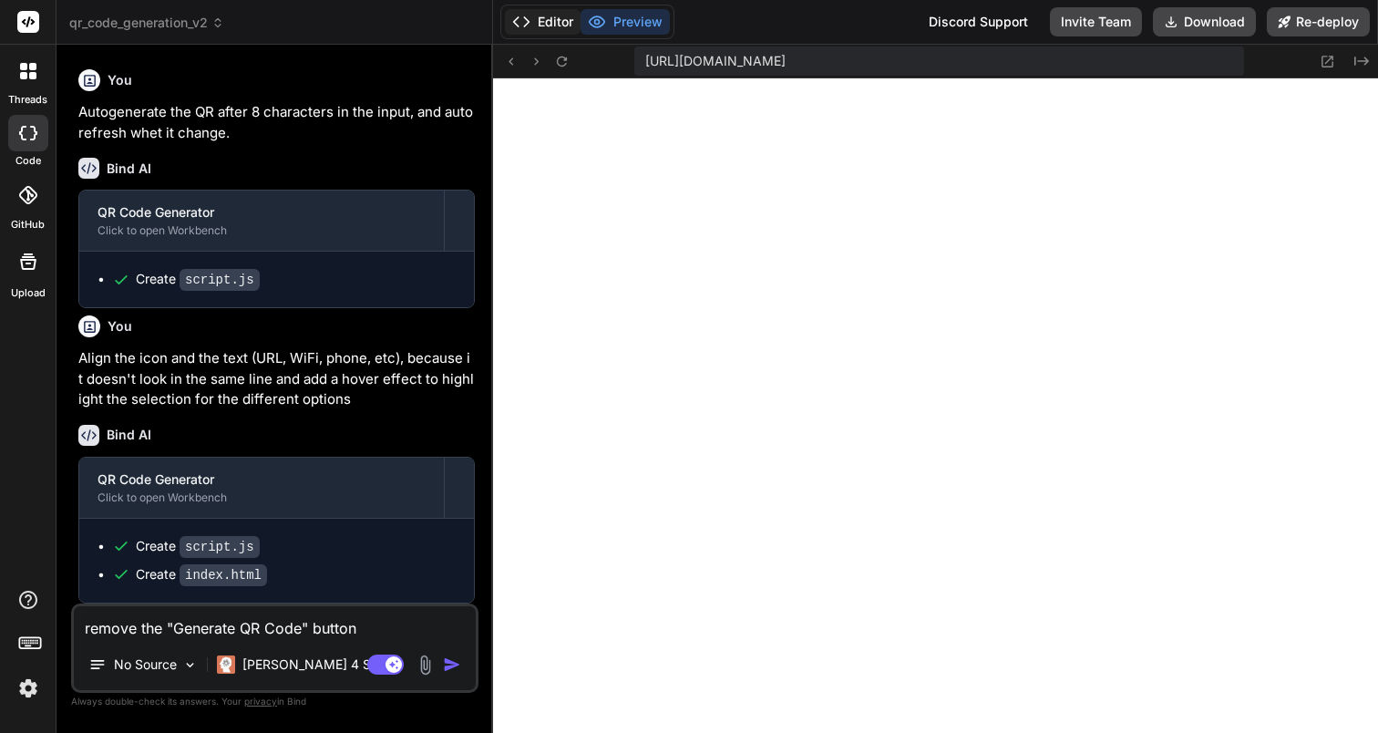
click at [526, 26] on icon at bounding box center [521, 22] width 18 height 18
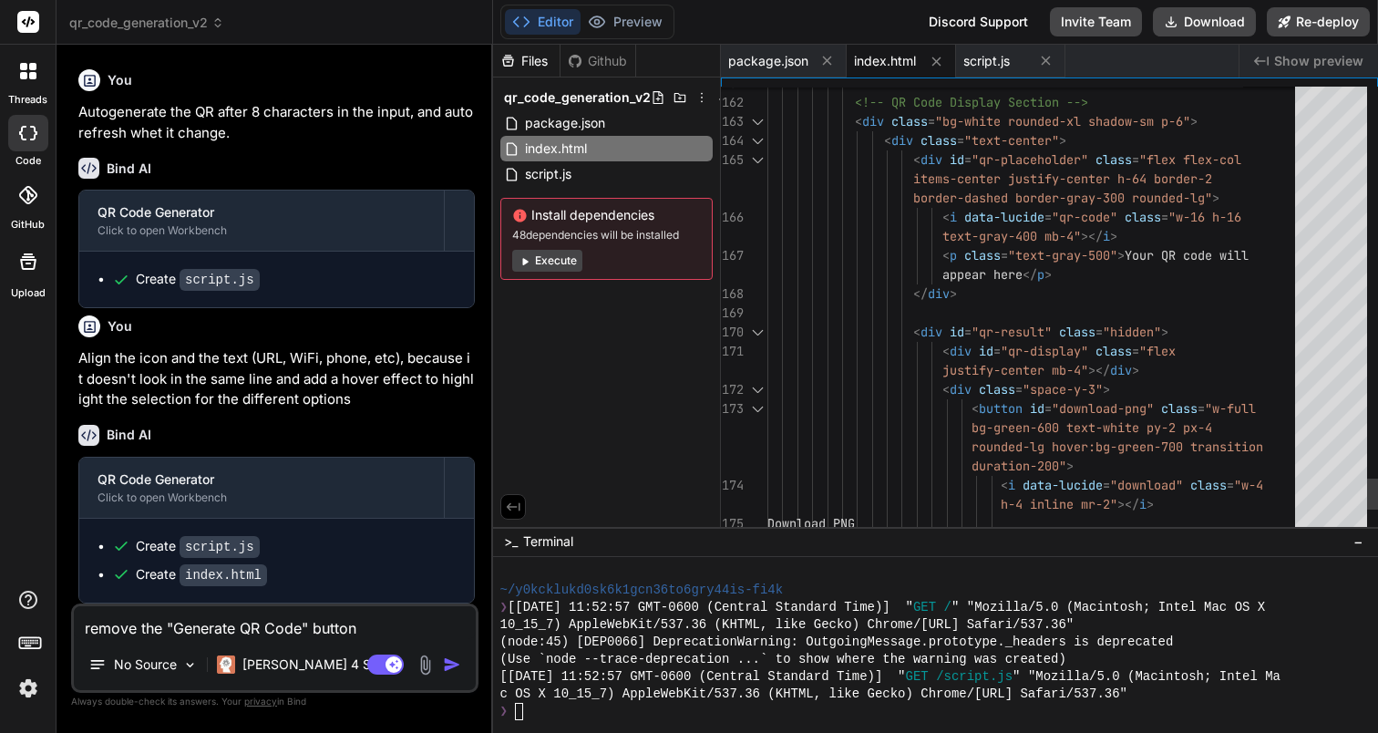
scroll to position [134, 0]
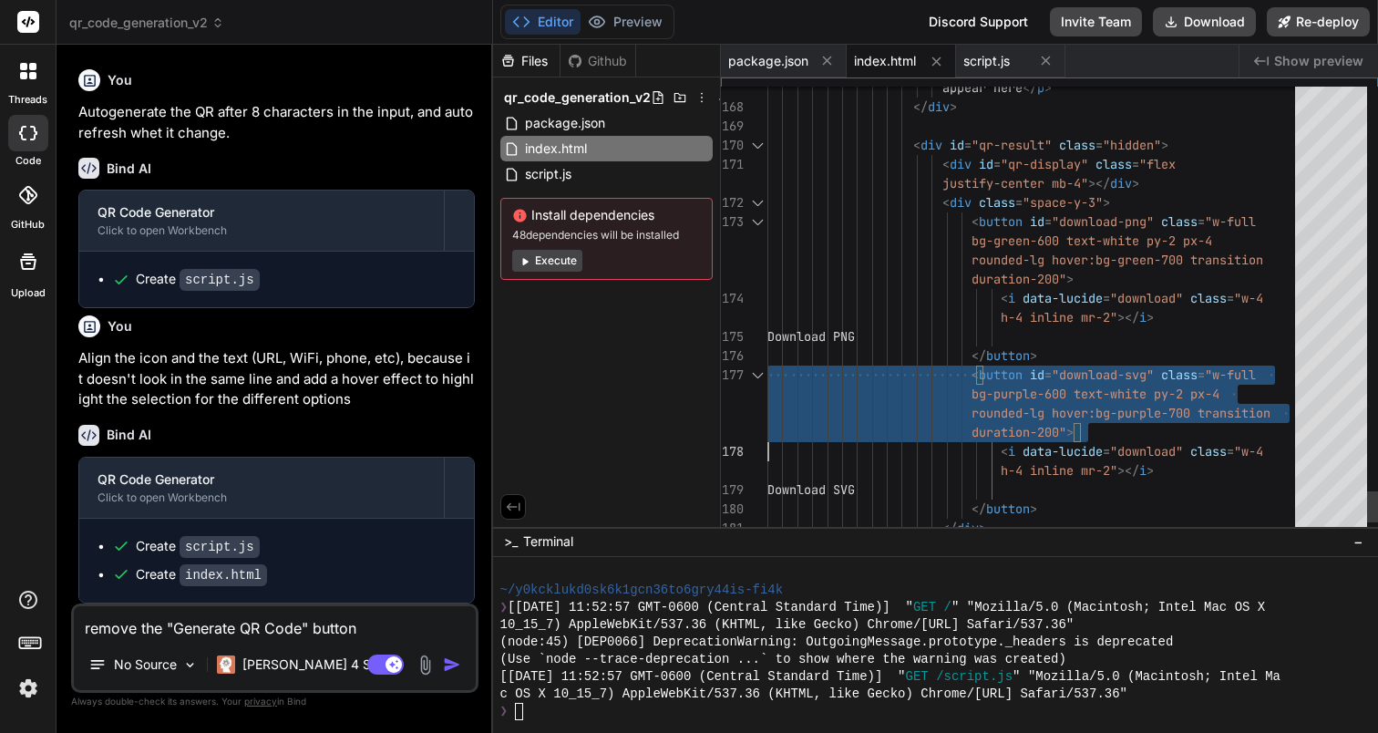
scroll to position [172, 0]
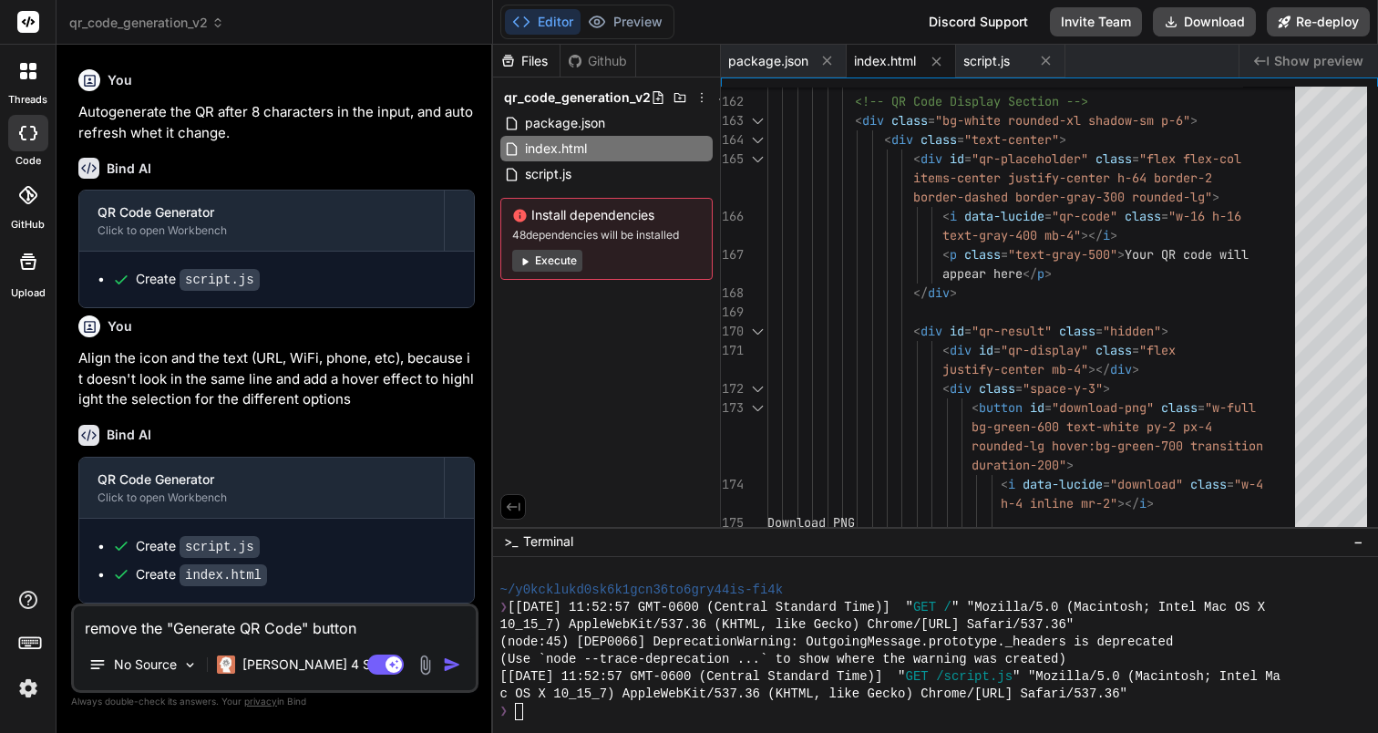
click at [380, 620] on textarea "remove the "Generate QR Code" button" at bounding box center [275, 622] width 402 height 33
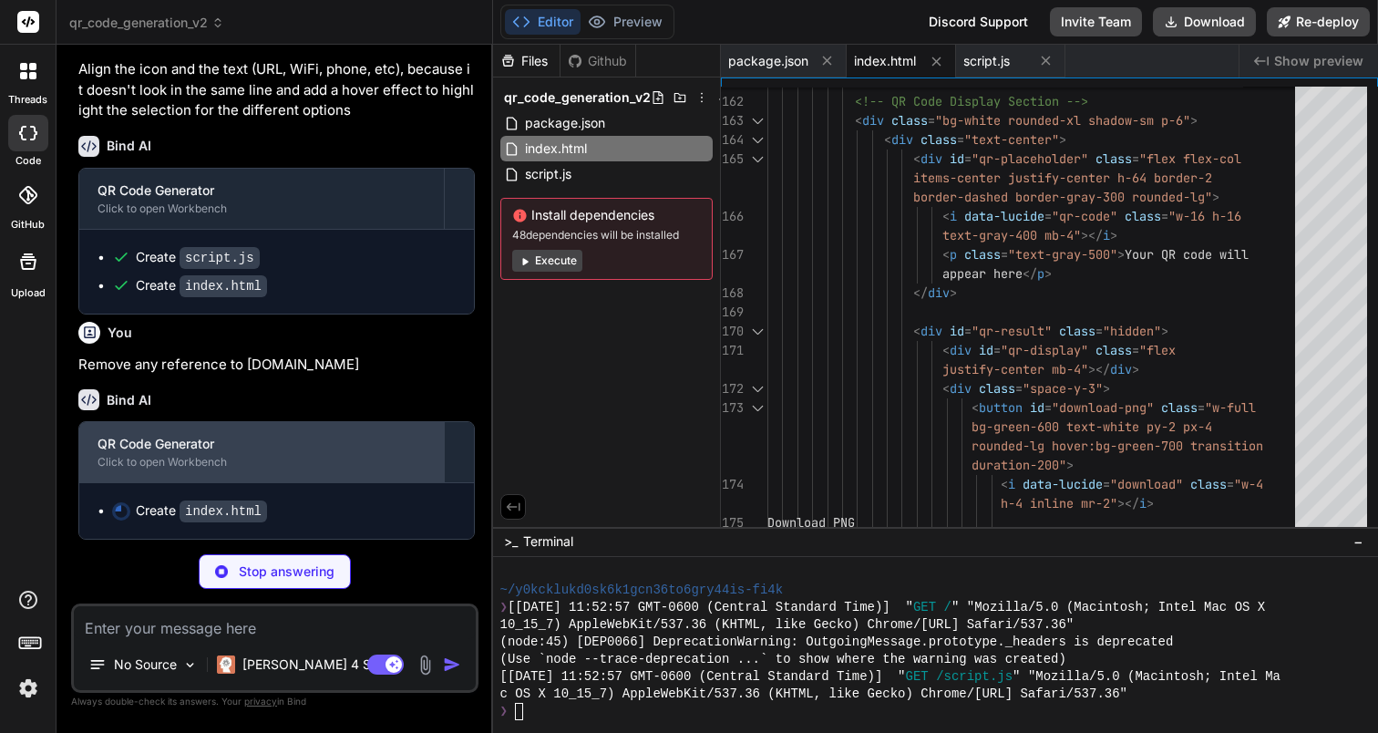
scroll to position [2009, 0]
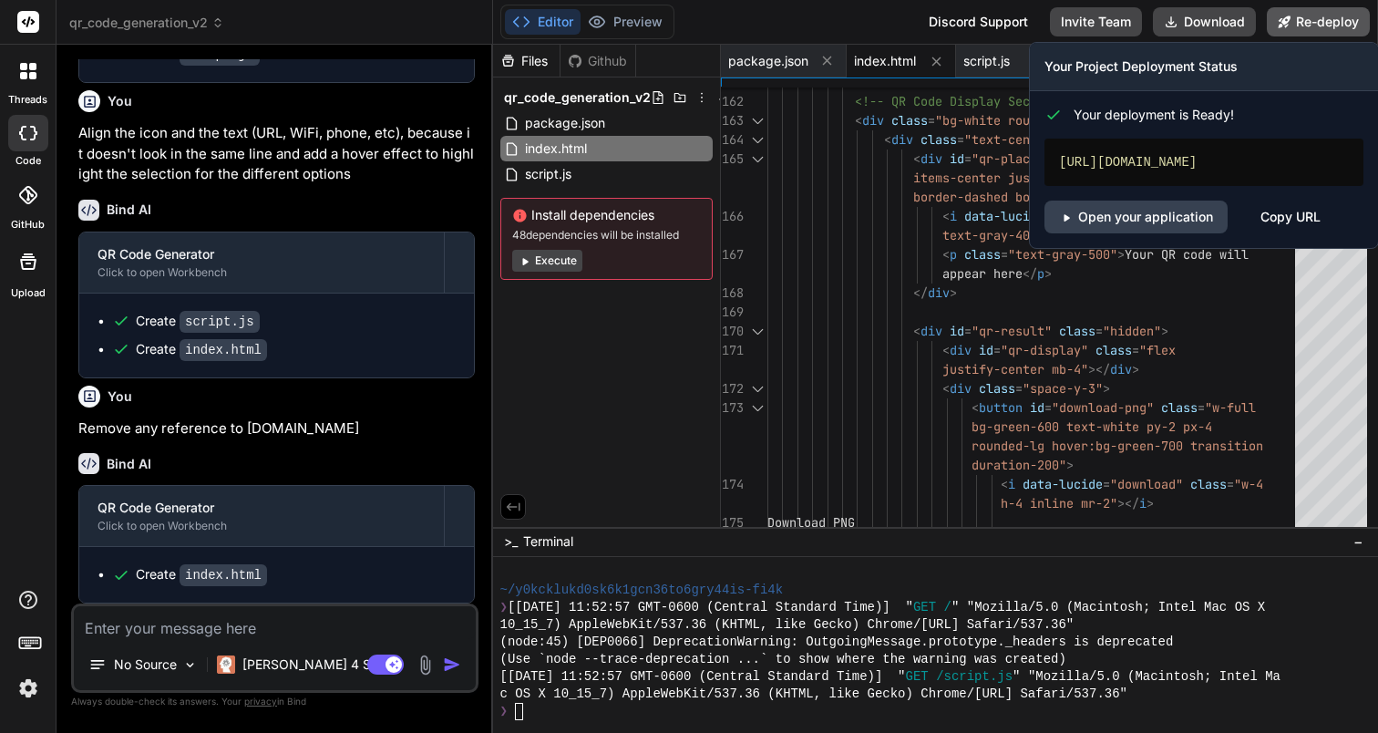
click at [1319, 14] on button "Re-deploy" at bounding box center [1318, 21] width 103 height 29
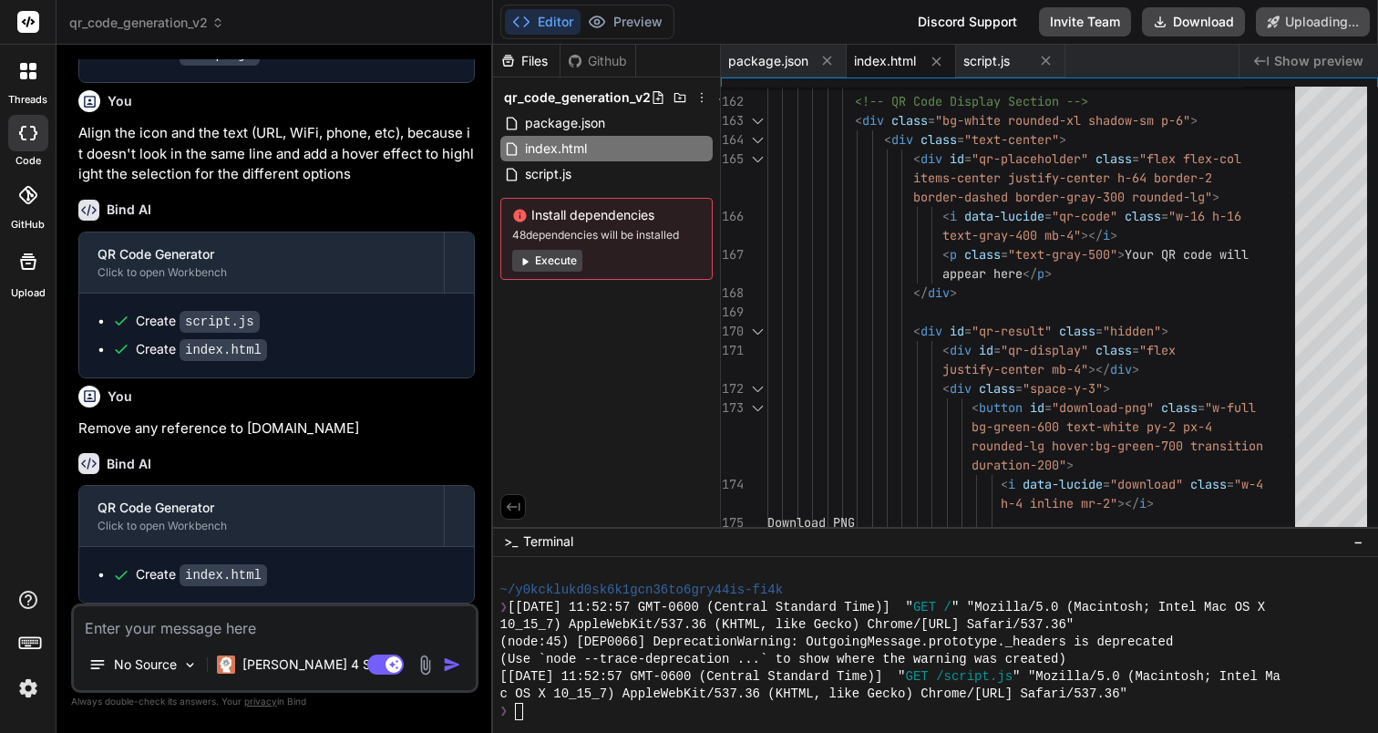
scroll to position [1900, 0]
click at [885, 56] on span "index.html" at bounding box center [885, 61] width 62 height 18
click at [996, 55] on span "script.js" at bounding box center [986, 61] width 46 height 18
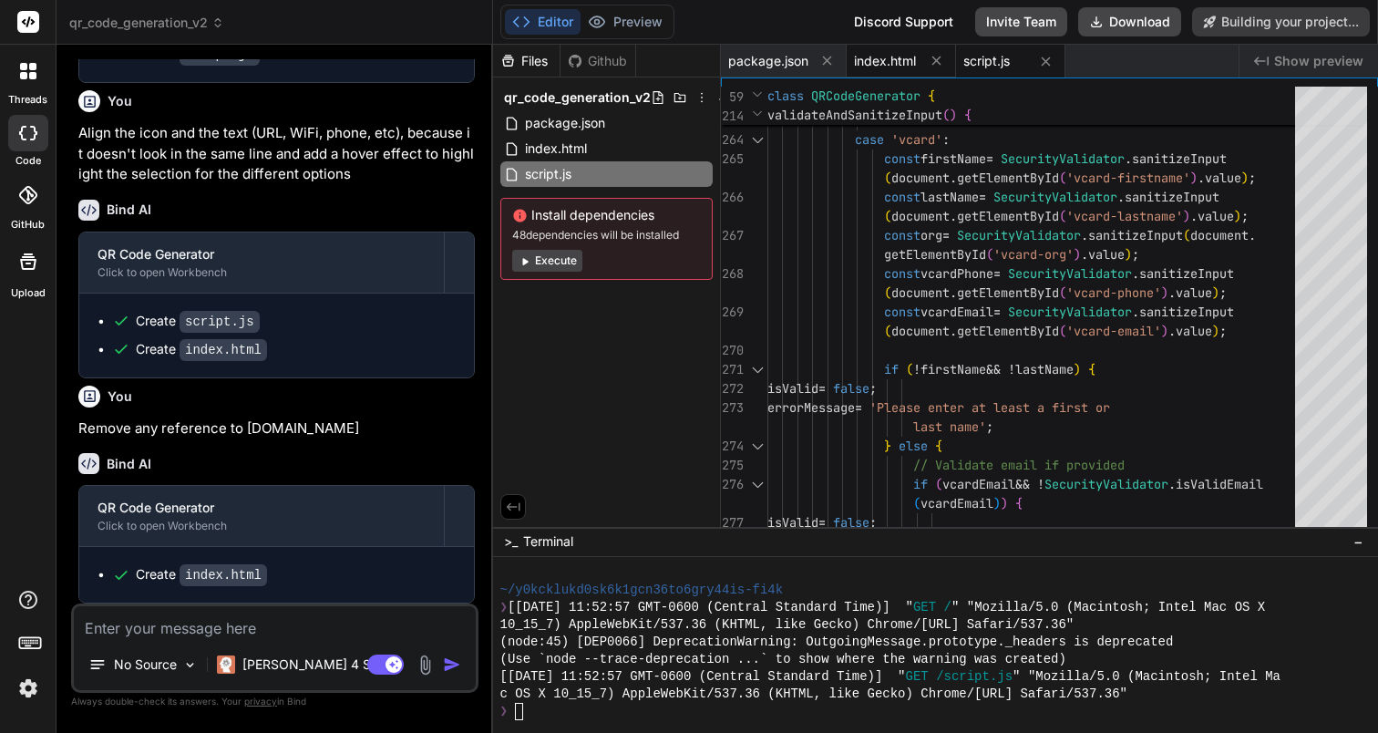
click at [877, 64] on span "index.html" at bounding box center [885, 61] width 62 height 18
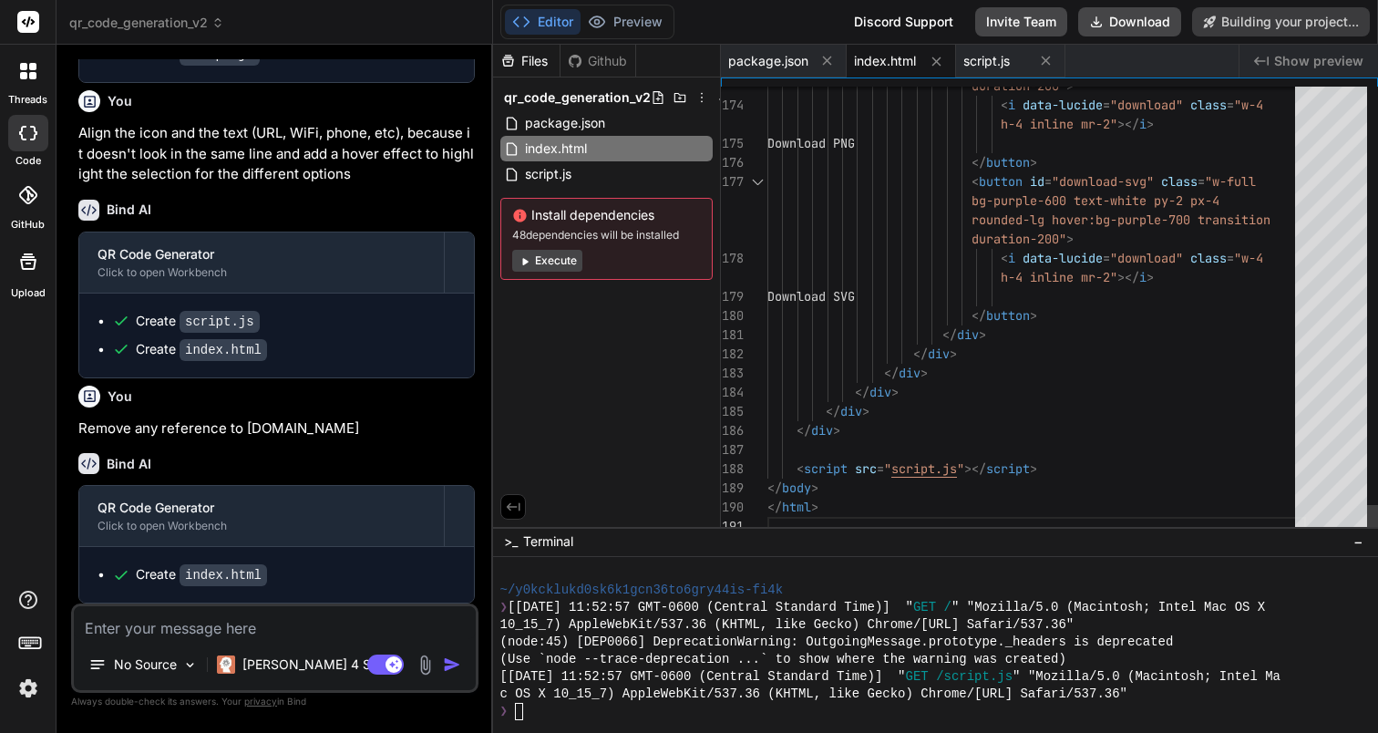
scroll to position [2009, 0]
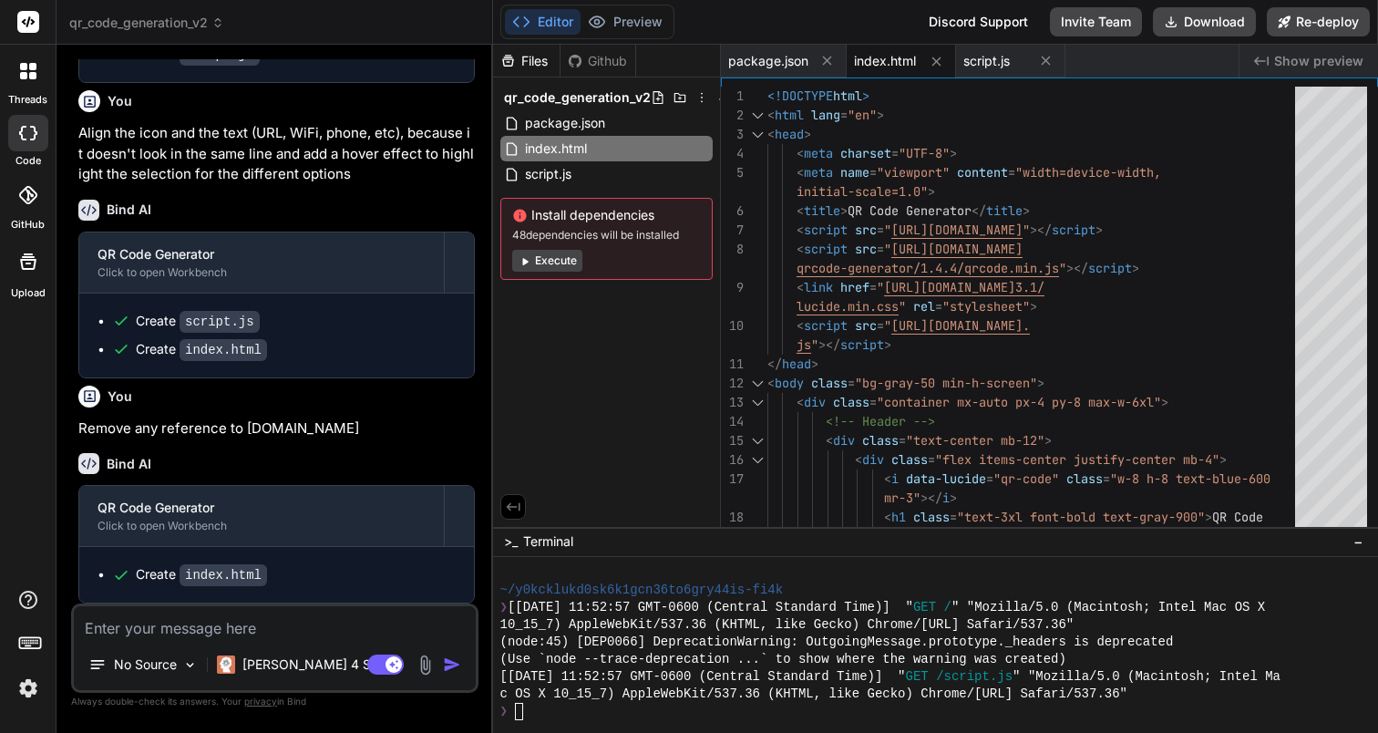
click at [543, 264] on button "Execute" at bounding box center [547, 261] width 70 height 22
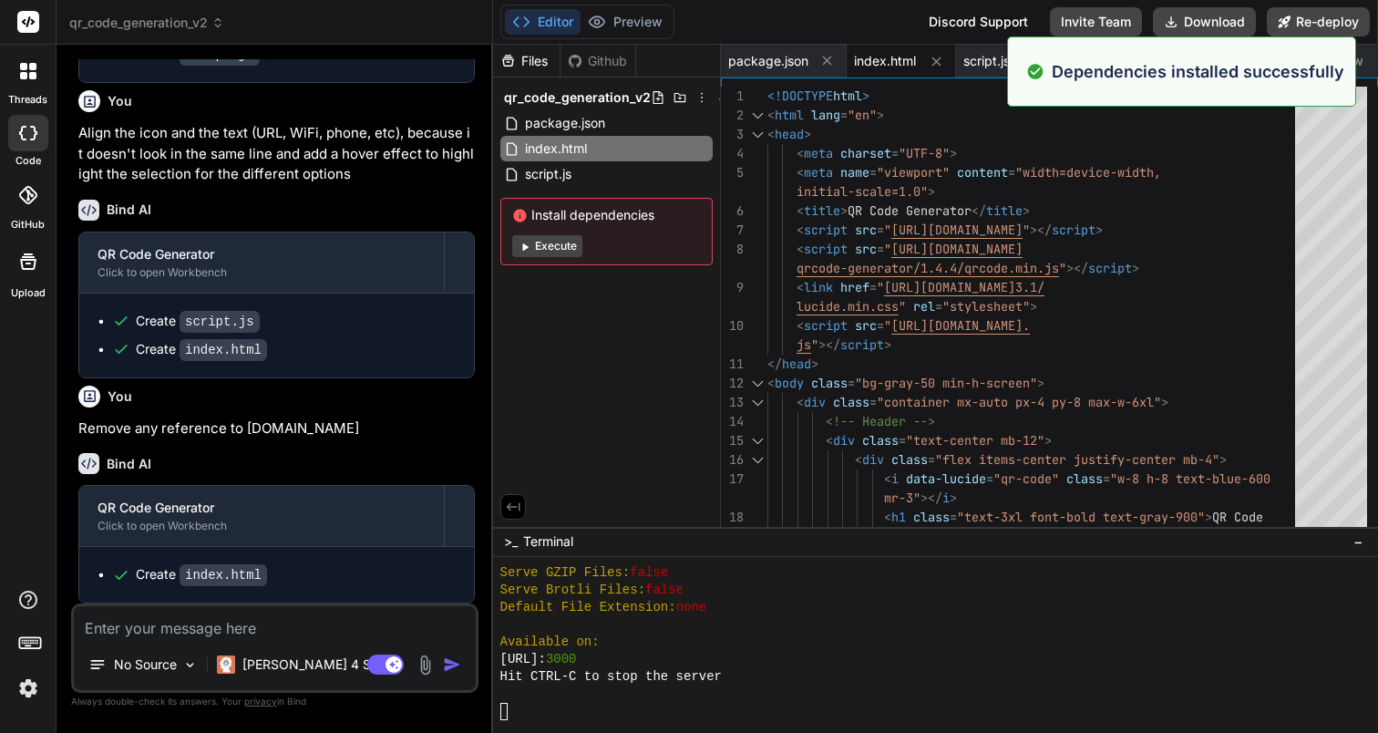
scroll to position [8398, 0]
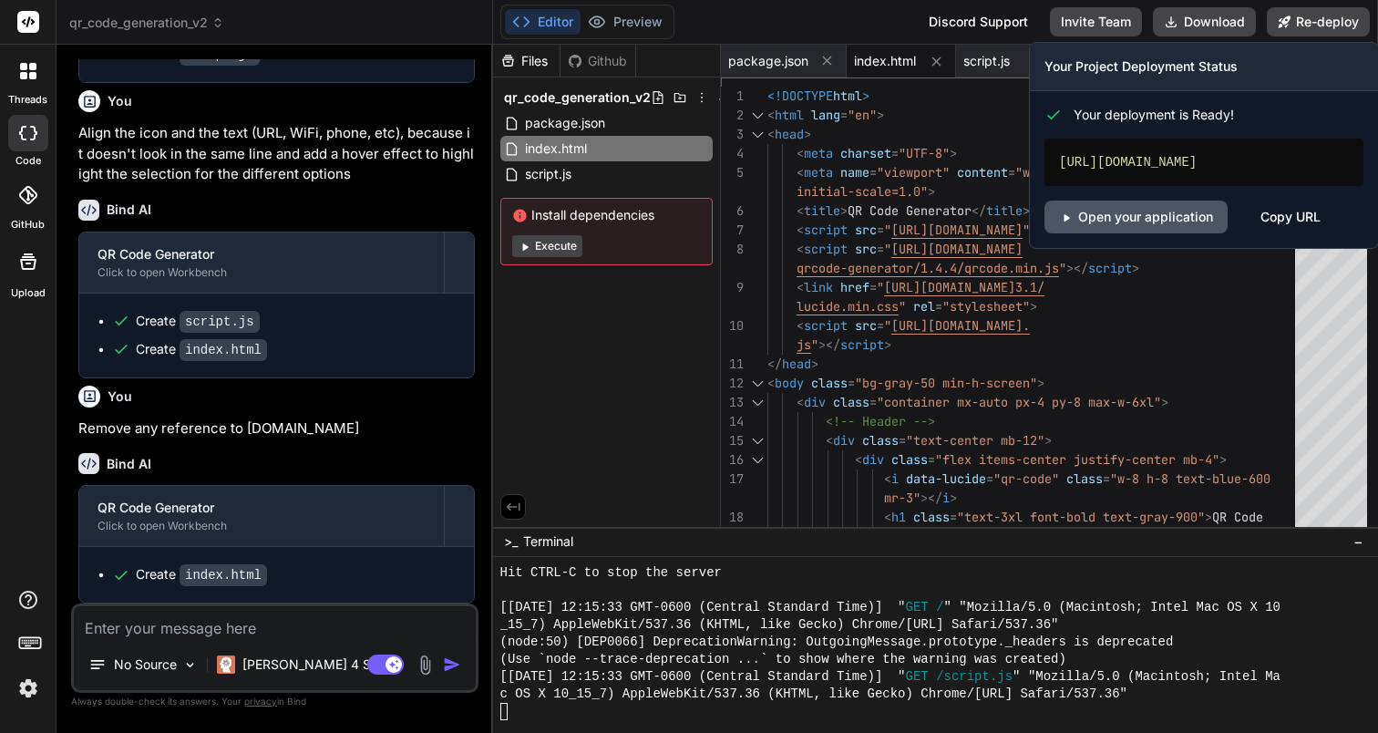
click at [1173, 214] on link "Open your application" at bounding box center [1135, 216] width 183 height 33
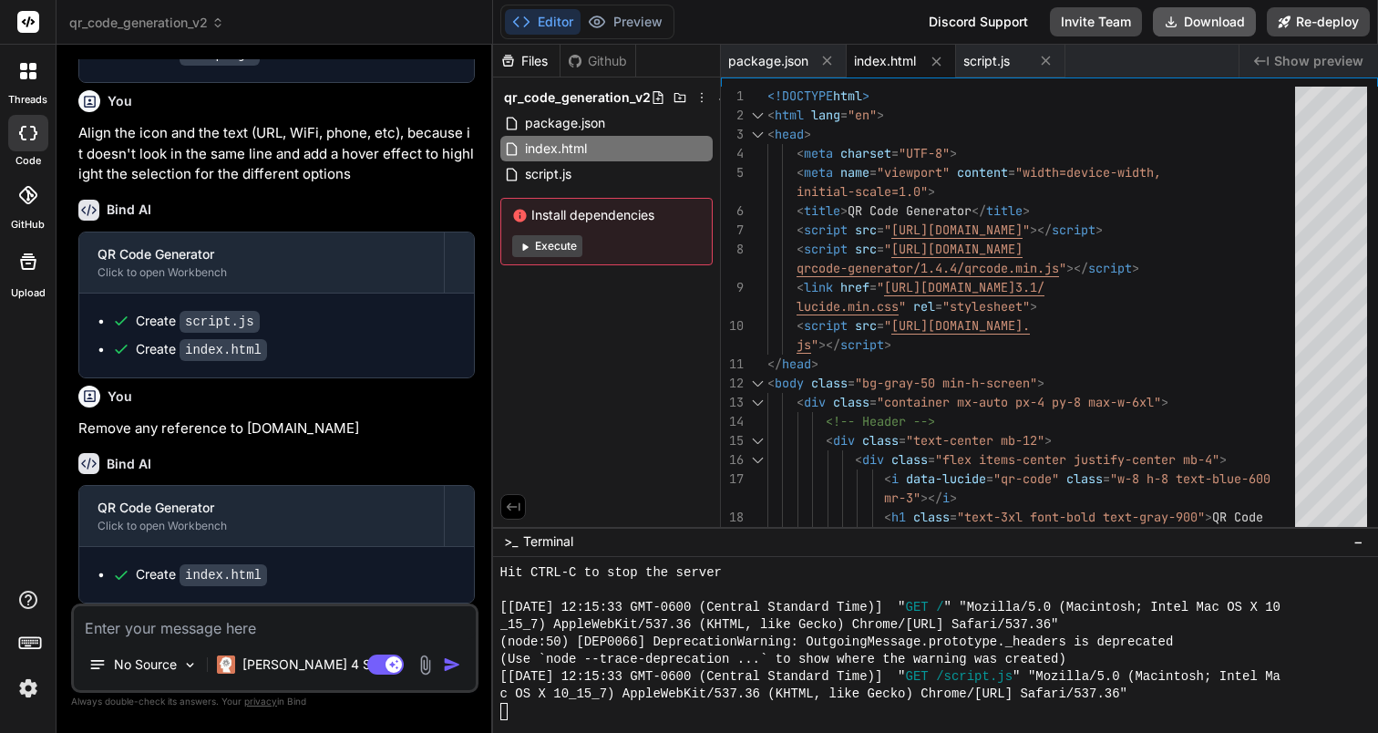
click at [1209, 30] on button "Download" at bounding box center [1204, 21] width 103 height 29
click at [233, 628] on textarea at bounding box center [275, 622] width 402 height 33
click at [276, 627] on textarea "create a README.md with the" at bounding box center [275, 622] width 402 height 33
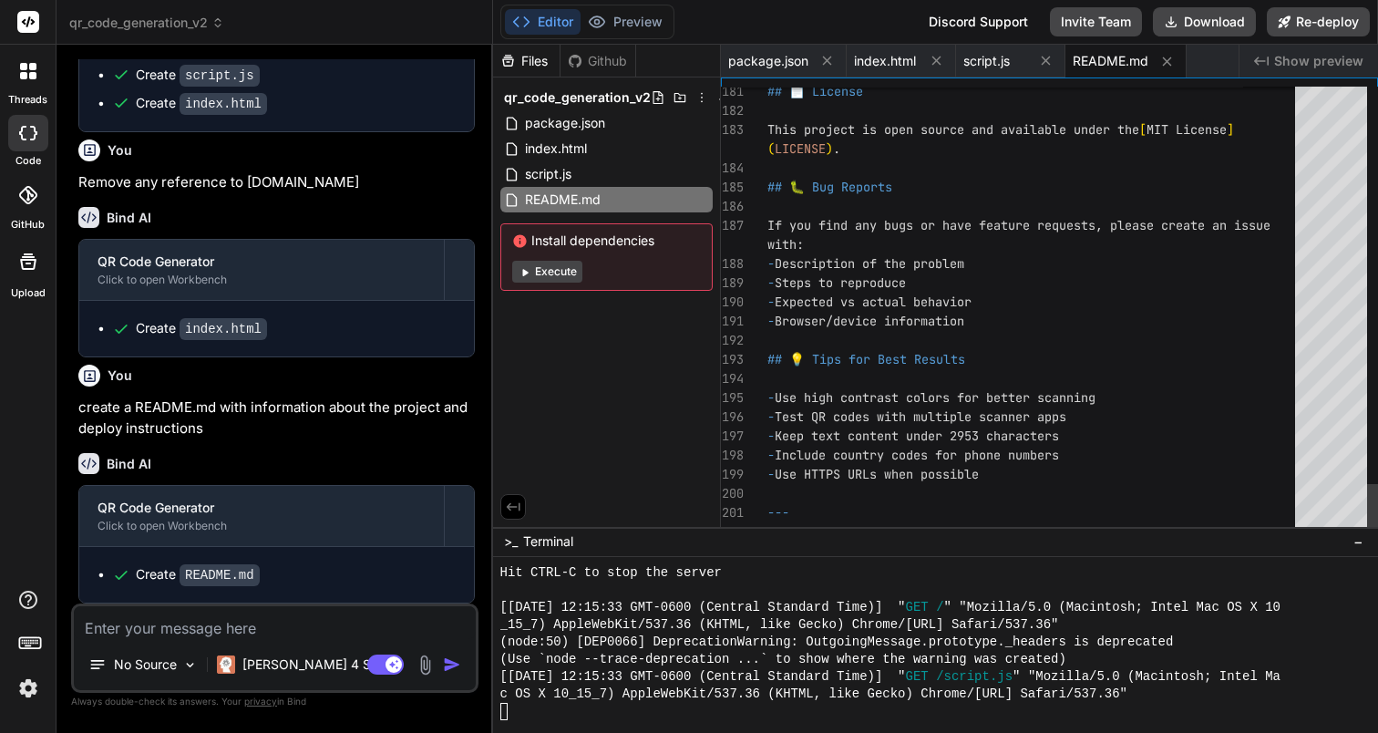
scroll to position [0, 0]
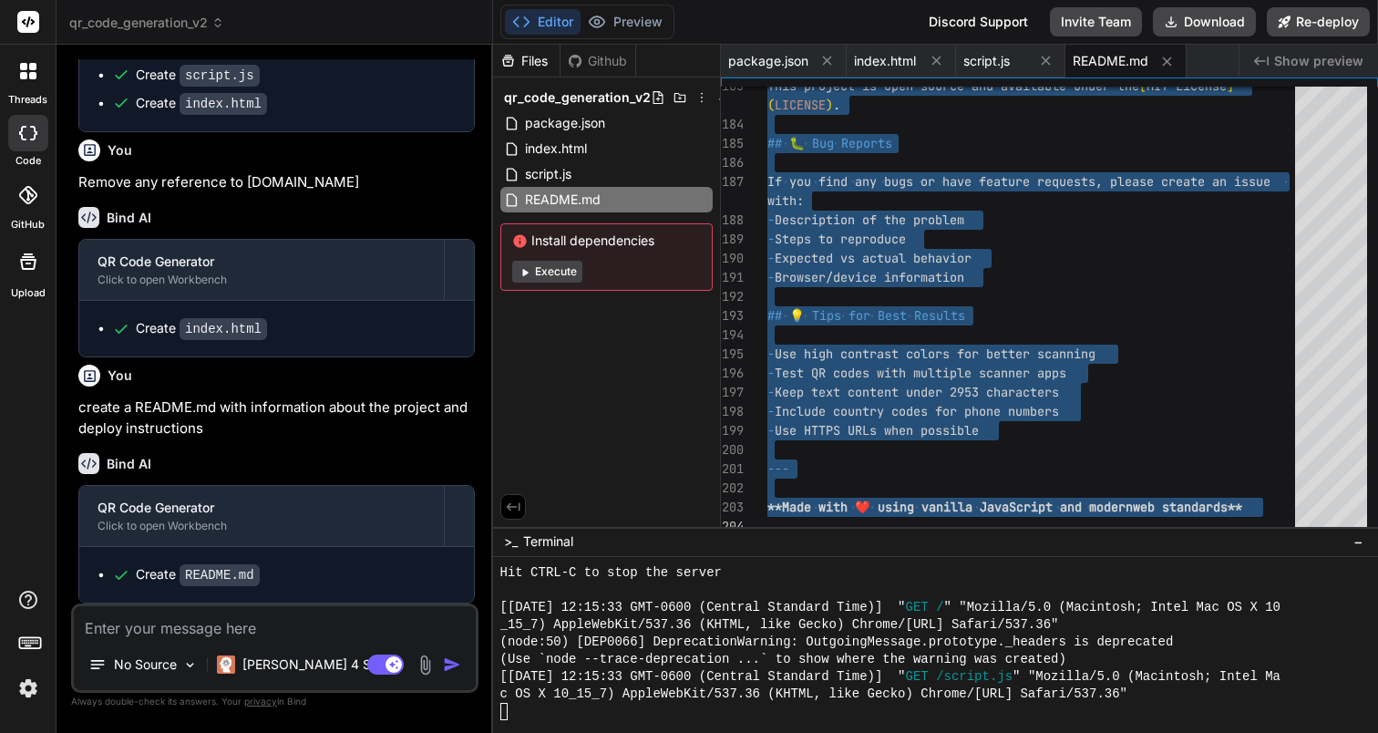
click at [280, 630] on textarea at bounding box center [275, 622] width 402 height 33
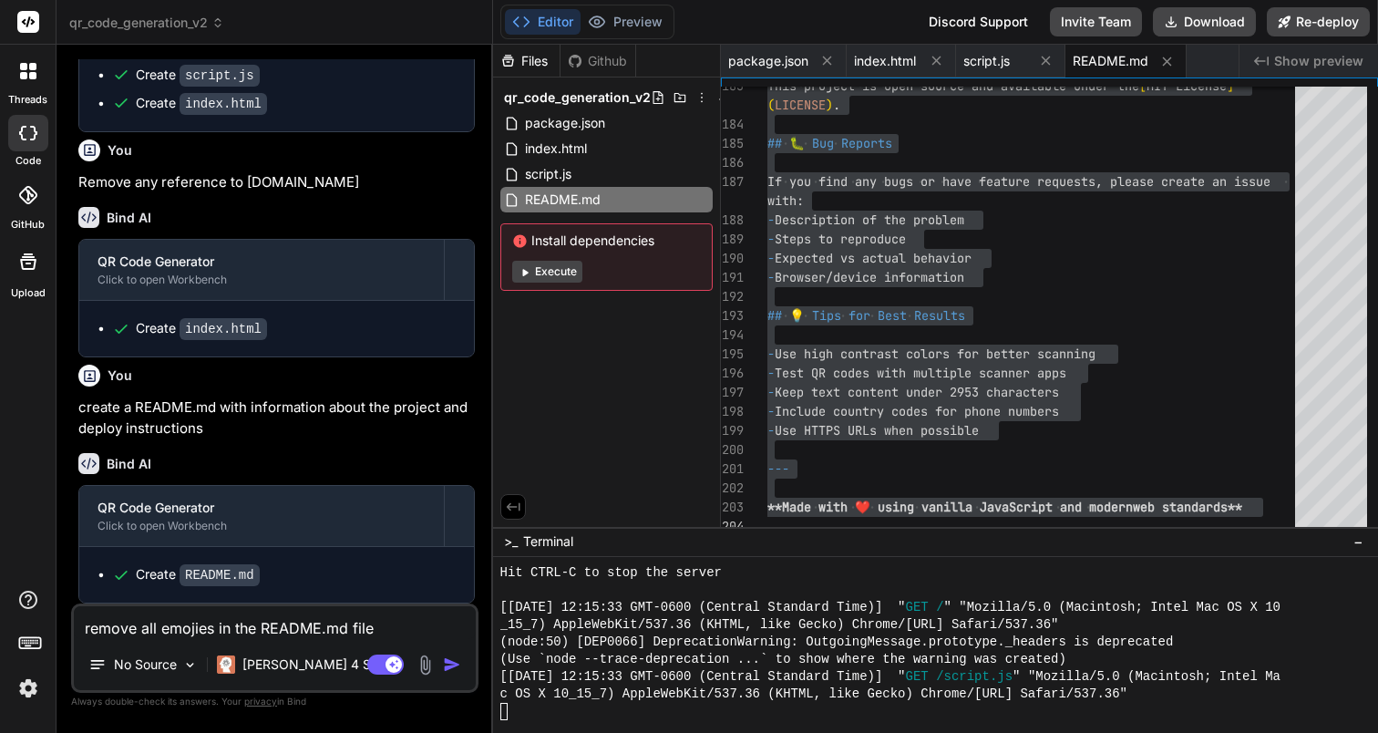
click at [447, 672] on img "button" at bounding box center [452, 664] width 18 height 18
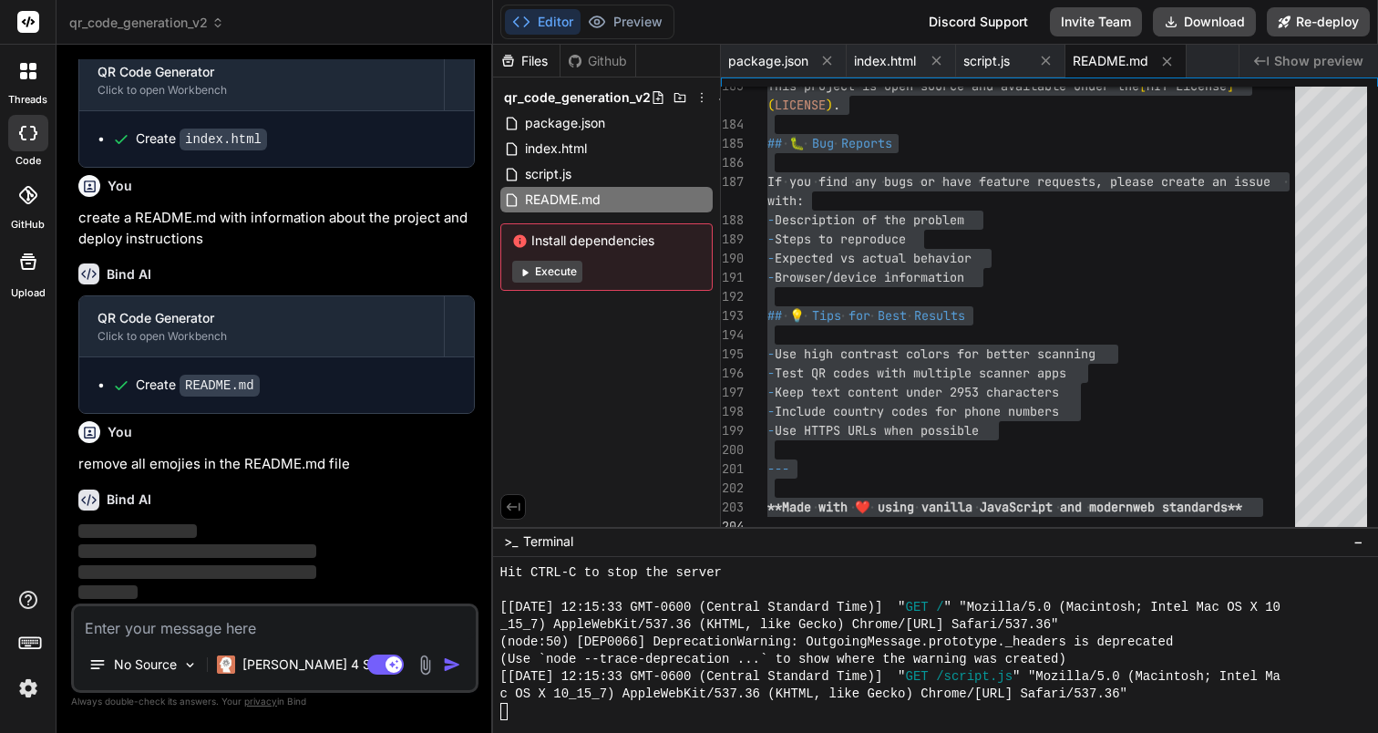
scroll to position [2444, 0]
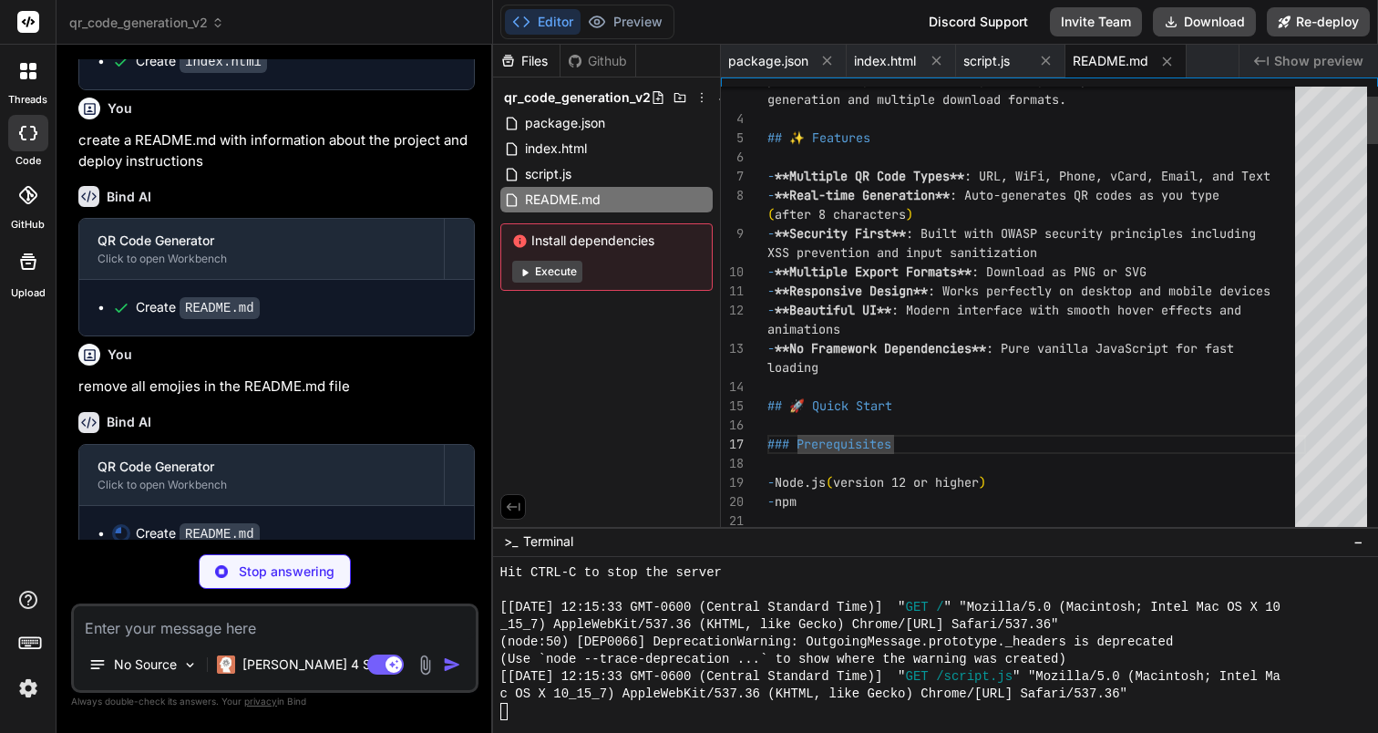
scroll to position [0, 0]
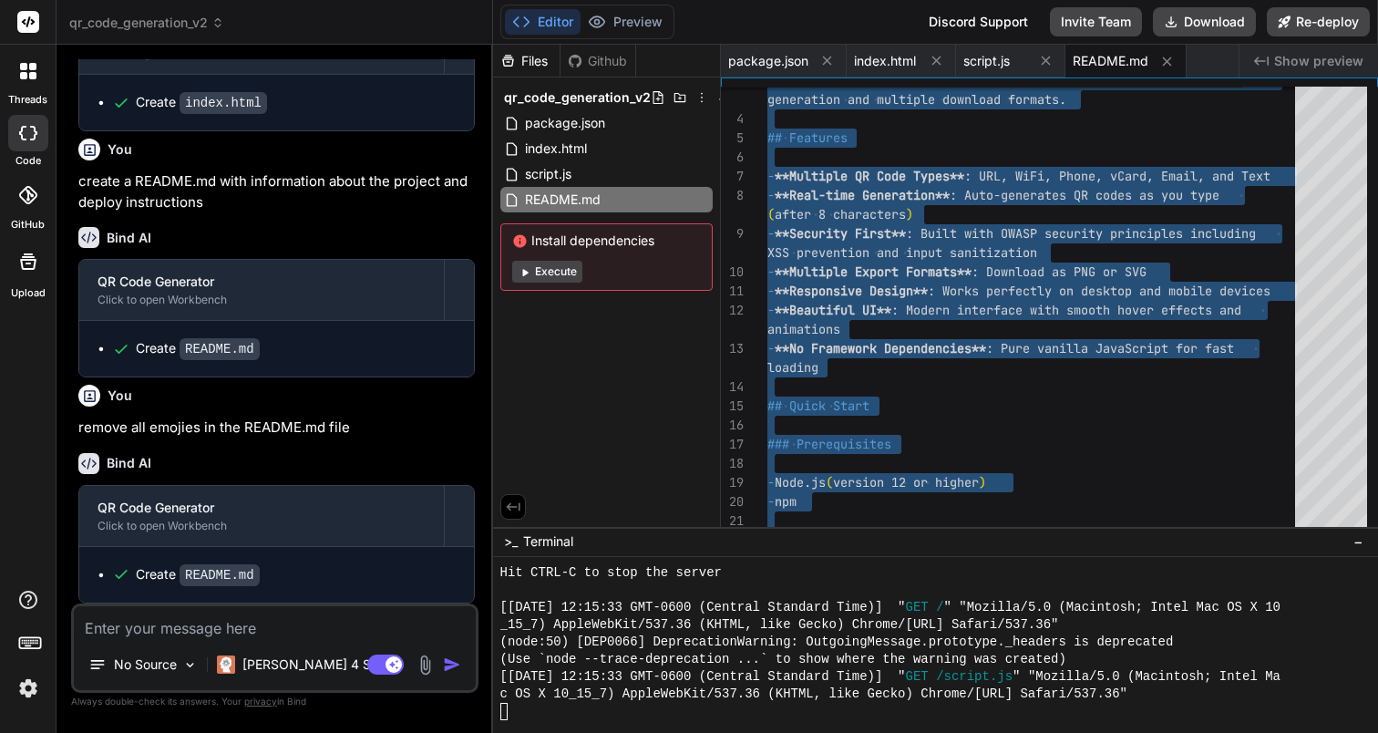
click at [338, 622] on textarea at bounding box center [275, 622] width 402 height 33
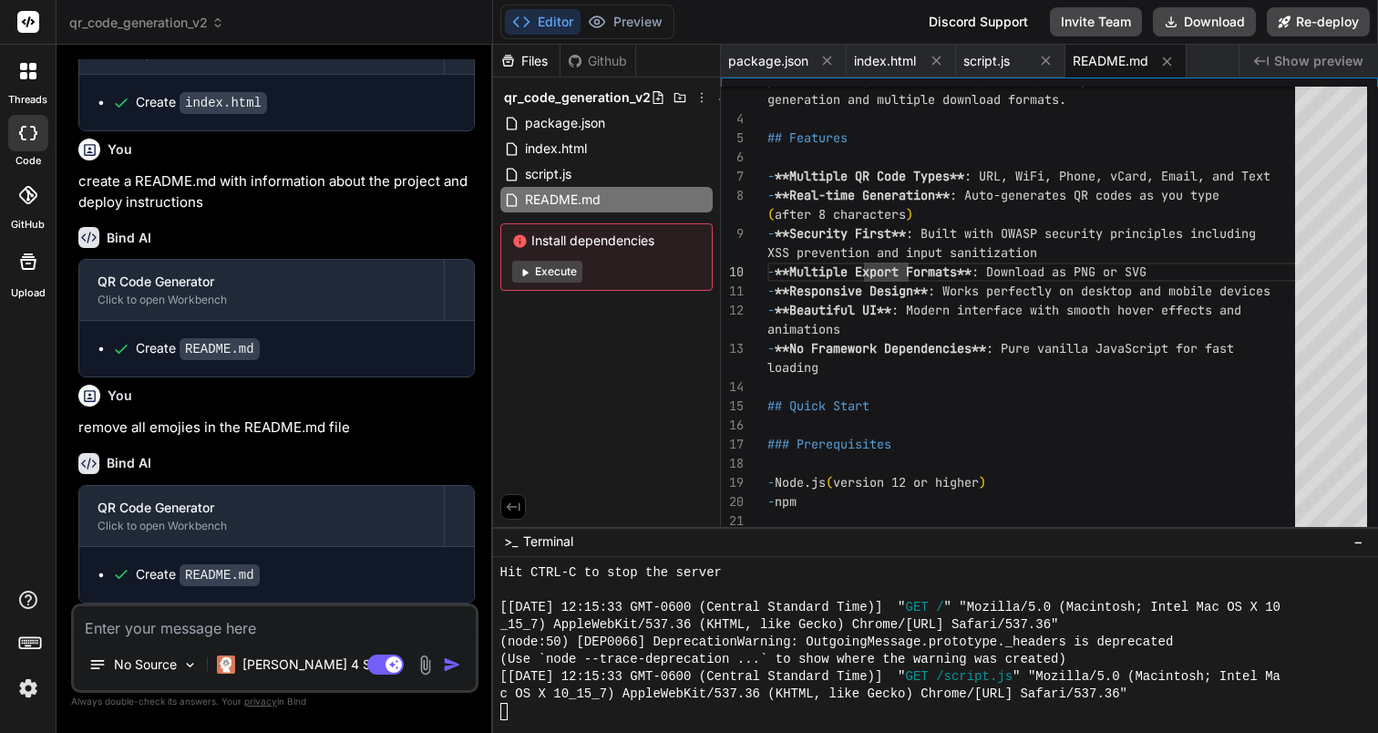
click at [605, 59] on div "Github" at bounding box center [597, 61] width 75 height 18
click at [589, 66] on div "Github" at bounding box center [597, 61] width 75 height 18
click at [704, 101] on icon at bounding box center [701, 97] width 15 height 15
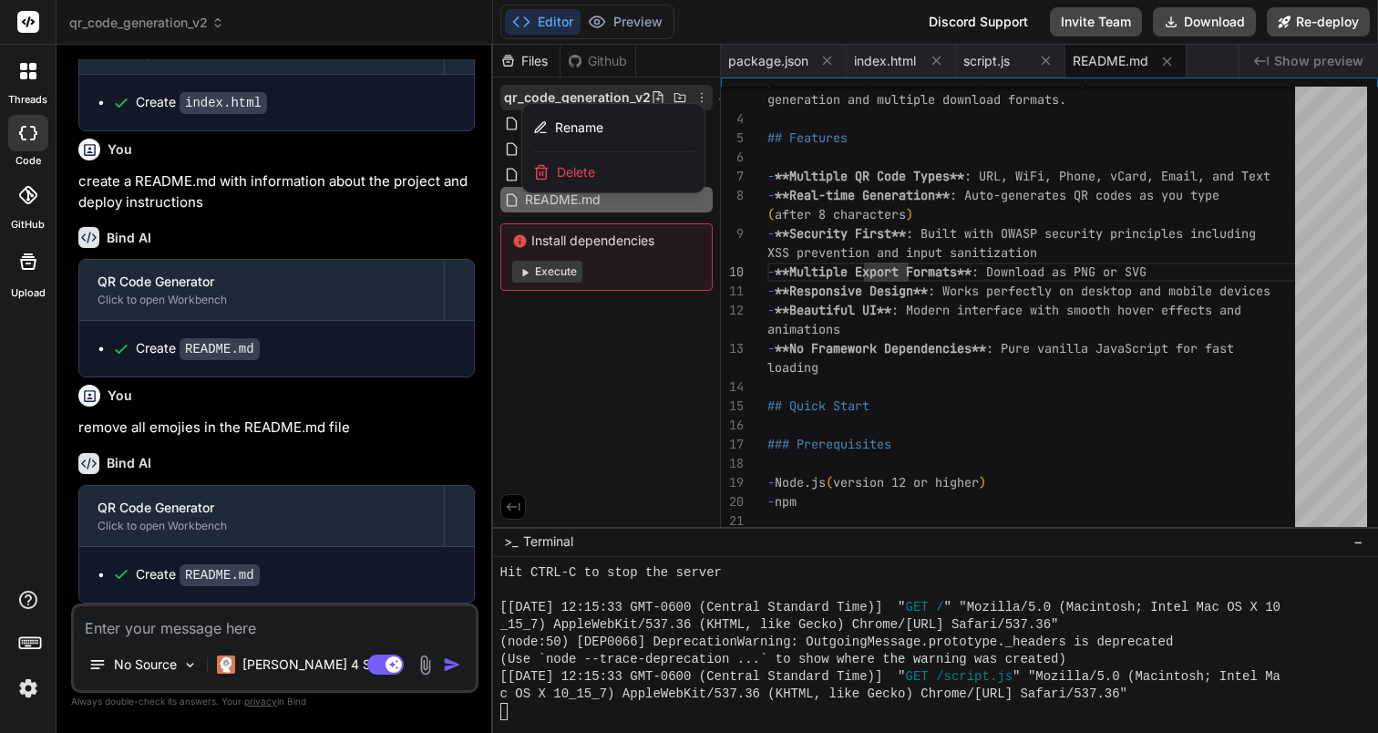
click at [665, 406] on div at bounding box center [936, 389] width 886 height 688
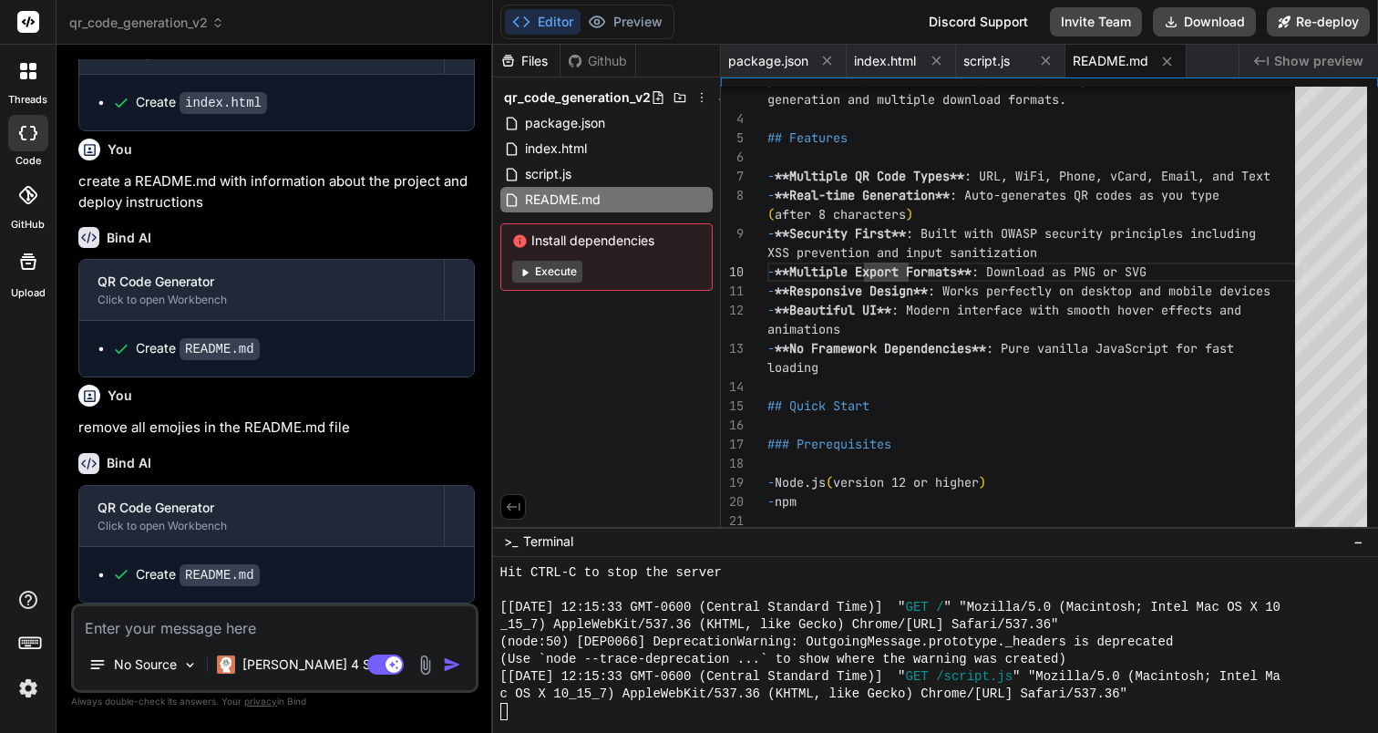
click at [529, 67] on div "Files" at bounding box center [526, 61] width 67 height 18
click at [606, 59] on div "Github" at bounding box center [597, 61] width 75 height 18
click at [27, 190] on icon at bounding box center [28, 195] width 18 height 18
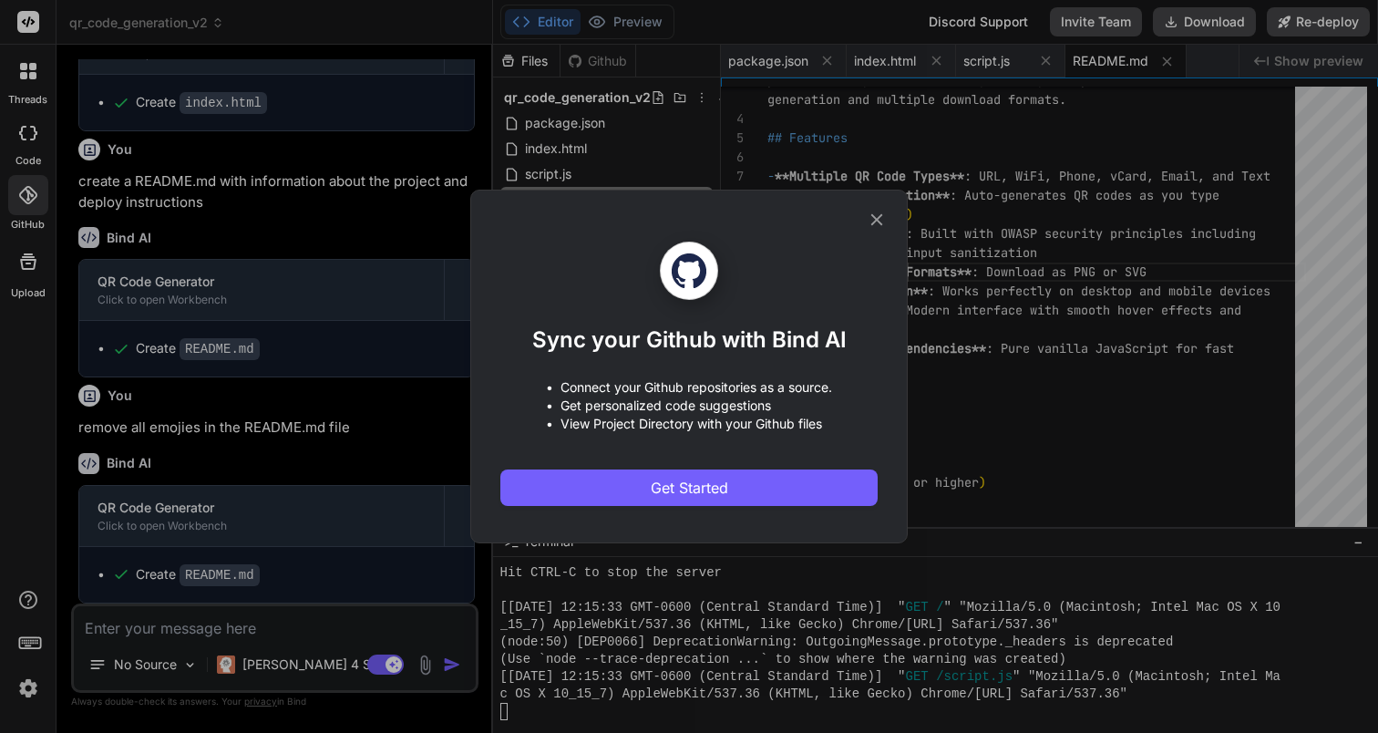
click at [714, 386] on p "• Connect your Github repositories as a source." at bounding box center [689, 387] width 286 height 18
click at [721, 408] on p "• Get personalized code suggestions" at bounding box center [689, 405] width 286 height 18
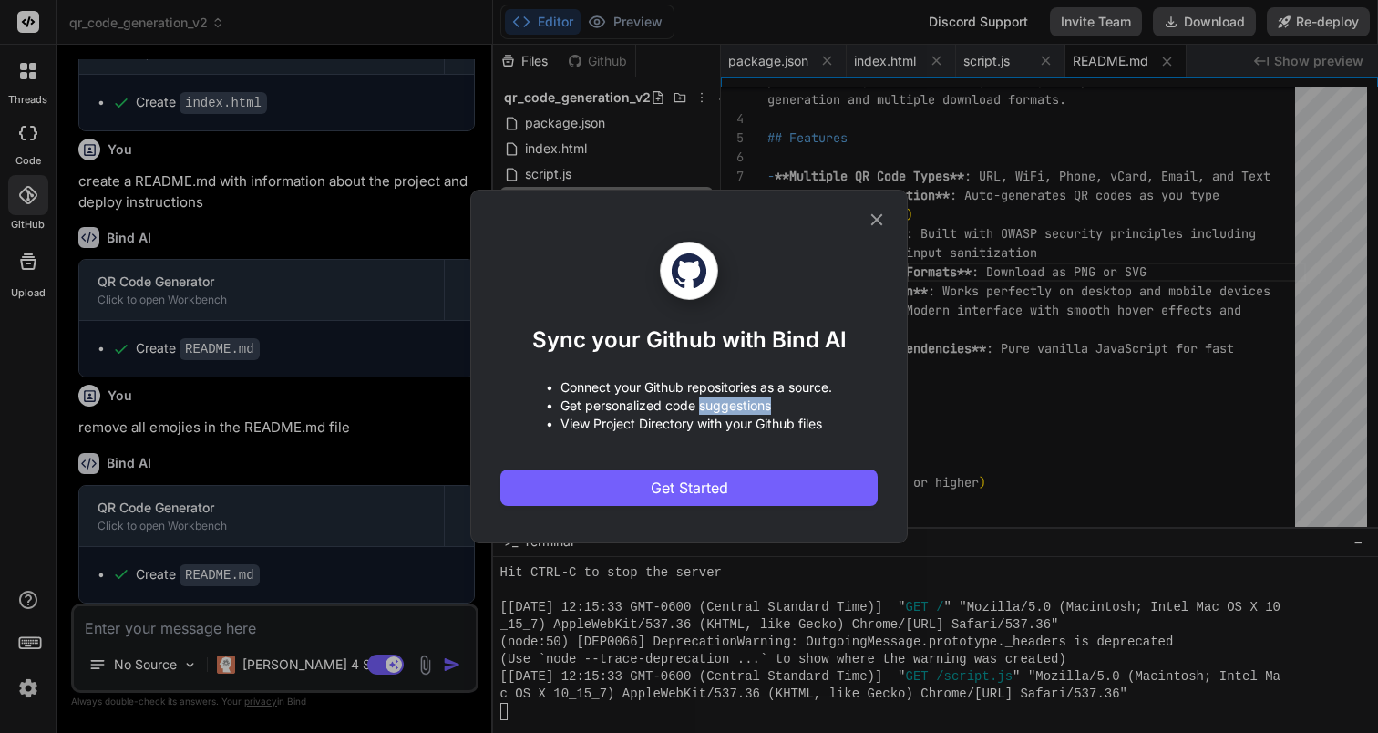
click at [721, 408] on p "• Get personalized code suggestions" at bounding box center [689, 405] width 286 height 18
click at [873, 214] on icon at bounding box center [877, 220] width 20 height 20
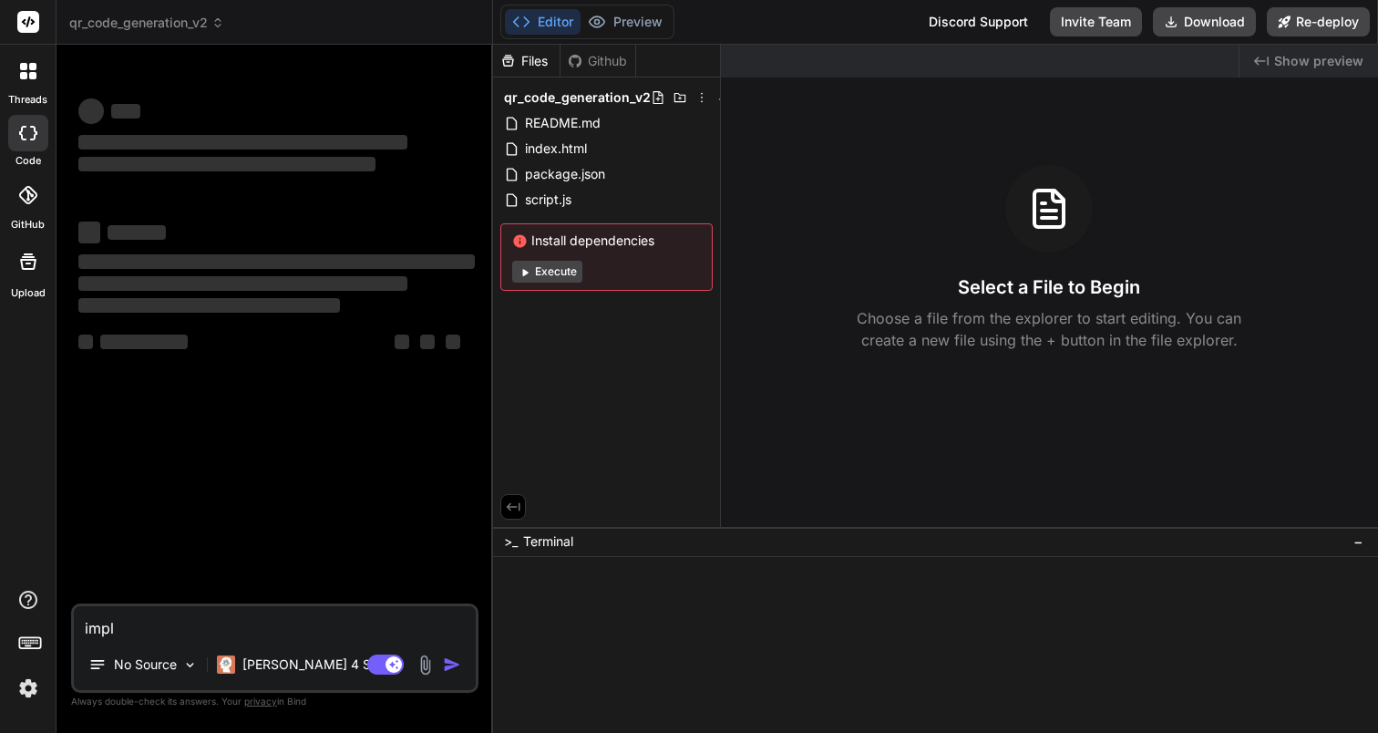
type textarea "x"
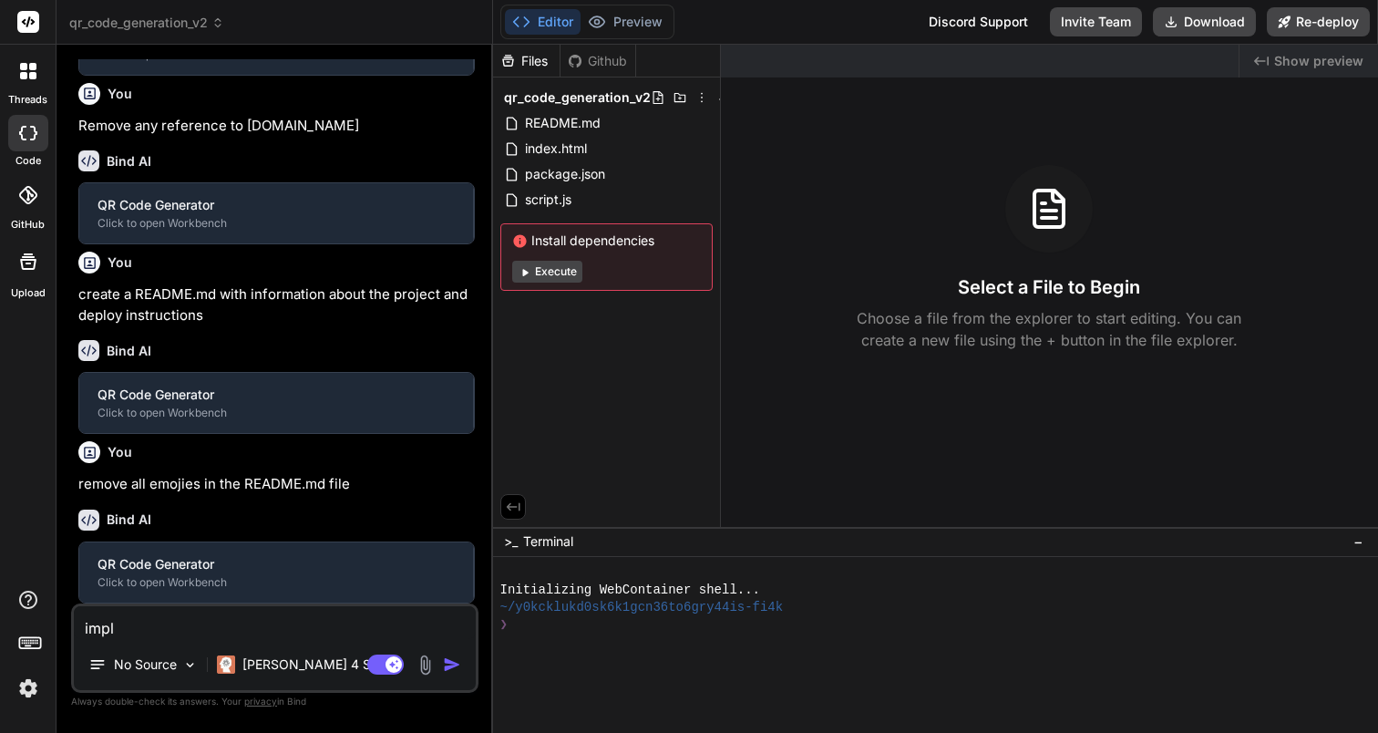
scroll to position [427, 0]
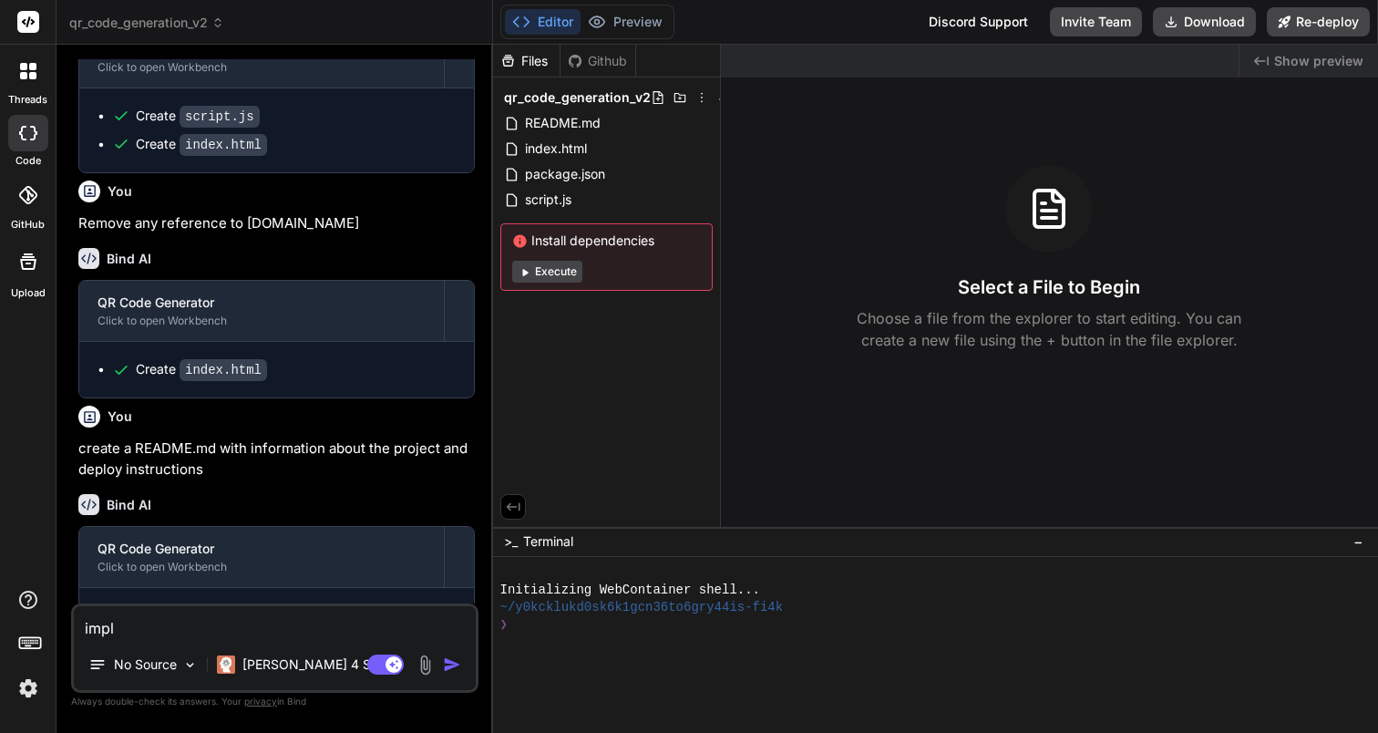
click at [13, 198] on div at bounding box center [28, 195] width 40 height 40
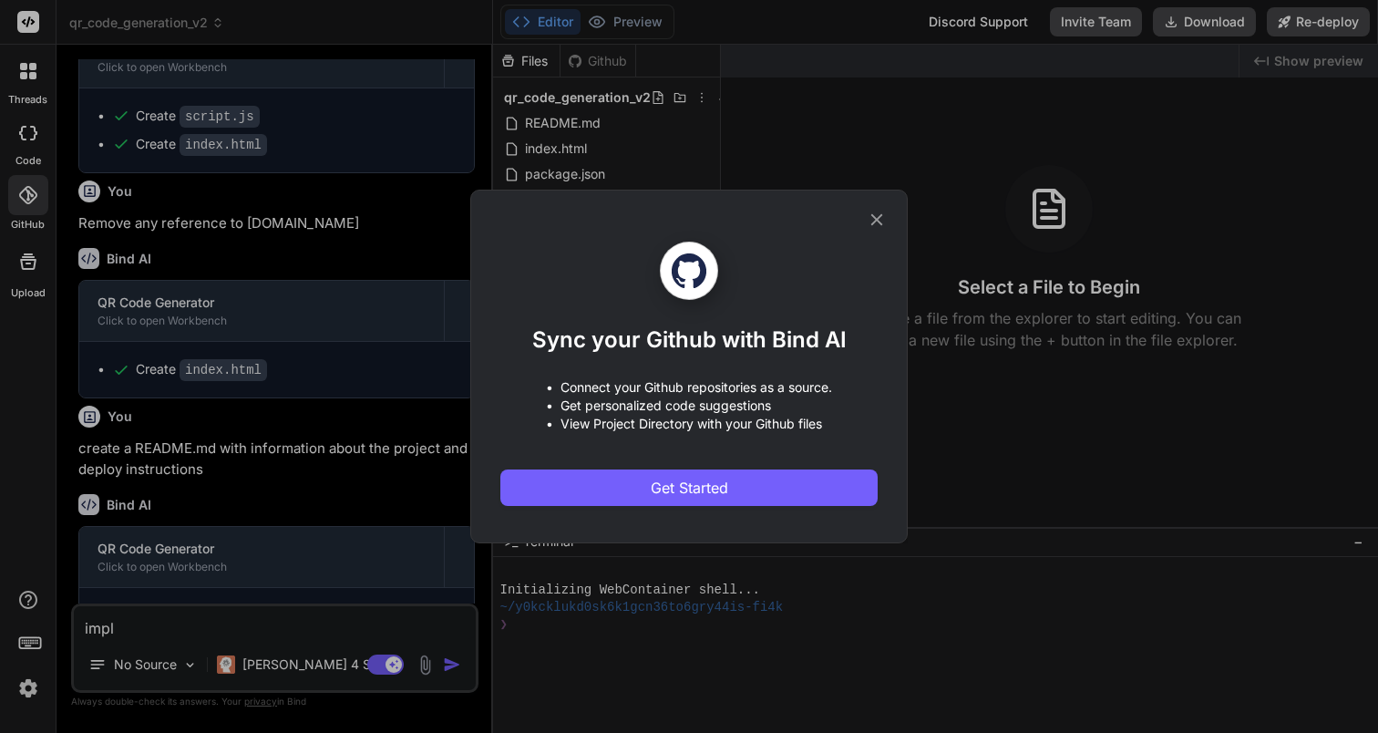
click at [872, 210] on icon at bounding box center [877, 220] width 20 height 20
